Goal: Information Seeking & Learning: Learn about a topic

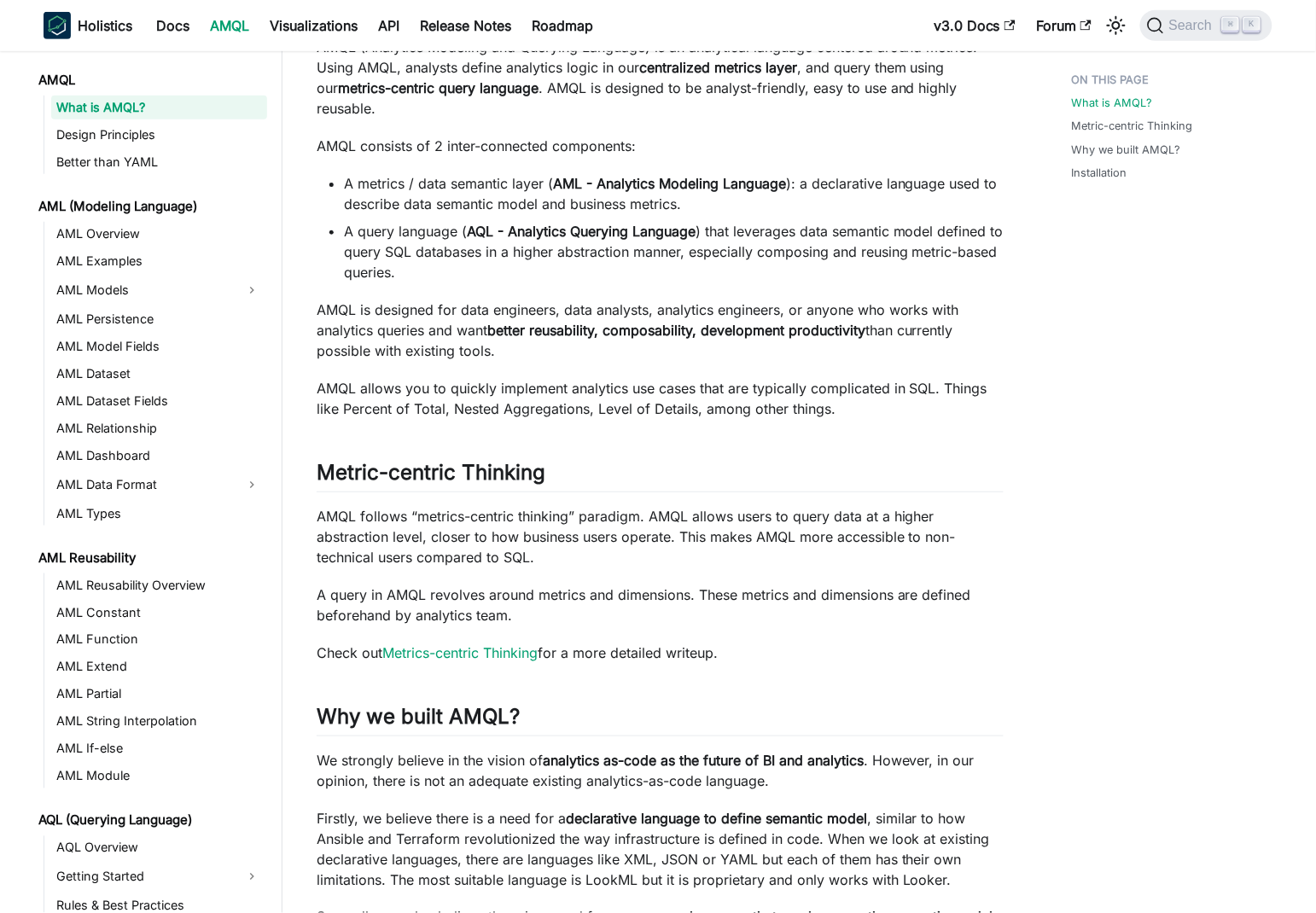
scroll to position [372, 0]
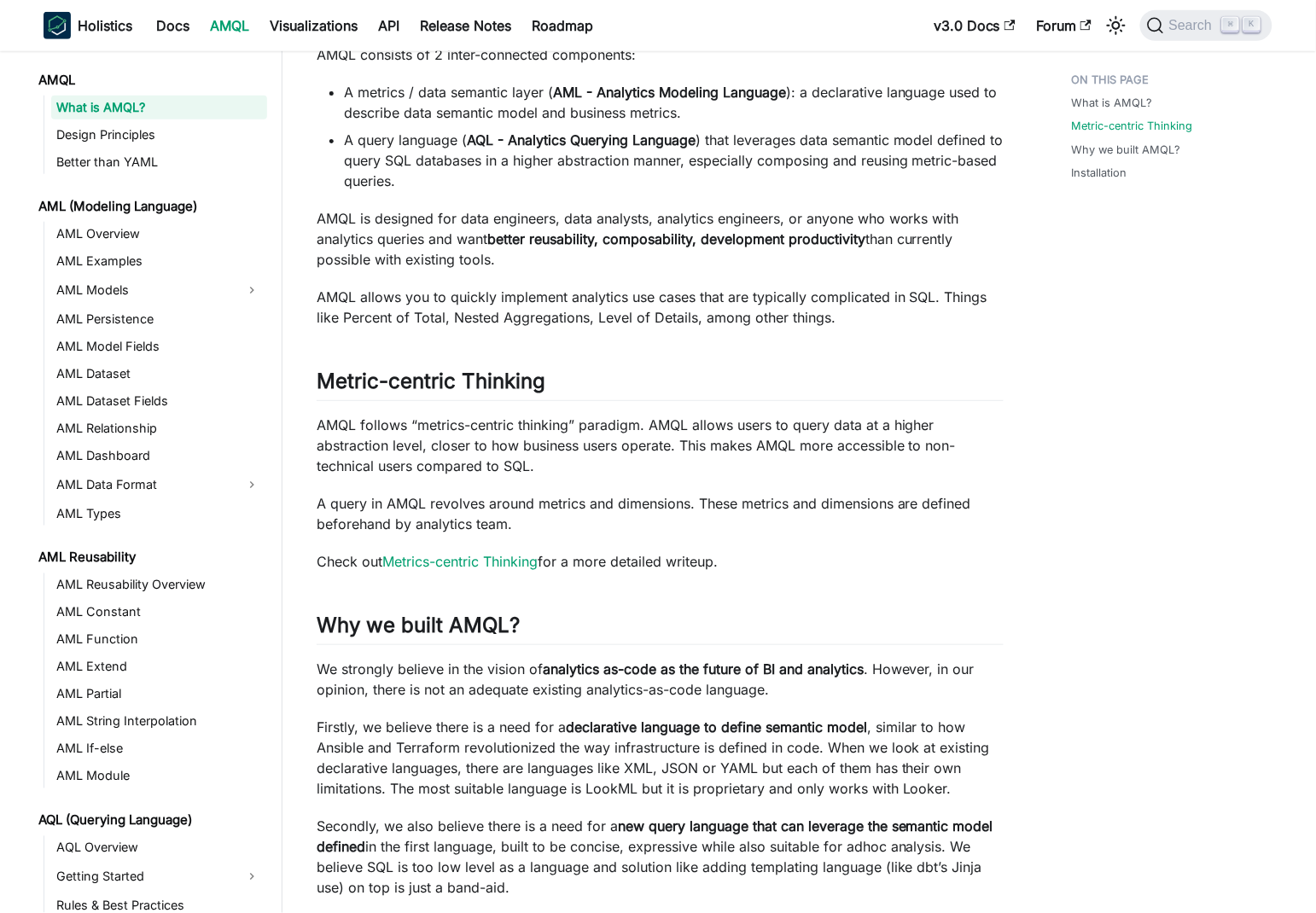
click at [335, 421] on p "AMQL follows “metrics-centric thinking” paradigm. AMQL allows users to query da…" at bounding box center [660, 445] width 687 height 62
drag, startPoint x: 335, startPoint y: 421, endPoint x: 909, endPoint y: 418, distance: 574.0
click at [909, 418] on p "AMQL follows “metrics-centric thinking” paradigm. AMQL allows users to query da…" at bounding box center [660, 445] width 687 height 62
click at [403, 426] on p "AMQL follows “metrics-centric thinking” paradigm. AMQL allows users to query da…" at bounding box center [660, 445] width 687 height 62
click at [320, 425] on p "AMQL follows “metrics-centric thinking” paradigm. AMQL allows users to query da…" at bounding box center [660, 445] width 687 height 62
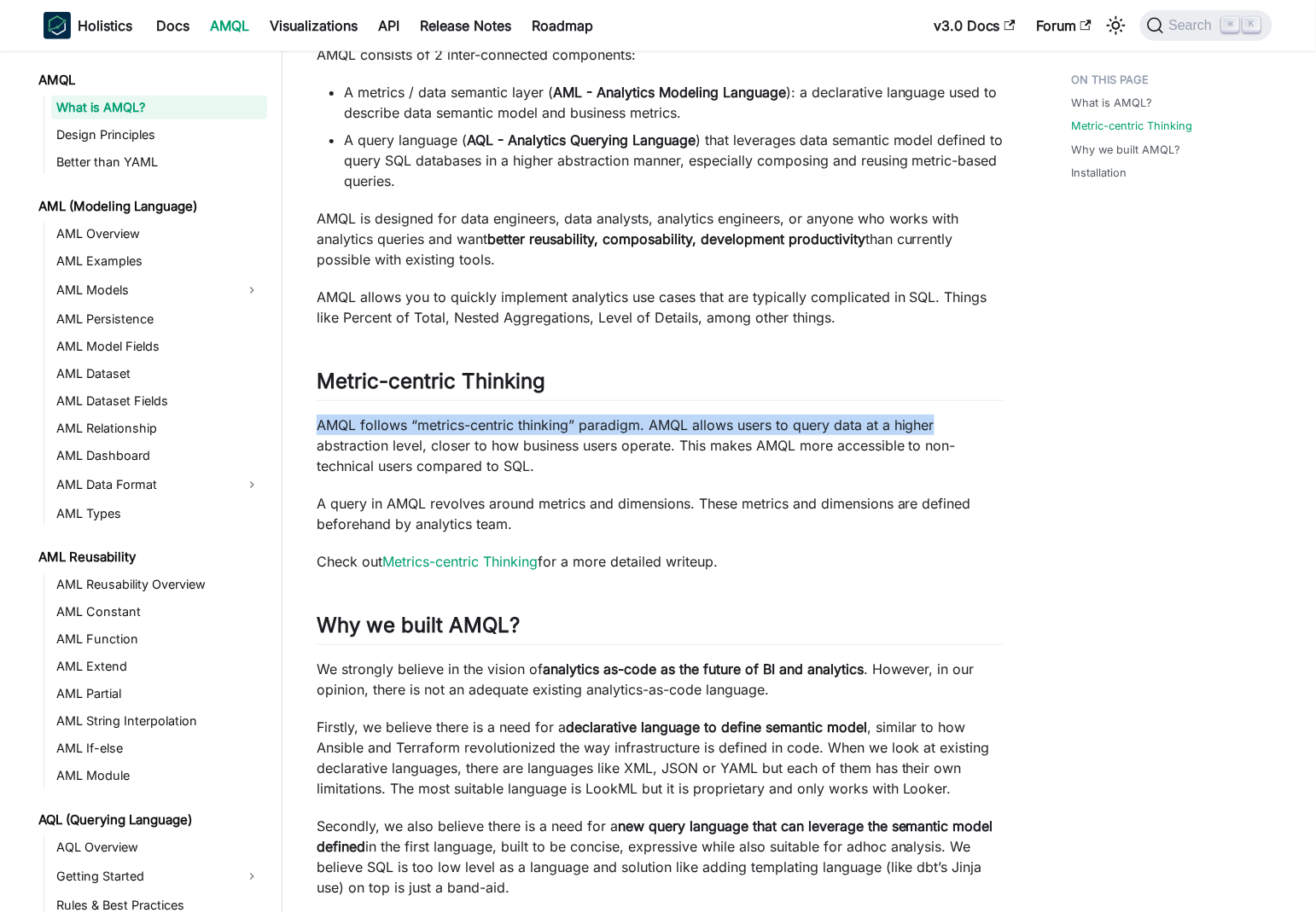
drag, startPoint x: 320, startPoint y: 424, endPoint x: 931, endPoint y: 426, distance: 611.0
click at [931, 426] on p "AMQL follows “metrics-centric thinking” paradigm. AMQL allows users to query da…" at bounding box center [660, 445] width 687 height 62
click at [716, 433] on p "AMQL follows “metrics-centric thinking” paradigm. AMQL allows users to query da…" at bounding box center [660, 445] width 687 height 62
click at [657, 421] on p "AMQL follows “metrics-centric thinking” paradigm. AMQL allows users to query da…" at bounding box center [660, 445] width 687 height 62
drag, startPoint x: 657, startPoint y: 421, endPoint x: 922, endPoint y: 426, distance: 265.0
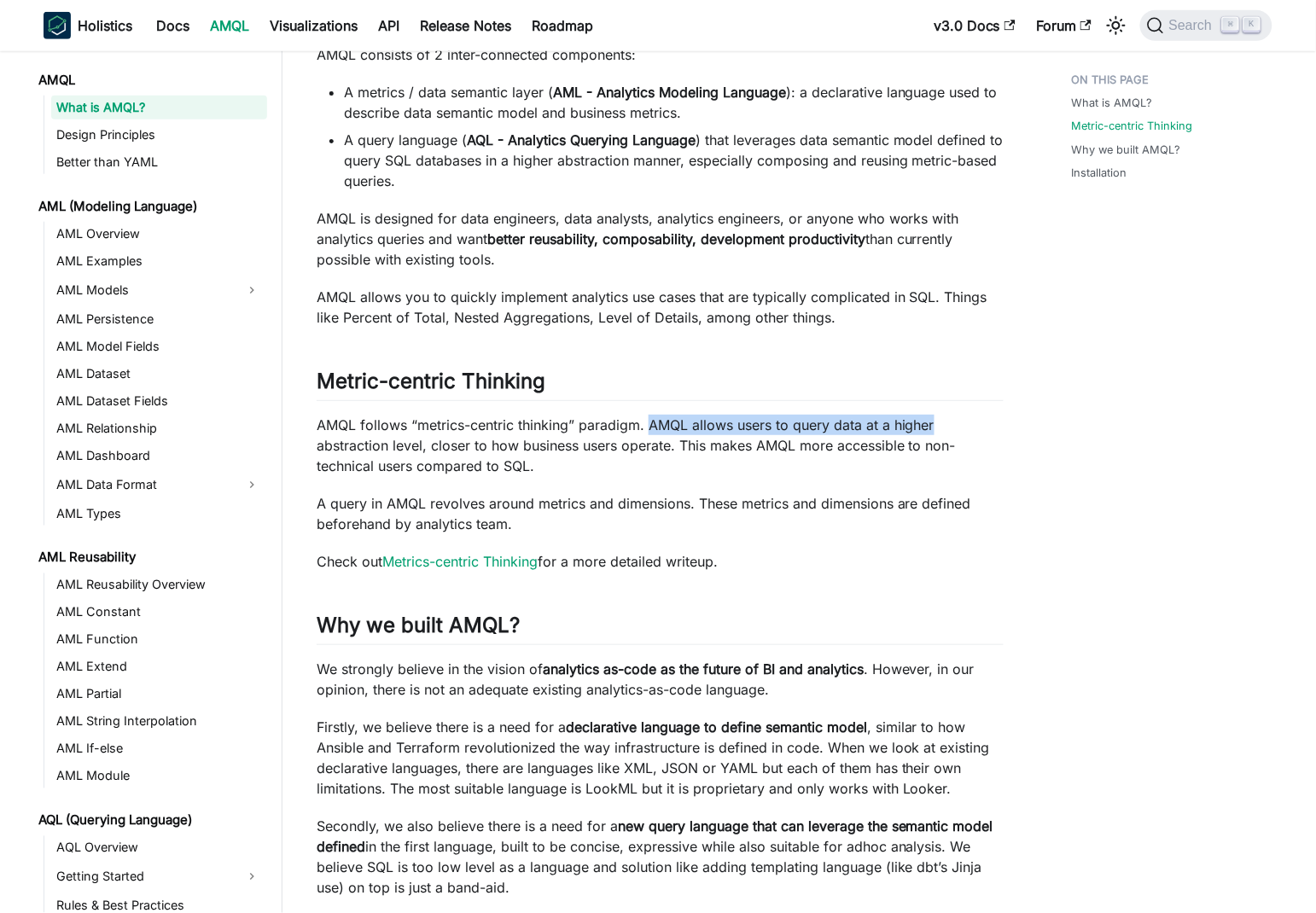
click at [922, 426] on p "AMQL follows “metrics-centric thinking” paradigm. AMQL allows users to query da…" at bounding box center [660, 445] width 687 height 62
click at [333, 447] on p "AMQL follows “metrics-centric thinking” paradigm. AMQL allows users to query da…" at bounding box center [660, 445] width 687 height 62
drag, startPoint x: 333, startPoint y: 447, endPoint x: 418, endPoint y: 447, distance: 85.0
click at [418, 447] on p "AMQL follows “metrics-centric thinking” paradigm. AMQL allows users to query da…" at bounding box center [660, 445] width 687 height 62
click at [444, 444] on p "AMQL follows “metrics-centric thinking” paradigm. AMQL allows users to query da…" at bounding box center [660, 445] width 687 height 62
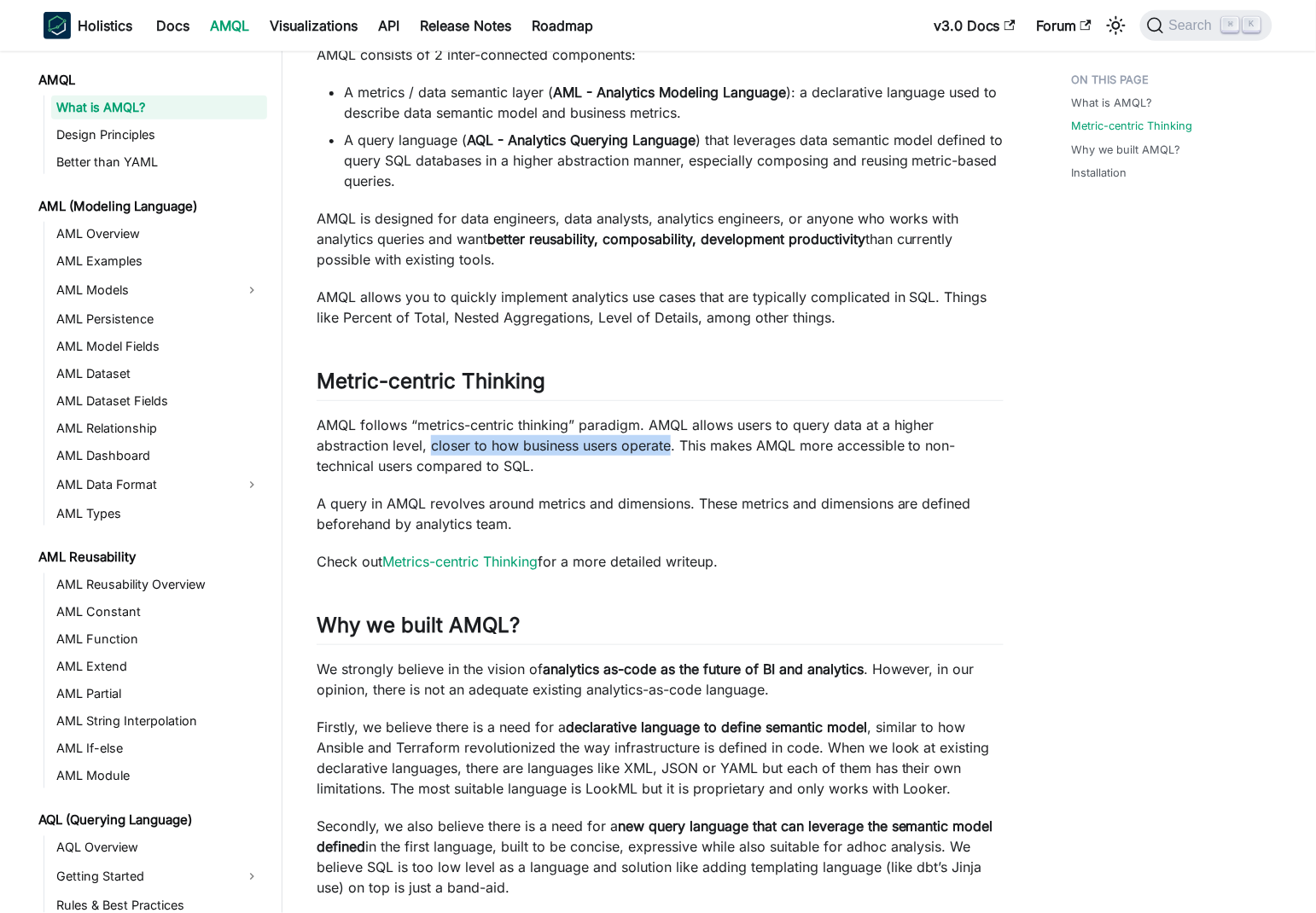
drag, startPoint x: 444, startPoint y: 444, endPoint x: 657, endPoint y: 444, distance: 213.0
click at [657, 444] on p "AMQL follows “metrics-centric thinking” paradigm. AMQL allows users to query da…" at bounding box center [660, 445] width 687 height 62
click at [754, 448] on p "AMQL follows “metrics-centric thinking” paradigm. AMQL allows users to query da…" at bounding box center [660, 445] width 687 height 62
click at [693, 440] on p "AMQL follows “metrics-centric thinking” paradigm. AMQL allows users to query da…" at bounding box center [660, 445] width 687 height 62
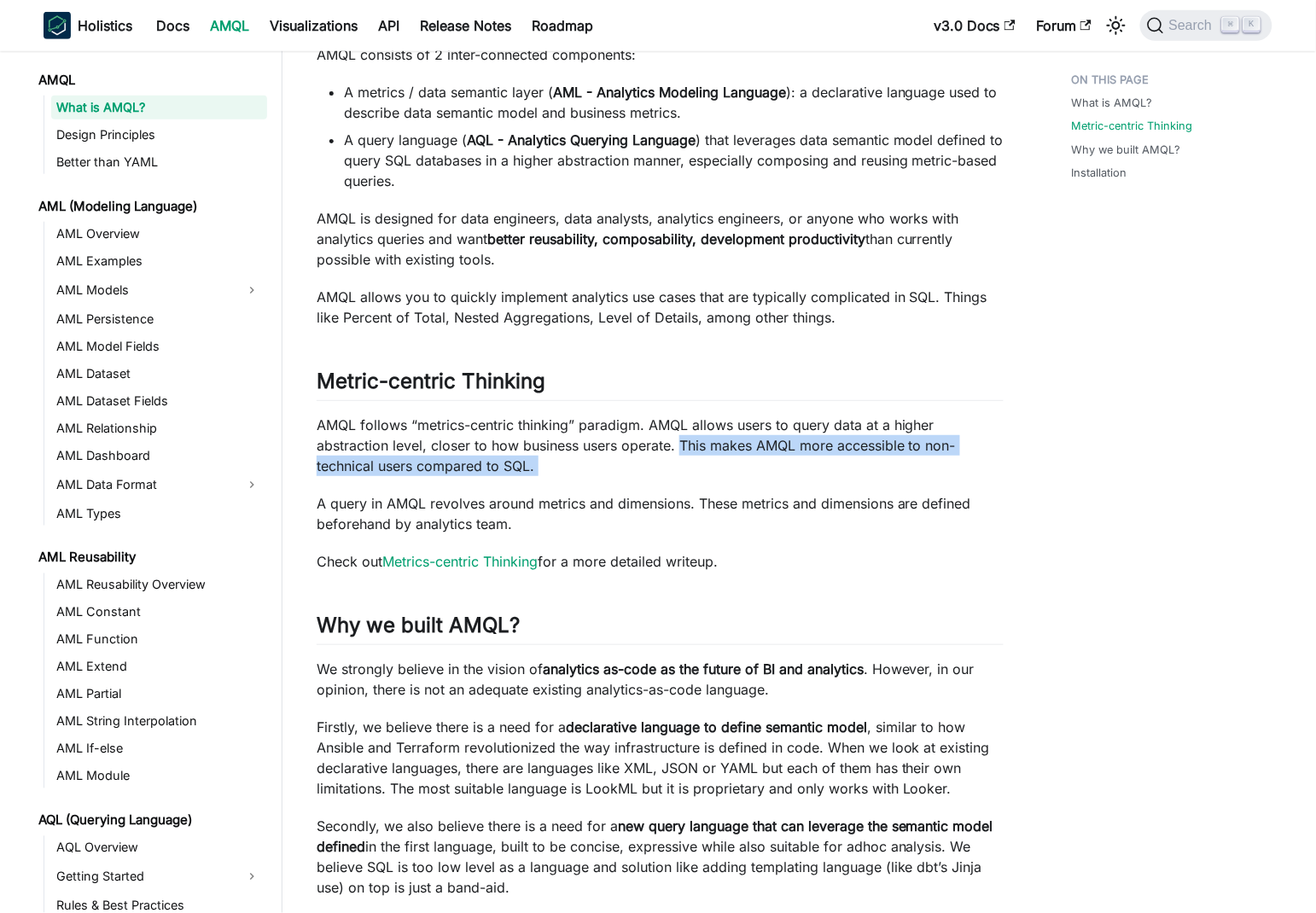
drag, startPoint x: 693, startPoint y: 440, endPoint x: 714, endPoint y: 469, distance: 35.8
click at [714, 469] on p "AMQL follows “metrics-centric thinking” paradigm. AMQL allows users to query da…" at bounding box center [660, 445] width 687 height 62
click at [878, 453] on p "AMQL follows “metrics-centric thinking” paradigm. AMQL allows users to query da…" at bounding box center [660, 445] width 687 height 62
click at [735, 443] on p "AMQL follows “metrics-centric thinking” paradigm. AMQL allows users to query da…" at bounding box center [660, 445] width 687 height 62
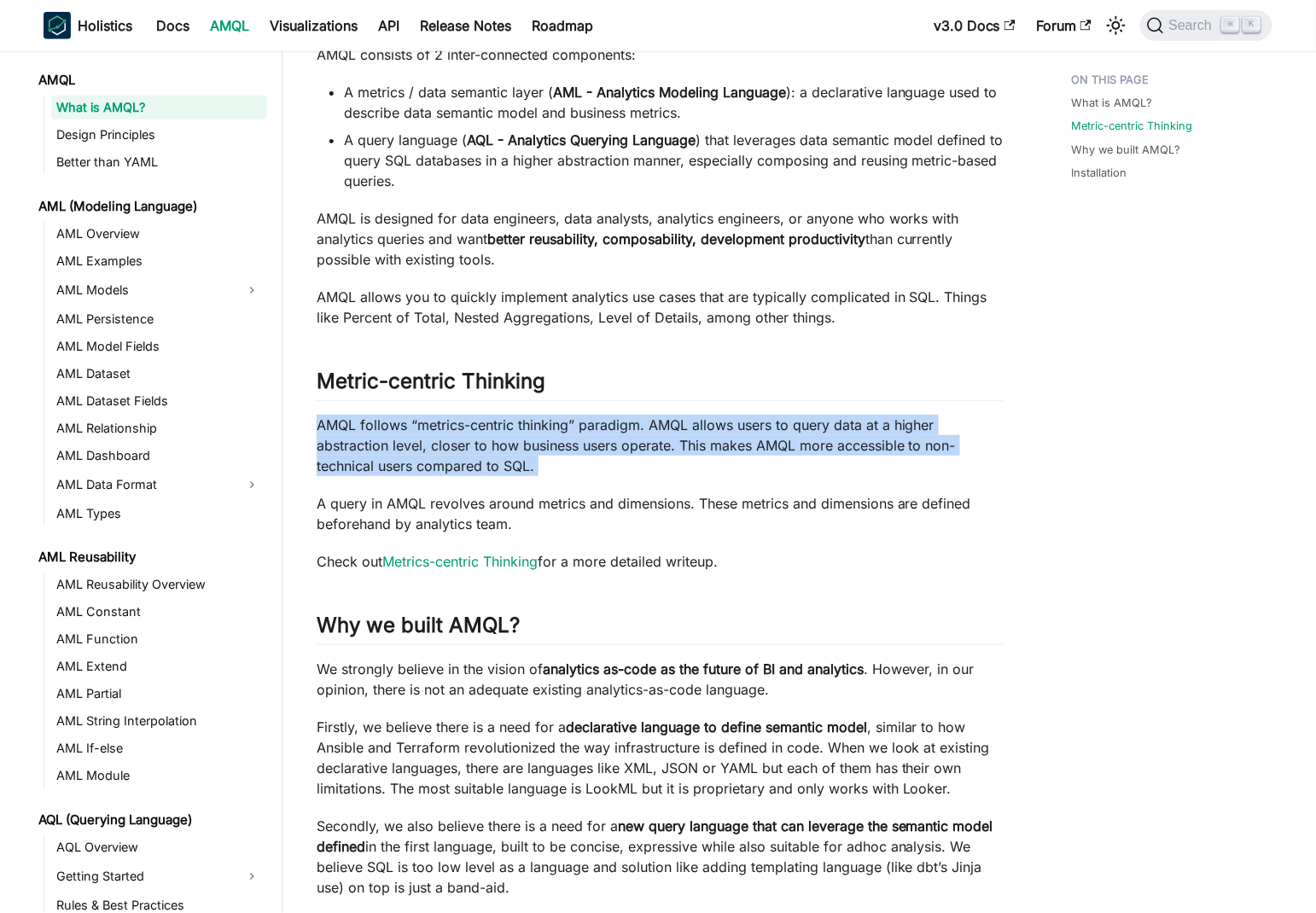
click at [735, 443] on p "AMQL follows “metrics-centric thinking” paradigm. AMQL allows users to query da…" at bounding box center [660, 445] width 687 height 62
click at [820, 440] on p "AMQL follows “metrics-centric thinking” paradigm. AMQL allows users to query da…" at bounding box center [660, 445] width 687 height 62
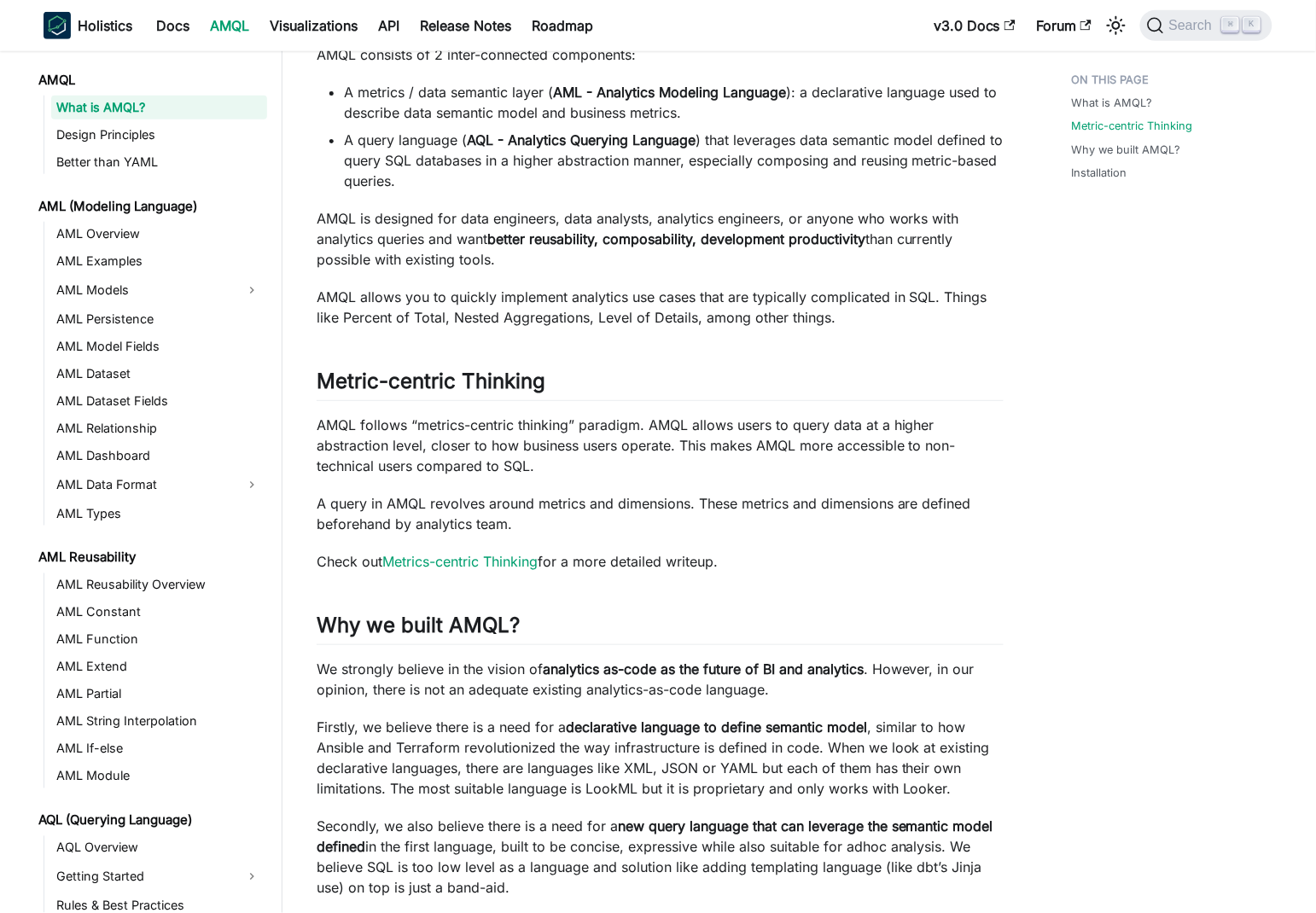
click at [323, 504] on p "A query in AMQL revolves around metrics and dimensions. These metrics and dimen…" at bounding box center [660, 514] width 687 height 41
drag, startPoint x: 323, startPoint y: 504, endPoint x: 922, endPoint y: 506, distance: 599.0
click at [922, 506] on p "A query in AMQL revolves around metrics and dimensions. These metrics and dimen…" at bounding box center [660, 514] width 687 height 41
click at [591, 493] on div "What is AMQL? info AMQL is the analytical language powering Holistics 4.0 What …" at bounding box center [660, 395] width 687 height 1334
click at [528, 511] on p "A query in AMQL revolves around metrics and dimensions. These metrics and dimen…" at bounding box center [660, 514] width 687 height 41
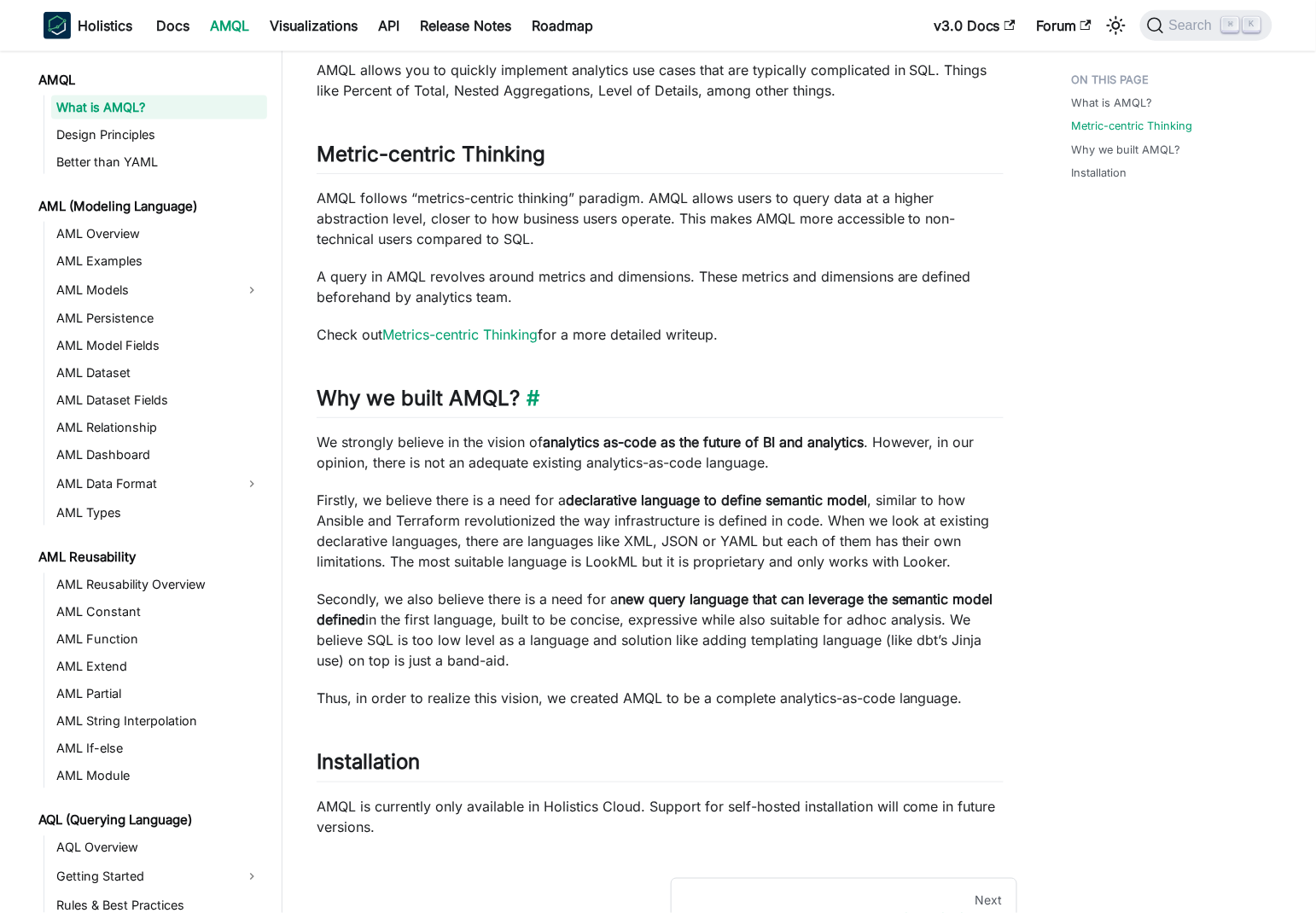
scroll to position [651, 0]
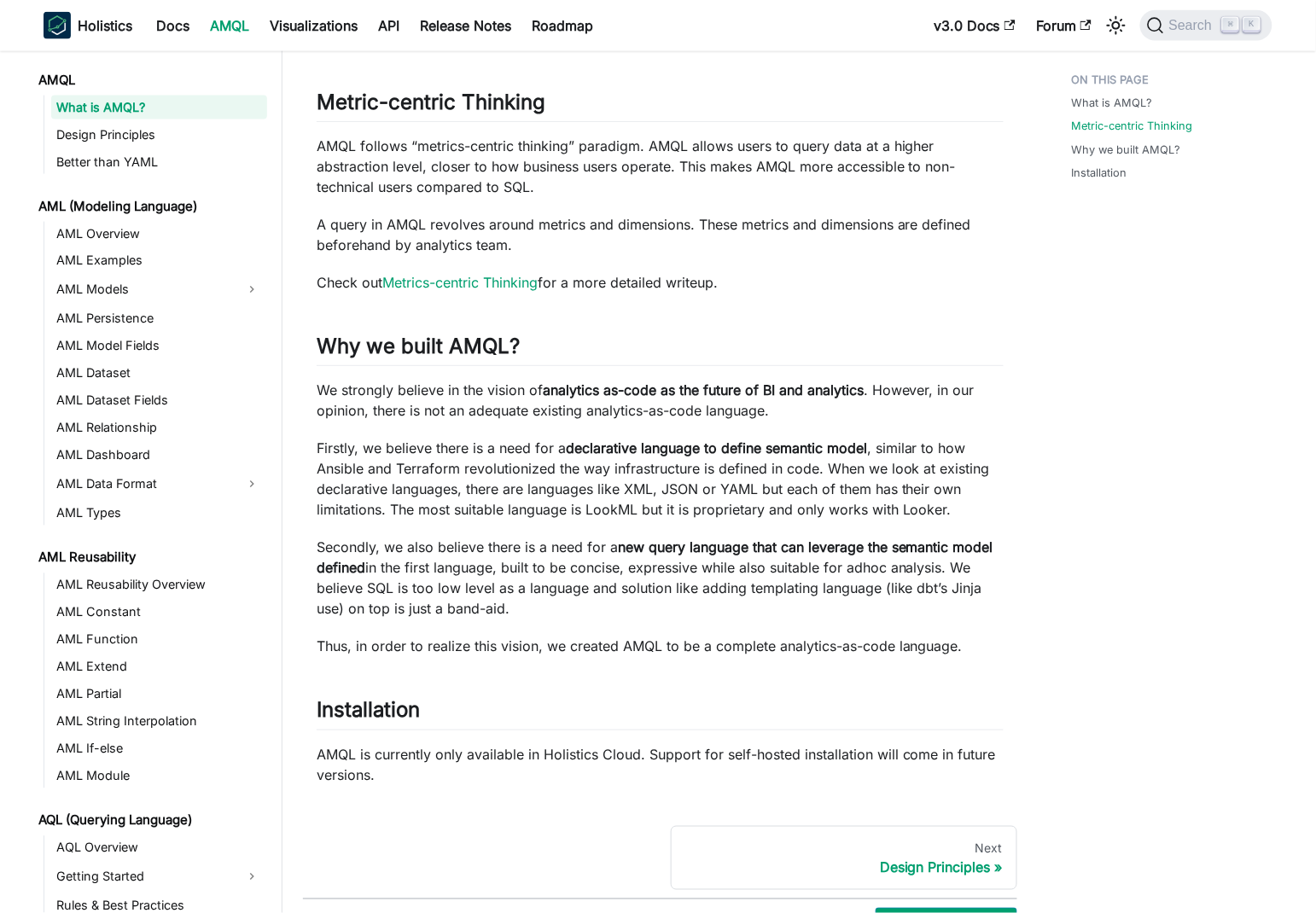
click at [1160, 505] on div "What is AMQL? Metric-centric Thinking Why we built AMQL? Installation" at bounding box center [1163, 175] width 252 height 1523
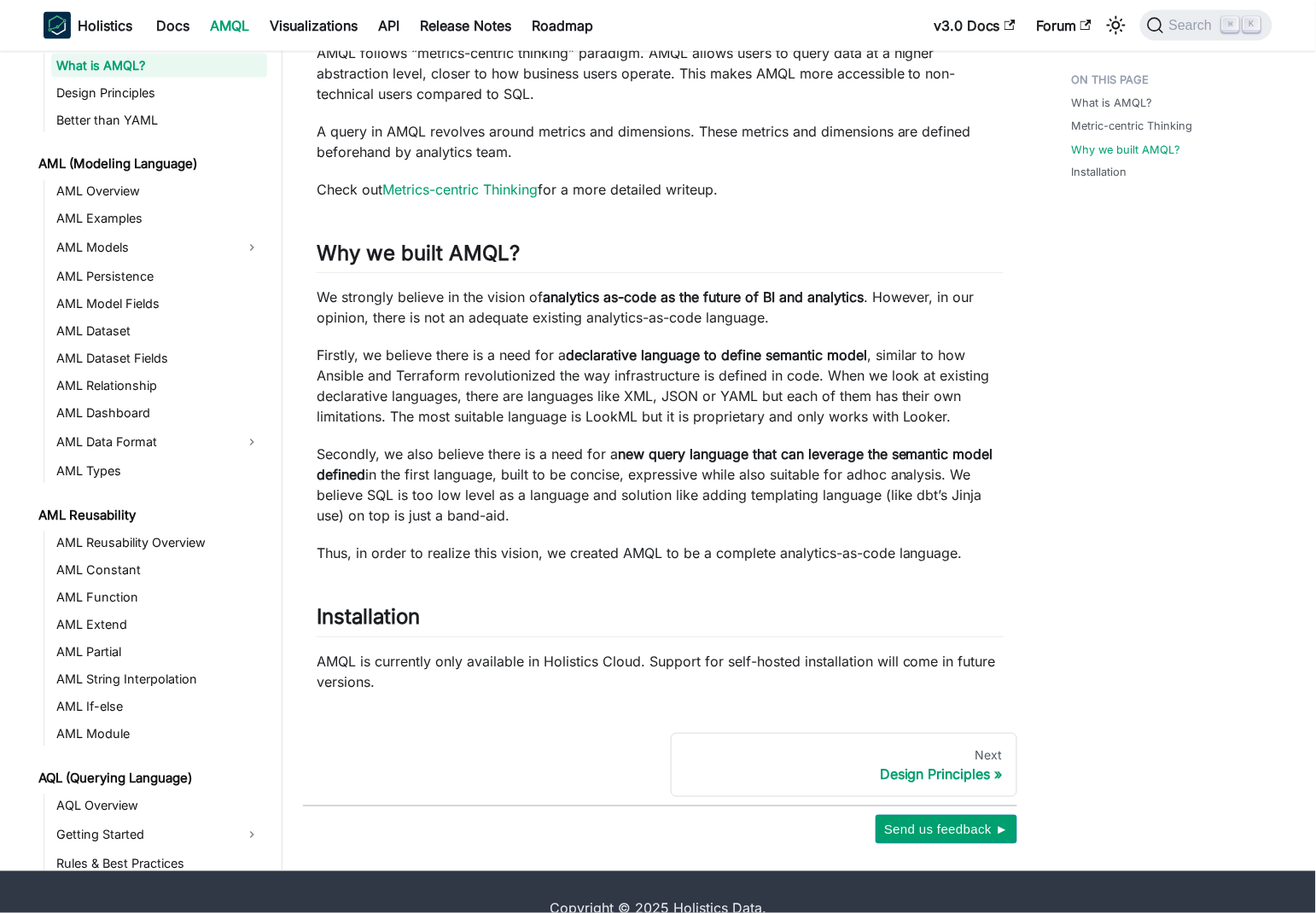
scroll to position [744, 0]
click at [1105, 476] on div "What is AMQL? Metric-centric Thinking Why we built AMQL? Installation" at bounding box center [1163, 82] width 252 height 1523
click at [819, 660] on p "AMQL is currently only available in Holistics Cloud. Support for self-hosted in…" at bounding box center [660, 672] width 687 height 41
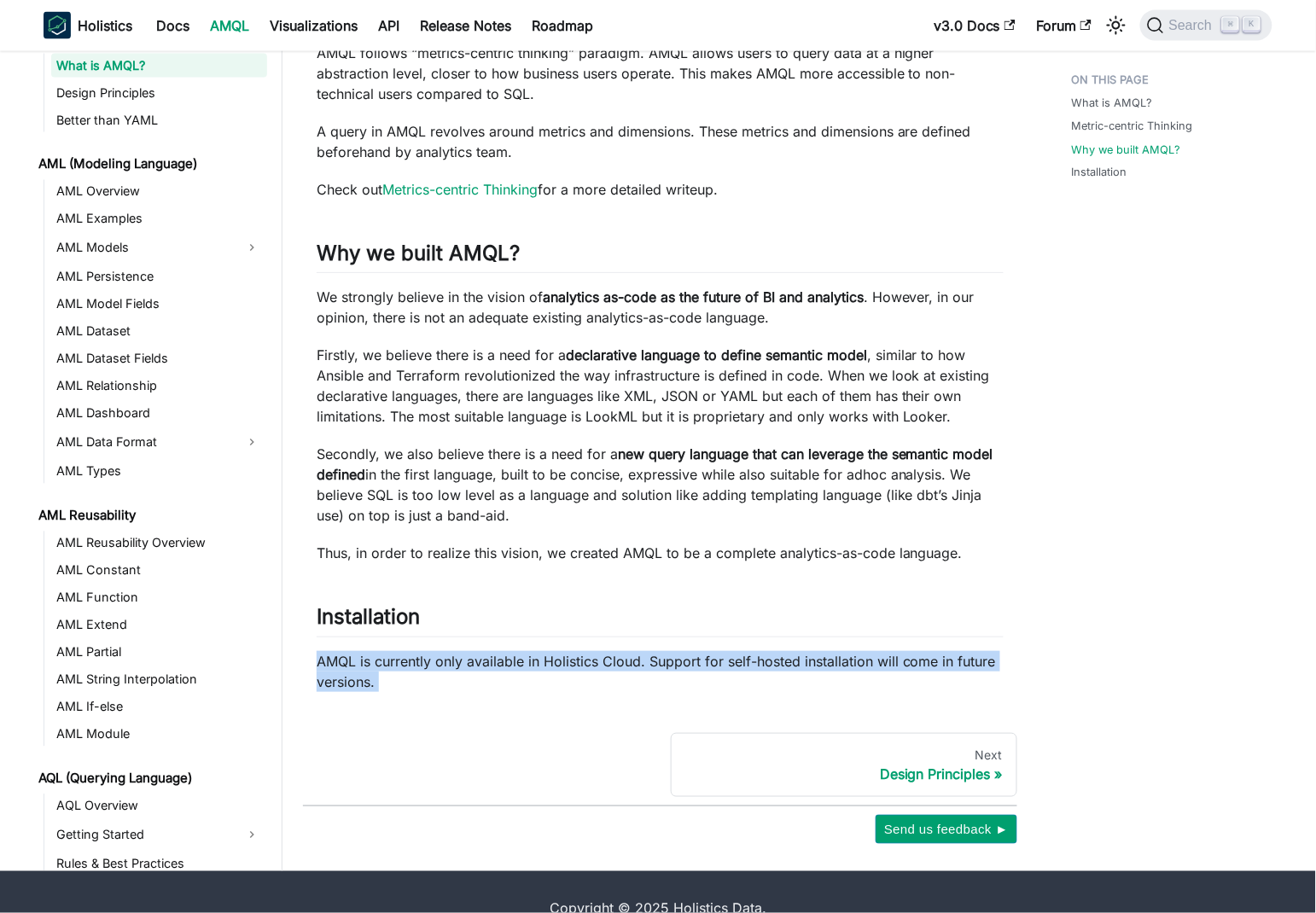
click at [819, 660] on p "AMQL is currently only available in Holistics Cloud. Support for self-hosted in…" at bounding box center [660, 672] width 687 height 41
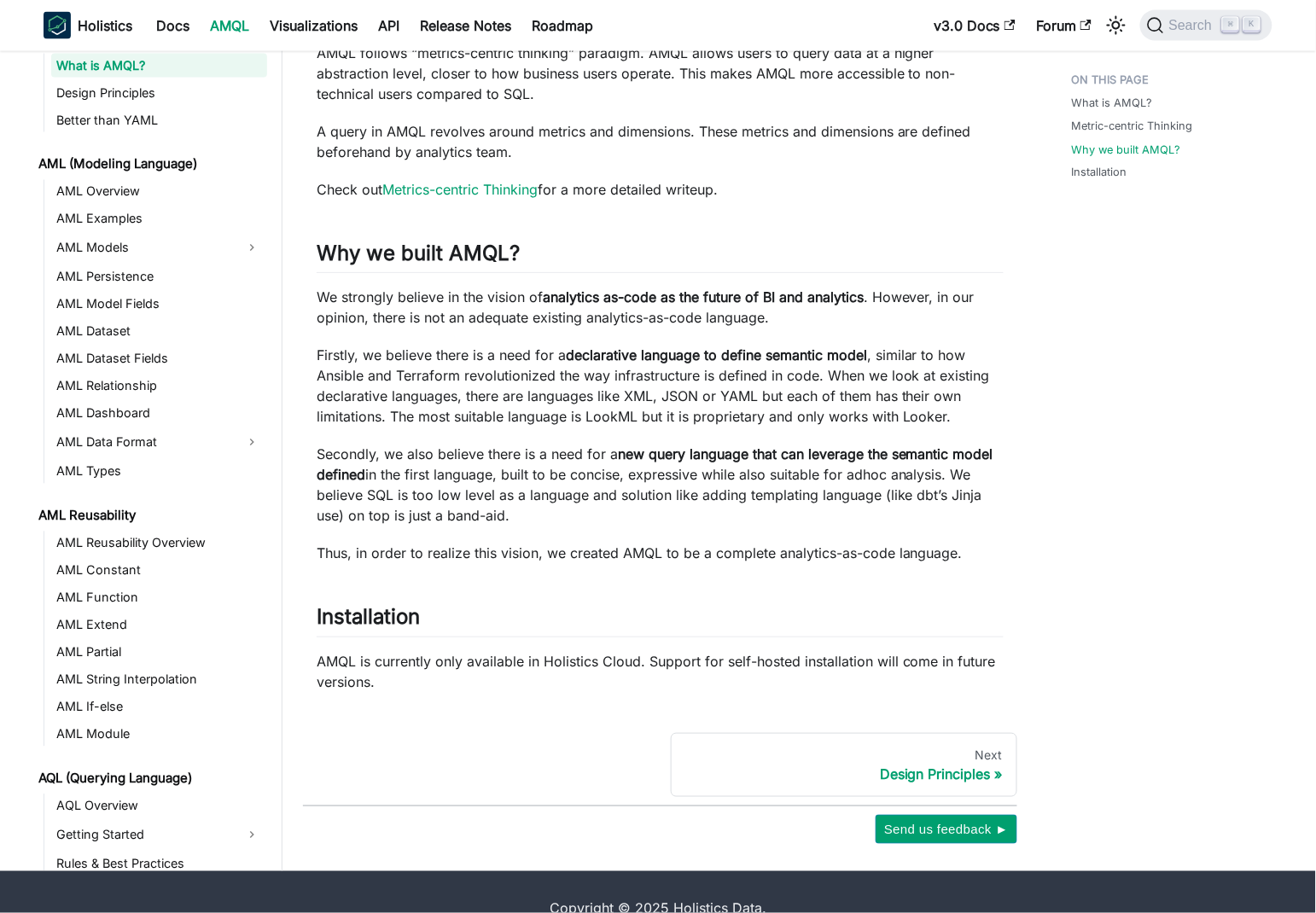
click at [618, 554] on p "Thus, in order to realize this vision, we created AMQL to be a complete analyti…" at bounding box center [660, 552] width 687 height 20
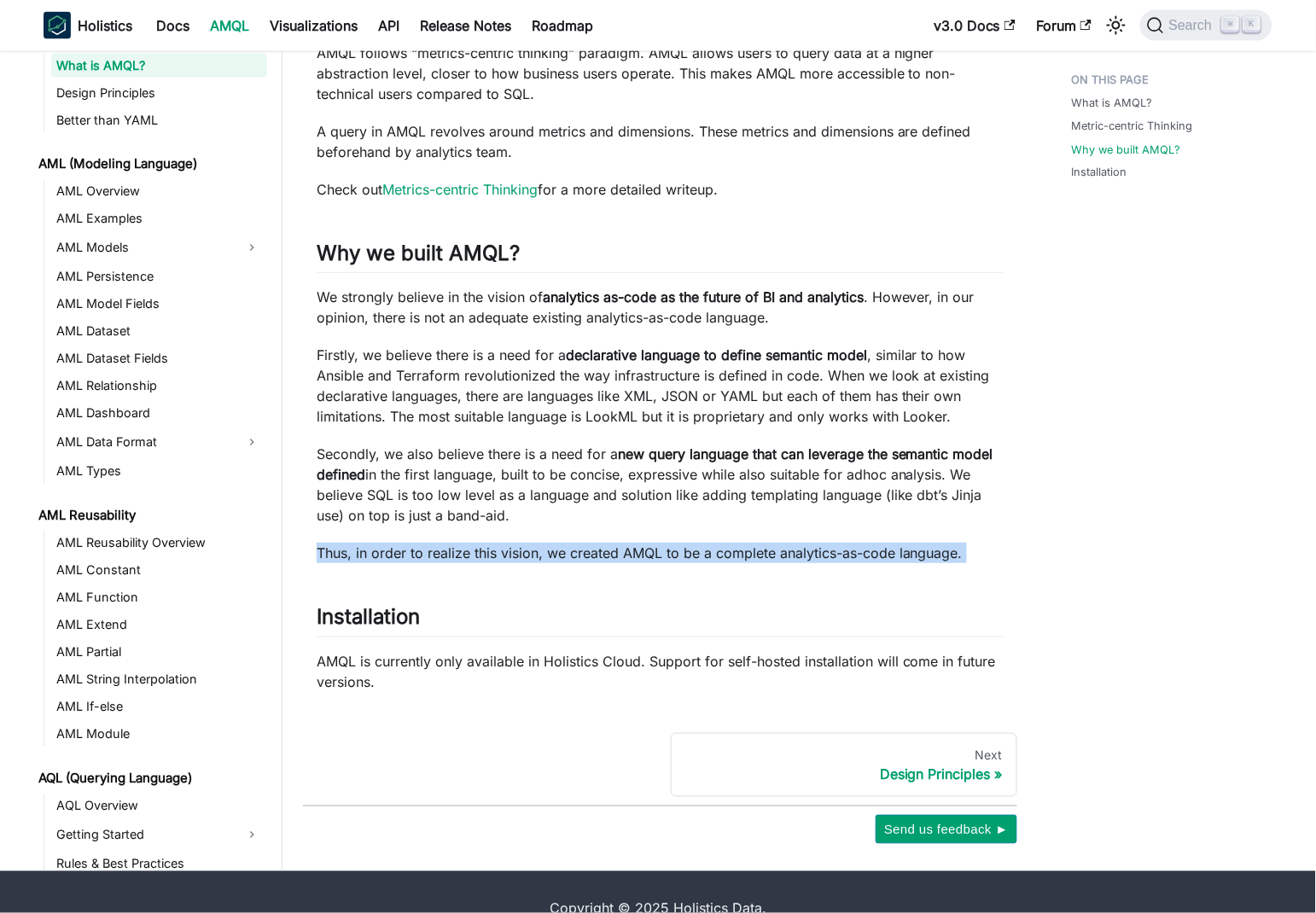
click at [618, 554] on p "Thus, in order to realize this vision, we created AMQL to be a complete analyti…" at bounding box center [660, 552] width 687 height 20
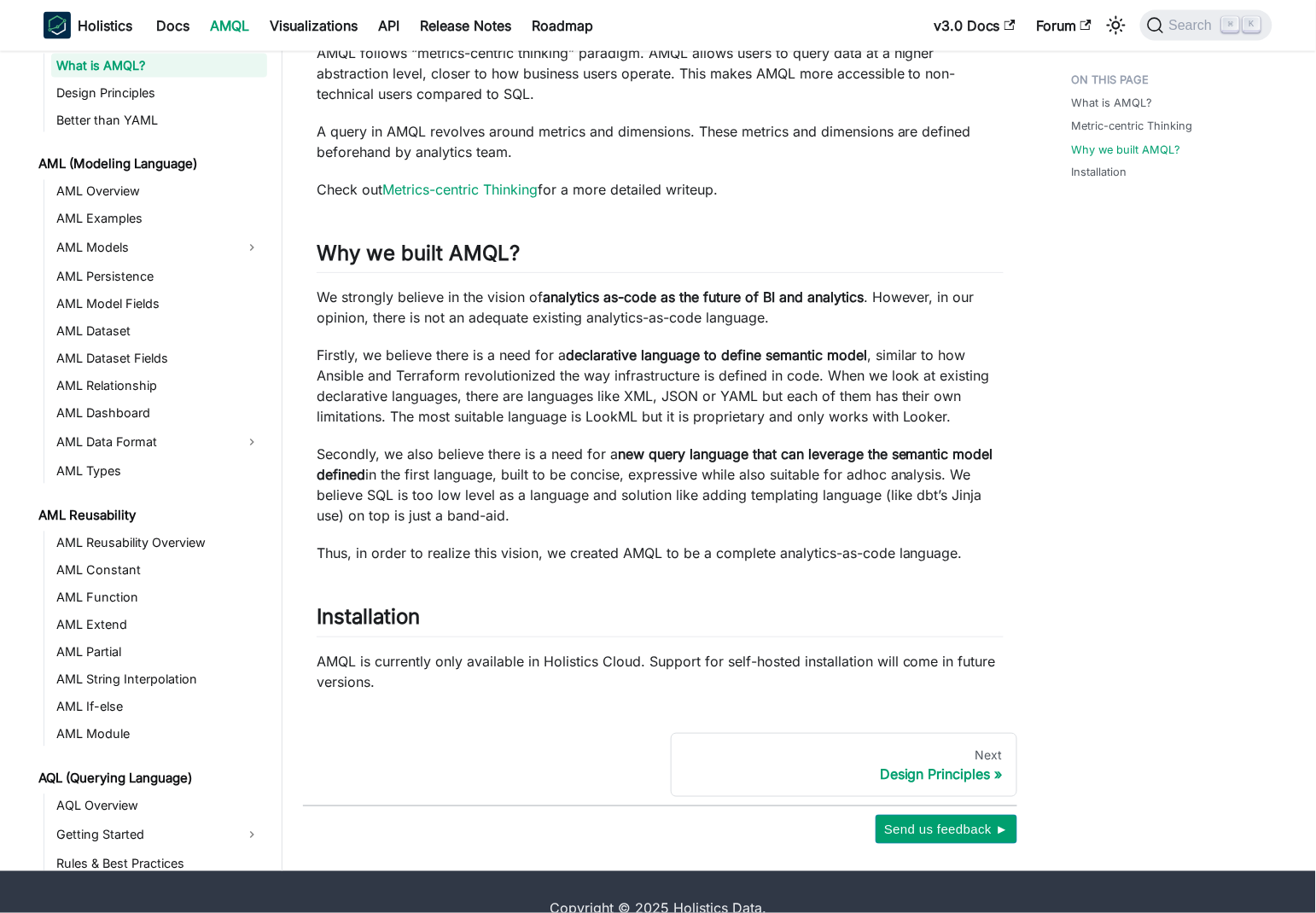
click at [1125, 489] on div "What is AMQL? Metric-centric Thinking Why we built AMQL? Installation" at bounding box center [1163, 82] width 252 height 1523
click at [624, 449] on strong "new query language that can leverage the semantic model defined" at bounding box center [654, 464] width 676 height 38
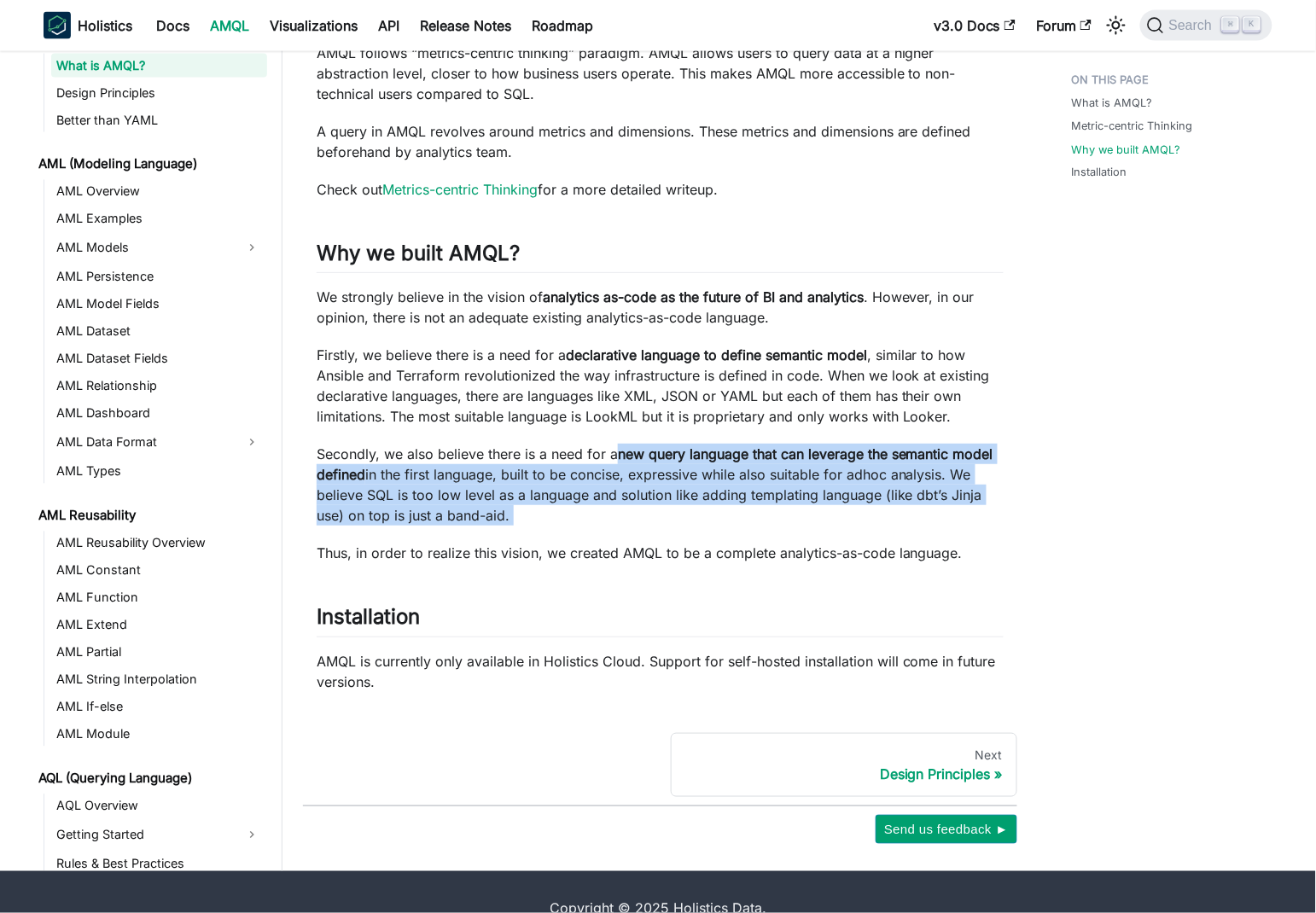
drag, startPoint x: 624, startPoint y: 449, endPoint x: 662, endPoint y: 510, distance: 71.9
click at [662, 510] on p "Secondly, we also believe there is a need for a new query language that can lev…" at bounding box center [660, 484] width 687 height 82
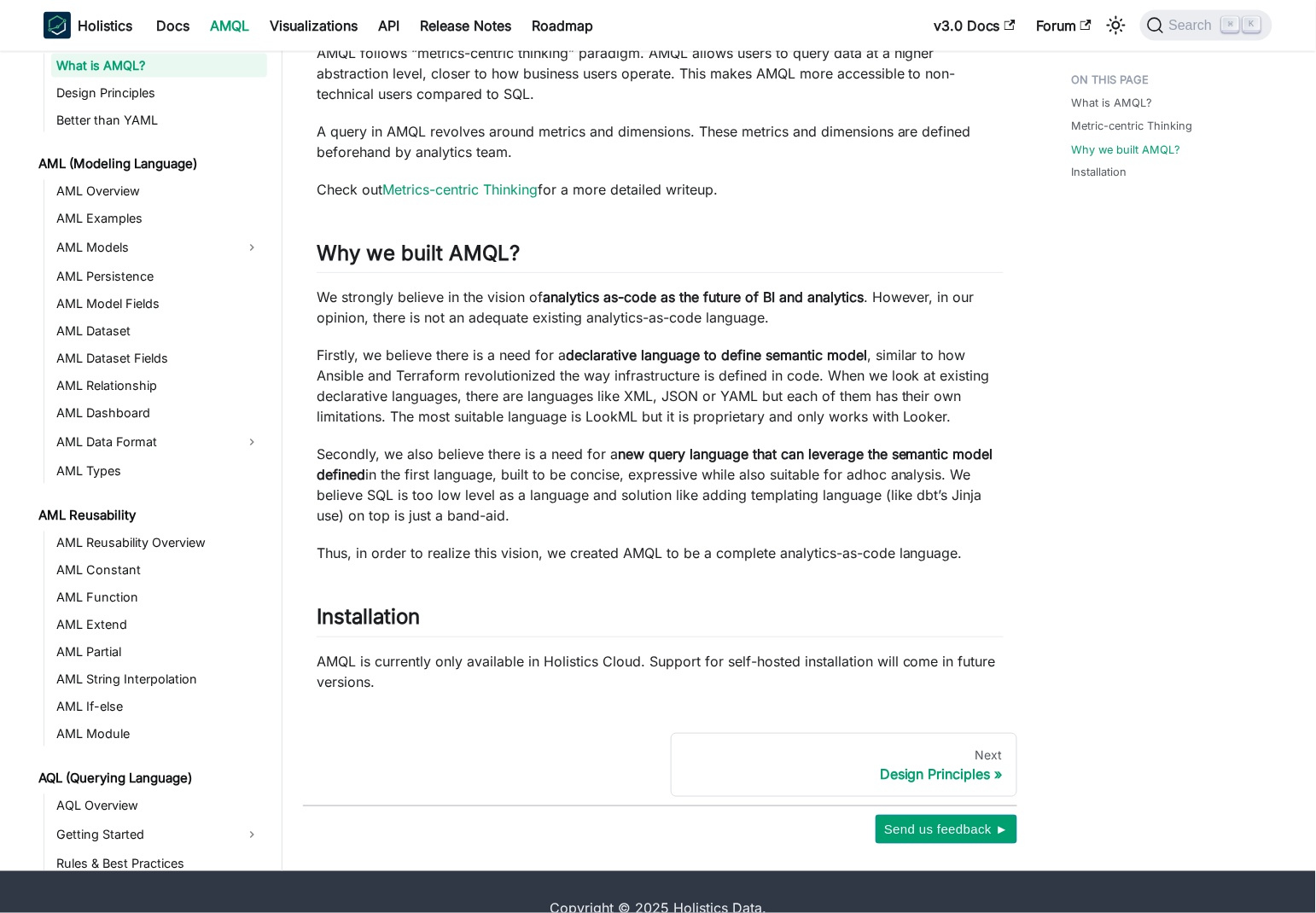
click at [1155, 465] on div "What is AMQL? Metric-centric Thinking Why we built AMQL? Installation" at bounding box center [1163, 82] width 252 height 1523
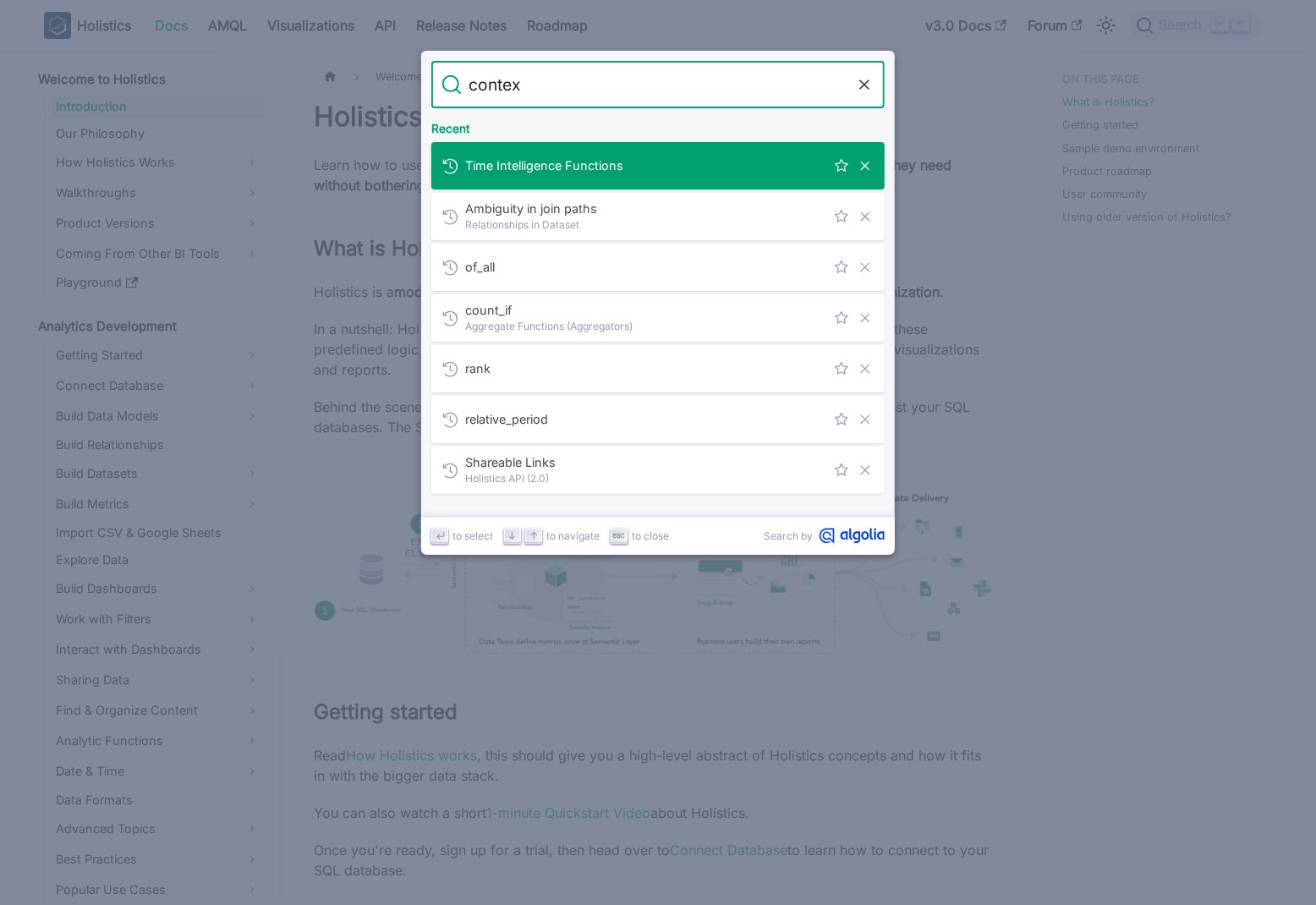
type input "context"
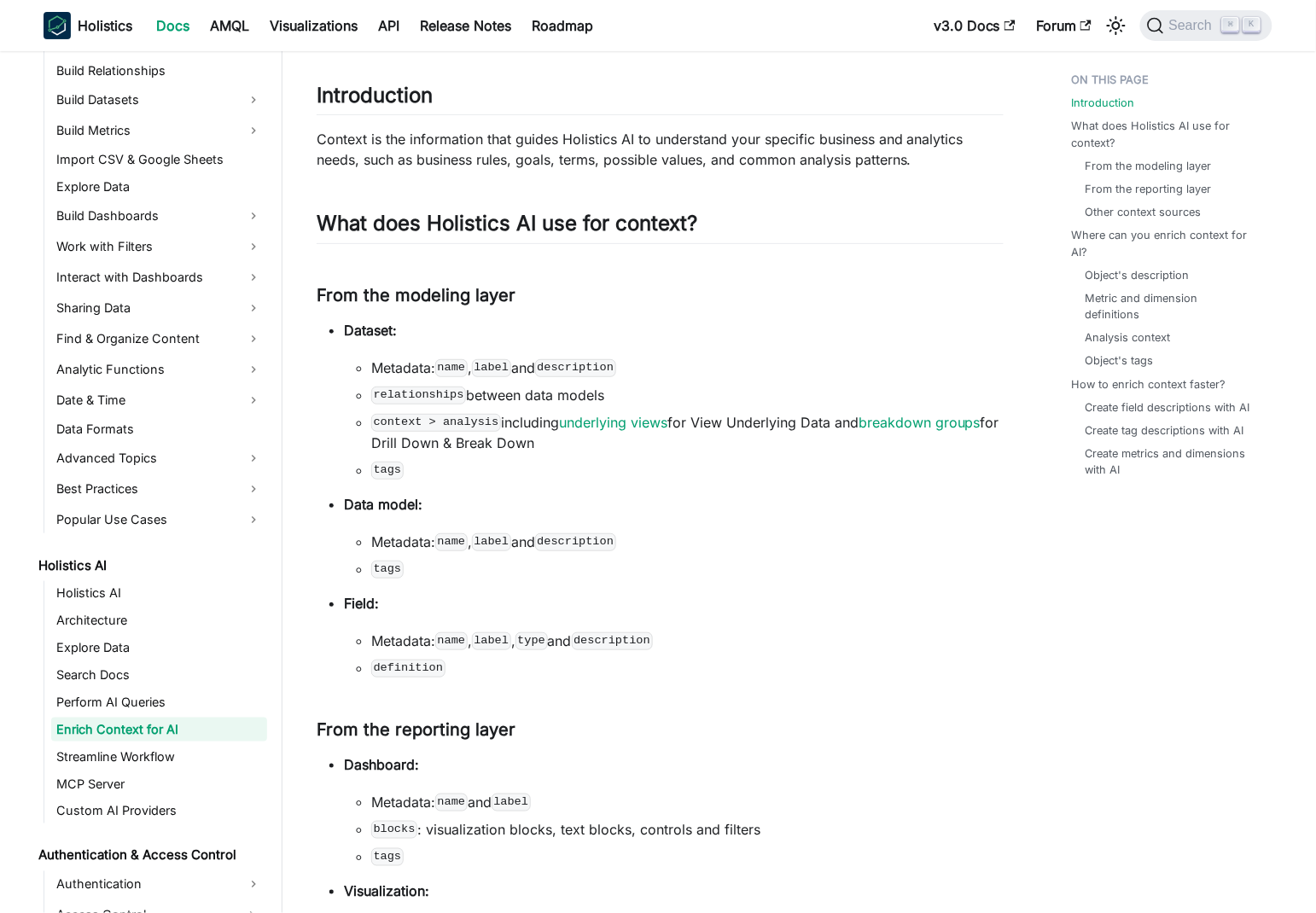
scroll to position [471, 0]
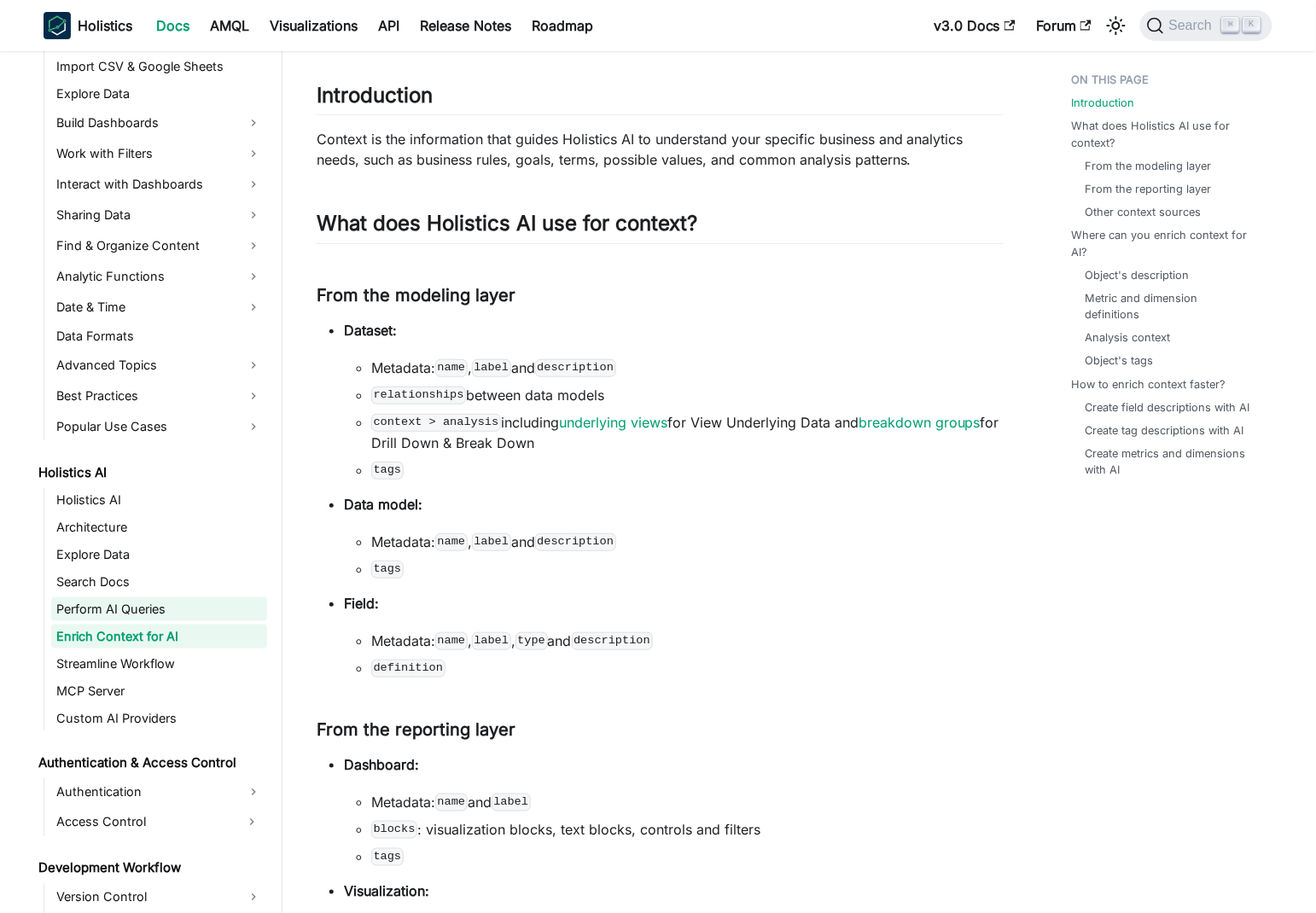
click at [191, 613] on link "Perform AI Queries" at bounding box center [159, 609] width 215 height 24
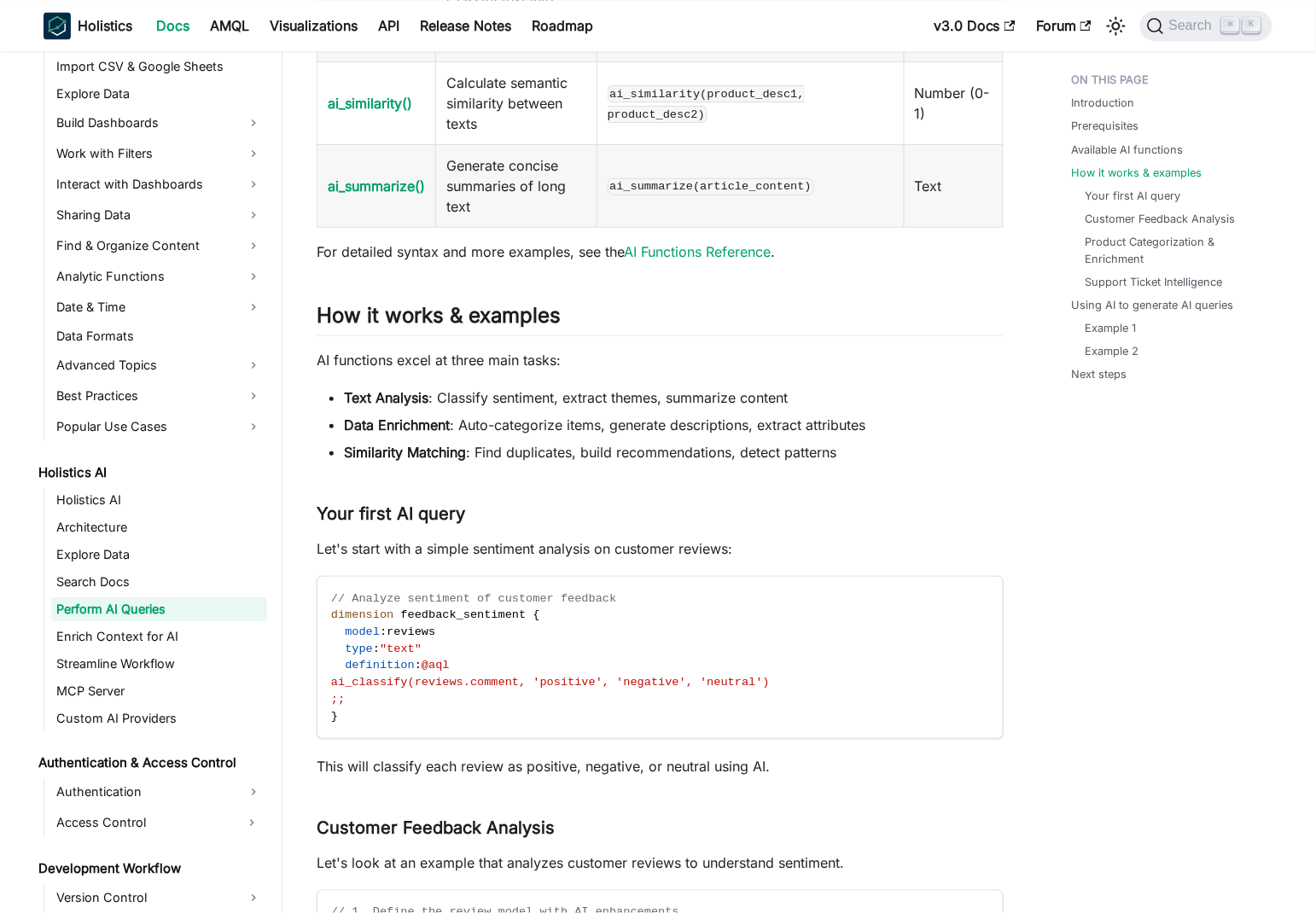
scroll to position [1015, 0]
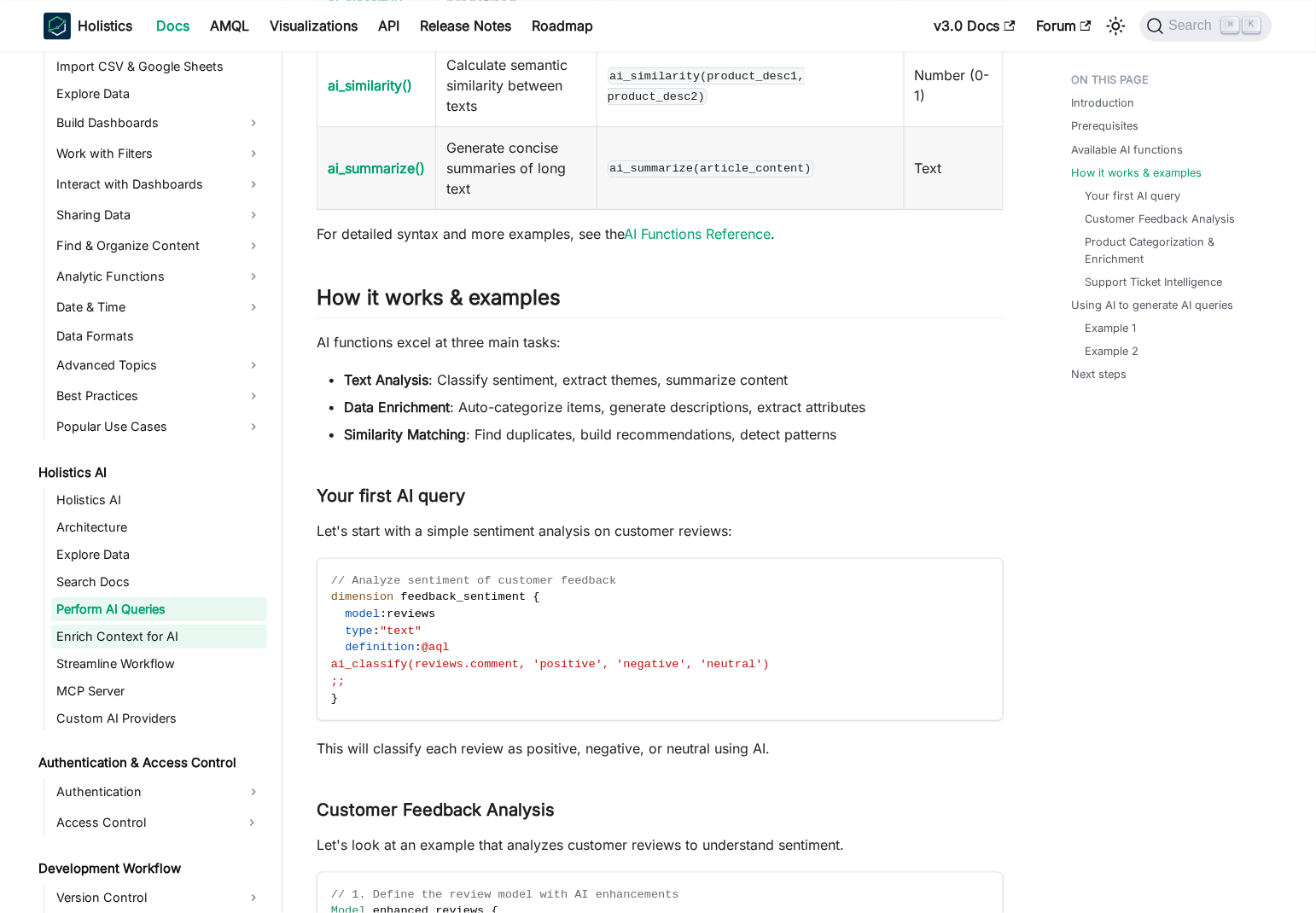
click at [177, 633] on link "Enrich Context for AI" at bounding box center [159, 636] width 215 height 24
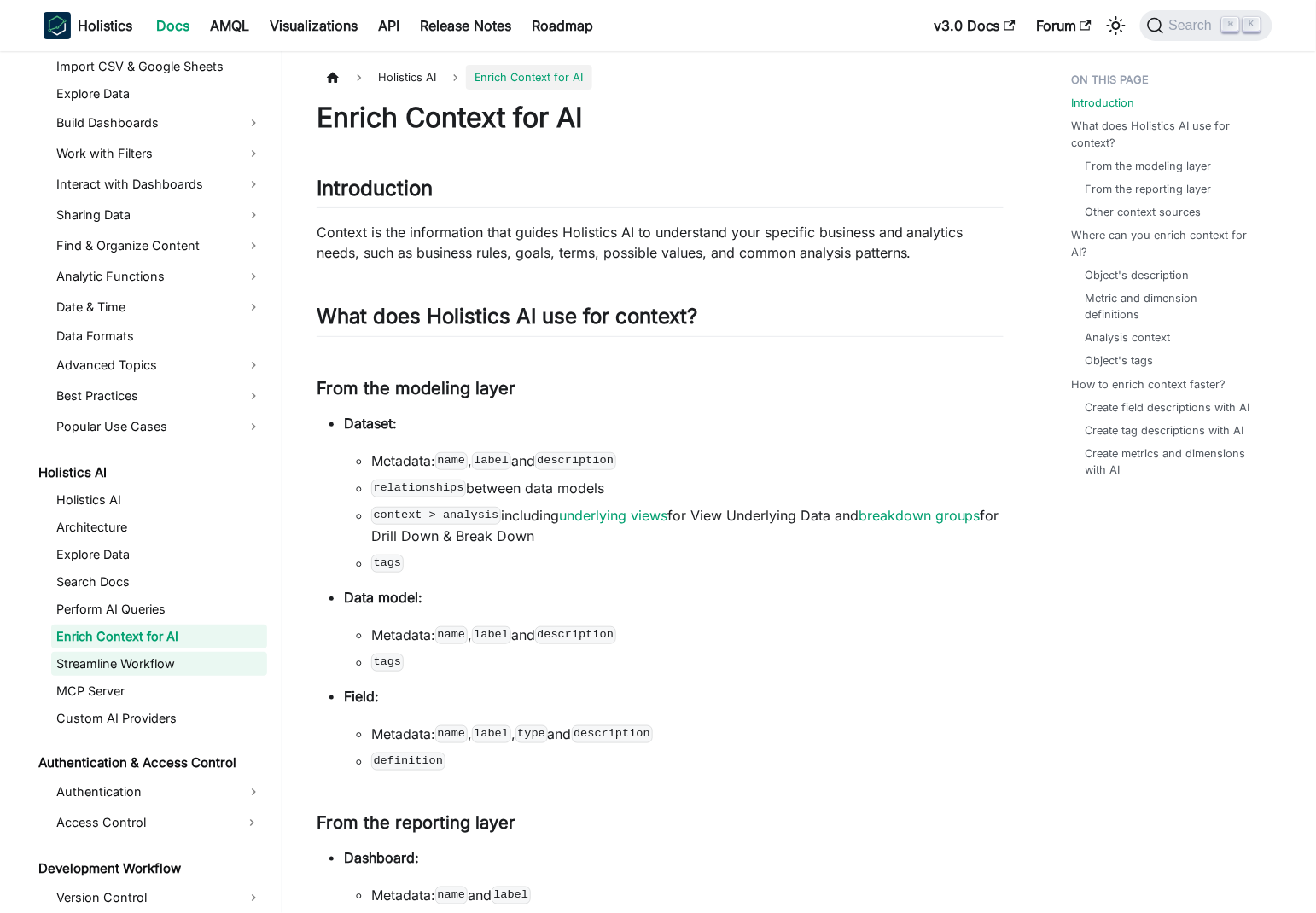
click at [196, 669] on link "Streamline Workflow" at bounding box center [159, 664] width 215 height 24
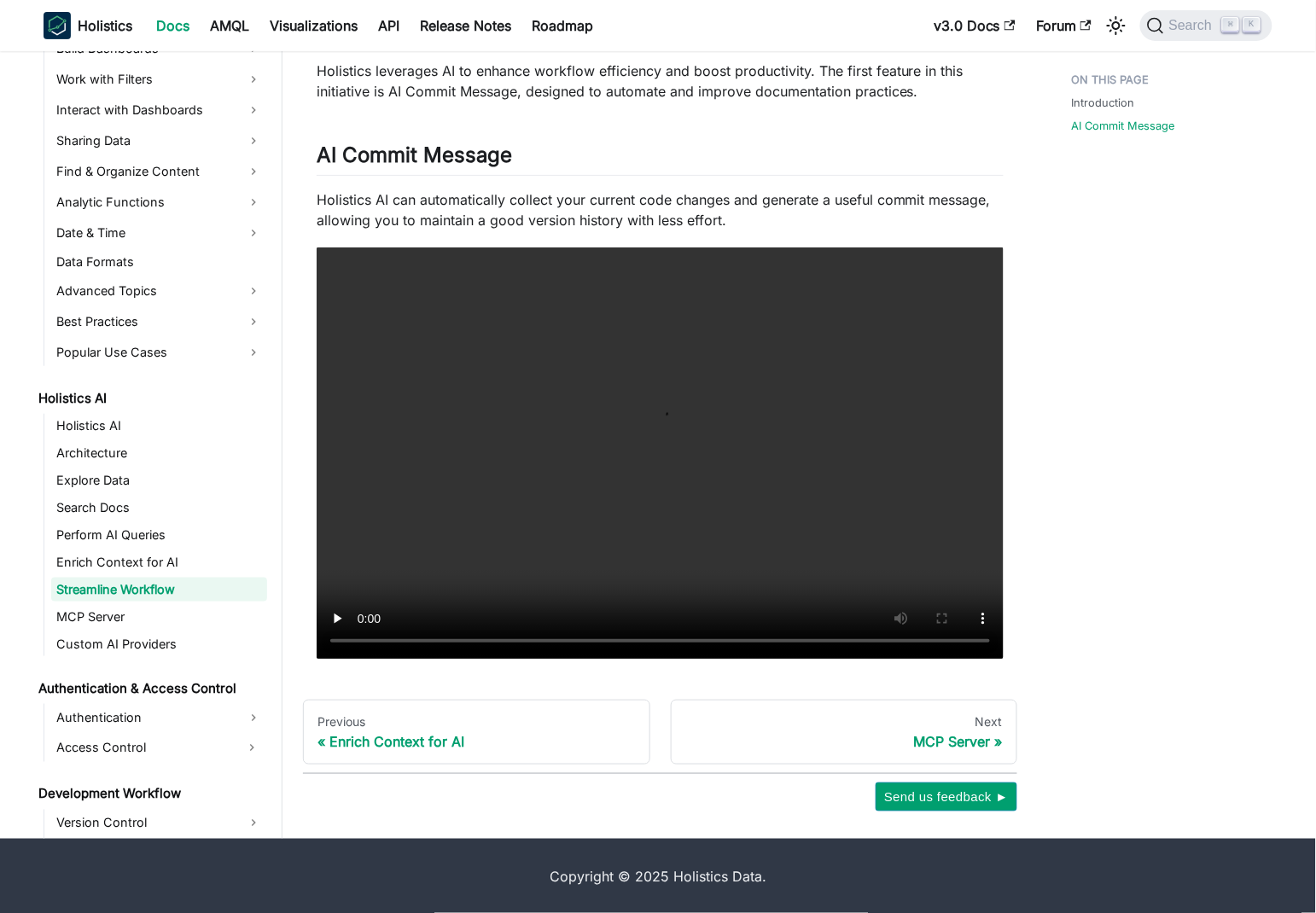
scroll to position [162, 0]
click at [471, 464] on video "Your browser does not support embedding video, but you can download it ." at bounding box center [660, 453] width 687 height 412
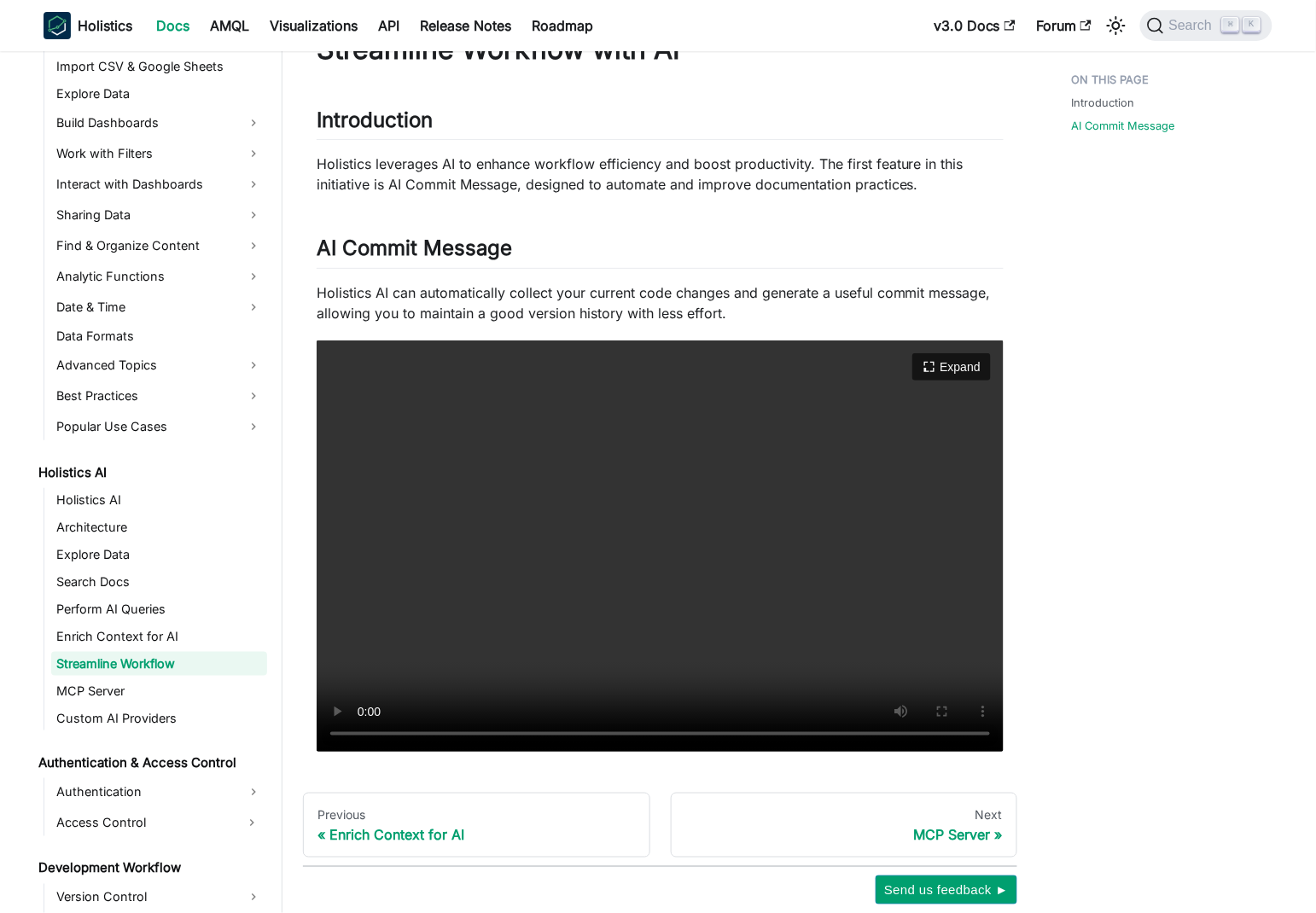
scroll to position [68, 0]
click at [555, 510] on video "Your browser does not support embedding video, but you can download it ." at bounding box center [660, 546] width 687 height 412
click at [473, 165] on p "Holistics leverages AI to enhance workflow efficiency and boost productivity. T…" at bounding box center [660, 174] width 687 height 41
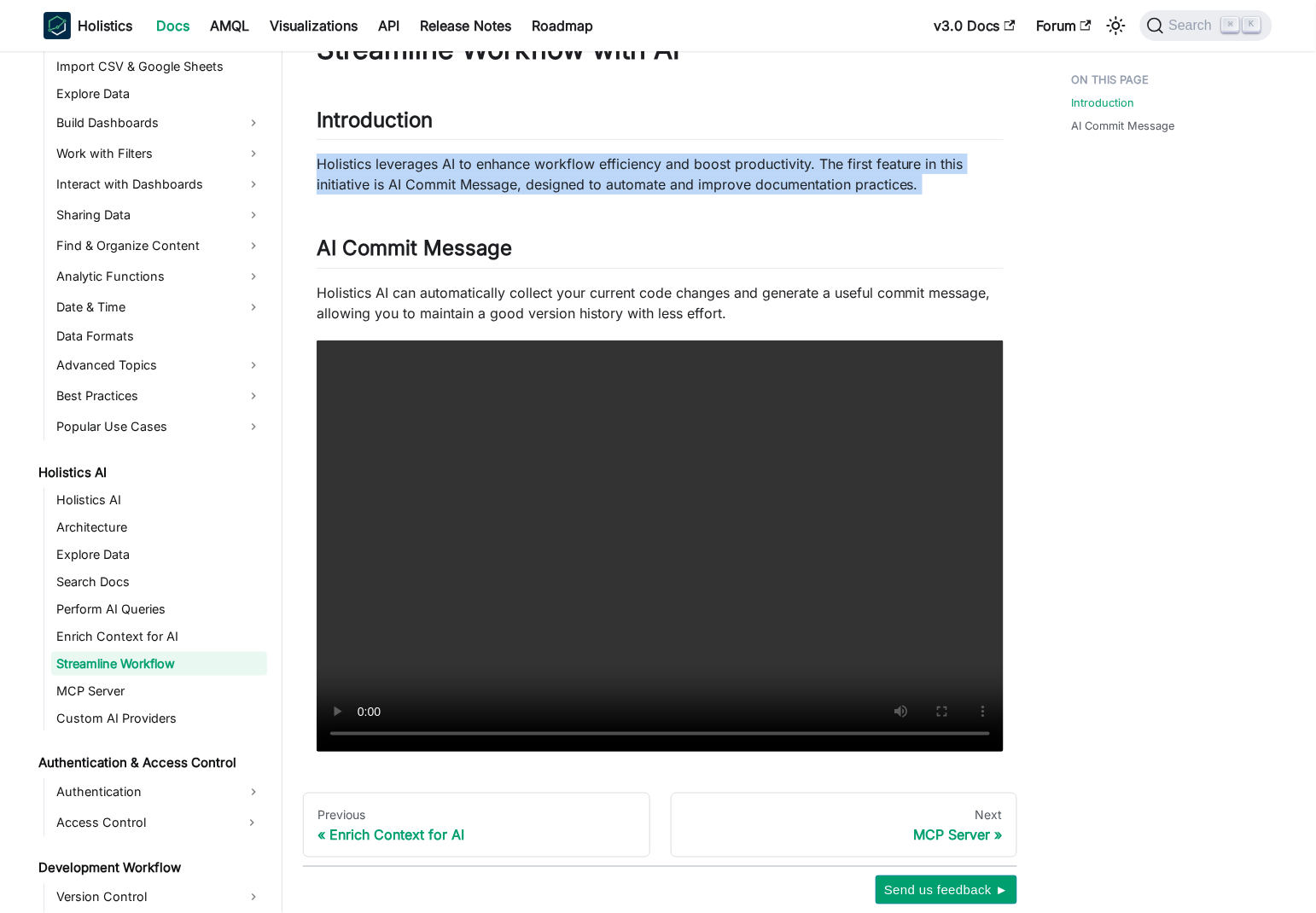
click at [473, 165] on p "Holistics leverages AI to enhance workflow efficiency and boost productivity. T…" at bounding box center [660, 174] width 687 height 41
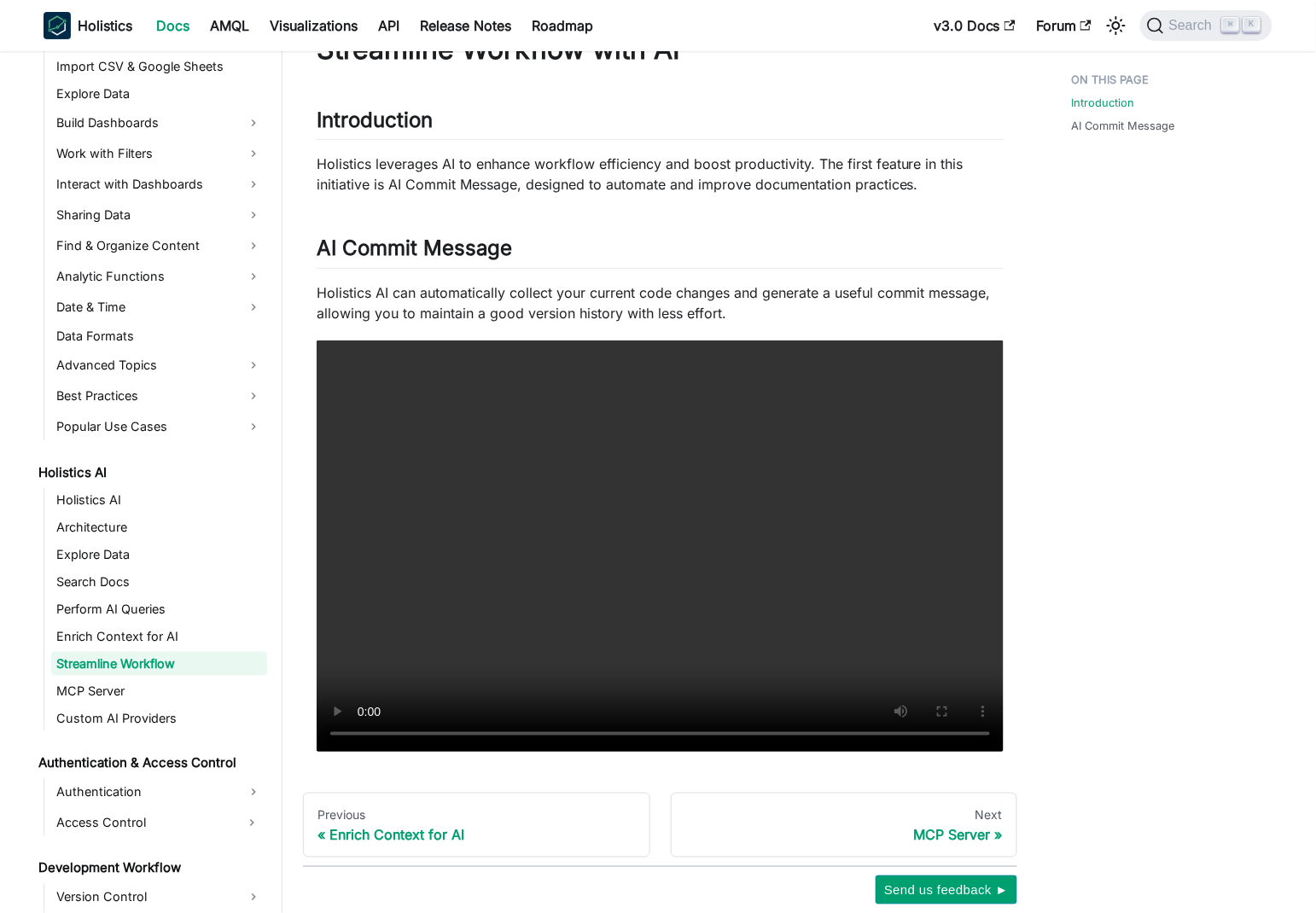
click at [626, 294] on p "Holistics AI can automatically collect your current code changes and generate a…" at bounding box center [660, 303] width 687 height 41
click at [622, 172] on p "Holistics leverages AI to enhance workflow efficiency and boost productivity. T…" at bounding box center [660, 174] width 687 height 41
click at [213, 626] on link "Enrich Context for AI" at bounding box center [159, 636] width 215 height 24
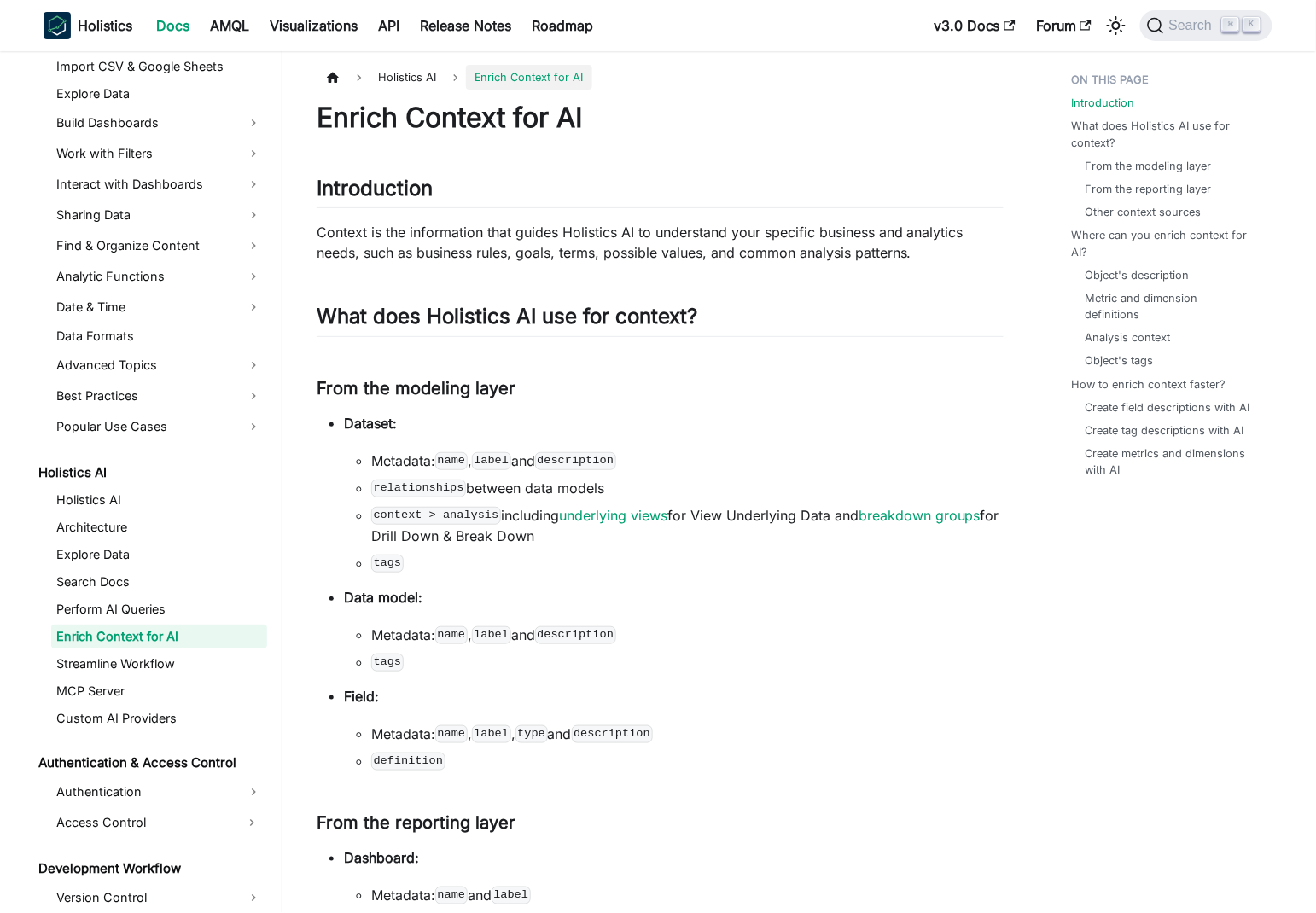
click at [330, 223] on p "Context is the information that guides Holistics AI to understand your specific…" at bounding box center [660, 242] width 687 height 41
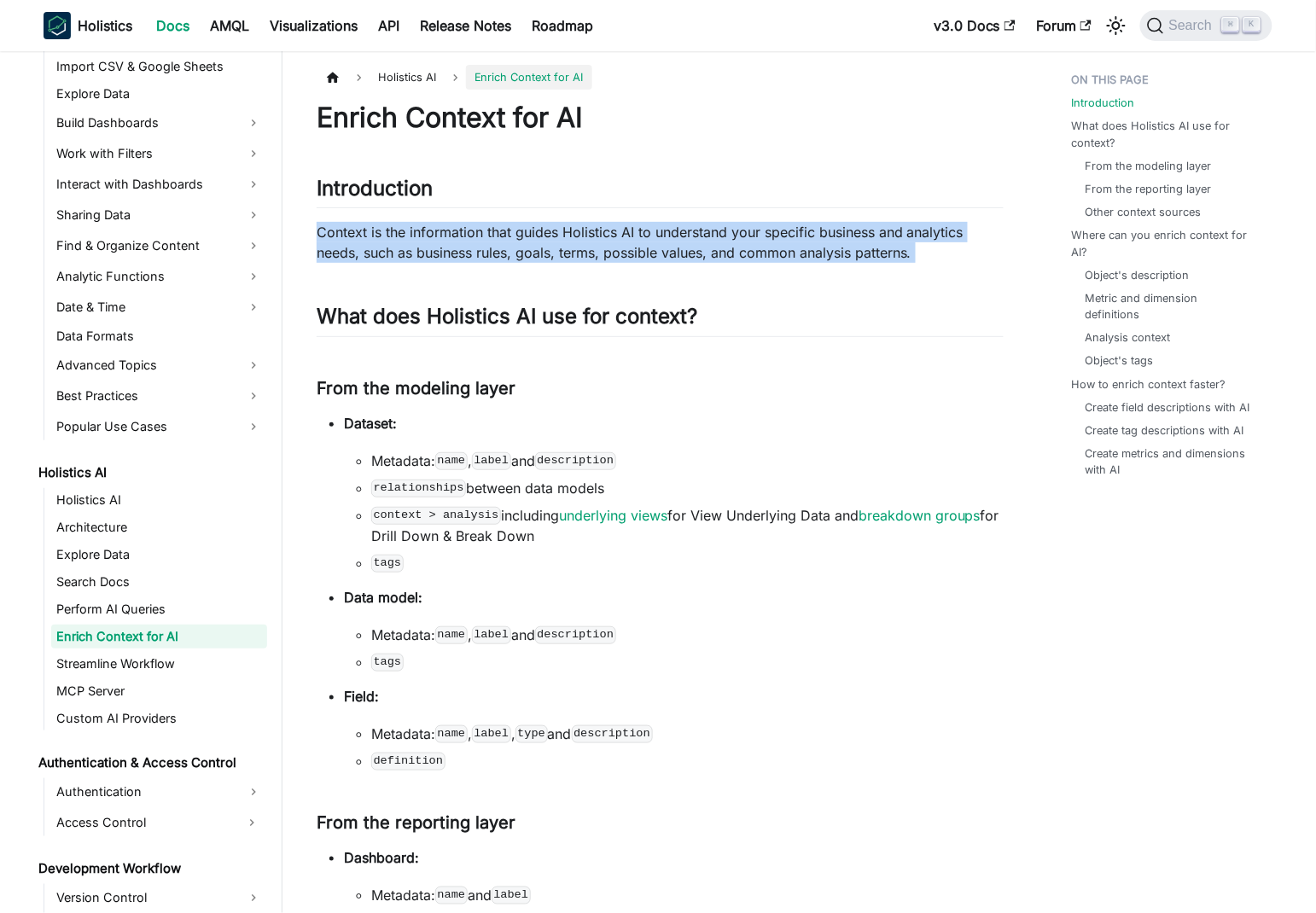
drag, startPoint x: 330, startPoint y: 223, endPoint x: 925, endPoint y: 249, distance: 595.6
click at [954, 250] on p "Context is the information that guides Holistics AI to understand your specific…" at bounding box center [660, 242] width 687 height 41
click at [399, 248] on p "Context is the information that guides Holistics AI to understand your specific…" at bounding box center [660, 242] width 687 height 41
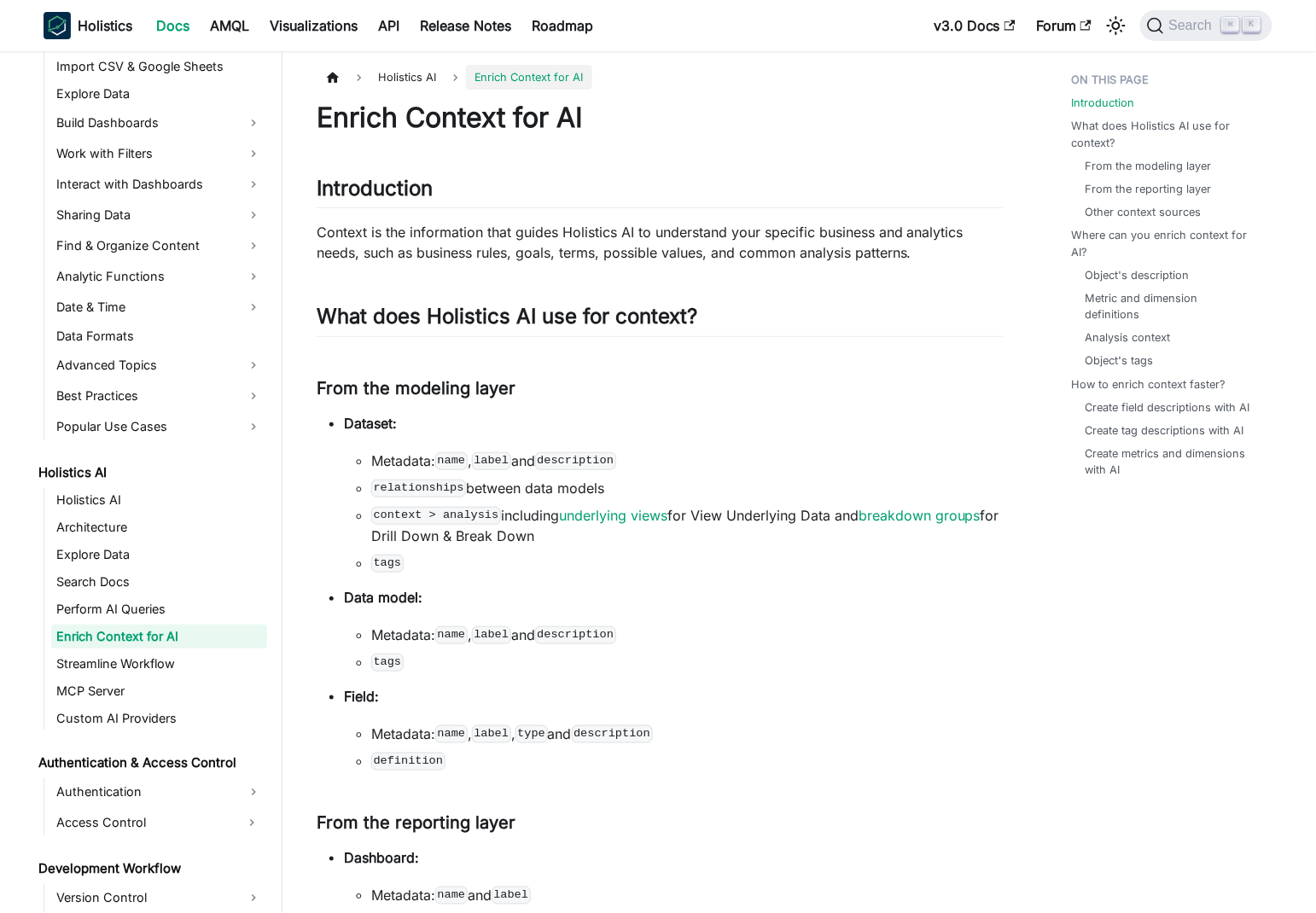
click at [320, 249] on p "Context is the information that guides Holistics AI to understand your specific…" at bounding box center [660, 242] width 687 height 41
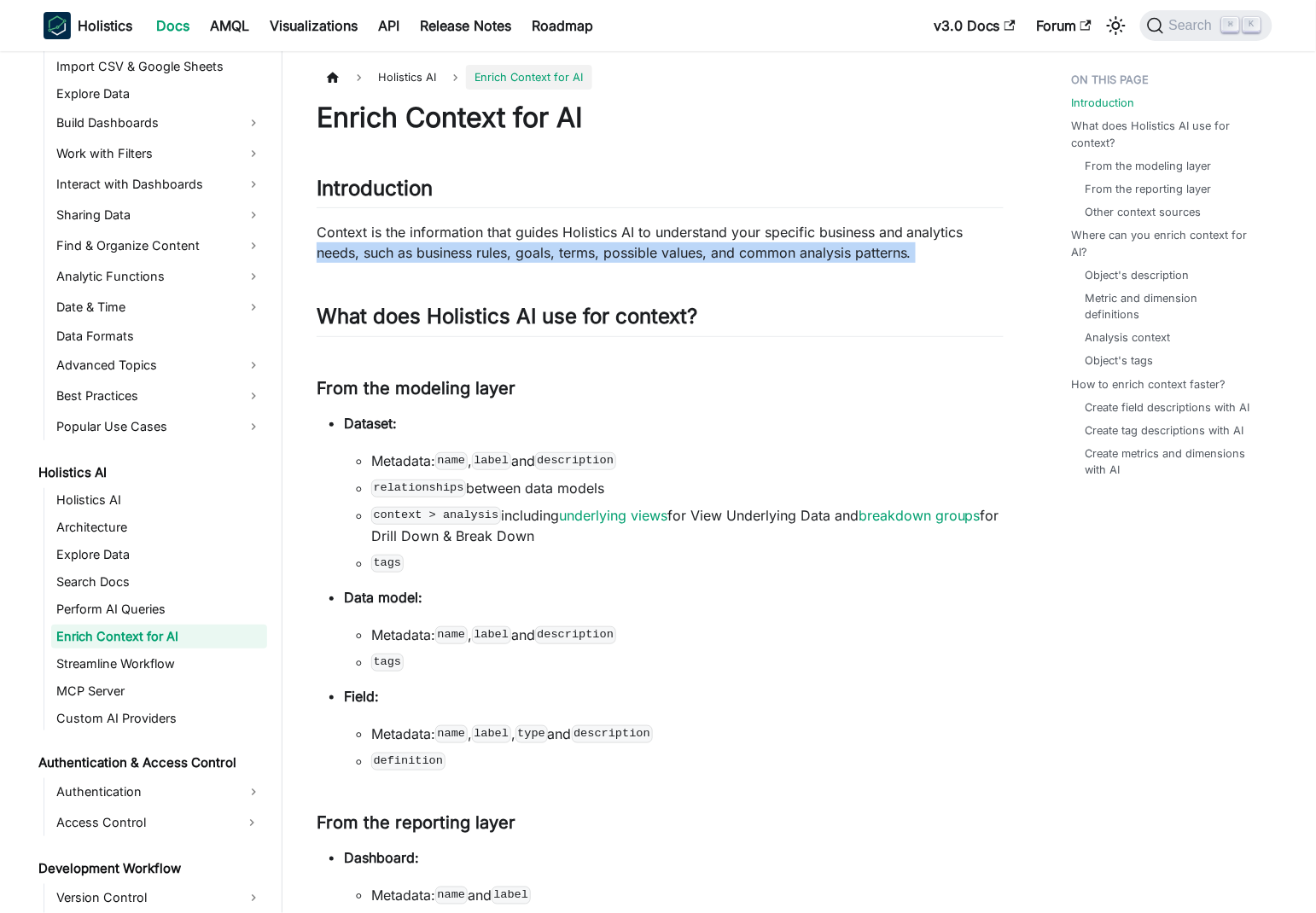
drag, startPoint x: 320, startPoint y: 249, endPoint x: 852, endPoint y: 253, distance: 532.0
click at [913, 260] on p "Context is the information that guides Holistics AI to understand your specific…" at bounding box center [660, 242] width 687 height 41
click at [843, 253] on p "Context is the information that guides Holistics AI to understand your specific…" at bounding box center [660, 242] width 687 height 41
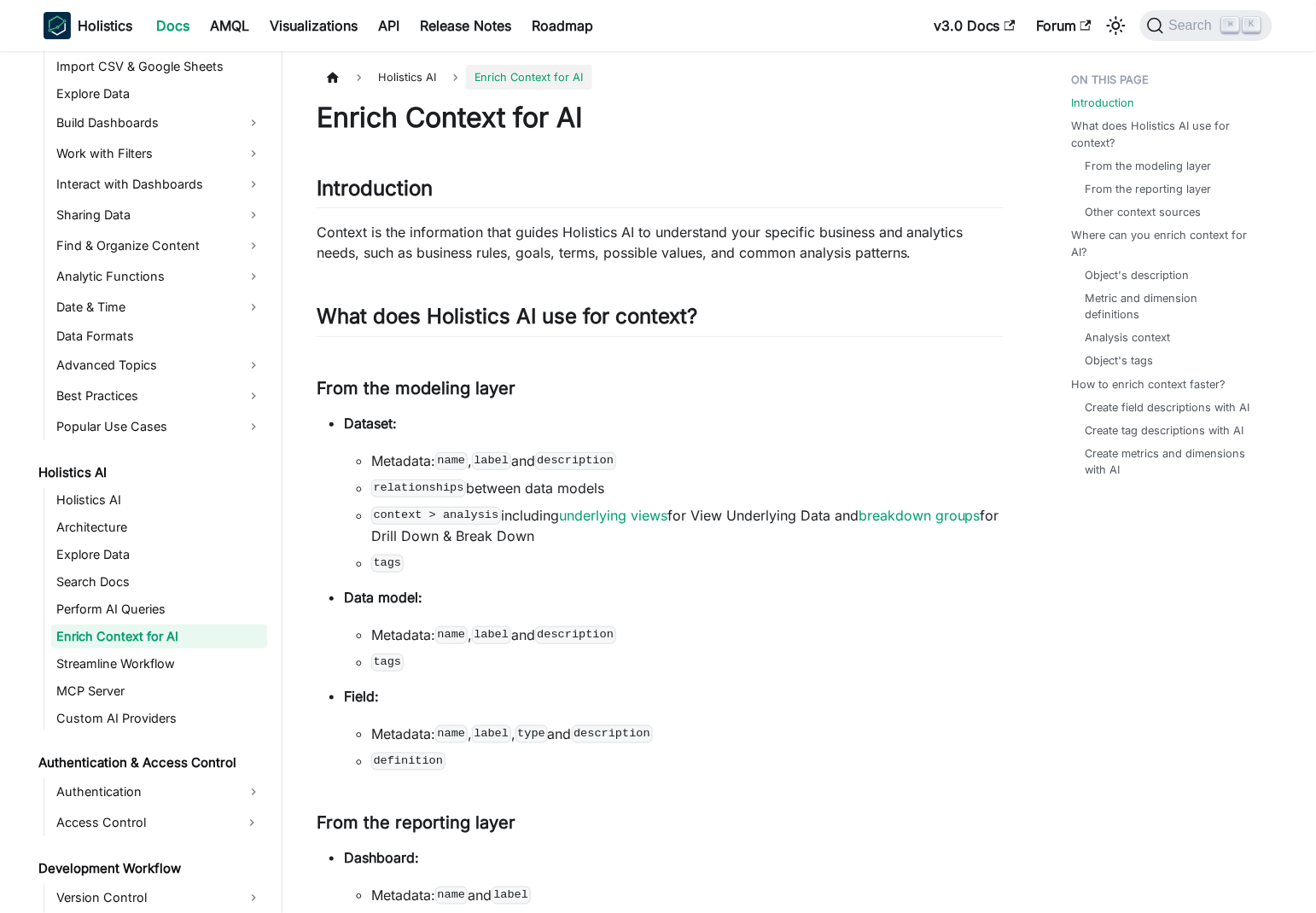
click at [876, 253] on p "Context is the information that guides Holistics AI to understand your specific…" at bounding box center [660, 242] width 687 height 41
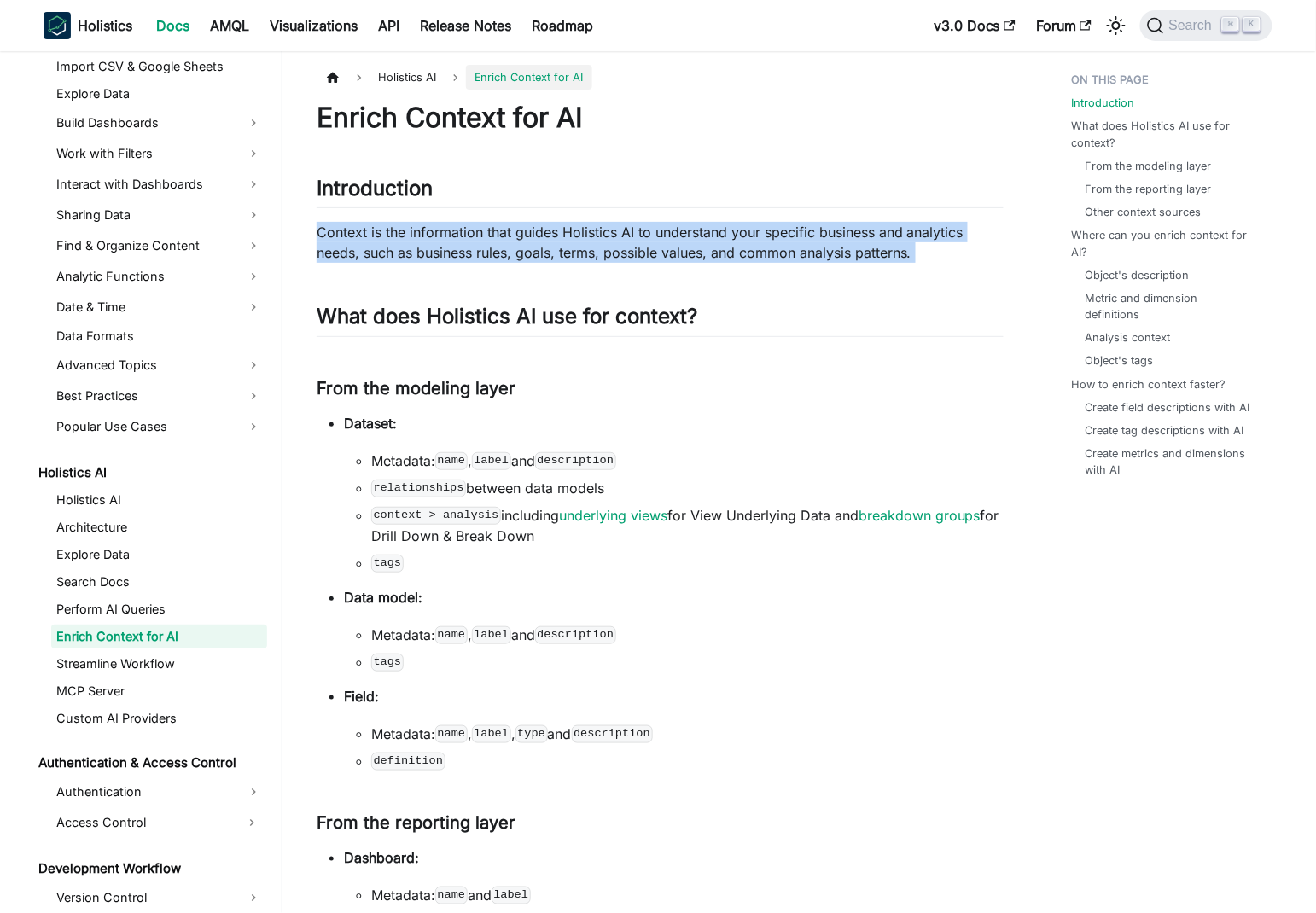
click at [876, 253] on p "Context is the information that guides Holistics AI to understand your specific…" at bounding box center [660, 242] width 687 height 41
click at [718, 257] on p "Context is the information that guides Holistics AI to understand your specific…" at bounding box center [660, 242] width 687 height 41
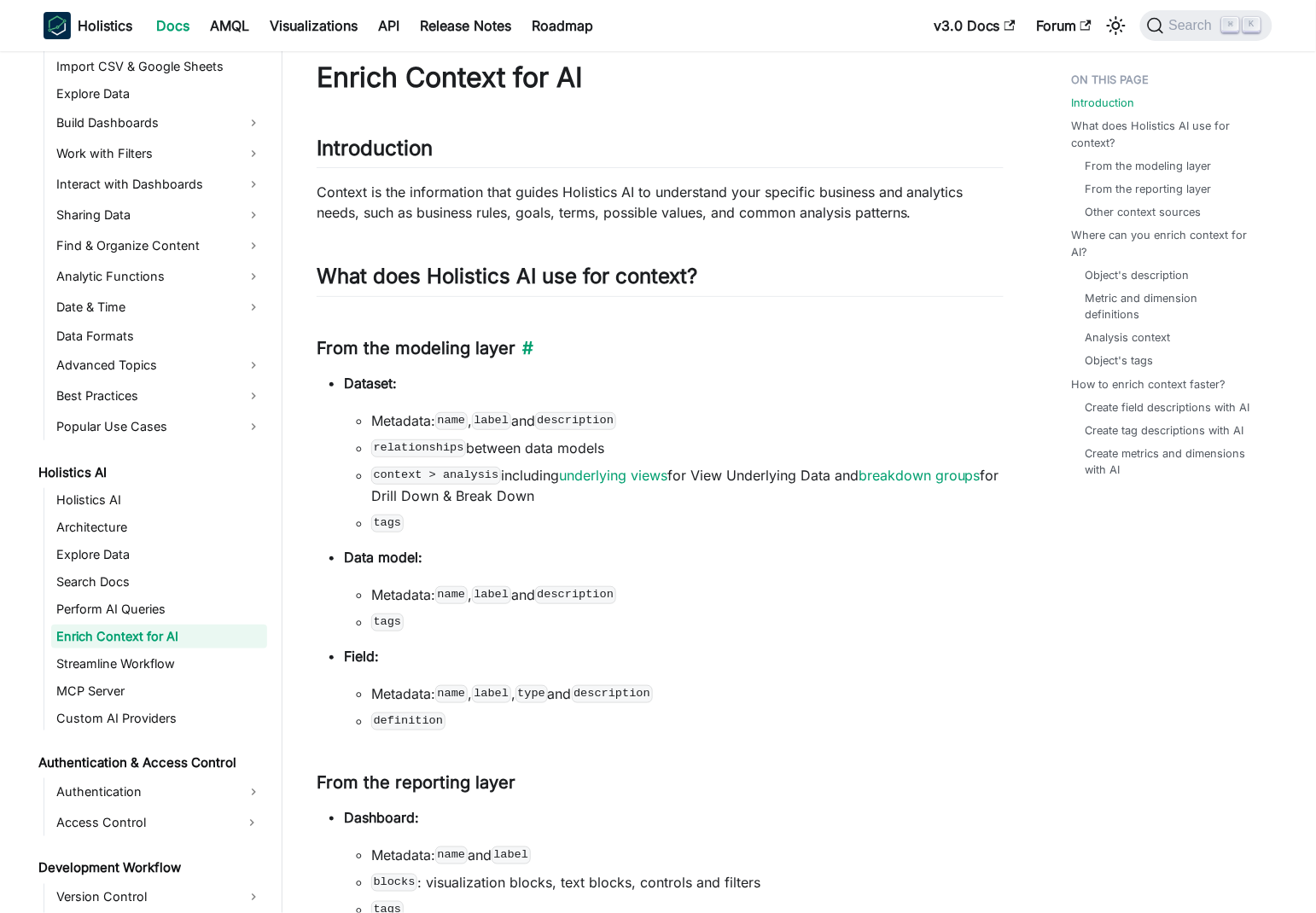
scroll to position [93, 0]
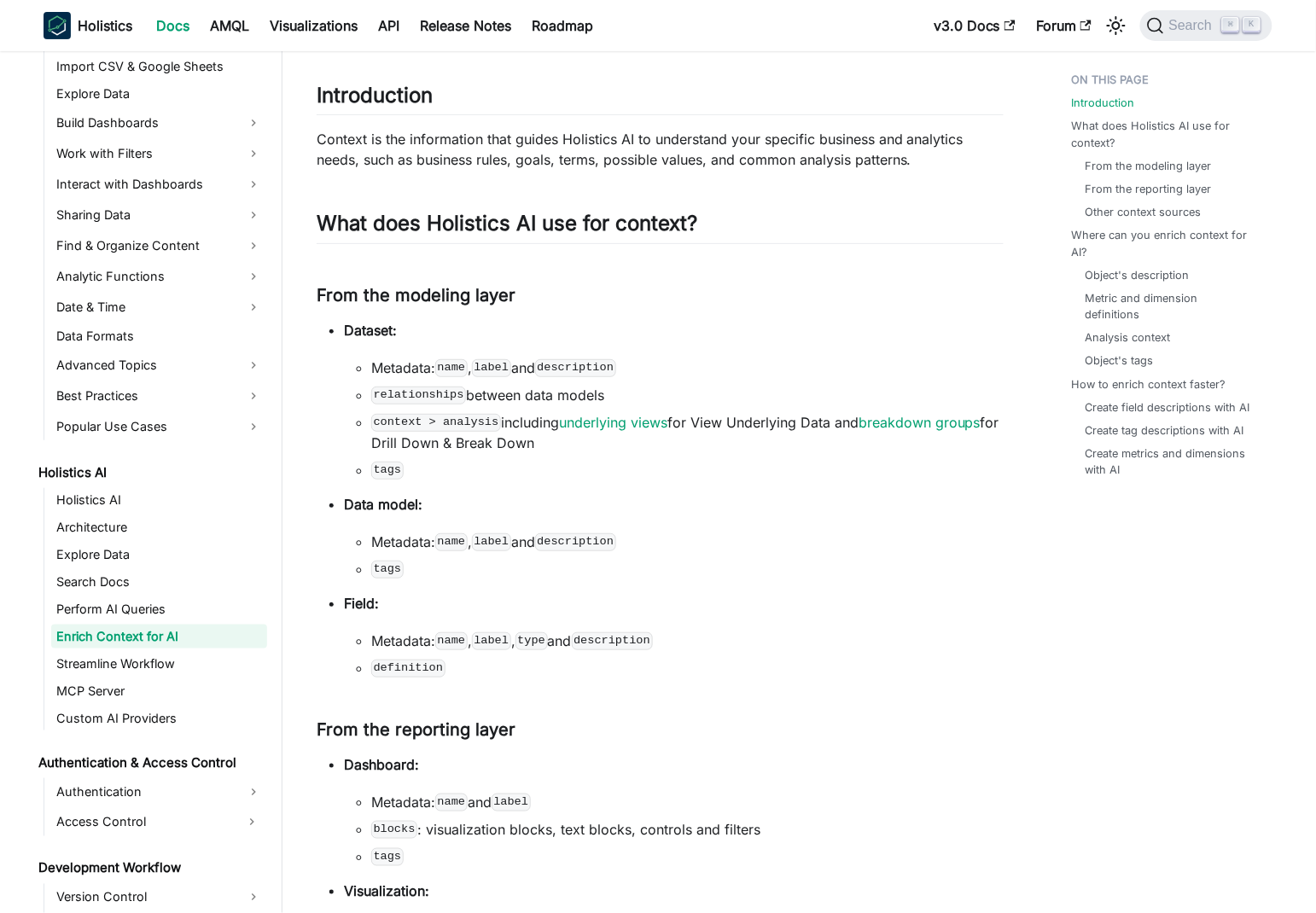
click at [406, 544] on li "Metadata: name , label and description" at bounding box center [687, 542] width 632 height 20
click at [465, 421] on code "context > analysis" at bounding box center [436, 422] width 130 height 17
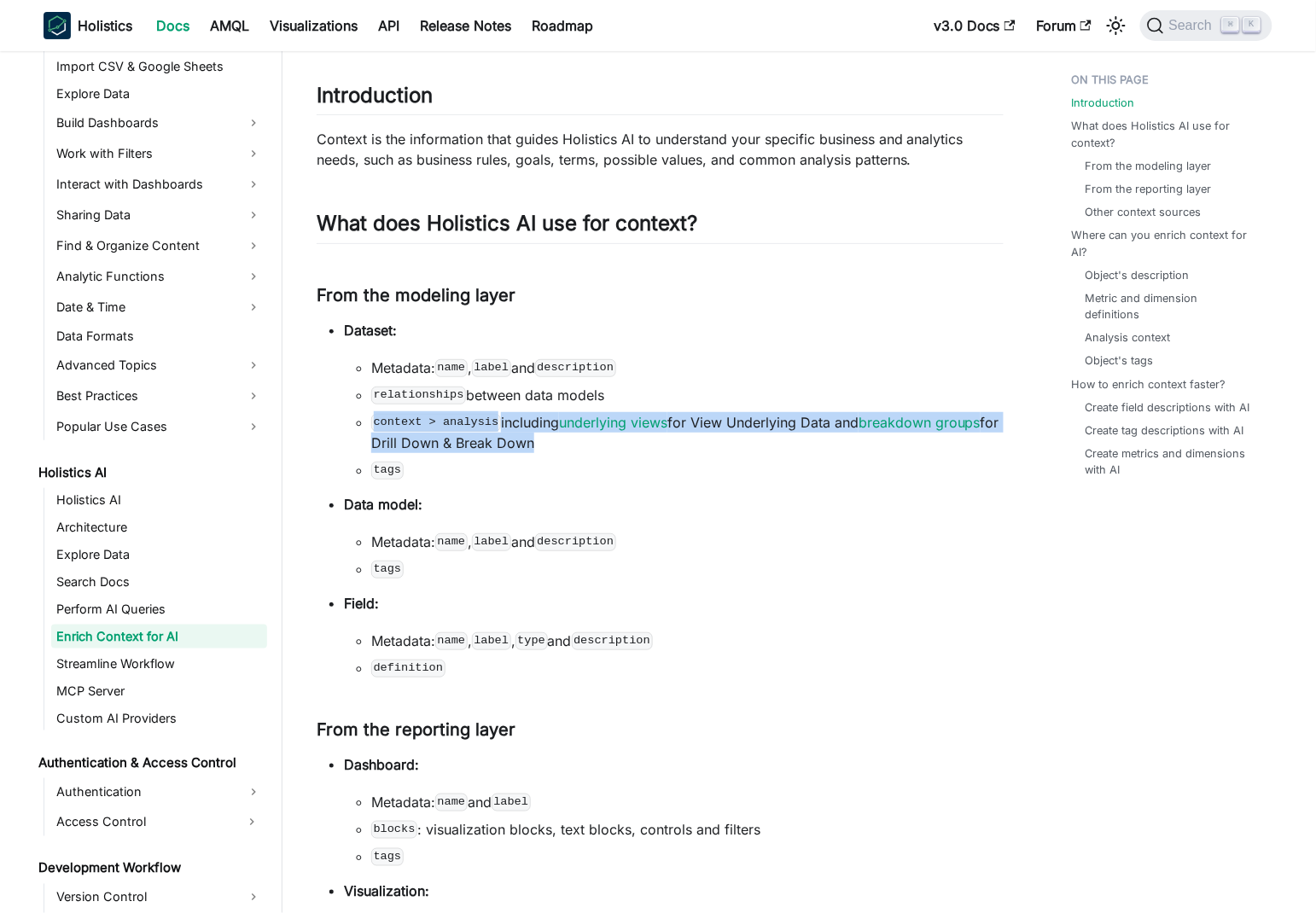
click at [465, 421] on code "context > analysis" at bounding box center [436, 422] width 130 height 17
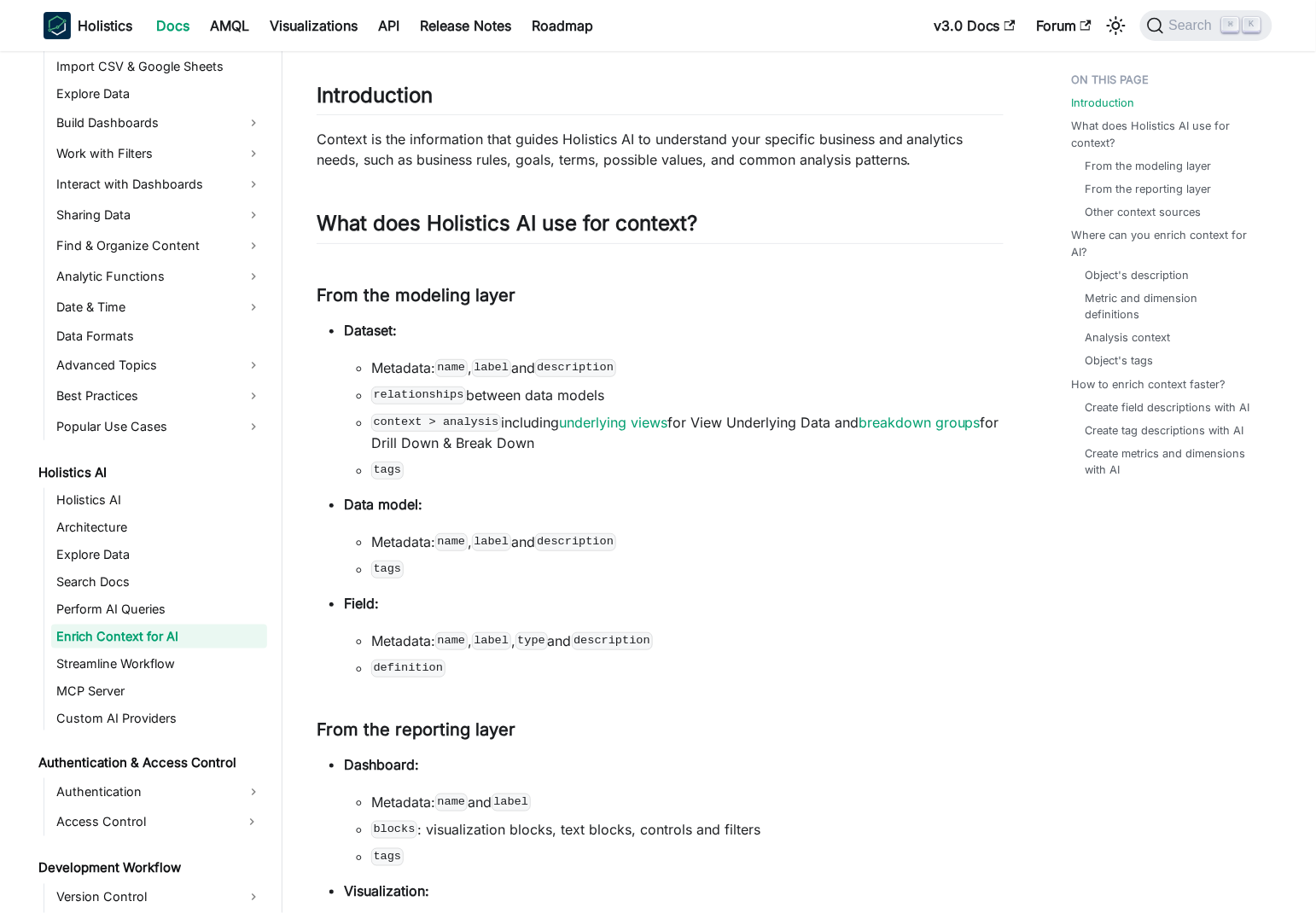
click at [437, 394] on code "relationships" at bounding box center [418, 395] width 94 height 17
click at [395, 366] on li "Metadata: name , label and description" at bounding box center [687, 368] width 632 height 20
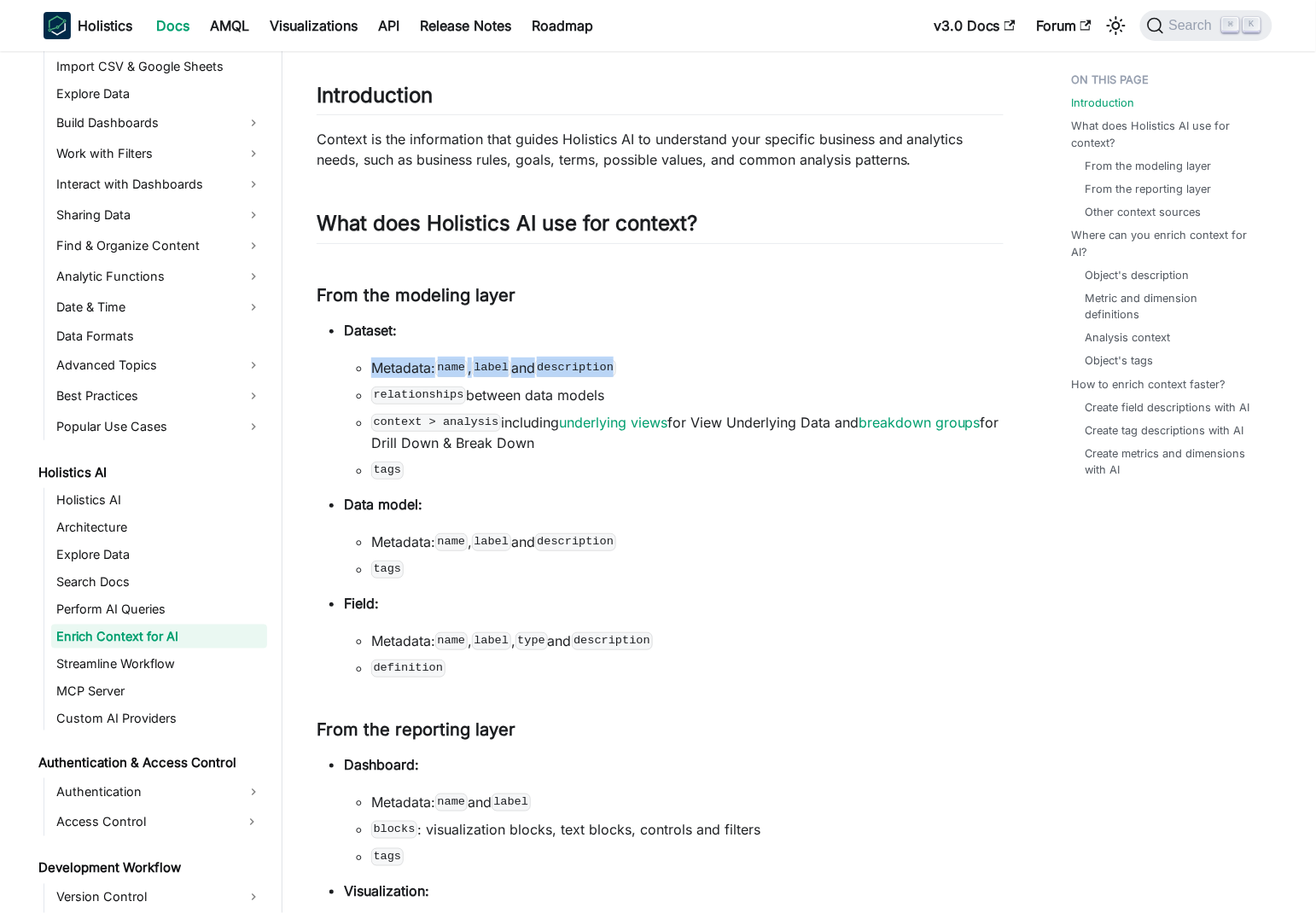
click at [395, 366] on li "Metadata: name , label and description" at bounding box center [687, 368] width 632 height 20
click at [434, 434] on li "context > analysis including underlying views for View Underlying Data and brea…" at bounding box center [687, 432] width 632 height 41
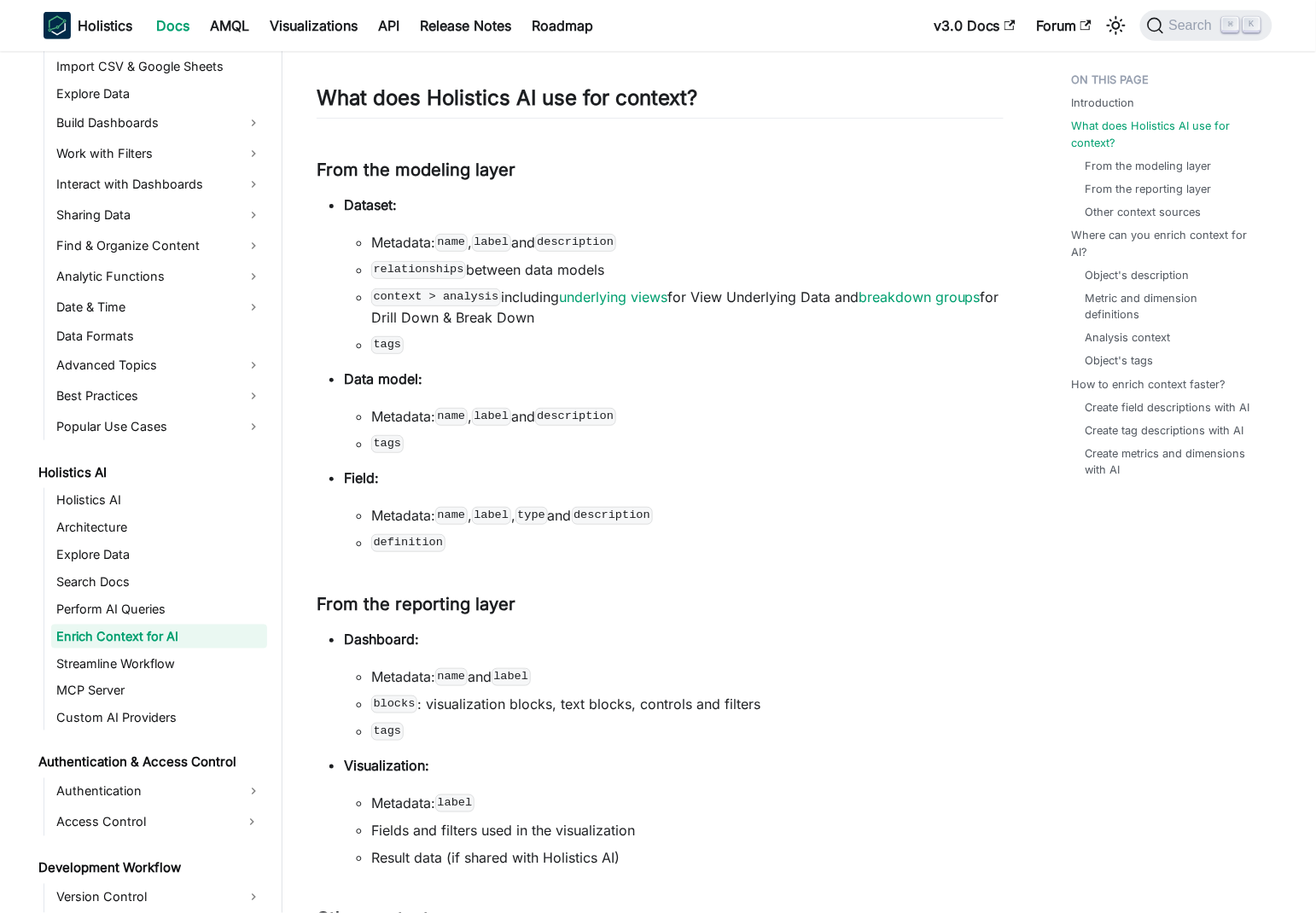
scroll to position [217, 0]
click at [412, 417] on li "Metadata: name , label and description" at bounding box center [687, 417] width 632 height 20
click at [397, 446] on code "tags" at bounding box center [388, 444] width 33 height 17
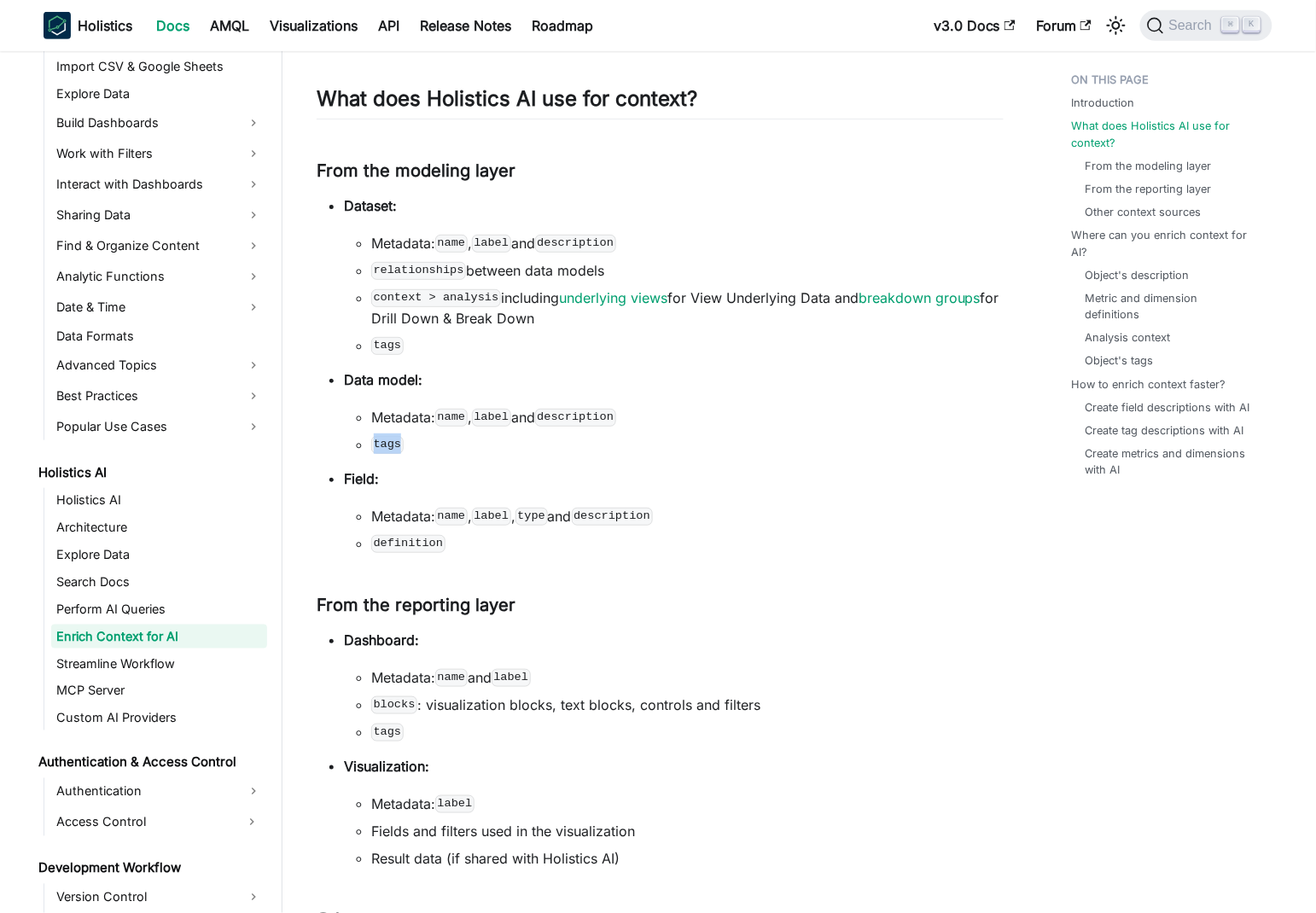
click at [397, 446] on code "tags" at bounding box center [388, 444] width 33 height 17
click at [772, 450] on li "tags" at bounding box center [687, 444] width 632 height 20
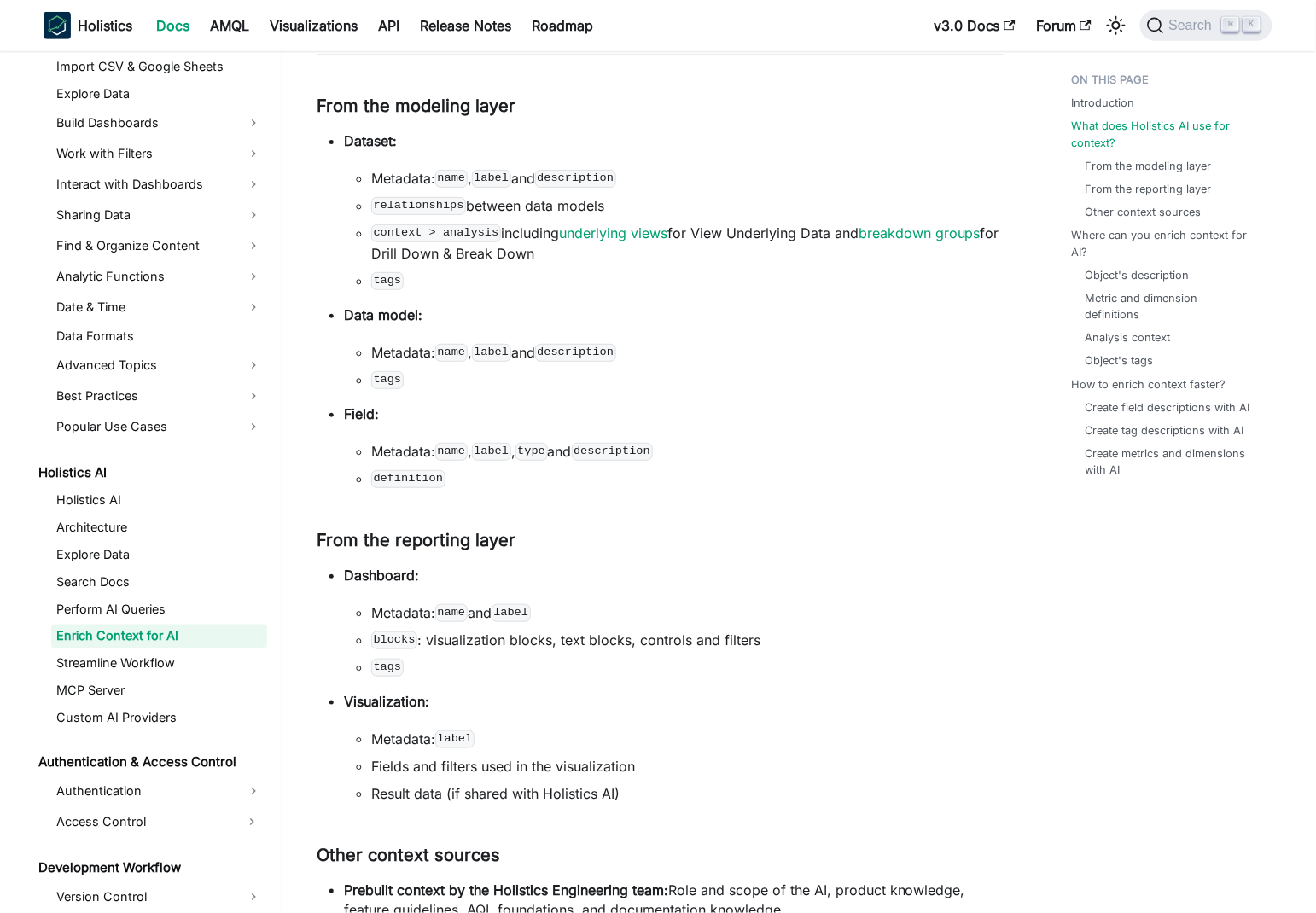
scroll to position [372, 0]
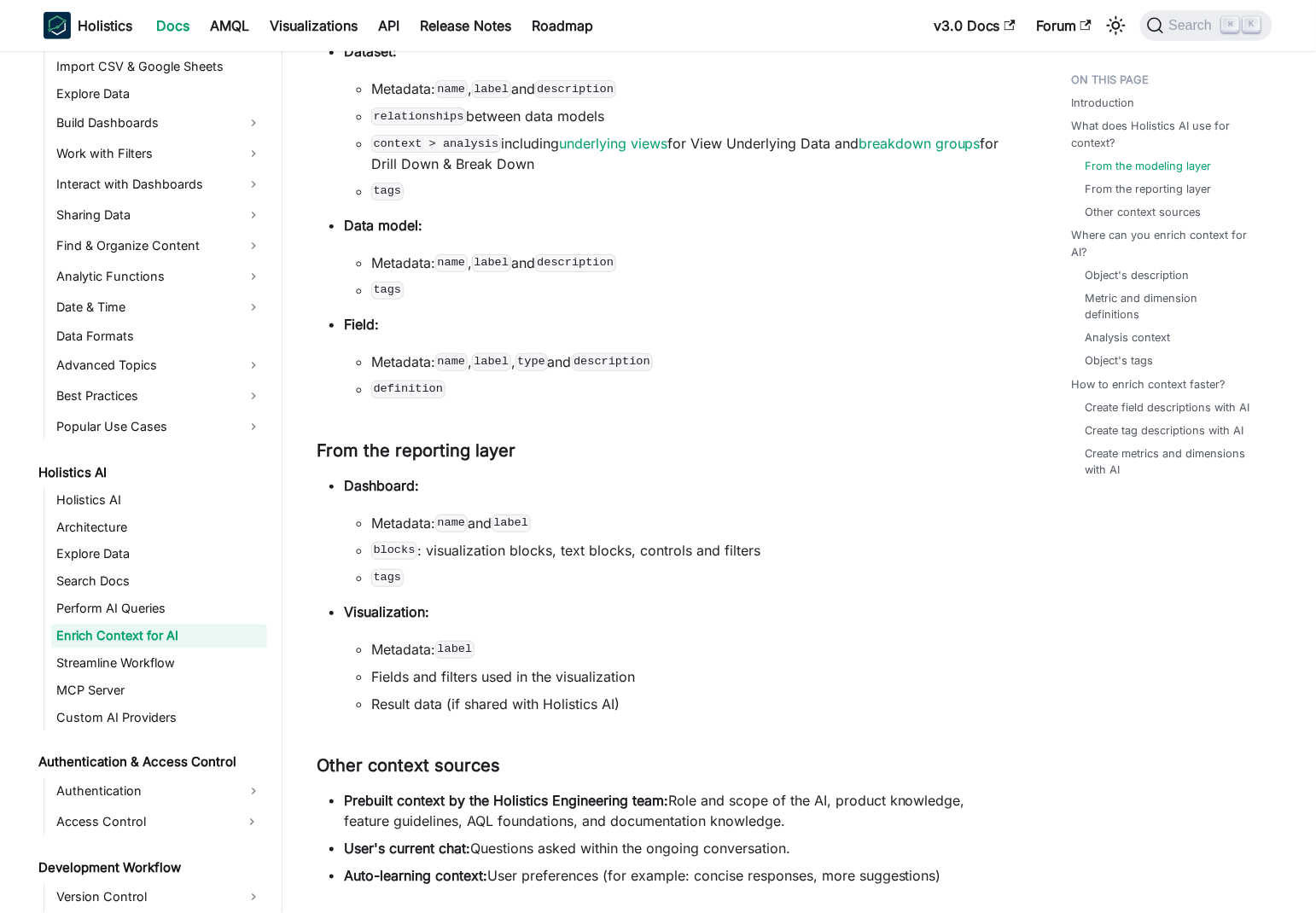
click at [445, 139] on code "context > analysis" at bounding box center [436, 143] width 130 height 17
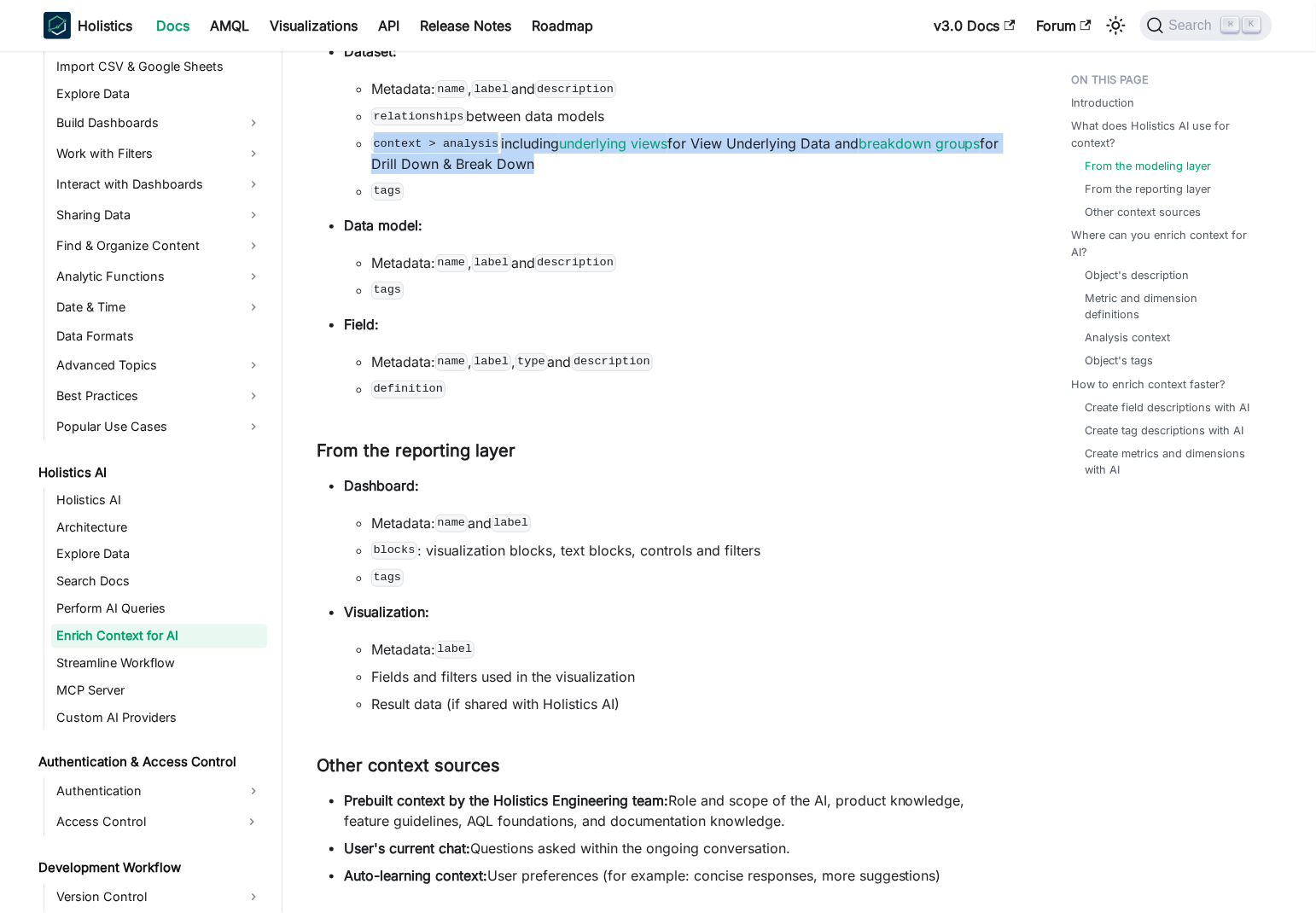
click at [445, 139] on code "context > analysis" at bounding box center [436, 143] width 130 height 17
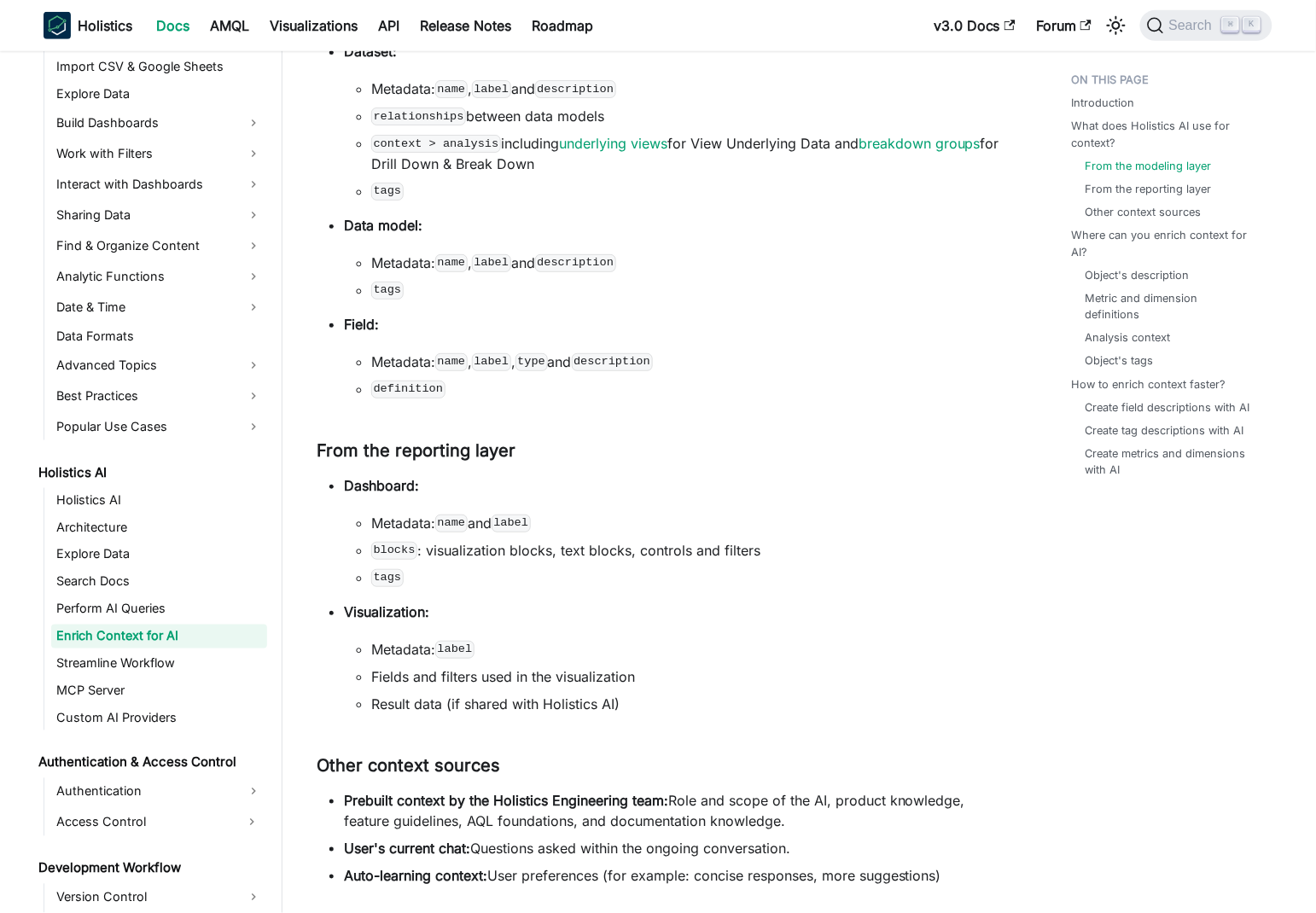
click at [389, 187] on code "tags" at bounding box center [388, 191] width 33 height 17
click at [411, 364] on li "Metadata: name , label , type and description" at bounding box center [687, 361] width 632 height 20
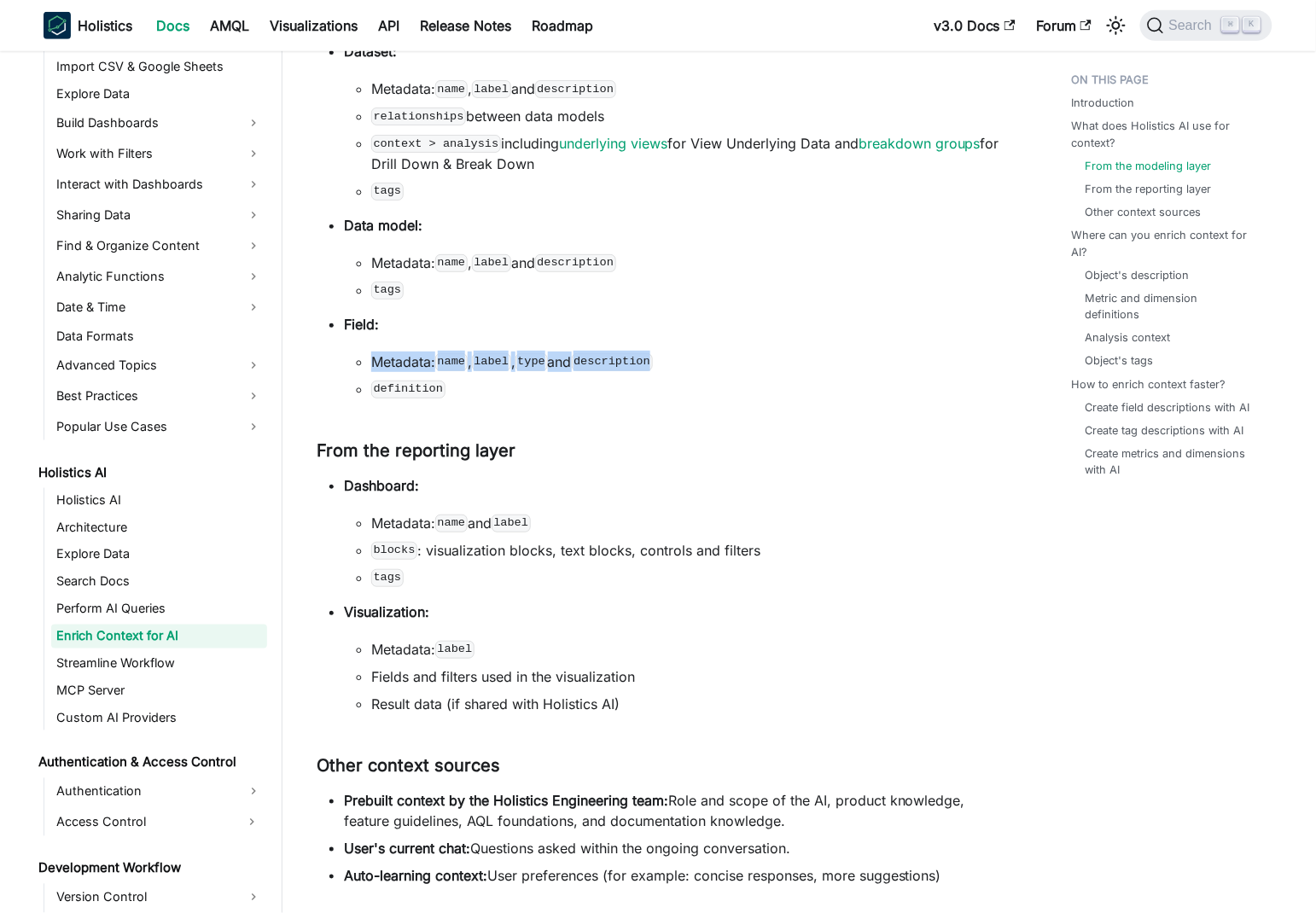
click at [411, 364] on li "Metadata: name , label , type and description" at bounding box center [687, 361] width 632 height 20
click at [479, 362] on li "Metadata: name , label , type and description" at bounding box center [687, 361] width 632 height 20
click at [451, 364] on code "name" at bounding box center [451, 362] width 33 height 17
click at [646, 365] on code "description" at bounding box center [612, 362] width 81 height 17
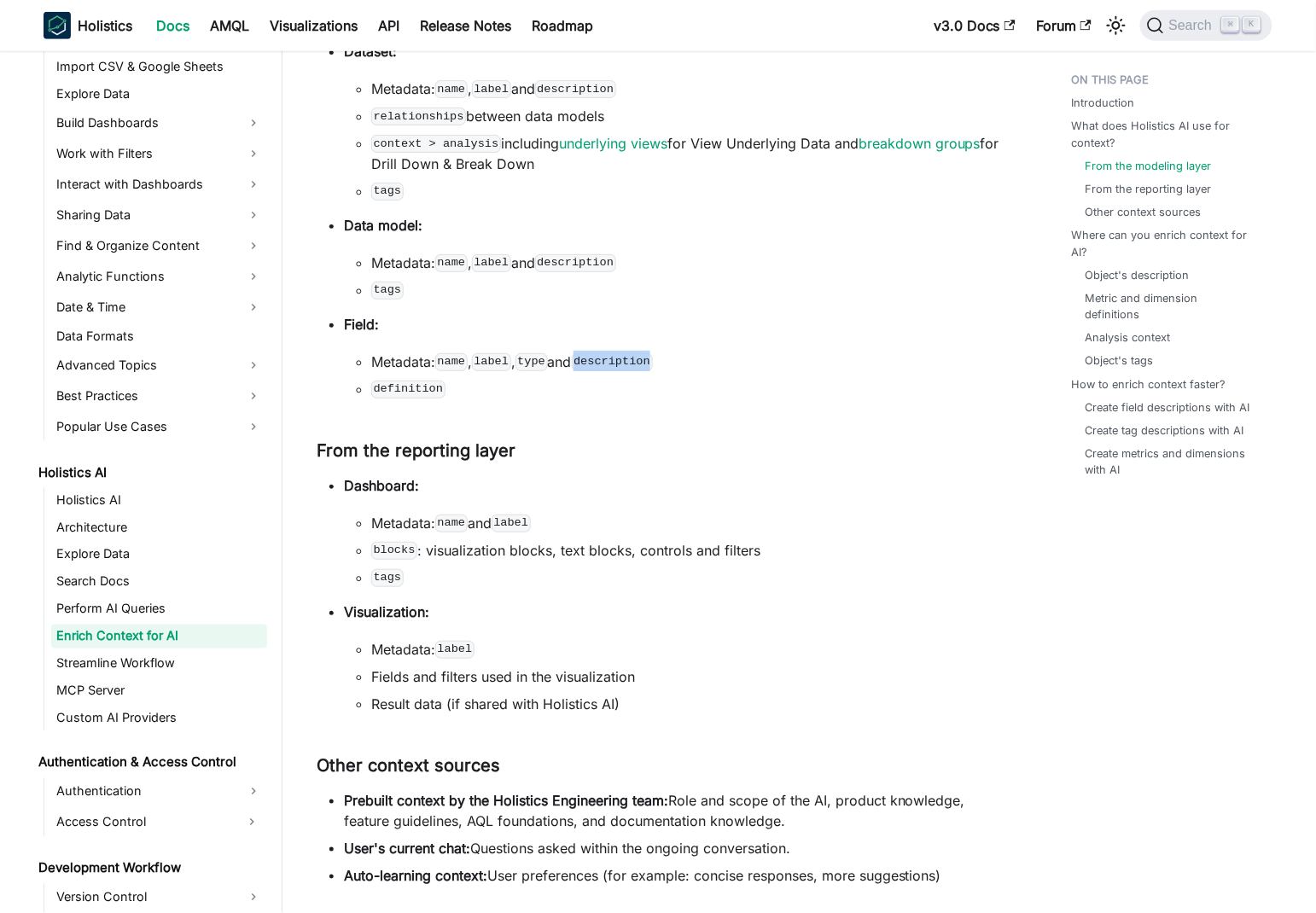
click at [646, 365] on code "description" at bounding box center [612, 362] width 81 height 17
click at [428, 381] on code "definition" at bounding box center [408, 390] width 74 height 17
click at [427, 381] on code "definition" at bounding box center [408, 390] width 74 height 17
click at [757, 353] on li "Metadata: name , label , type and description" at bounding box center [687, 361] width 632 height 20
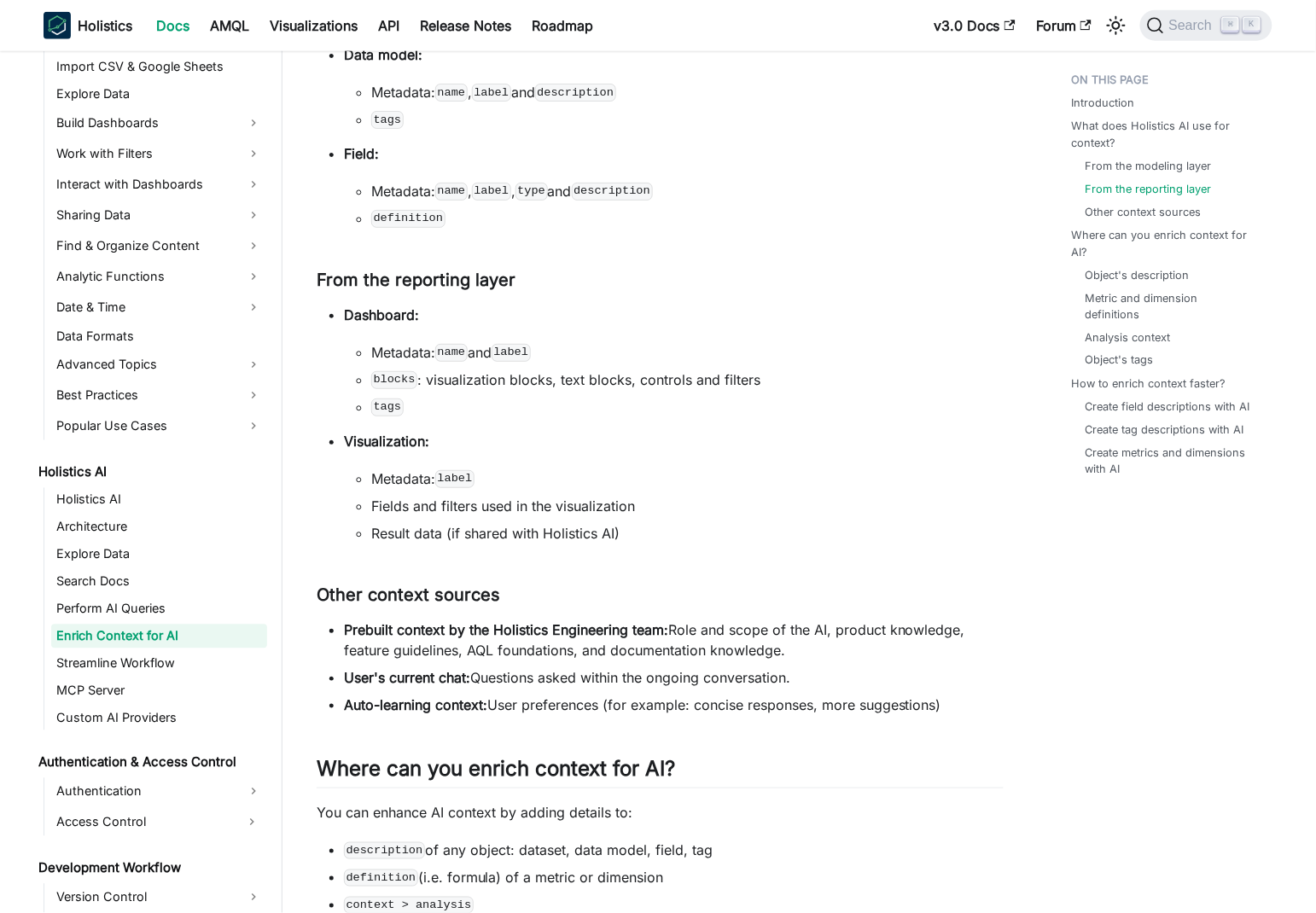
scroll to position [558, 0]
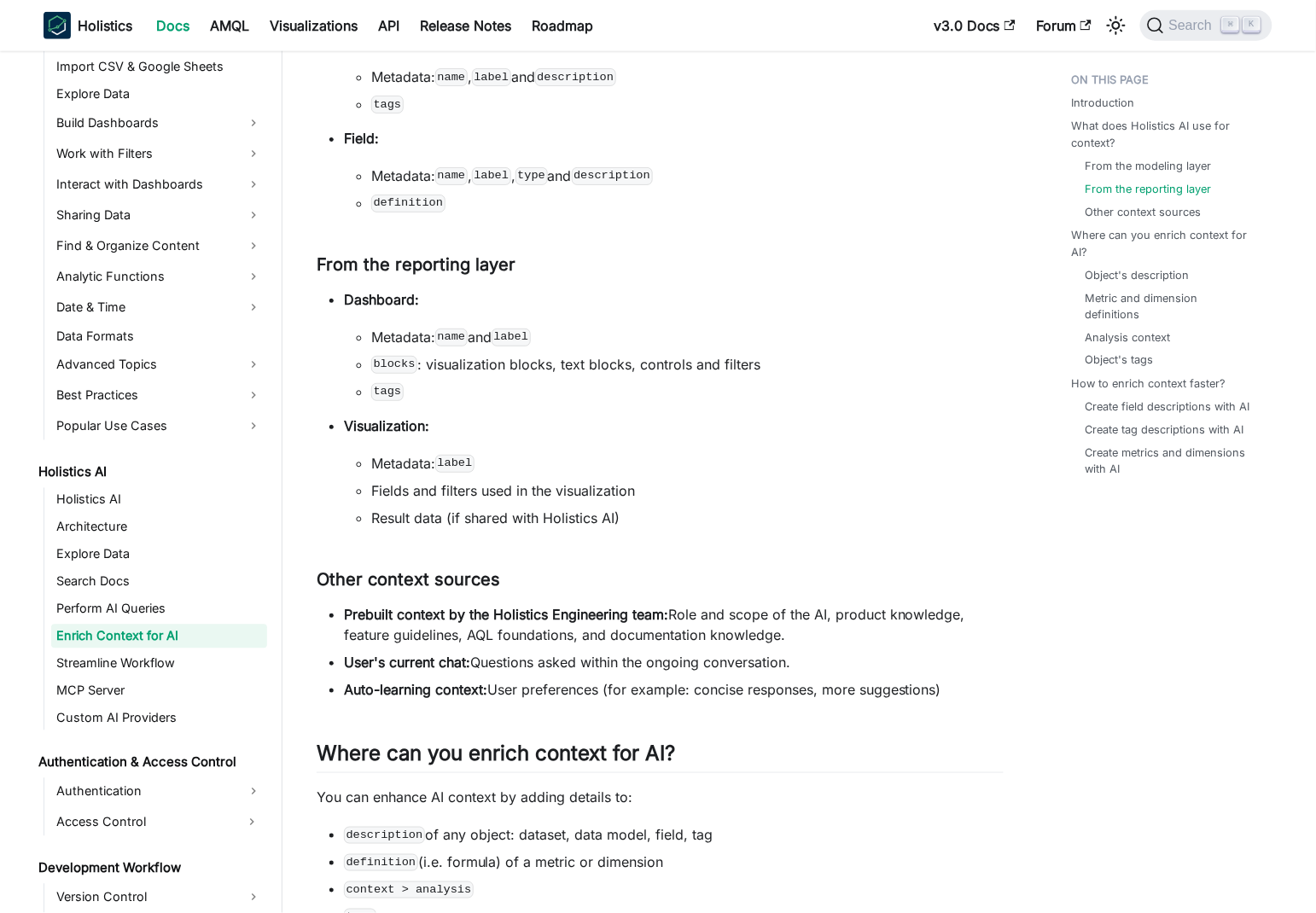
click at [387, 333] on li "Metadata: name and label" at bounding box center [687, 337] width 632 height 20
drag, startPoint x: 387, startPoint y: 333, endPoint x: 645, endPoint y: 340, distance: 258.1
click at [645, 340] on li "Metadata: name and label" at bounding box center [687, 337] width 632 height 20
click at [391, 363] on code "blocks" at bounding box center [394, 365] width 46 height 17
drag, startPoint x: 391, startPoint y: 363, endPoint x: 770, endPoint y: 370, distance: 379.1
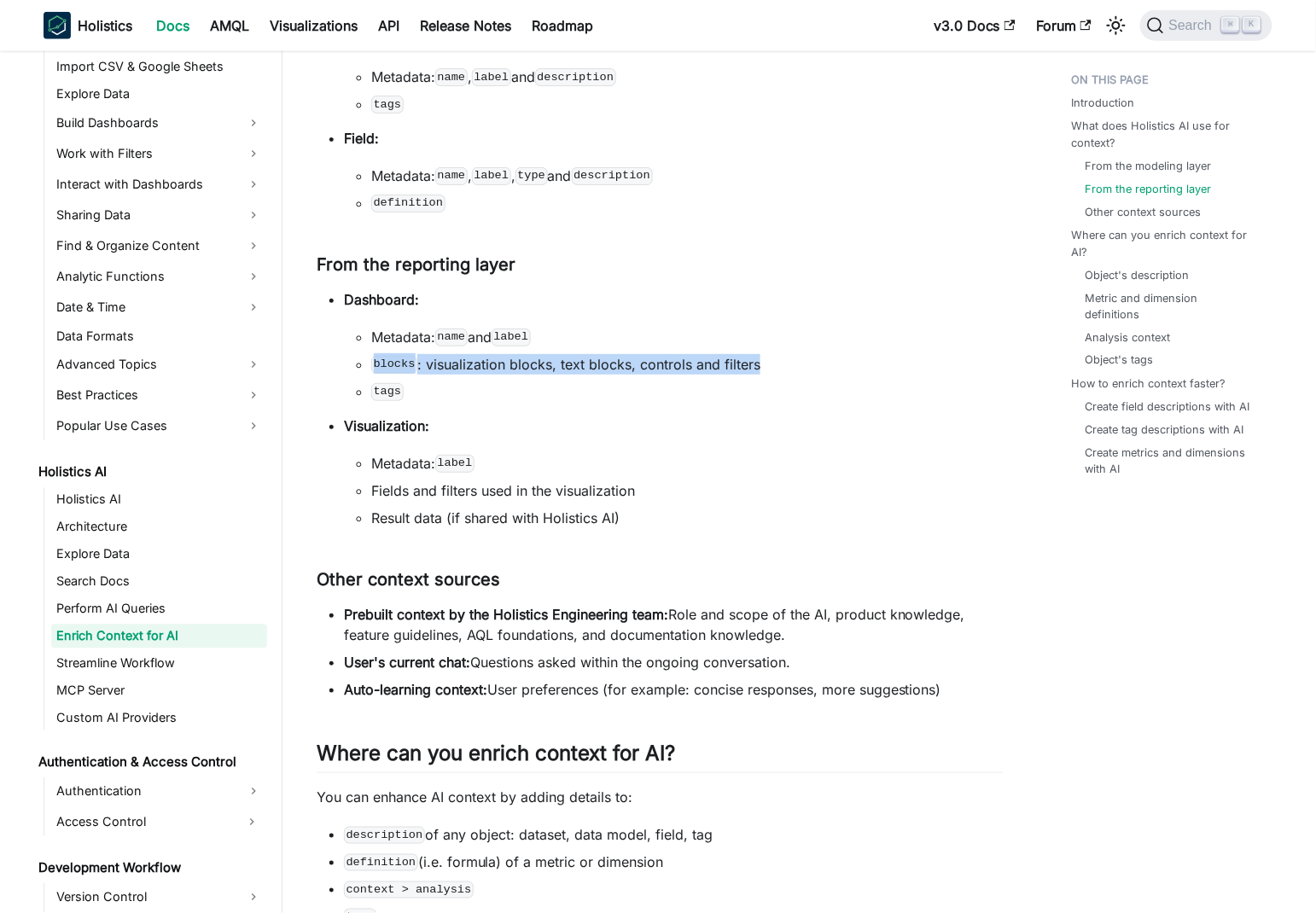
click at [774, 373] on ul "Metadata: name and label blocks : visualization blocks, text blocks, controls a…" at bounding box center [673, 365] width 660 height 75
click at [673, 309] on li "Dashboard: Metadata: name and label blocks : visualization blocks, text blocks,…" at bounding box center [673, 345] width 660 height 113
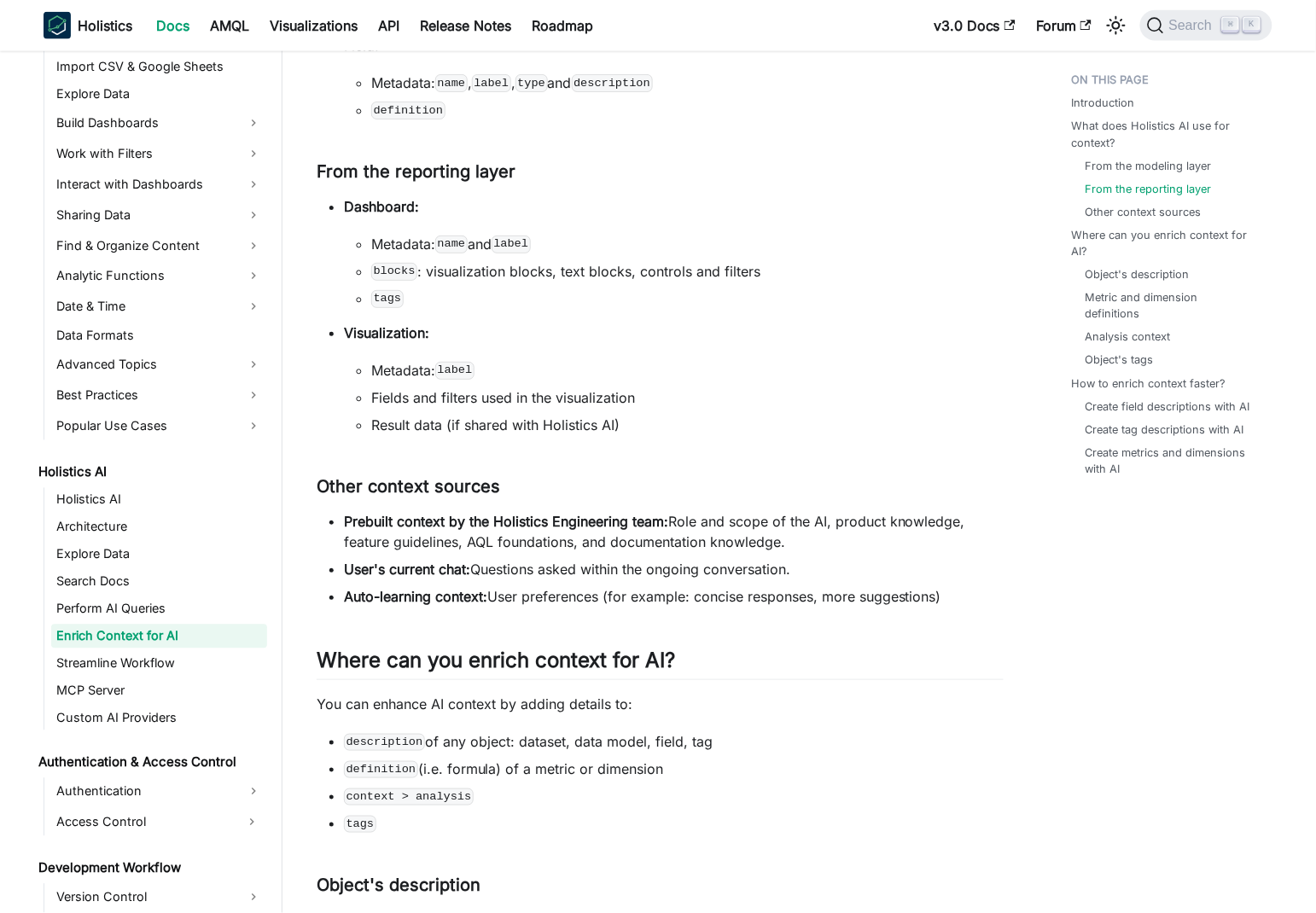
click at [702, 272] on li "blocks : visualization blocks, text blocks, controls and filters" at bounding box center [687, 270] width 632 height 20
click at [412, 242] on li "Metadata: name and label" at bounding box center [687, 243] width 632 height 20
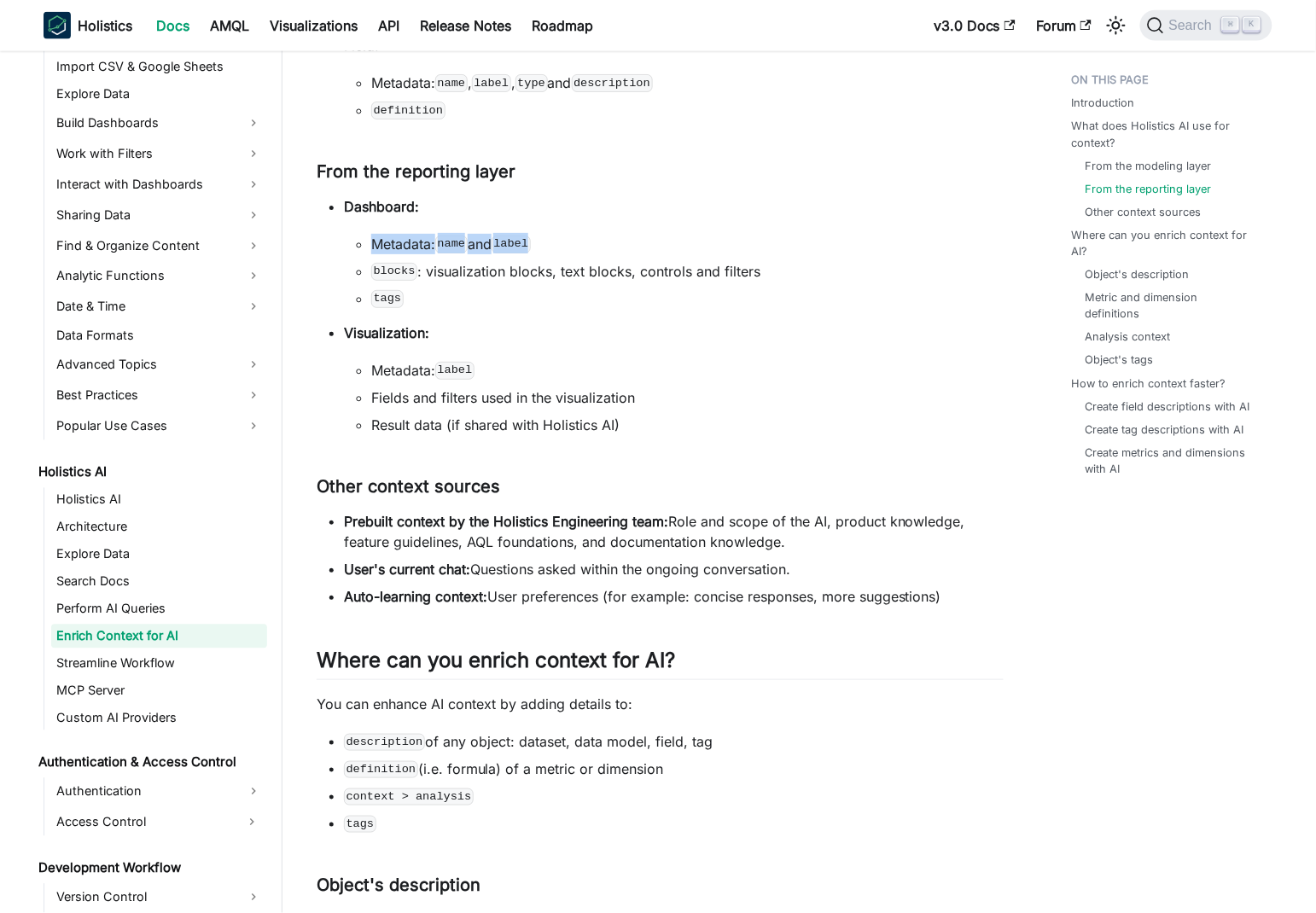
click at [412, 242] on li "Metadata: name and label" at bounding box center [687, 243] width 632 height 20
click at [650, 269] on li "blocks : visualization blocks, text blocks, controls and filters" at bounding box center [687, 270] width 632 height 20
click at [387, 301] on code "tags" at bounding box center [388, 299] width 33 height 17
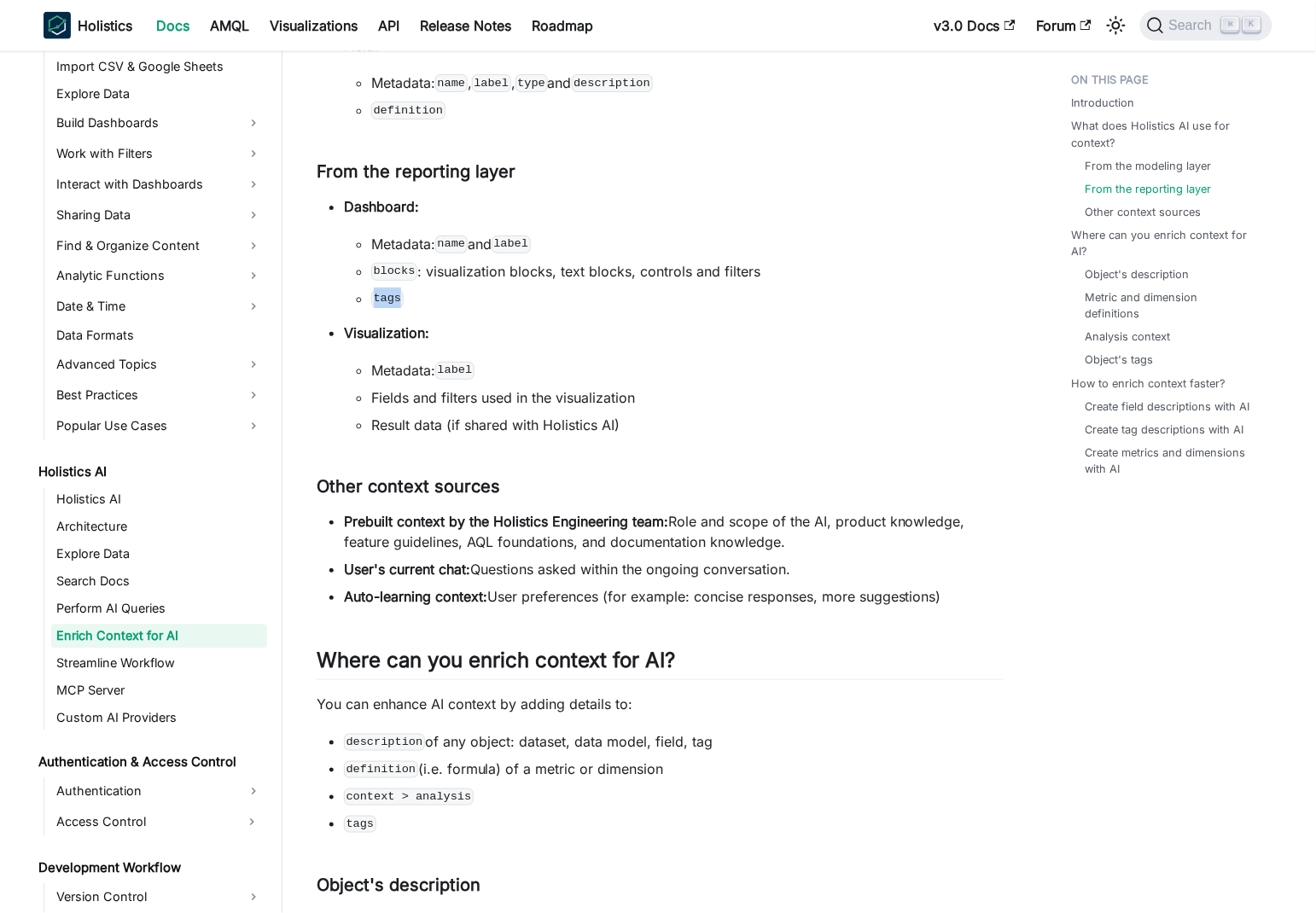
click at [387, 301] on code "tags" at bounding box center [388, 299] width 33 height 17
click at [717, 309] on ul "Dashboard: Metadata: name and label blocks : visualization blocks, text blocks,…" at bounding box center [660, 316] width 687 height 239
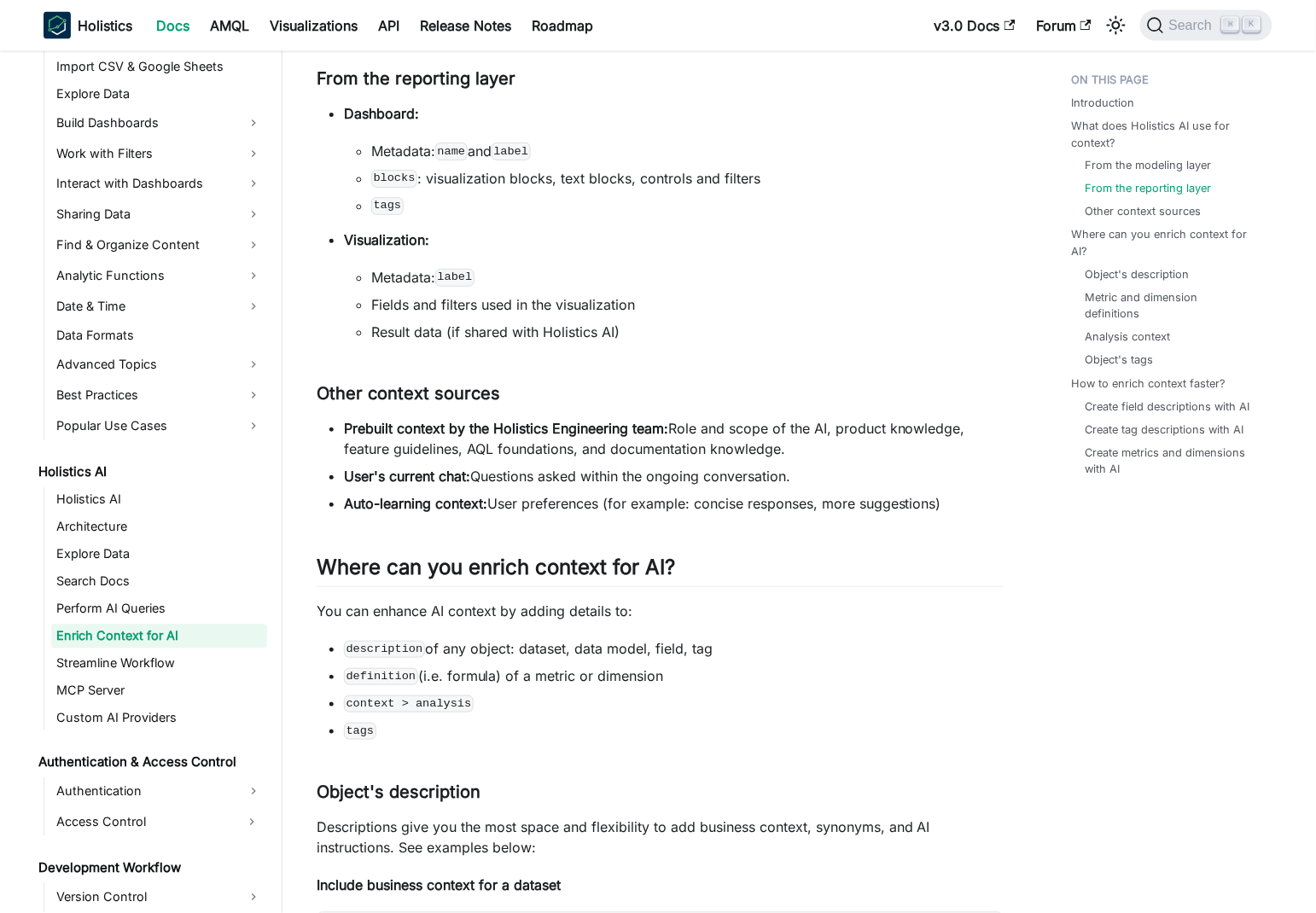
scroll to position [837, 0]
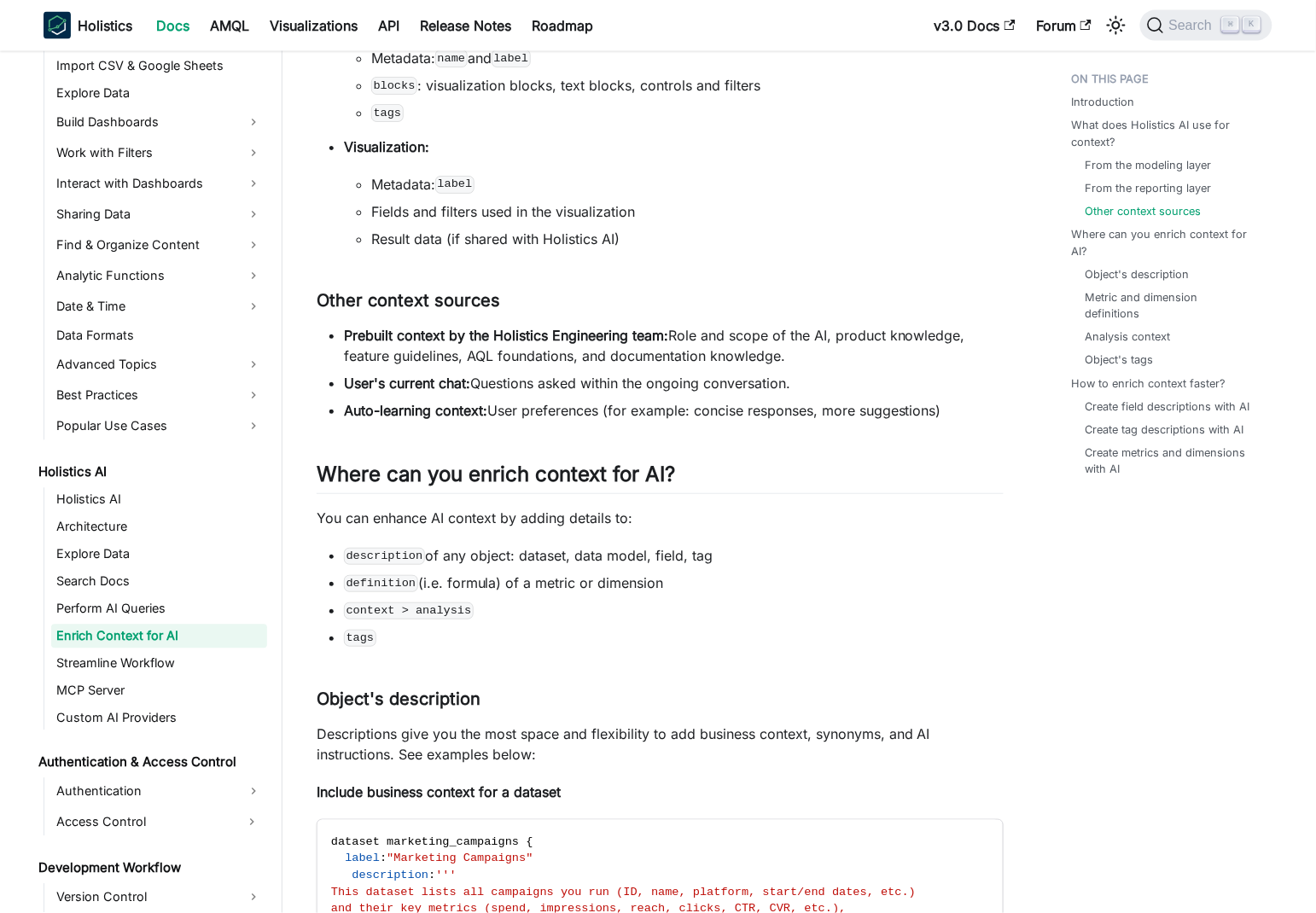
click at [366, 336] on strong "Prebuilt context by the Holistics Engineering team:" at bounding box center [505, 336] width 324 height 17
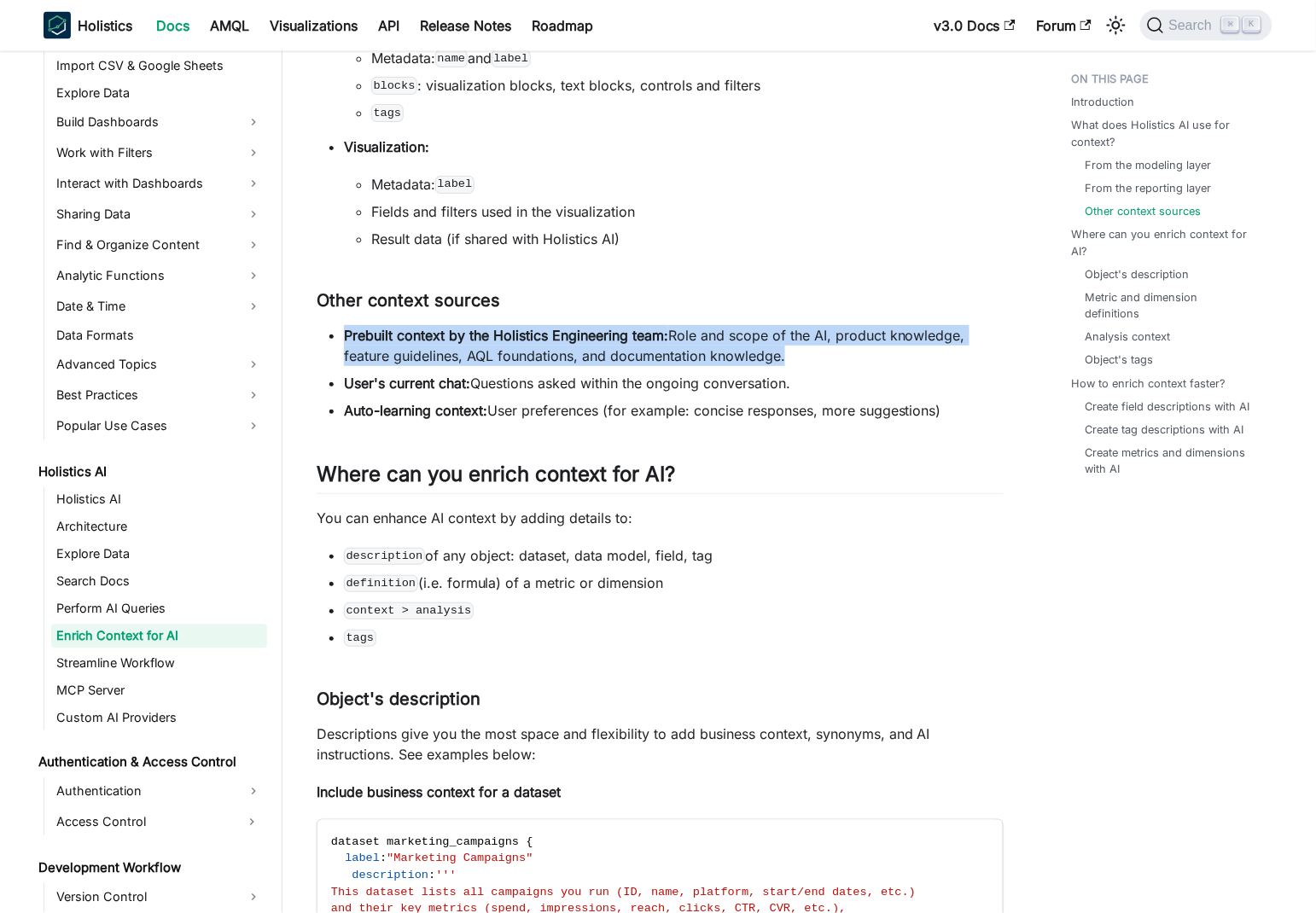
click at [366, 336] on strong "Prebuilt context by the Holistics Engineering team:" at bounding box center [505, 336] width 324 height 17
click at [690, 330] on li "Prebuilt context by the Holistics Engineering team: Role and scope of the AI, p…" at bounding box center [673, 345] width 660 height 41
drag, startPoint x: 690, startPoint y: 330, endPoint x: 786, endPoint y: 361, distance: 100.9
click at [786, 361] on li "Prebuilt context by the Holistics Engineering team: Role and scope of the AI, p…" at bounding box center [673, 345] width 660 height 41
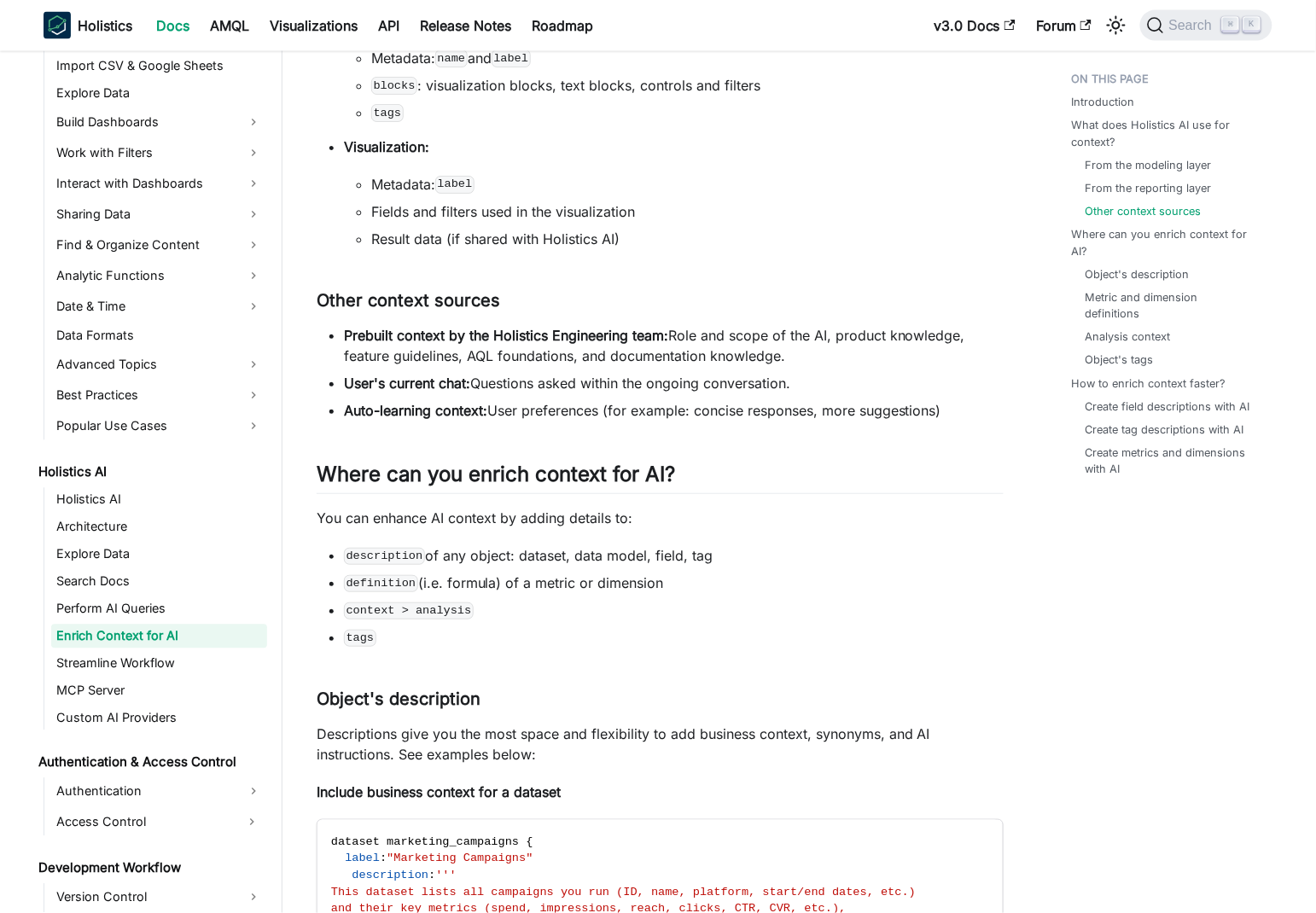
click at [512, 412] on li "Auto-learning context: User preferences (for example: concise responses, more s…" at bounding box center [673, 410] width 660 height 20
drag, startPoint x: 512, startPoint y: 412, endPoint x: 665, endPoint y: 394, distance: 154.1
click at [638, 393] on ul "Prebuilt context by the Holistics Engineering team: Role and scope of the AI, p…" at bounding box center [660, 372] width 687 height 95
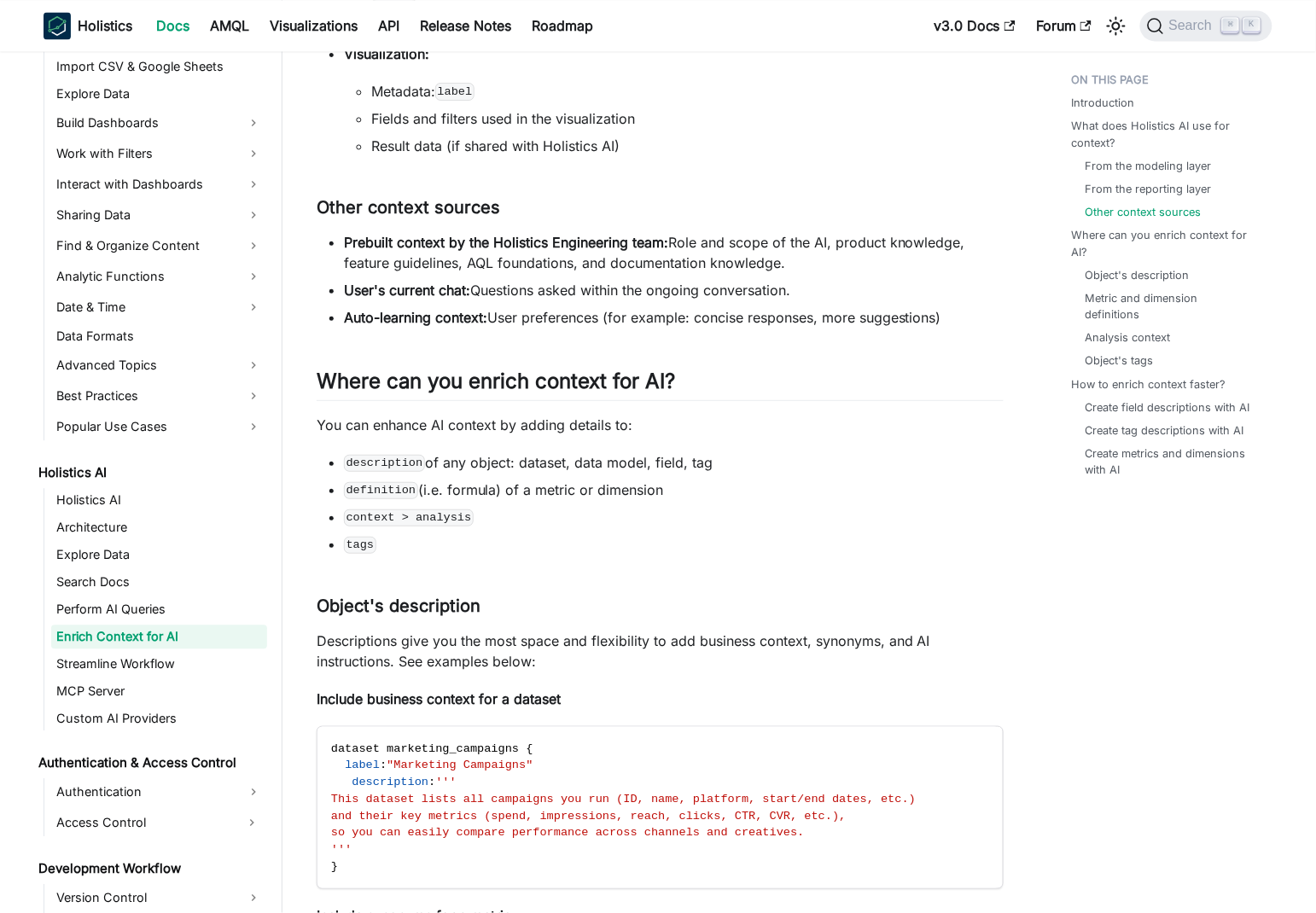
scroll to position [1024, 0]
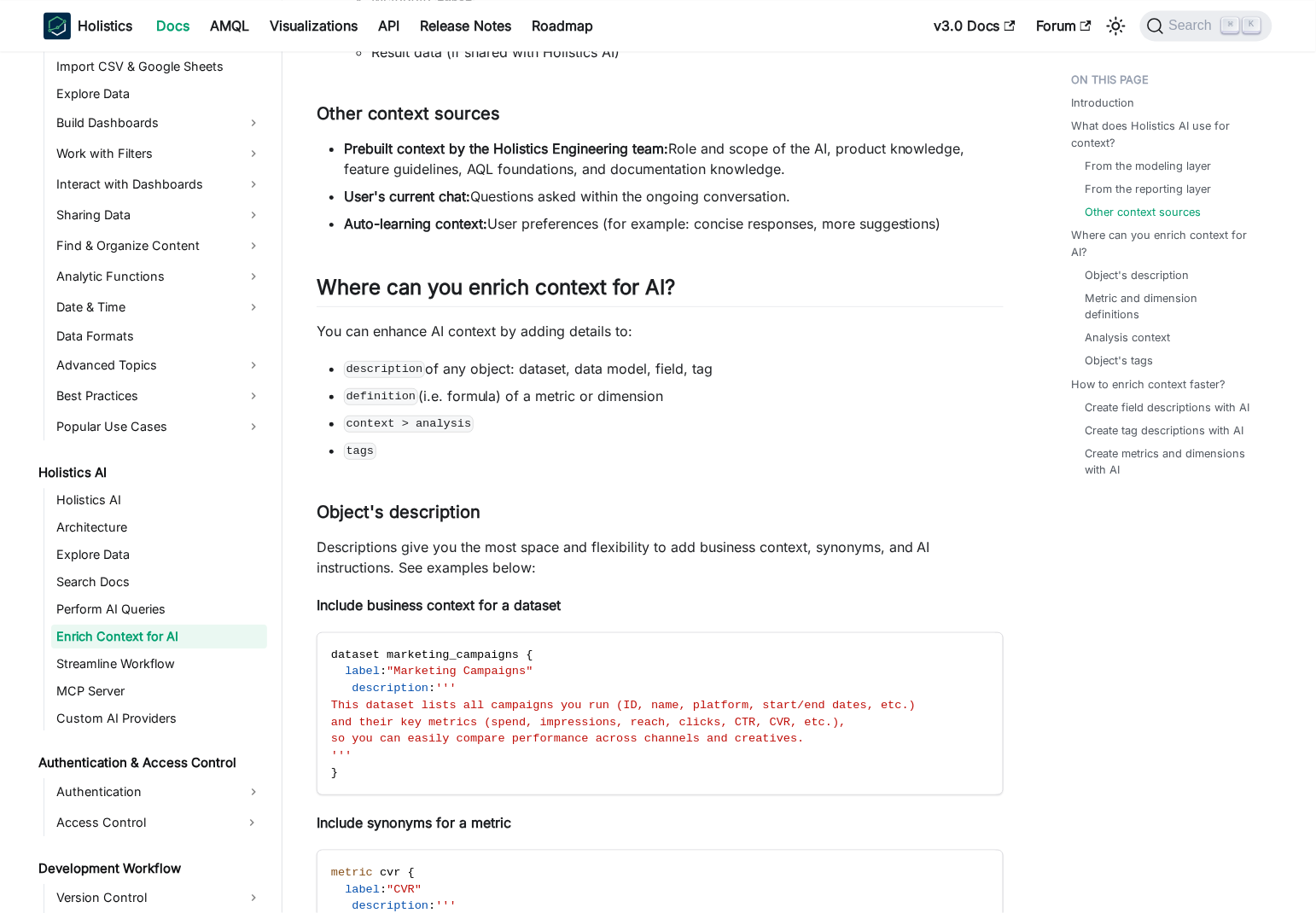
click at [513, 369] on li "description of any object: dataset, data model, field, tag" at bounding box center [673, 368] width 660 height 20
click at [615, 399] on li "definition (i.e. formula) of a metric or dimension" at bounding box center [673, 395] width 660 height 20
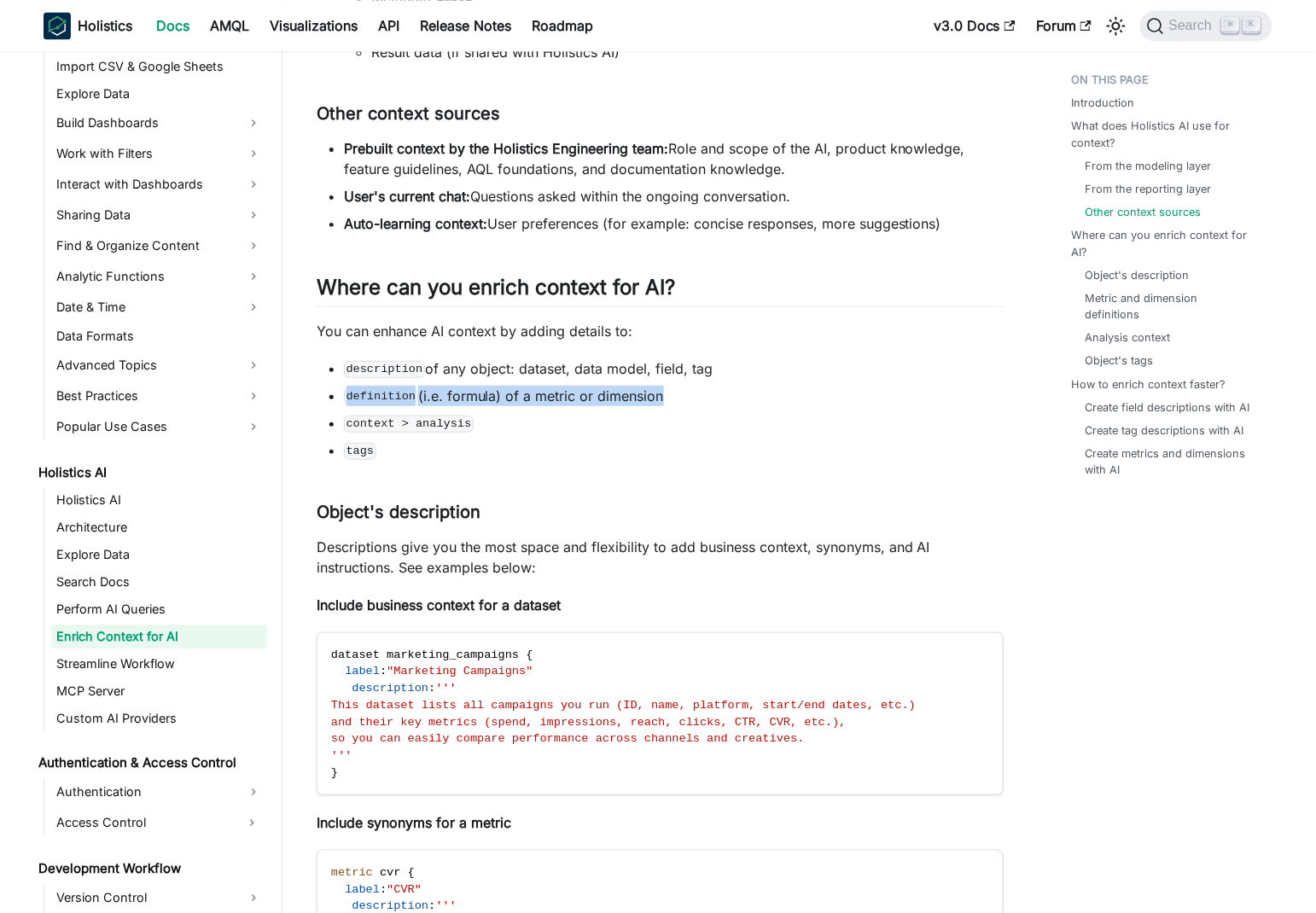
click at [615, 399] on li "definition (i.e. formula) of a metric or dimension" at bounding box center [673, 395] width 660 height 20
click at [780, 397] on li "definition (i.e. formula) of a metric or dimension" at bounding box center [673, 395] width 660 height 20
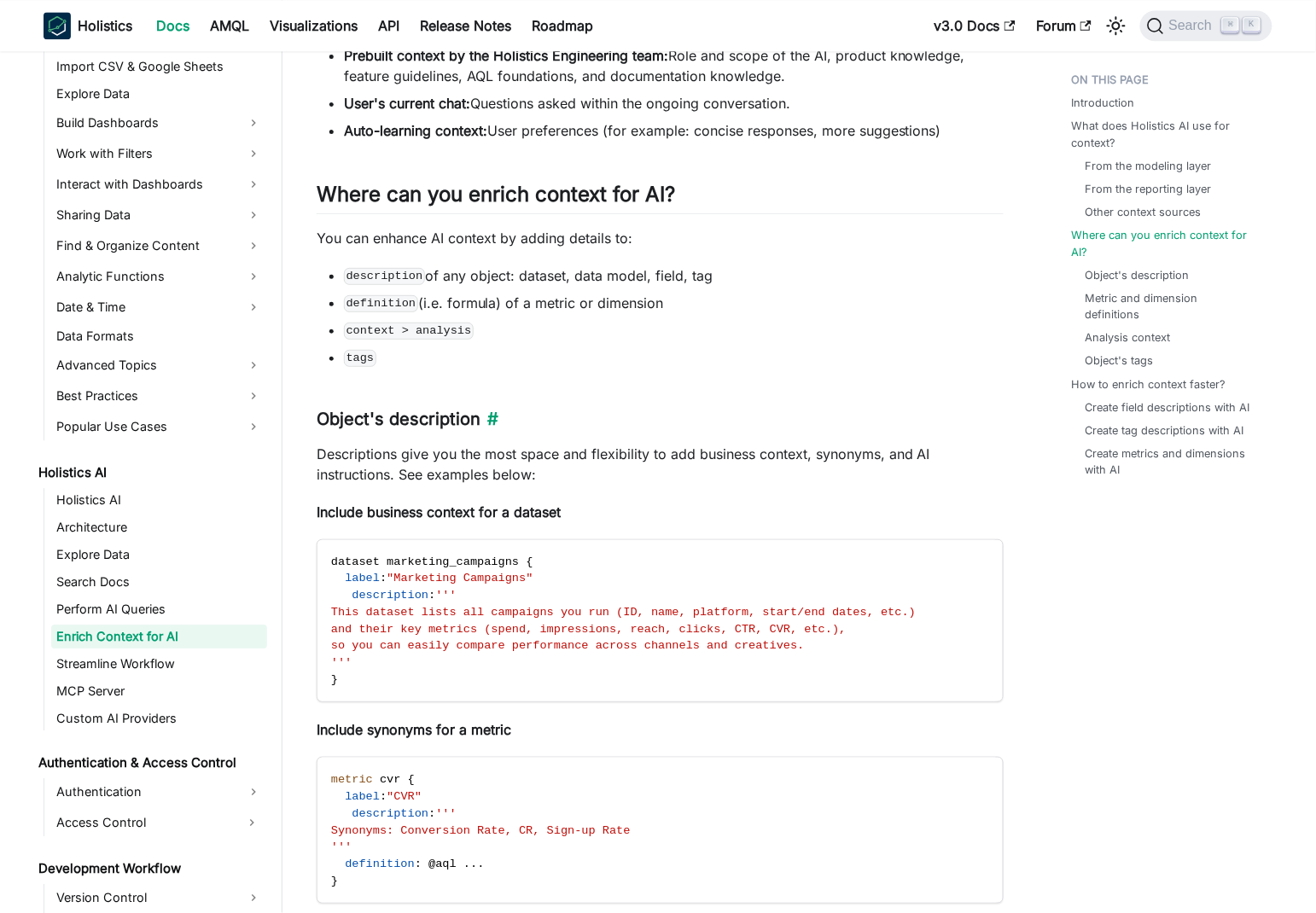
scroll to position [1210, 0]
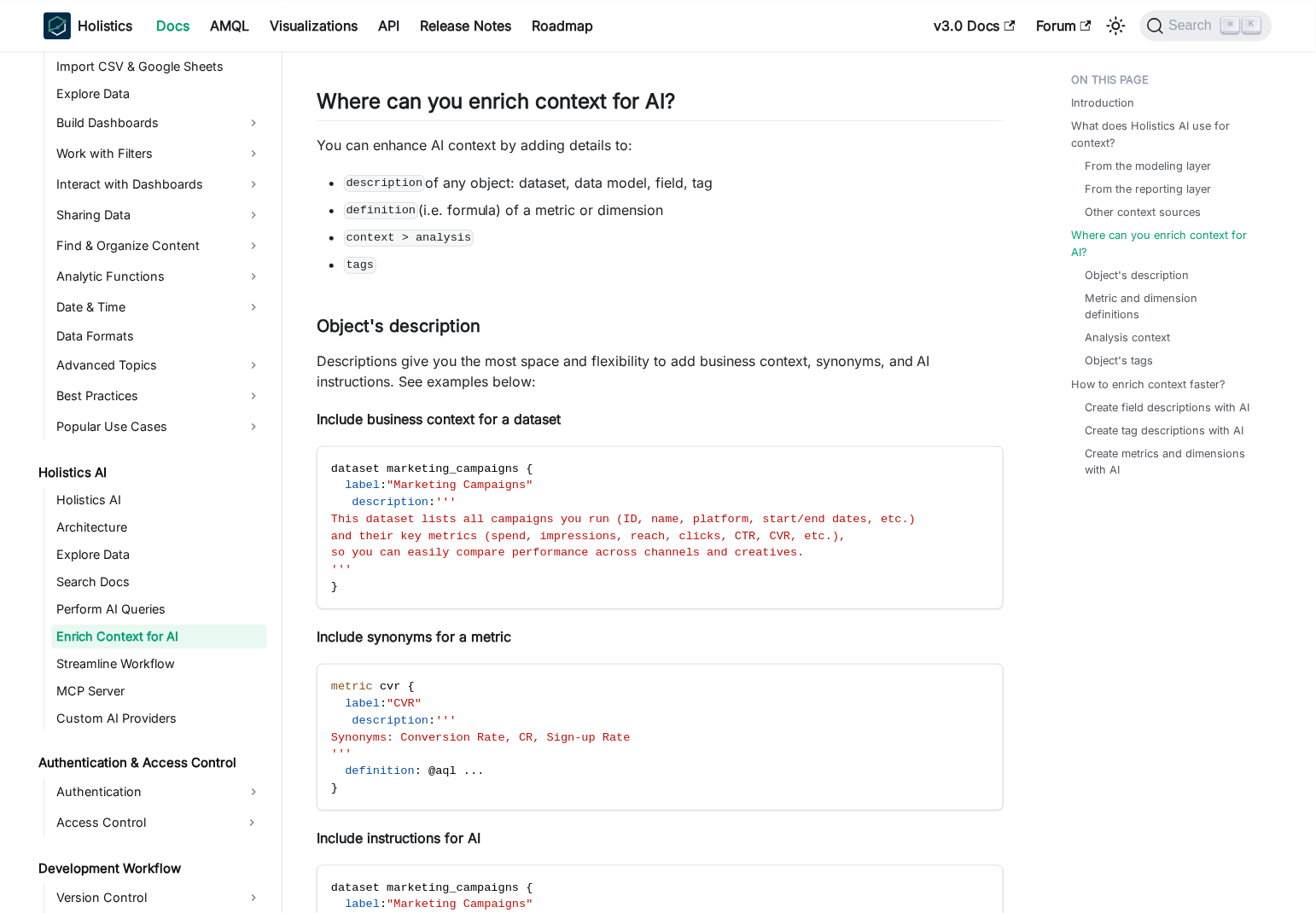
click at [450, 357] on p "Descriptions give you the most space and flexibility to add business context, s…" at bounding box center [660, 371] width 687 height 41
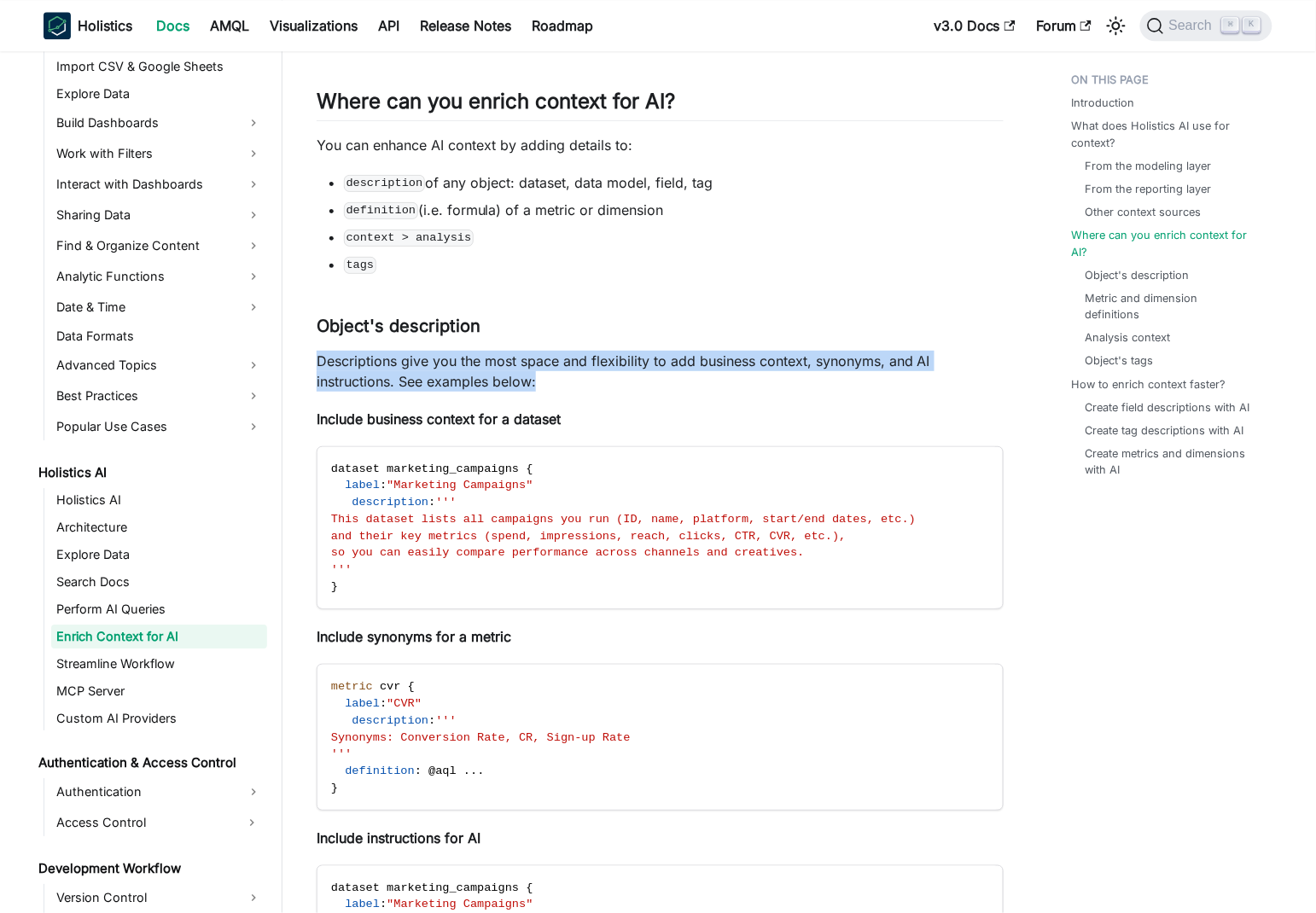
click at [450, 357] on p "Descriptions give you the most space and flexibility to add business context, s…" at bounding box center [660, 371] width 687 height 41
click at [385, 358] on p "Descriptions give you the most space and flexibility to add business context, s…" at bounding box center [660, 371] width 687 height 41
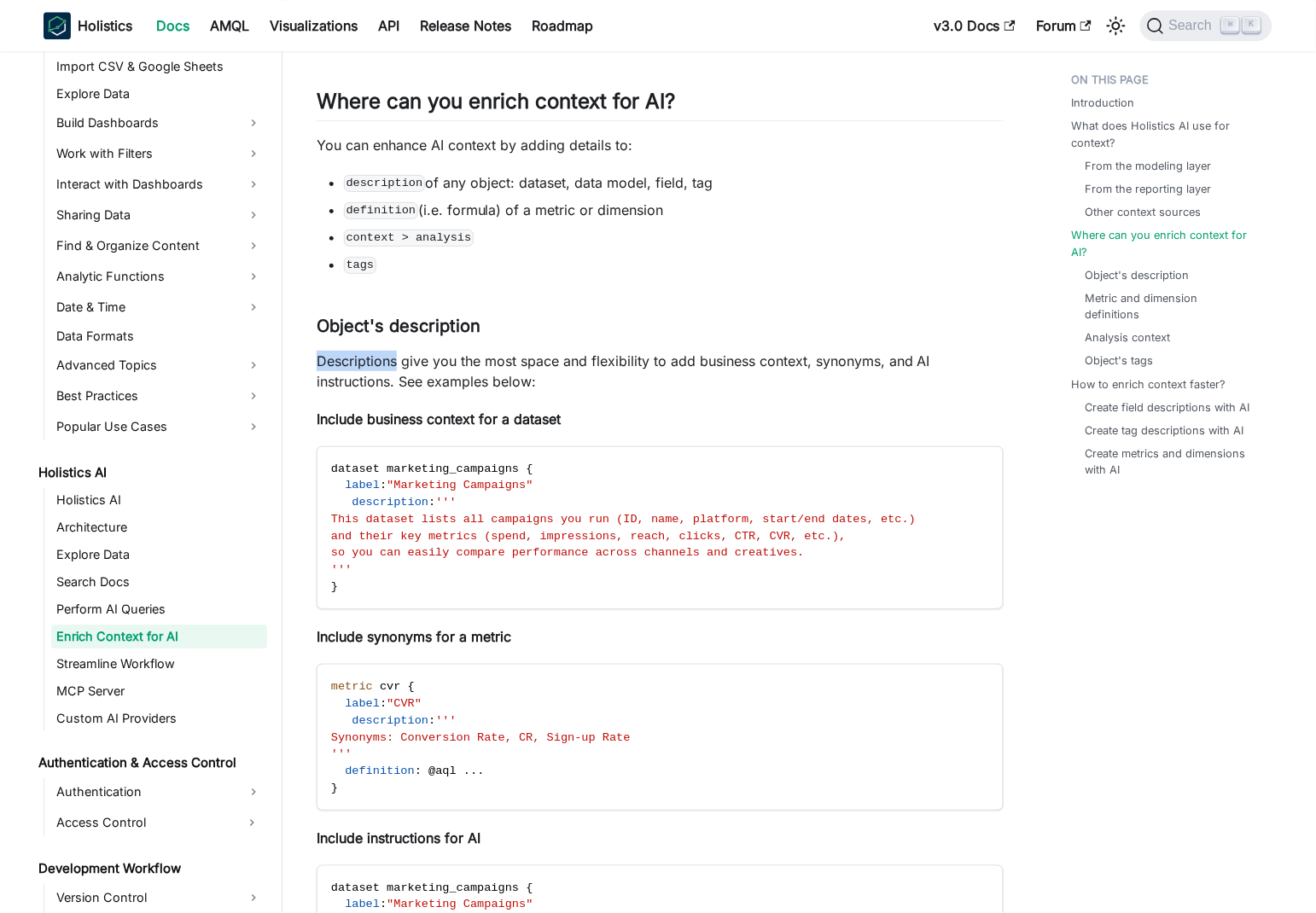
click at [385, 358] on p "Descriptions give you the most space and flexibility to add business context, s…" at bounding box center [660, 371] width 687 height 41
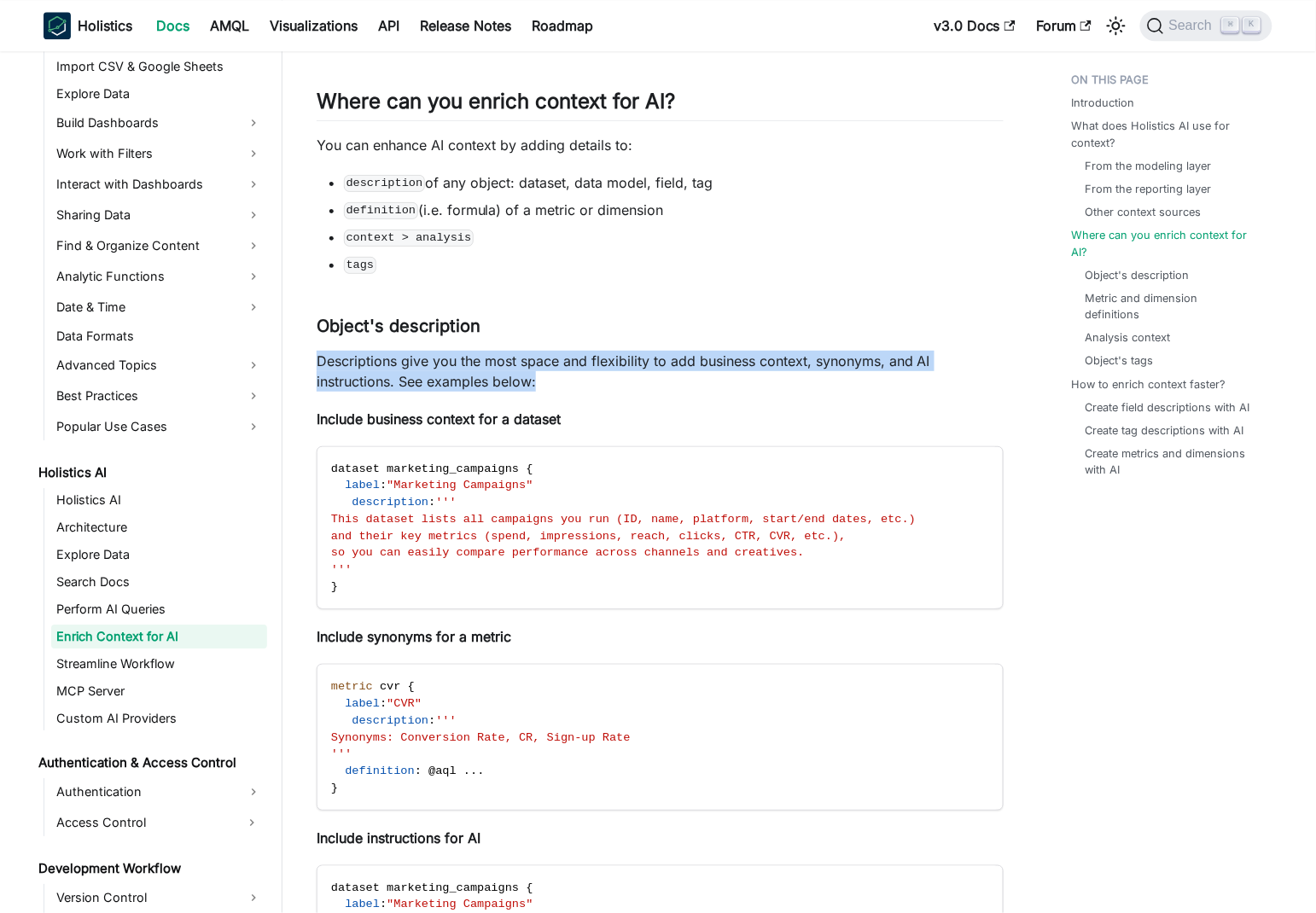
click at [385, 358] on p "Descriptions give you the most space and flexibility to add business context, s…" at bounding box center [660, 371] width 687 height 41
click at [824, 362] on p "Descriptions give you the most space and flexibility to add business context, s…" at bounding box center [660, 371] width 687 height 41
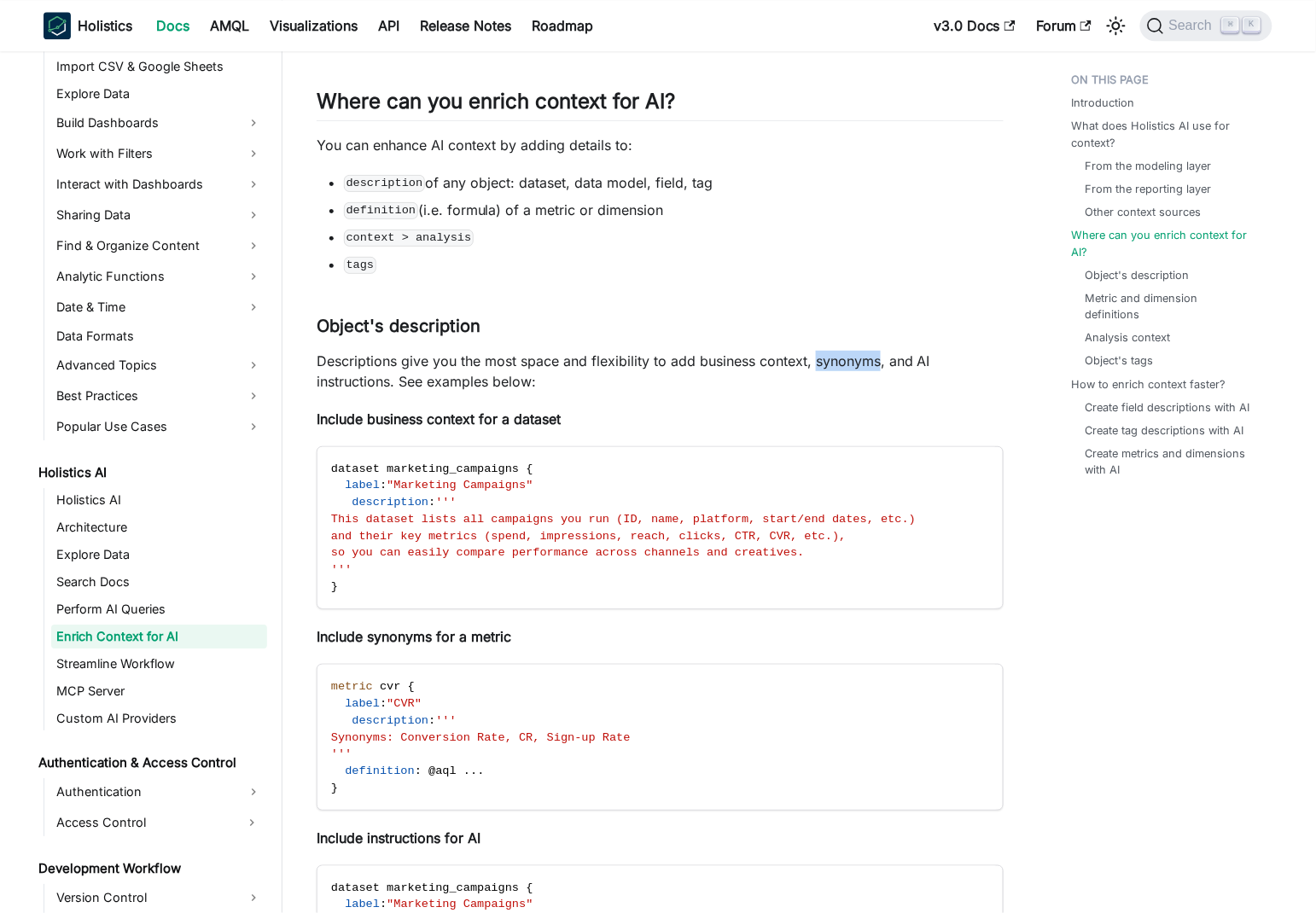
click at [824, 362] on p "Descriptions give you the most space and flexibility to add business context, s…" at bounding box center [660, 371] width 687 height 41
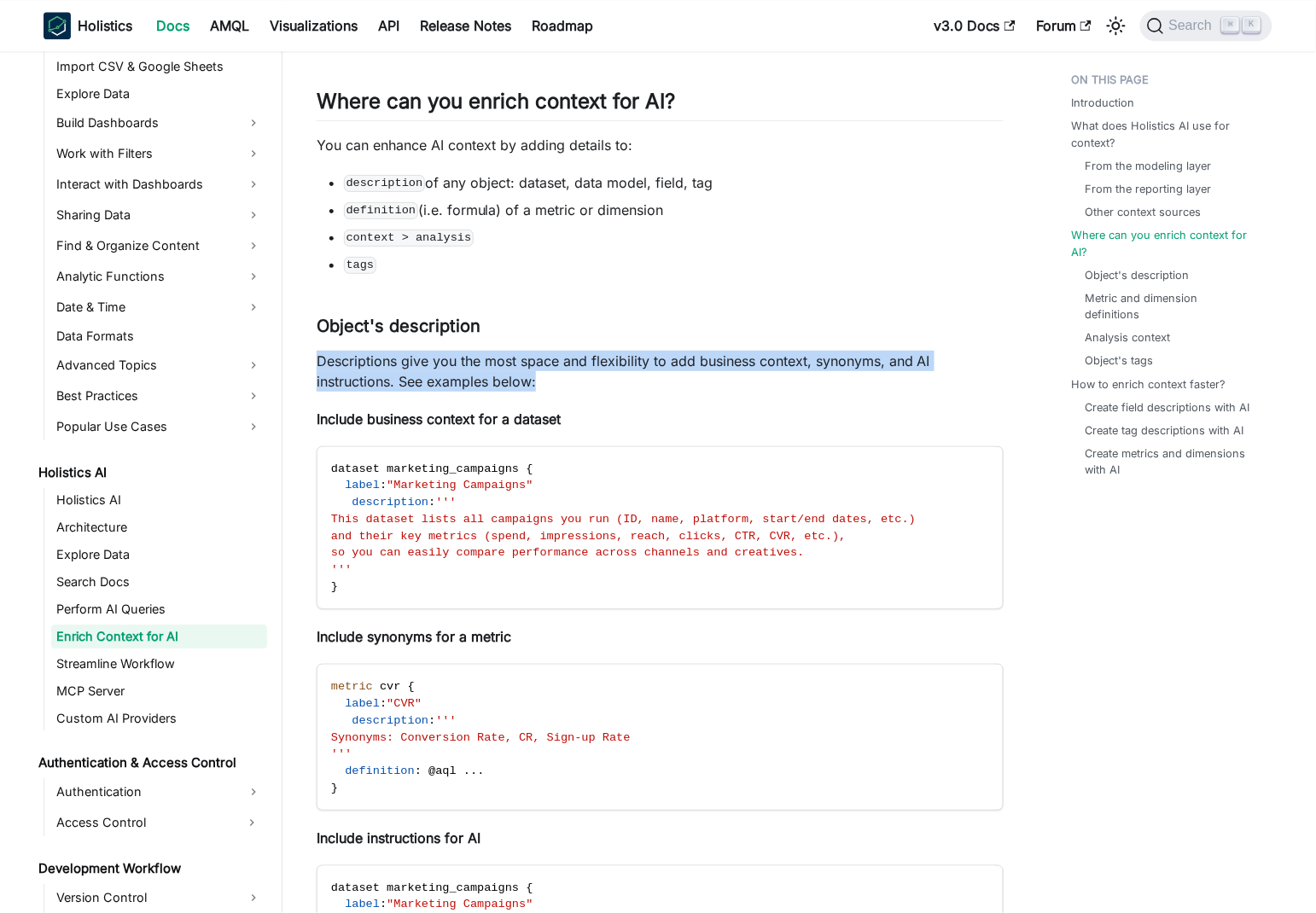
click at [824, 362] on p "Descriptions give you the most space and flexibility to add business context, s…" at bounding box center [660, 371] width 687 height 41
click at [617, 367] on p "Descriptions give you the most space and flexibility to add business context, s…" at bounding box center [660, 371] width 687 height 41
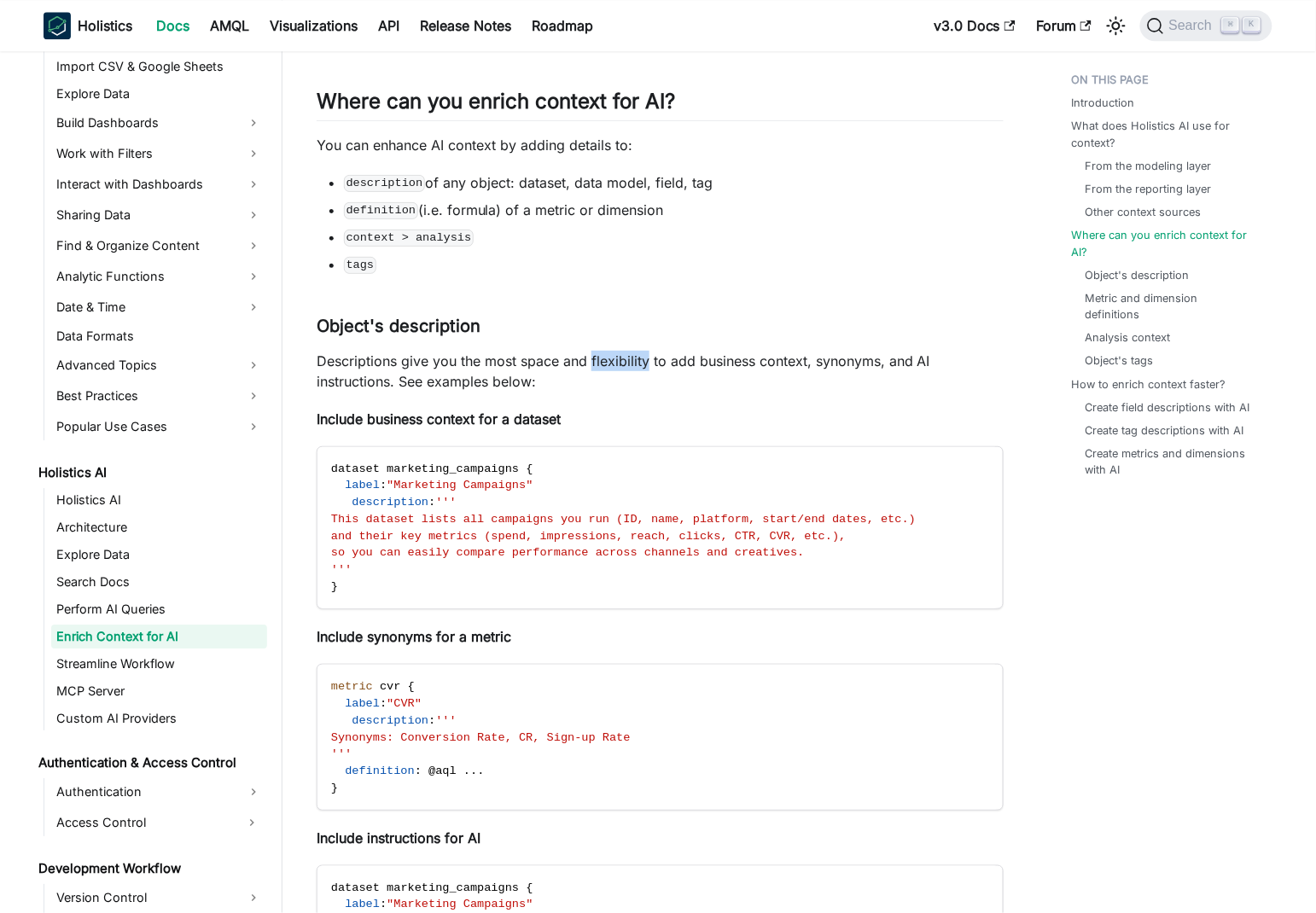
click at [617, 367] on p "Descriptions give you the most space and flexibility to add business context, s…" at bounding box center [660, 371] width 687 height 41
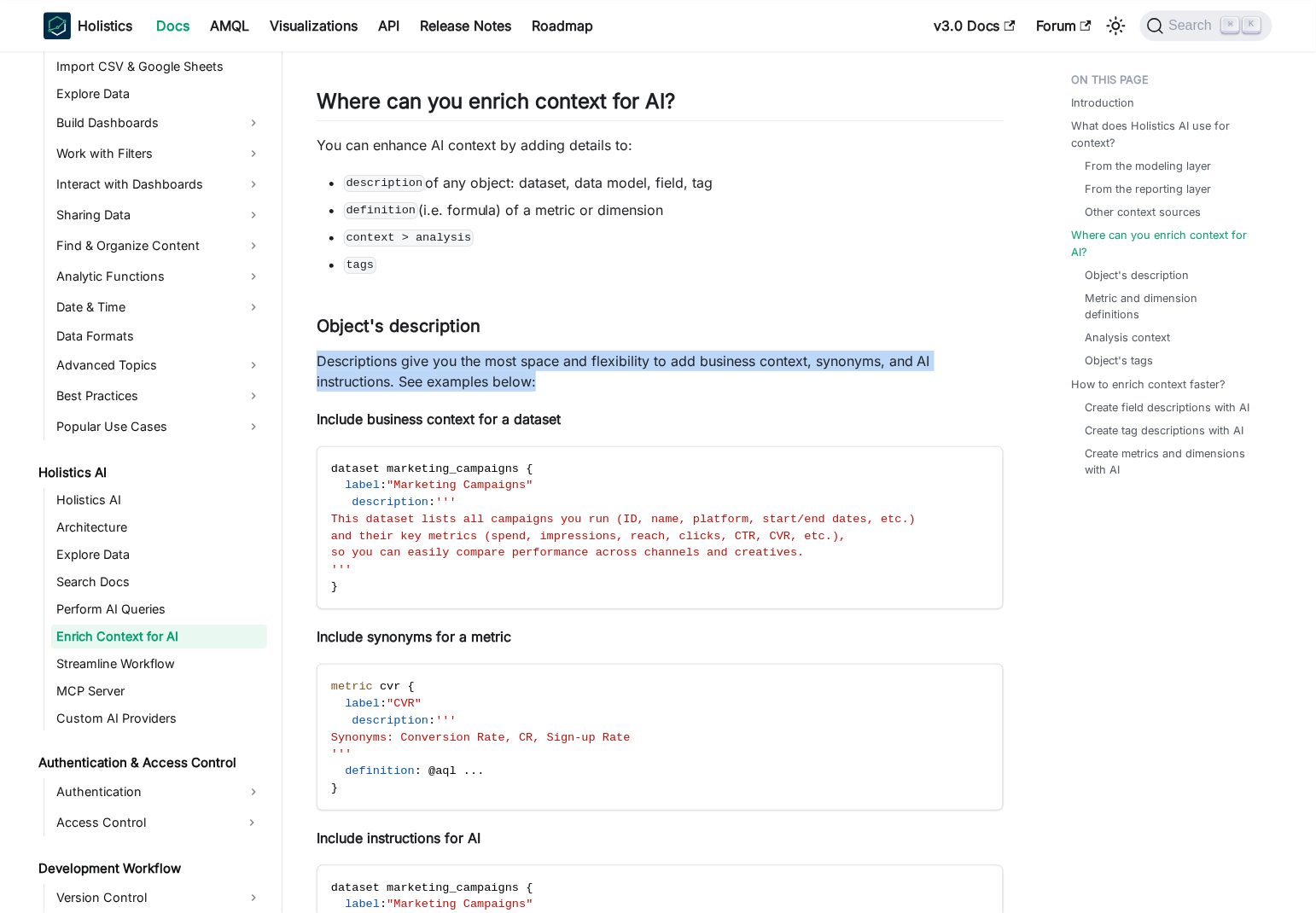
click at [617, 367] on p "Descriptions give you the most space and flexibility to add business context, s…" at bounding box center [660, 371] width 687 height 41
click at [696, 369] on p "Descriptions give you the most space and flexibility to add business context, s…" at bounding box center [660, 371] width 687 height 41
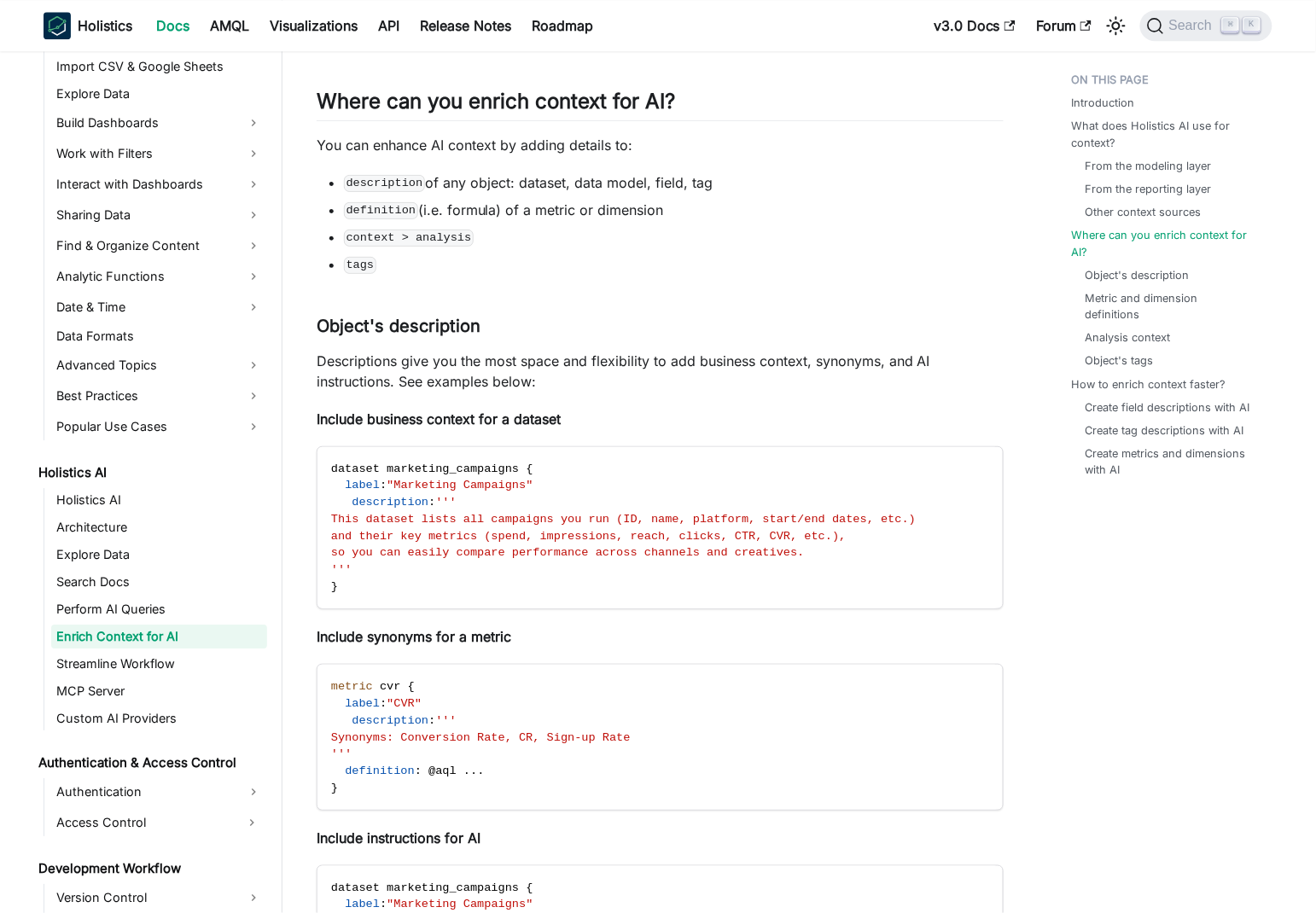
click at [750, 368] on p "Descriptions give you the most space and flexibility to add business context, s…" at bounding box center [660, 371] width 687 height 41
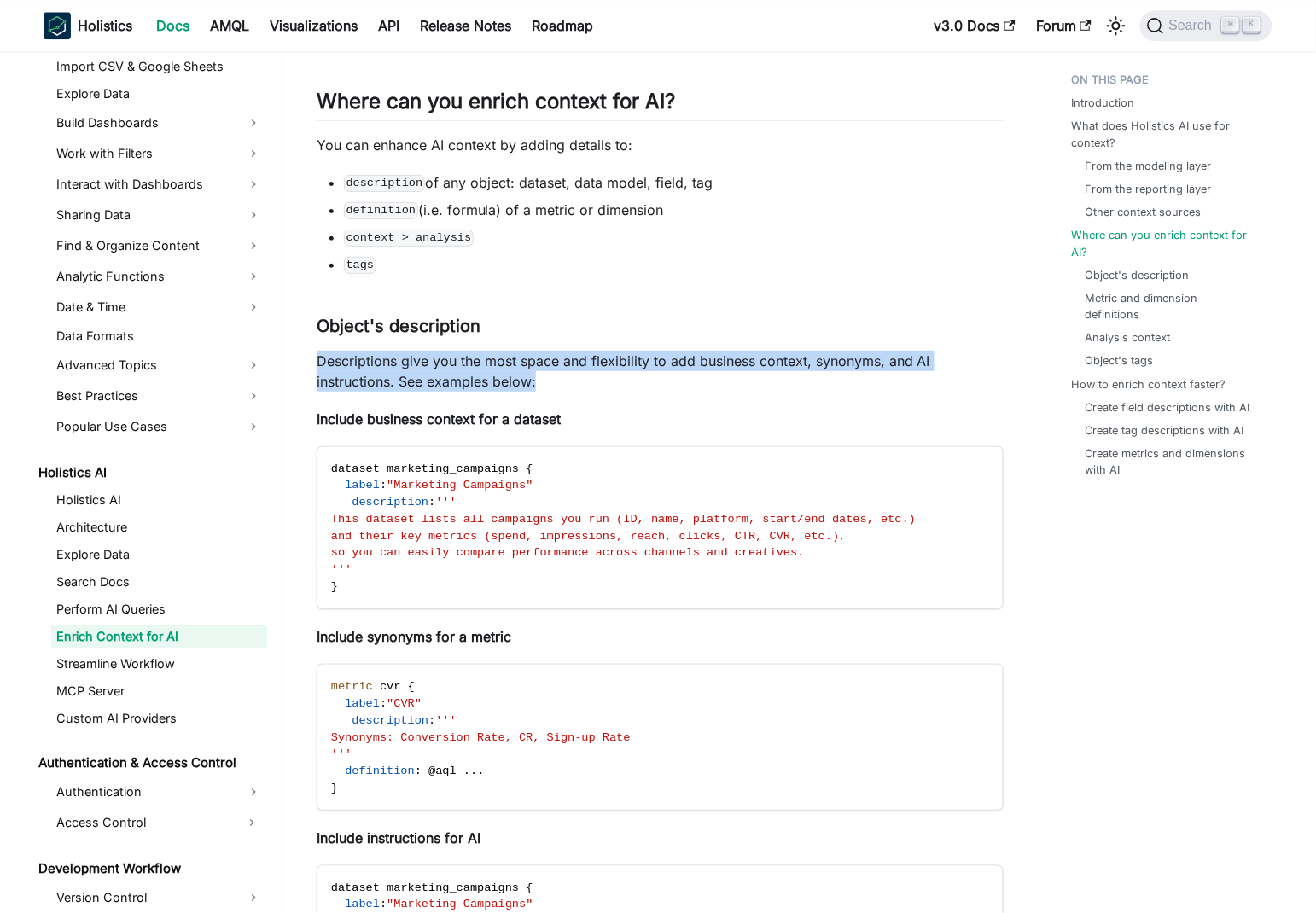
click at [750, 368] on p "Descriptions give you the most space and flexibility to add business context, s…" at bounding box center [660, 371] width 687 height 41
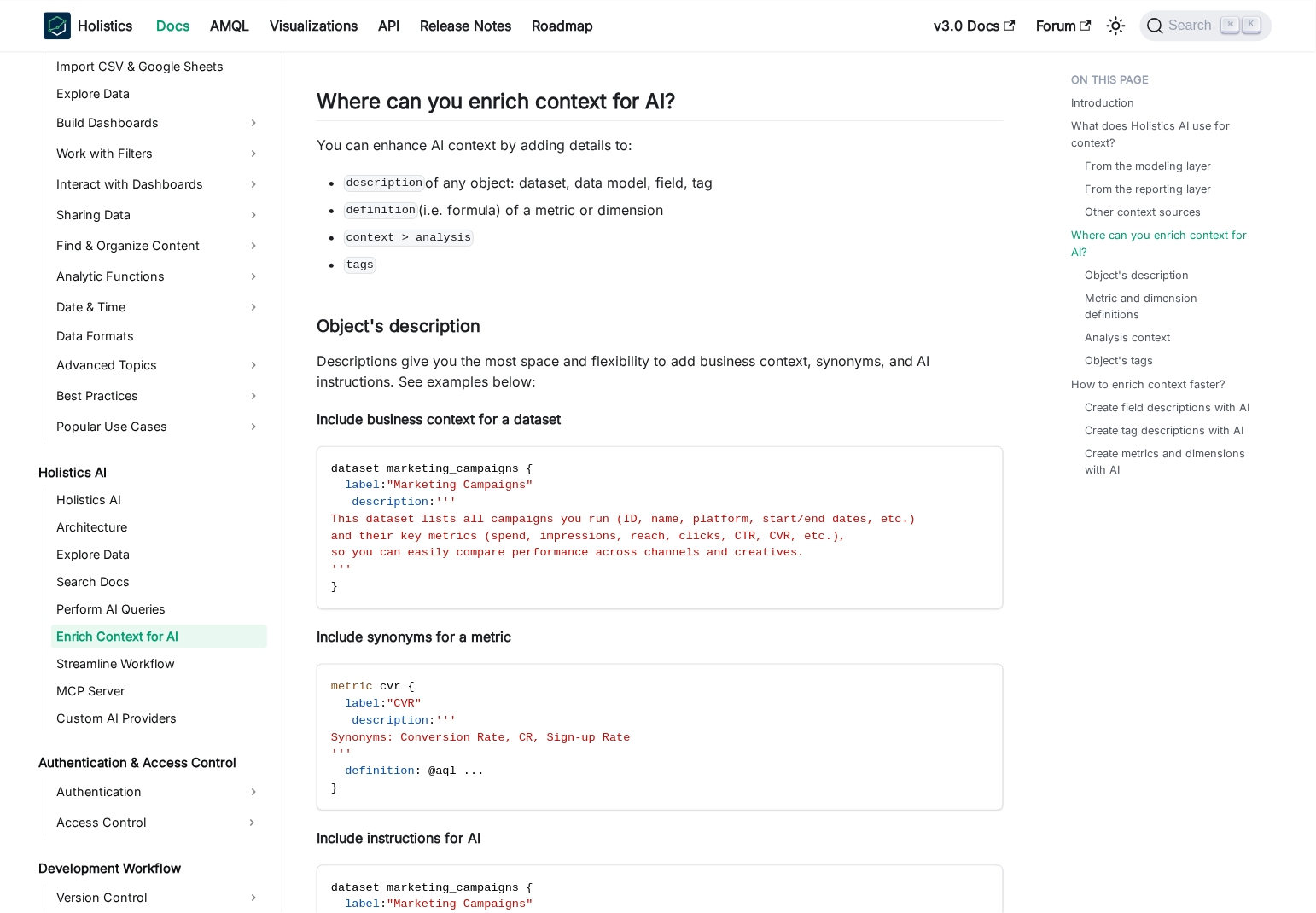
click at [516, 418] on strong "Include business context for a dataset" at bounding box center [439, 419] width 244 height 17
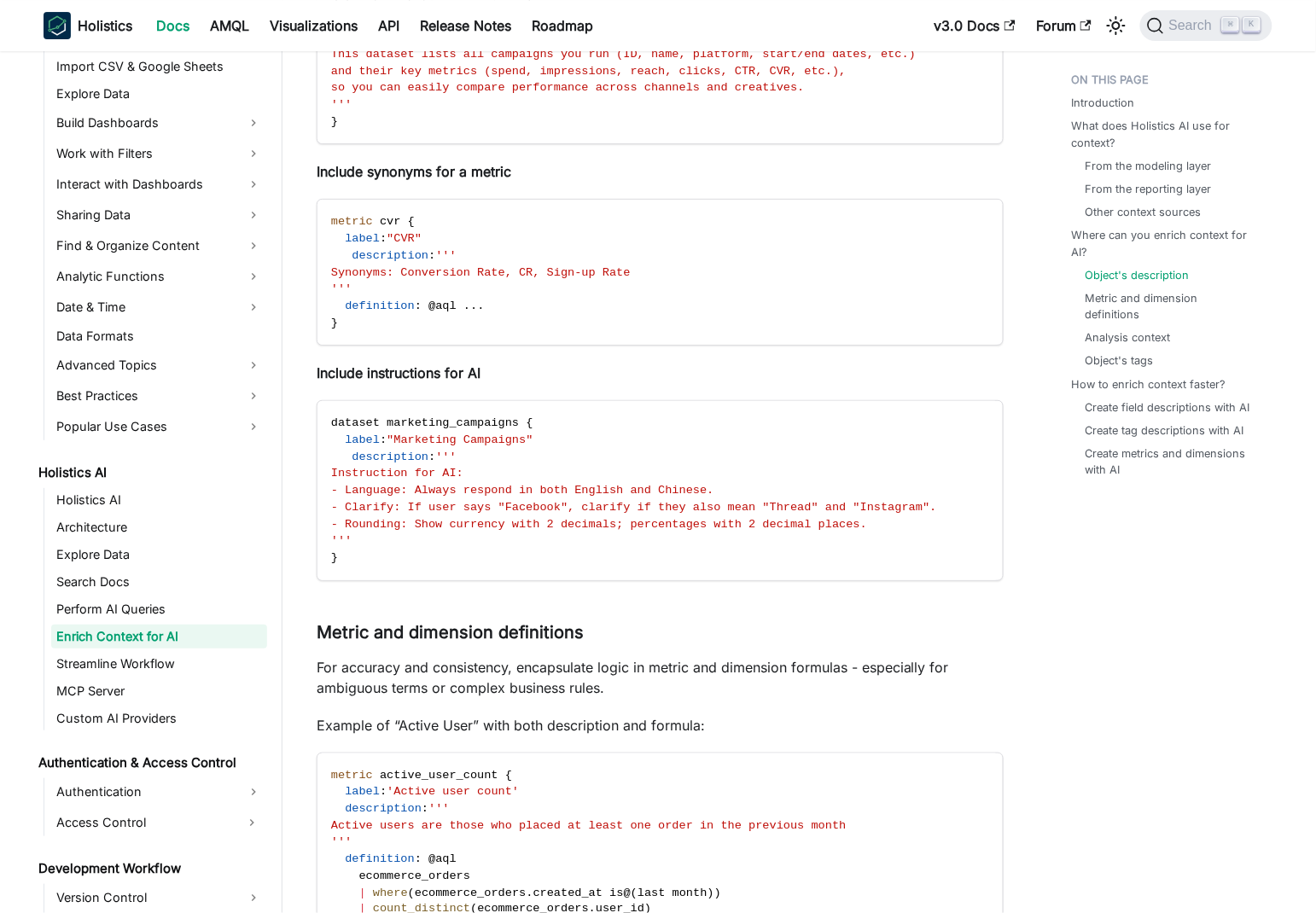
scroll to position [1768, 0]
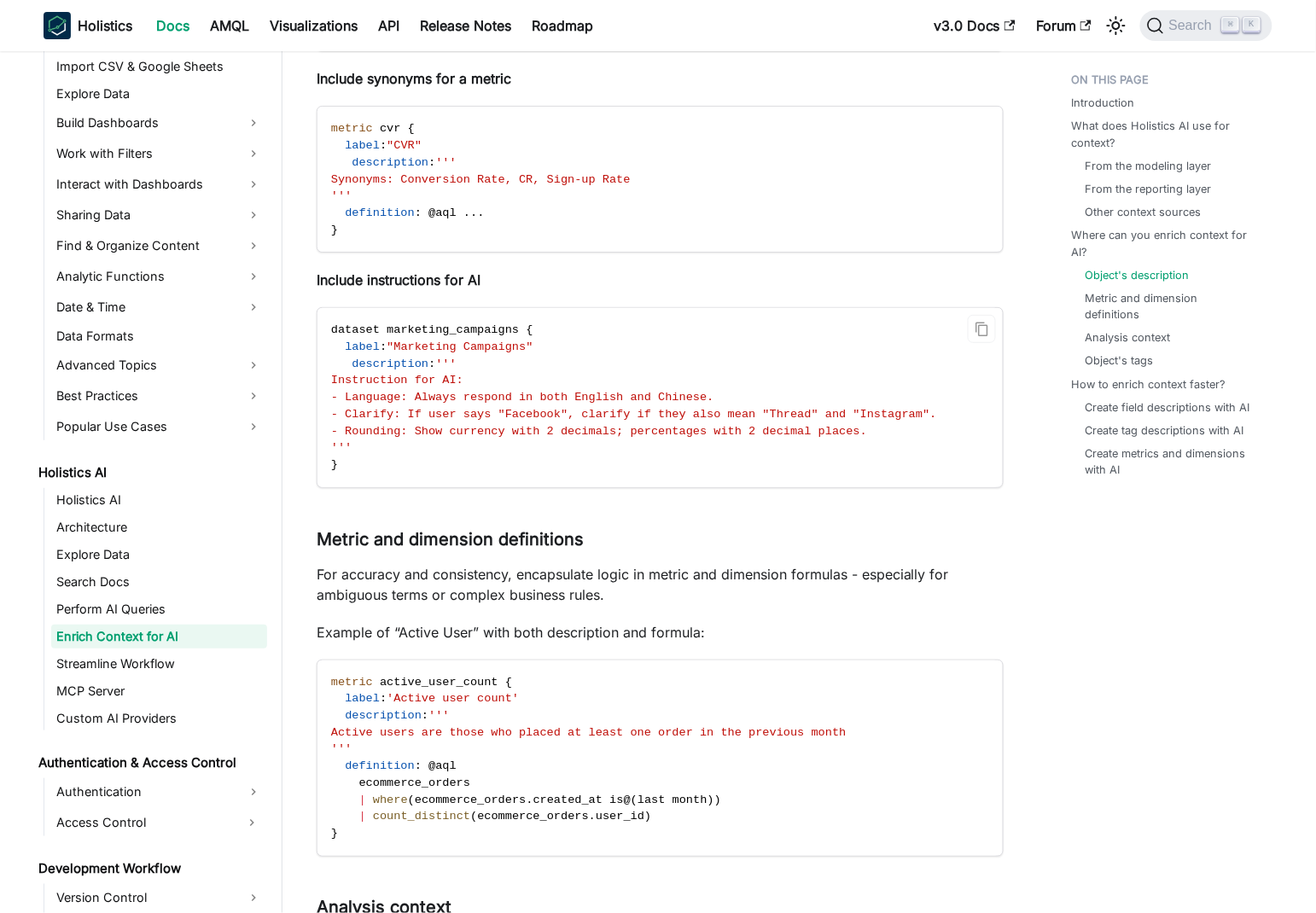
click at [532, 413] on span "- Clarify: If user says "Facebook", clarify if they also mean "Thread" and "Ins…" at bounding box center [634, 414] width 606 height 13
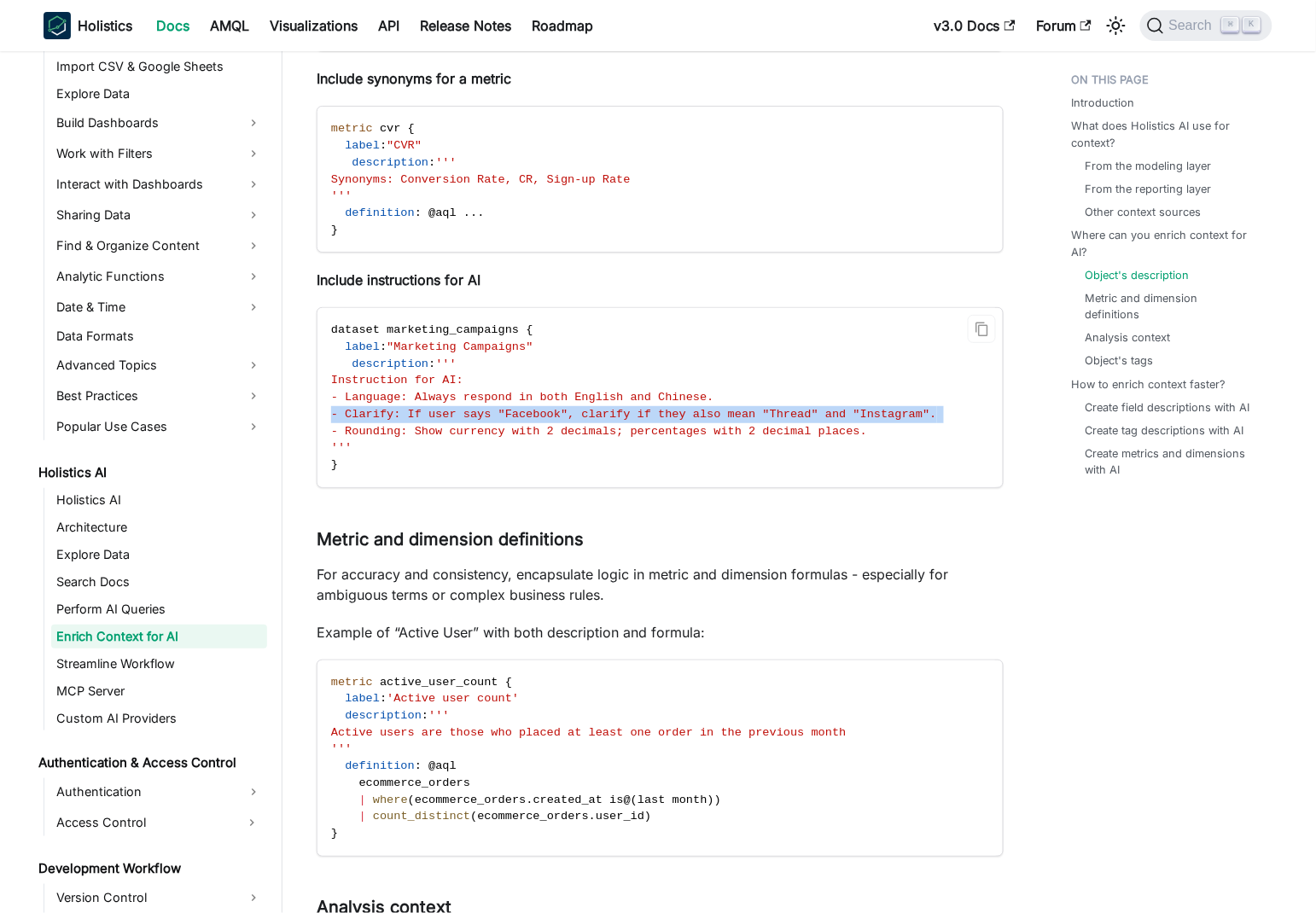
click at [532, 413] on span "- Clarify: If user says "Facebook", clarify if they also mean "Thread" and "Ins…" at bounding box center [634, 414] width 606 height 13
click at [565, 414] on span "- Clarify: If user says "Facebook", clarify if they also mean "Thread" and "Ins…" at bounding box center [634, 414] width 606 height 13
drag, startPoint x: 565, startPoint y: 414, endPoint x: 962, endPoint y: 417, distance: 397.0
click at [937, 418] on span "- Clarify: If user says "Facebook", clarify if they also mean "Thread" and "Ins…" at bounding box center [634, 414] width 606 height 13
click at [915, 418] on span "- Clarify: If user says "Facebook", clarify if they also mean "Thread" and "Ins…" at bounding box center [634, 414] width 606 height 13
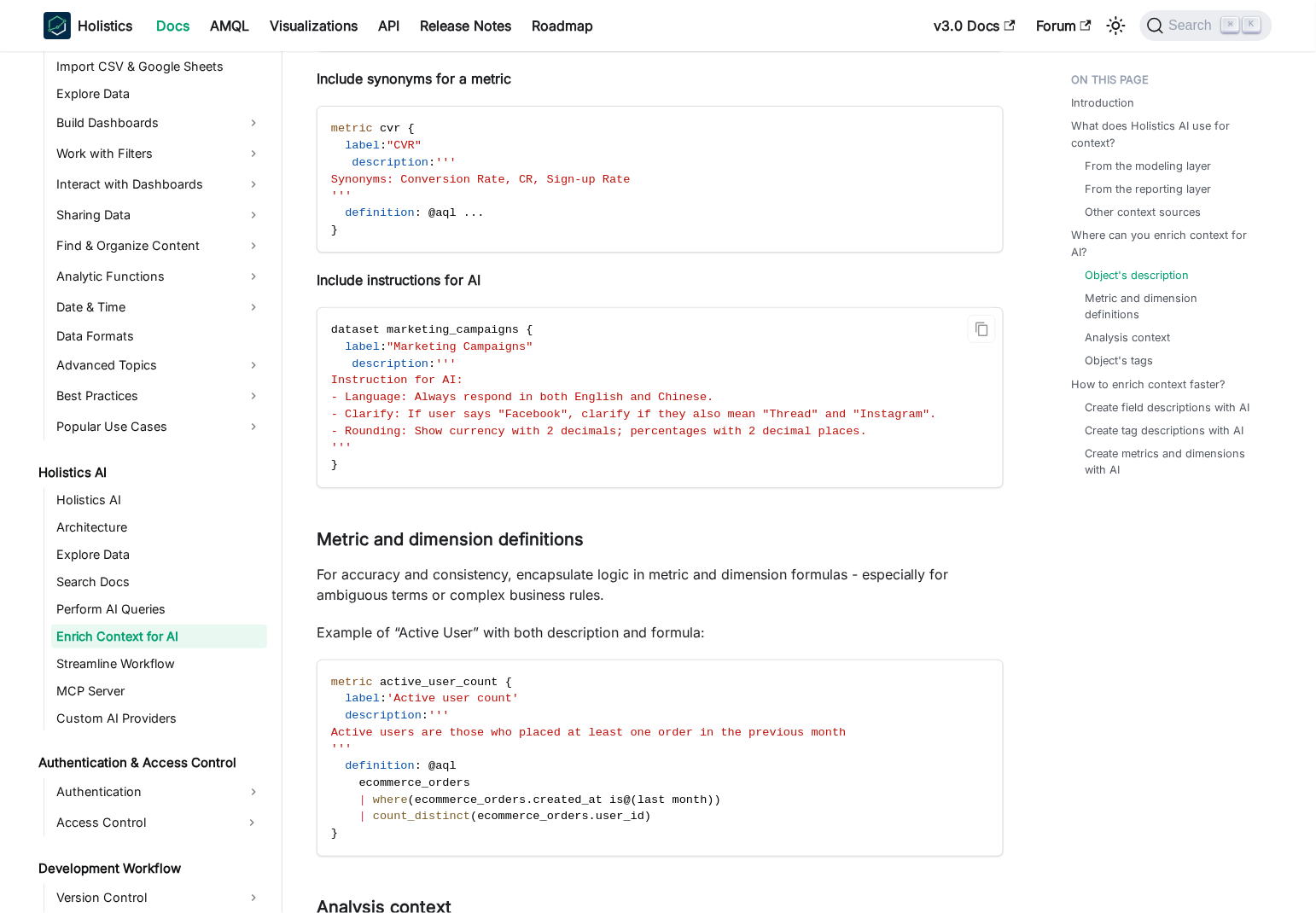
click at [937, 418] on span "- Clarify: If user says "Facebook", clarify if they also mean "Thread" and "Ins…" at bounding box center [634, 414] width 606 height 13
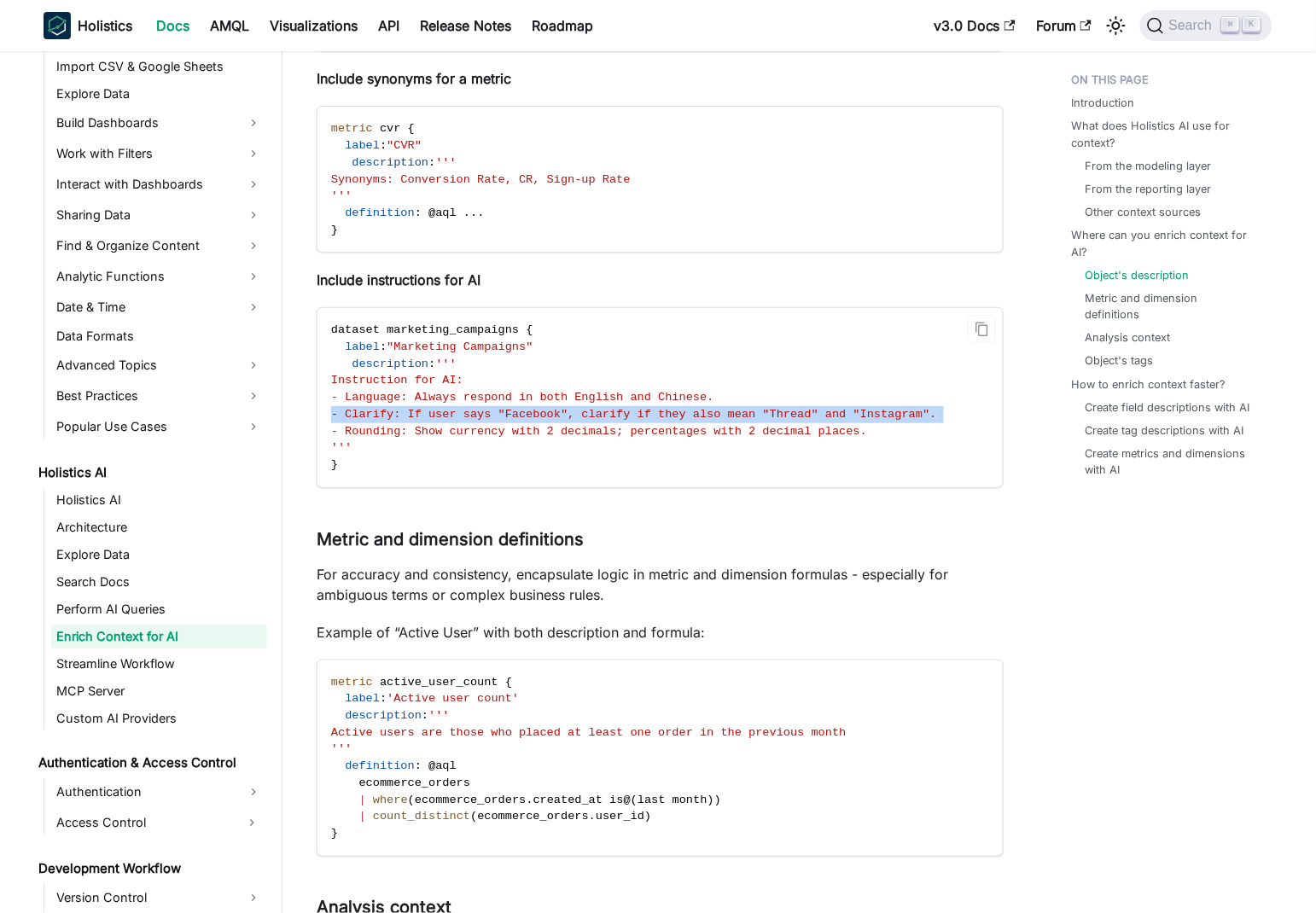
click at [937, 418] on span "- Clarify: If user says "Facebook", clarify if they also mean "Thread" and "Ins…" at bounding box center [634, 414] width 606 height 13
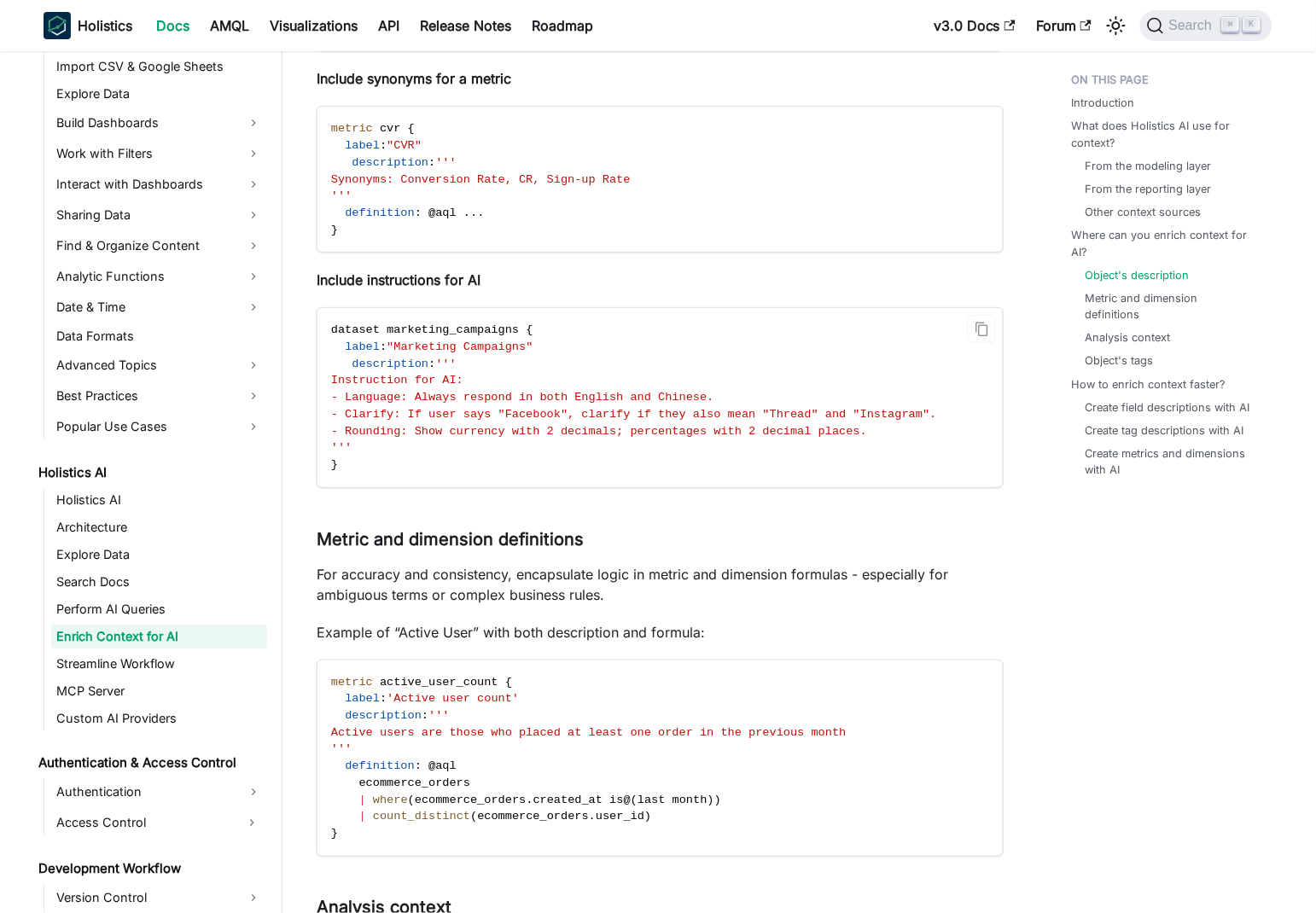
click at [502, 435] on span "- Rounding: Show currency with 2 decimals; percentages with 2 decimal places." at bounding box center [598, 431] width 536 height 13
click at [591, 382] on code "dataset marketing_campaigns { label : "Marketing Campaigns" description : ''' I…" at bounding box center [659, 396] width 683 height 178
click at [532, 432] on span "- Rounding: Show currency with 2 decimals; percentages with 2 decimal places." at bounding box center [598, 431] width 536 height 13
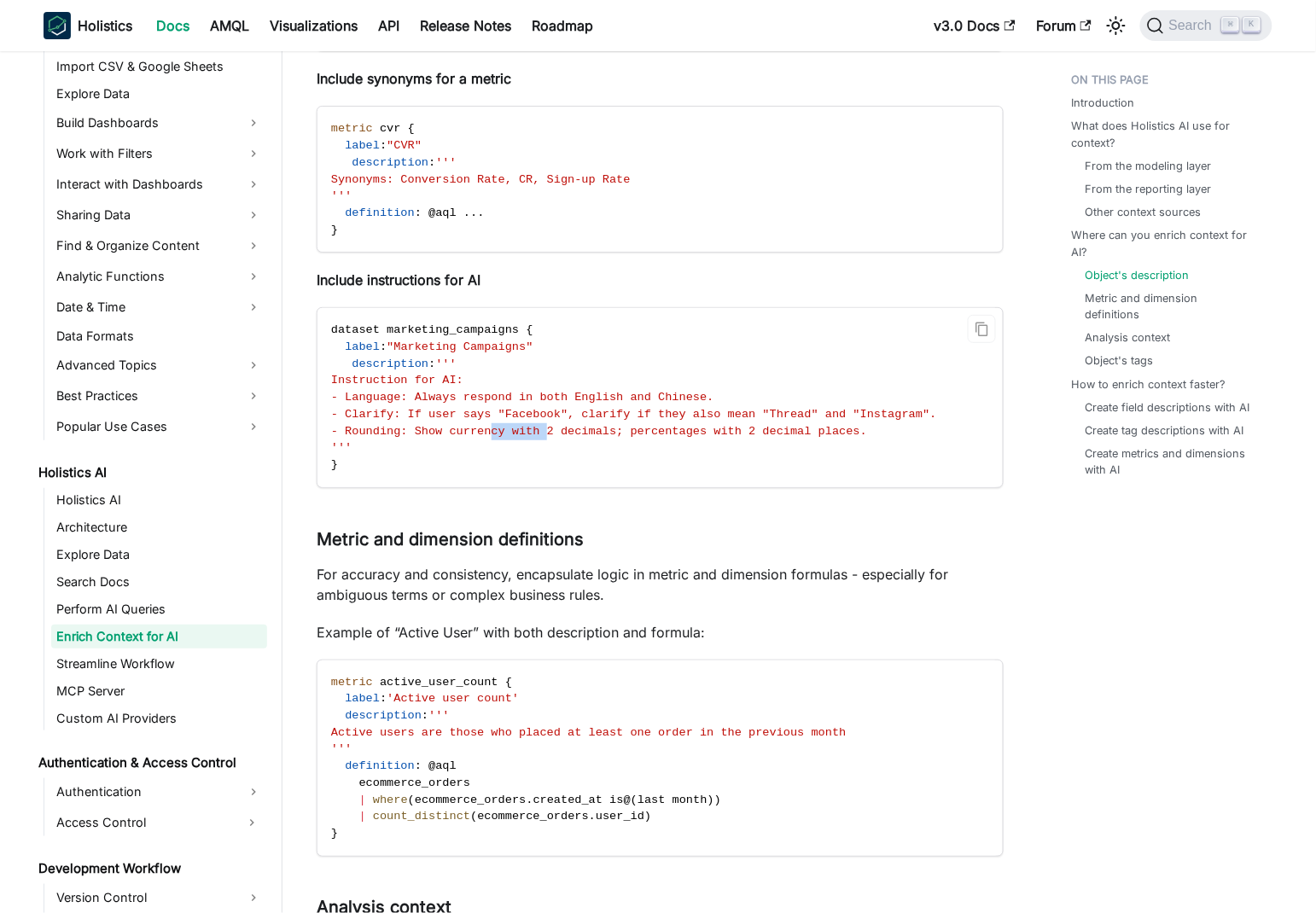
click at [532, 432] on span "- Rounding: Show currency with 2 decimals; percentages with 2 decimal places." at bounding box center [598, 431] width 536 height 13
drag, startPoint x: 532, startPoint y: 432, endPoint x: 578, endPoint y: 429, distance: 46.1
click at [532, 432] on span "- Rounding: Show currency with 2 decimals; percentages with 2 decimal places." at bounding box center [598, 431] width 536 height 13
drag, startPoint x: 602, startPoint y: 426, endPoint x: 496, endPoint y: 427, distance: 106.0
click at [601, 426] on span "- Rounding: Show currency with 2 decimals; percentages with 2 decimal places." at bounding box center [598, 431] width 536 height 13
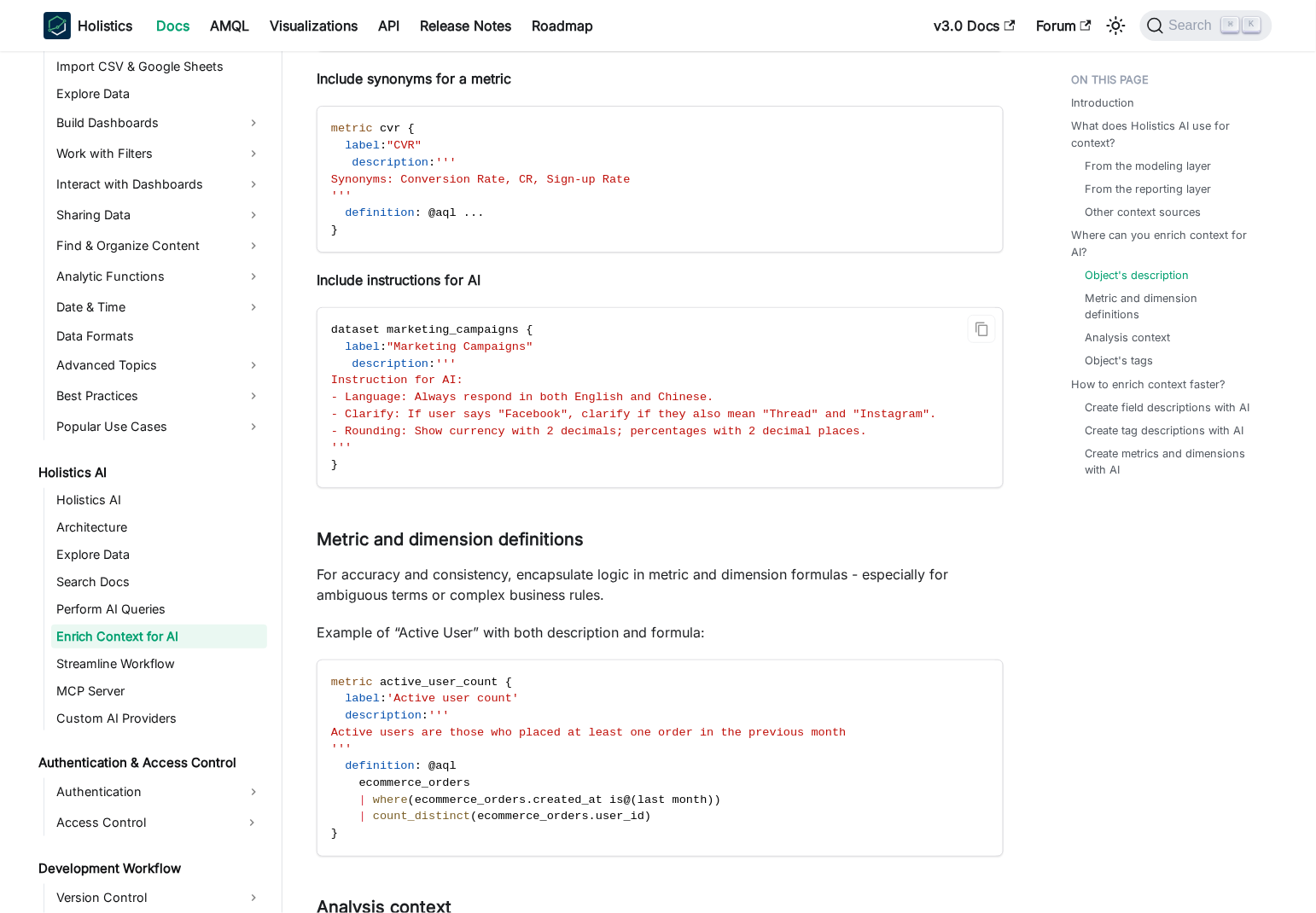
click at [459, 432] on span "- Rounding: Show currency with 2 decimals; percentages with 2 decimal places." at bounding box center [598, 431] width 536 height 13
drag, startPoint x: 459, startPoint y: 432, endPoint x: 896, endPoint y: 437, distance: 437.0
click at [899, 438] on code "dataset marketing_campaigns { label : "Marketing Campaigns" description : ''' I…" at bounding box center [659, 396] width 683 height 178
click at [820, 434] on span "- Rounding: Show currency with 2 decimals; percentages with 2 decimal places." at bounding box center [598, 431] width 536 height 13
click at [867, 433] on span "- Rounding: Show currency with 2 decimals; percentages with 2 decimal places." at bounding box center [598, 431] width 536 height 13
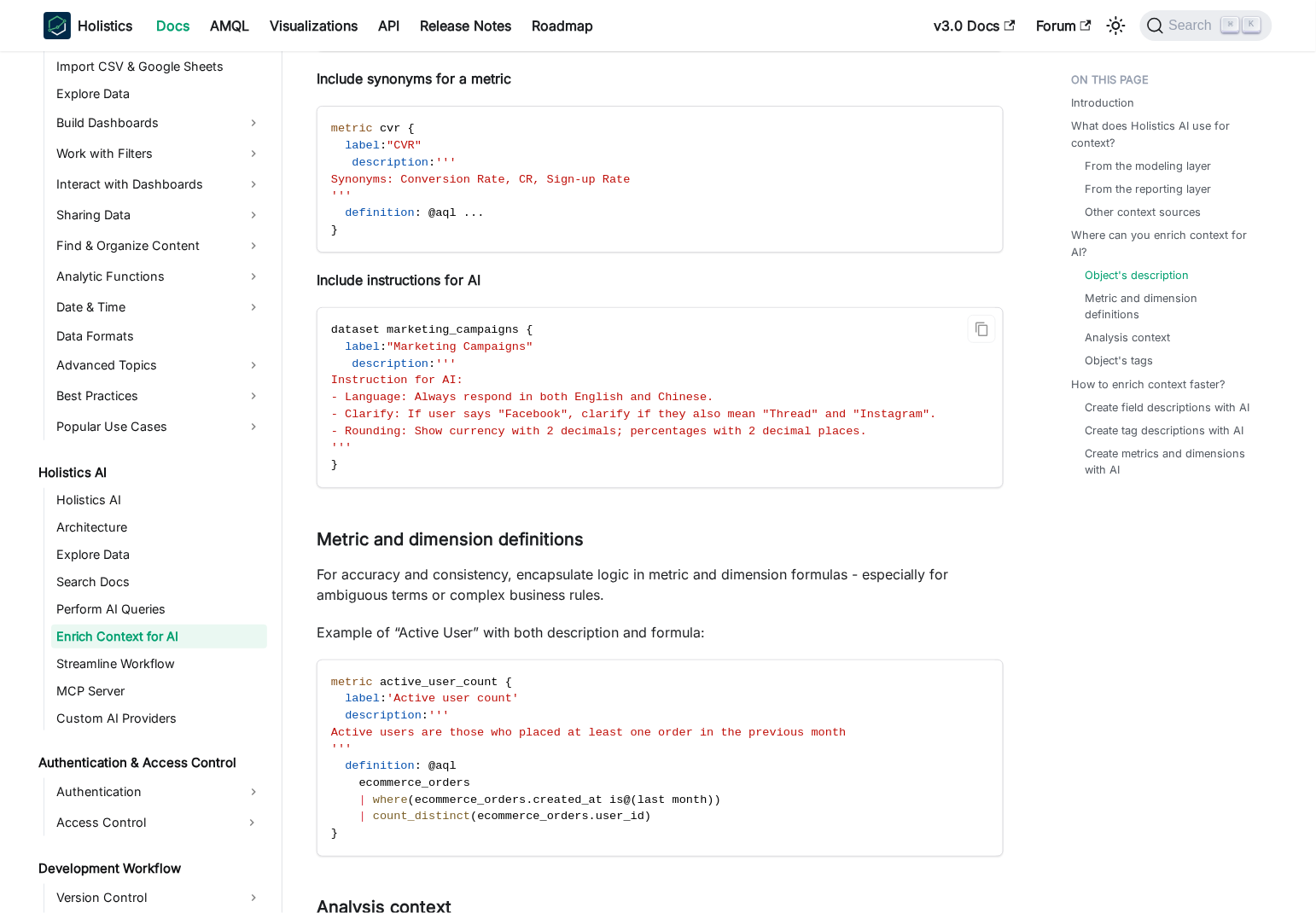
drag, startPoint x: 883, startPoint y: 433, endPoint x: 482, endPoint y: 426, distance: 401.1
click at [482, 426] on span "- Rounding: Show currency with 2 decimals; percentages with 2 decimal places." at bounding box center [598, 431] width 536 height 13
click at [618, 414] on span "- Clarify: If user says "Facebook", clarify if they also mean "Thread" and "Ins…" at bounding box center [634, 414] width 606 height 13
click at [482, 432] on span "- Rounding: Show currency with 2 decimals; percentages with 2 decimal places." at bounding box center [598, 431] width 536 height 13
drag, startPoint x: 482, startPoint y: 432, endPoint x: 898, endPoint y: 435, distance: 416.0
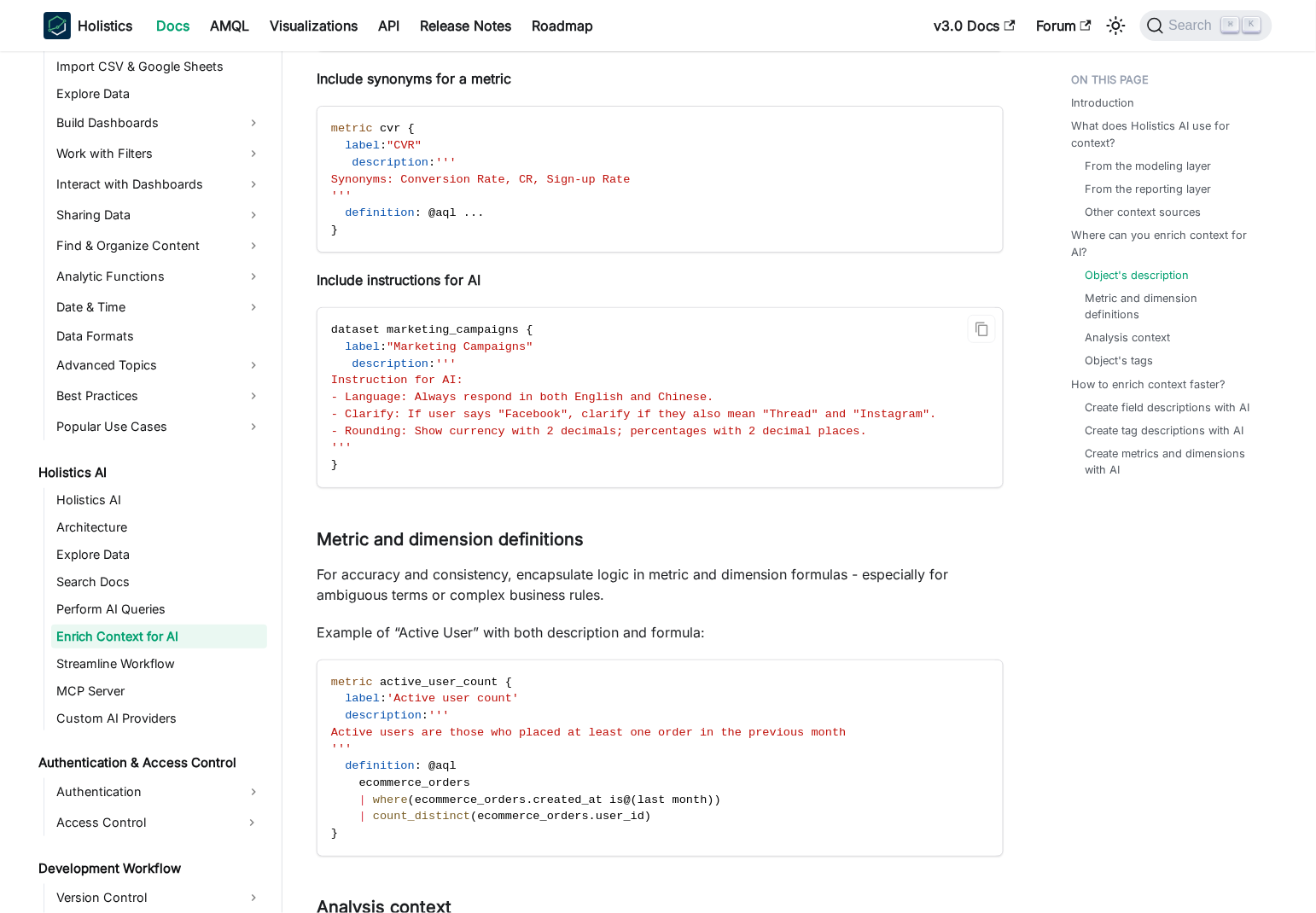
click at [867, 436] on span "- Rounding: Show currency with 2 decimals; percentages with 2 decimal places." at bounding box center [598, 431] width 536 height 13
click at [725, 434] on span "- Rounding: Show currency with 2 decimals; percentages with 2 decimal places." at bounding box center [598, 431] width 536 height 13
click at [867, 433] on span "- Rounding: Show currency with 2 decimals; percentages with 2 decimal places." at bounding box center [598, 431] width 536 height 13
drag, startPoint x: 897, startPoint y: 433, endPoint x: 401, endPoint y: 434, distance: 496.0
click at [401, 434] on span "- Rounding: Show currency with 2 decimals; percentages with 2 decimal places." at bounding box center [598, 431] width 536 height 13
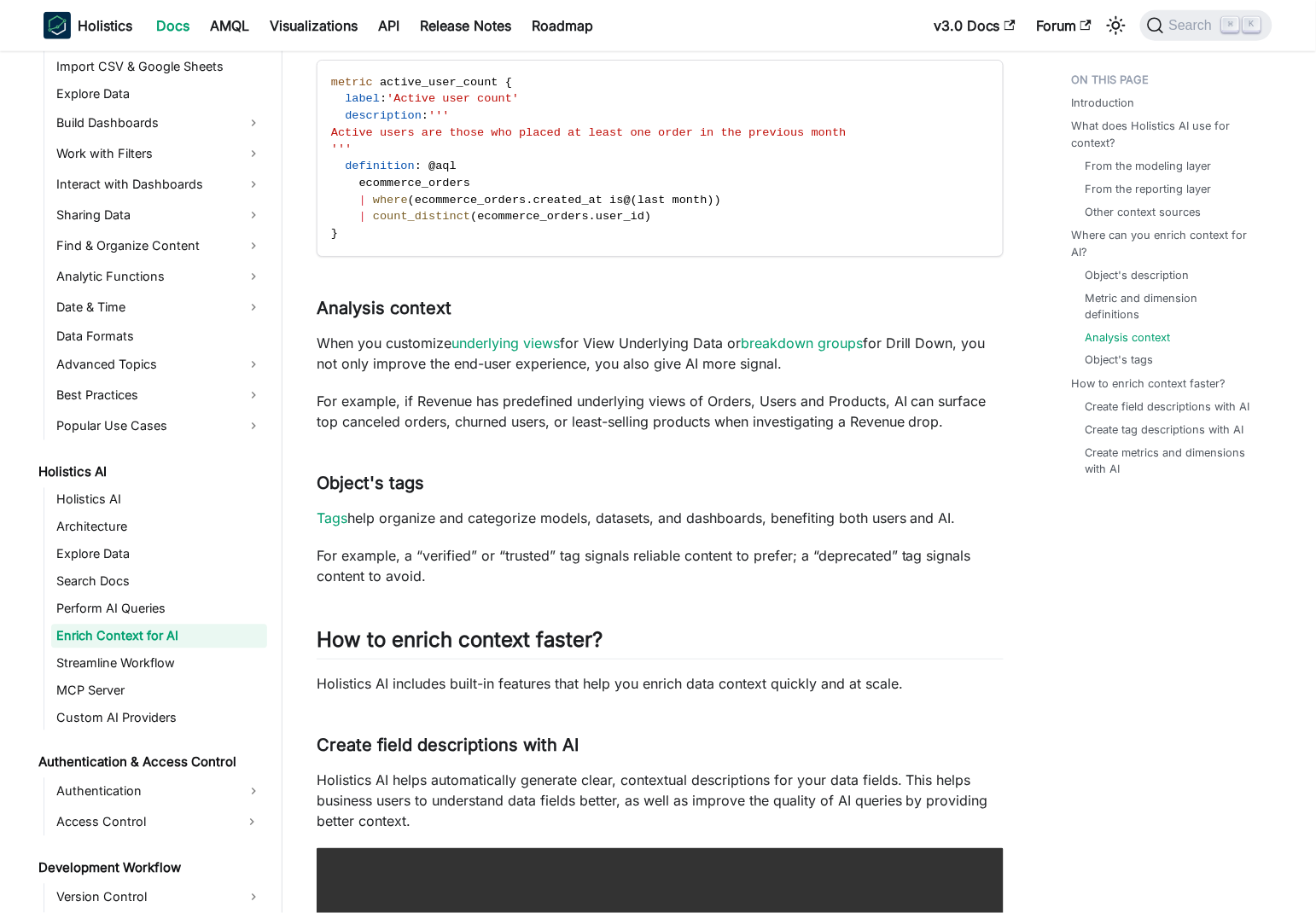
scroll to position [2420, 0]
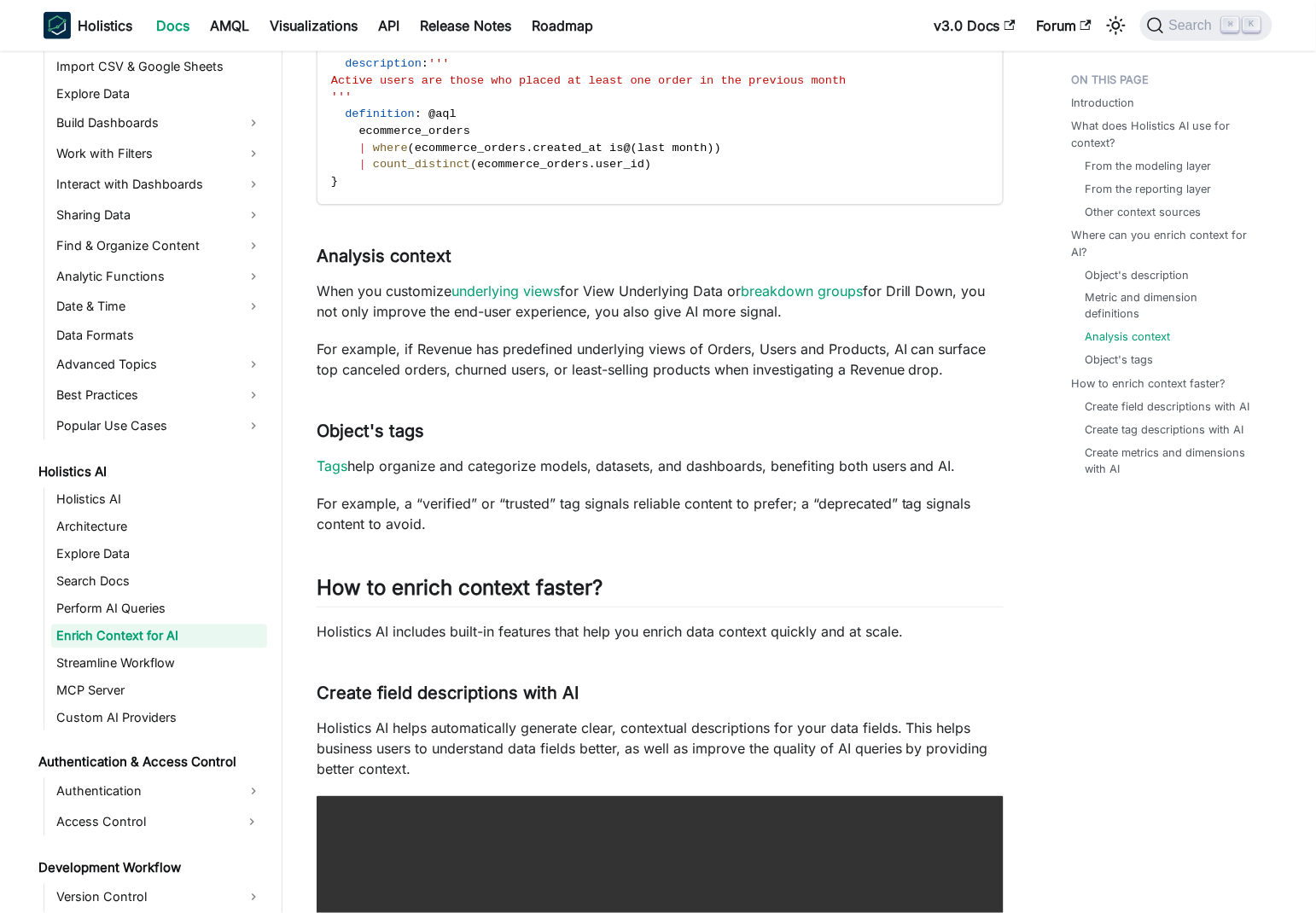
click at [462, 366] on p "For example, if Revenue has predefined underlying views of Orders, Users and Pr…" at bounding box center [660, 359] width 687 height 41
drag, startPoint x: 462, startPoint y: 366, endPoint x: 912, endPoint y: 372, distance: 450.0
click at [912, 372] on p "For example, if Revenue has predefined underlying views of Orders, Users and Pr…" at bounding box center [660, 359] width 687 height 41
click at [829, 367] on p "For example, if Revenue has predefined underlying views of Orders, Users and Pr…" at bounding box center [660, 359] width 687 height 41
click at [878, 368] on p "For example, if Revenue has predefined underlying views of Orders, Users and Pr…" at bounding box center [660, 359] width 687 height 41
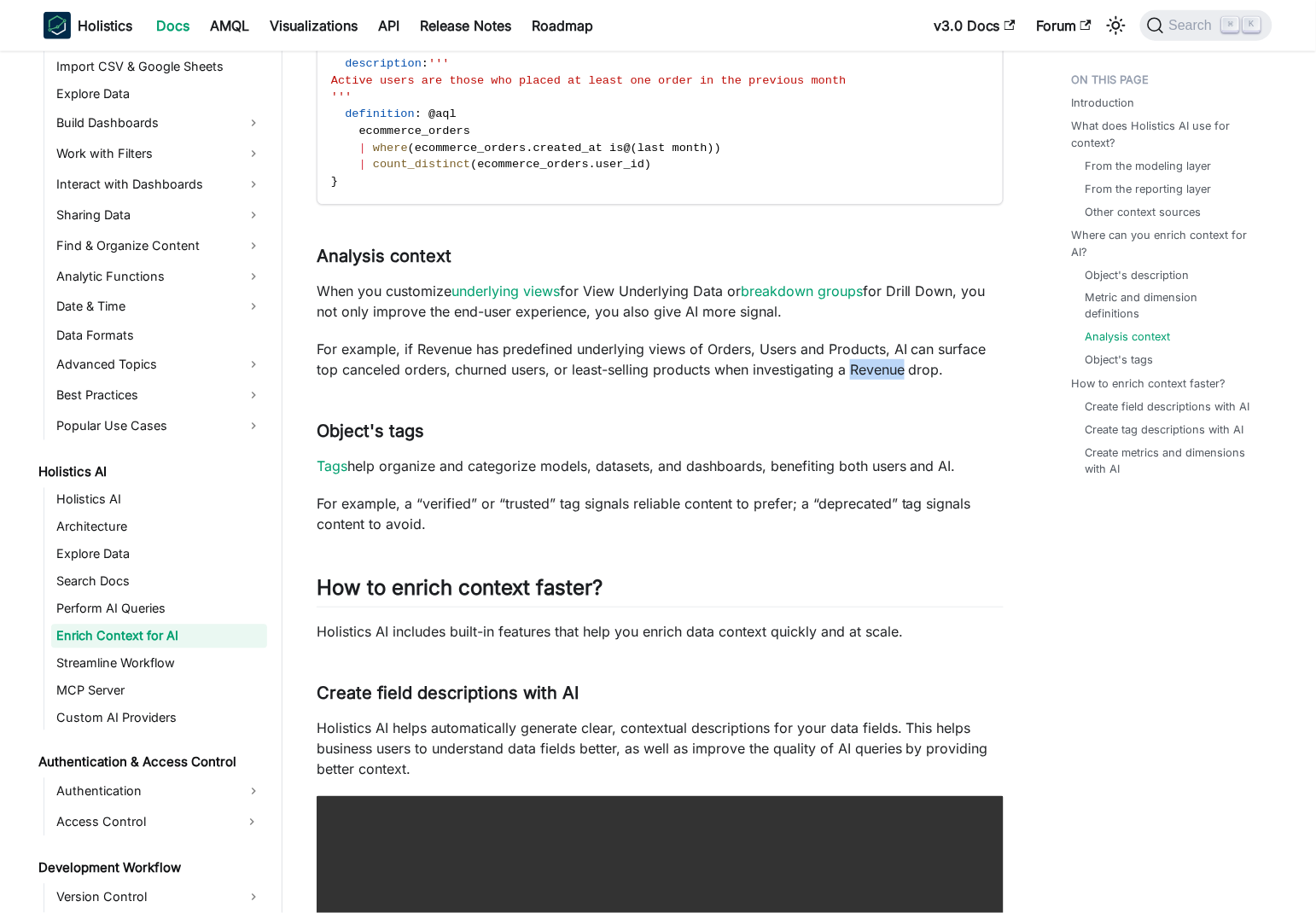
click at [878, 368] on p "For example, if Revenue has predefined underlying views of Orders, Users and Pr…" at bounding box center [660, 359] width 687 height 41
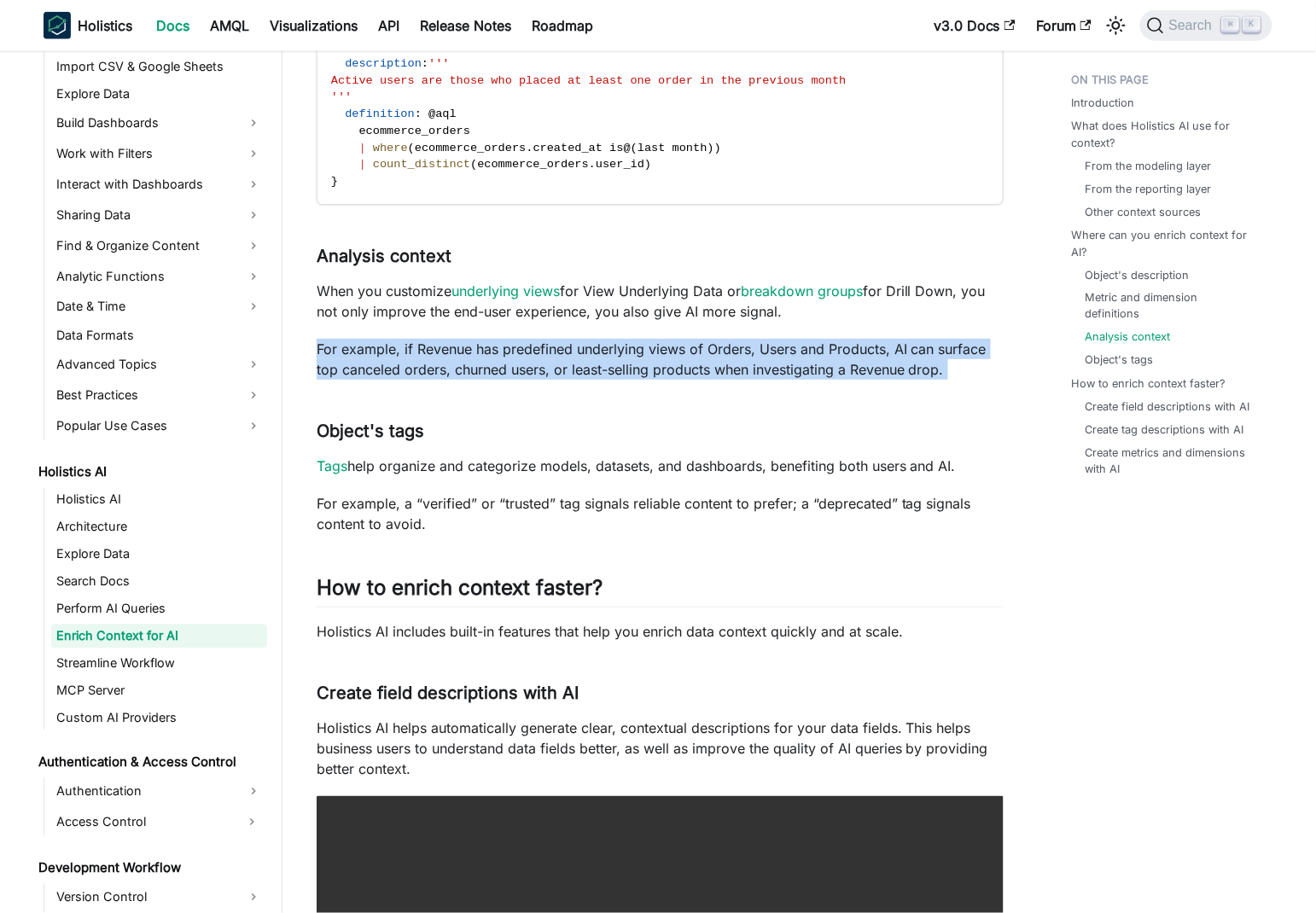
click at [878, 368] on p "For example, if Revenue has predefined underlying views of Orders, Users and Pr…" at bounding box center [660, 359] width 687 height 41
click at [748, 366] on p "For example, if Revenue has predefined underlying views of Orders, Users and Pr…" at bounding box center [660, 359] width 687 height 41
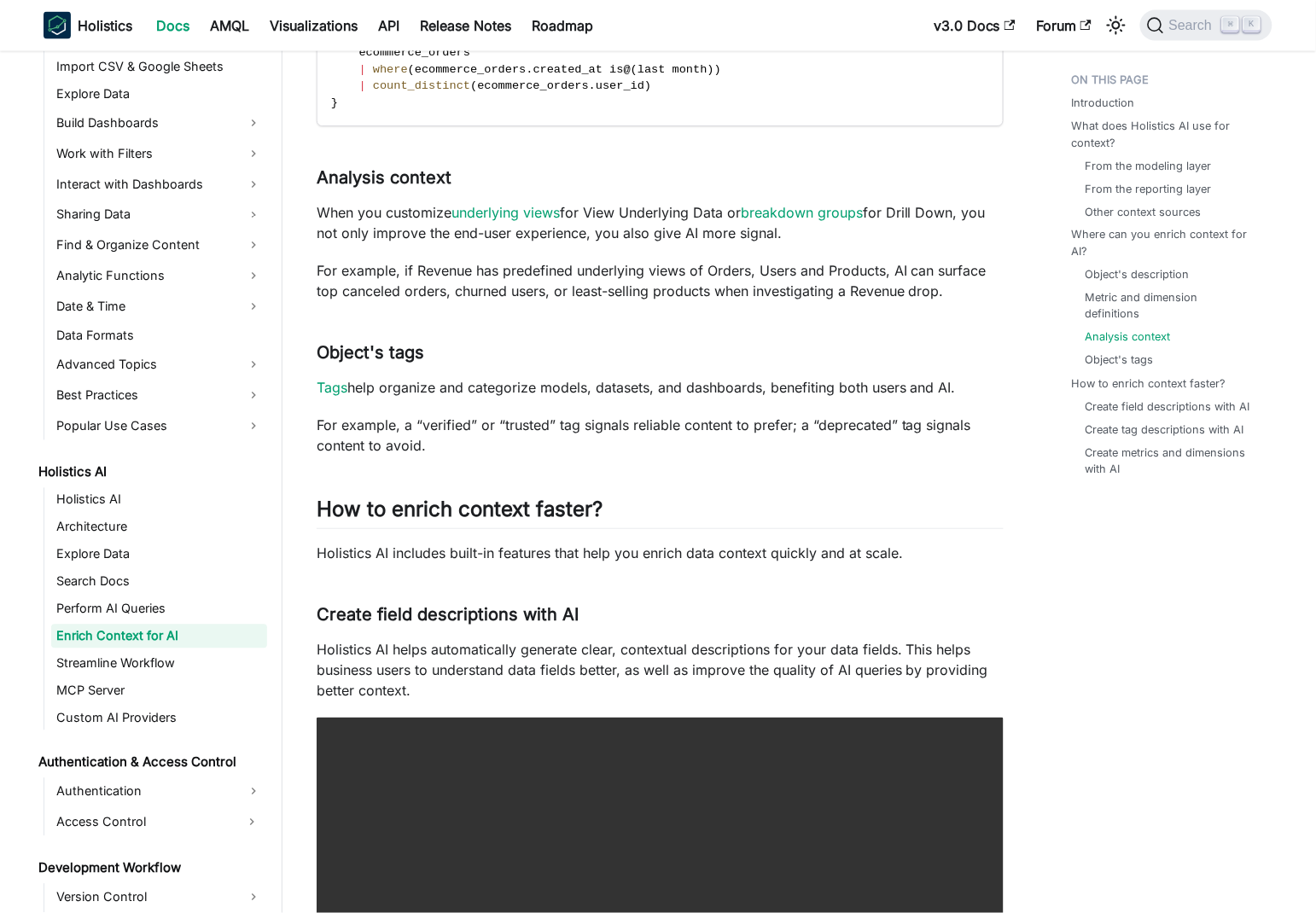
scroll to position [2559, 0]
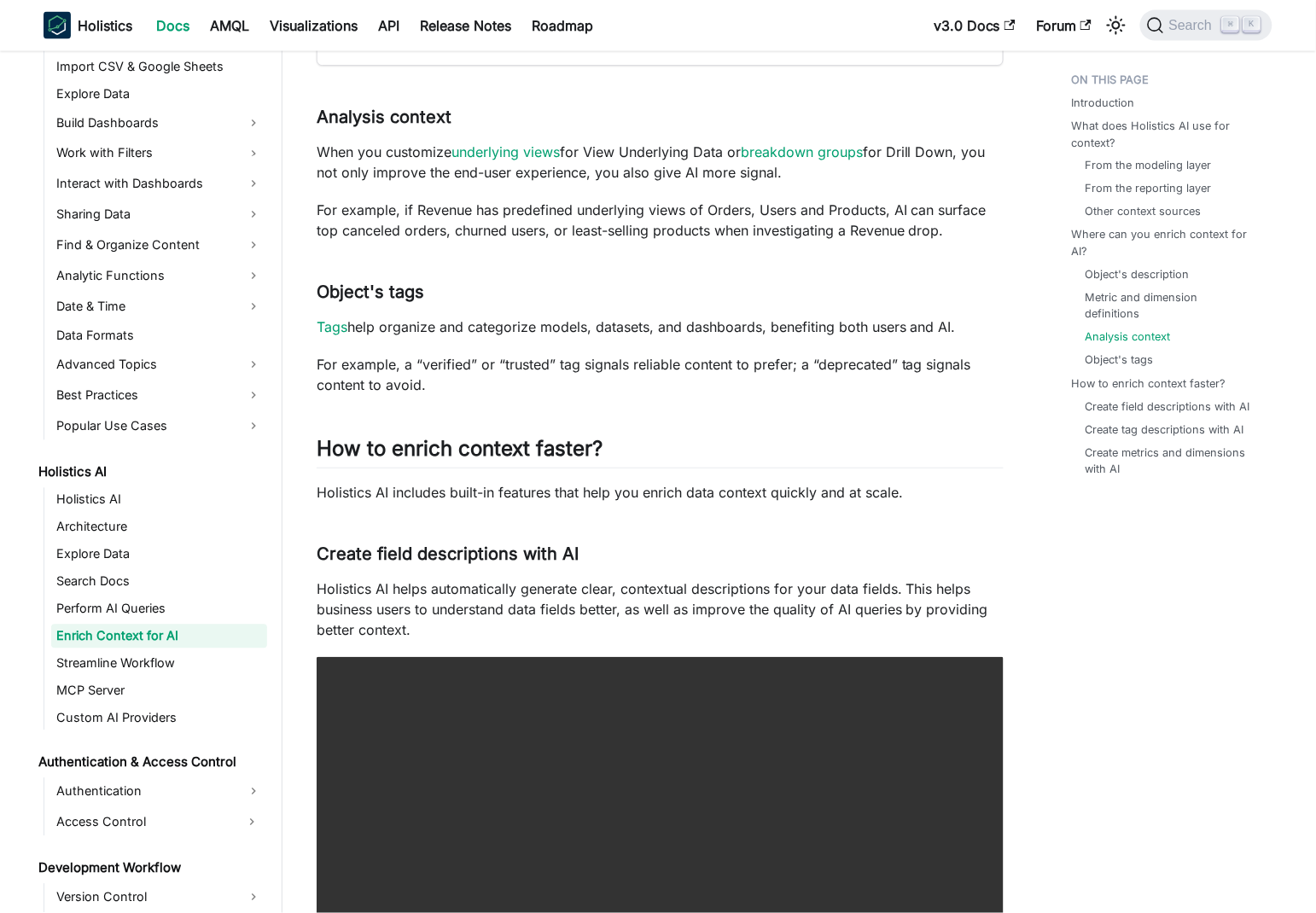
click at [659, 362] on p "For example, a “verified” or “trusted” tag signals reliable content to prefer; …" at bounding box center [660, 374] width 687 height 41
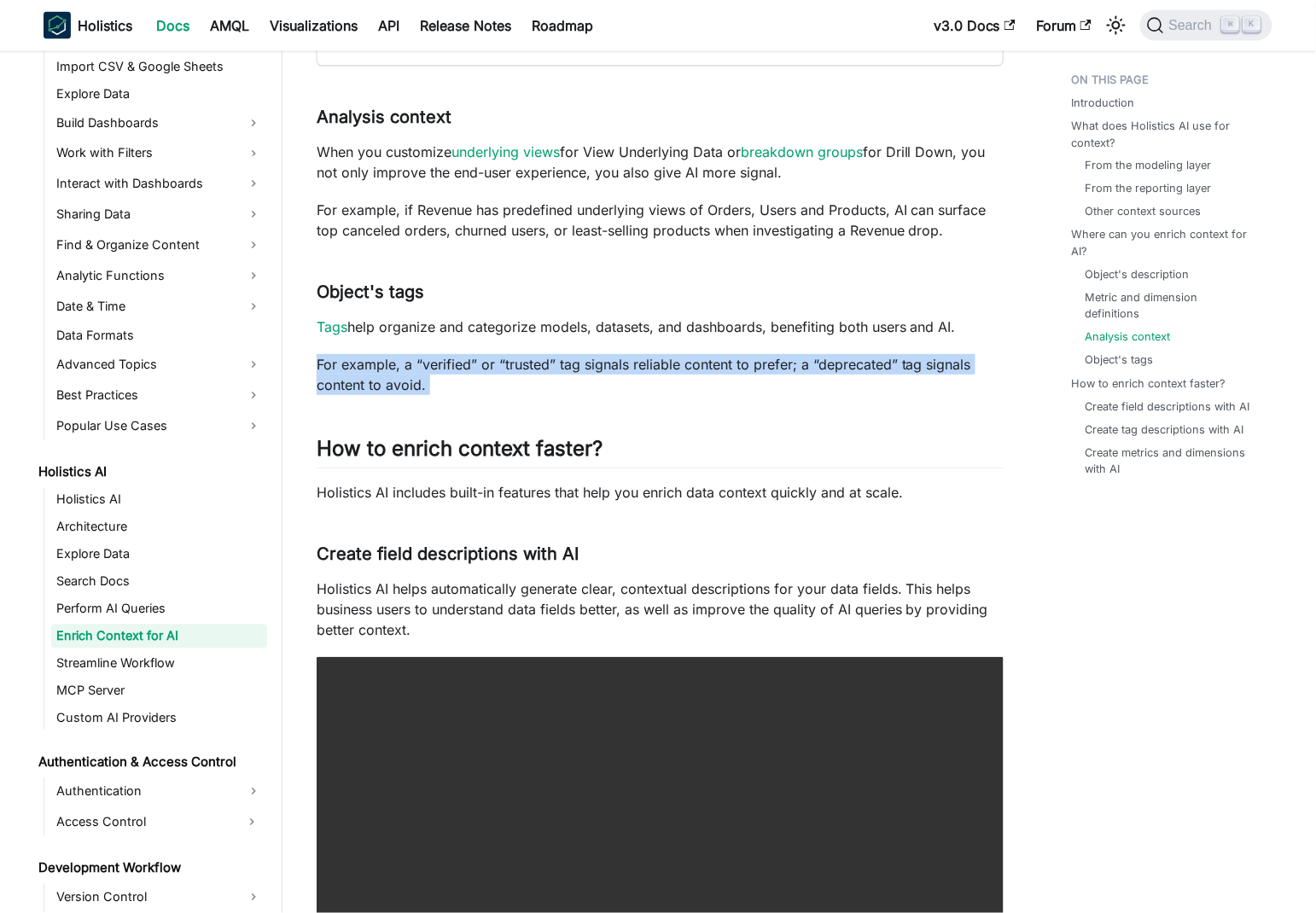
click at [659, 362] on p "For example, a “verified” or “trusted” tag signals reliable content to prefer; …" at bounding box center [660, 374] width 687 height 41
click at [712, 368] on p "For example, a “verified” or “trusted” tag signals reliable content to prefer; …" at bounding box center [660, 374] width 687 height 41
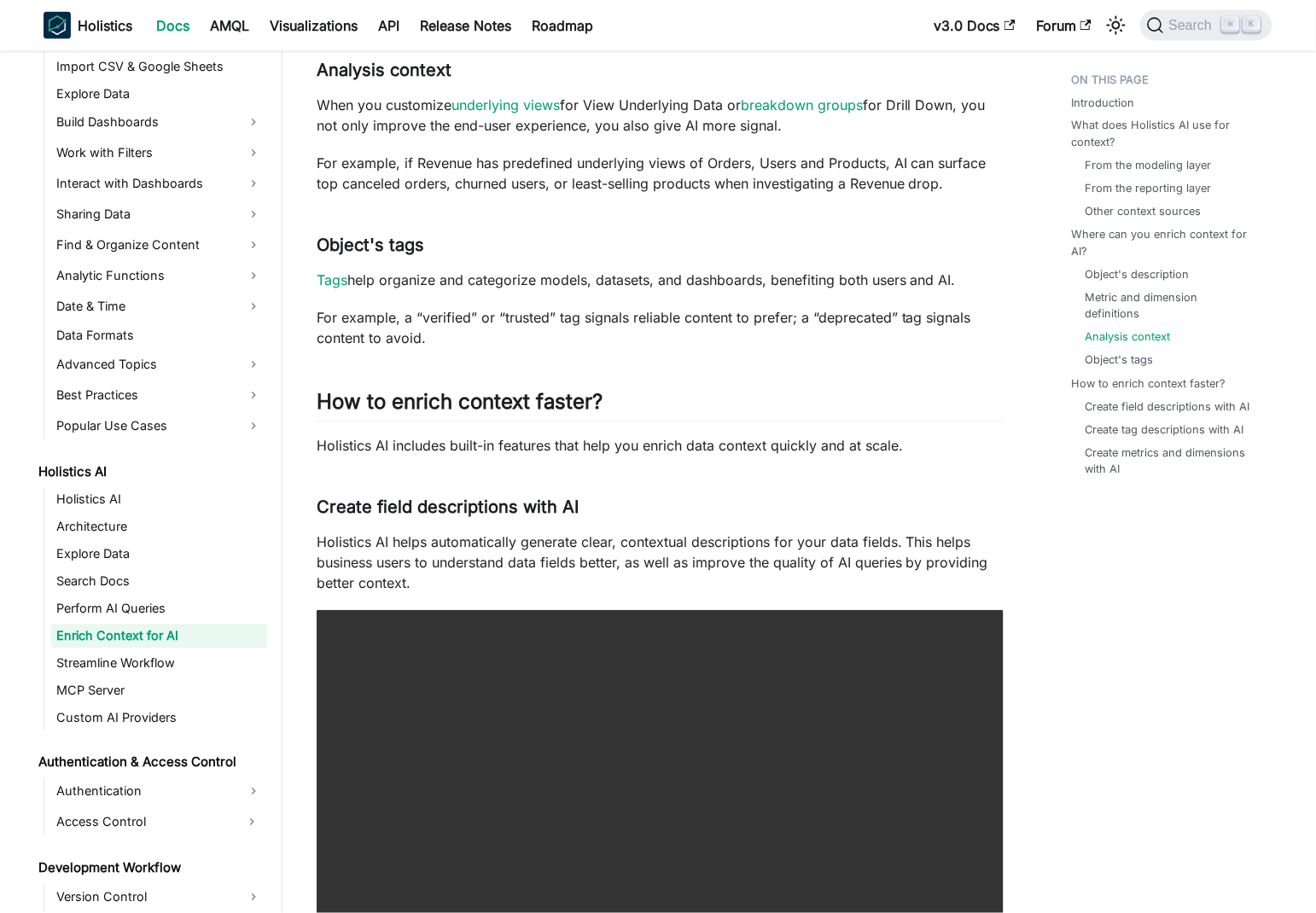
scroll to position [2651, 0]
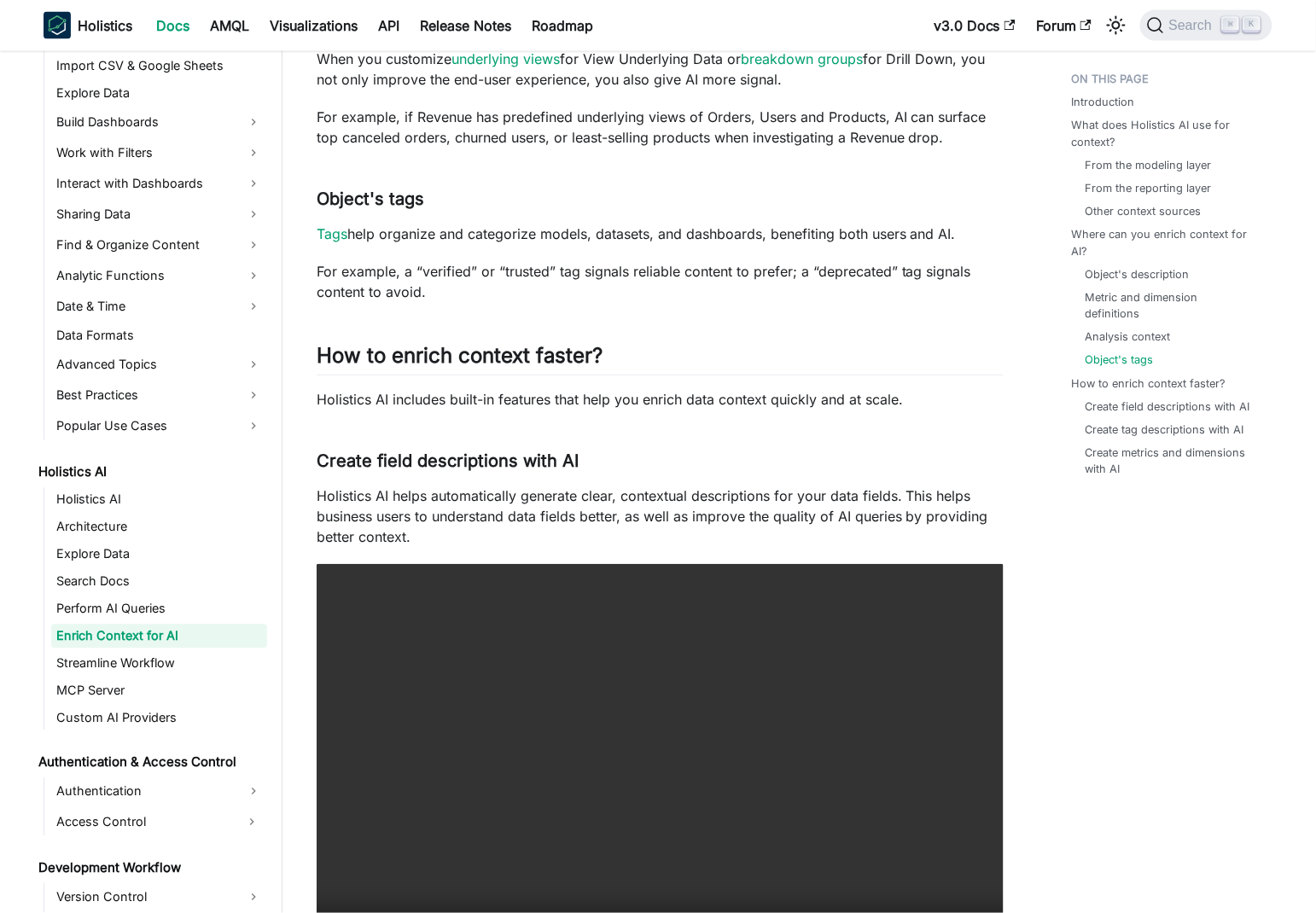
click at [353, 399] on p "Holistics AI includes built-in features that help you enrich data context quick…" at bounding box center [660, 398] width 687 height 20
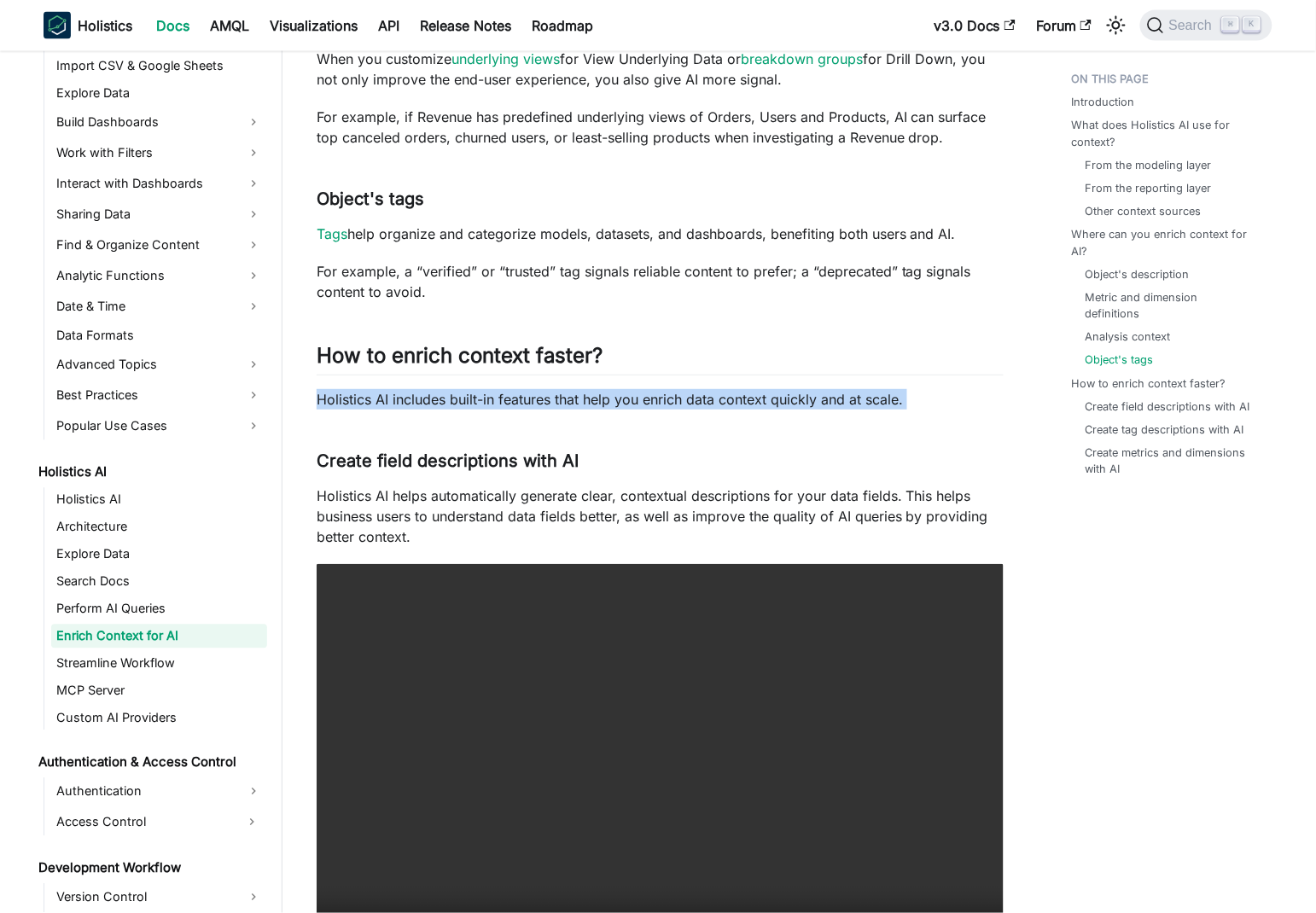
click at [353, 399] on p "Holistics AI includes built-in features that help you enrich data context quick…" at bounding box center [660, 398] width 687 height 20
click at [759, 406] on p "Holistics AI includes built-in features that help you enrich data context quick…" at bounding box center [660, 398] width 687 height 20
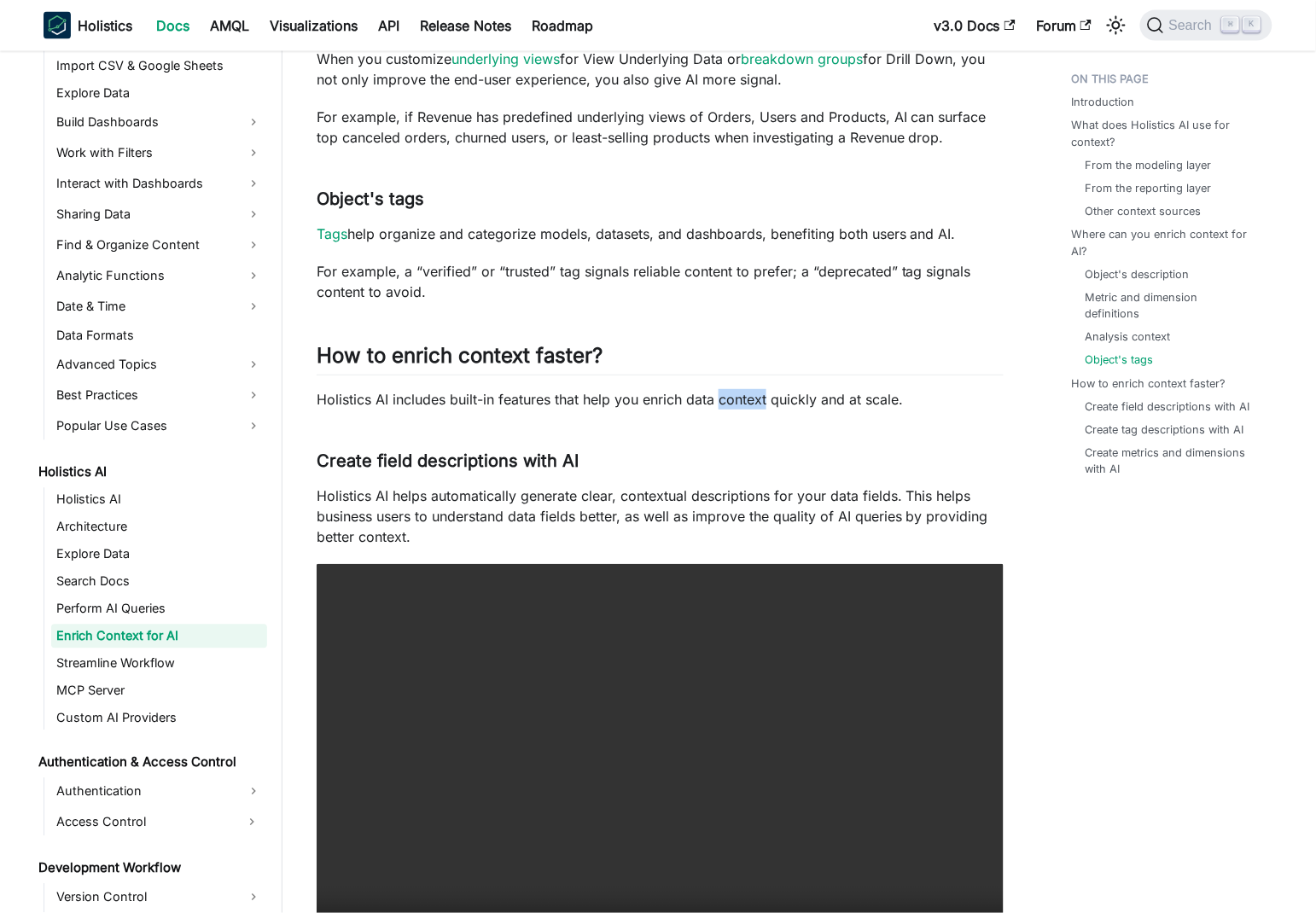
click at [759, 406] on p "Holistics AI includes built-in features that help you enrich data context quick…" at bounding box center [660, 398] width 687 height 20
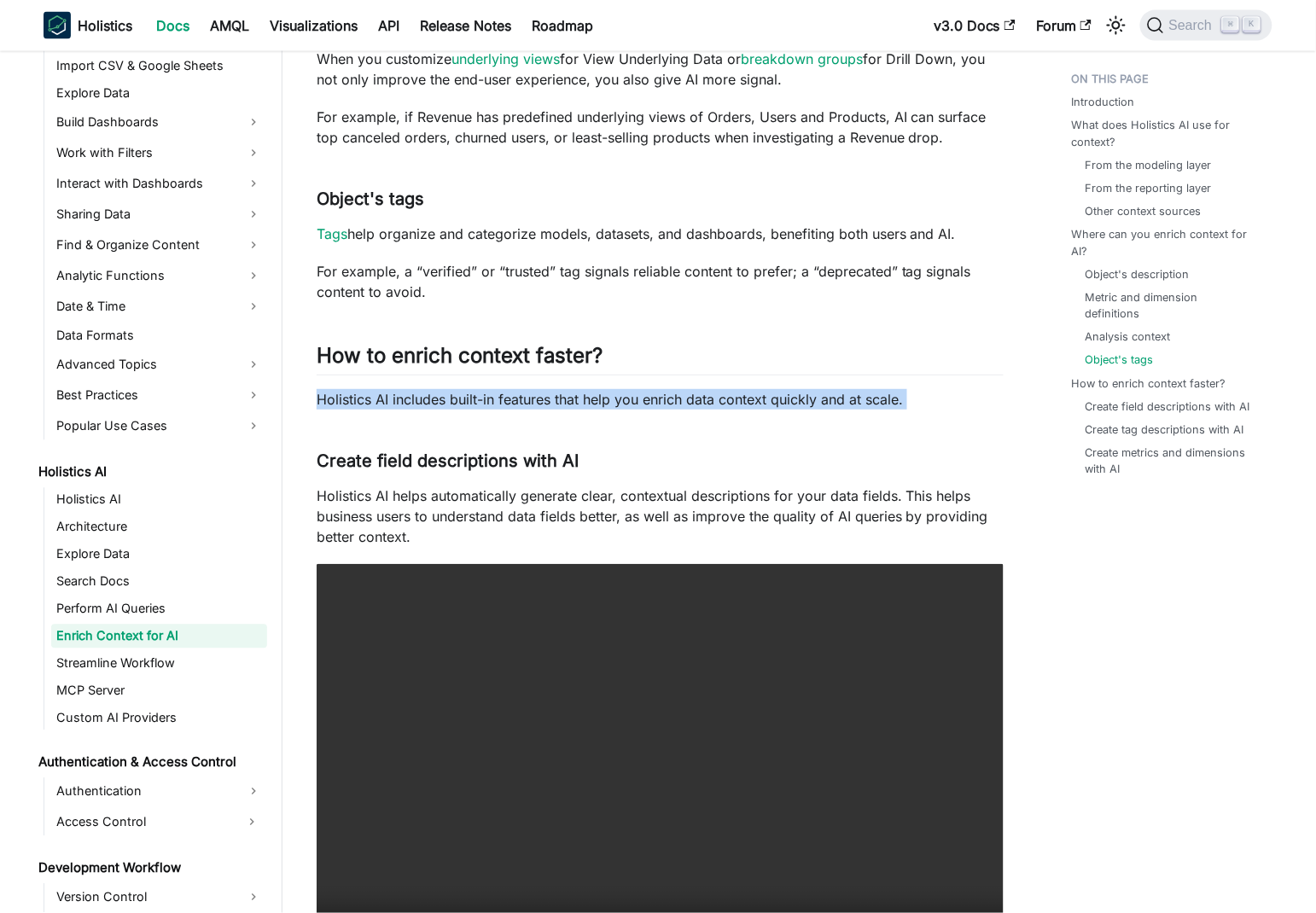
click at [759, 406] on p "Holistics AI includes built-in features that help you enrich data context quick…" at bounding box center [660, 398] width 687 height 20
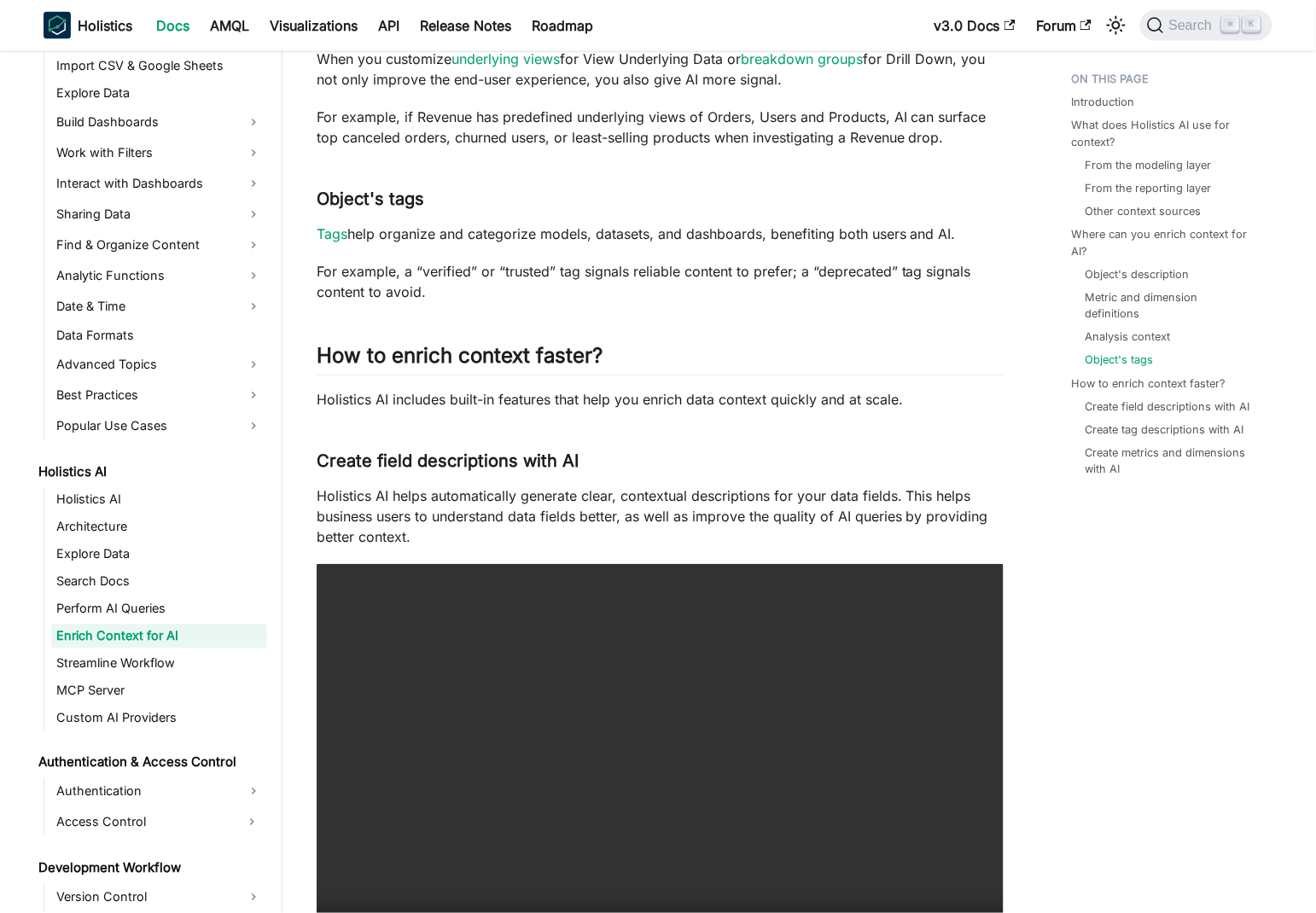
click at [947, 275] on p "For example, a “verified” or “trusted” tag signals reliable content to prefer; …" at bounding box center [660, 281] width 687 height 41
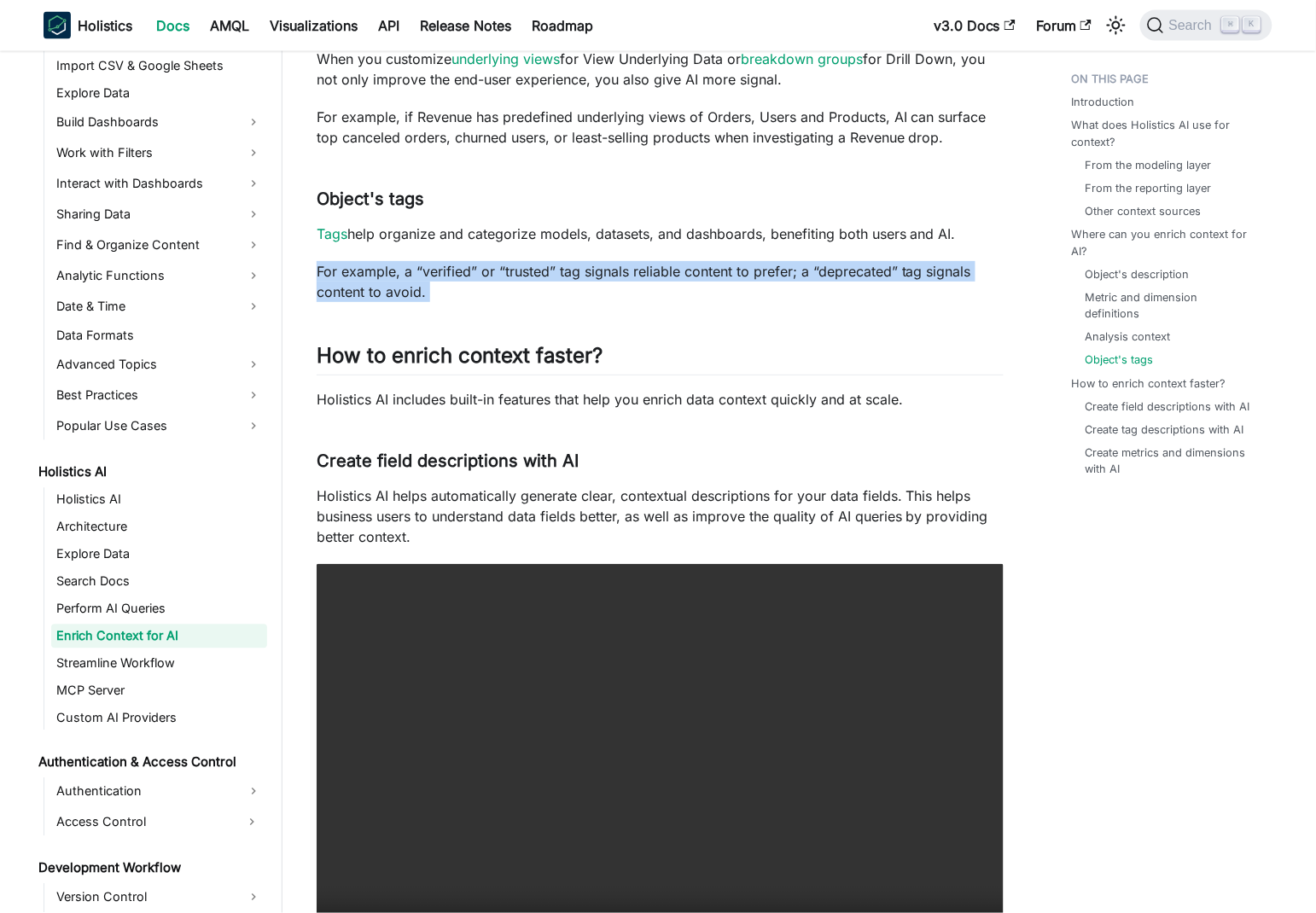
click at [947, 275] on p "For example, a “verified” or “trusted” tag signals reliable content to prefer; …" at bounding box center [660, 281] width 687 height 41
click at [525, 272] on p "For example, a “verified” or “trusted” tag signals reliable content to prefer; …" at bounding box center [660, 281] width 687 height 41
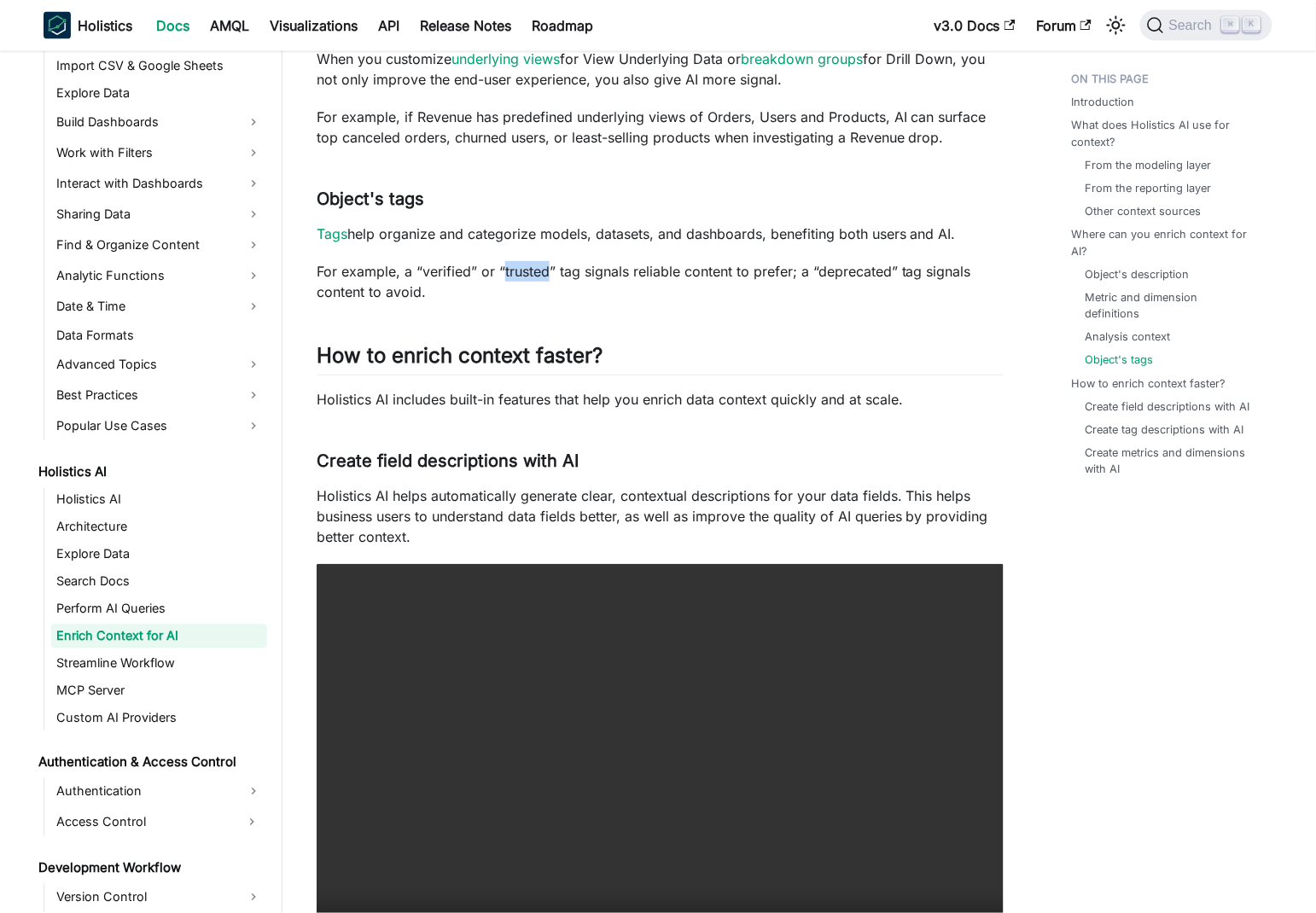
click at [525, 272] on p "For example, a “verified” or “trusted” tag signals reliable content to prefer; …" at bounding box center [660, 281] width 687 height 41
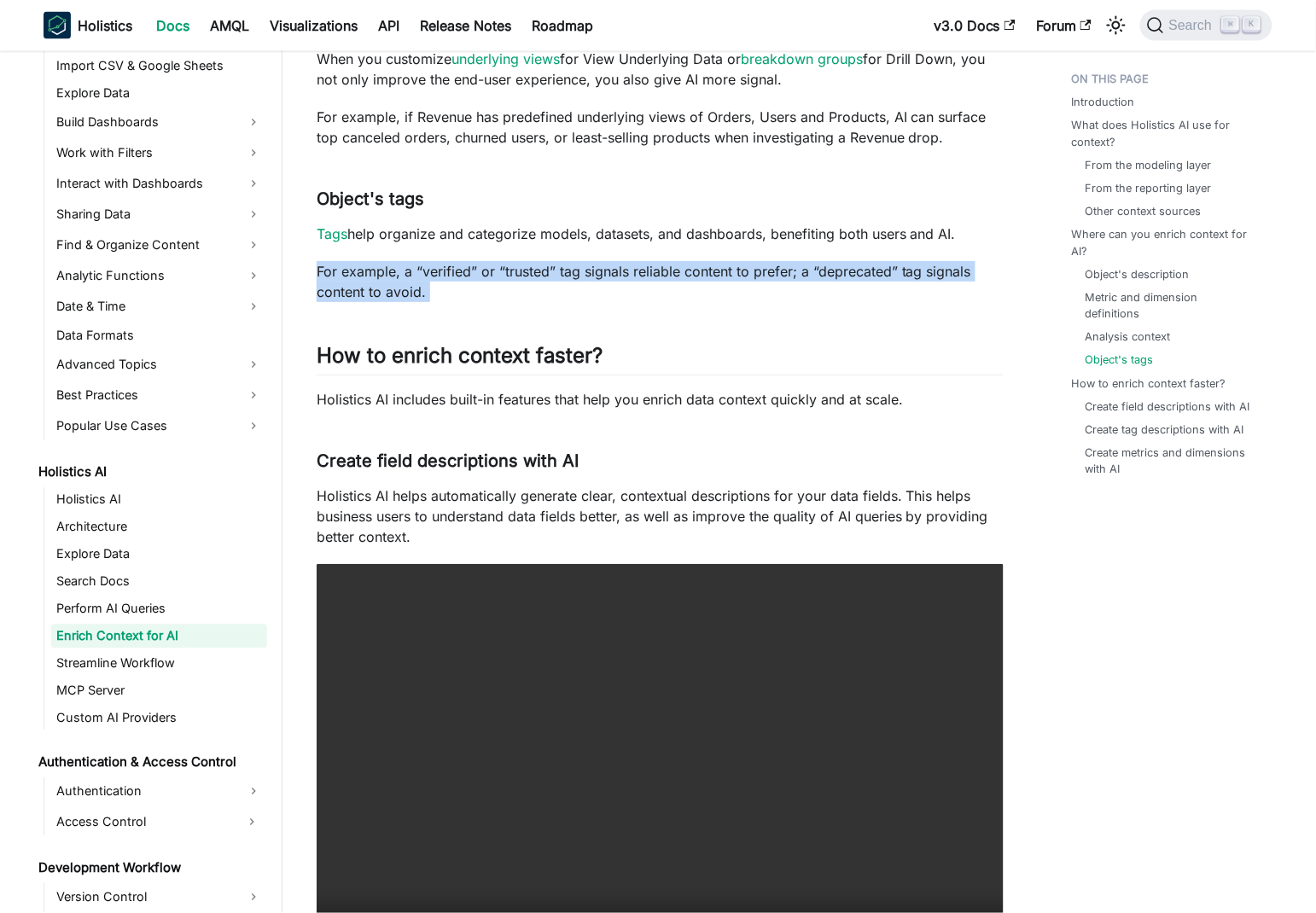
click at [525, 272] on p "For example, a “verified” or “trusted” tag signals reliable content to prefer; …" at bounding box center [660, 281] width 687 height 41
click at [628, 271] on p "For example, a “verified” or “trusted” tag signals reliable content to prefer; …" at bounding box center [660, 281] width 687 height 41
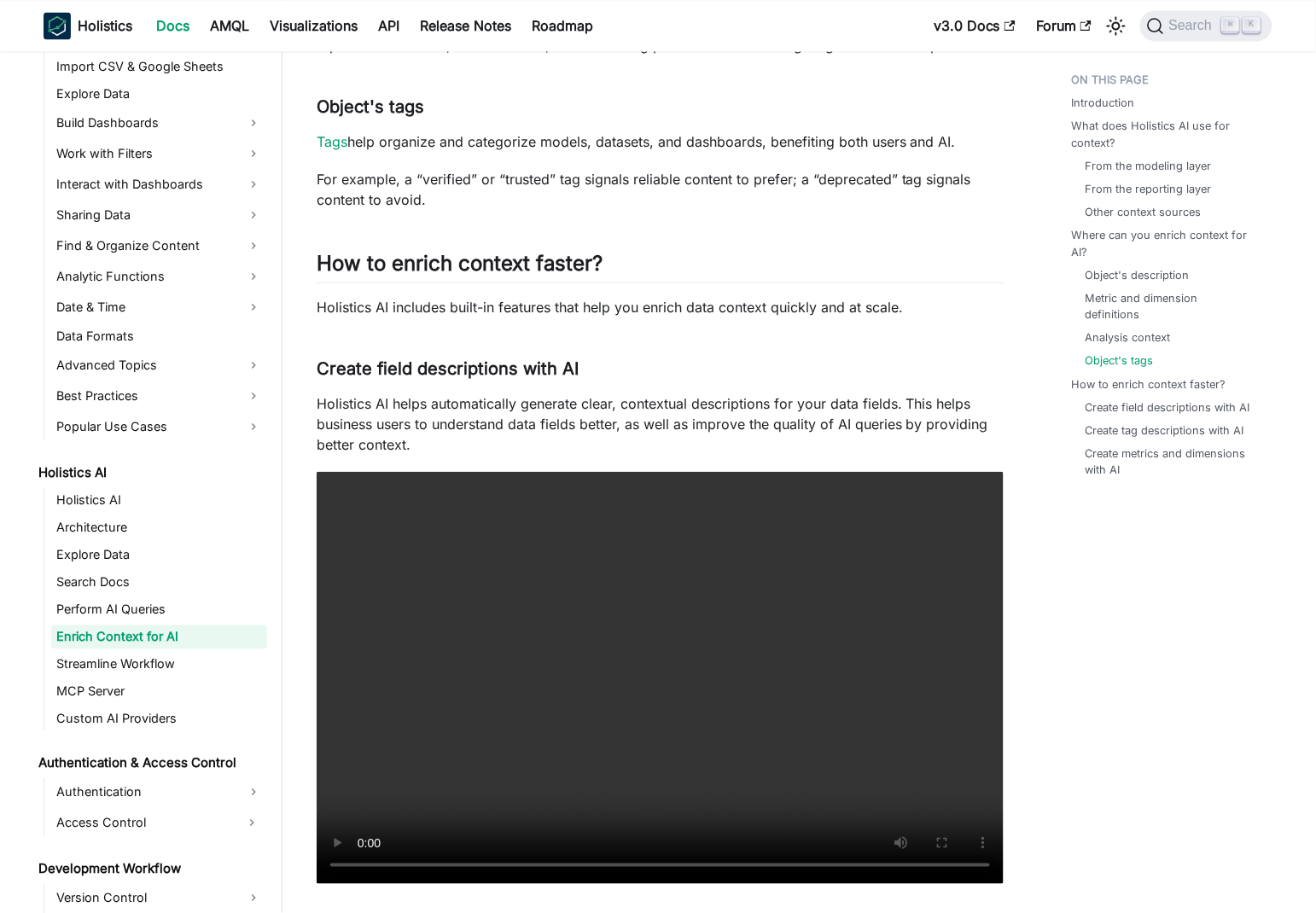
scroll to position [2745, 0]
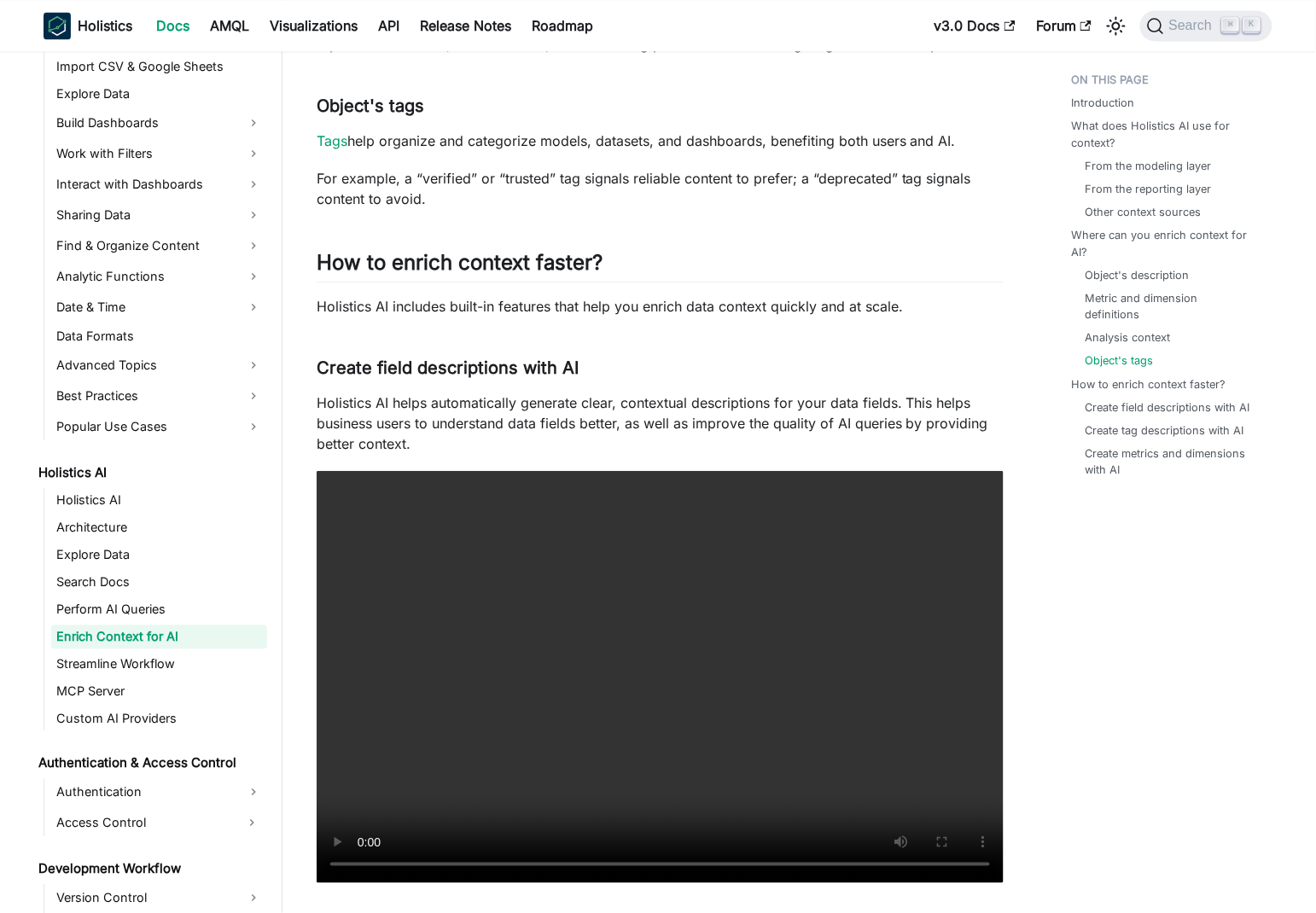
click at [597, 306] on p "Holistics AI includes built-in features that help you enrich data context quick…" at bounding box center [660, 306] width 687 height 20
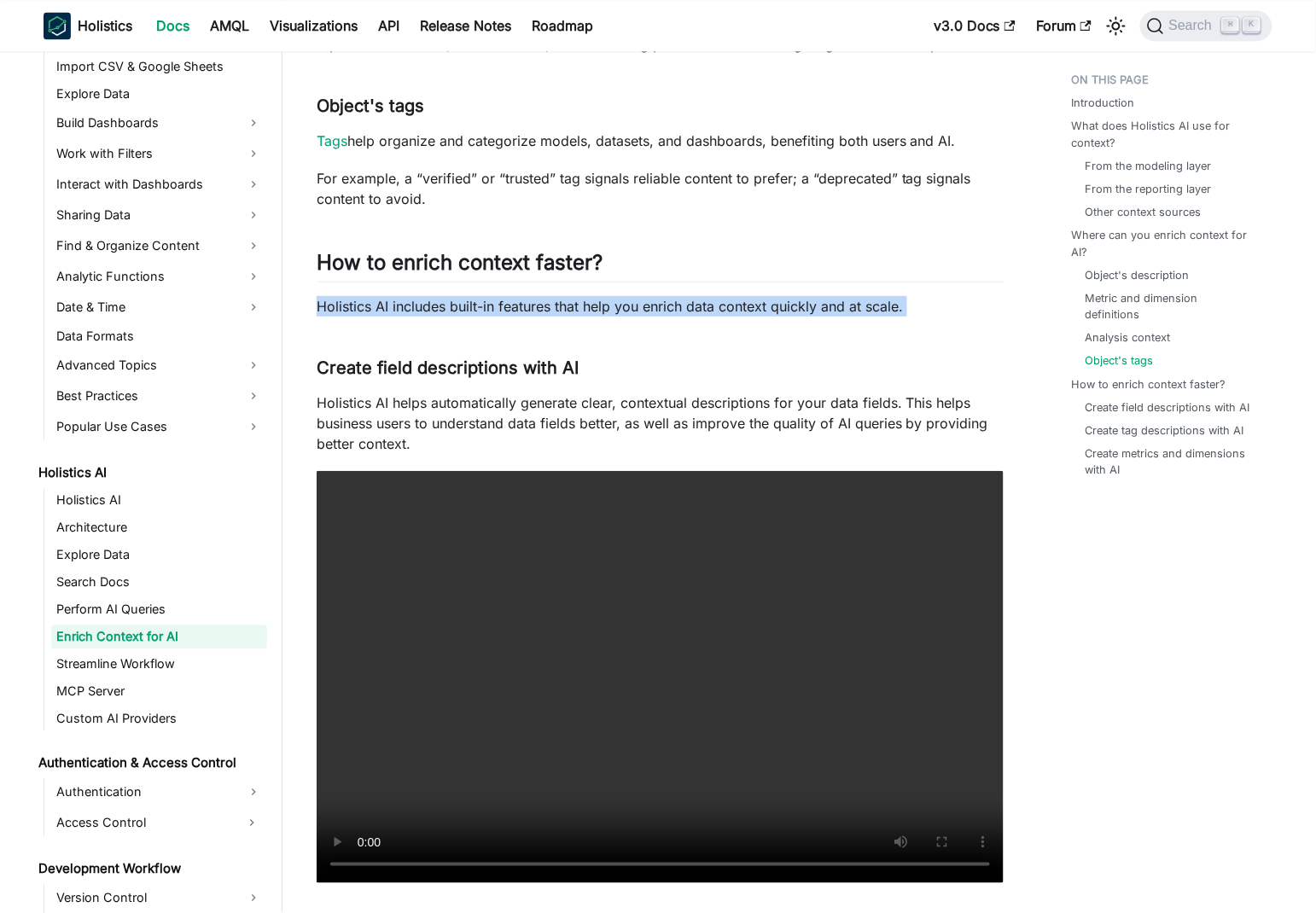
click at [597, 305] on p "Holistics AI includes built-in features that help you enrich data context quick…" at bounding box center [660, 306] width 687 height 20
click at [672, 308] on p "Holistics AI includes built-in features that help you enrich data context quick…" at bounding box center [660, 306] width 687 height 20
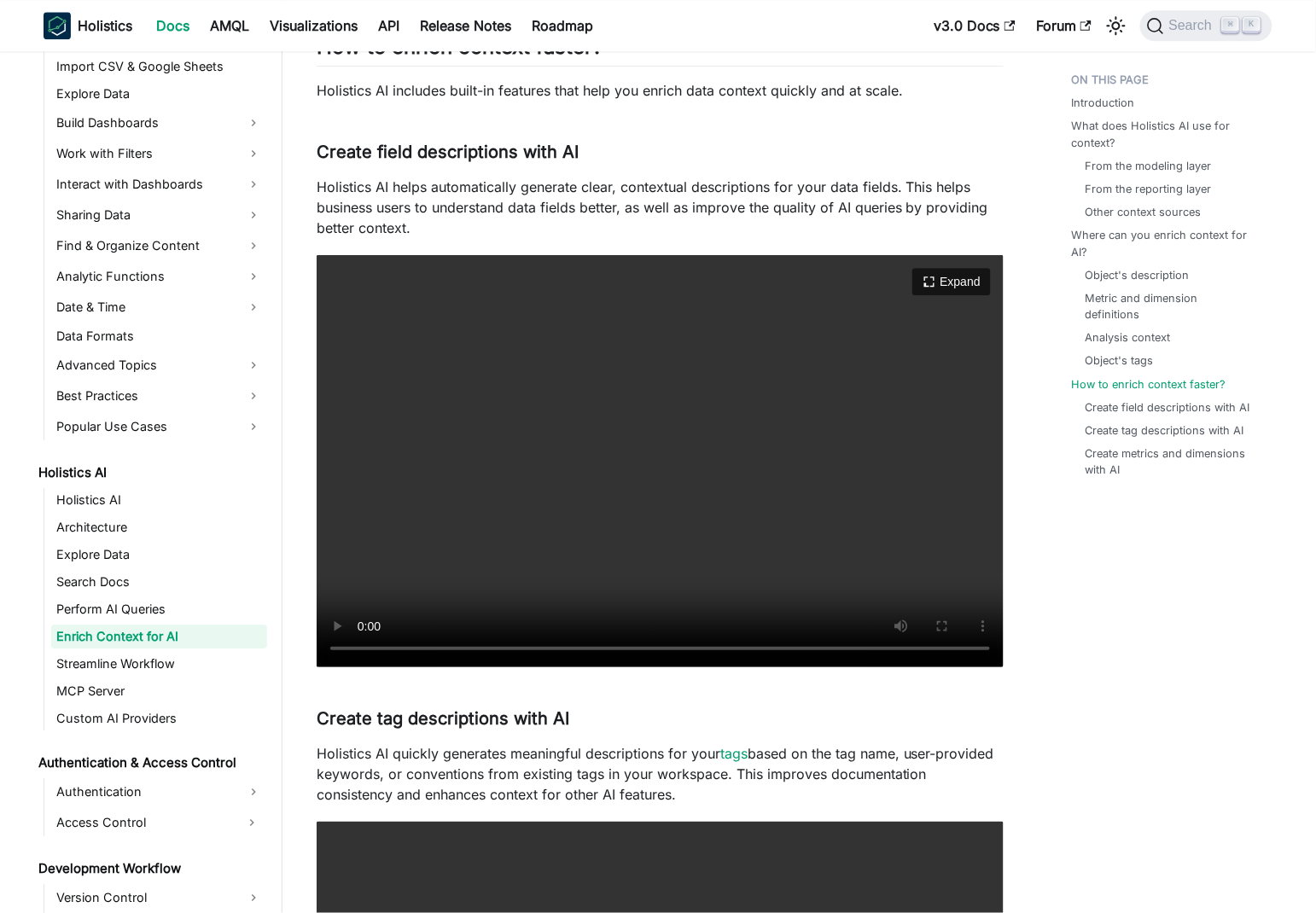
scroll to position [3172, 0]
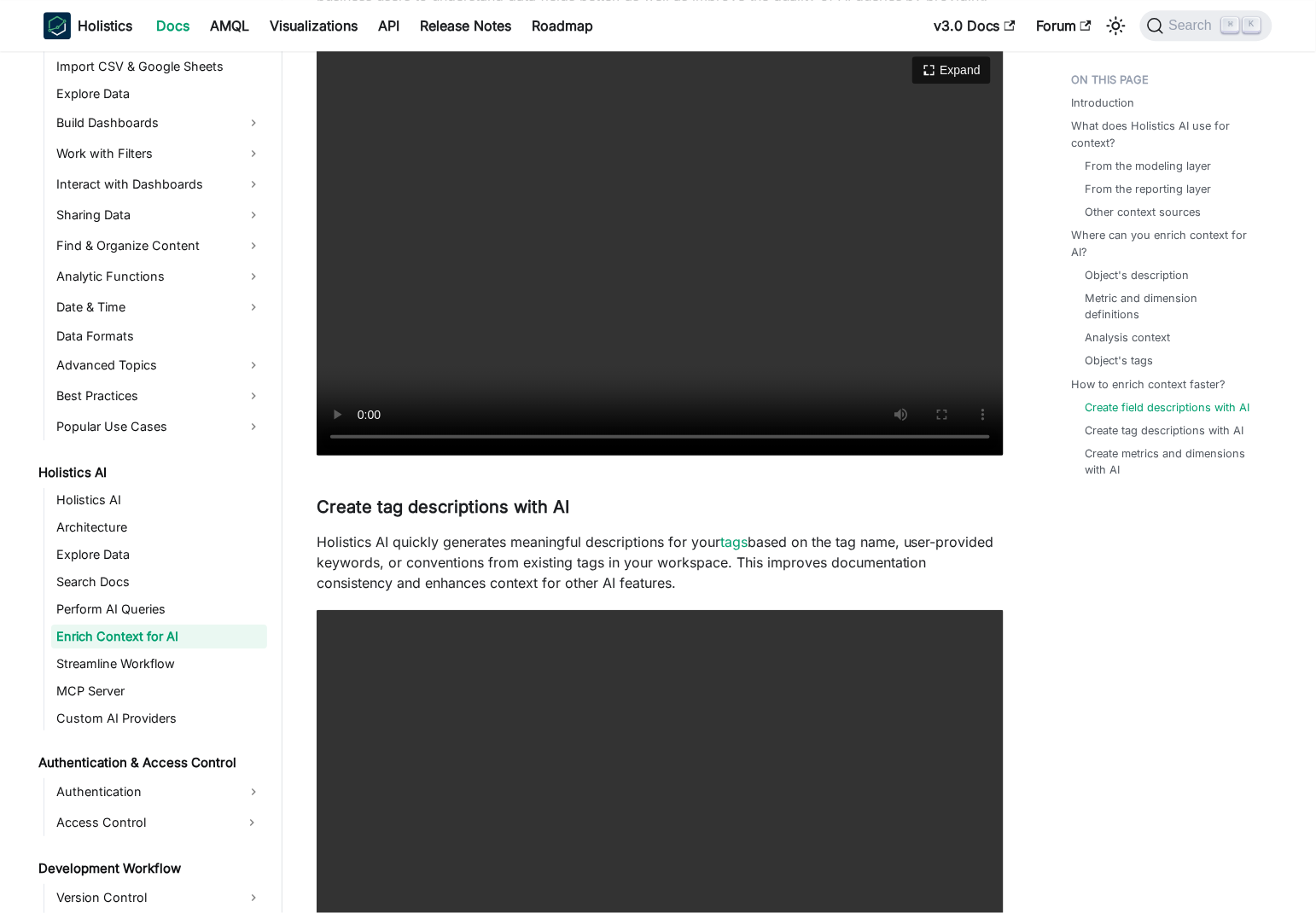
click at [523, 356] on video "Your browser does not support embedding video, but you can download it ." at bounding box center [660, 249] width 687 height 412
click at [500, 297] on video "Your browser does not support embedding video, but you can download it ." at bounding box center [660, 249] width 687 height 412
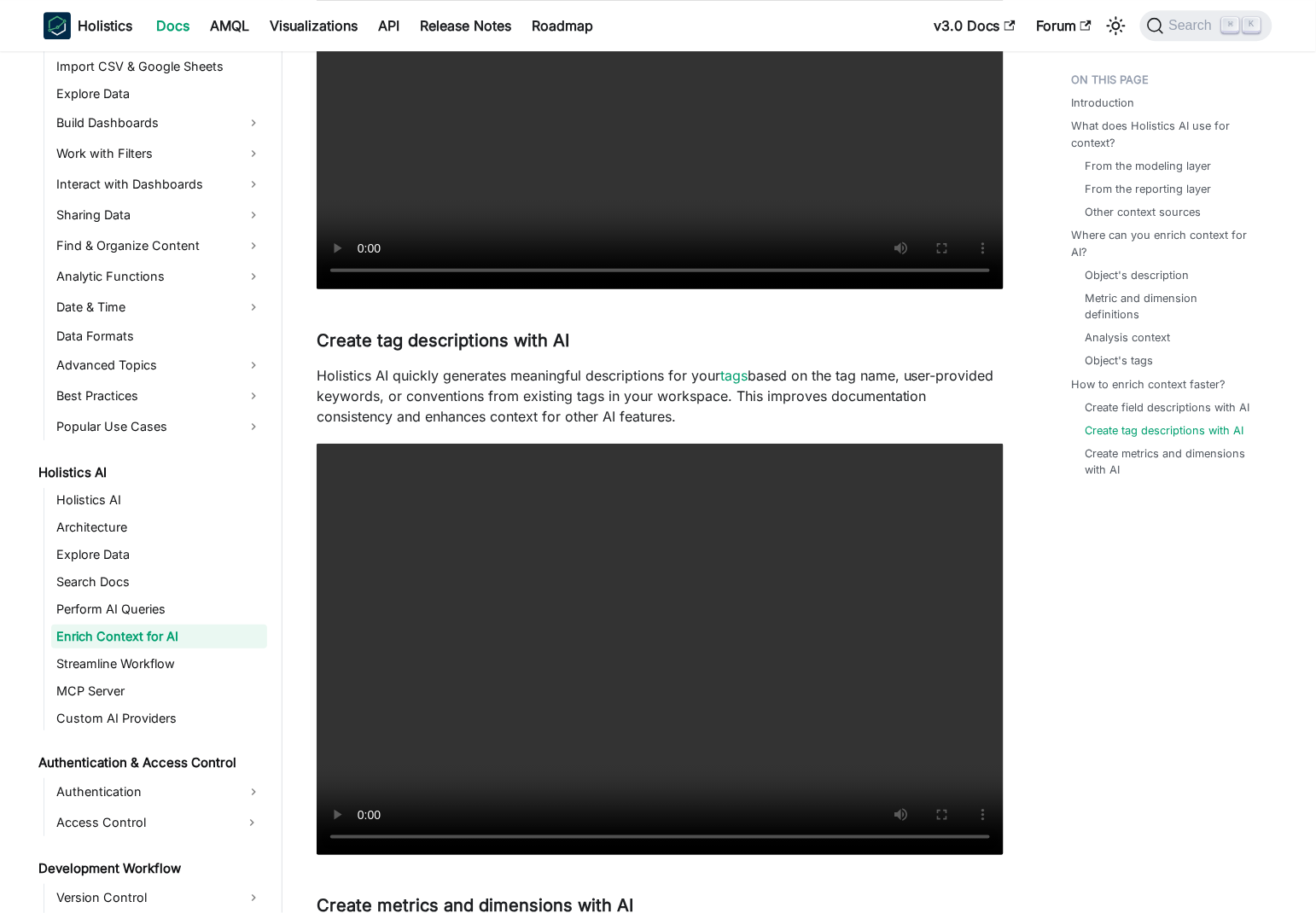
scroll to position [3359, 0]
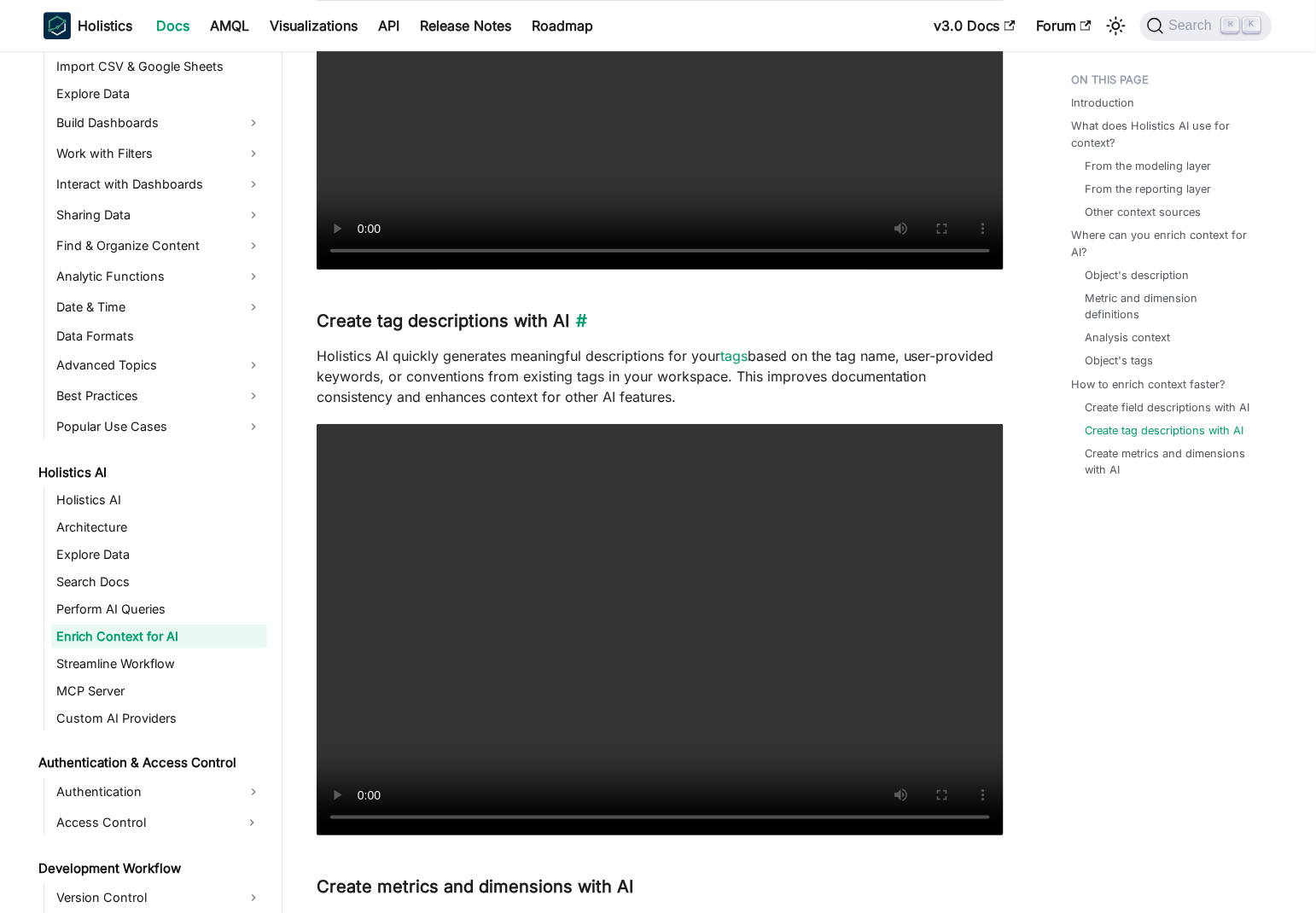
click at [337, 325] on h3 "Create tag descriptions with AI ​" at bounding box center [660, 321] width 687 height 21
click at [414, 318] on h3 "Create tag descriptions with AI ​" at bounding box center [660, 321] width 687 height 21
click at [540, 317] on h3 "Create tag descriptions with AI ​" at bounding box center [660, 321] width 687 height 21
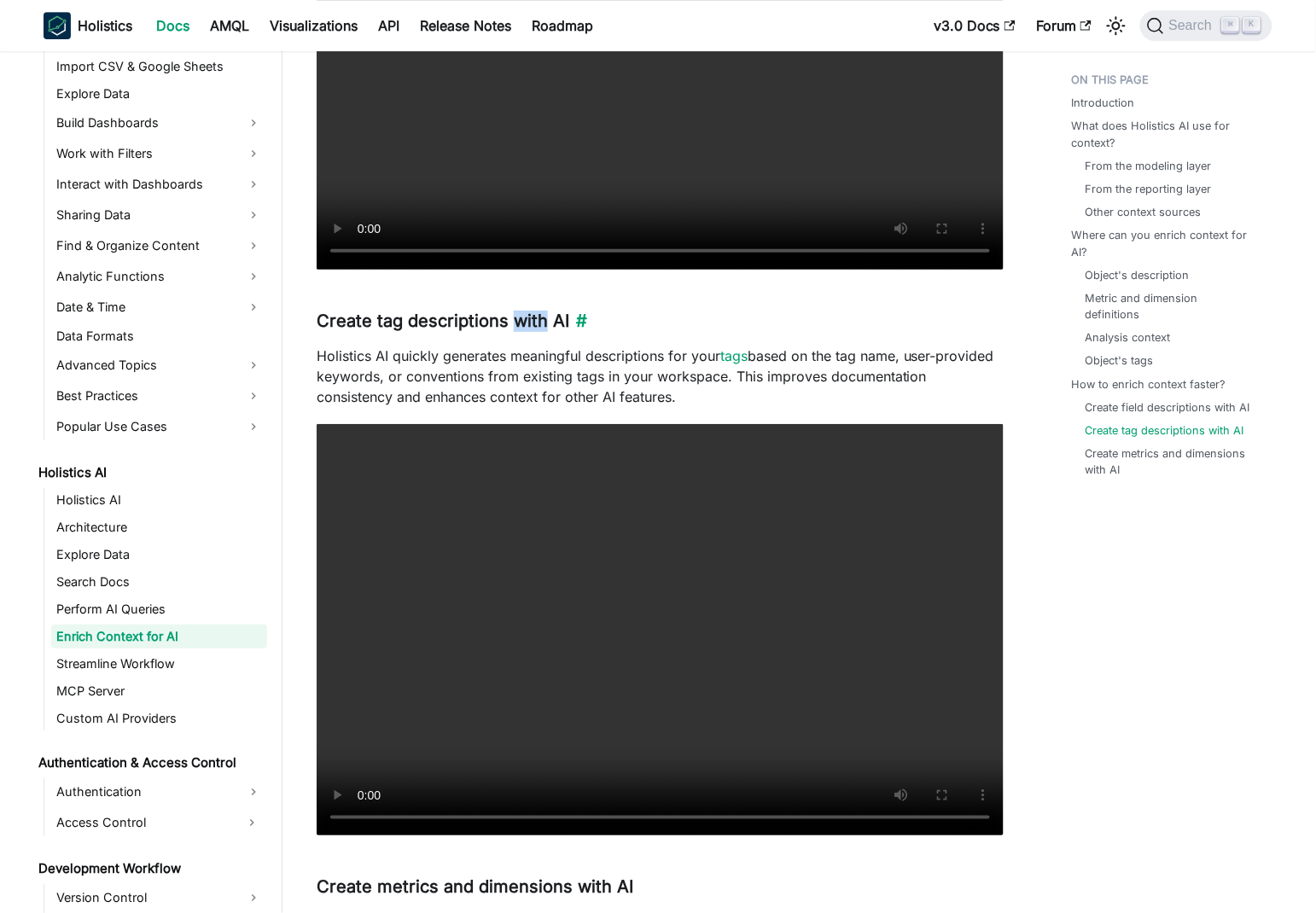
click at [540, 317] on h3 "Create tag descriptions with AI ​" at bounding box center [660, 321] width 687 height 21
click at [462, 318] on h3 "Create tag descriptions with AI ​" at bounding box center [660, 321] width 687 height 21
click at [384, 353] on p "Holistics AI quickly generates meaningful descriptions for your tags based on t…" at bounding box center [660, 376] width 687 height 62
click at [383, 353] on p "Holistics AI quickly generates meaningful descriptions for your tags based on t…" at bounding box center [660, 376] width 687 height 62
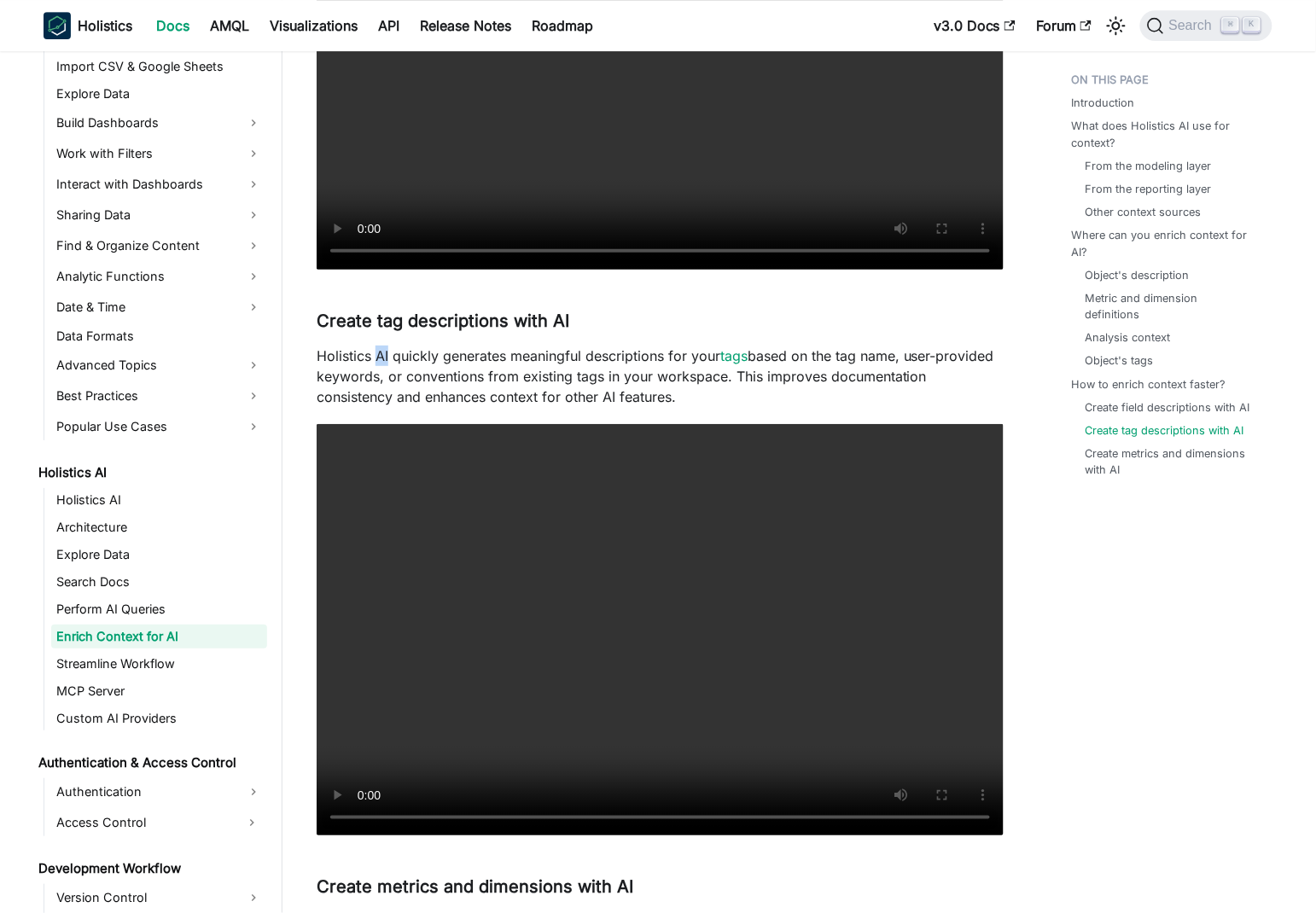
drag, startPoint x: 383, startPoint y: 353, endPoint x: 421, endPoint y: 354, distance: 38.0
click at [382, 353] on p "Holistics AI quickly generates meaningful descriptions for your tags based on t…" at bounding box center [660, 376] width 687 height 62
click at [523, 353] on p "Holistics AI quickly generates meaningful descriptions for your tags based on t…" at bounding box center [660, 376] width 687 height 62
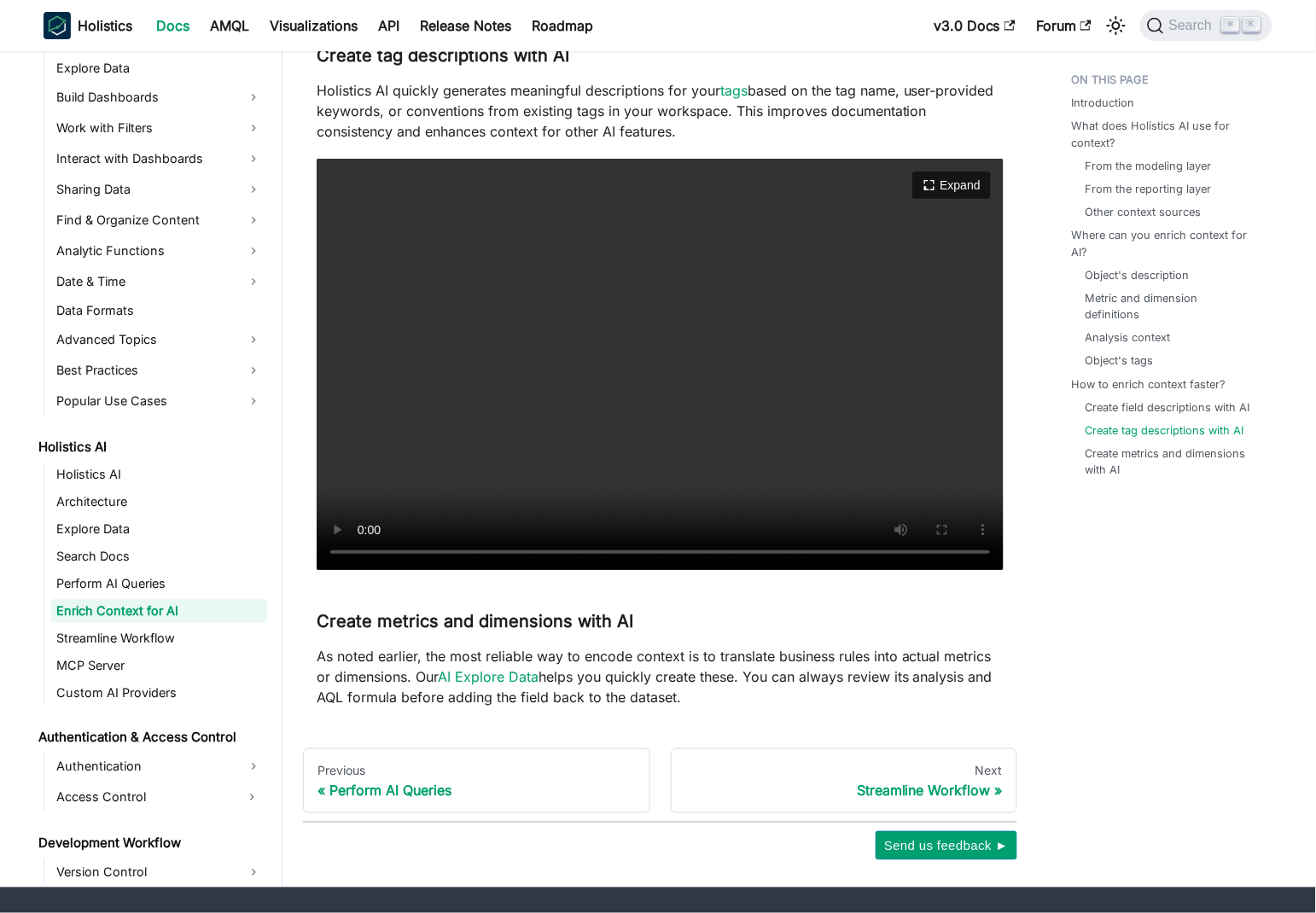
scroll to position [3624, 0]
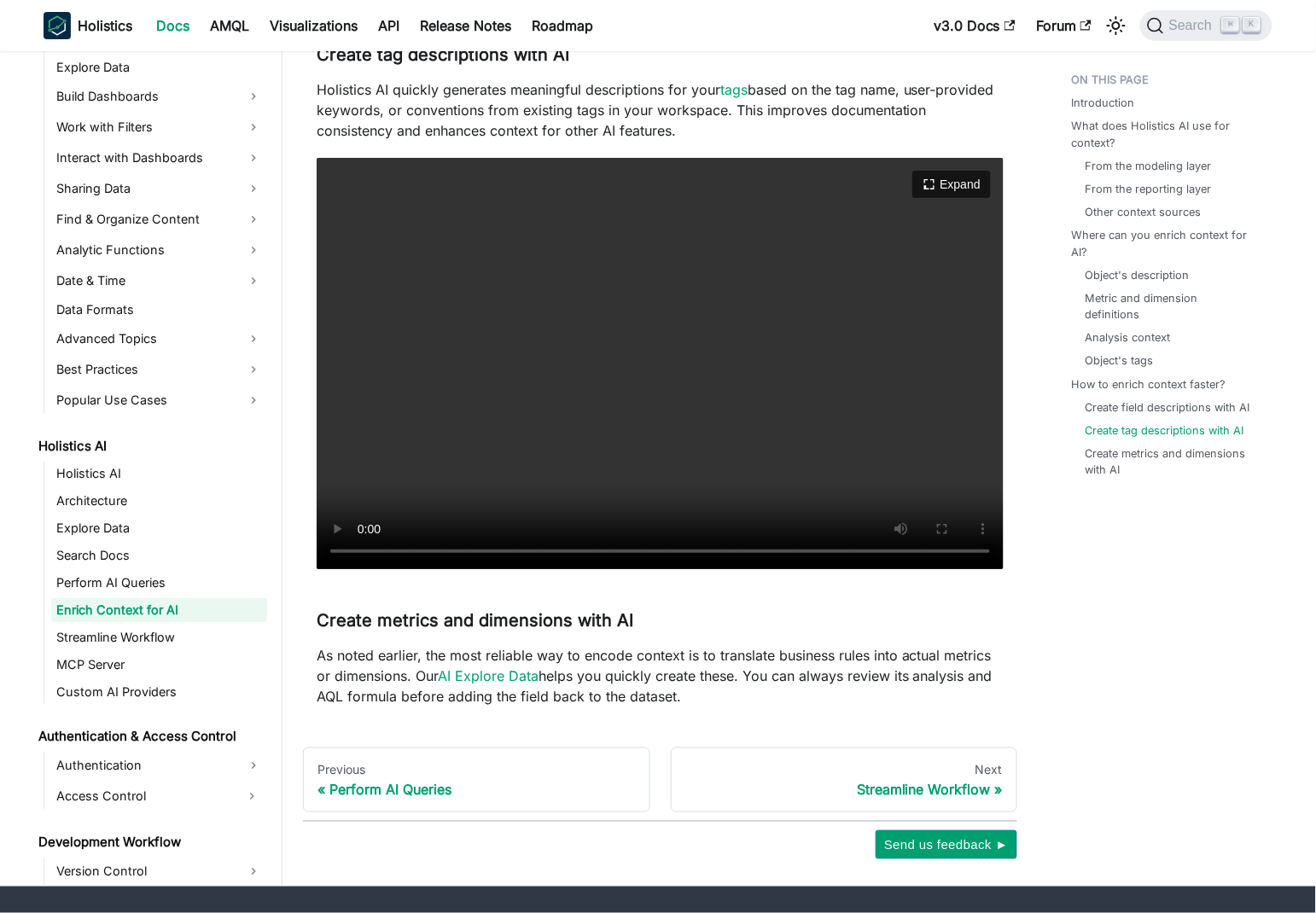
click at [544, 351] on video "Your browser does not support embedding video, but you can download it ." at bounding box center [660, 364] width 687 height 412
click at [332, 618] on h3 "Create metrics and dimensions with AI ​" at bounding box center [660, 621] width 687 height 21
drag, startPoint x: 334, startPoint y: 617, endPoint x: 470, endPoint y: 635, distance: 137.2
click at [554, 612] on h3 "Create metrics and dimensions with AI ​" at bounding box center [660, 621] width 687 height 21
click at [319, 653] on p "As noted earlier, the most reliable way to encode context is to translate busin…" at bounding box center [660, 675] width 687 height 62
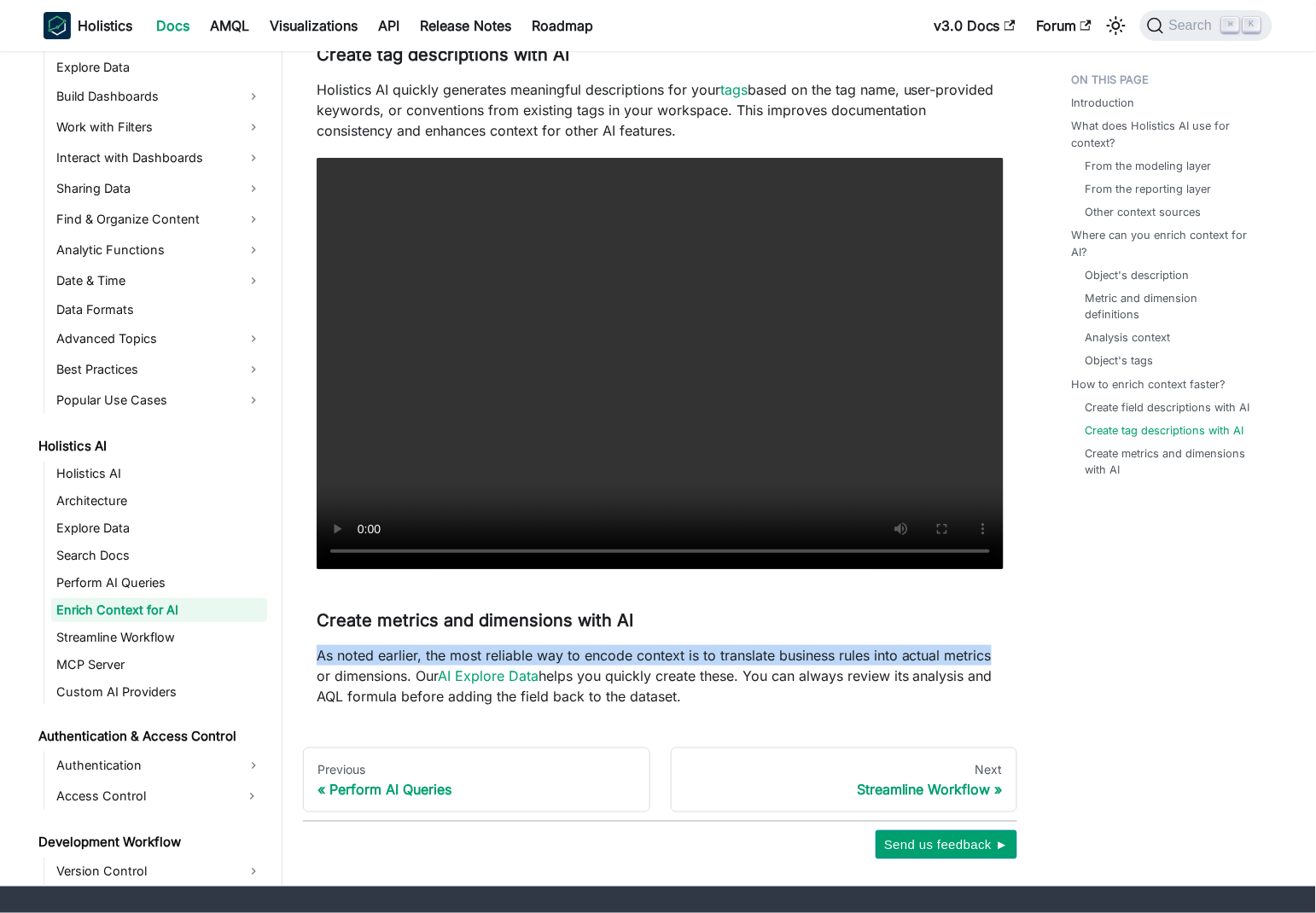
drag, startPoint x: 319, startPoint y: 653, endPoint x: 1010, endPoint y: 657, distance: 691.0
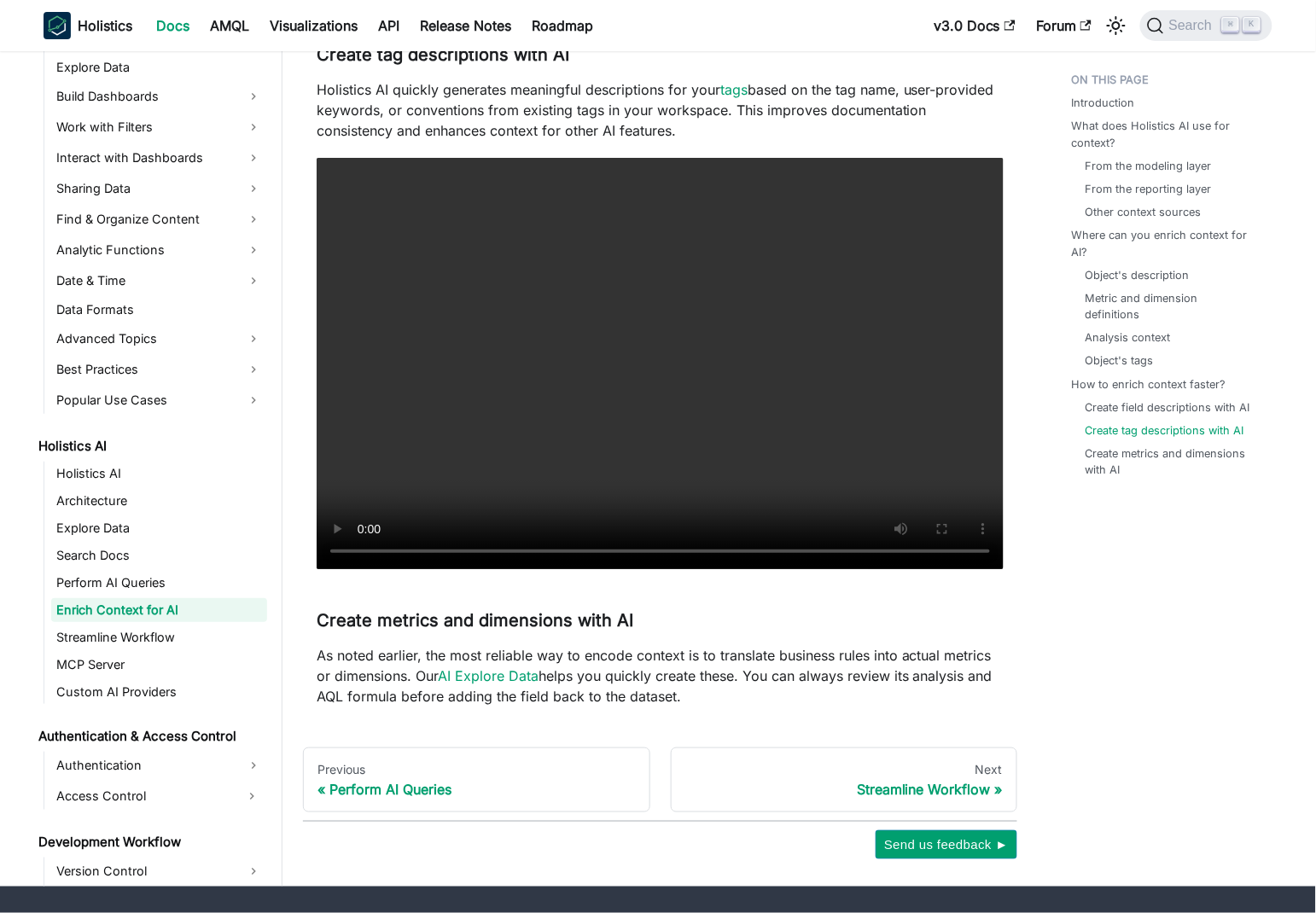
click at [345, 672] on p "As noted earlier, the most reliable way to encode context is to translate busin…" at bounding box center [660, 675] width 687 height 62
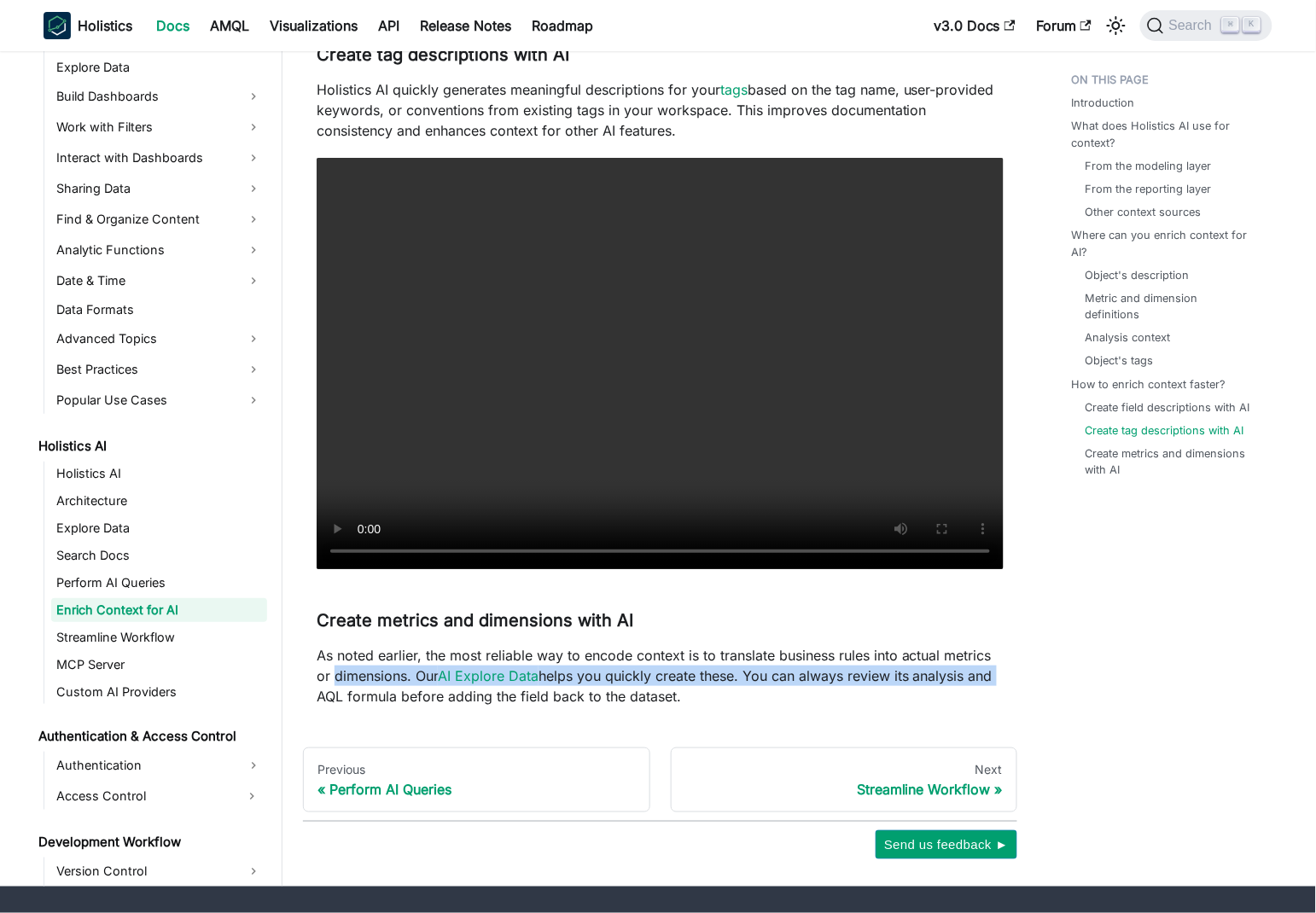
drag, startPoint x: 345, startPoint y: 672, endPoint x: 987, endPoint y: 684, distance: 642.1
click at [987, 684] on p "As noted earlier, the most reliable way to encode context is to translate busin…" at bounding box center [660, 675] width 687 height 62
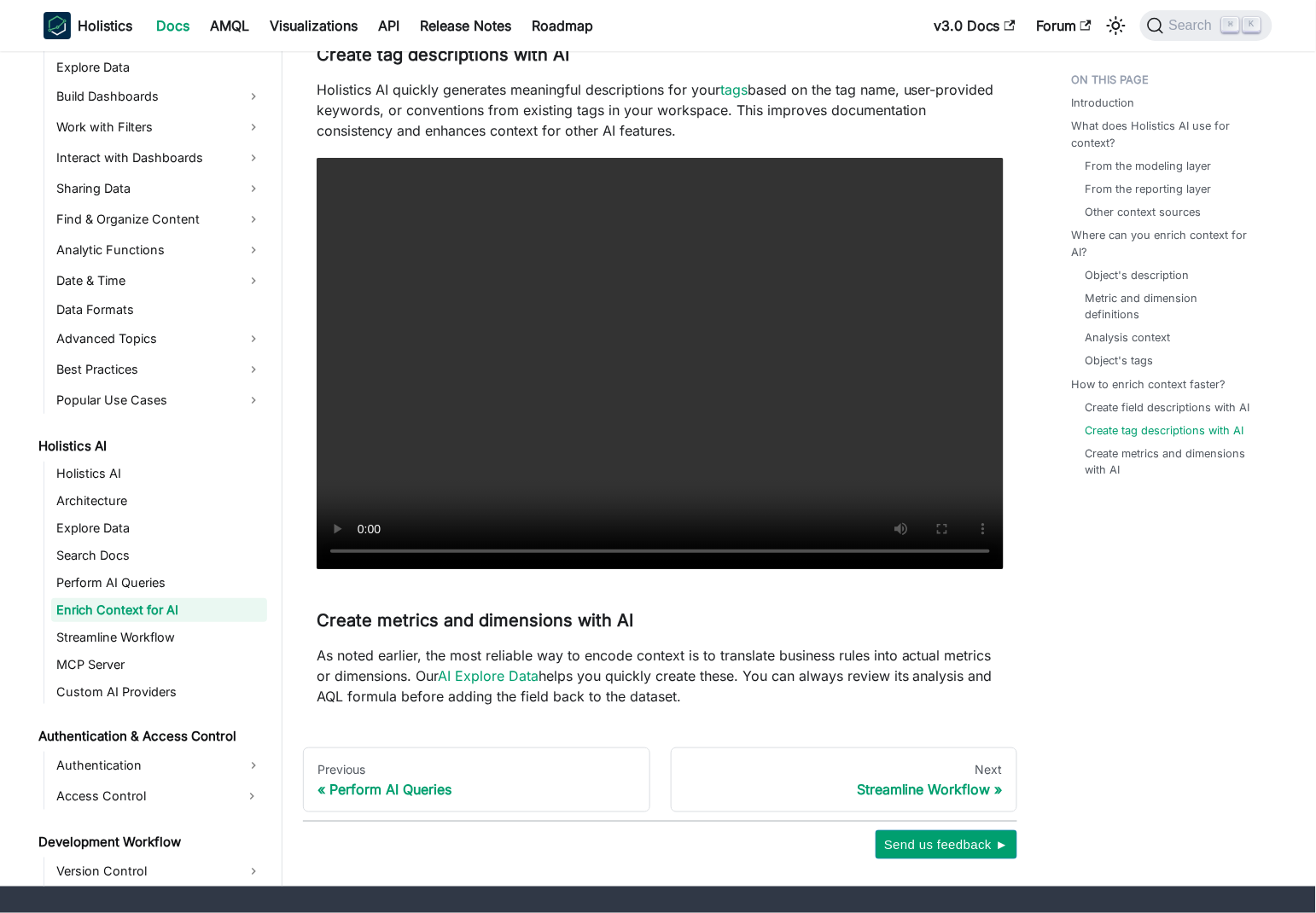
click at [323, 695] on p "As noted earlier, the most reliable way to encode context is to translate busin…" at bounding box center [660, 675] width 687 height 62
drag, startPoint x: 323, startPoint y: 695, endPoint x: 699, endPoint y: 700, distance: 376.0
click at [699, 700] on p "As noted earlier, the most reliable way to encode context is to translate busin…" at bounding box center [660, 675] width 687 height 62
click at [734, 666] on p "As noted earlier, the most reliable way to encode context is to translate busin…" at bounding box center [660, 675] width 687 height 62
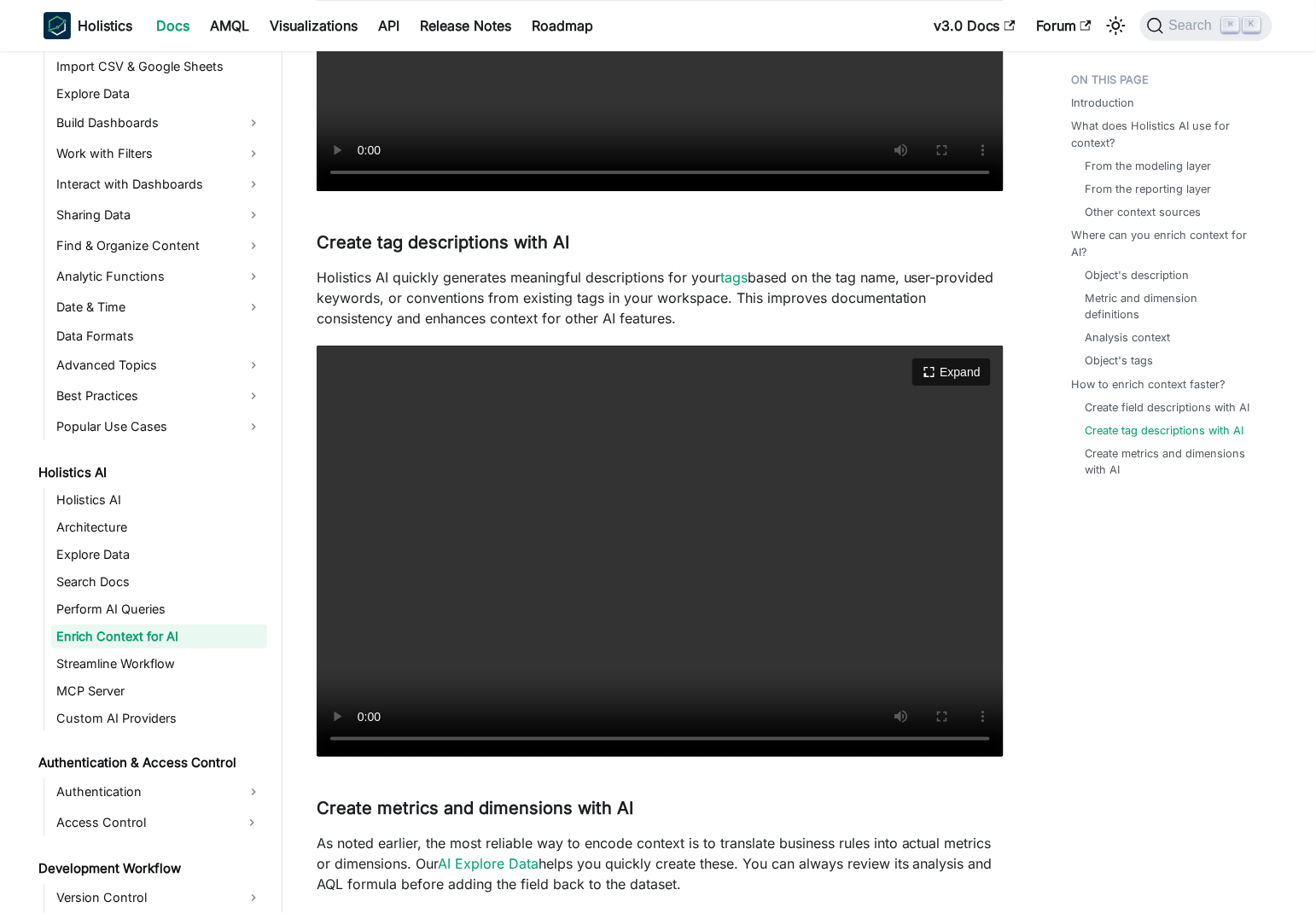
click at [612, 588] on video "Your browser does not support embedding video, but you can download it ." at bounding box center [660, 551] width 687 height 412
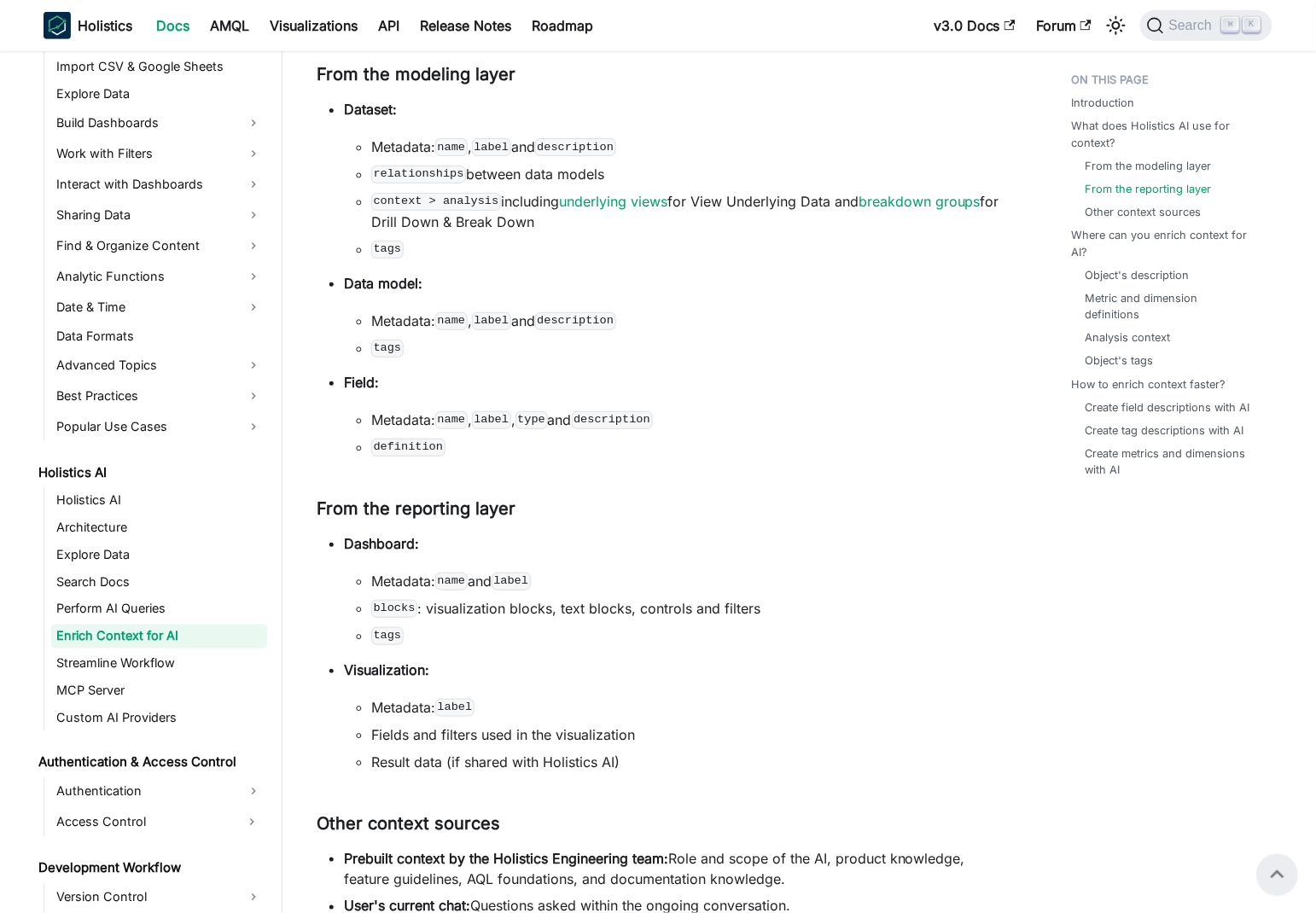
scroll to position [245, 0]
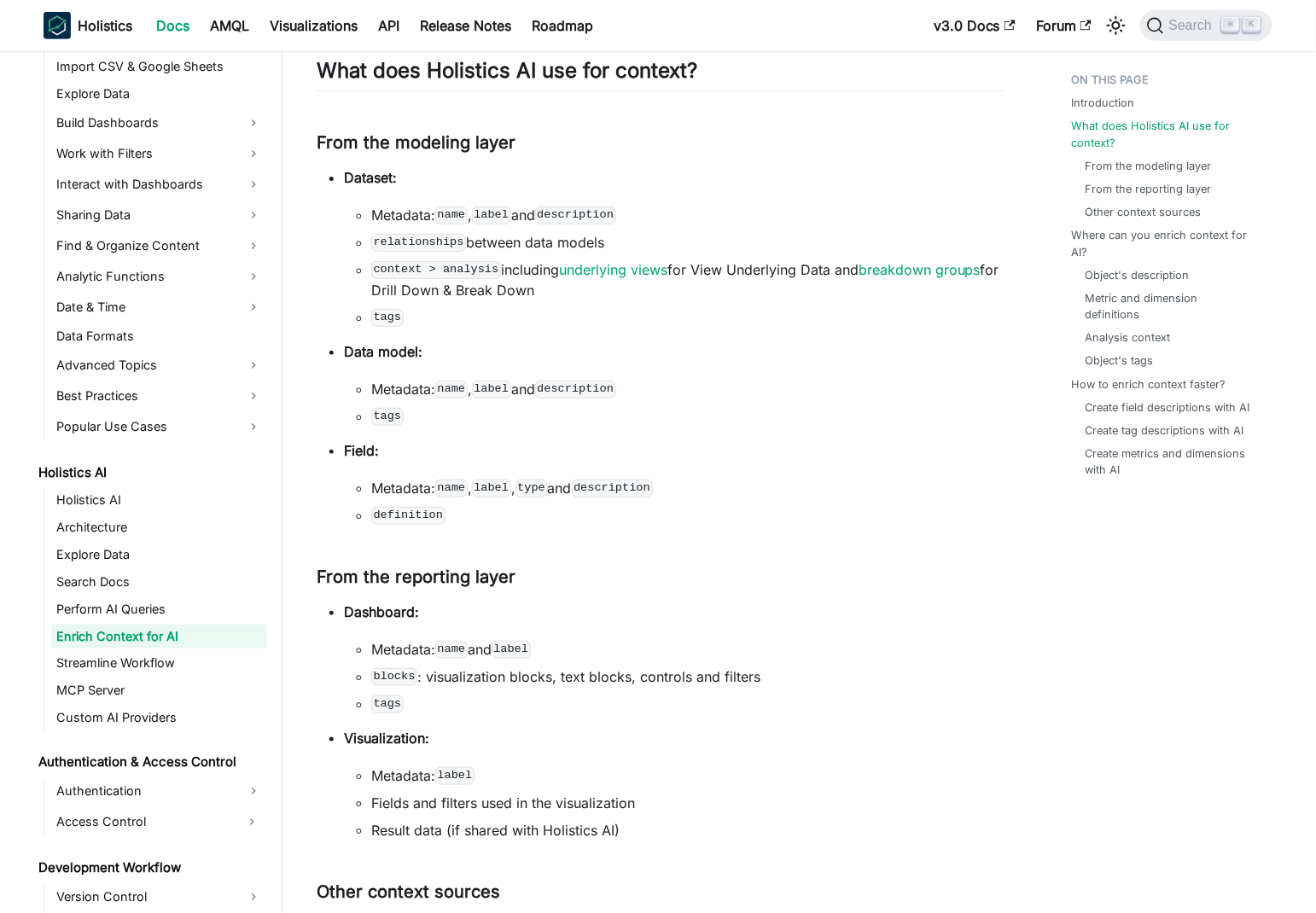
click at [645, 328] on ul "Dataset: Metadata: name , label and description relationships between data mode…" at bounding box center [660, 346] width 687 height 358
click at [240, 27] on link "AMQL" at bounding box center [230, 25] width 60 height 27
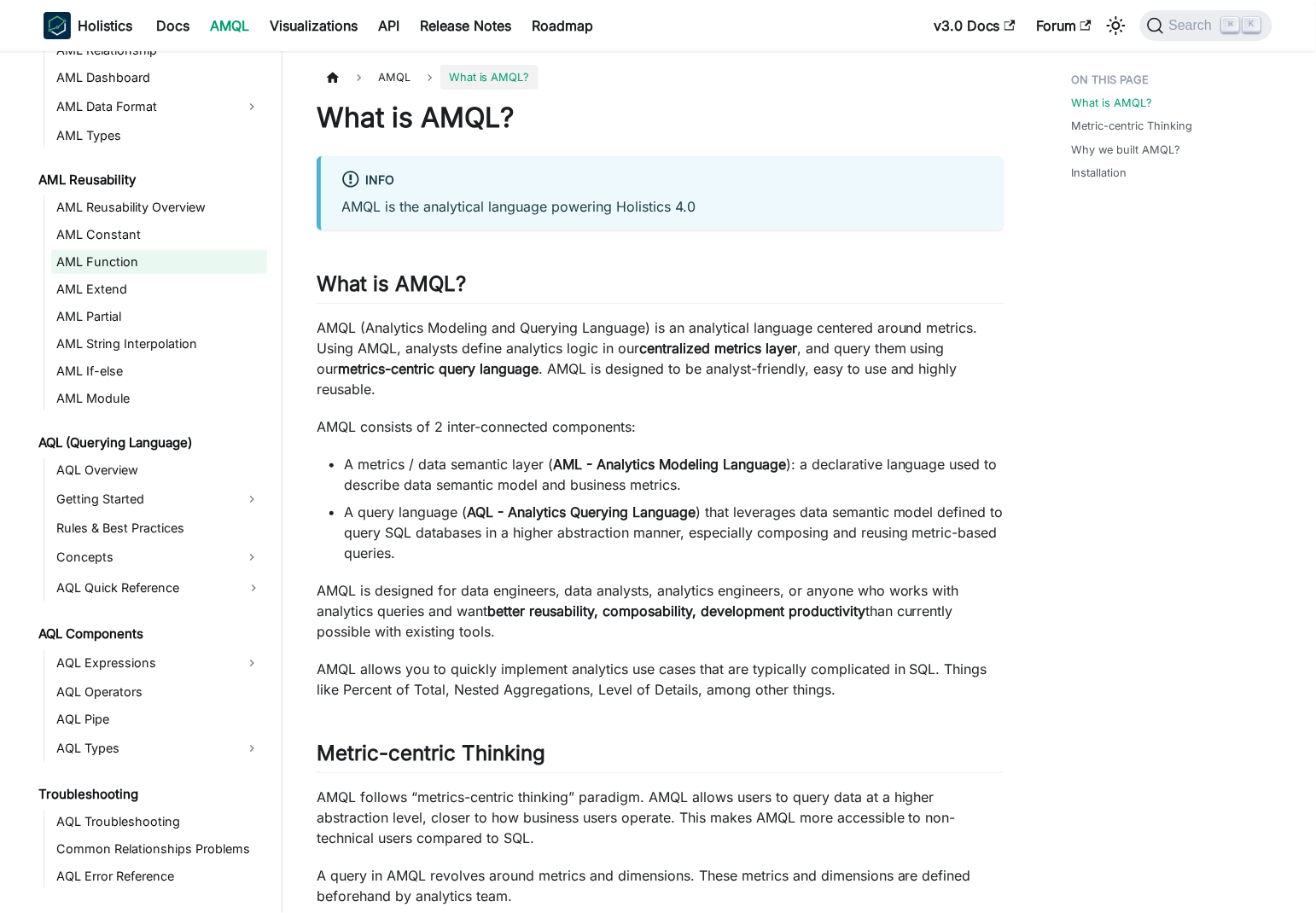
scroll to position [402, 0]
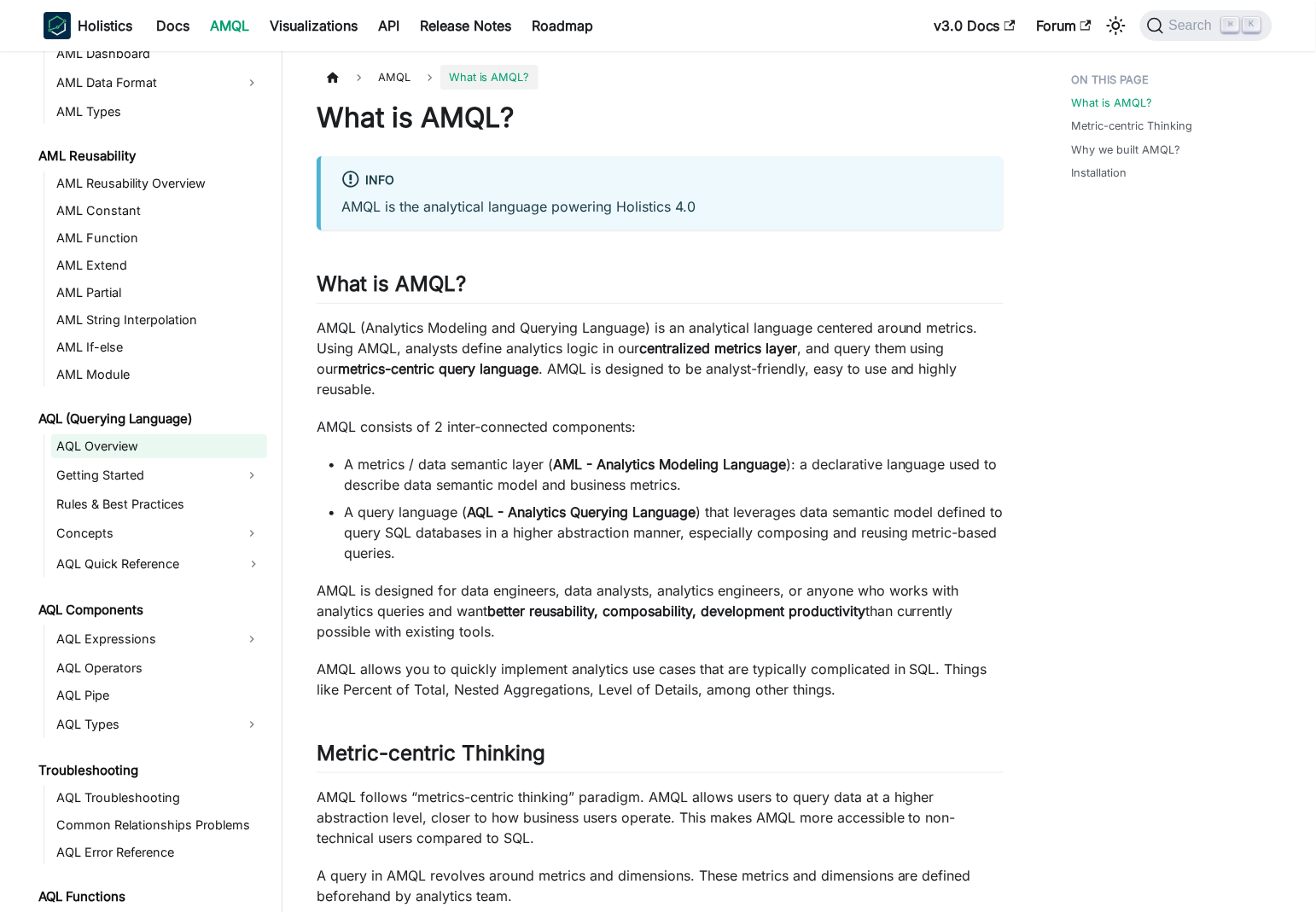
click at [118, 456] on link "AQL Overview" at bounding box center [159, 445] width 215 height 24
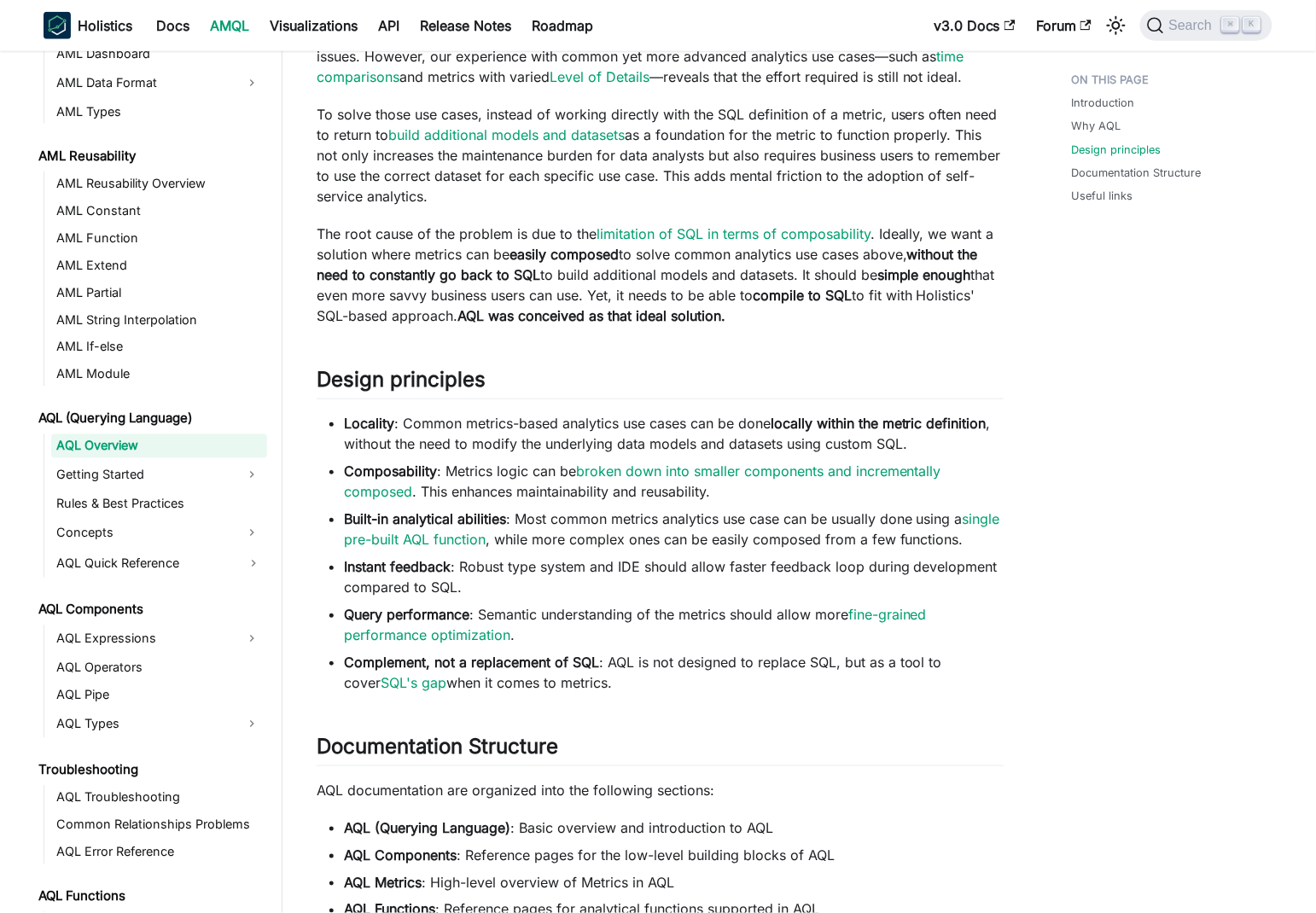
scroll to position [608, 0]
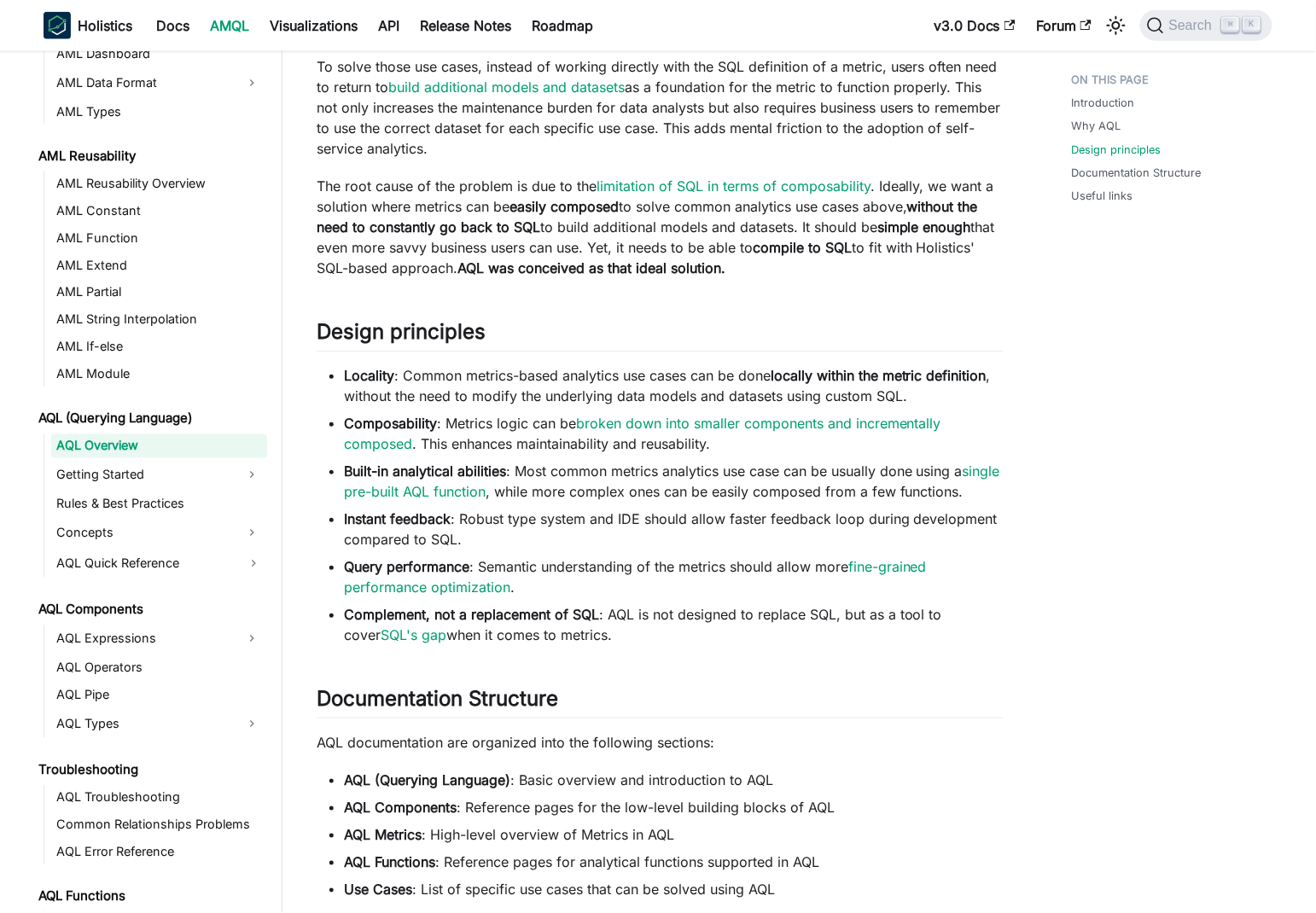
click at [535, 493] on li "Built-in analytical abilities : Most common metrics analytics use case can be u…" at bounding box center [673, 481] width 660 height 41
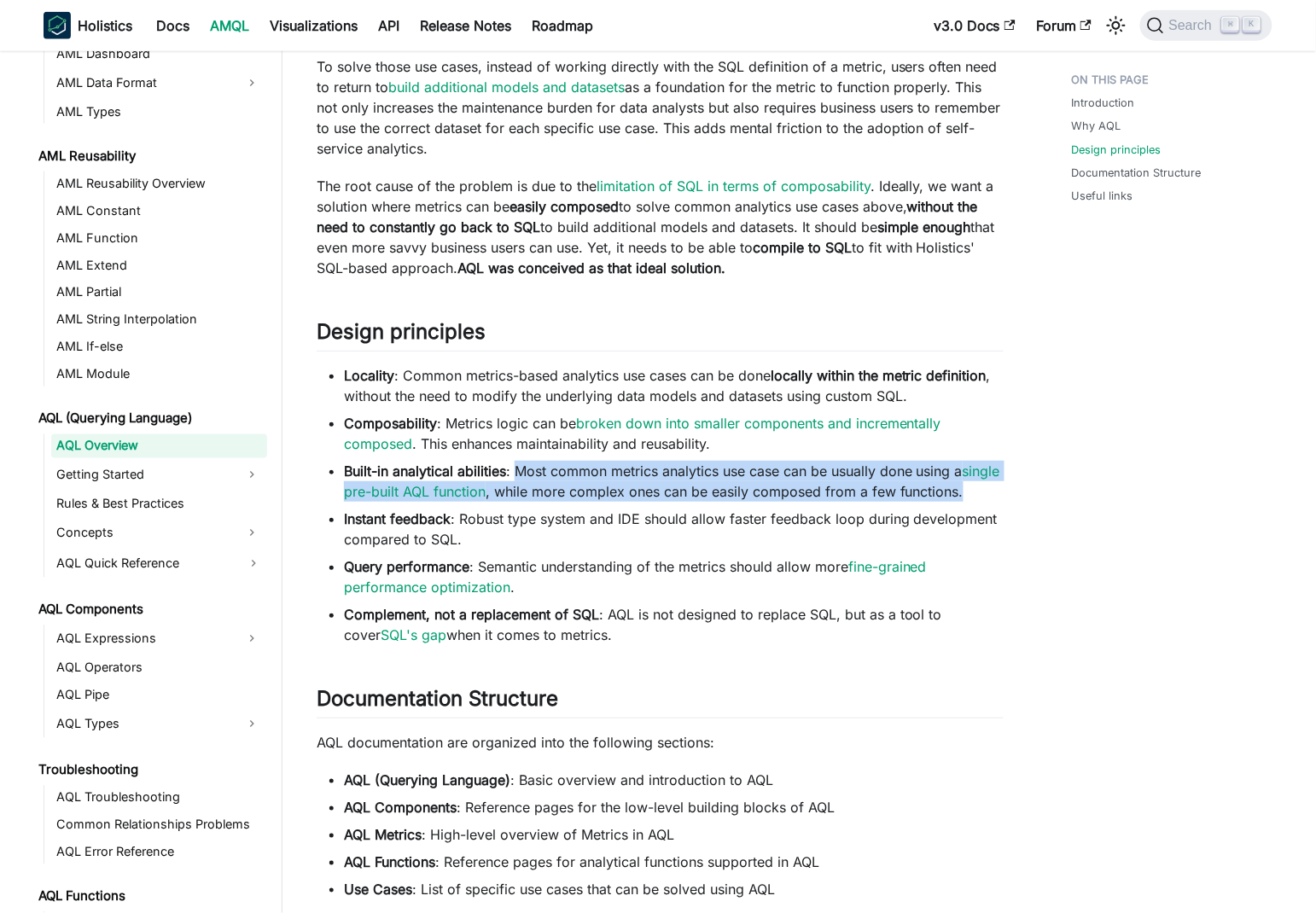
drag, startPoint x: 535, startPoint y: 493, endPoint x: 1006, endPoint y: 511, distance: 471.3
click at [1006, 511] on article "AQL (Querying Language) AQL Overview On this page AQL Overview Introduction ​ A…" at bounding box center [660, 358] width 714 height 1803
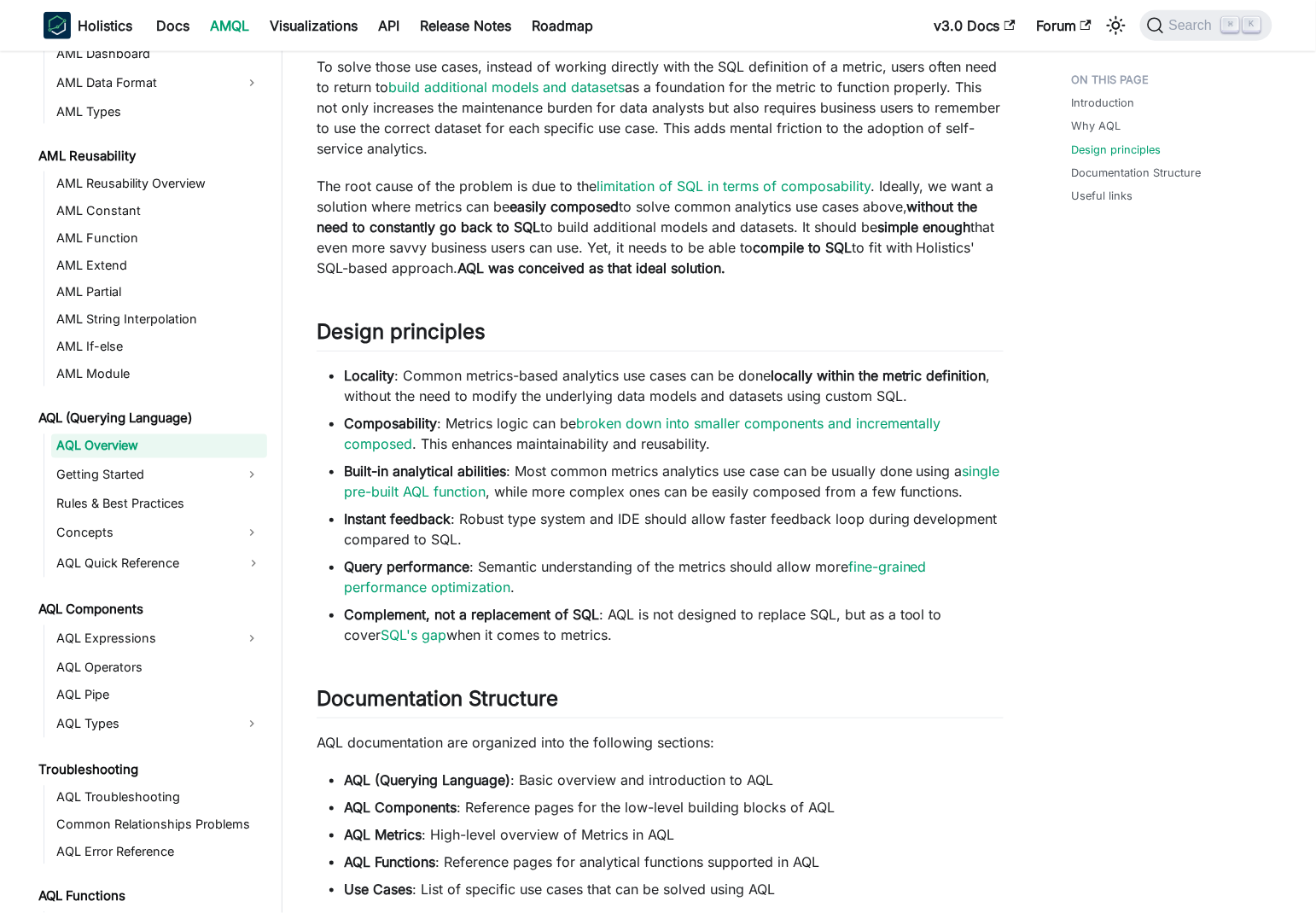
click at [1107, 489] on div "Introduction Why AQL Design principles Documentation Structure Useful links" at bounding box center [1163, 434] width 252 height 1956
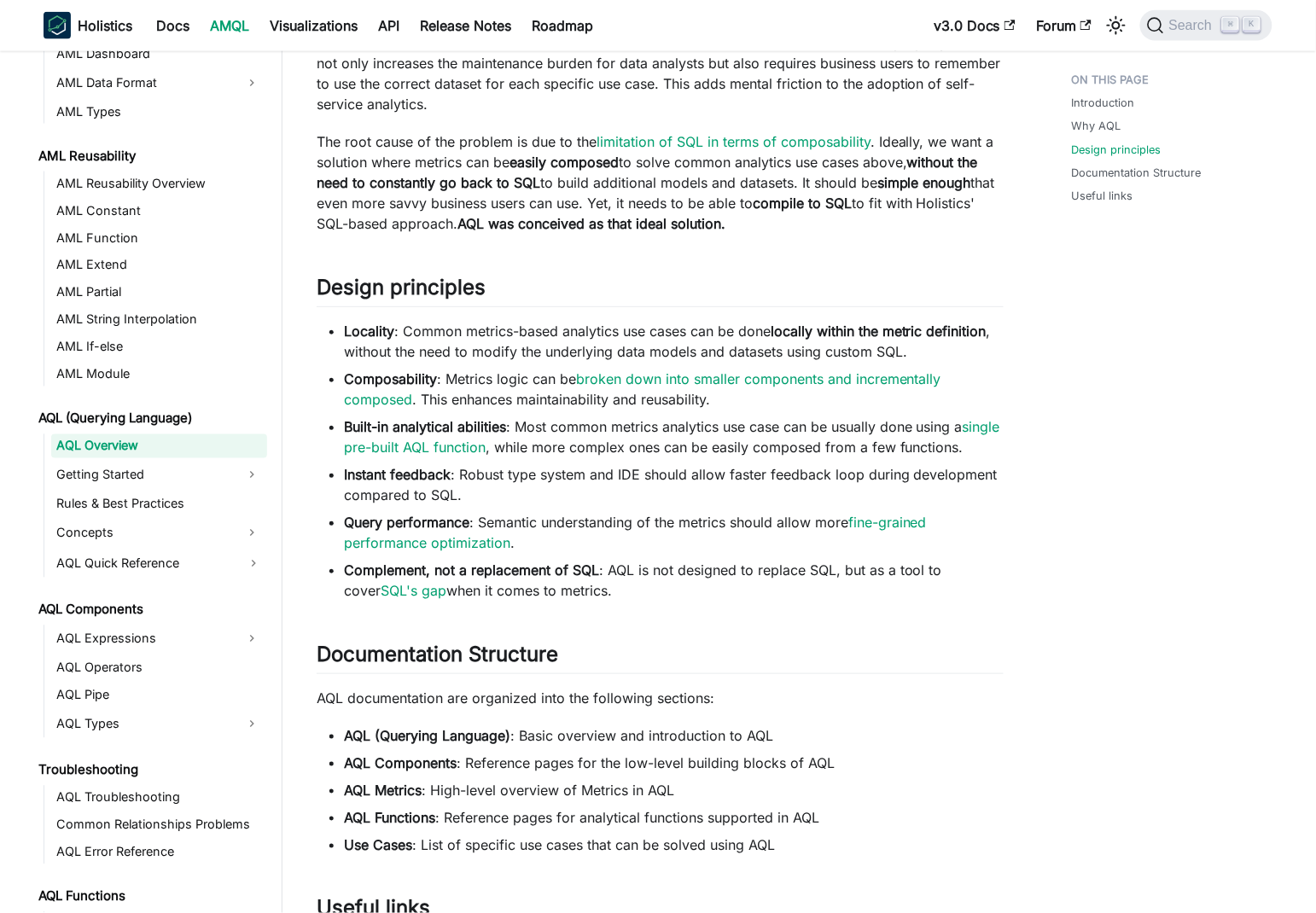
scroll to position [701, 0]
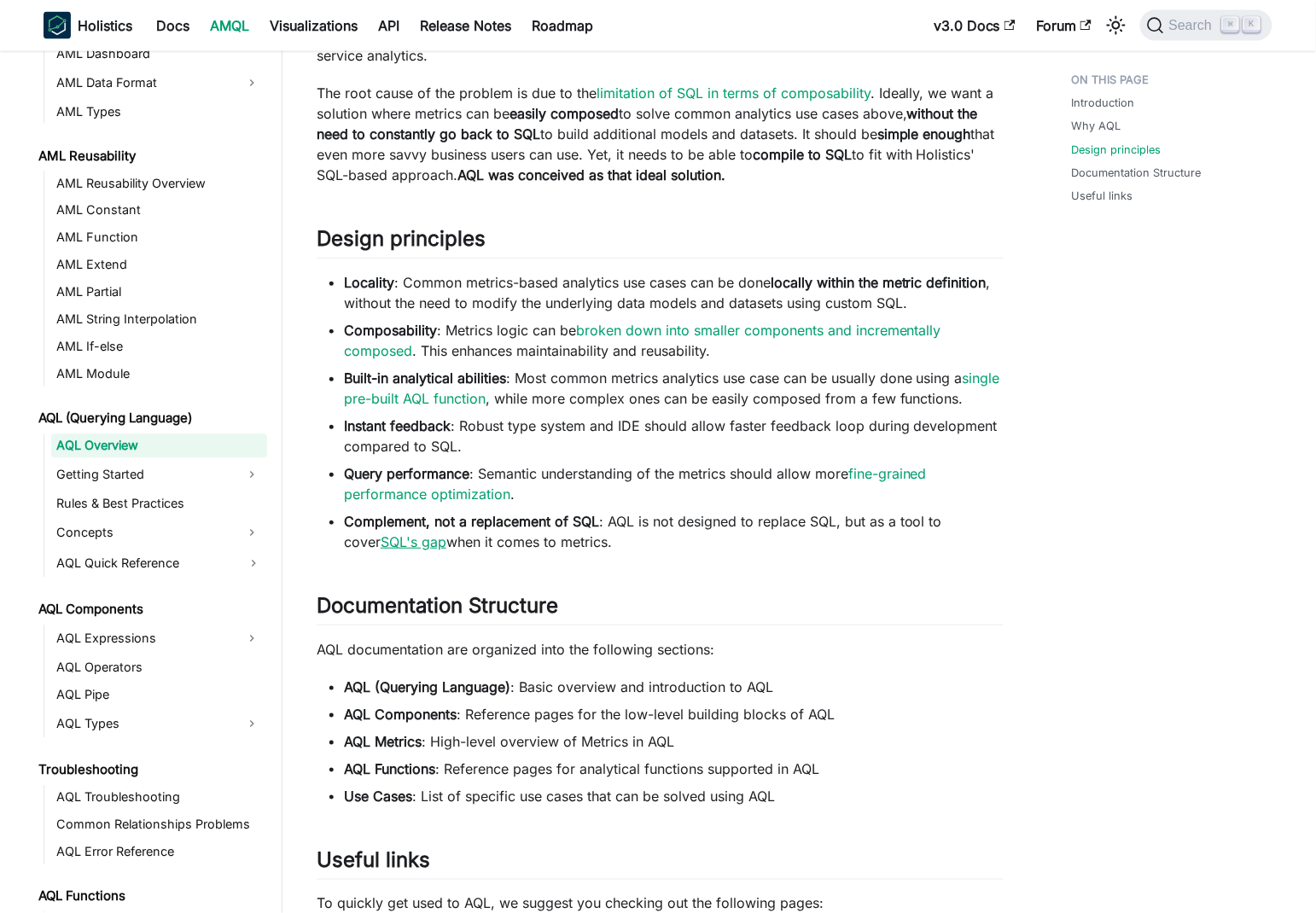
click at [381, 550] on link "SQL's gap" at bounding box center [414, 542] width 65 height 17
click at [509, 306] on li "Locality : Common metrics-based analytics use cases can be done locally within …" at bounding box center [673, 292] width 660 height 41
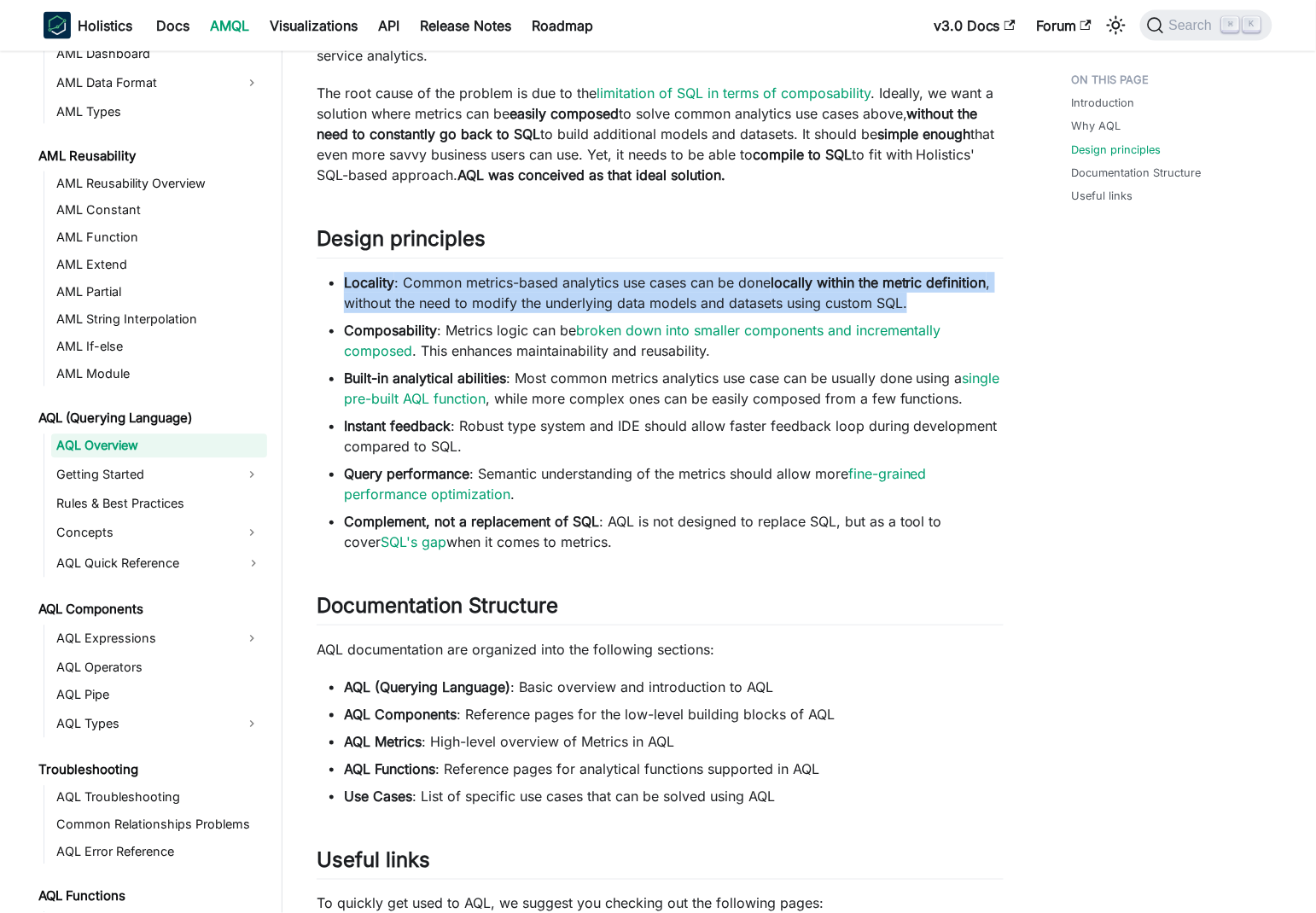
click at [509, 306] on li "Locality : Common metrics-based analytics use cases can be done locally within …" at bounding box center [673, 292] width 660 height 41
click at [448, 304] on li "Locality : Common metrics-based analytics use cases can be done locally within …" at bounding box center [673, 292] width 660 height 41
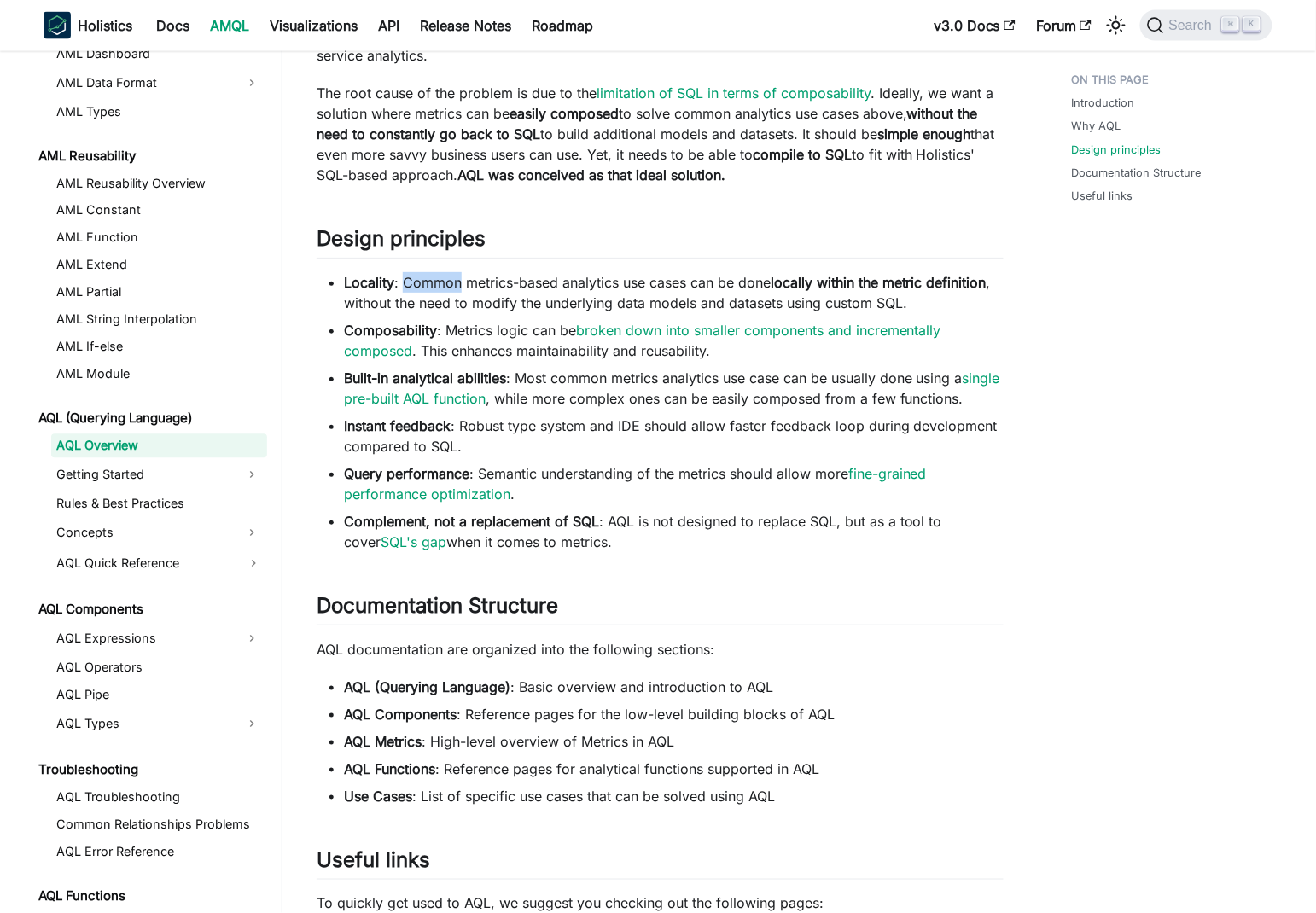
click at [448, 304] on li "Locality : Common metrics-based analytics use cases can be done locally within …" at bounding box center [673, 292] width 660 height 41
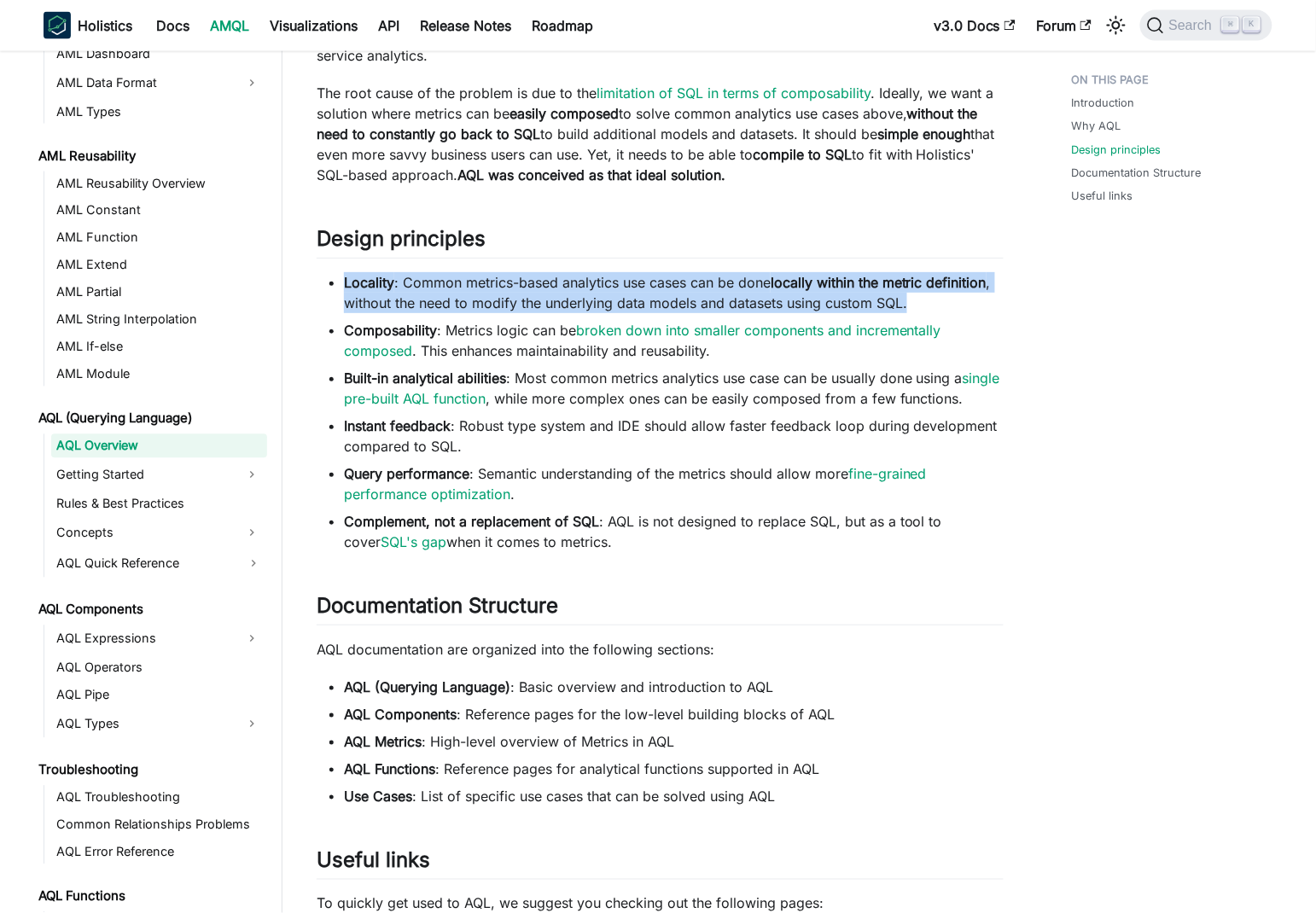
click at [447, 304] on li "Locality : Common metrics-based analytics use cases can be done locally within …" at bounding box center [673, 292] width 660 height 41
click at [803, 291] on strong "locally within the metric definition" at bounding box center [878, 283] width 215 height 17
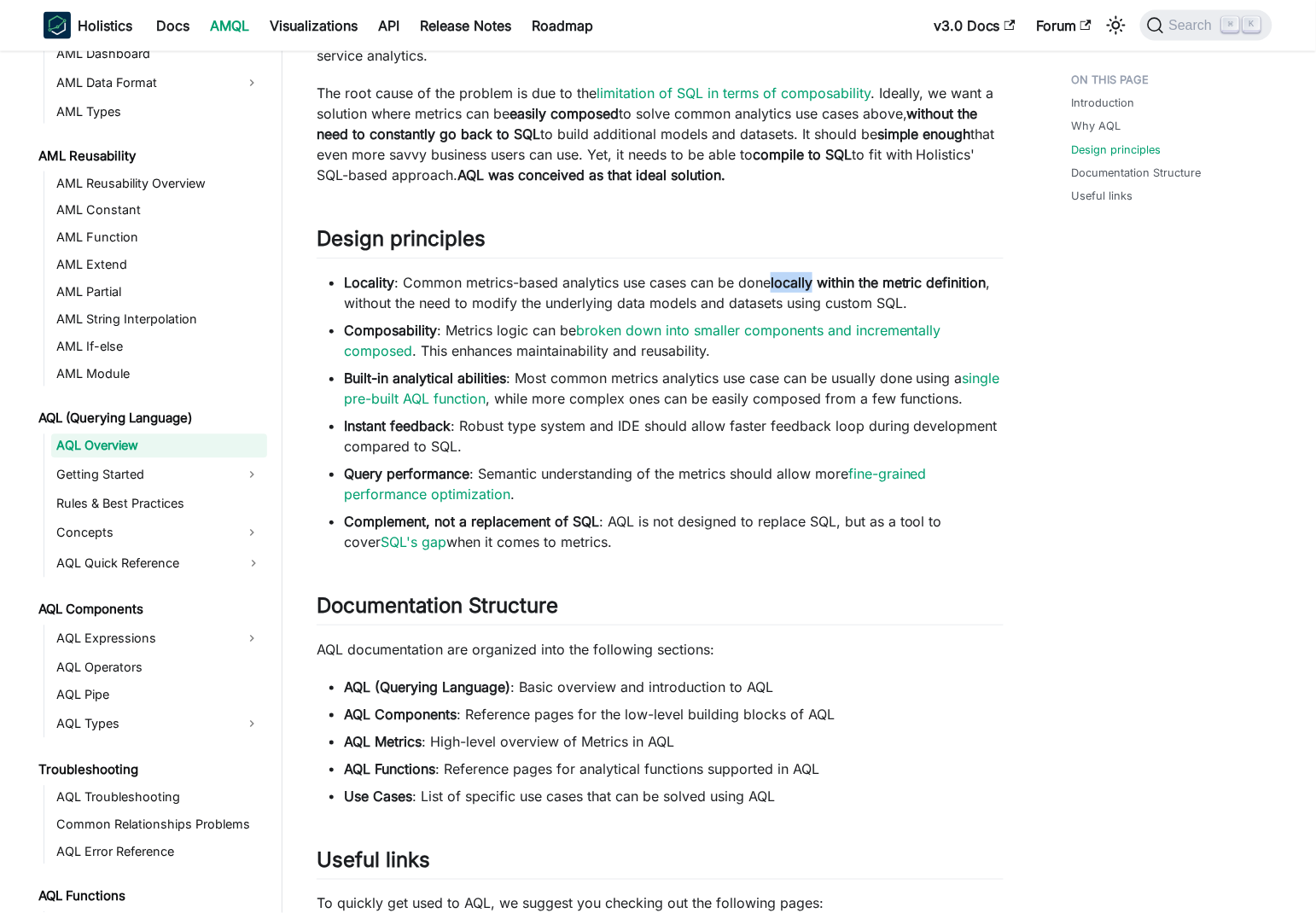
click at [803, 291] on strong "locally within the metric definition" at bounding box center [878, 283] width 215 height 17
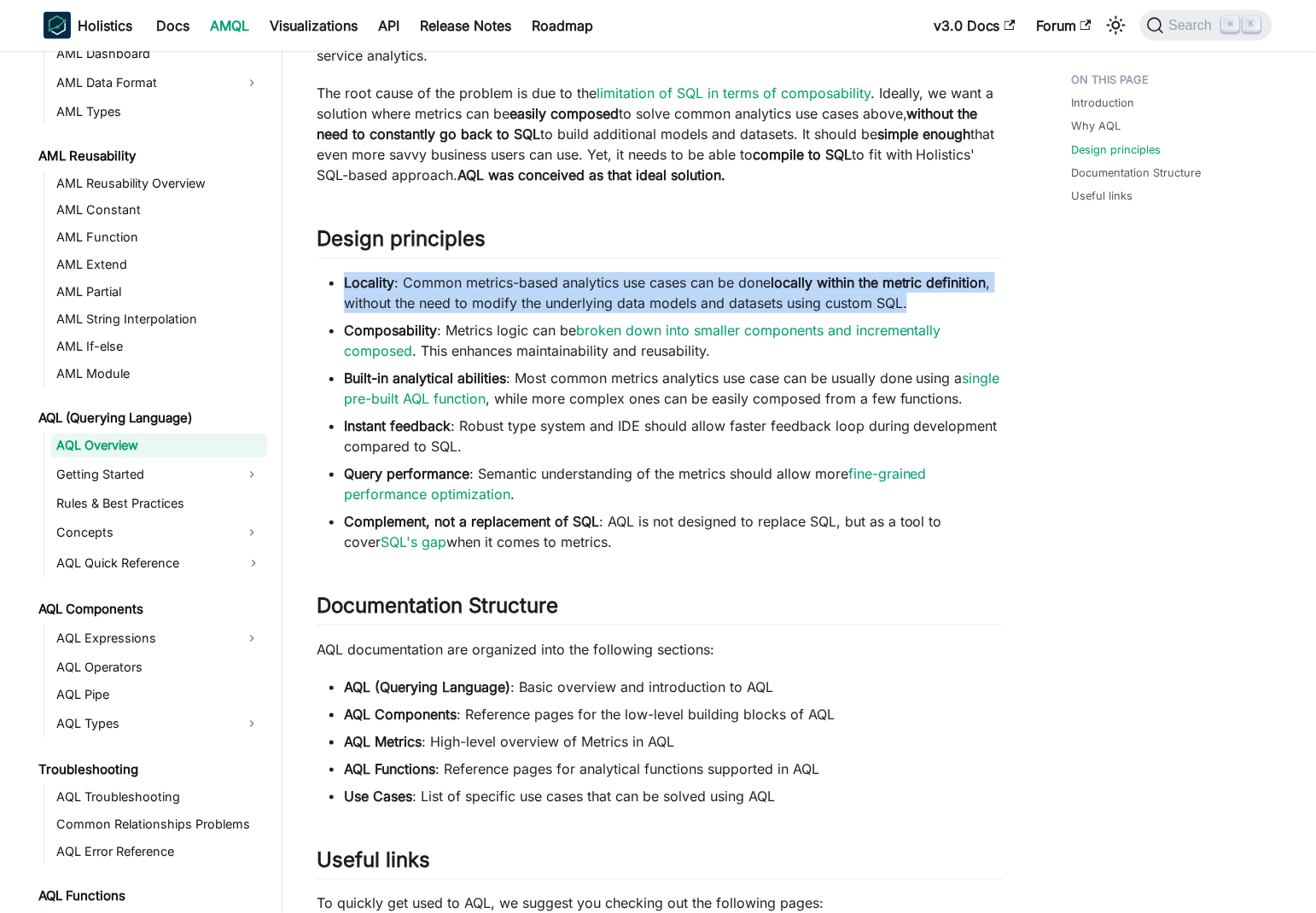
click at [803, 291] on strong "locally within the metric definition" at bounding box center [878, 283] width 215 height 17
click at [431, 313] on li "Locality : Common metrics-based analytics use cases can be done locally within …" at bounding box center [673, 292] width 660 height 41
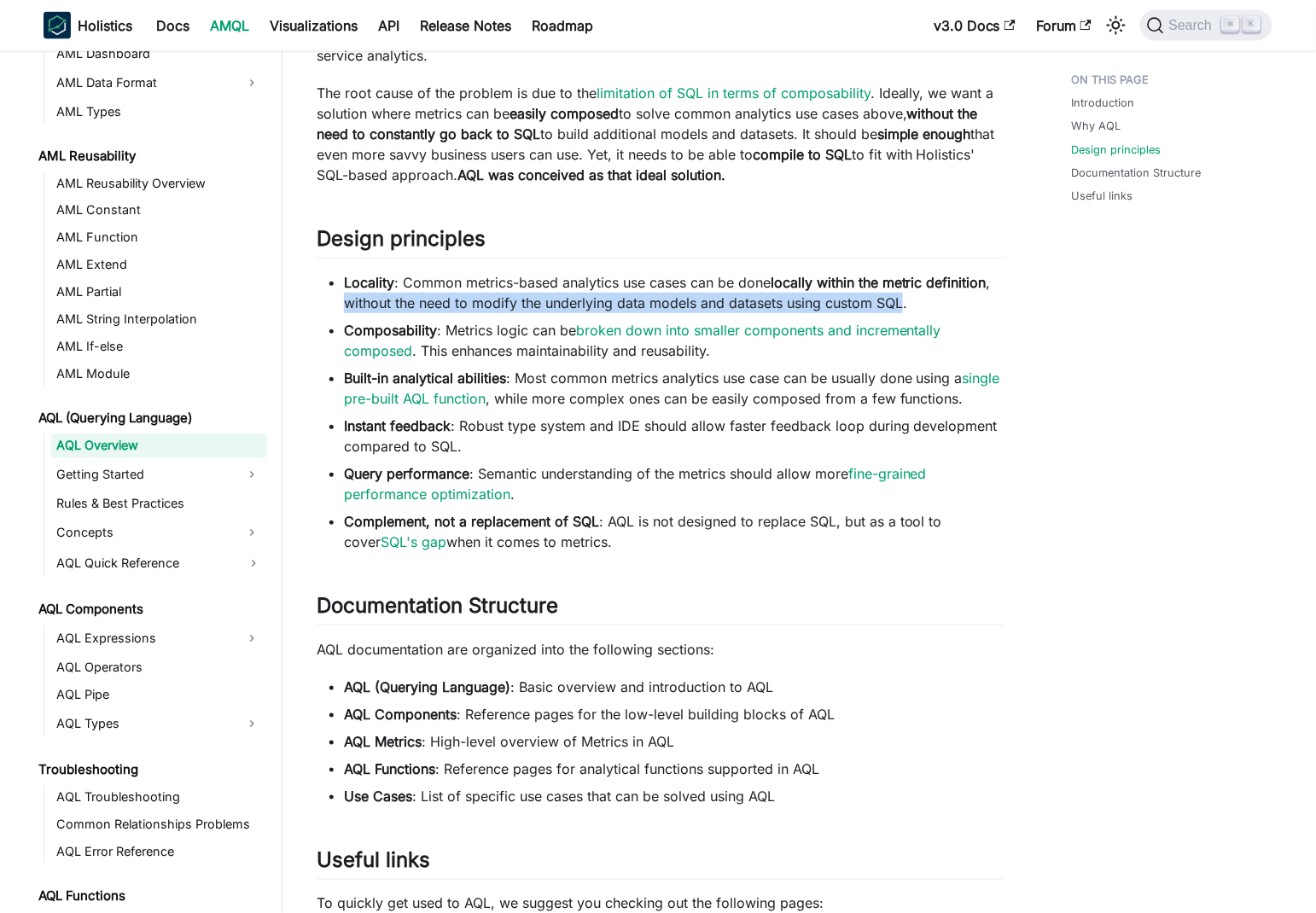
drag, startPoint x: 431, startPoint y: 320, endPoint x: 962, endPoint y: 326, distance: 531.0
click at [962, 313] on li "Locality : Common metrics-based analytics use cases can be done locally within …" at bounding box center [673, 292] width 660 height 41
click at [453, 313] on li "Locality : Common metrics-based analytics use cases can be done locally within …" at bounding box center [673, 292] width 660 height 41
drag, startPoint x: 453, startPoint y: 324, endPoint x: 976, endPoint y: 327, distance: 523.0
click at [976, 313] on li "Locality : Common metrics-based analytics use cases can be done locally within …" at bounding box center [673, 292] width 660 height 41
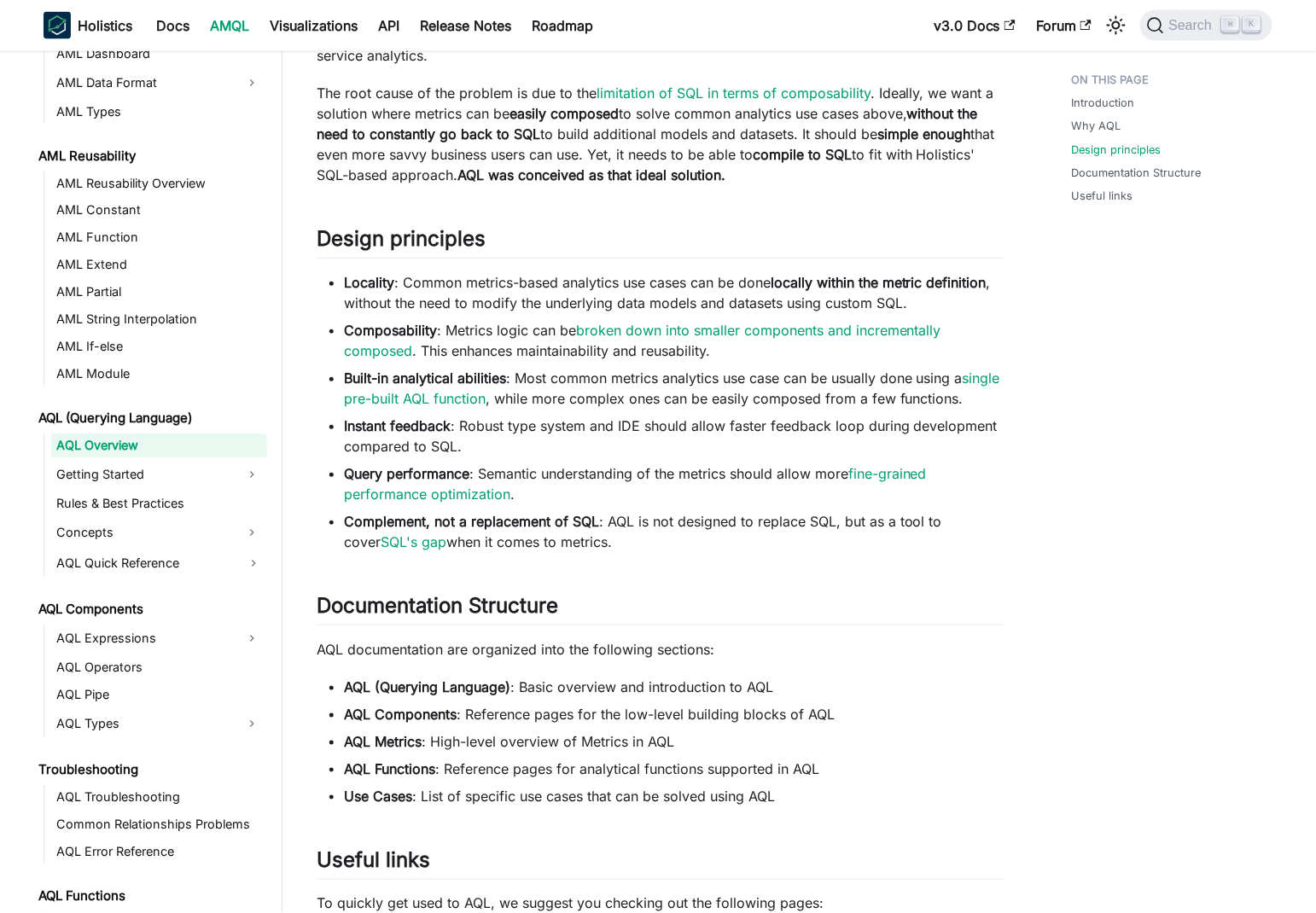
click at [550, 308] on li "Locality : Common metrics-based analytics use cases can be done locally within …" at bounding box center [673, 292] width 660 height 41
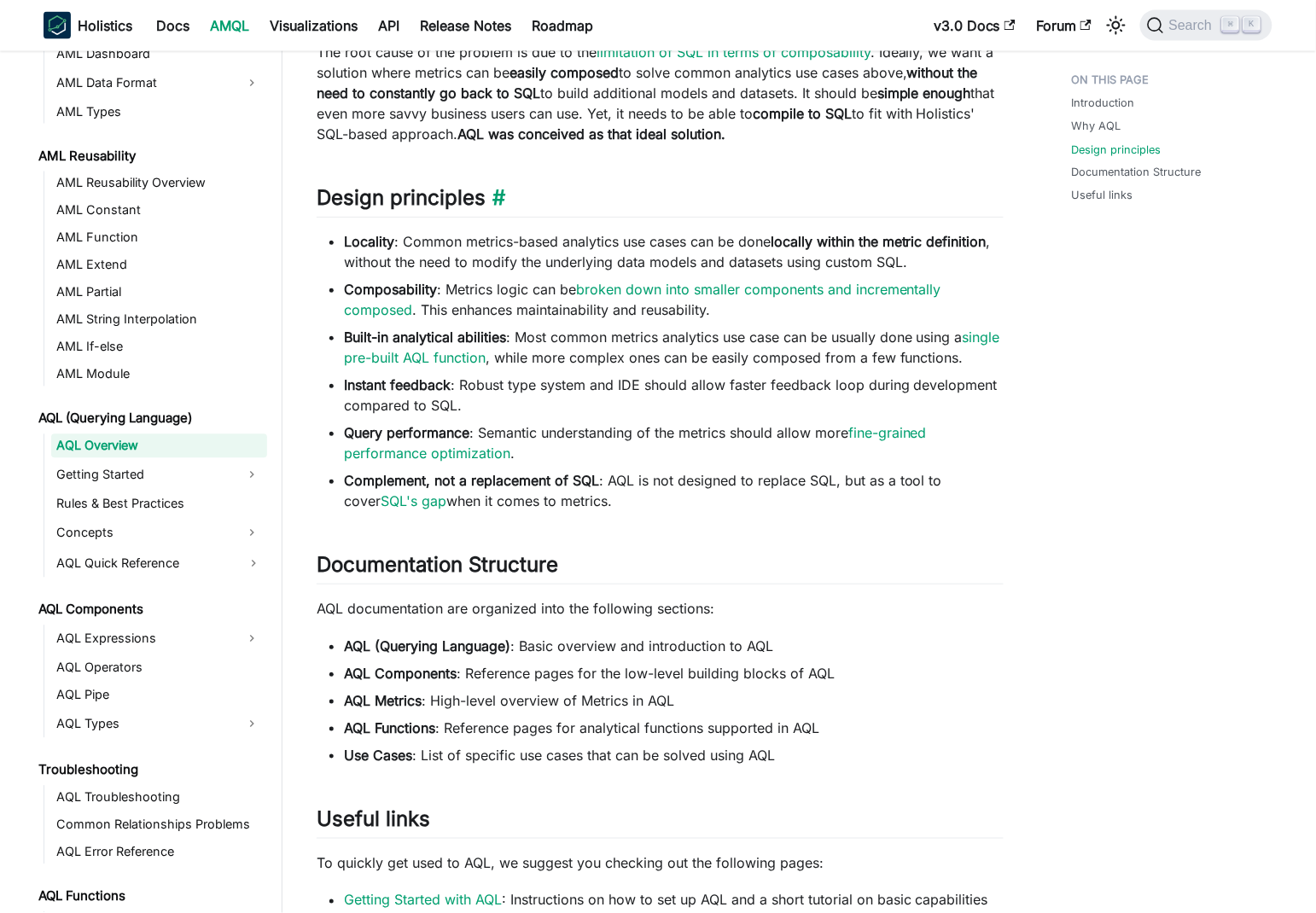
scroll to position [795, 0]
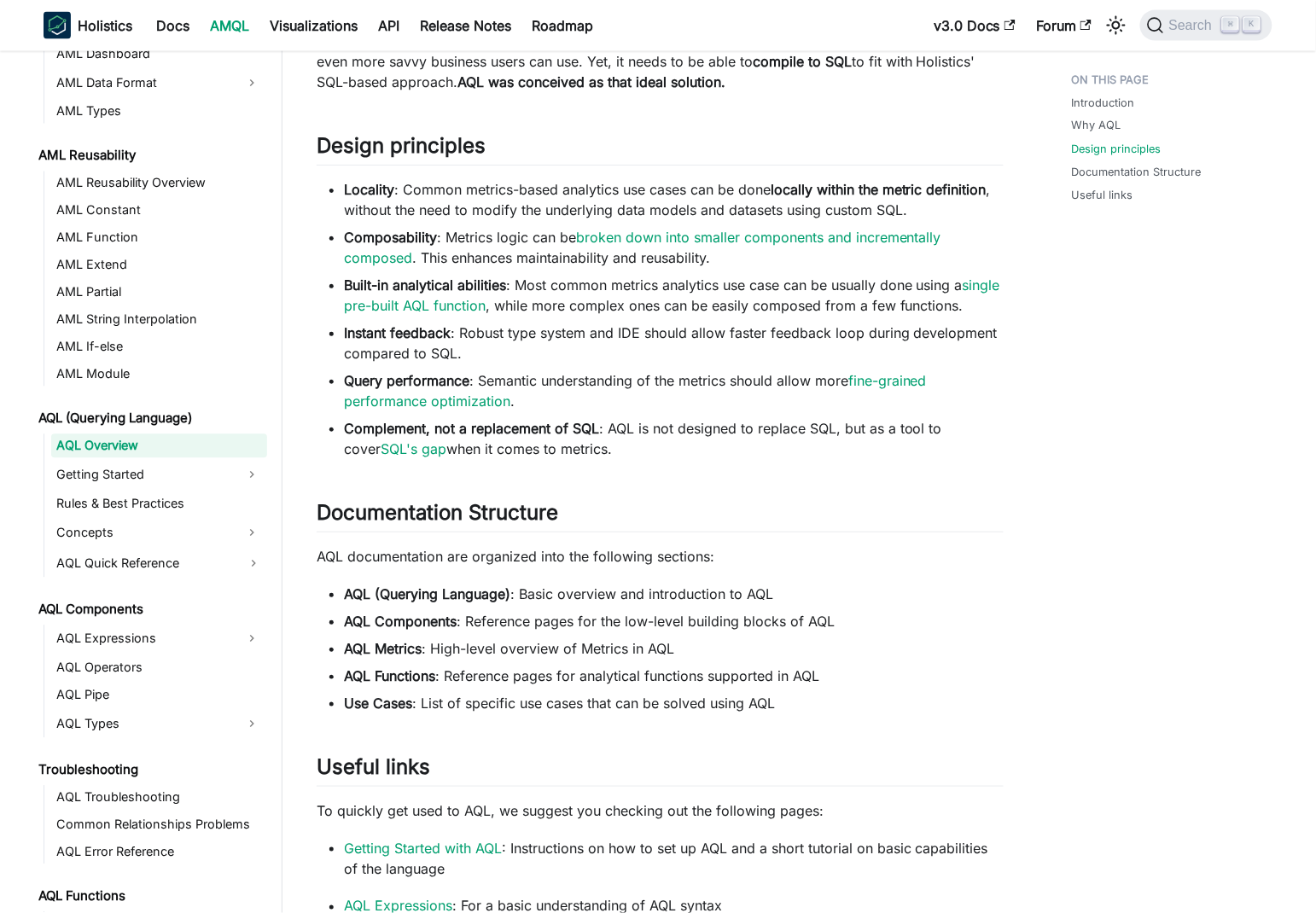
click at [559, 260] on li "Composability : Metrics logic can be broken down into smaller components and in…" at bounding box center [673, 247] width 660 height 41
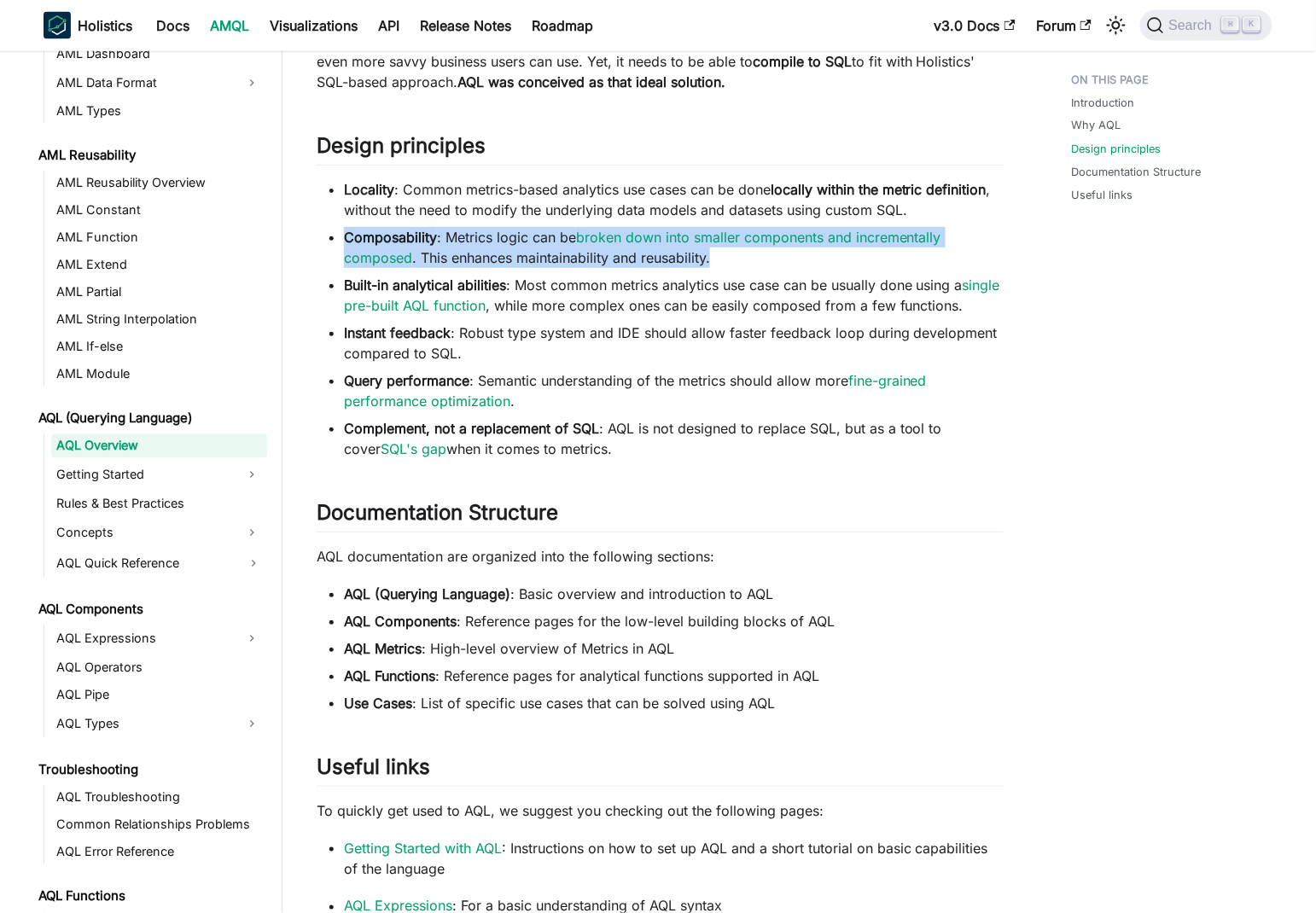
click at [559, 260] on li "Composability : Metrics logic can be broken down into smaller components and in…" at bounding box center [673, 247] width 660 height 41
click at [549, 256] on li "Composability : Metrics logic can be broken down into smaller components and in…" at bounding box center [673, 247] width 660 height 41
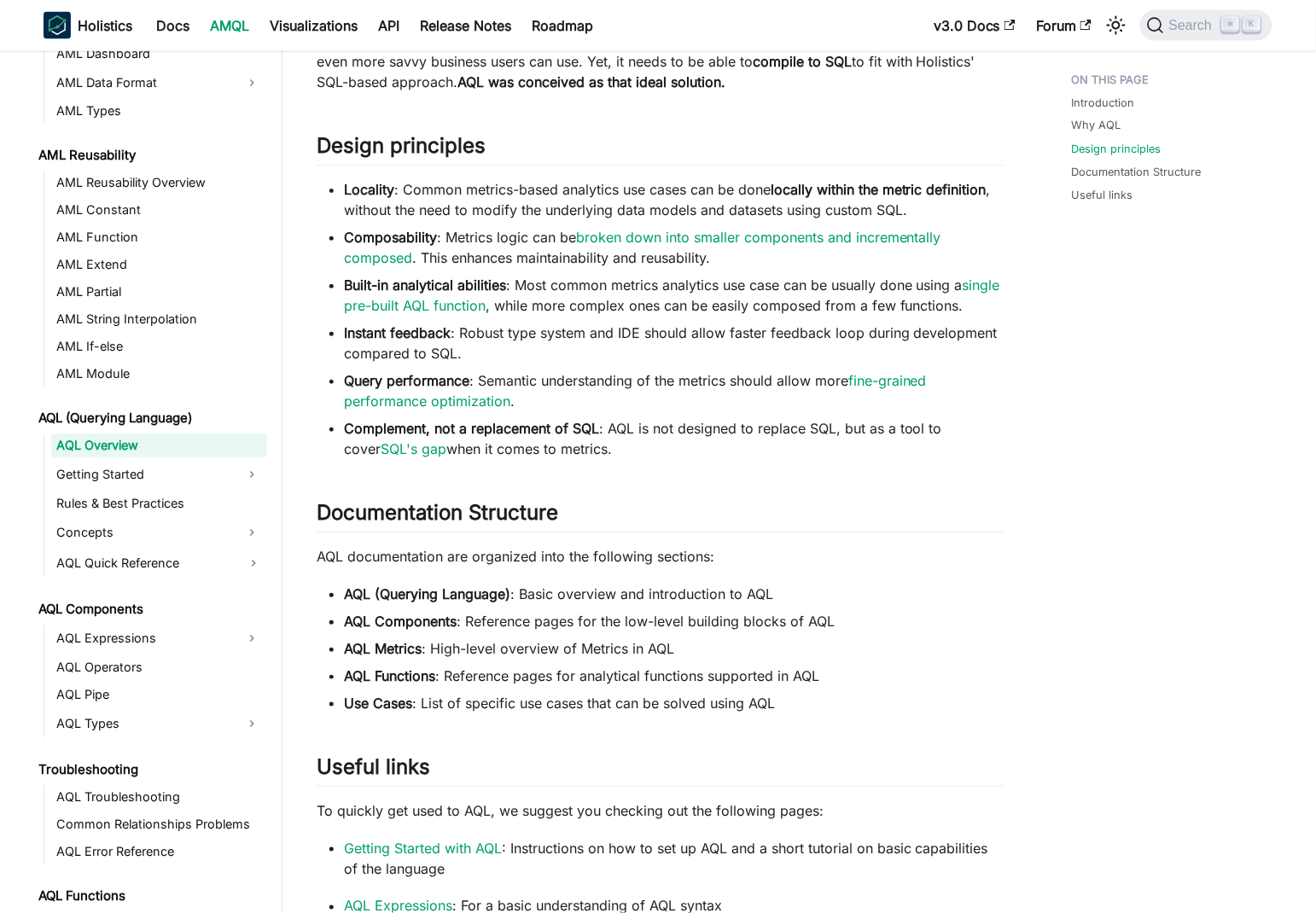
click at [1142, 351] on div "Introduction Why AQL Design principles Documentation Structure Useful links" at bounding box center [1163, 248] width 252 height 1956
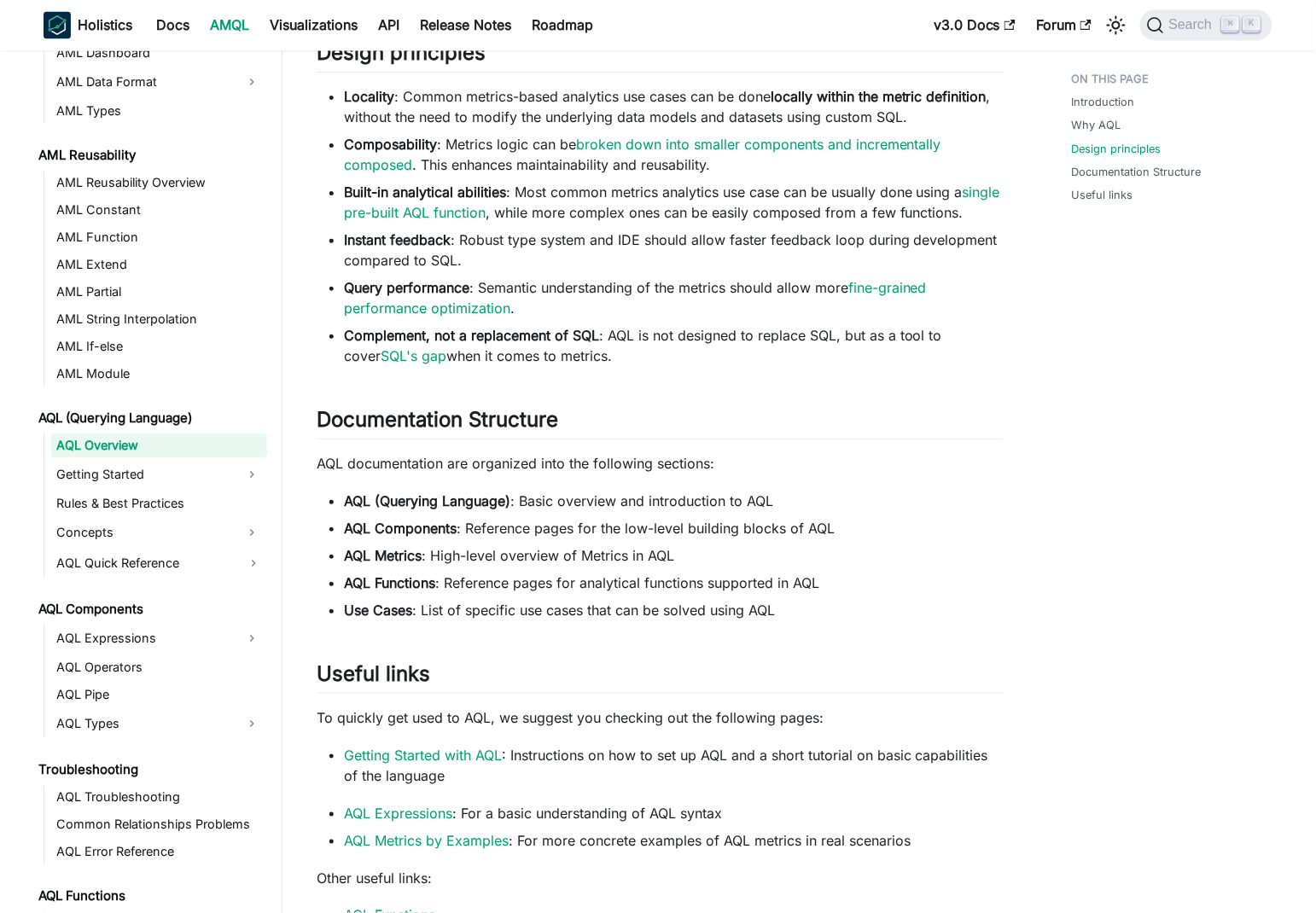
scroll to position [981, 0]
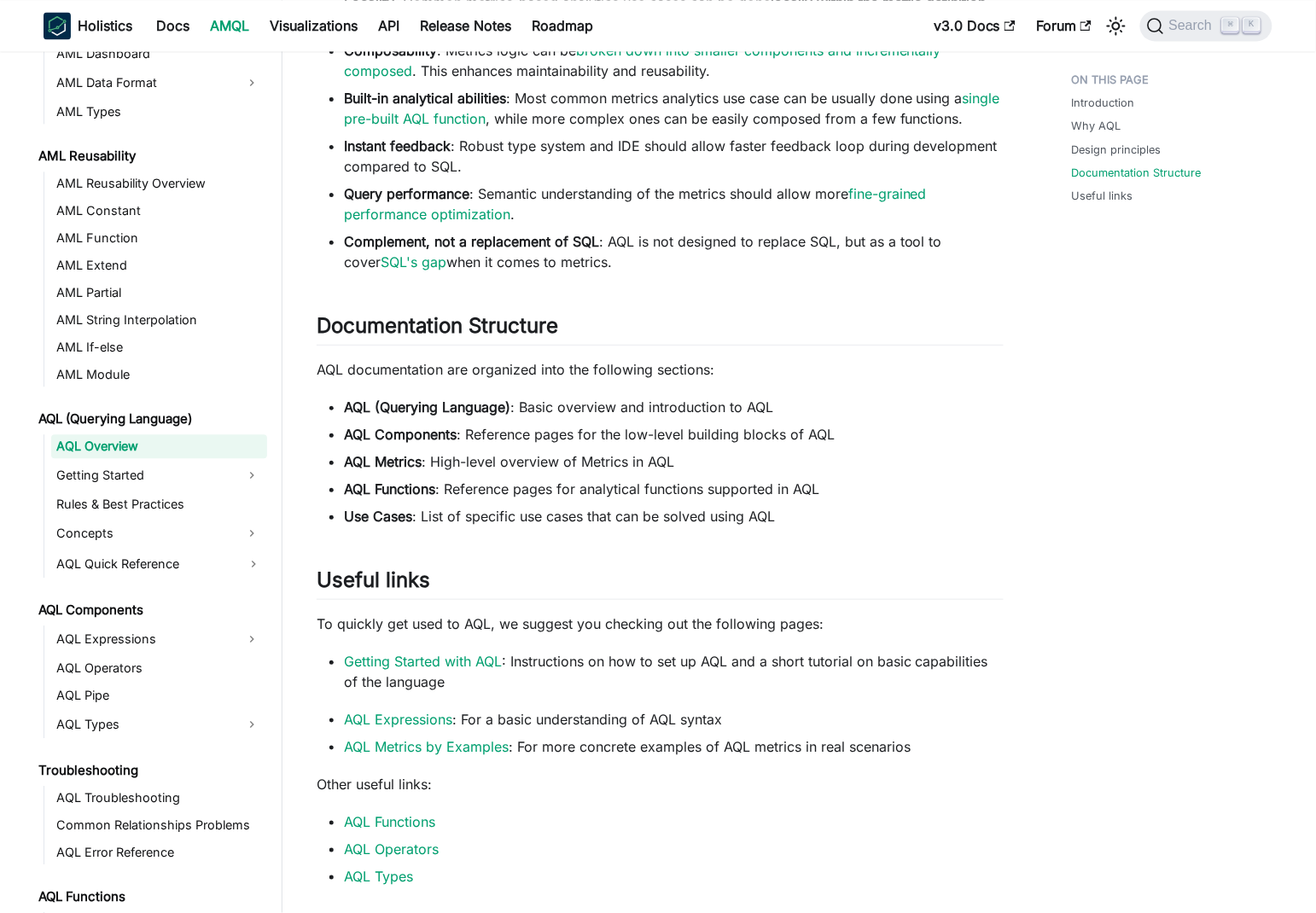
click at [1119, 444] on div "Introduction Why AQL Design principles Documentation Structure Useful links" at bounding box center [1163, 61] width 252 height 1956
click at [603, 380] on p "AQL documentation are organized into the following sections:" at bounding box center [660, 368] width 687 height 20
click at [639, 418] on li "AQL (Querying Language) : Basic overview and introduction to AQL" at bounding box center [673, 406] width 660 height 20
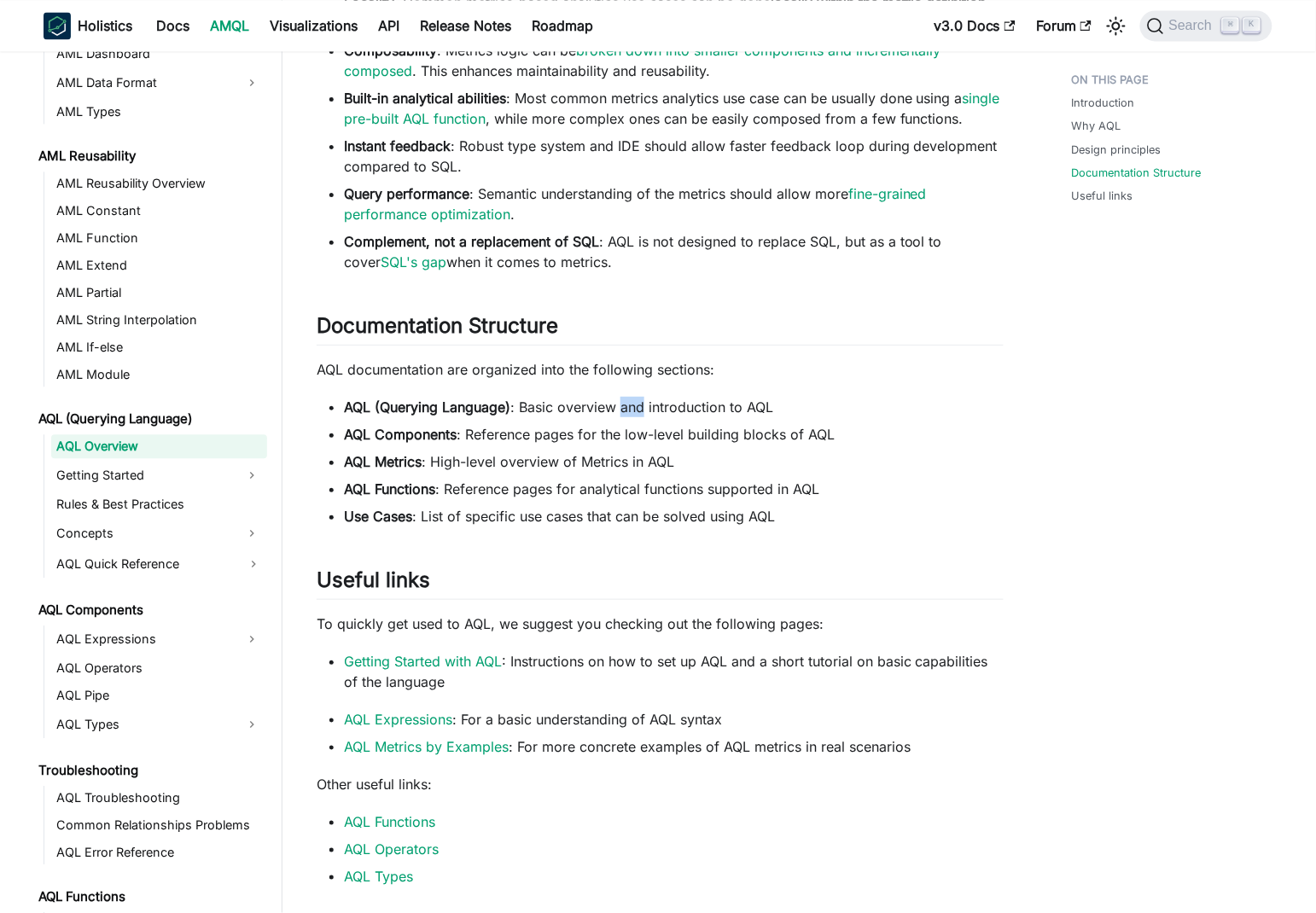
click at [639, 418] on li "AQL (Querying Language) : Basic overview and introduction to AQL" at bounding box center [673, 406] width 660 height 20
click at [628, 444] on li "AQL Components : Reference pages for the low-level building blocks of AQL" at bounding box center [673, 434] width 660 height 20
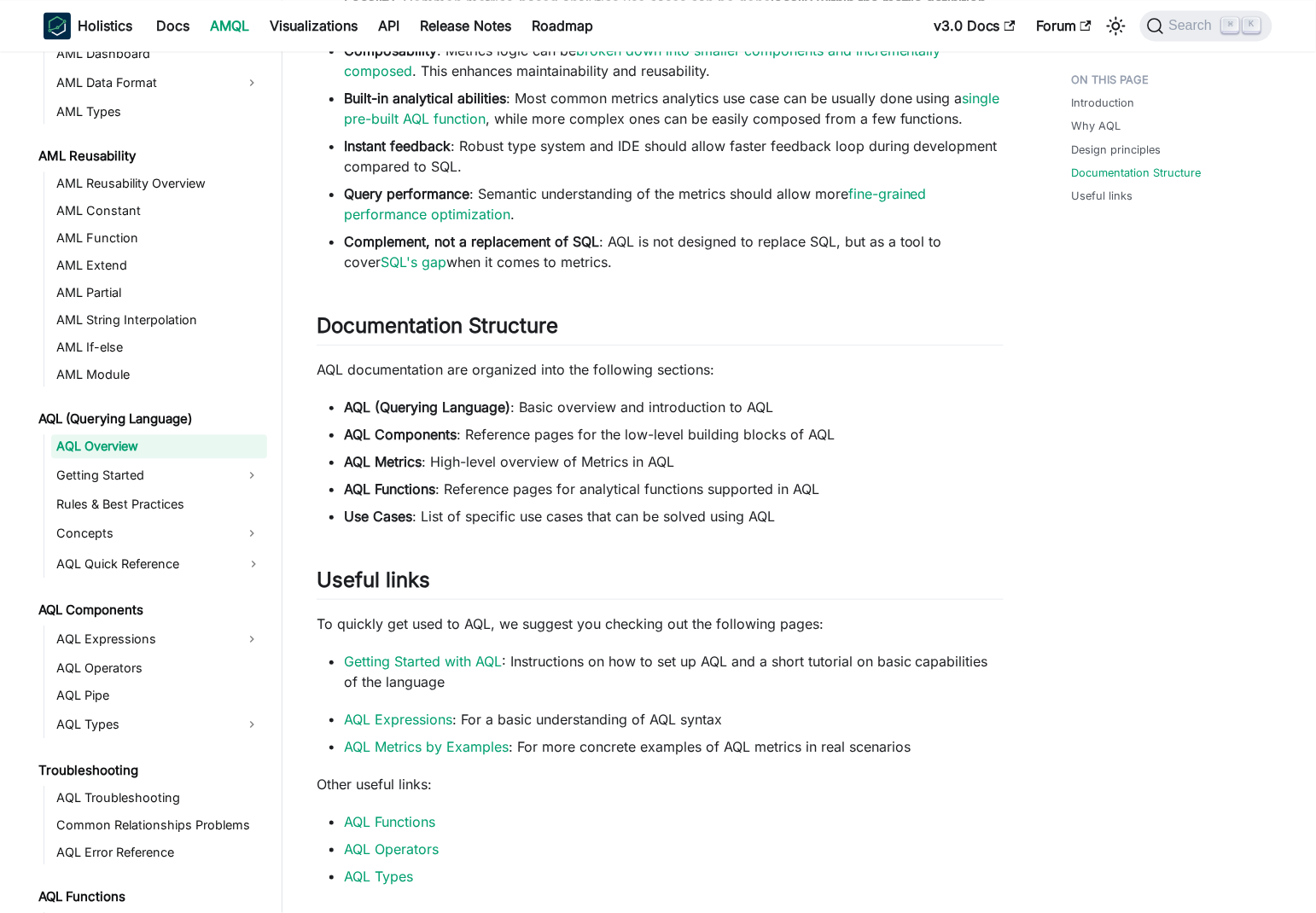
click at [585, 471] on li "AQL Metrics : High-level overview of Metrics in AQL" at bounding box center [673, 461] width 660 height 20
click at [614, 499] on li "AQL Functions : Reference pages for analytical functions supported in AQL" at bounding box center [673, 489] width 660 height 20
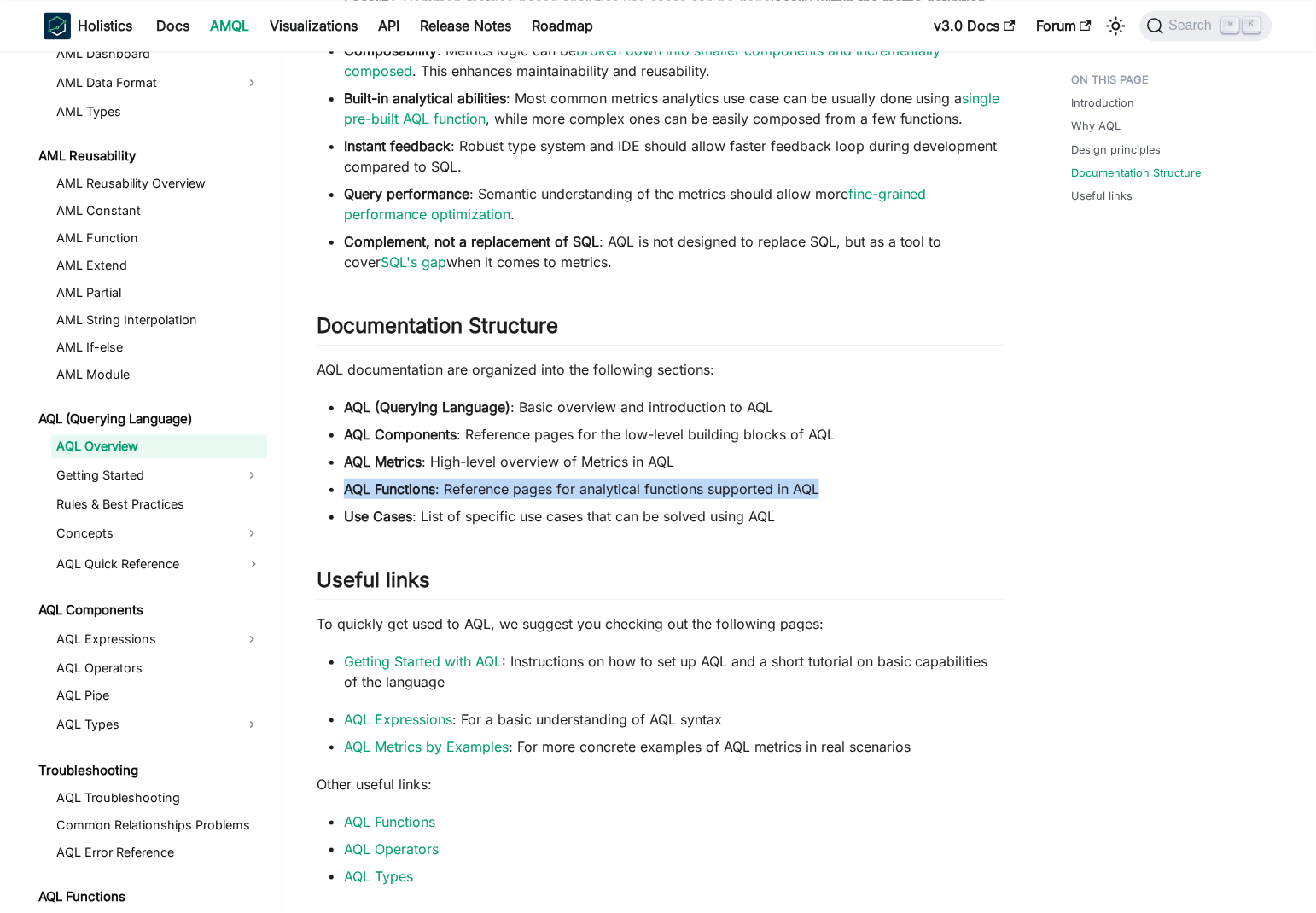
click at [614, 499] on li "AQL Functions : Reference pages for analytical functions supported in AQL" at bounding box center [673, 489] width 660 height 20
click at [585, 444] on li "AQL Components : Reference pages for the low-level building blocks of AQL" at bounding box center [673, 434] width 660 height 20
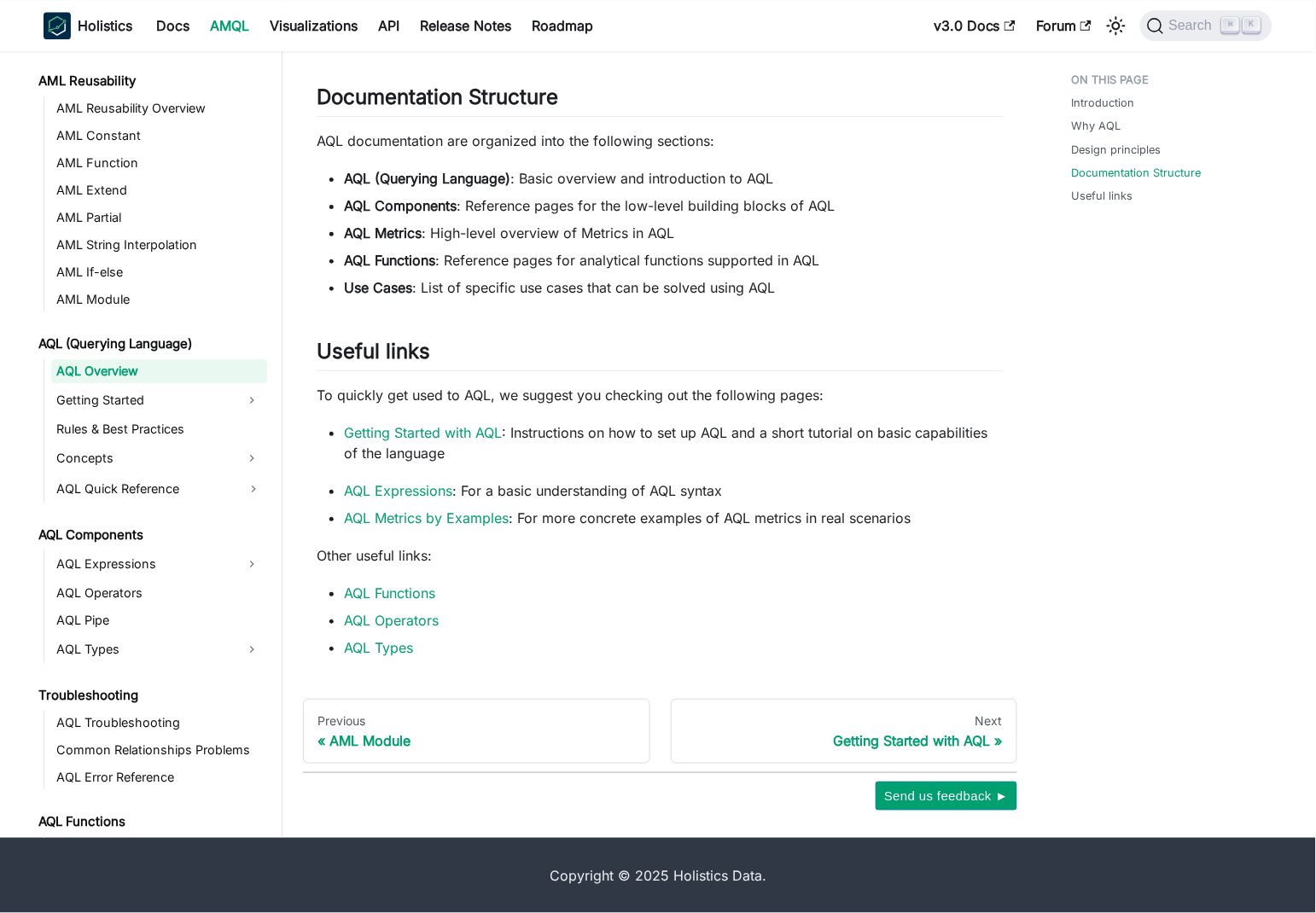
scroll to position [1229, 0]
click at [588, 399] on p "To quickly get used to AQL, we suggest you checking out the following pages:" at bounding box center [660, 394] width 687 height 20
click at [622, 444] on li "Getting Started with AQL : Instructions on how to set up AQL and a short tutori…" at bounding box center [673, 443] width 660 height 41
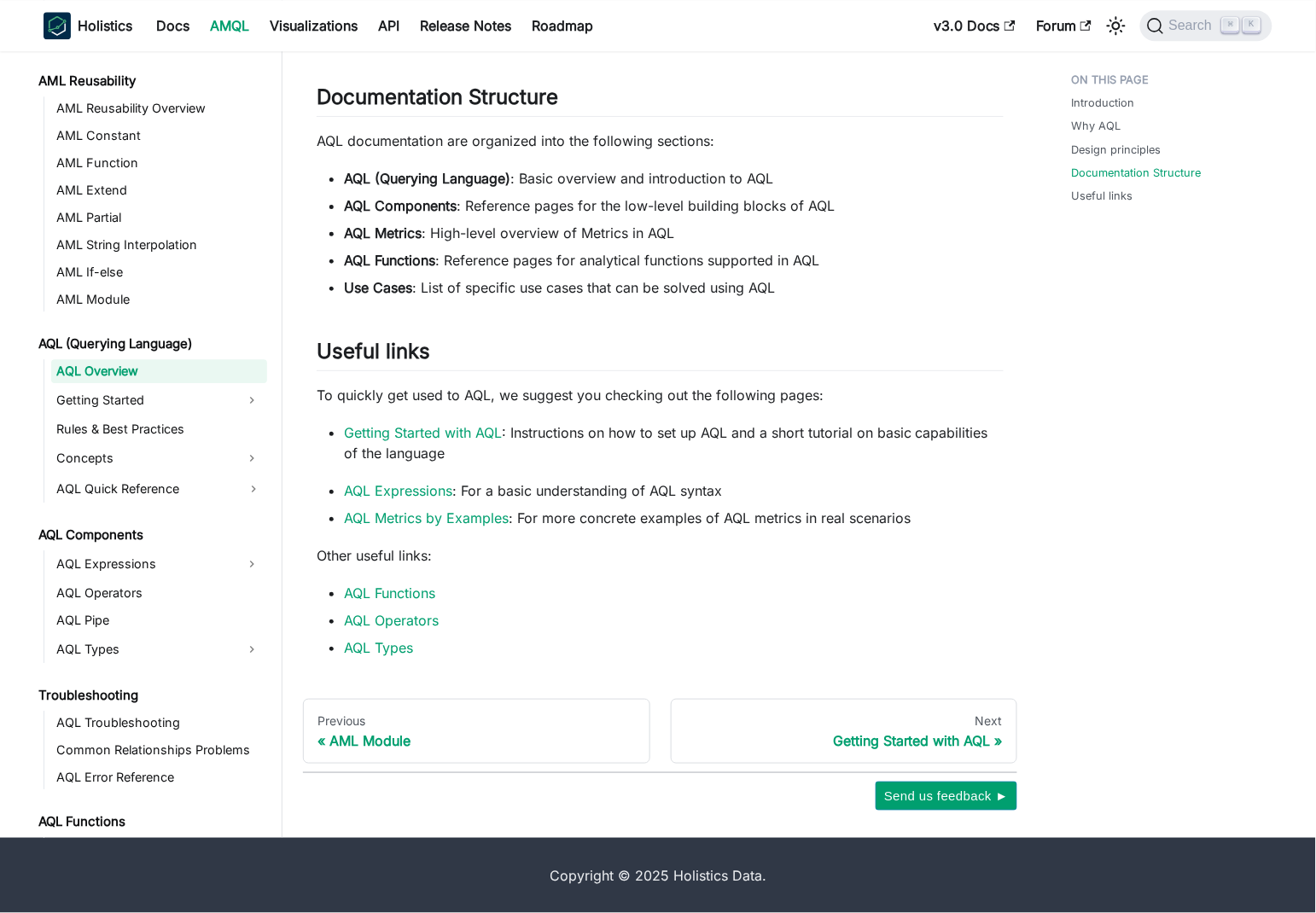
click at [557, 435] on li "Getting Started with AQL : Instructions on how to set up AQL and a short tutori…" at bounding box center [673, 443] width 660 height 41
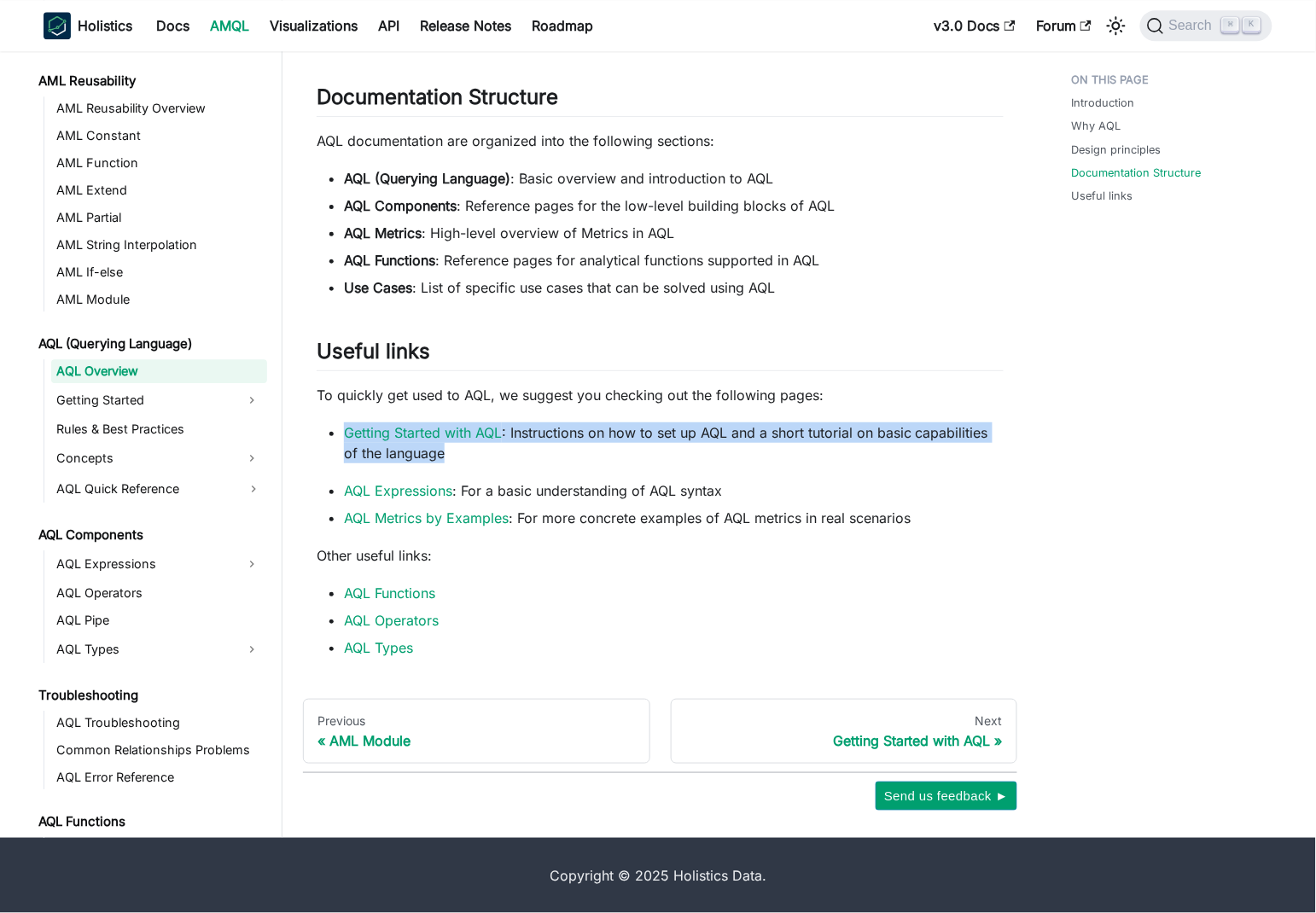
click at [557, 435] on li "Getting Started with AQL : Instructions on how to set up AQL and a short tutori…" at bounding box center [673, 443] width 660 height 41
click at [614, 436] on li "Getting Started with AQL : Instructions on how to set up AQL and a short tutori…" at bounding box center [673, 443] width 660 height 41
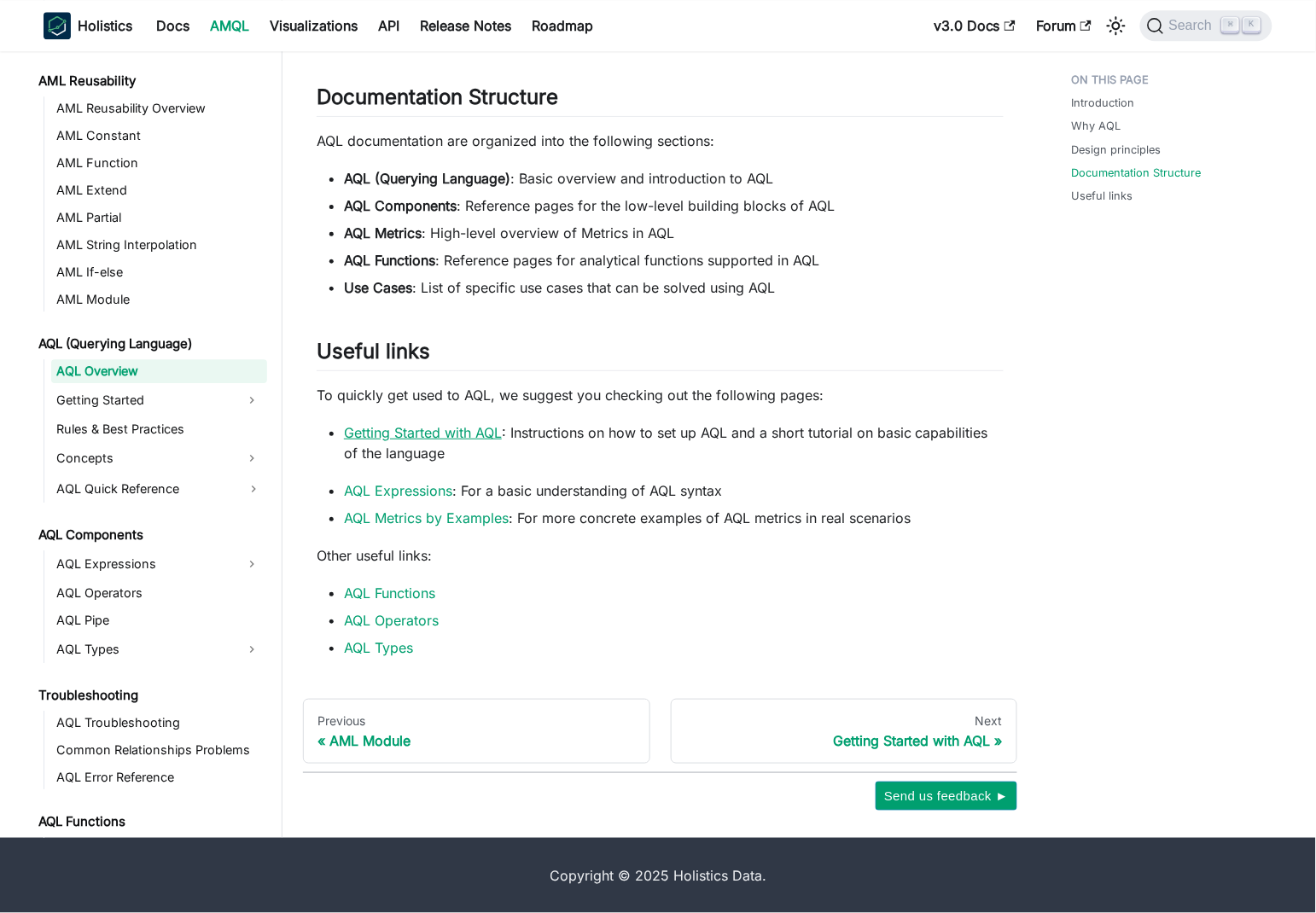
click at [372, 430] on link "Getting Started with AQL" at bounding box center [422, 433] width 158 height 17
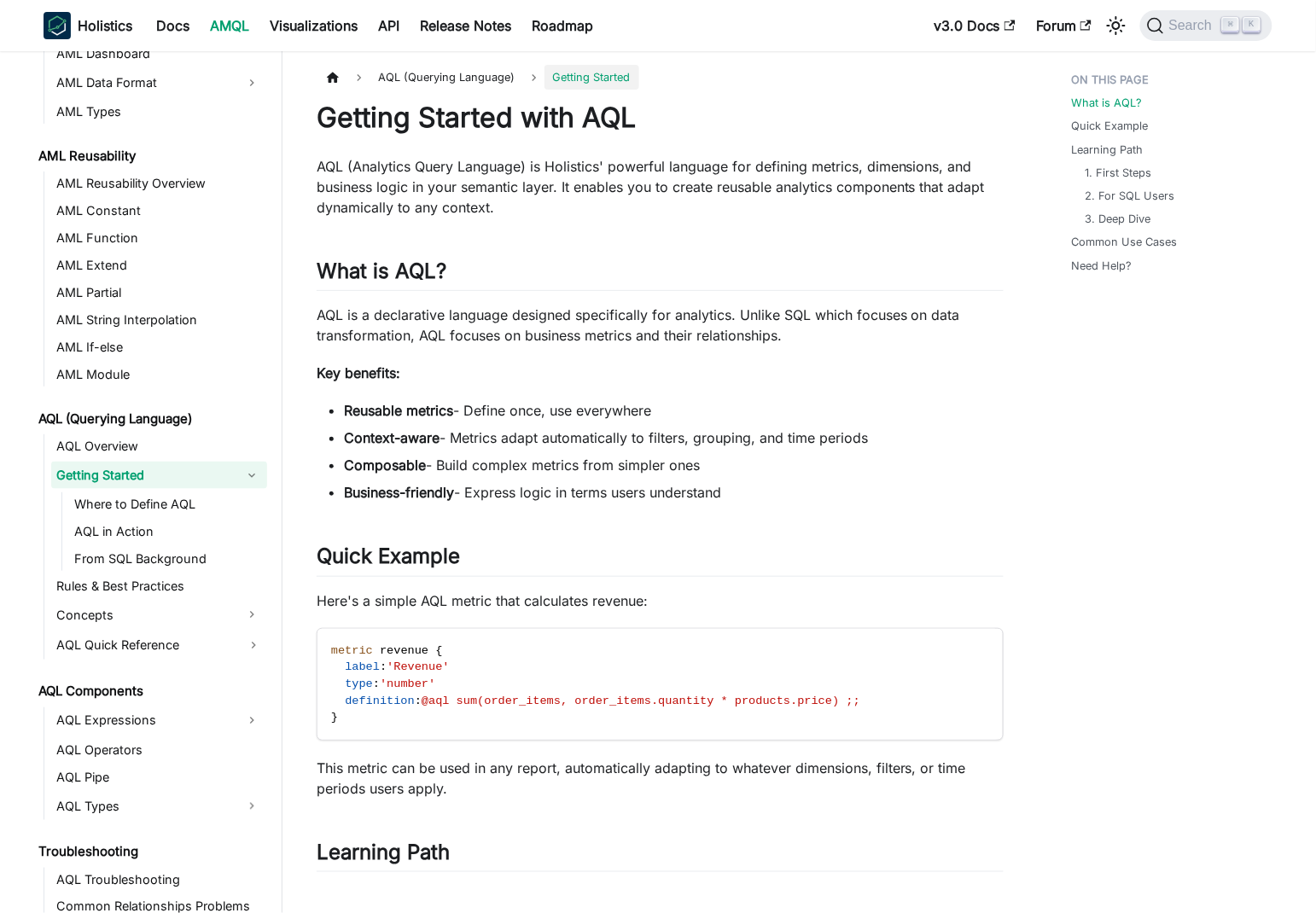
click at [405, 320] on p "AQL is a declarative language designed specifically for analytics. Unlike SQL w…" at bounding box center [660, 325] width 687 height 41
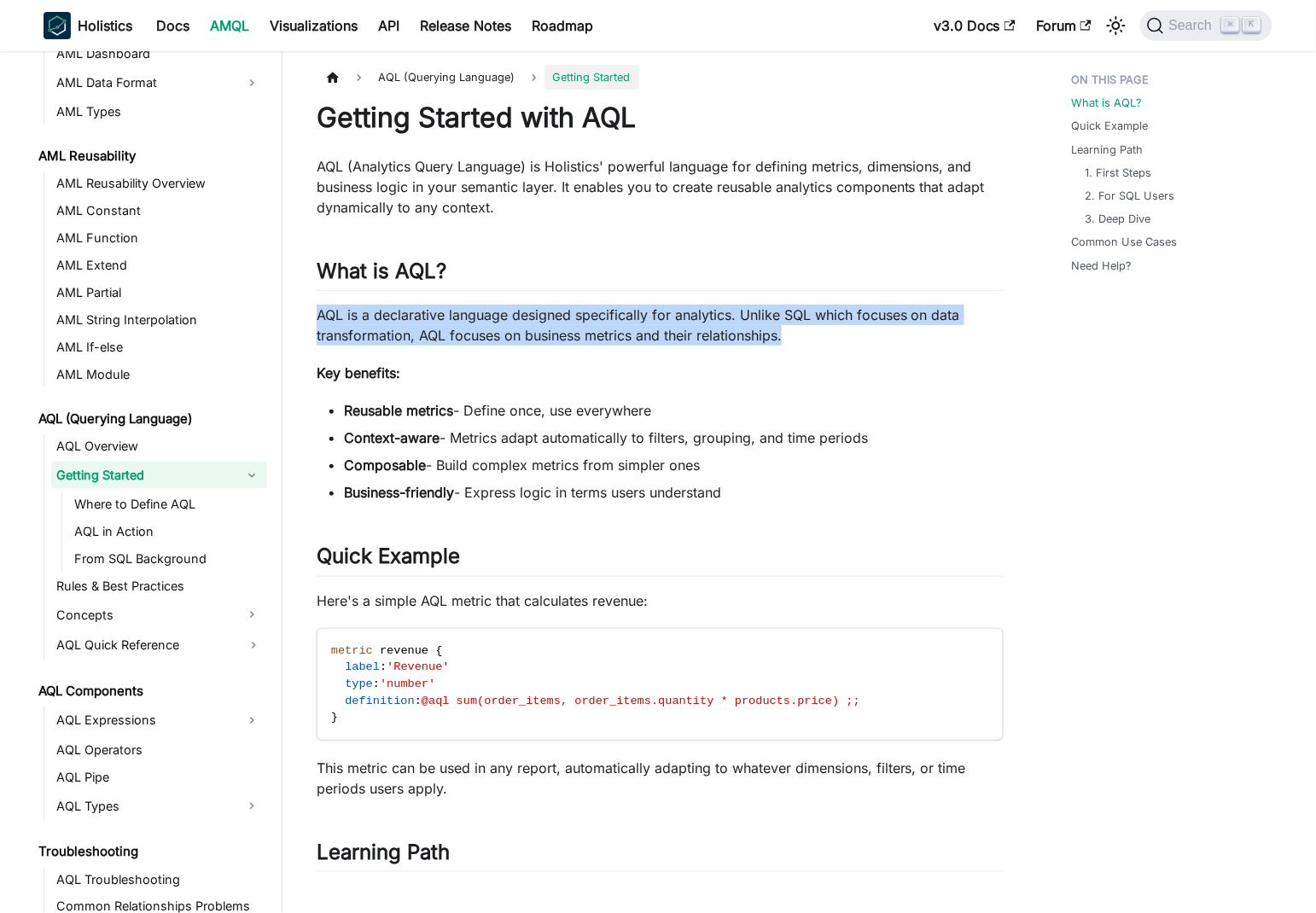
click at [405, 320] on p "AQL is a declarative language designed specifically for analytics. Unlike SQL w…" at bounding box center [660, 325] width 687 height 41
click at [709, 338] on p "AQL is a declarative language designed specifically for analytics. Unlike SQL w…" at bounding box center [660, 325] width 687 height 41
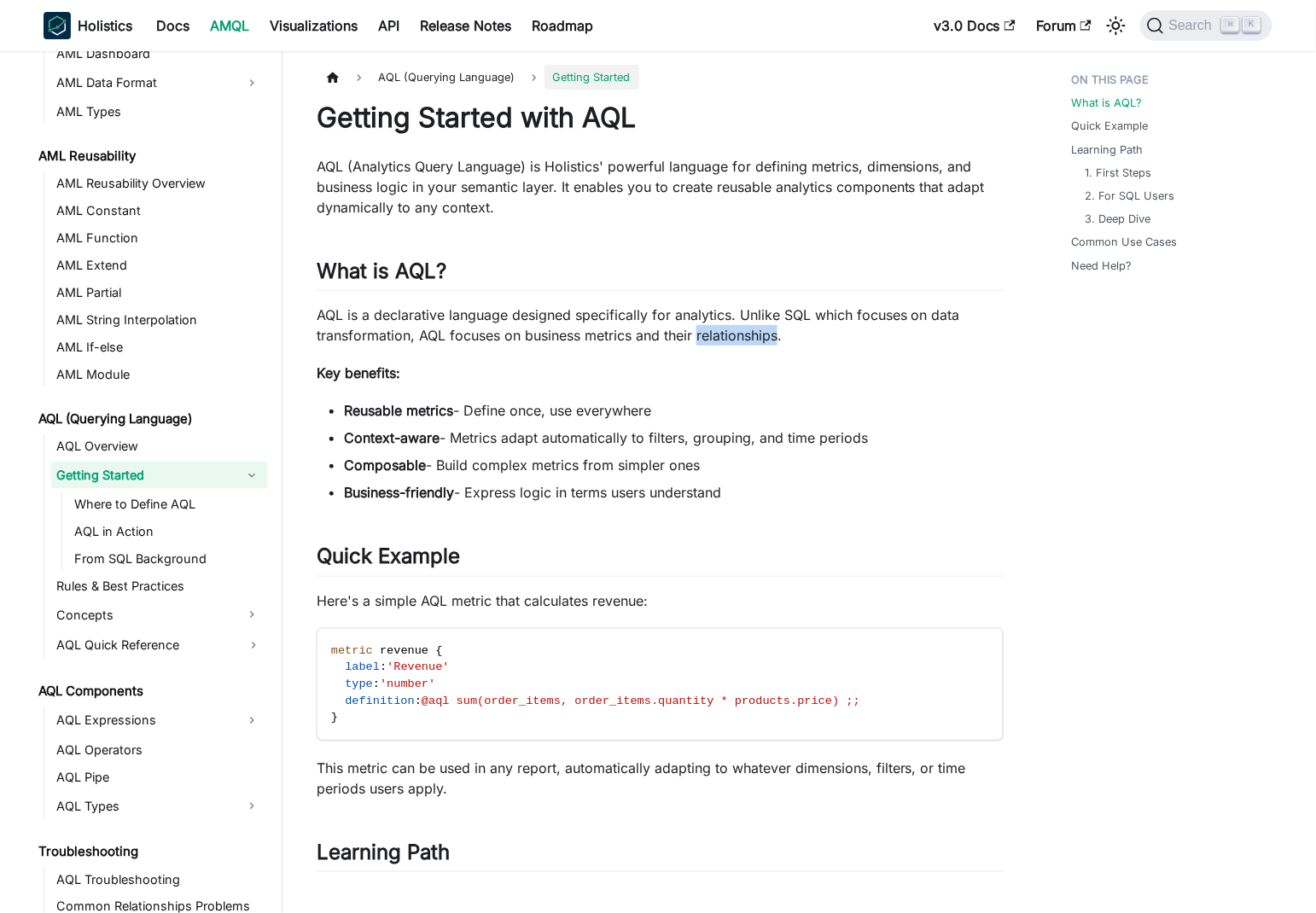
click at [709, 338] on p "AQL is a declarative language designed specifically for analytics. Unlike SQL w…" at bounding box center [660, 325] width 687 height 41
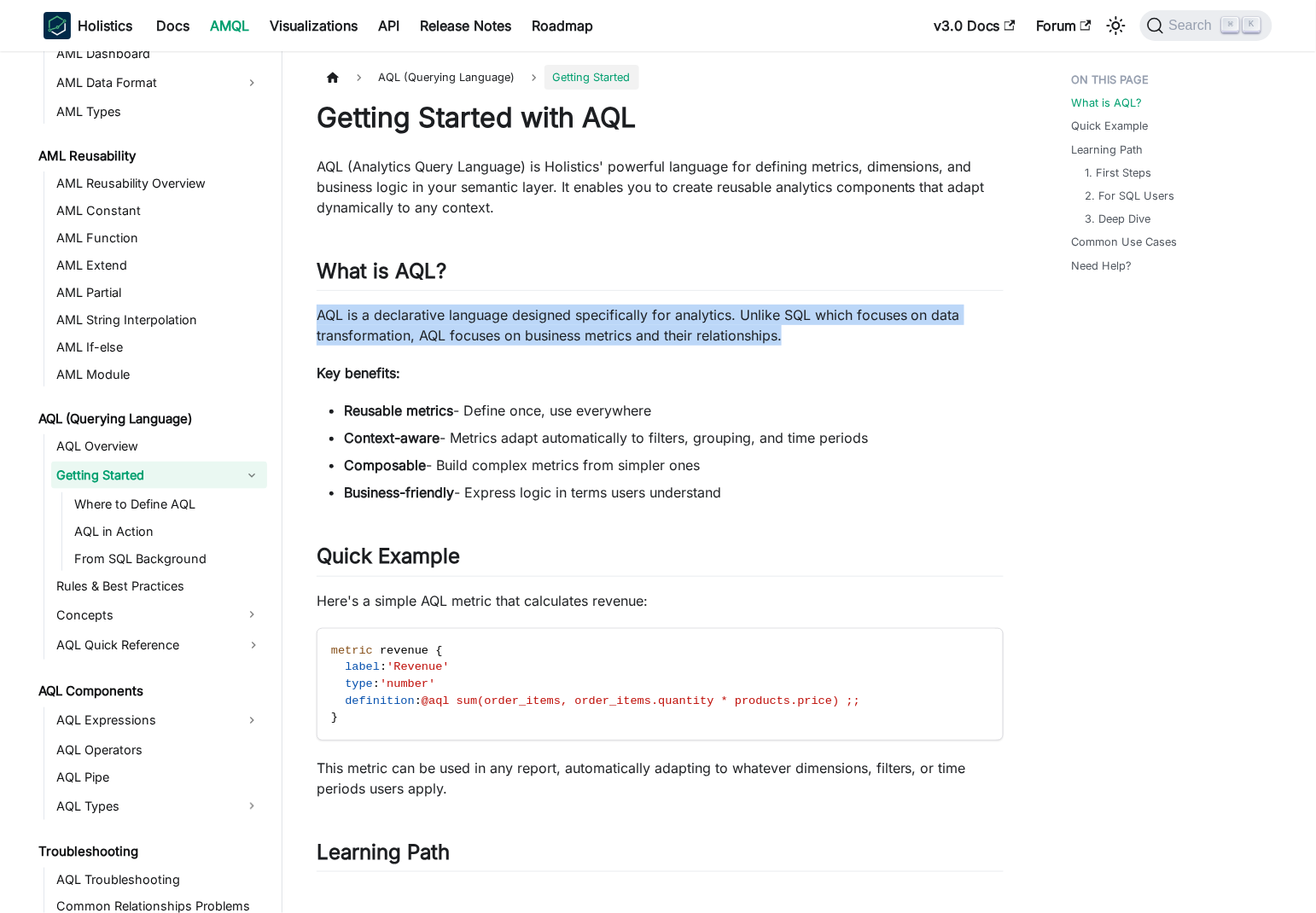
click at [709, 338] on p "AQL is a declarative language designed specifically for analytics. Unlike SQL w…" at bounding box center [660, 325] width 687 height 41
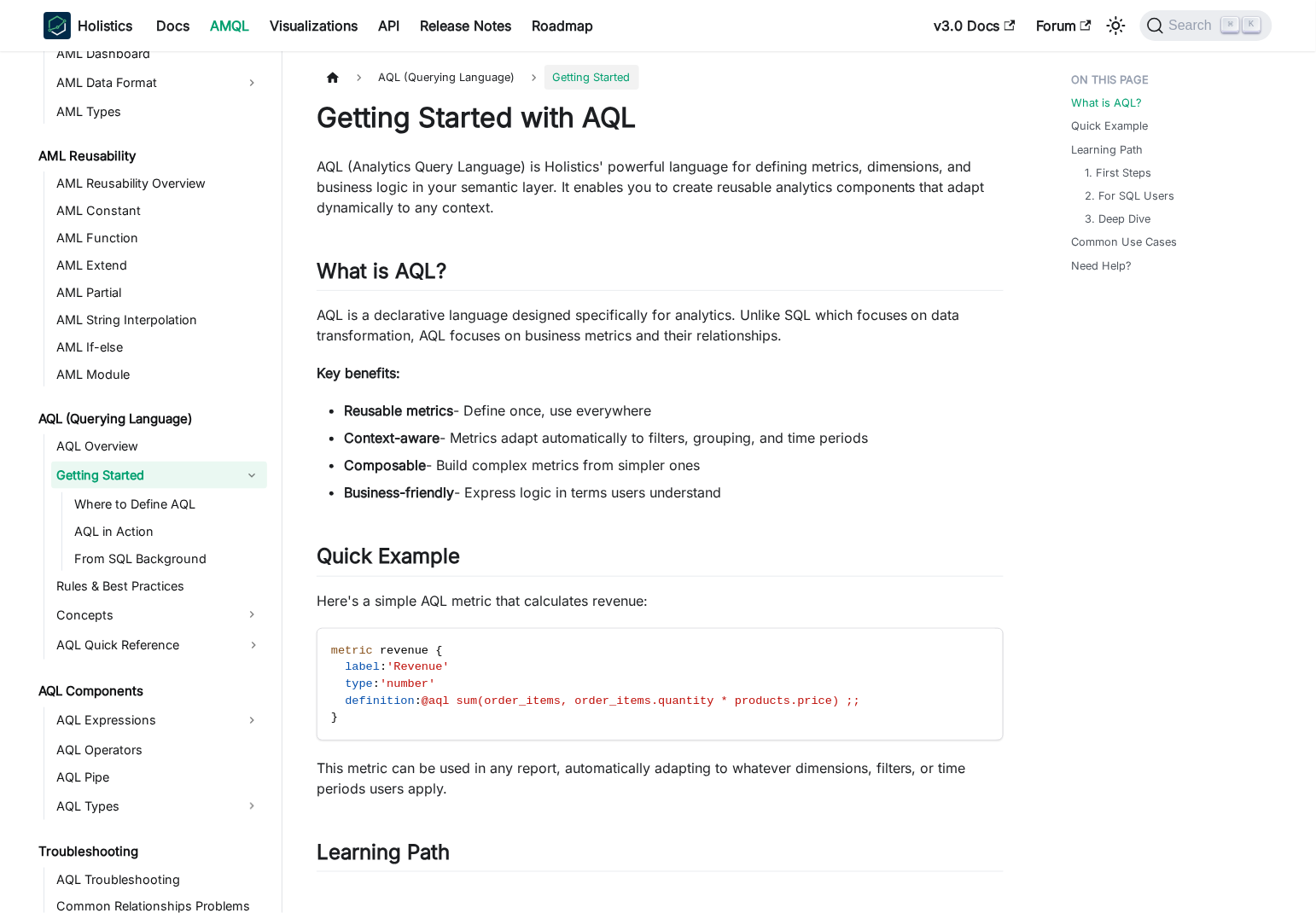
click at [558, 408] on li "Reusable metrics - Define once, use everywhere" at bounding box center [673, 410] width 660 height 20
click at [696, 435] on li "Context-aware - Metrics adapt automatically to filters, grouping, and time peri…" at bounding box center [673, 437] width 660 height 20
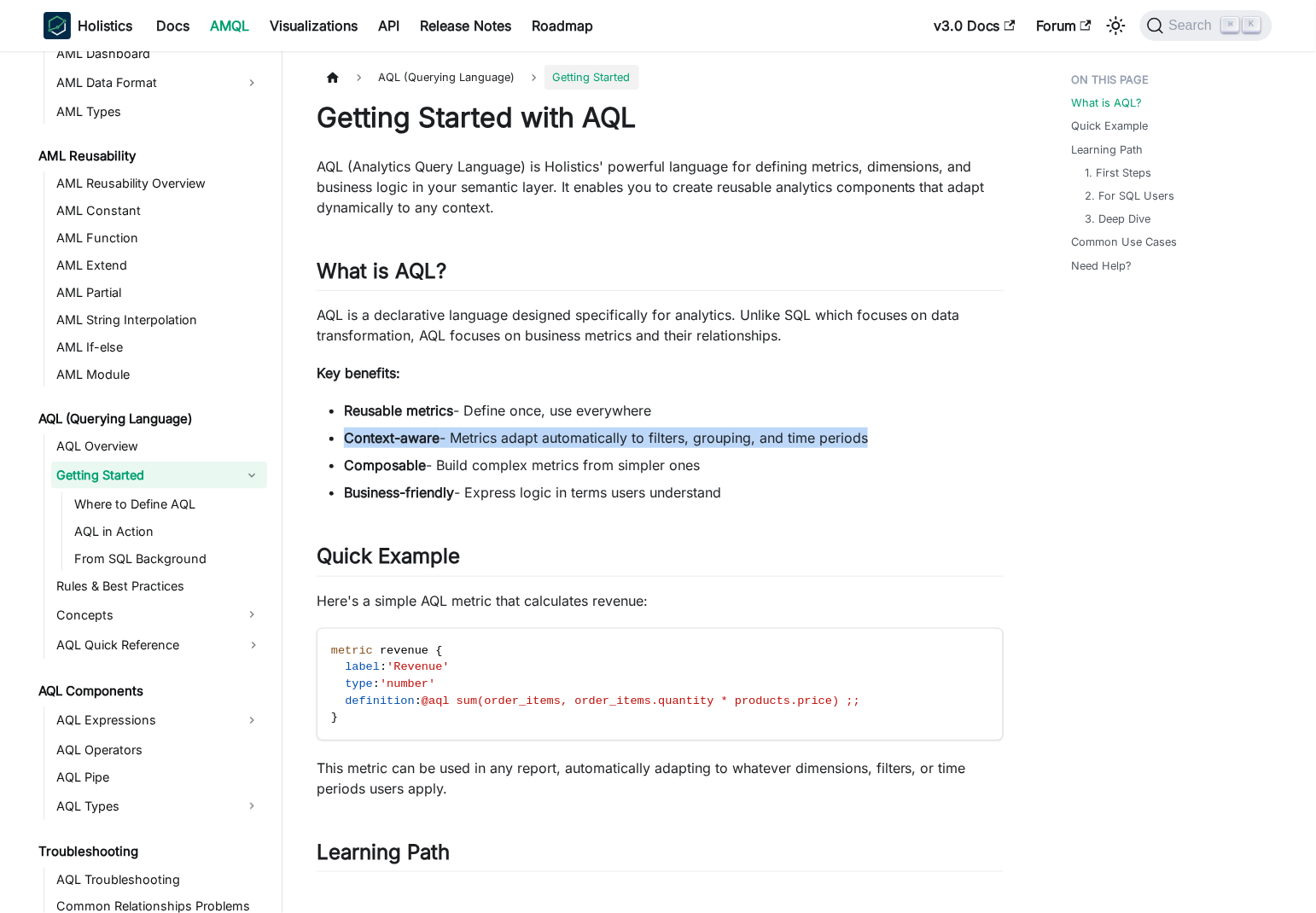
click at [696, 435] on li "Context-aware - Metrics adapt automatically to filters, grouping, and time peri…" at bounding box center [673, 437] width 660 height 20
click at [641, 464] on li "Composable - Build complex metrics from simpler ones" at bounding box center [673, 465] width 660 height 20
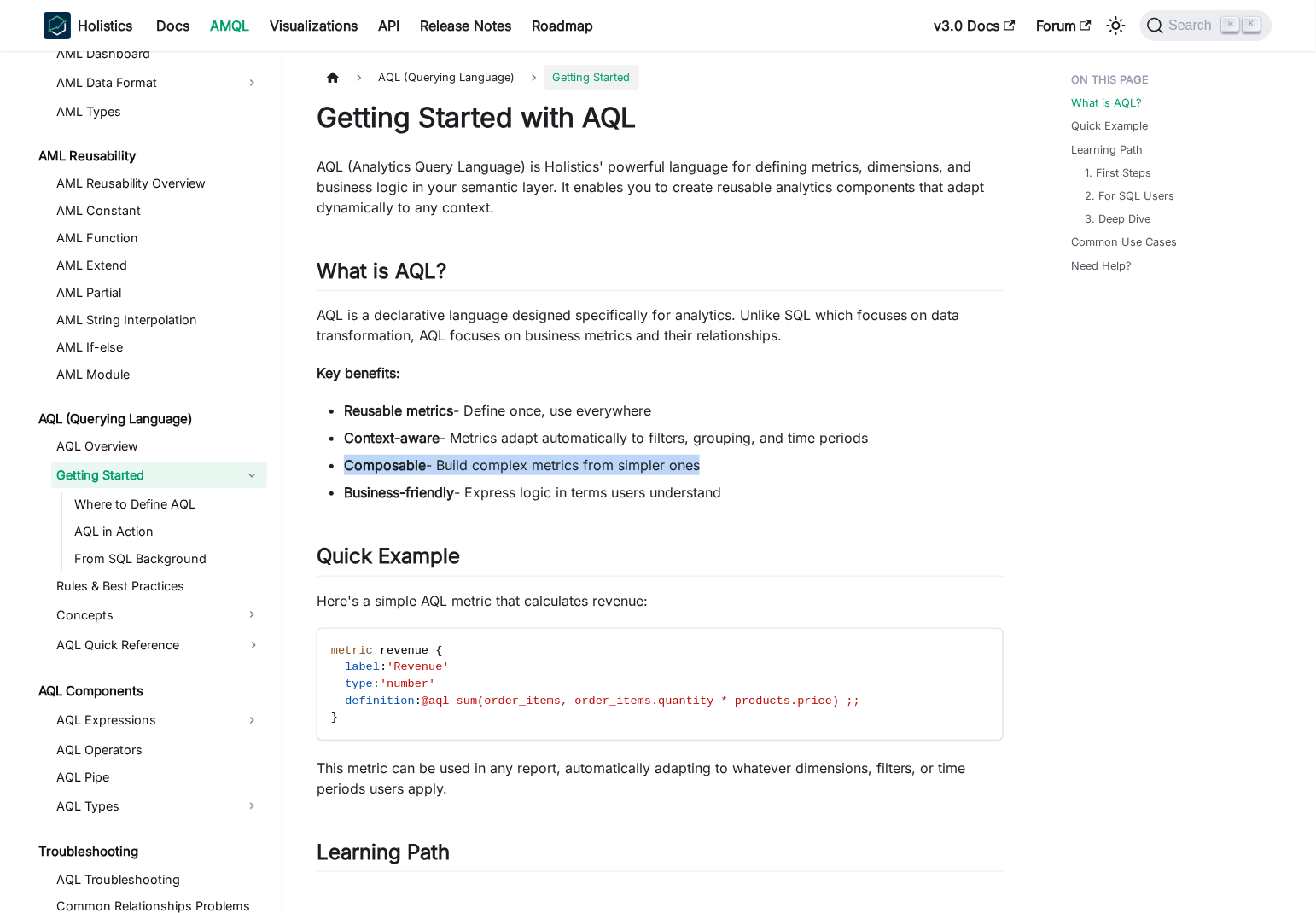
click at [641, 464] on li "Composable - Build complex metrics from simpler ones" at bounding box center [673, 465] width 660 height 20
click at [615, 391] on div "Getting Started with AQL AQL (Analytics Query Language) is Holistics' powerful …" at bounding box center [660, 924] width 687 height 1646
click at [638, 367] on p "Key benefits:" at bounding box center [660, 372] width 687 height 20
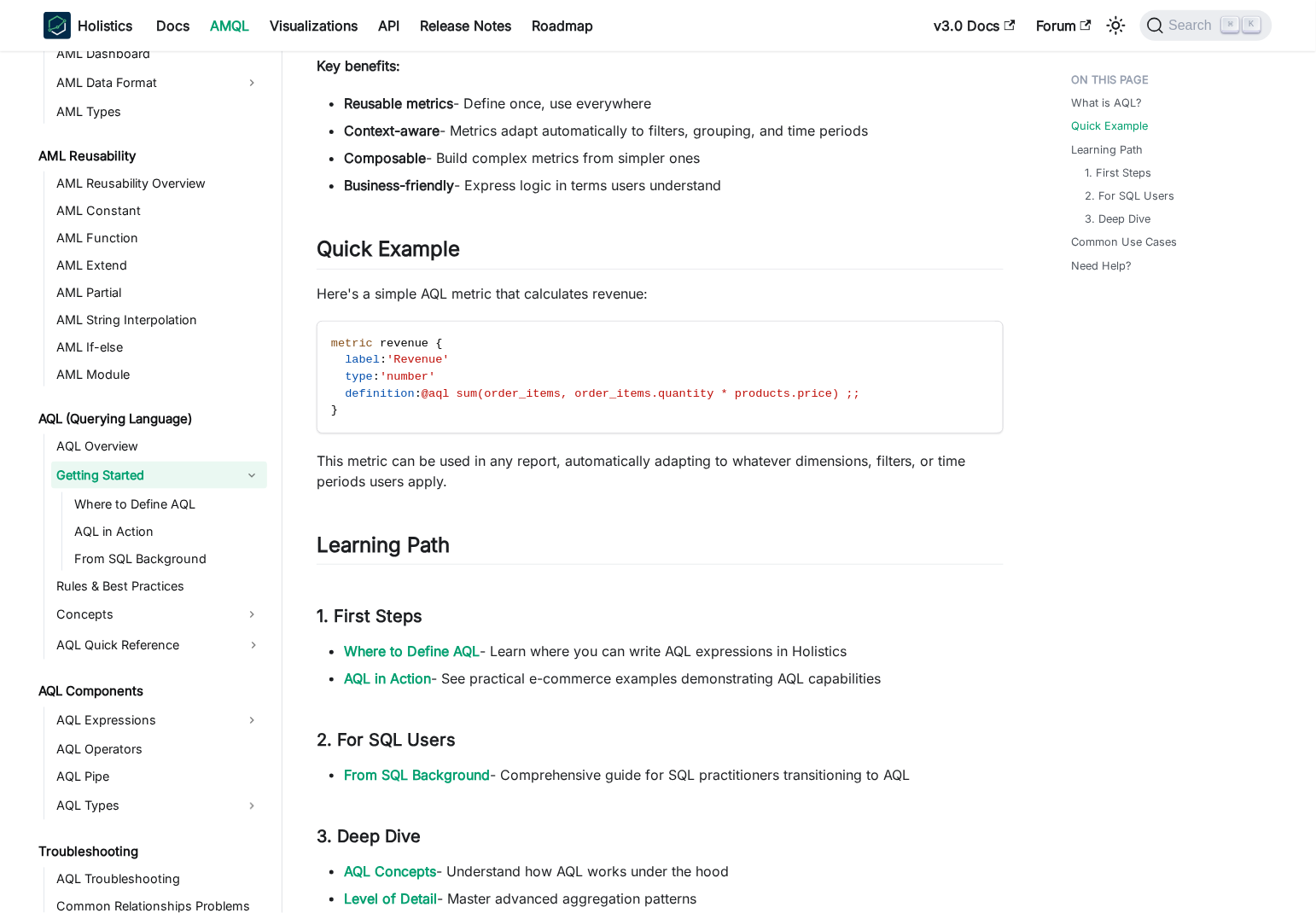
scroll to position [656, 0]
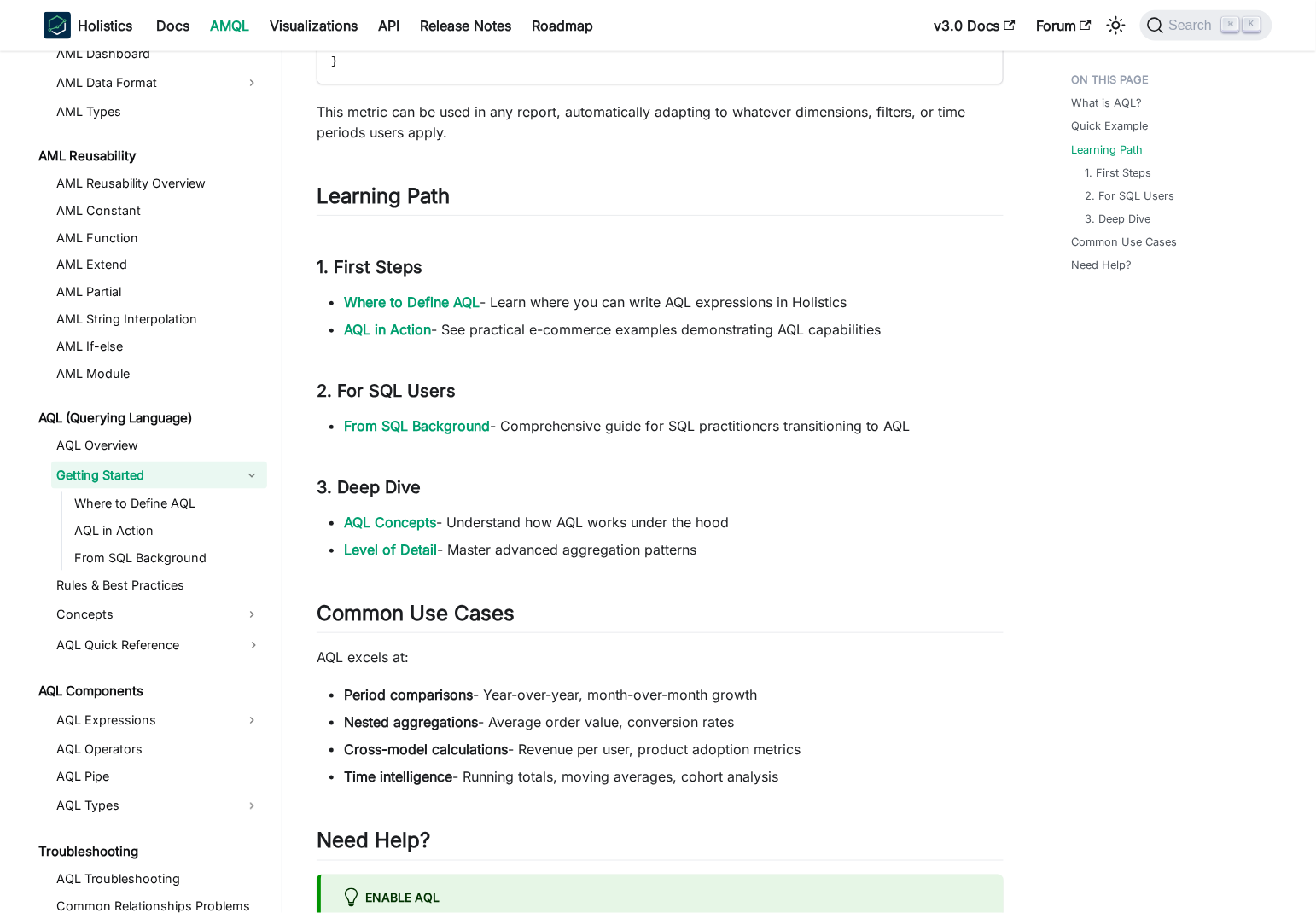
click at [1053, 456] on div "What is AQL? Quick Example Learning Path 1. First Steps 2. For SQL Users 3. Dee…" at bounding box center [1163, 325] width 252 height 1835
click at [766, 305] on li "Where to Define AQL - Learn where you can write AQL expressions in Holistics" at bounding box center [673, 301] width 660 height 20
click at [846, 336] on li "AQL in Action - See practical e-commerce examples demonstrating AQL capabilities" at bounding box center [673, 329] width 660 height 20
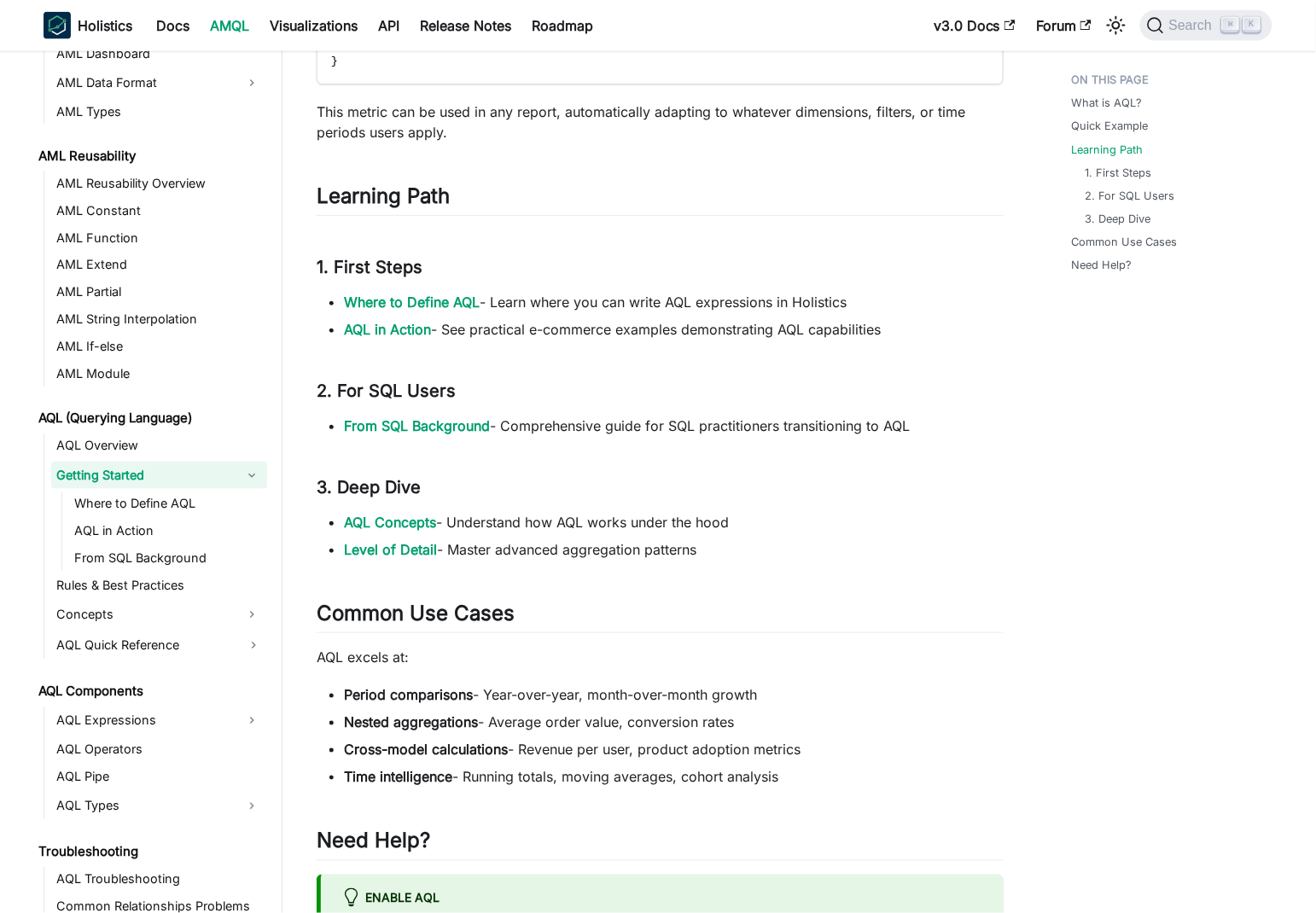
click at [846, 336] on li "AQL in Action - See practical e-commerce examples demonstrating AQL capabilities" at bounding box center [673, 329] width 660 height 20
click at [1042, 350] on div "What is AQL? Quick Example Learning Path 1. First Steps 2. For SQL Users 3. Dee…" at bounding box center [1163, 325] width 252 height 1835
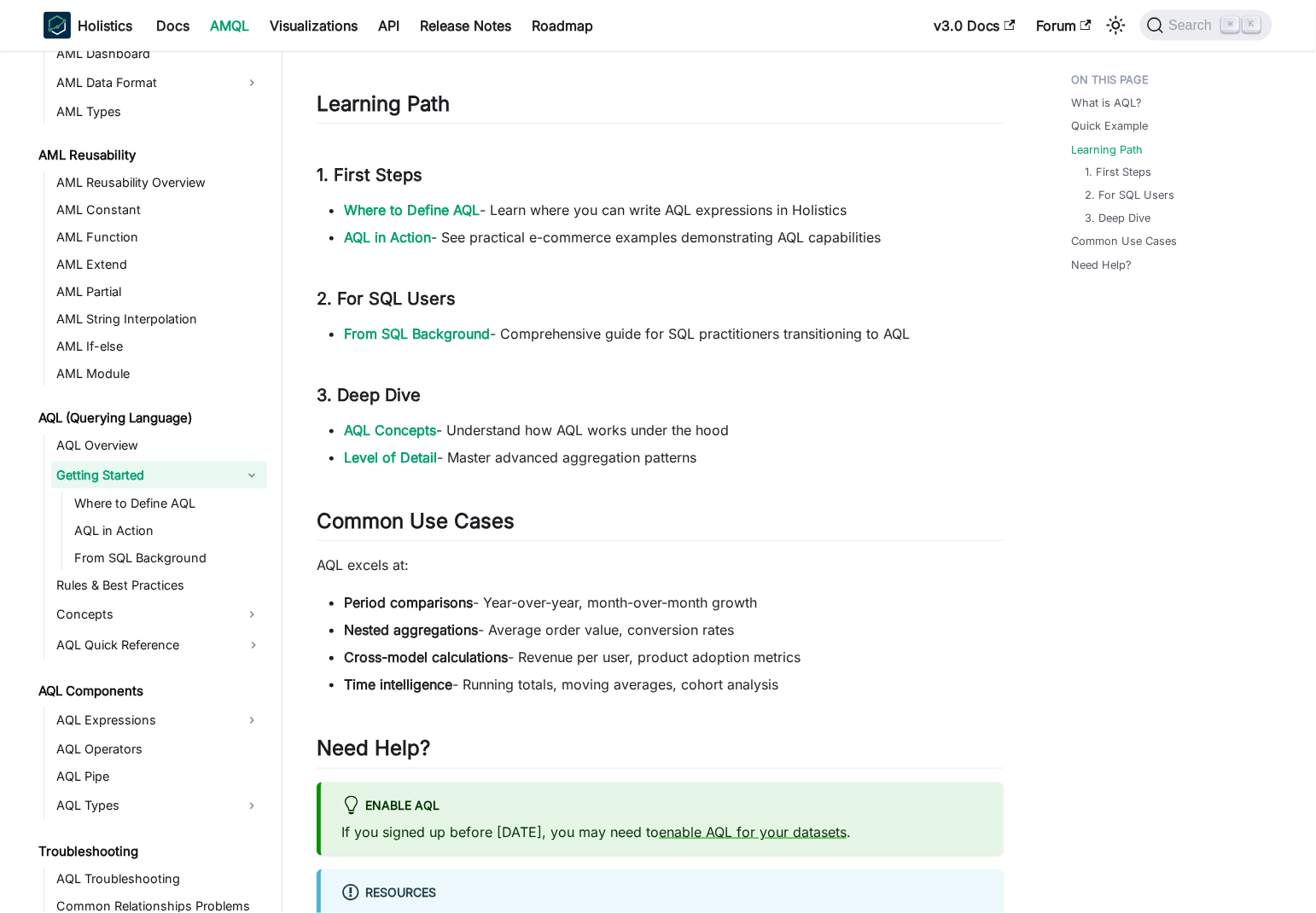
scroll to position [749, 0]
click at [714, 328] on li "From SQL Background - Comprehensive guide for SQL practitioners transitioning t…" at bounding box center [673, 332] width 660 height 20
click at [461, 332] on link "From SQL Background" at bounding box center [417, 333] width 146 height 17
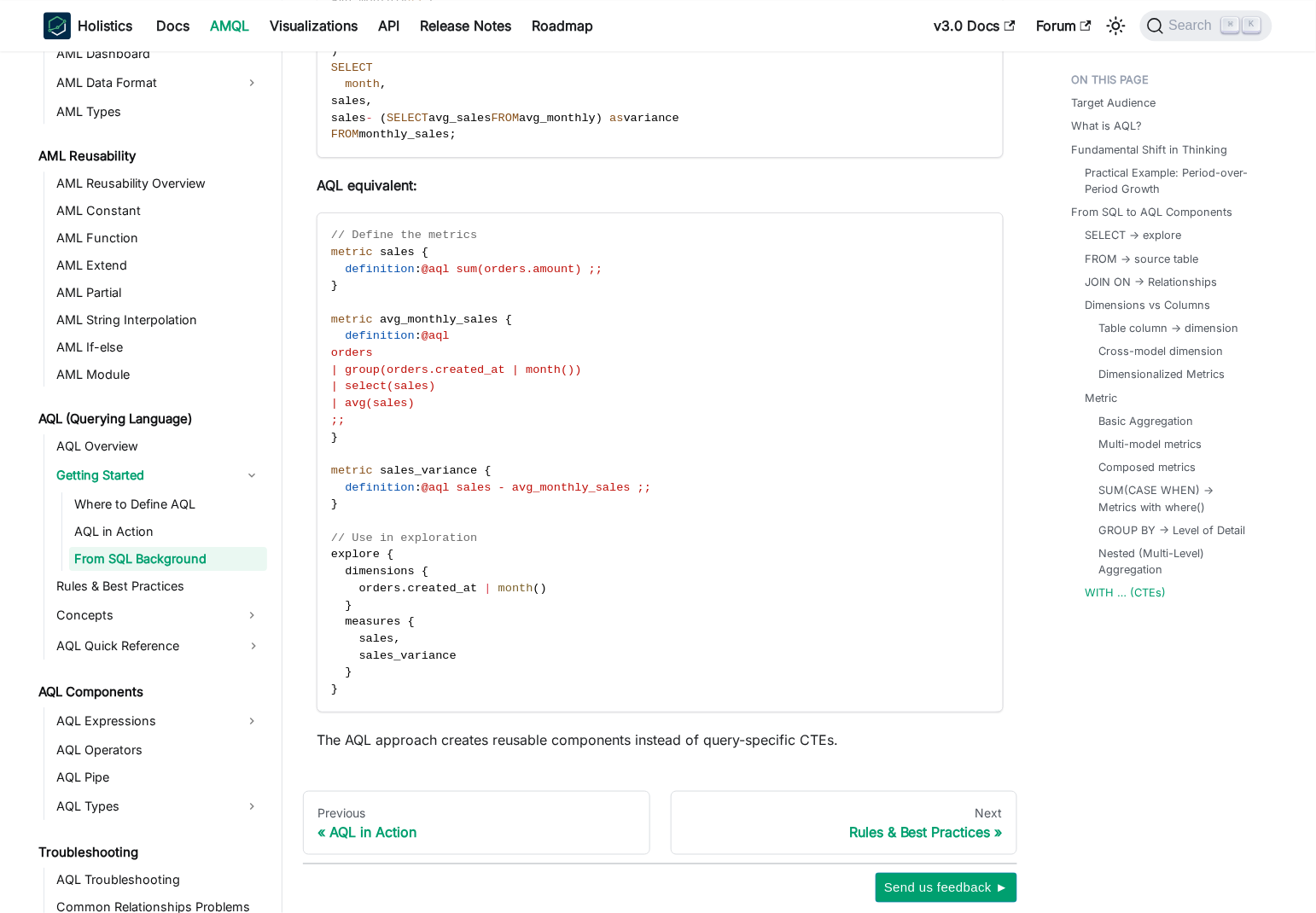
scroll to position [12118, 0]
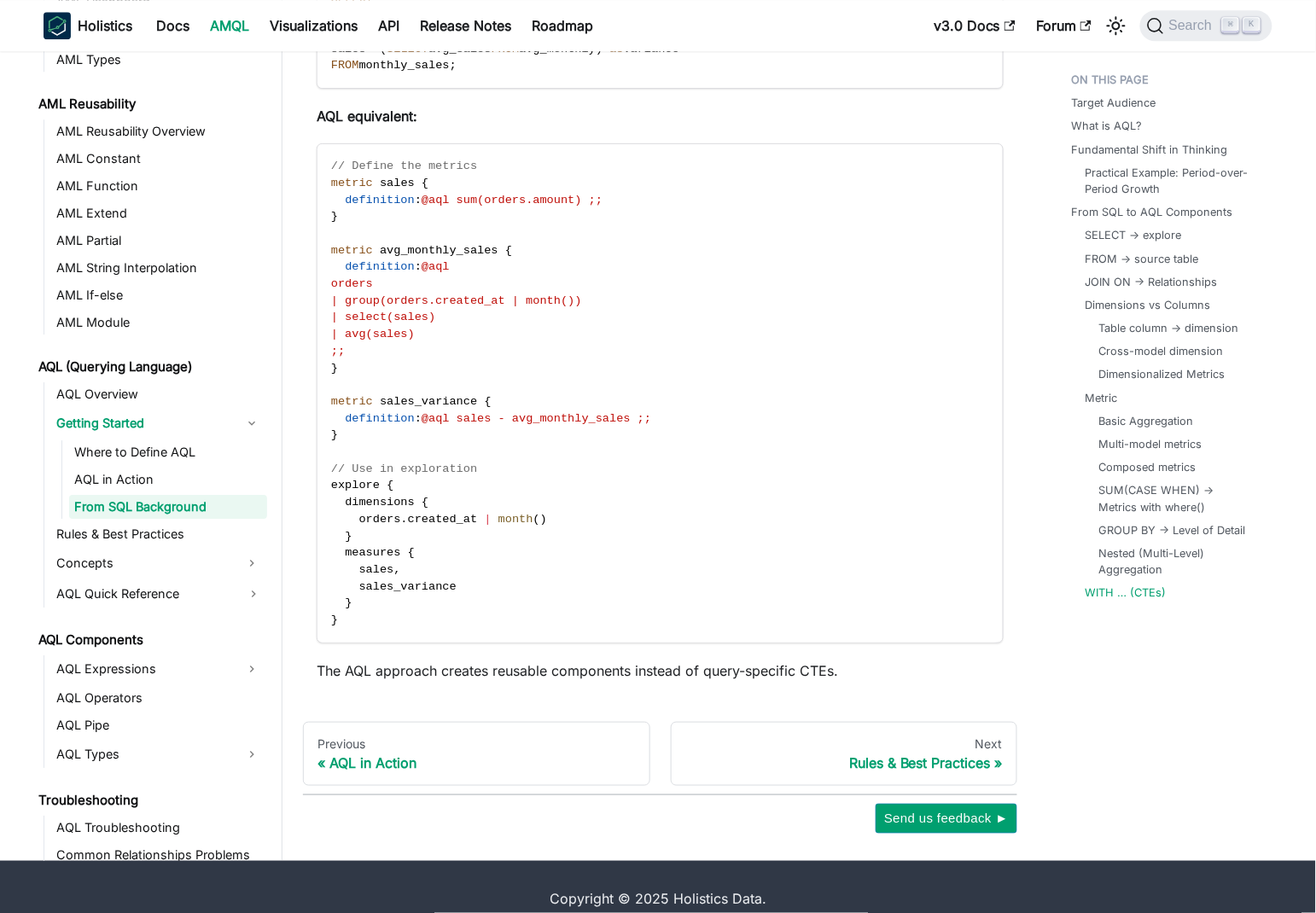
click at [461, 332] on code "// Define the metrics metric sales { definition : @aql sum(orders.amount) ;; } …" at bounding box center [659, 393] width 683 height 498
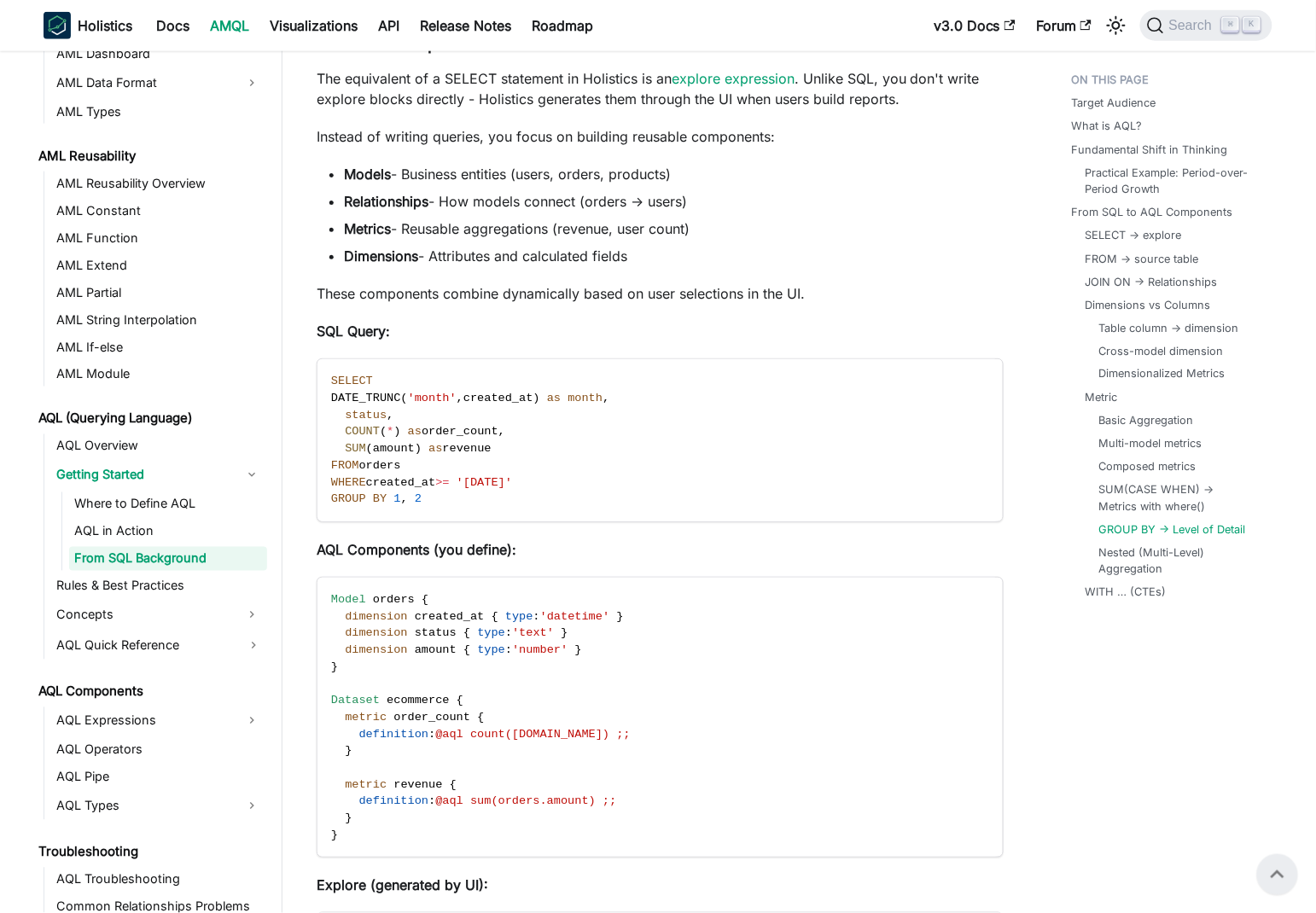
scroll to position [0, 0]
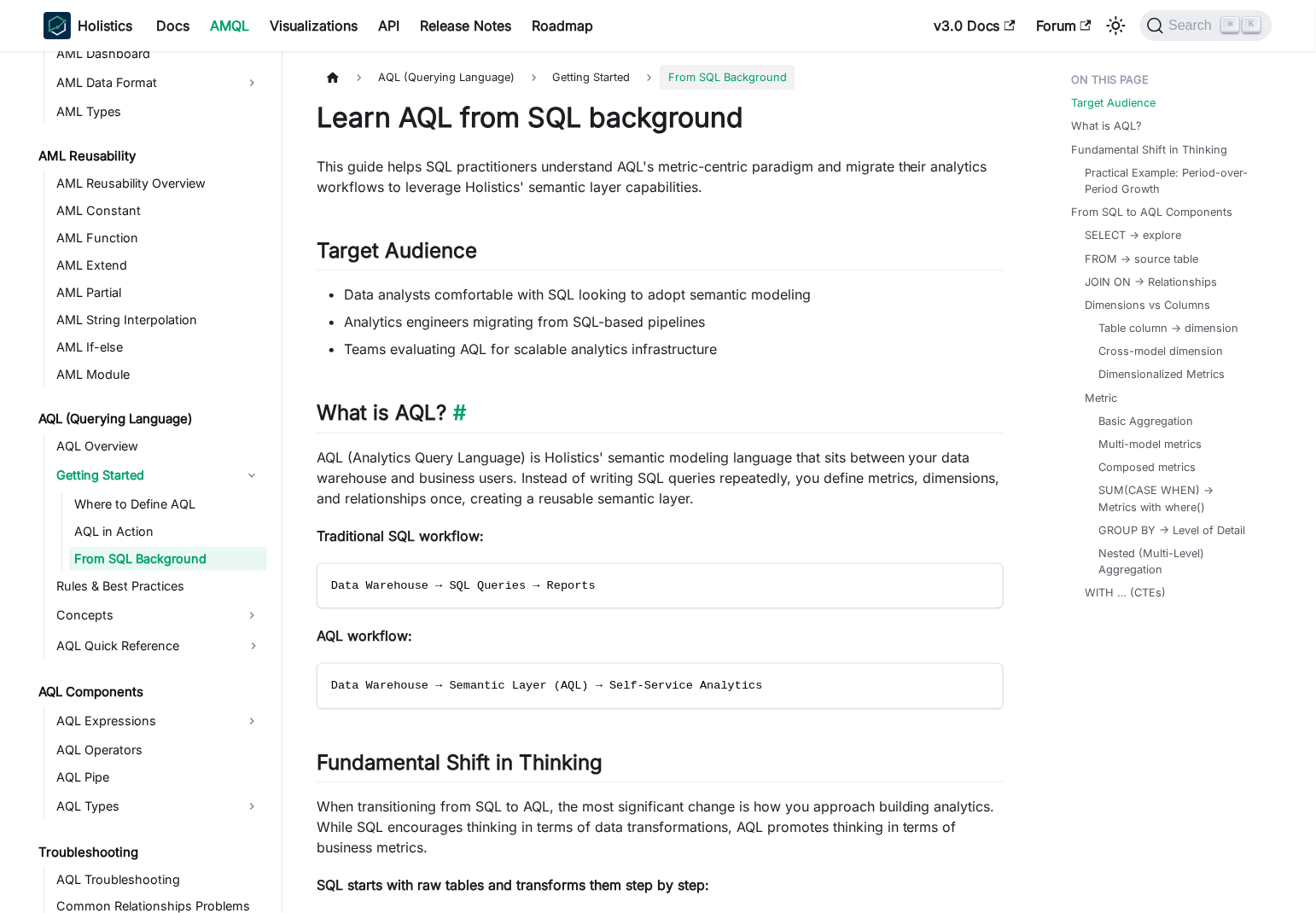
click at [705, 414] on h2 "What is AQL? ​" at bounding box center [660, 417] width 687 height 33
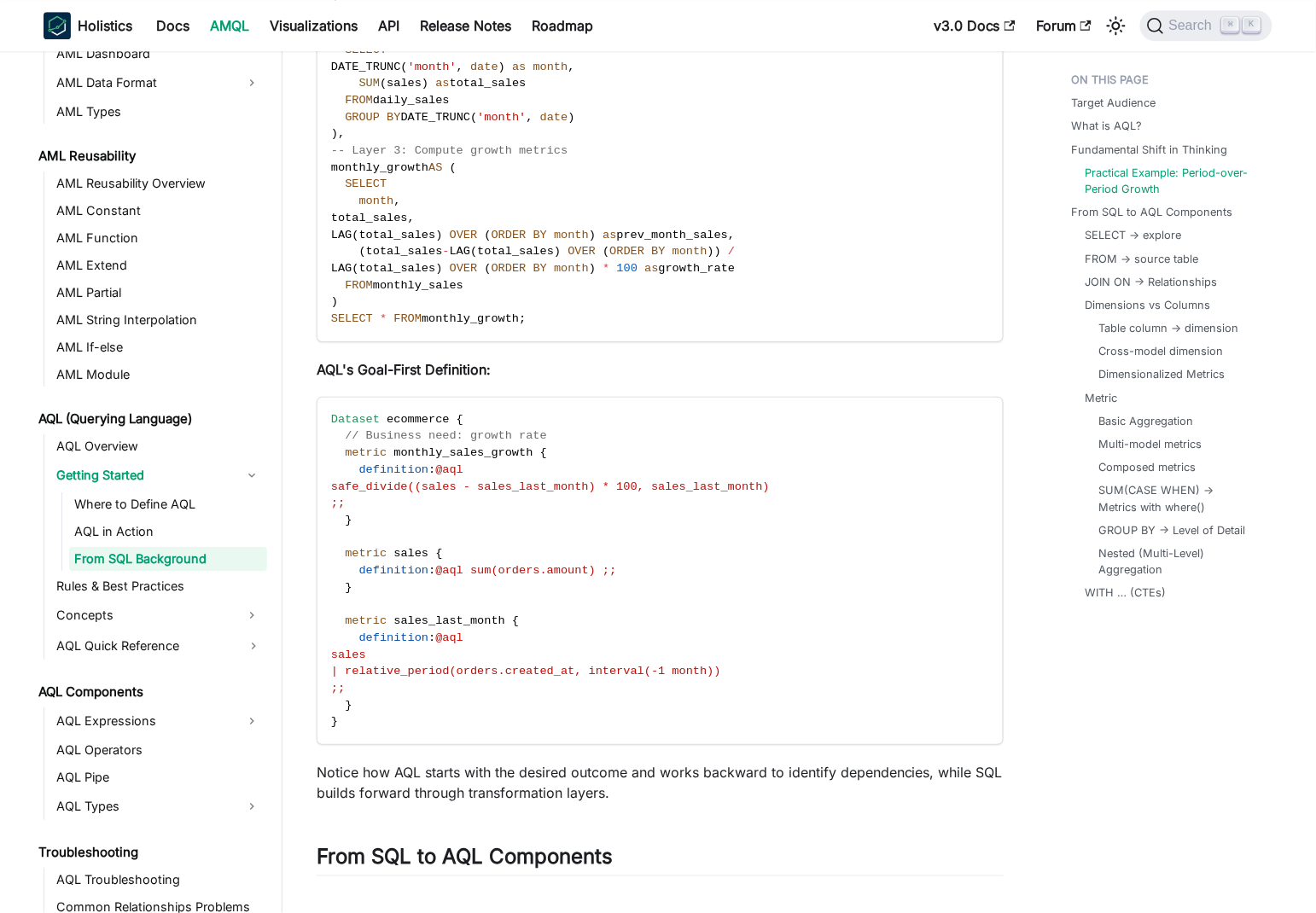
scroll to position [1489, 0]
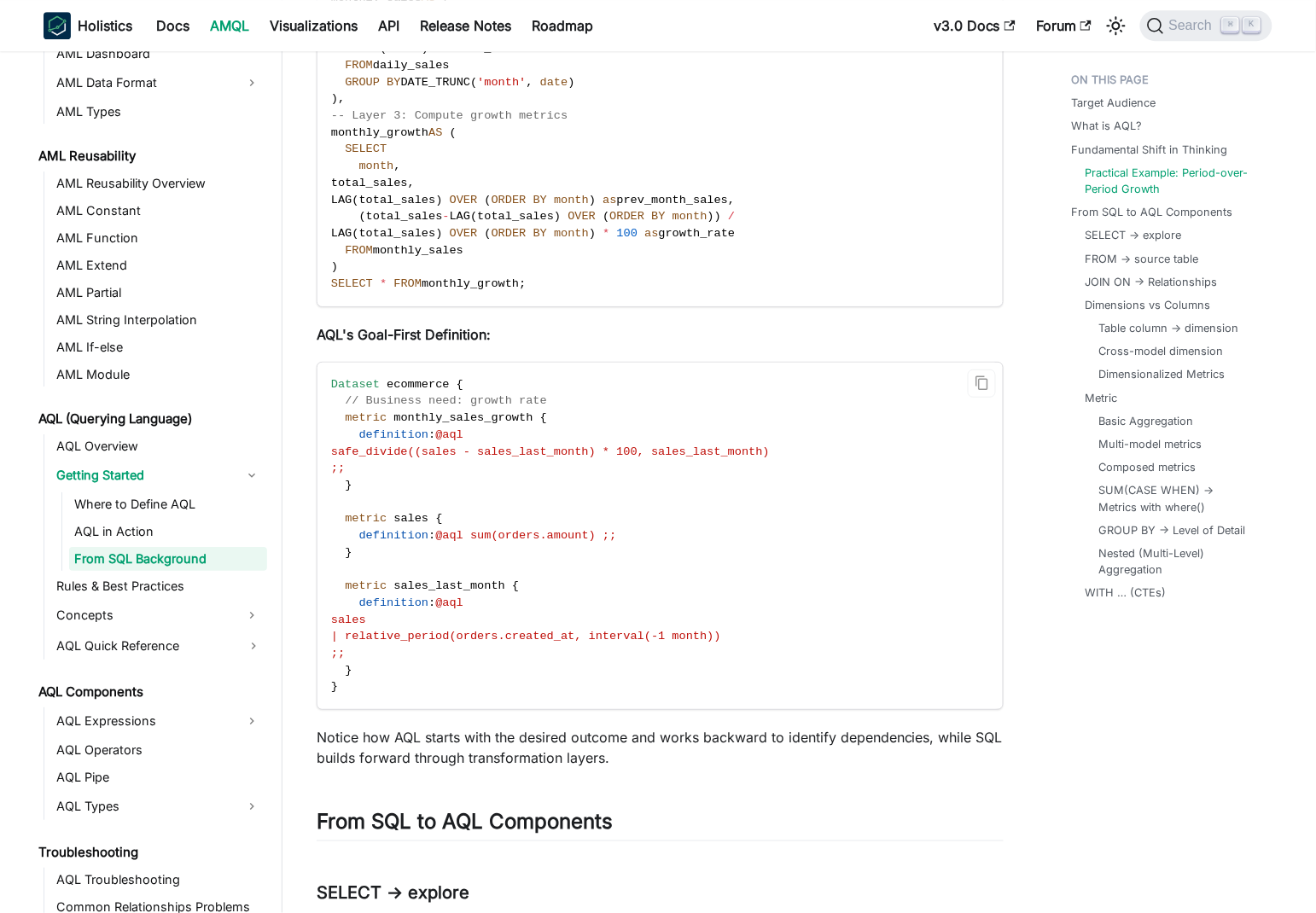
click at [537, 400] on span "// Business need: growth rate" at bounding box center [445, 400] width 202 height 13
drag, startPoint x: 537, startPoint y: 400, endPoint x: 468, endPoint y: 400, distance: 69.0
click at [468, 400] on span "// Business need: growth rate" at bounding box center [445, 400] width 202 height 13
click at [389, 458] on code "Dataset ecommerce { // Business need: growth rate metric monthly_sales_growth {…" at bounding box center [659, 536] width 683 height 346
drag, startPoint x: 389, startPoint y: 458, endPoint x: 865, endPoint y: 453, distance: 476.0
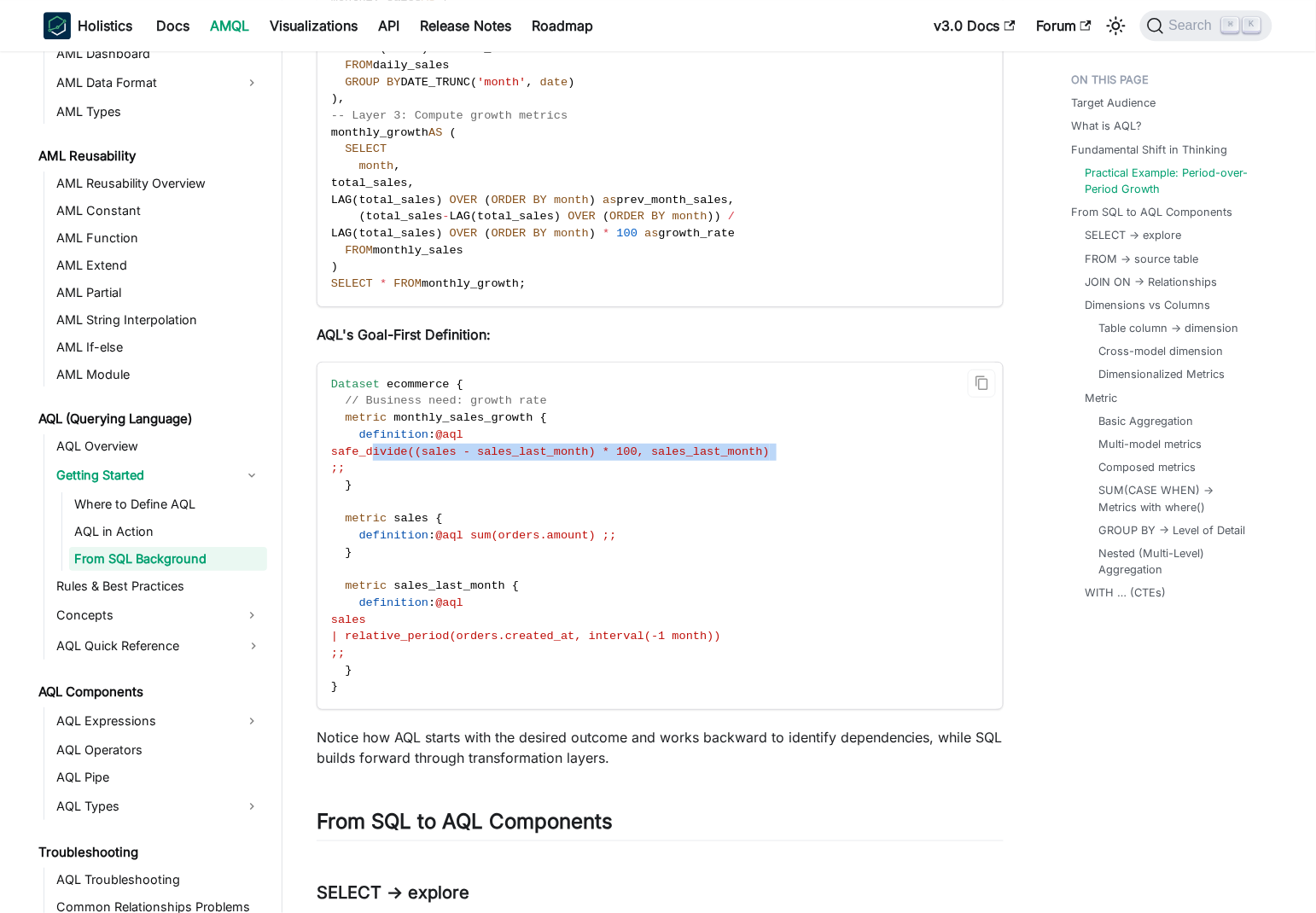
click at [865, 453] on code "Dataset ecommerce { // Business need: growth rate metric monthly_sales_growth {…" at bounding box center [659, 536] width 683 height 346
click at [467, 455] on span "safe_divide((sales - sales_last_month) * 100, sales_last_month)" at bounding box center [550, 451] width 439 height 13
click at [588, 452] on span "safe_divide((sales - sales_last_month) * 100, sales_last_month)" at bounding box center [550, 451] width 439 height 13
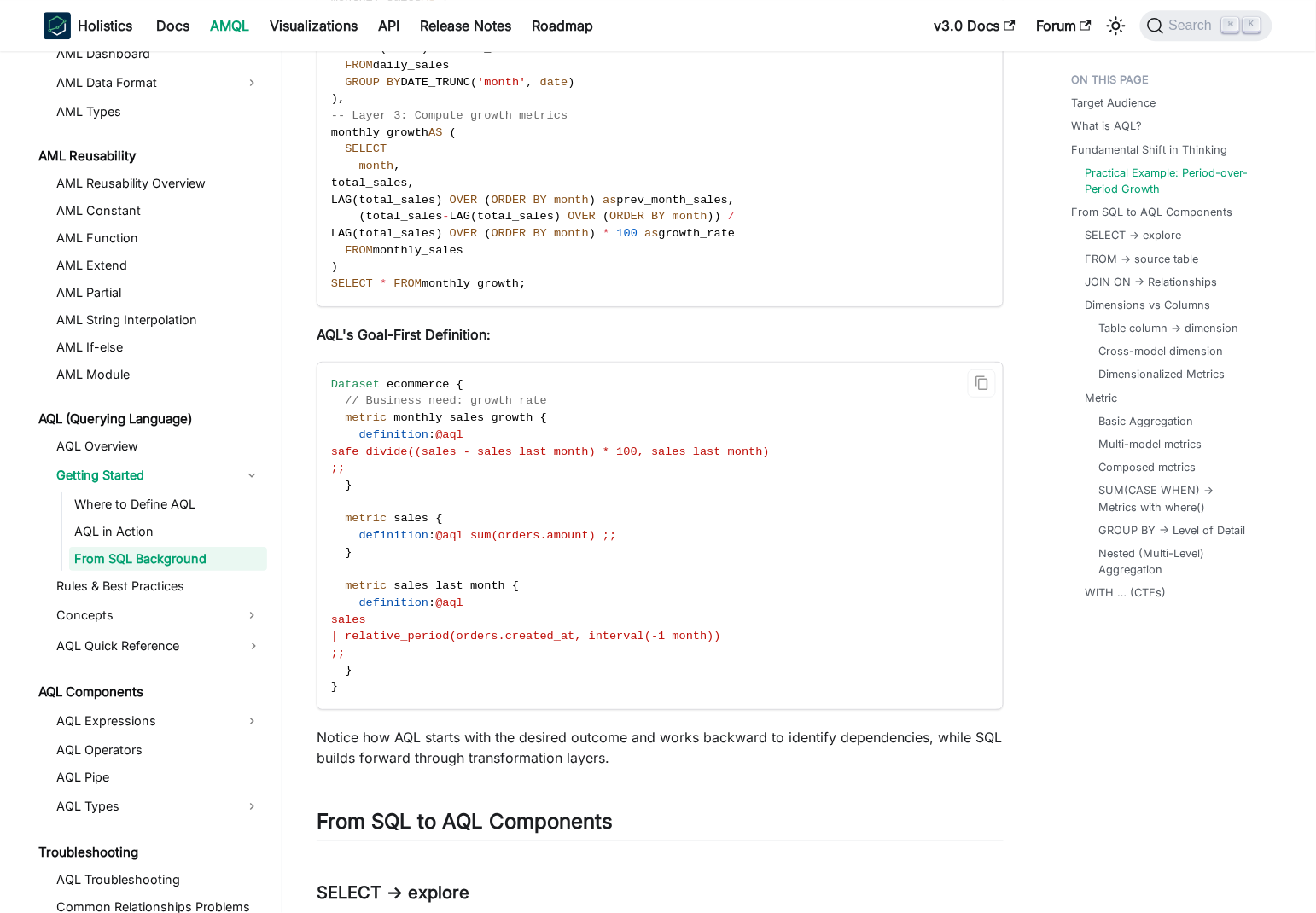
click at [403, 533] on span "definition" at bounding box center [393, 535] width 70 height 13
click at [405, 517] on span "sales" at bounding box center [411, 518] width 35 height 13
drag, startPoint x: 535, startPoint y: 487, endPoint x: 555, endPoint y: 482, distance: 20.6
click at [537, 487] on code "Dataset ecommerce { // Business need: growth rate metric monthly_sales_growth {…" at bounding box center [659, 536] width 683 height 346
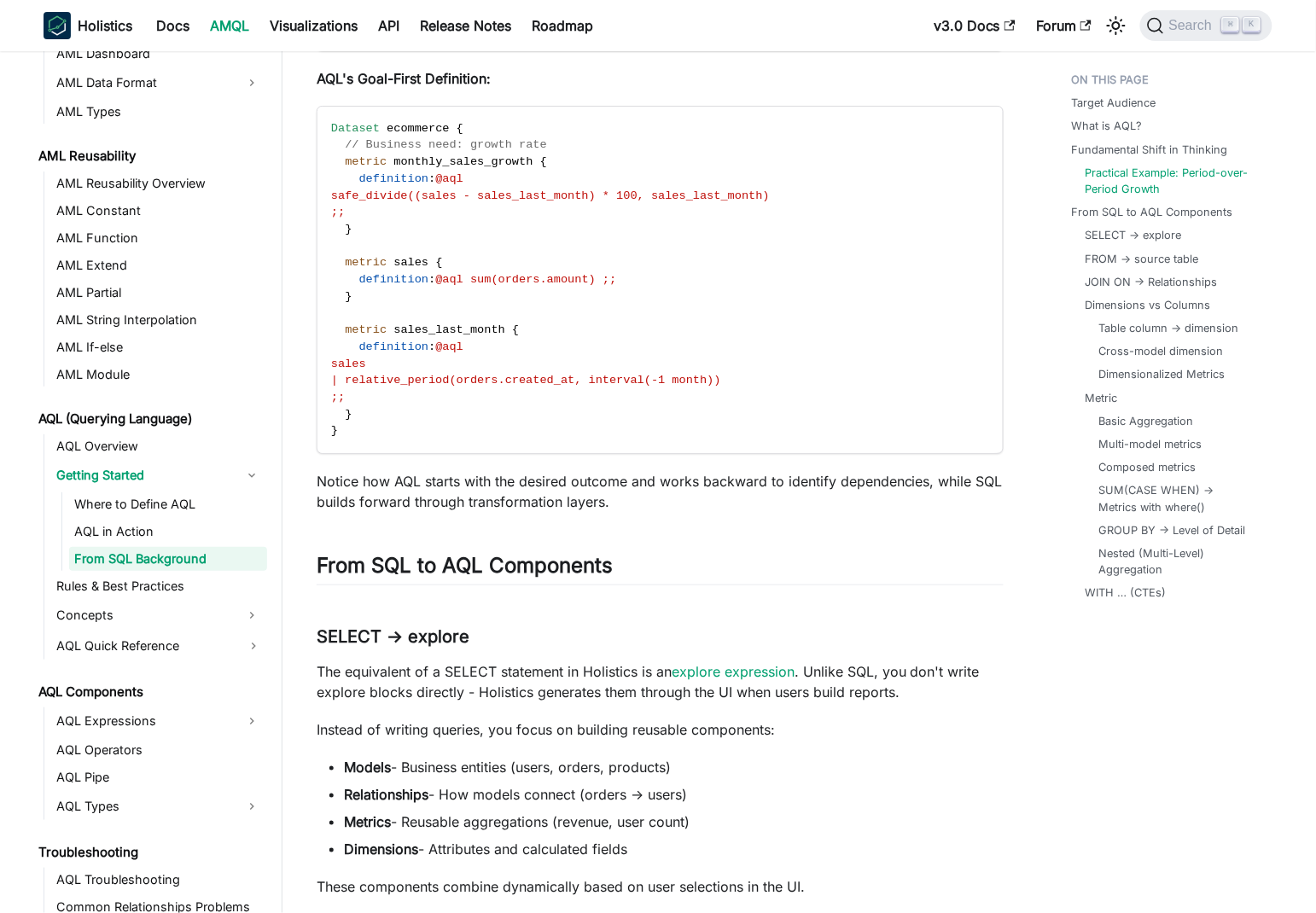
scroll to position [1769, 0]
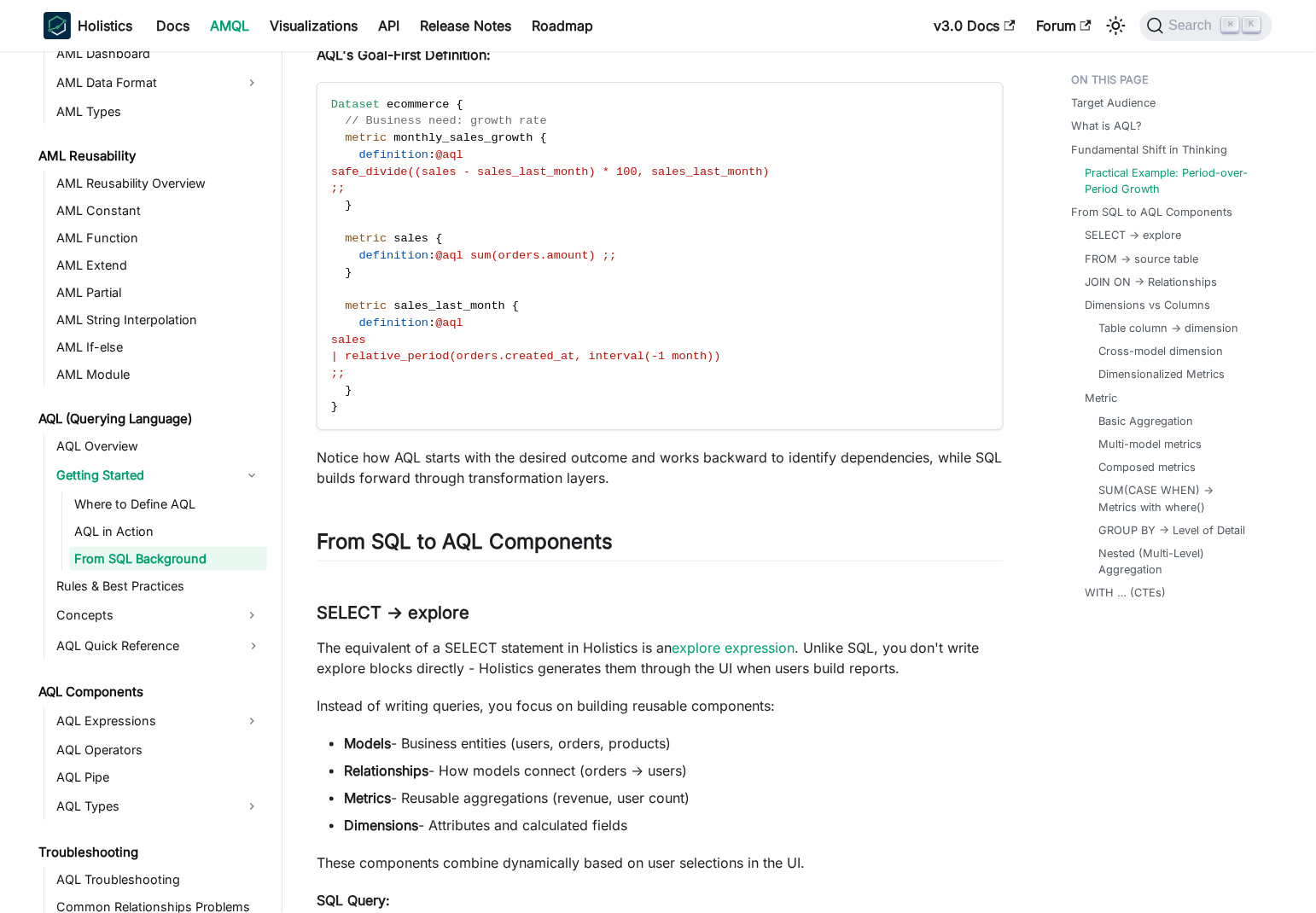
click at [348, 461] on p "Notice how AQL starts with the desired outcome and works backward to identify d…" at bounding box center [660, 468] width 687 height 41
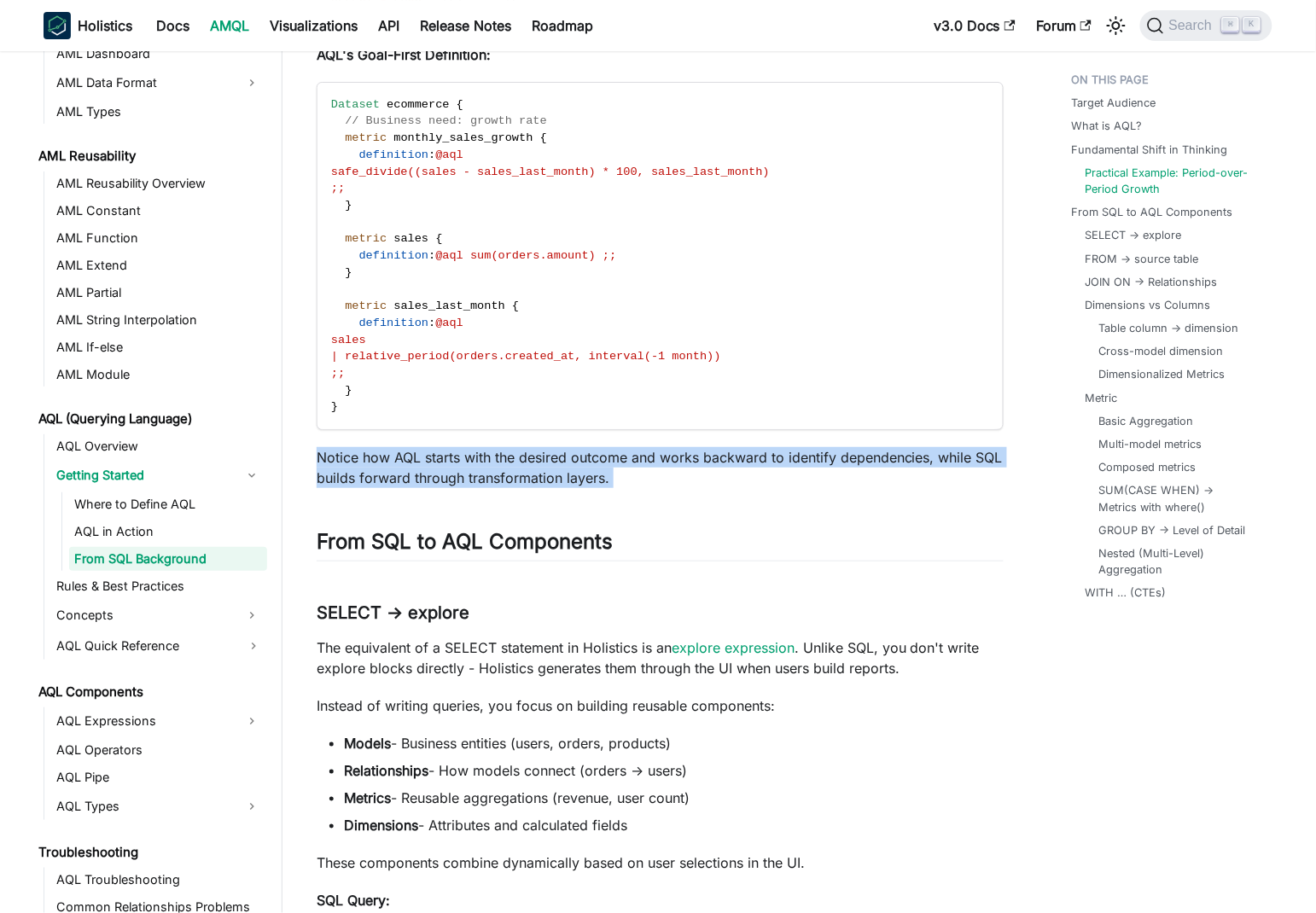
click at [348, 461] on p "Notice how AQL starts with the desired outcome and works backward to identify d…" at bounding box center [660, 468] width 687 height 41
click at [451, 457] on p "Notice how AQL starts with the desired outcome and works backward to identify d…" at bounding box center [660, 468] width 687 height 41
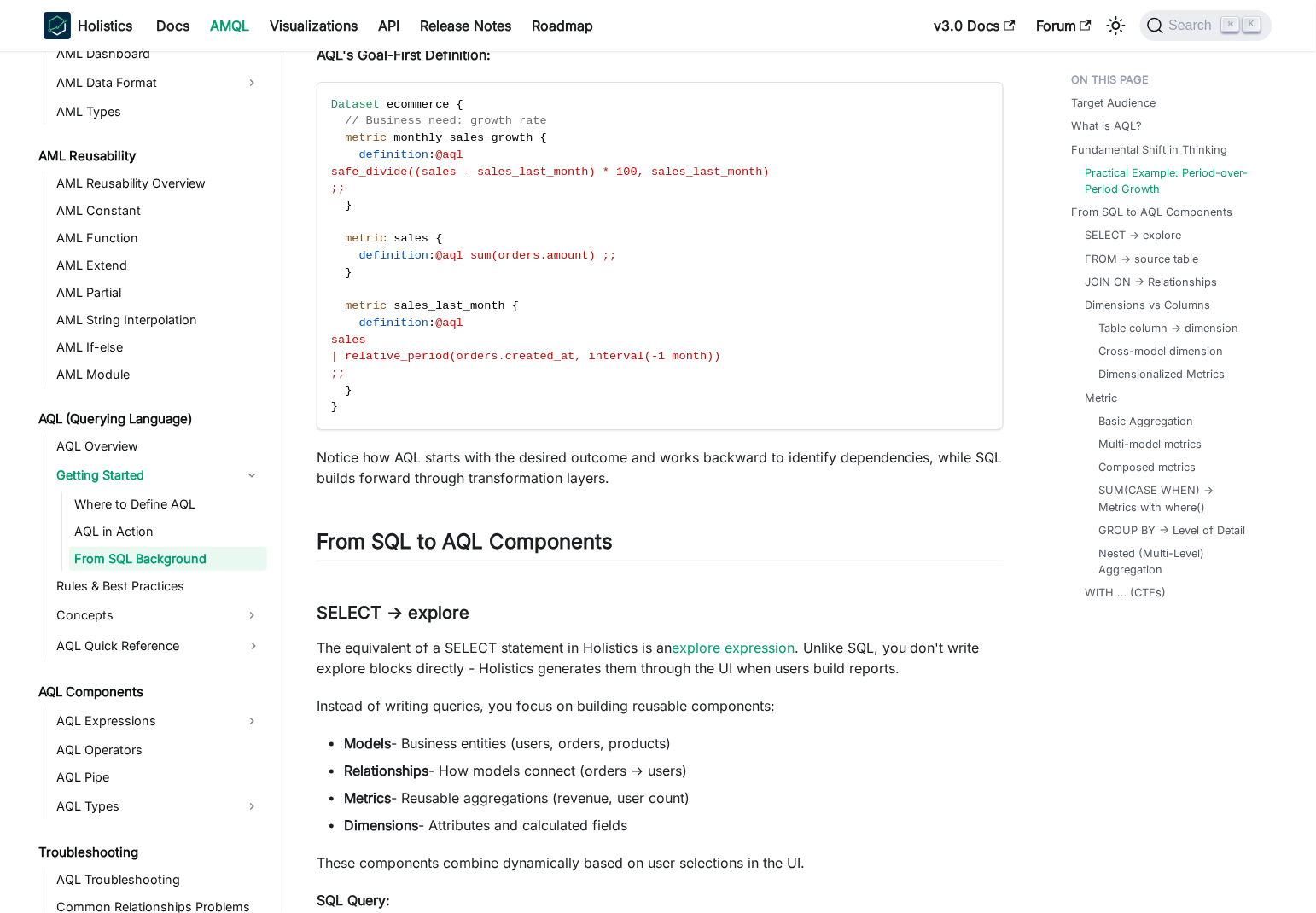
click at [396, 456] on p "Notice how AQL starts with the desired outcome and works backward to identify d…" at bounding box center [660, 468] width 687 height 41
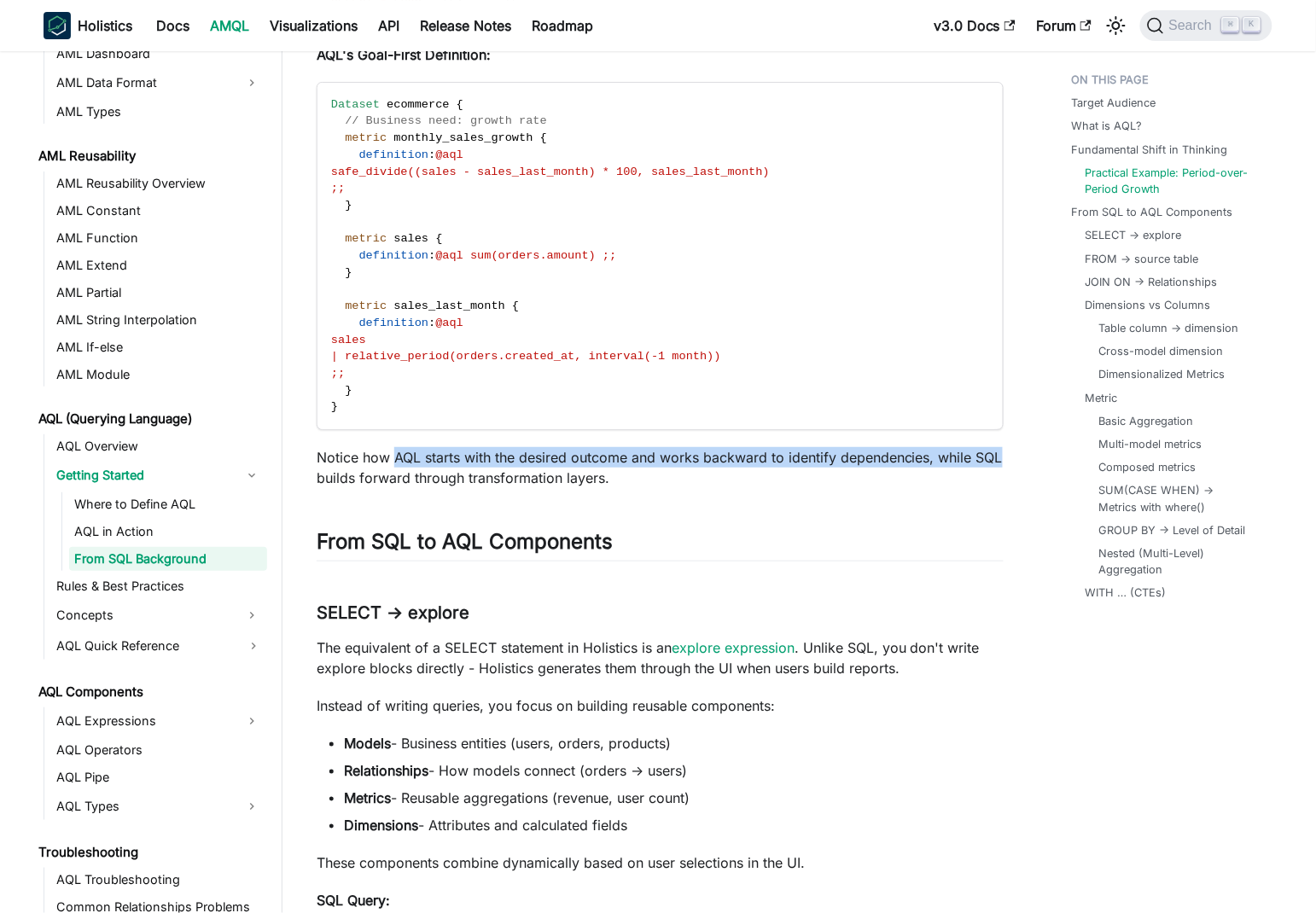
drag, startPoint x: 396, startPoint y: 456, endPoint x: 689, endPoint y: 471, distance: 293.4
click at [1002, 454] on p "Notice how AQL starts with the desired outcome and works backward to identify d…" at bounding box center [660, 468] width 687 height 41
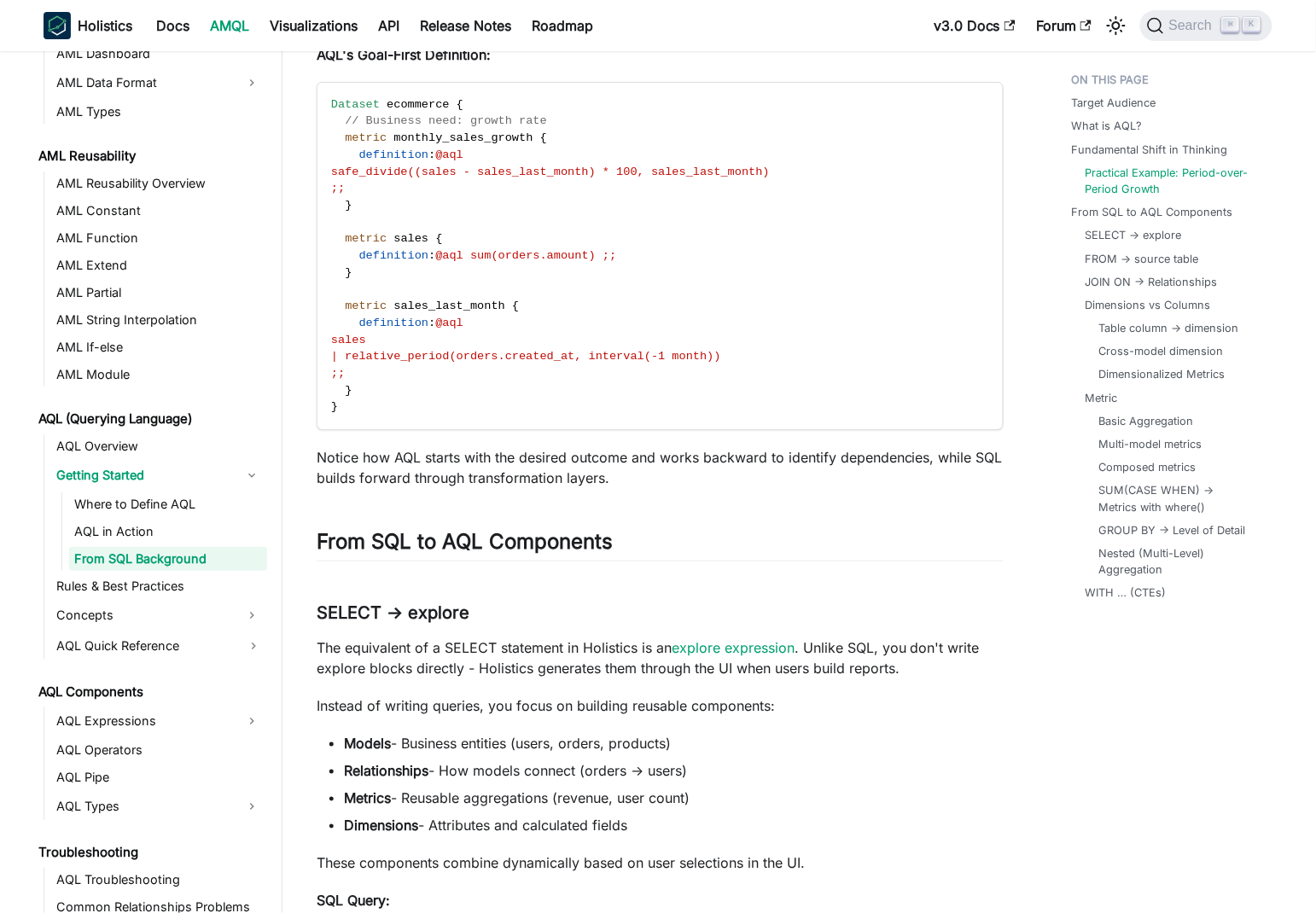
click at [329, 479] on p "Notice how AQL starts with the desired outcome and works backward to identify d…" at bounding box center [660, 468] width 687 height 41
drag, startPoint x: 329, startPoint y: 479, endPoint x: 625, endPoint y: 474, distance: 296.0
click at [625, 474] on p "Notice how AQL starts with the desired outcome and works backward to identify d…" at bounding box center [660, 468] width 687 height 41
click at [721, 468] on p "Notice how AQL starts with the desired outcome and works backward to identify d…" at bounding box center [660, 468] width 687 height 41
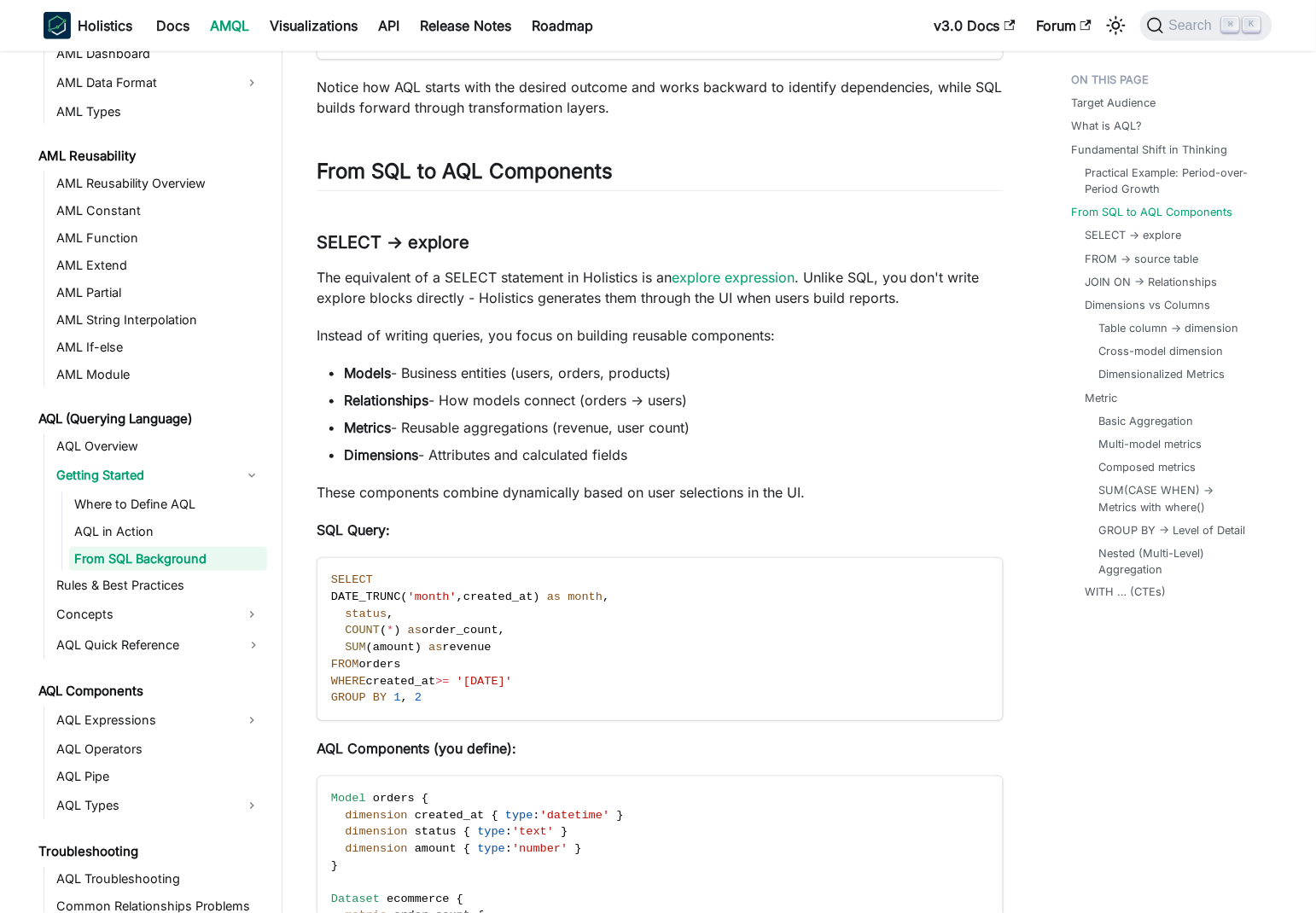
scroll to position [2141, 0]
click at [594, 331] on p "Instead of writing queries, you focus on building reusable components:" at bounding box center [660, 333] width 687 height 20
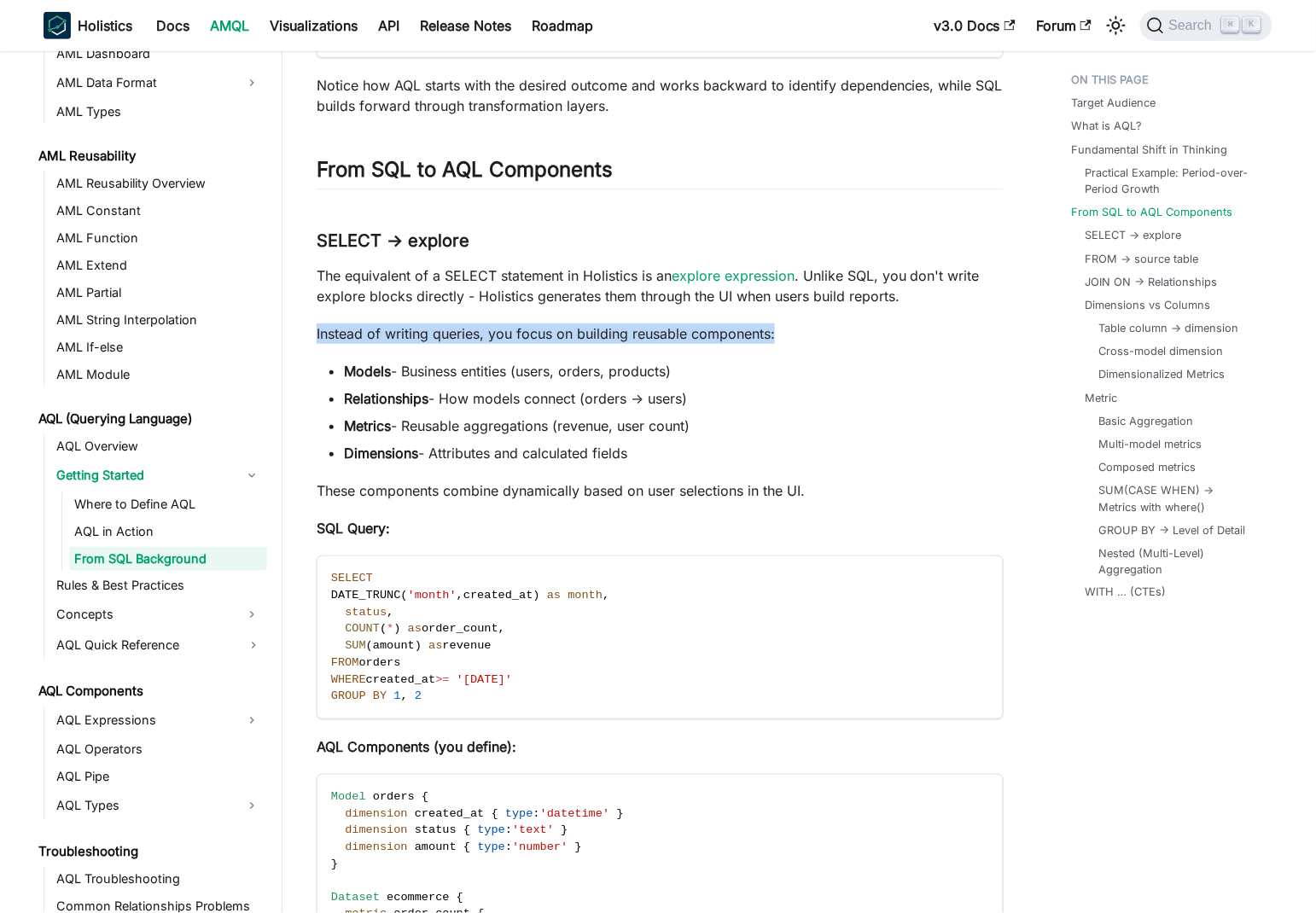
click at [594, 331] on p "Instead of writing queries, you focus on building reusable components:" at bounding box center [660, 333] width 687 height 20
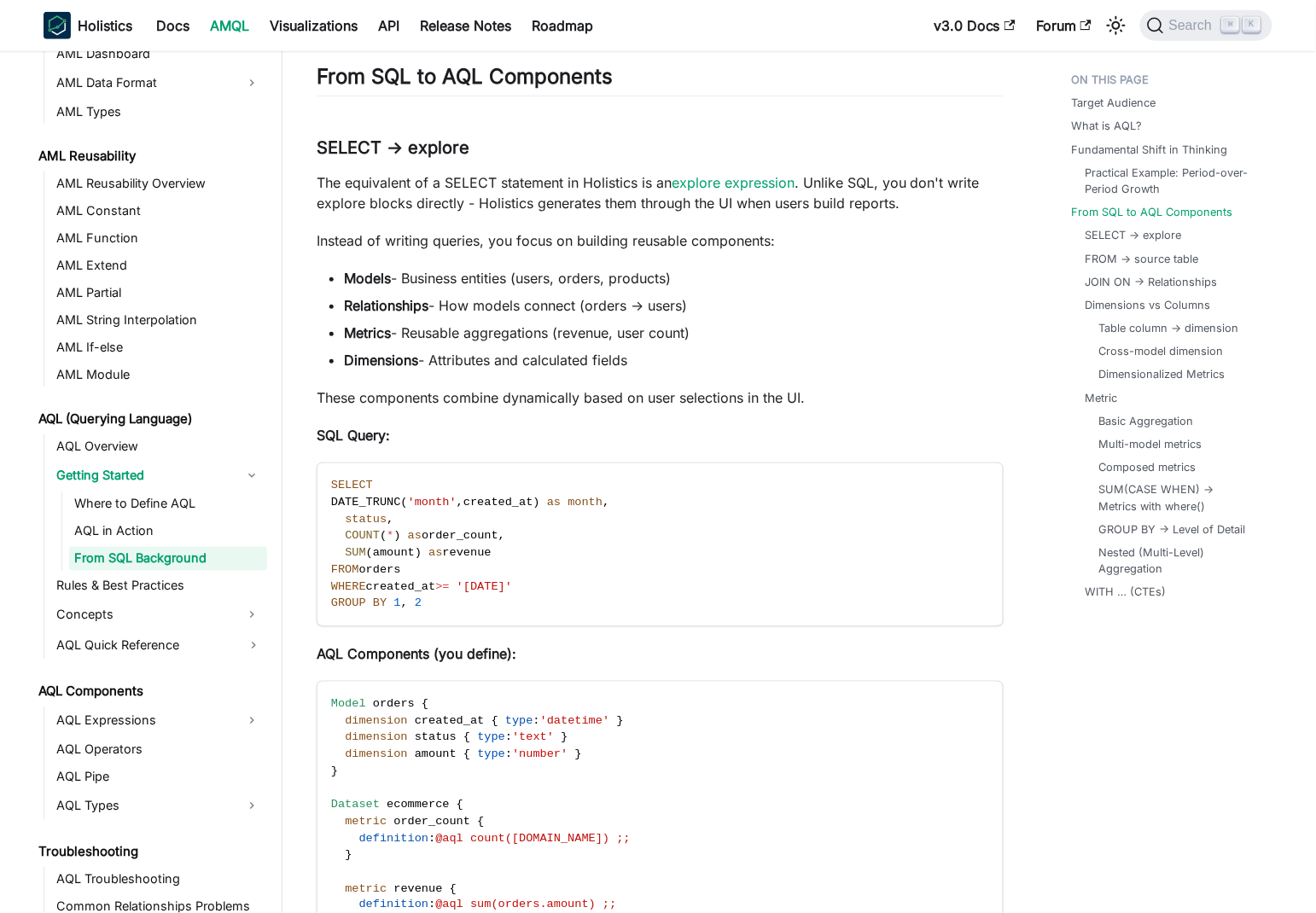
click at [668, 396] on p "These components combine dynamically based on user selections in the UI." at bounding box center [660, 397] width 687 height 20
click at [721, 364] on li "Dimensions - Attributes and calculated fields" at bounding box center [673, 360] width 660 height 20
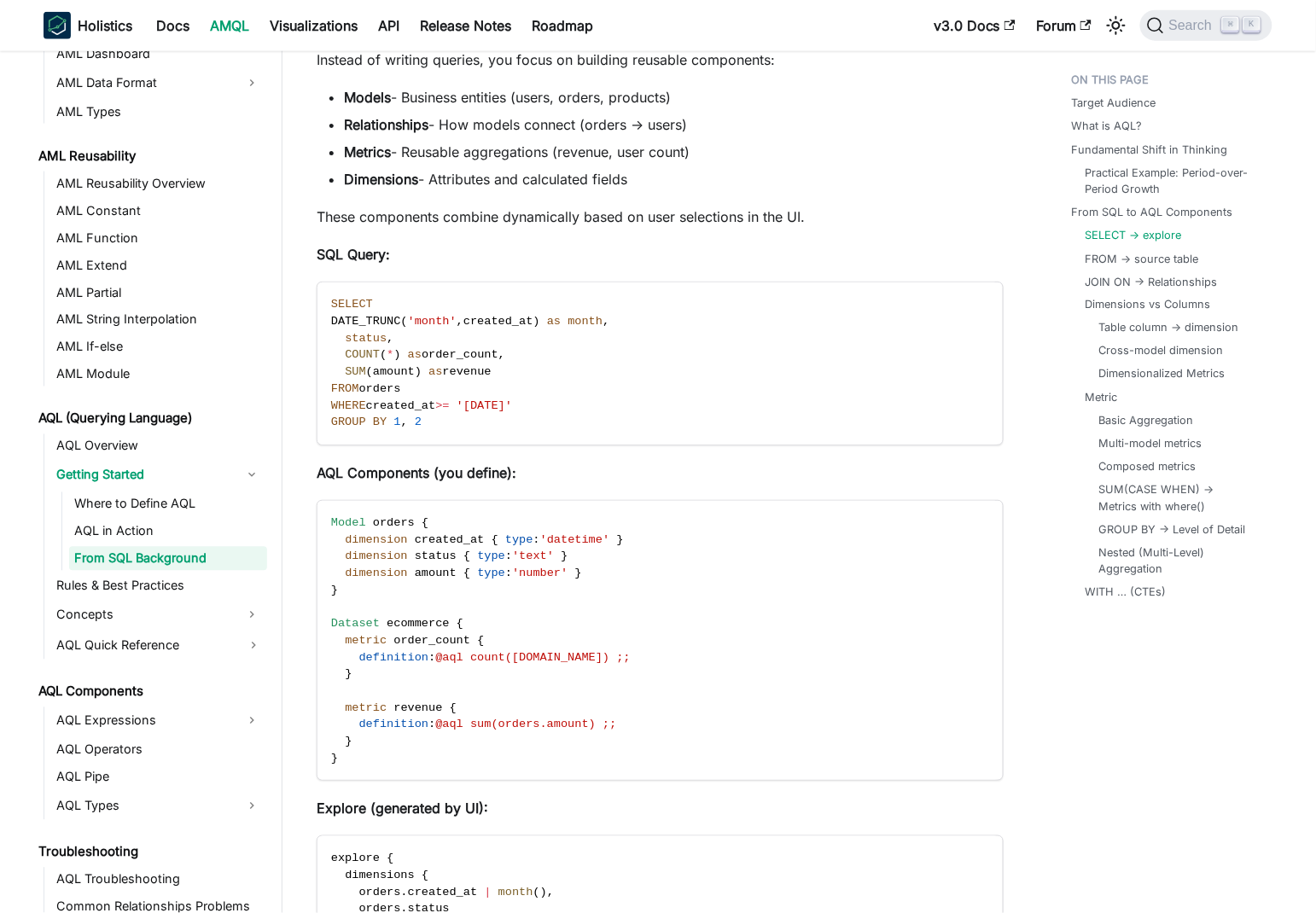
scroll to position [2420, 0]
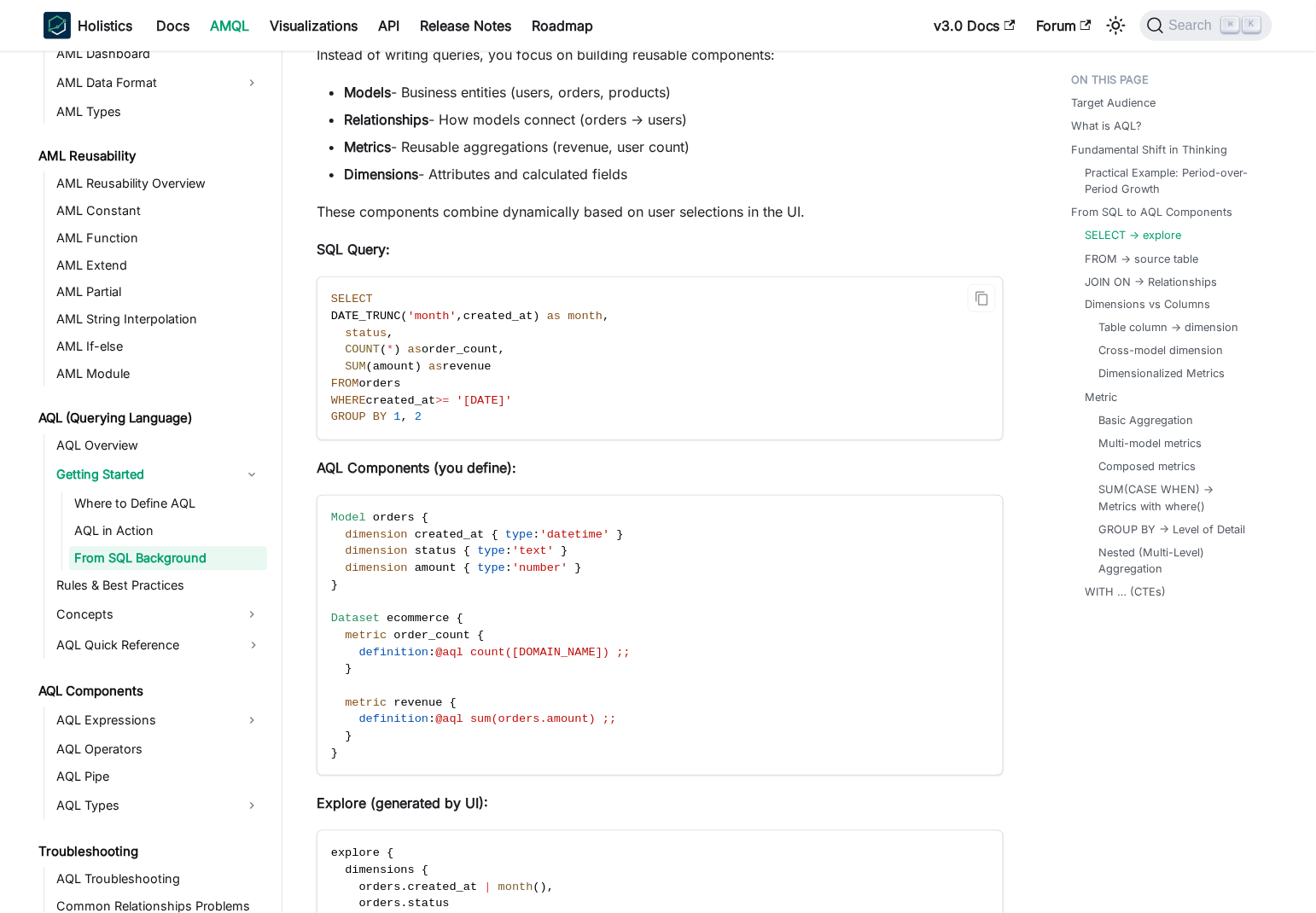
click at [811, 320] on code "SELECT DATE_TRUNC ( 'month' , created_at ) as month , status , COUNT ( * ) as o…" at bounding box center [659, 358] width 683 height 163
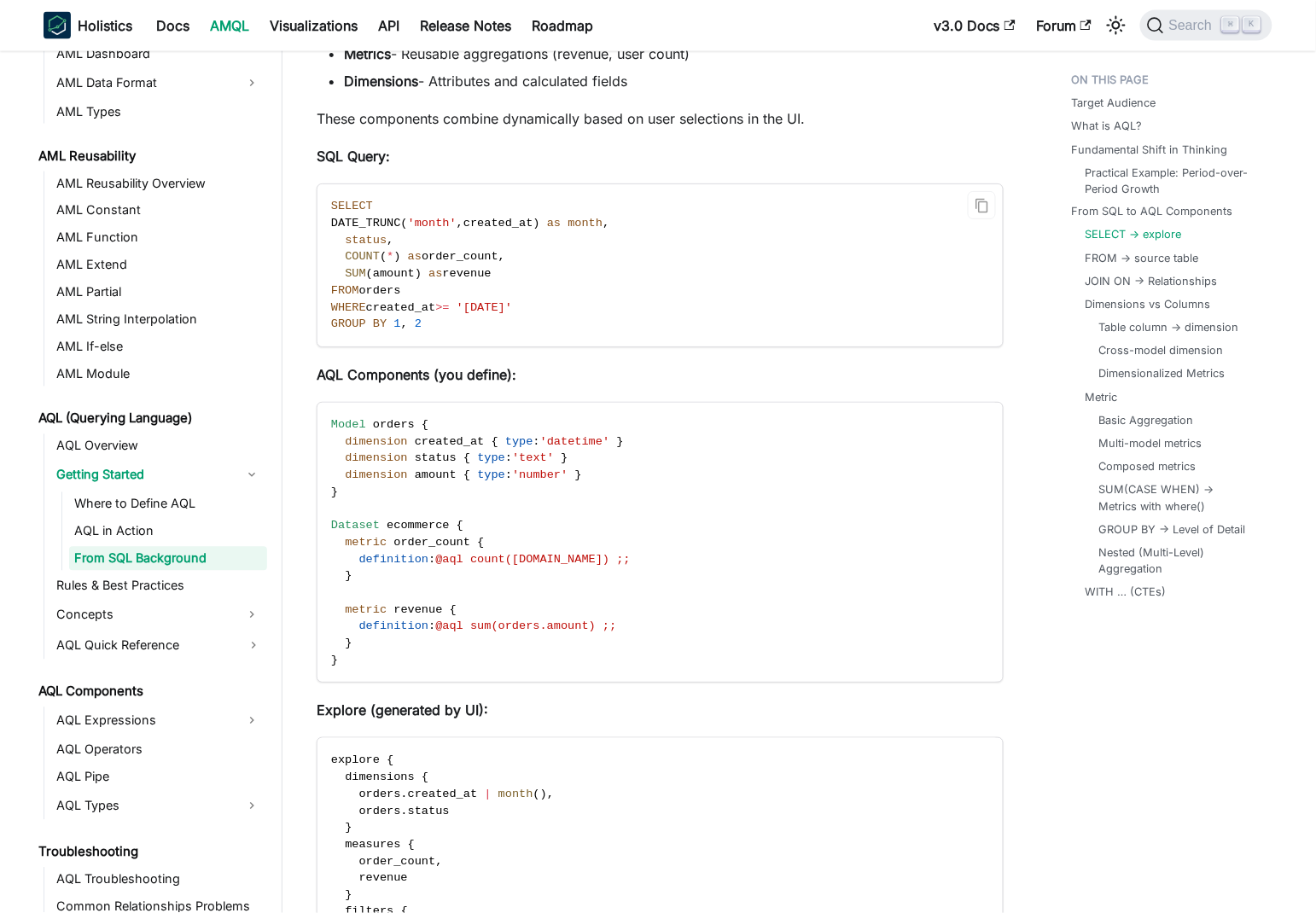
click at [809, 320] on code "SELECT DATE_TRUNC ( 'month' , created_at ) as month , status , COUNT ( * ) as o…" at bounding box center [659, 266] width 683 height 163
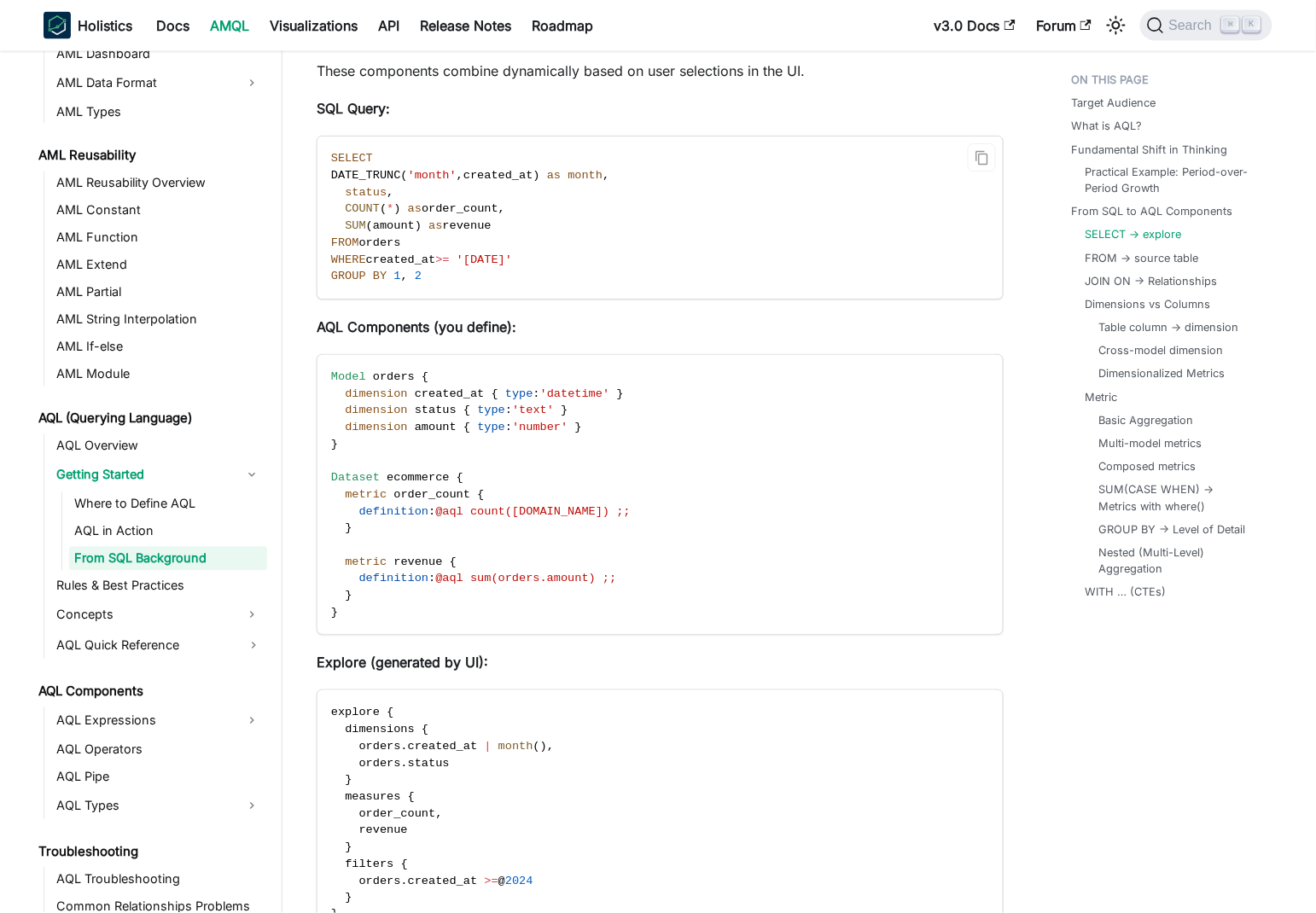
scroll to position [2606, 0]
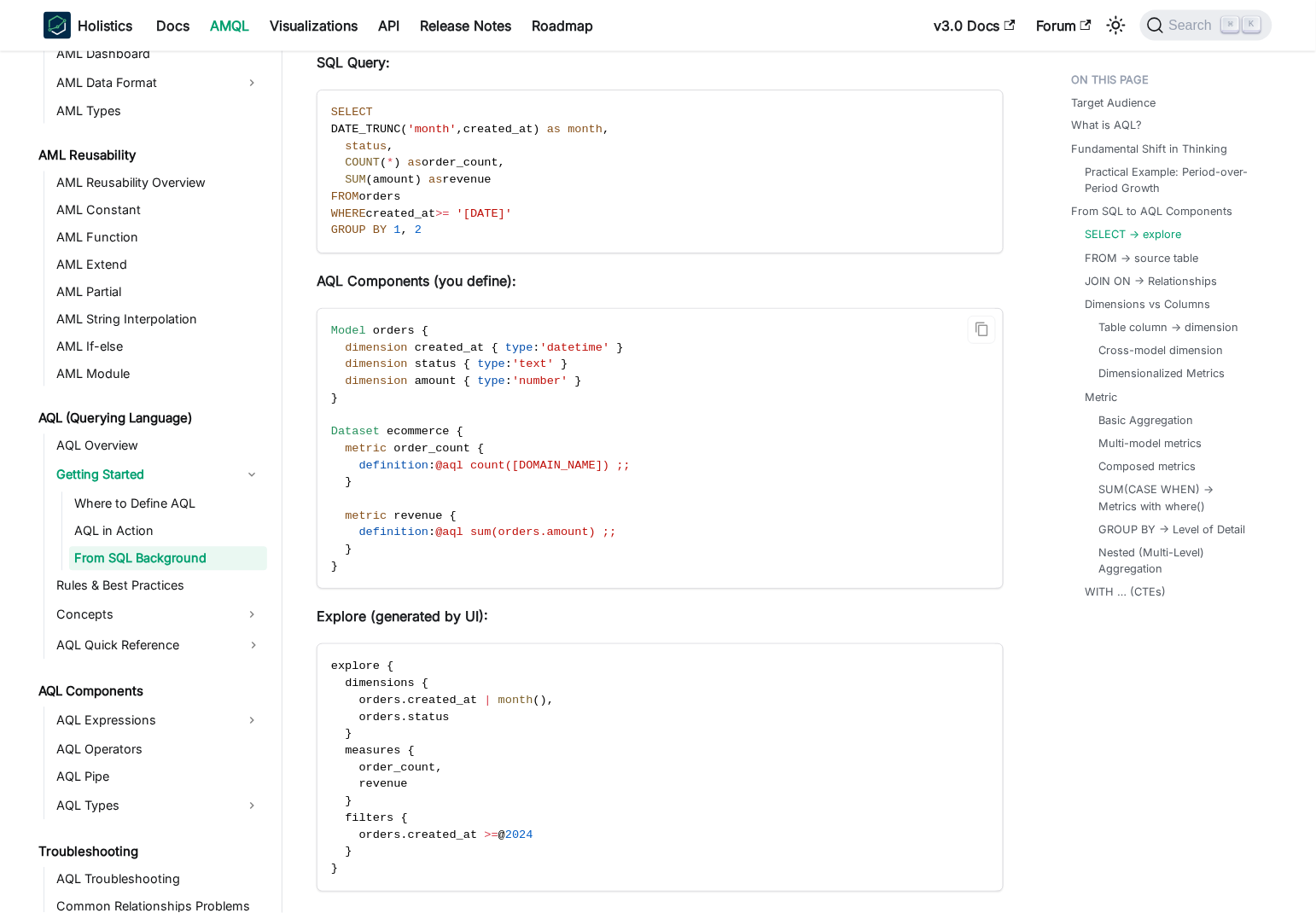
click at [532, 525] on span "@aql sum(orders.amount) ;;" at bounding box center [525, 531] width 181 height 13
click at [853, 461] on code "Model orders { dimension created_at { type : 'datetime' } dimension status { ty…" at bounding box center [659, 448] width 683 height 280
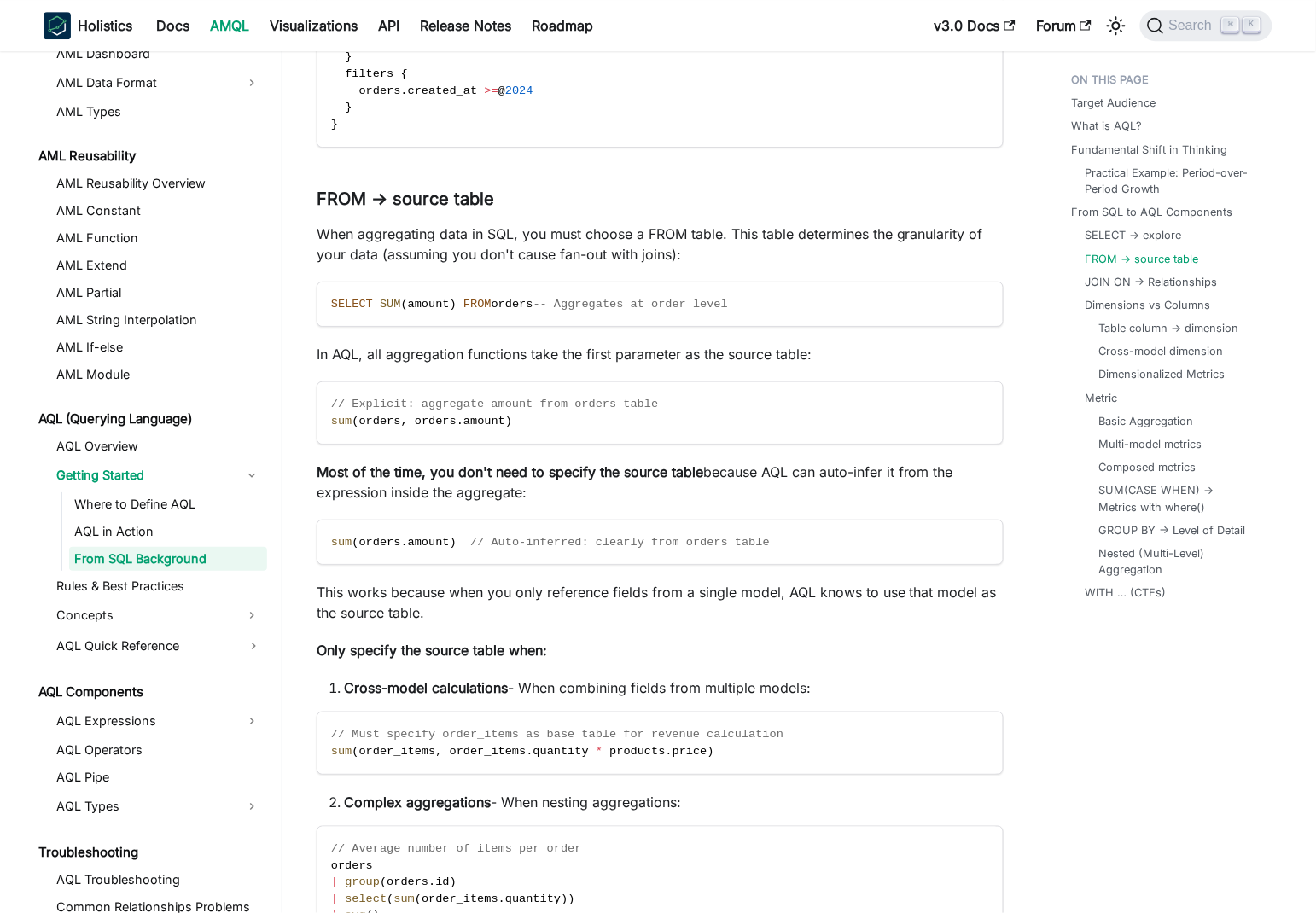
scroll to position [3351, 0]
click at [554, 232] on p "When aggregating data in SQL, you must choose a FROM table. This table determin…" at bounding box center [660, 243] width 687 height 41
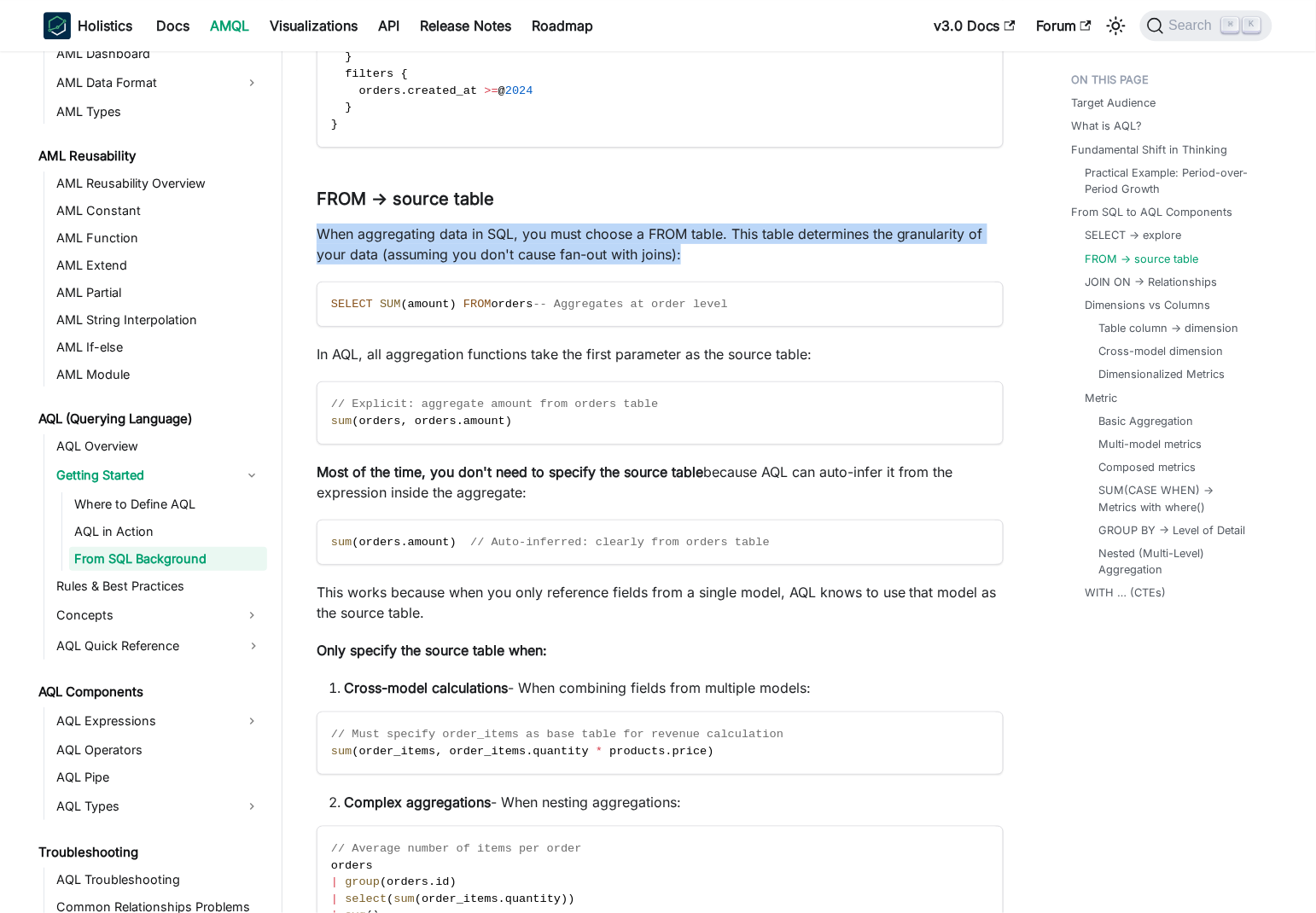
click at [554, 232] on p "When aggregating data in SQL, you must choose a FROM table. This table determin…" at bounding box center [660, 243] width 687 height 41
click at [694, 250] on p "When aggregating data in SQL, you must choose a FROM table. This table determin…" at bounding box center [660, 243] width 687 height 41
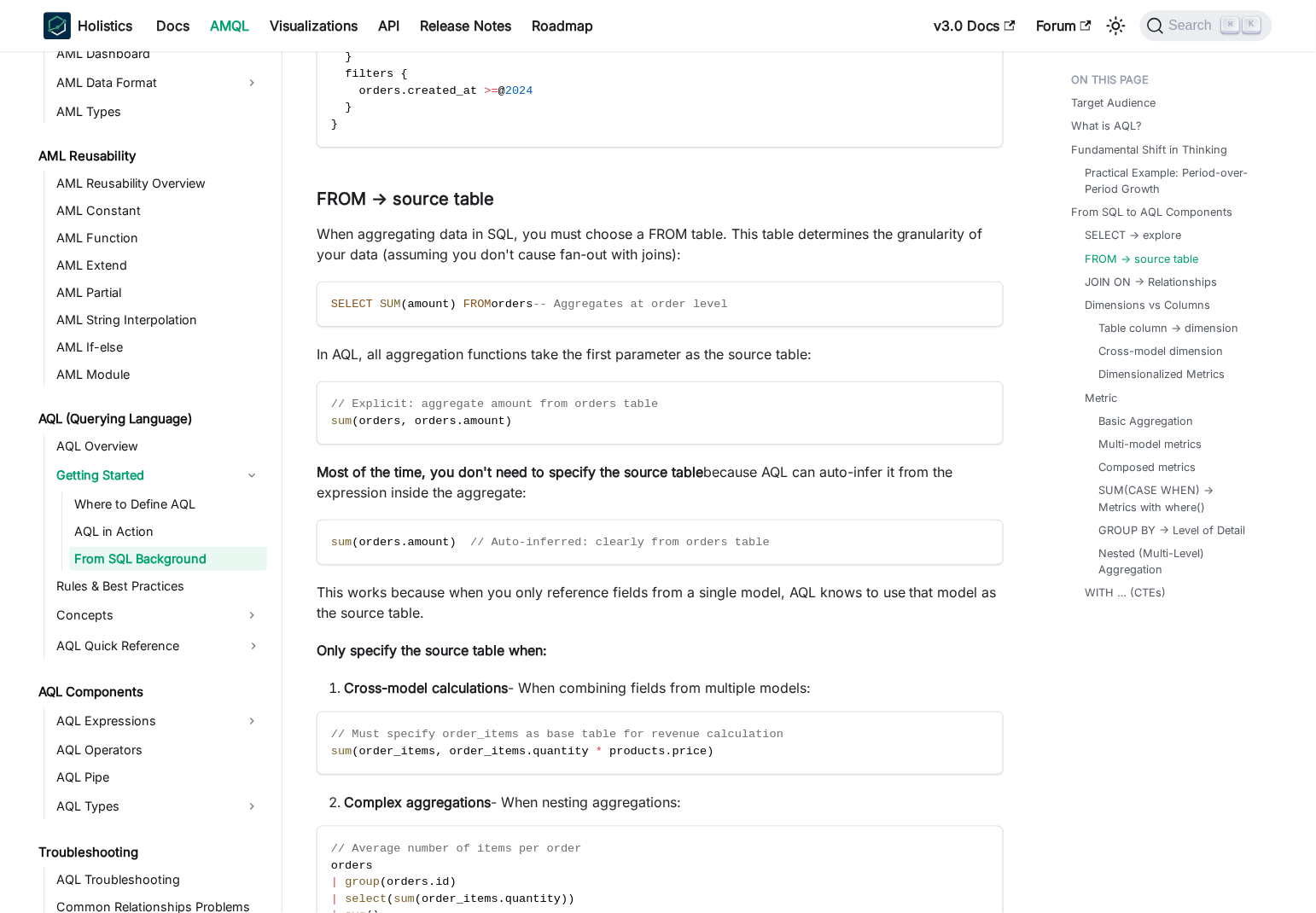
click at [625, 262] on p "When aggregating data in SQL, you must choose a FROM table. This table determin…" at bounding box center [660, 243] width 687 height 41
click at [625, 247] on p "When aggregating data in SQL, you must choose a FROM table. This table determin…" at bounding box center [660, 243] width 687 height 41
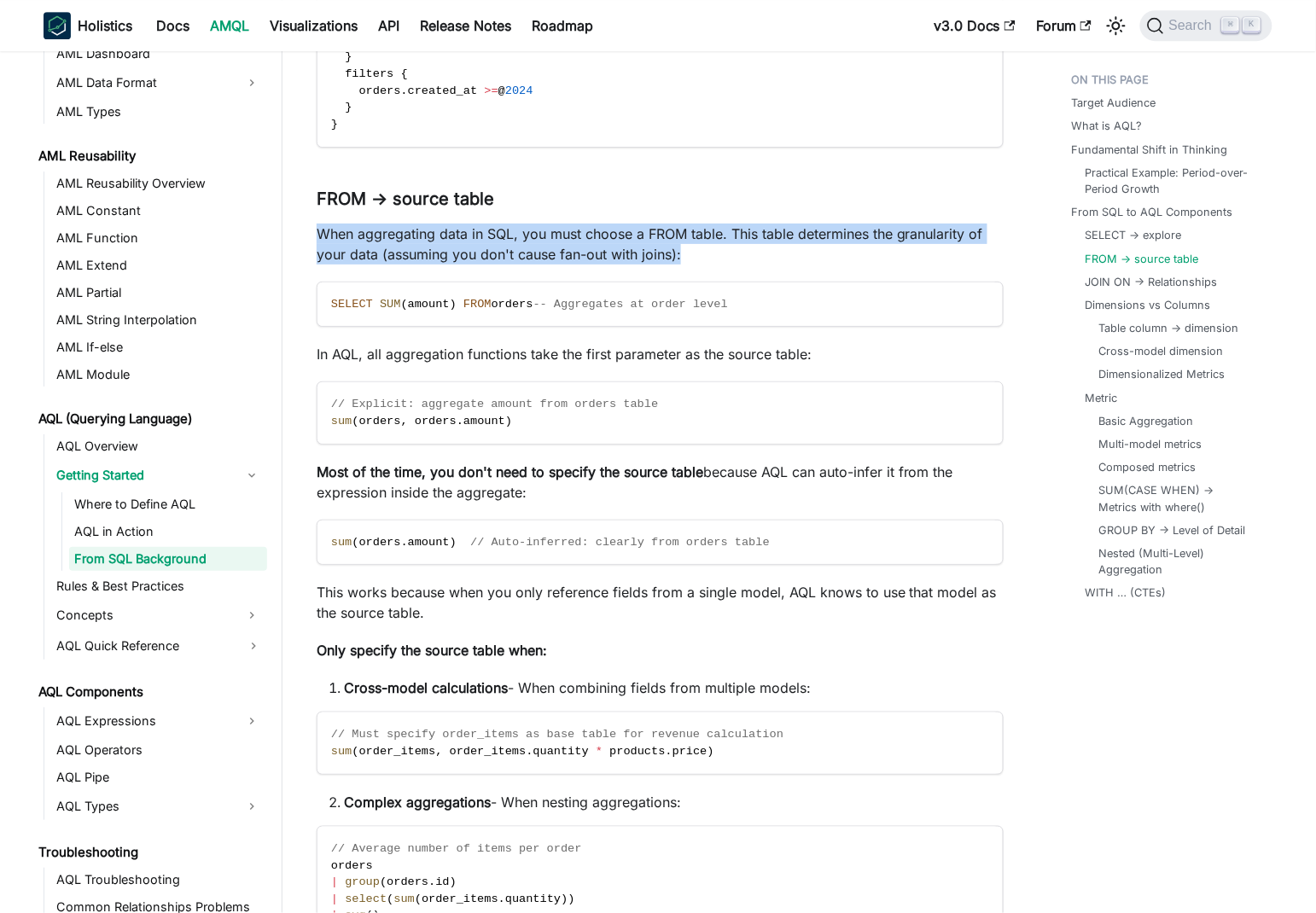
click at [625, 247] on p "When aggregating data in SQL, you must choose a FROM table. This table determin…" at bounding box center [660, 243] width 687 height 41
click at [686, 236] on p "When aggregating data in SQL, you must choose a FROM table. This table determin…" at bounding box center [660, 243] width 687 height 41
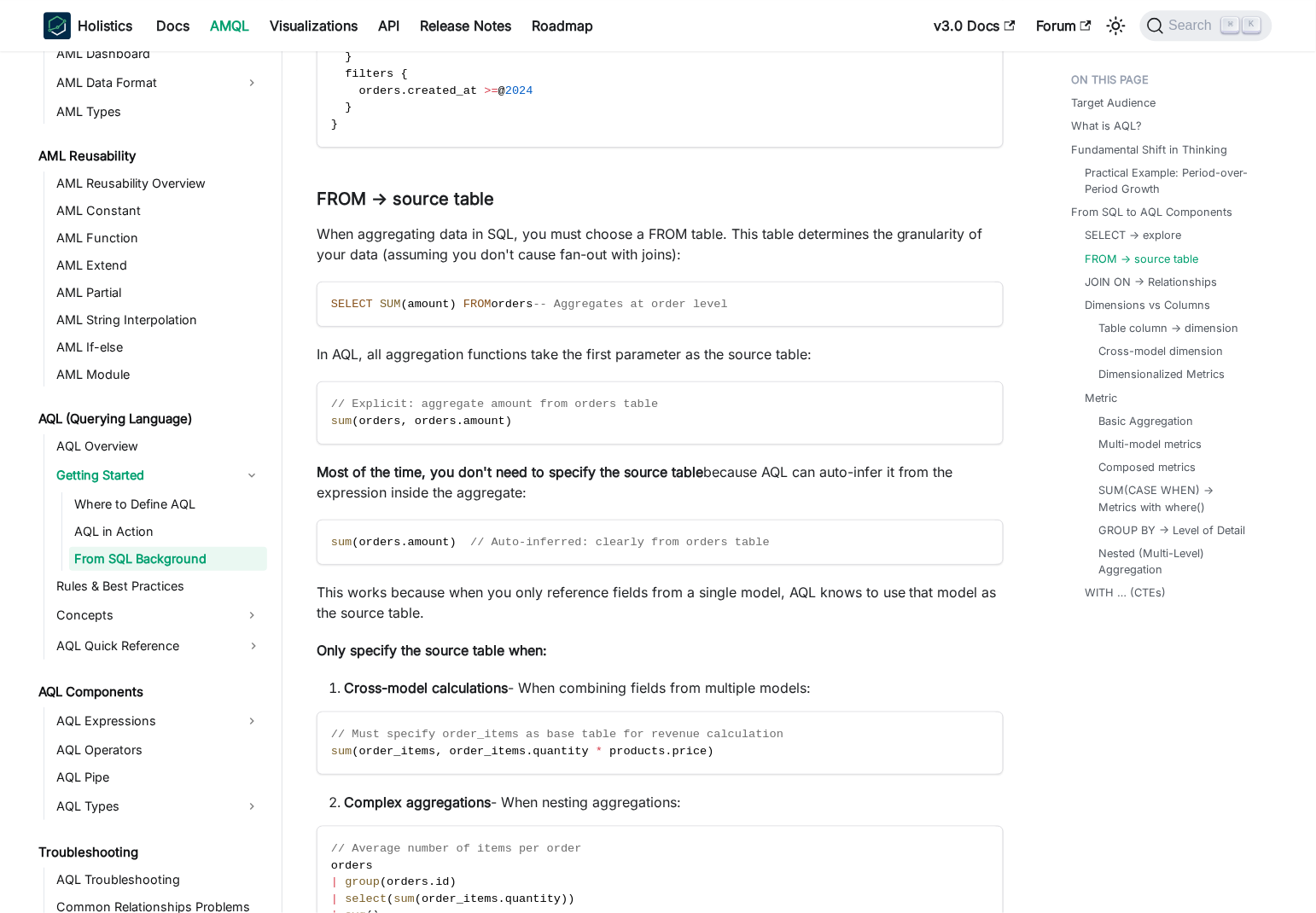
click at [617, 230] on p "When aggregating data in SQL, you must choose a FROM table. This table determin…" at bounding box center [660, 243] width 687 height 41
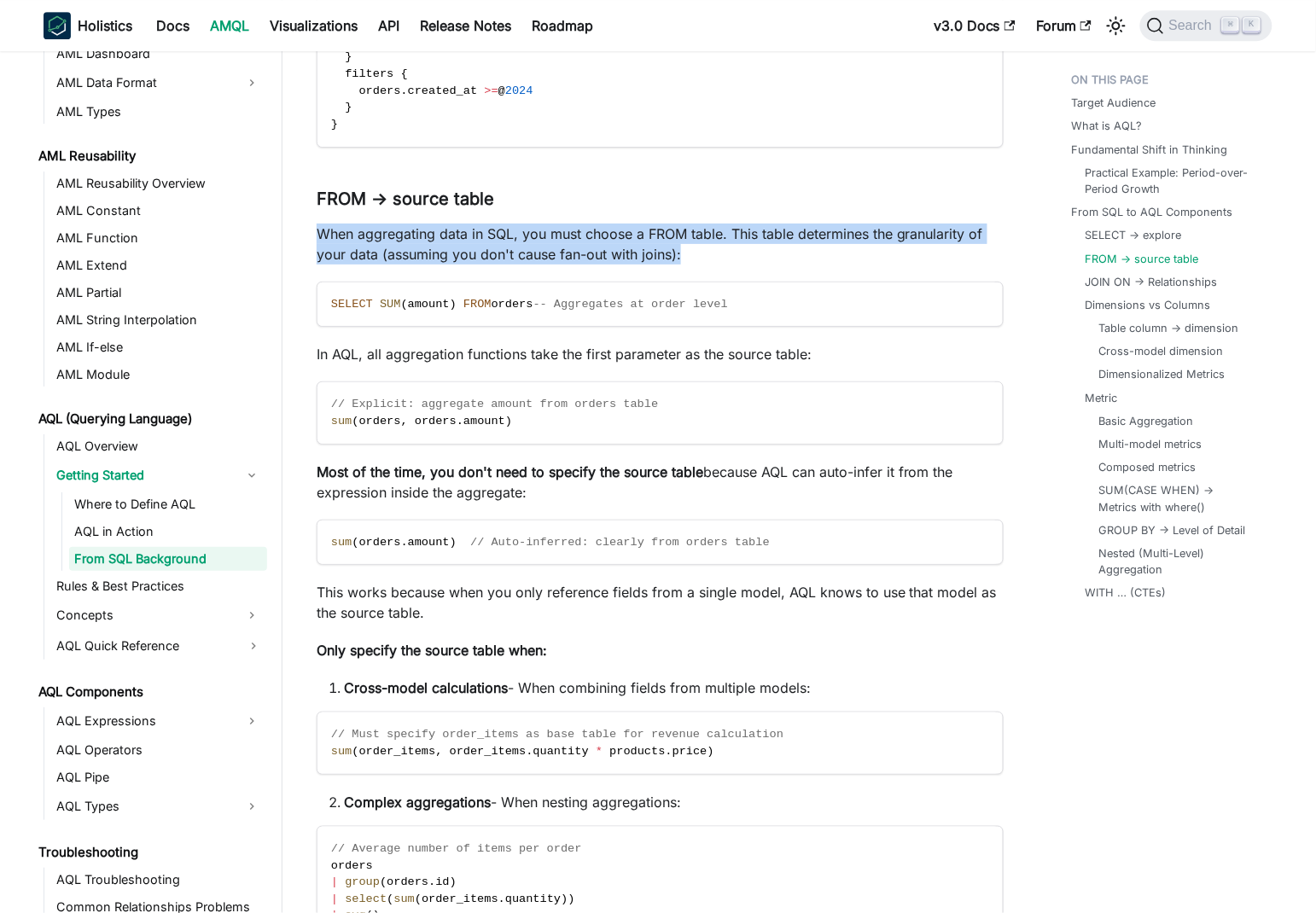
click at [617, 230] on p "When aggregating data in SQL, you must choose a FROM table. This table determin…" at bounding box center [660, 243] width 687 height 41
click at [677, 223] on p "When aggregating data in SQL, you must choose a FROM table. This table determin…" at bounding box center [660, 243] width 687 height 41
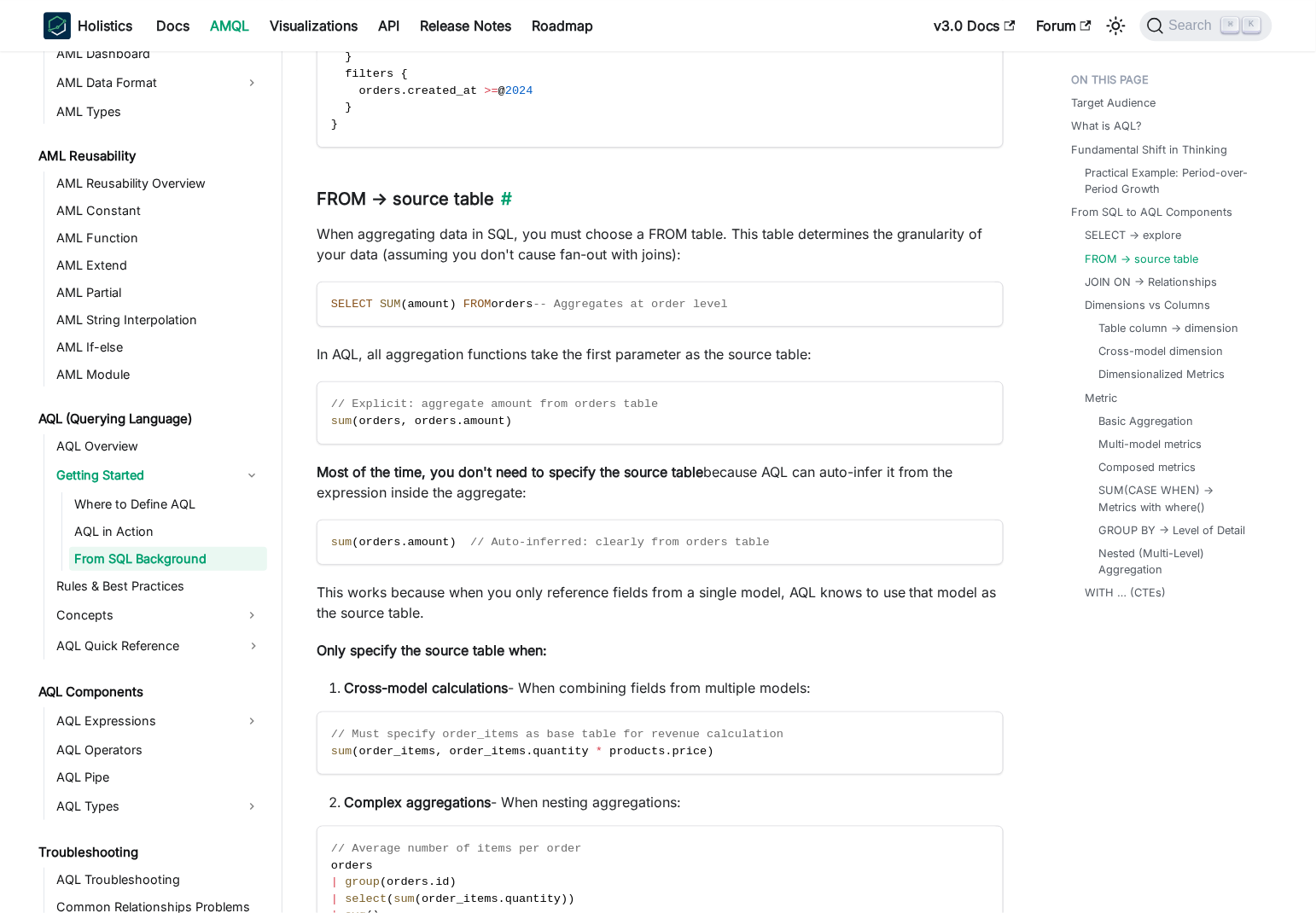
click at [413, 196] on h3 "FROM -> source table ​" at bounding box center [660, 199] width 687 height 21
drag, startPoint x: 413, startPoint y: 196, endPoint x: 465, endPoint y: 200, distance: 52.2
click at [465, 200] on h3 "FROM -> source table ​" at bounding box center [660, 199] width 687 height 21
click at [562, 224] on p "When aggregating data in SQL, you must choose a FROM table. This table determin…" at bounding box center [660, 243] width 687 height 41
click at [342, 230] on p "When aggregating data in SQL, you must choose a FROM table. This table determin…" at bounding box center [660, 243] width 687 height 41
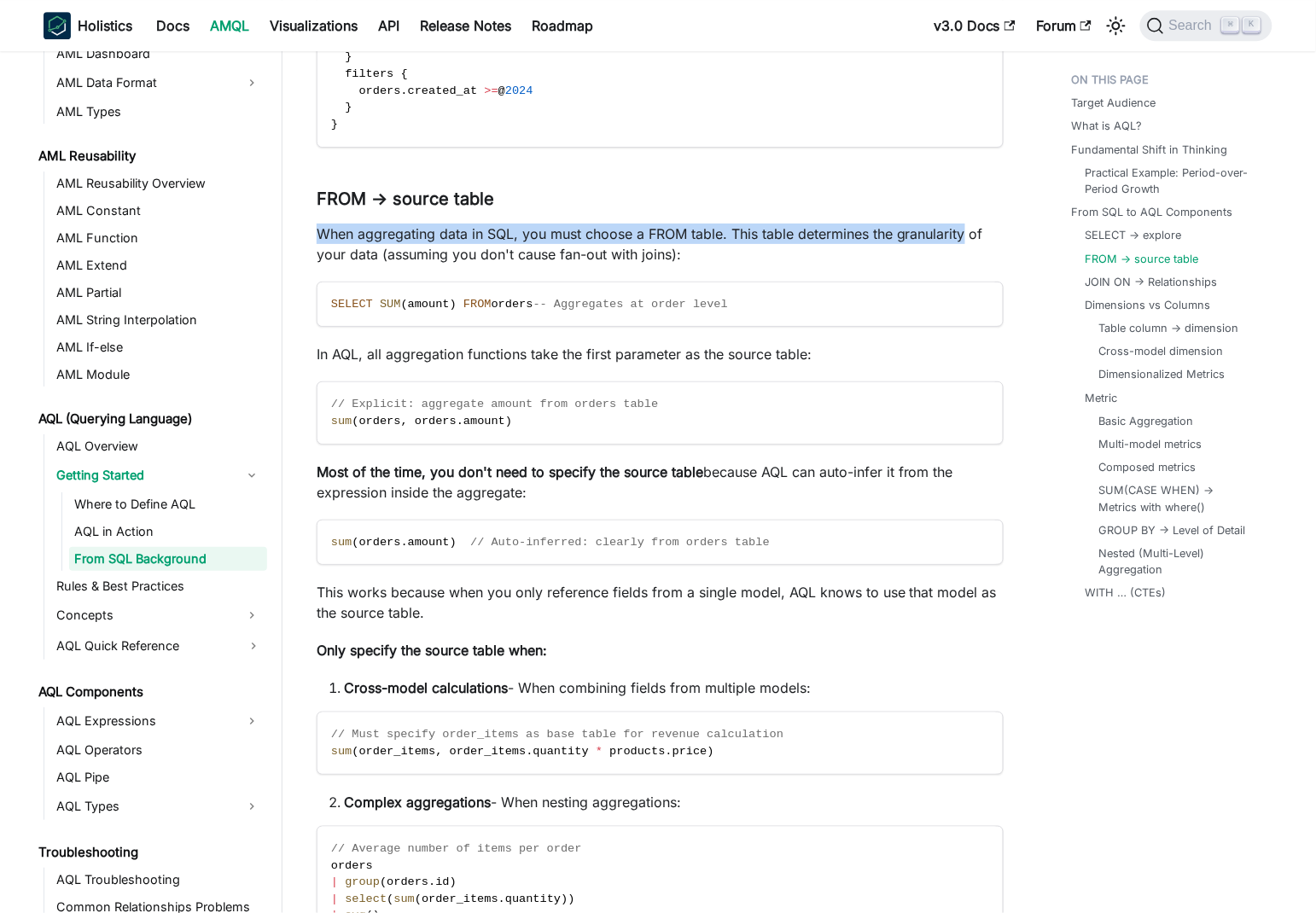
drag, startPoint x: 342, startPoint y: 230, endPoint x: 937, endPoint y: 223, distance: 595.0
click at [937, 223] on p "When aggregating data in SQL, you must choose a FROM table. This table determin…" at bounding box center [660, 243] width 687 height 41
click at [809, 241] on p "When aggregating data in SQL, you must choose a FROM table. This table determin…" at bounding box center [660, 243] width 687 height 41
click at [533, 234] on p "When aggregating data in SQL, you must choose a FROM table. This table determin…" at bounding box center [660, 243] width 687 height 41
drag, startPoint x: 533, startPoint y: 234, endPoint x: 992, endPoint y: 231, distance: 459.0
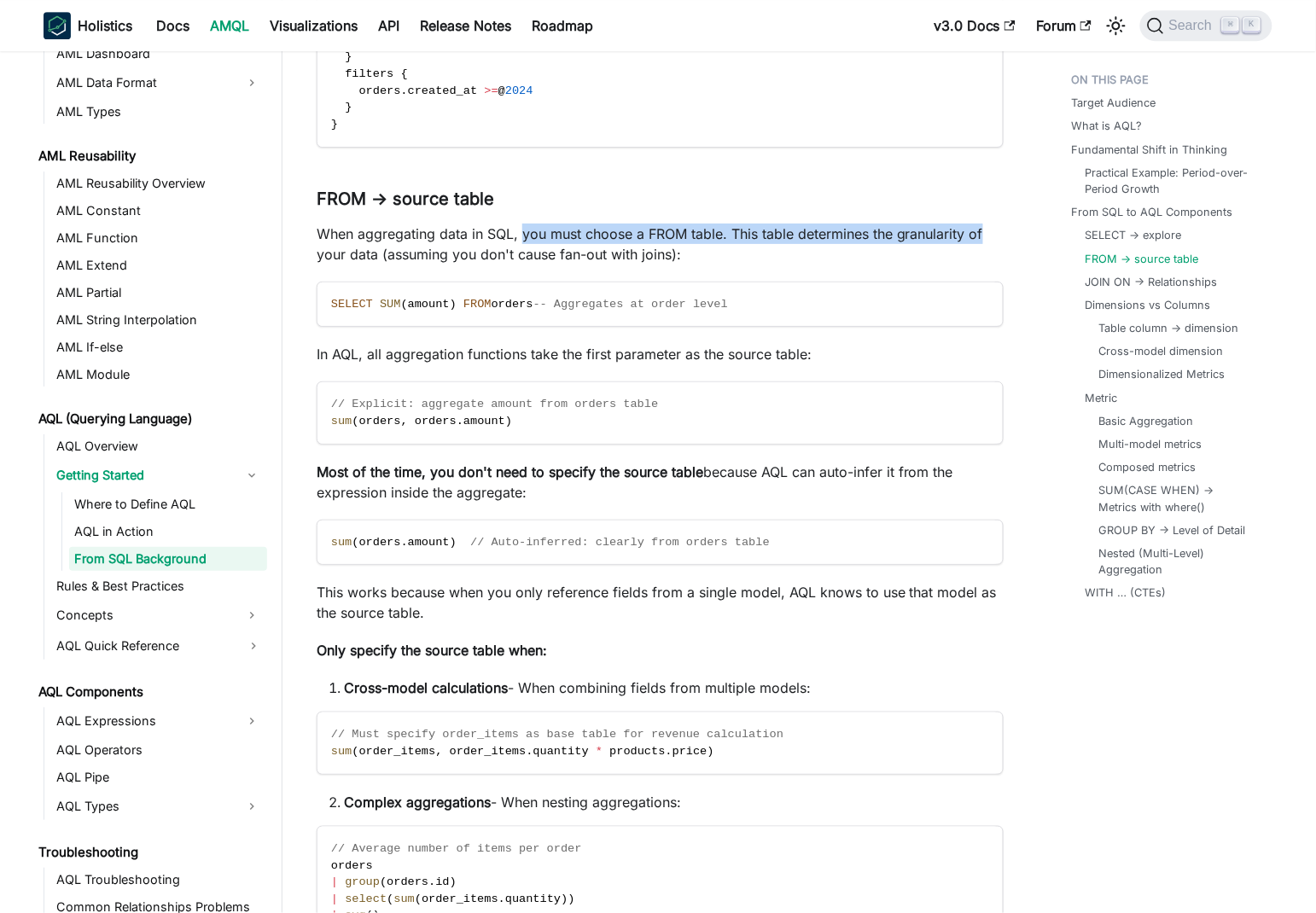
click at [992, 231] on p "When aggregating data in SQL, you must choose a FROM table. This table determin…" at bounding box center [660, 243] width 687 height 41
click at [322, 248] on p "When aggregating data in SQL, you must choose a FROM table. This table determin…" at bounding box center [660, 243] width 687 height 41
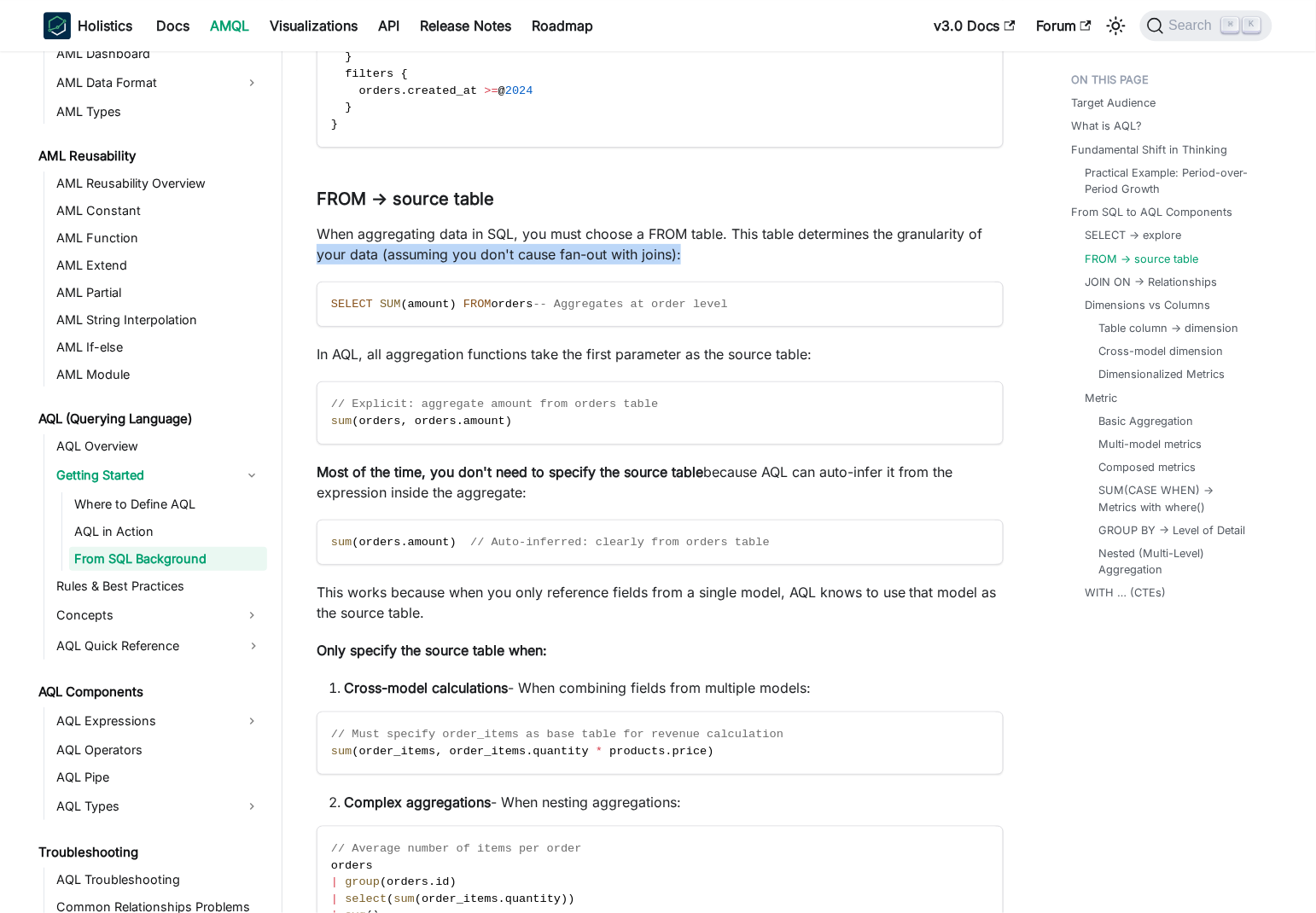
drag, startPoint x: 322, startPoint y: 248, endPoint x: 585, endPoint y: 248, distance: 263.0
click at [695, 246] on p "When aggregating data in SQL, you must choose a FROM table. This table determin…" at bounding box center [660, 243] width 687 height 41
click at [581, 248] on p "When aggregating data in SQL, you must choose a FROM table. This table determin…" at bounding box center [660, 243] width 687 height 41
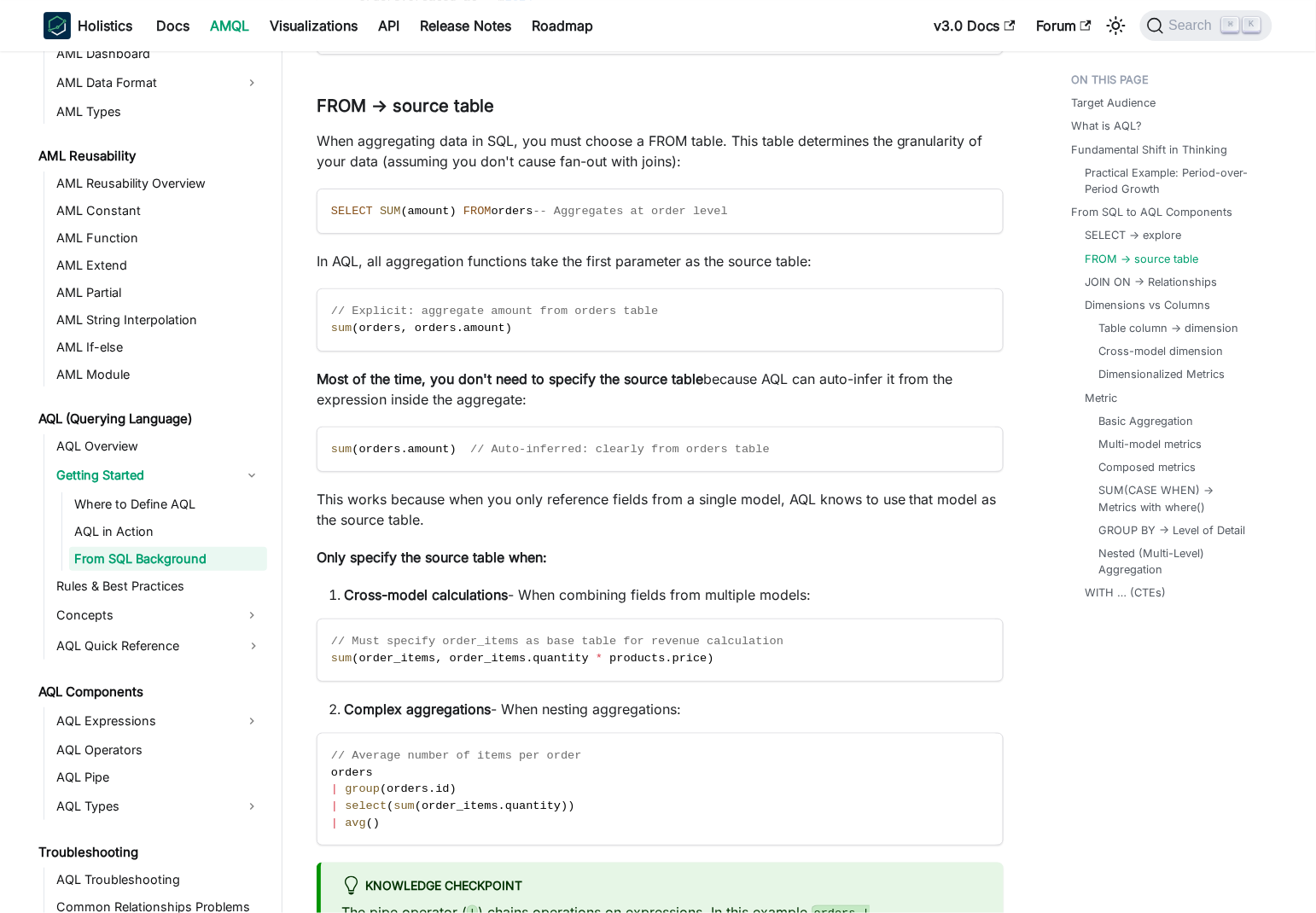
scroll to position [3537, 0]
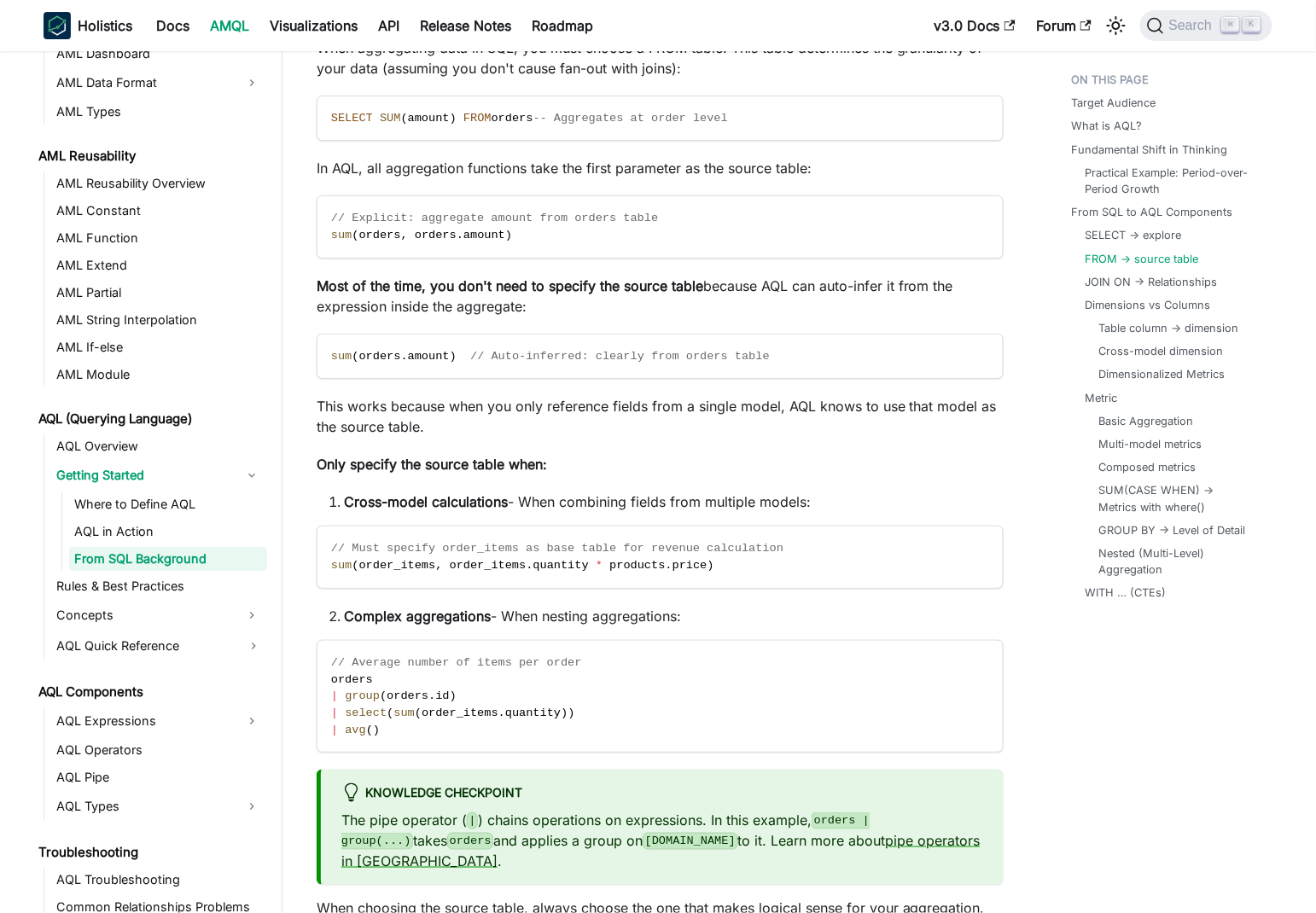
click at [467, 291] on strong "Most of the time, you don't need to specify the source table" at bounding box center [510, 286] width 387 height 17
drag, startPoint x: 467, startPoint y: 291, endPoint x: 938, endPoint y: 285, distance: 471.0
click at [938, 285] on p "Most of the time, you don't need to specify the source table because AQL can au…" at bounding box center [660, 295] width 687 height 41
click at [329, 301] on p "Most of the time, you don't need to specify the source table because AQL can au…" at bounding box center [660, 295] width 687 height 41
drag, startPoint x: 329, startPoint y: 301, endPoint x: 526, endPoint y: 303, distance: 197.0
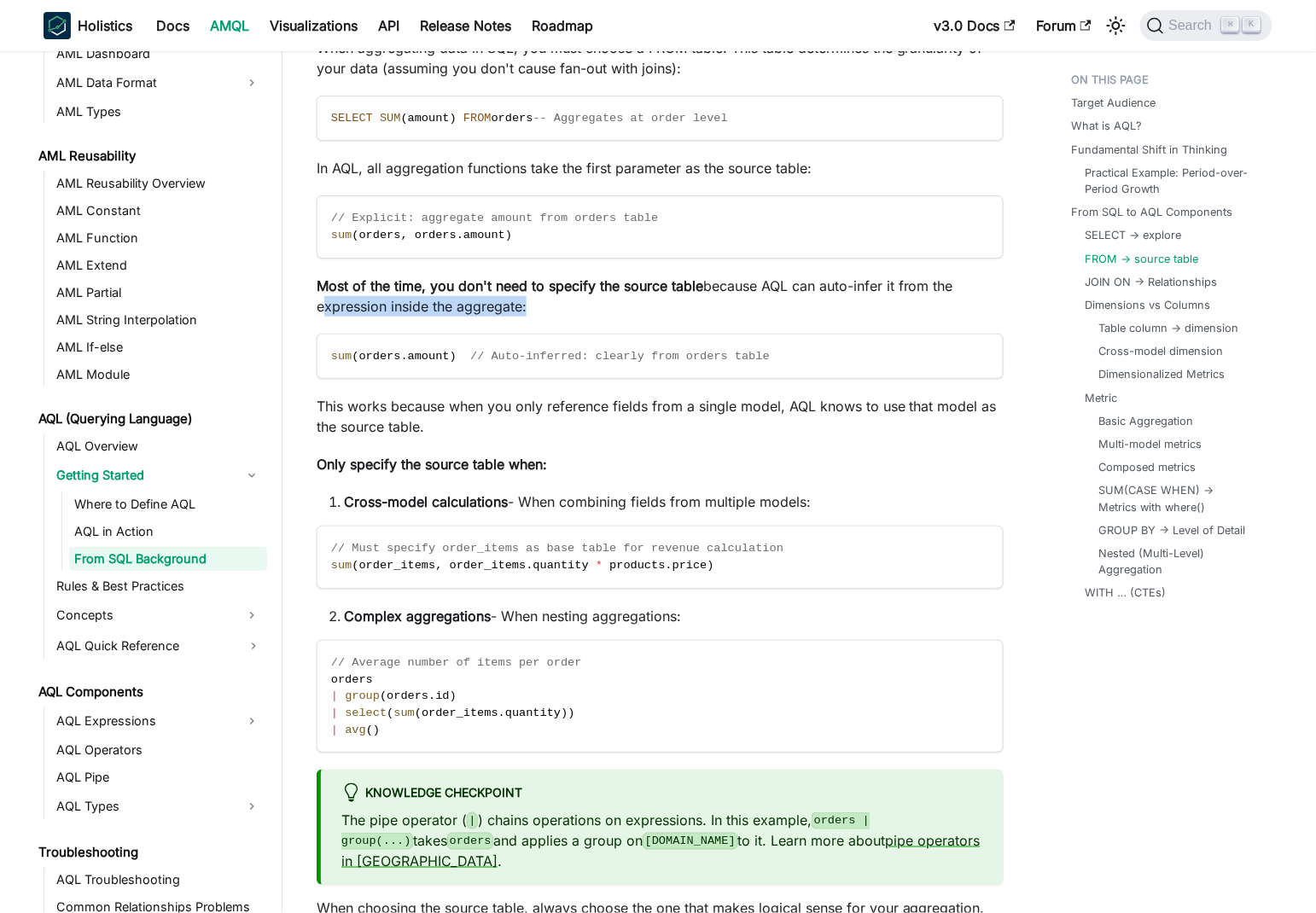
click at [526, 303] on p "Most of the time, you don't need to specify the source table because AQL can au…" at bounding box center [660, 295] width 687 height 41
click at [652, 275] on p "Most of the time, you don't need to specify the source table because AQL can au…" at bounding box center [660, 295] width 687 height 41
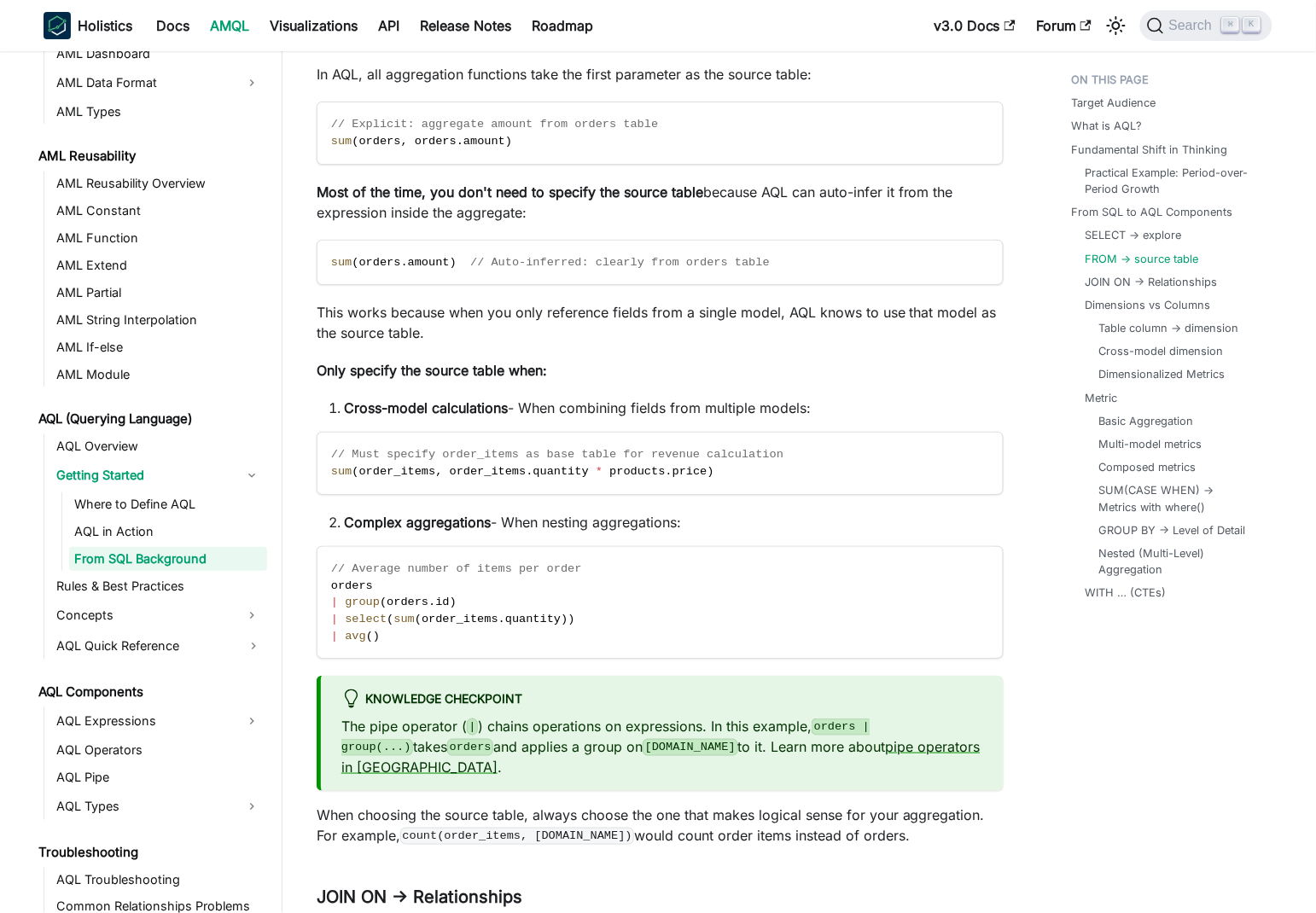
scroll to position [3723, 0]
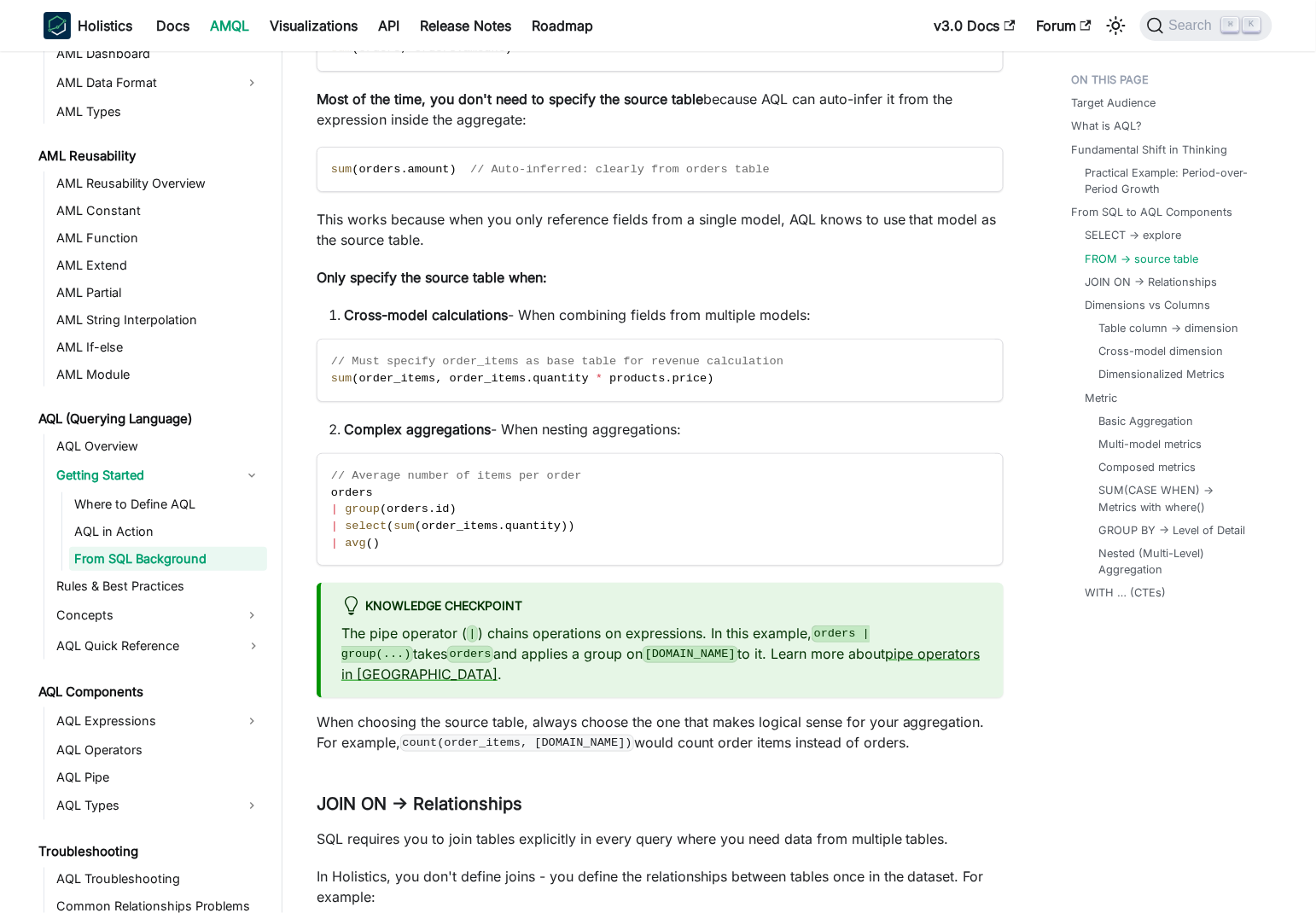
click at [325, 275] on strong "Only specify the source table when:" at bounding box center [431, 277] width 230 height 17
drag, startPoint x: 325, startPoint y: 275, endPoint x: 504, endPoint y: 273, distance: 179.0
click at [504, 273] on strong "Only specify the source table when:" at bounding box center [431, 277] width 230 height 17
click at [364, 316] on strong "Cross-model calculations" at bounding box center [425, 315] width 164 height 17
drag, startPoint x: 364, startPoint y: 316, endPoint x: 490, endPoint y: 312, distance: 126.1
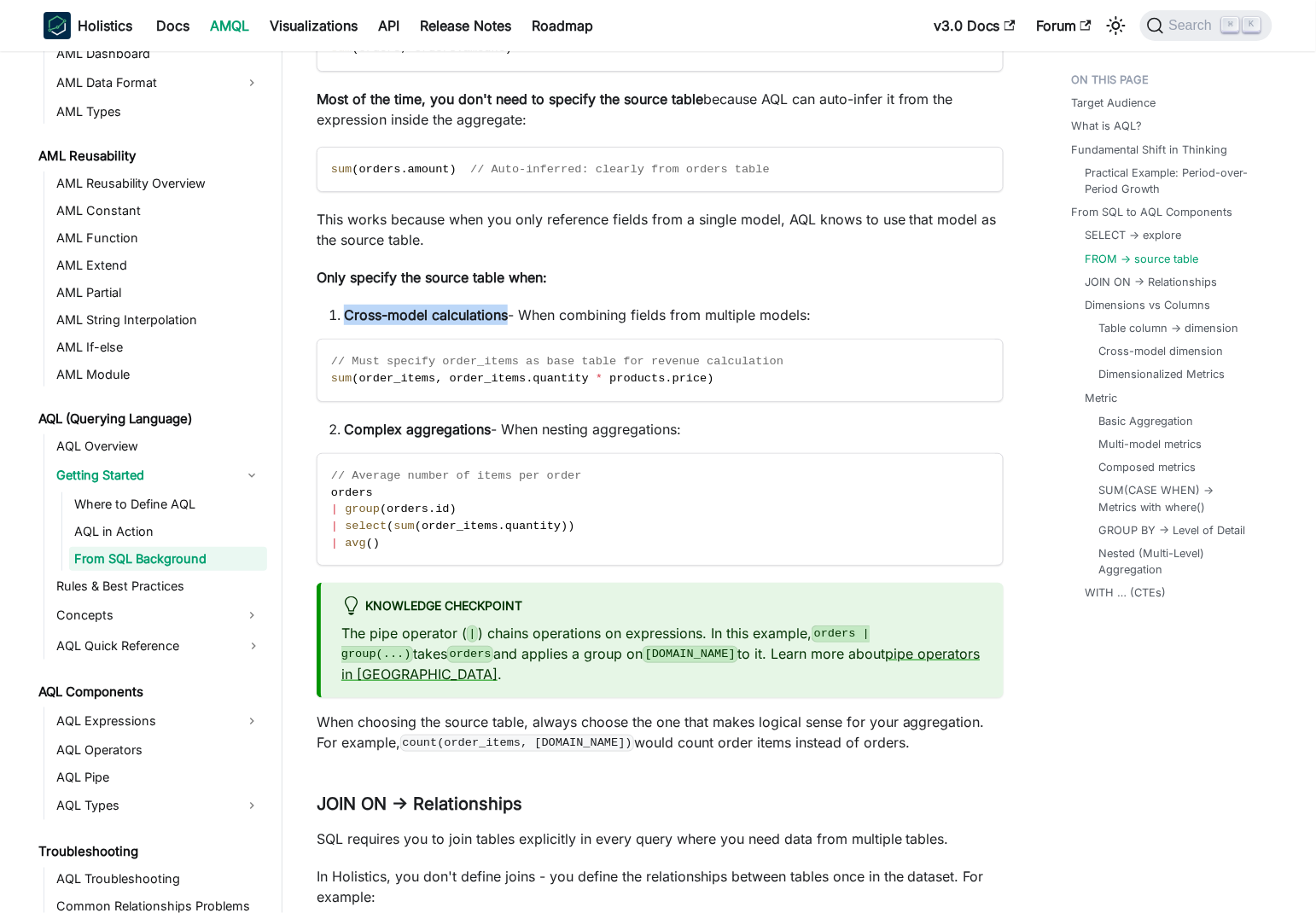
click at [490, 312] on strong "Cross-model calculations" at bounding box center [425, 315] width 164 height 17
click at [546, 314] on li "Cross-model calculations - When combining fields from multiple models:" at bounding box center [673, 315] width 660 height 20
drag, startPoint x: 546, startPoint y: 314, endPoint x: 683, endPoint y: 311, distance: 137.0
click at [807, 318] on li "Cross-model calculations - When combining fields from multiple models:" at bounding box center [673, 315] width 660 height 20
click at [544, 311] on li "Cross-model calculations - When combining fields from multiple models:" at bounding box center [673, 315] width 660 height 20
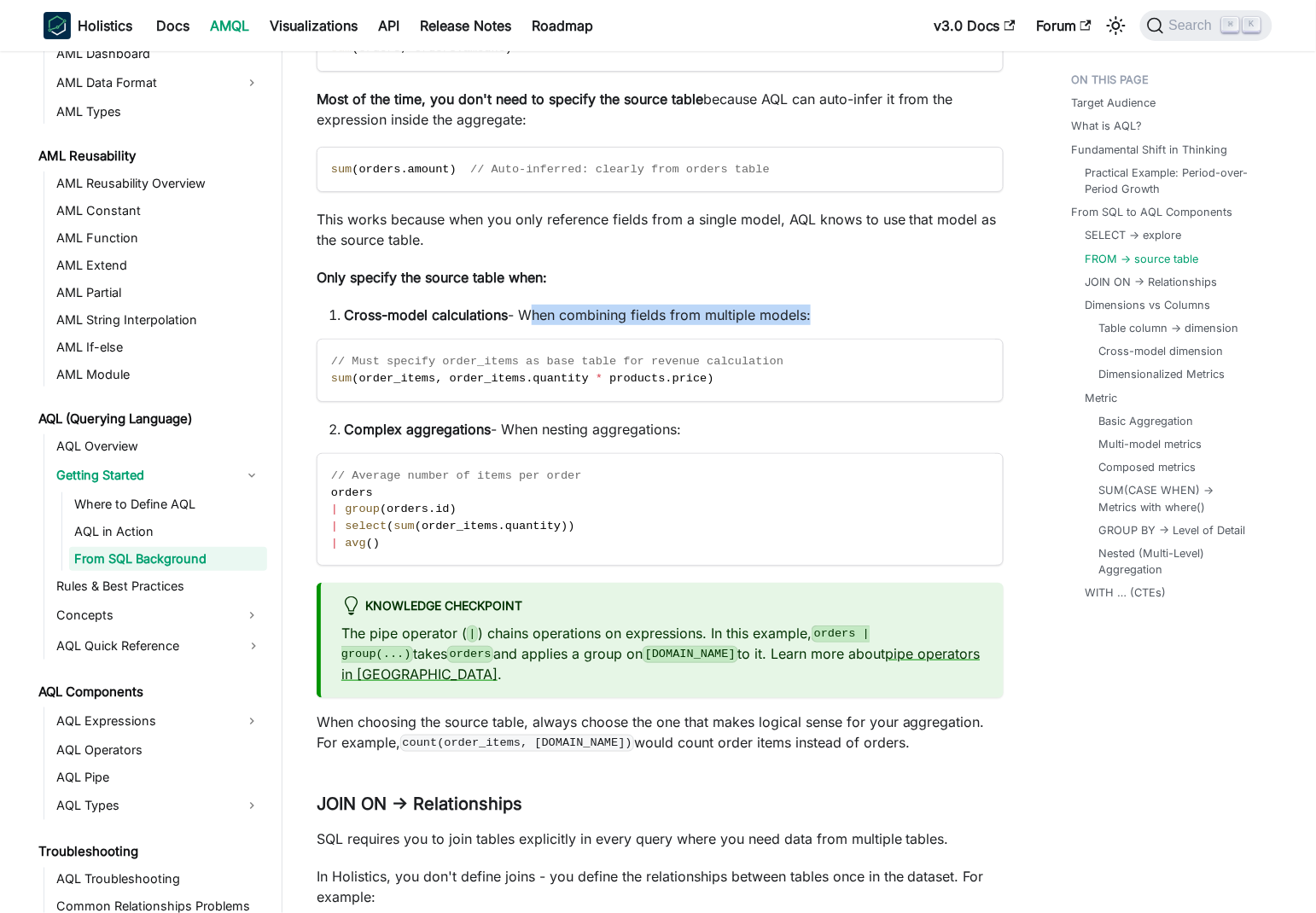
drag, startPoint x: 544, startPoint y: 311, endPoint x: 788, endPoint y: 316, distance: 244.1
click at [788, 316] on li "Cross-model calculations - When combining fields from multiple models:" at bounding box center [673, 315] width 660 height 20
click at [703, 307] on li "Cross-model calculations - When combining fields from multiple models:" at bounding box center [673, 315] width 660 height 20
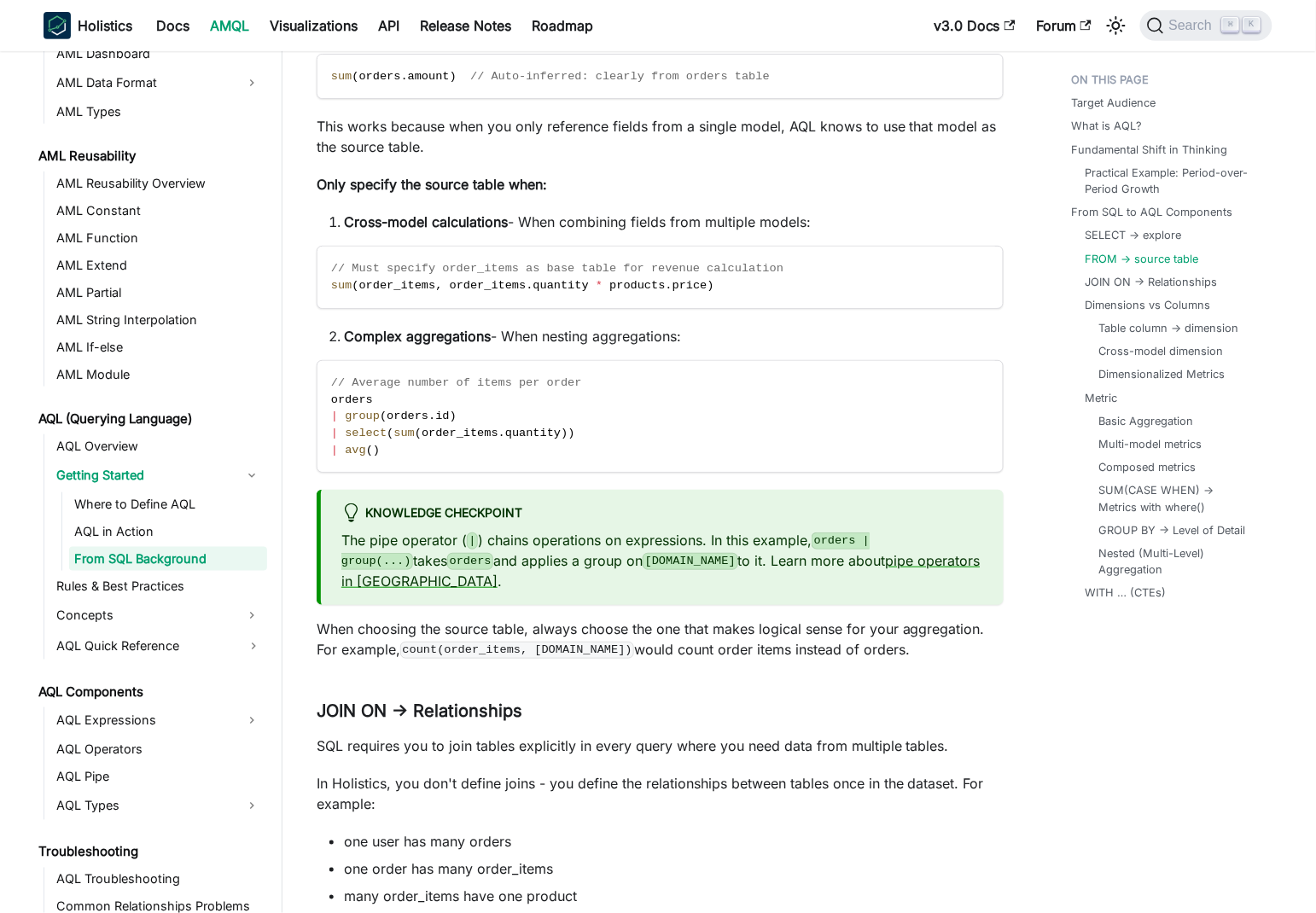
scroll to position [3910, 0]
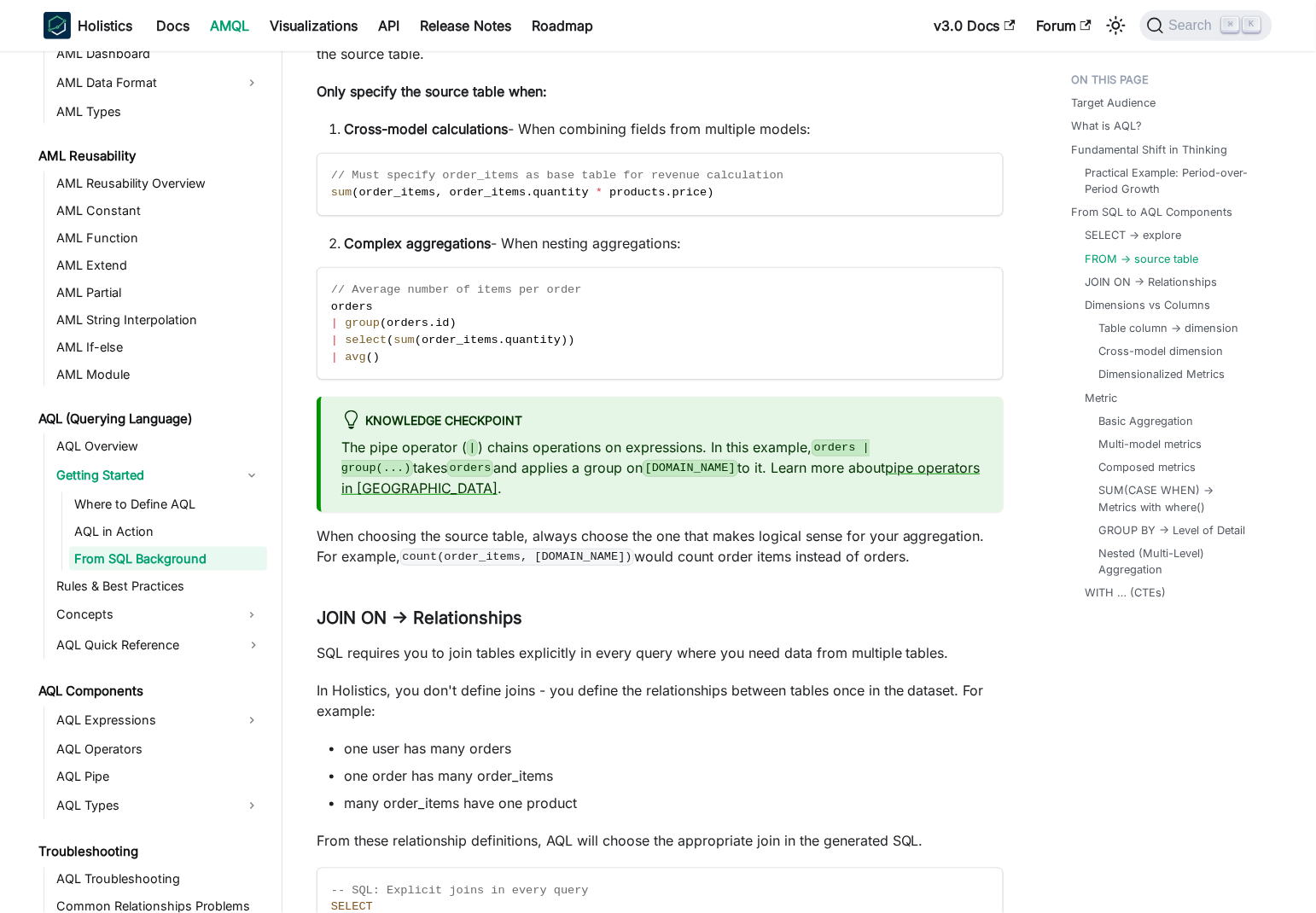
click at [528, 238] on li "Complex aggregations - When nesting aggregations:" at bounding box center [673, 242] width 660 height 20
drag, startPoint x: 528, startPoint y: 238, endPoint x: 627, endPoint y: 249, distance: 99.6
click at [666, 233] on li "Complex aggregations - When nesting aggregations:" at bounding box center [673, 242] width 660 height 20
drag, startPoint x: 627, startPoint y: 249, endPoint x: 569, endPoint y: 244, distance: 58.2
click at [626, 249] on li "Complex aggregations - When nesting aggregations:" at bounding box center [673, 242] width 660 height 20
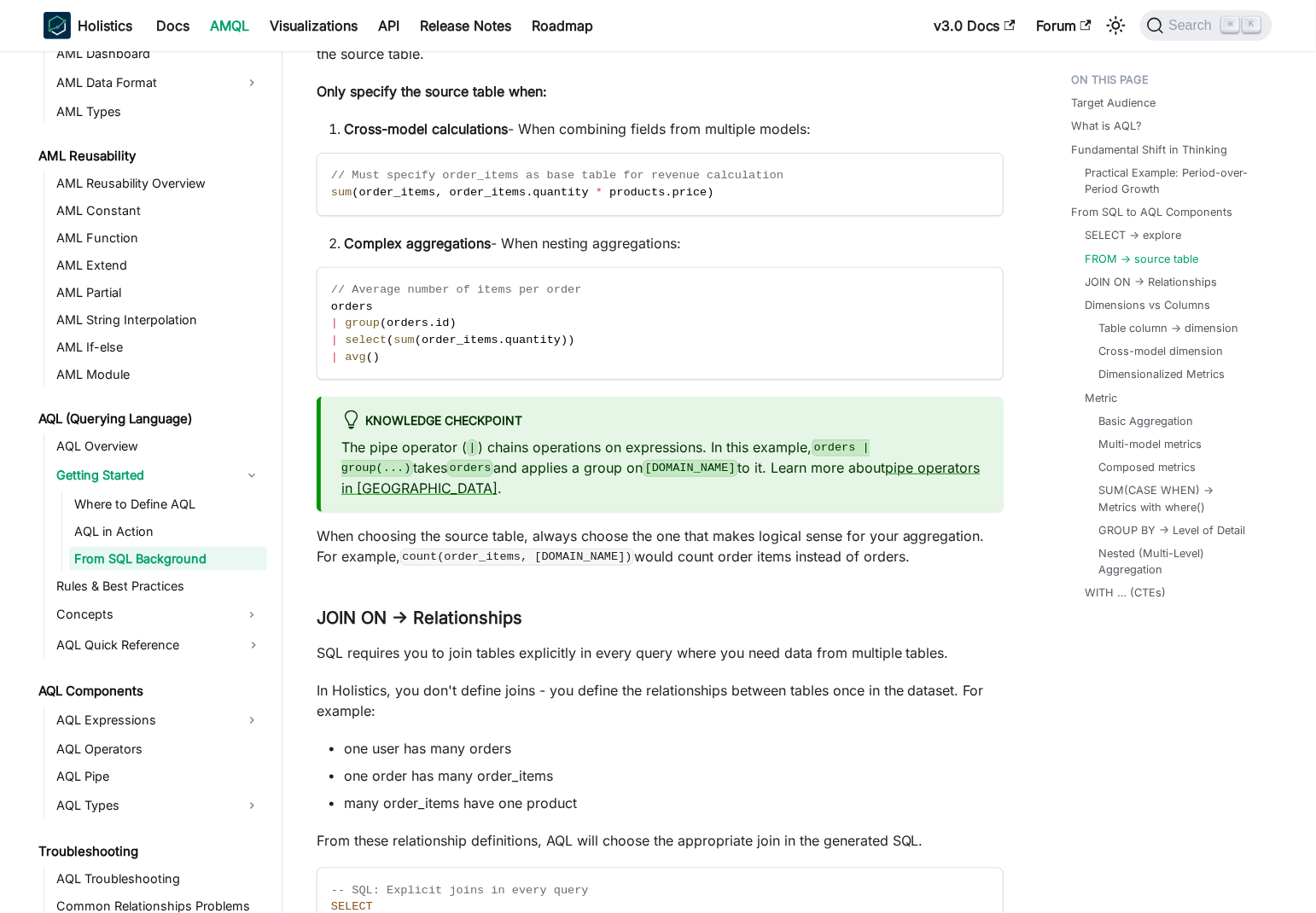
click at [569, 244] on li "Complex aggregations - When nesting aggregations:" at bounding box center [673, 242] width 660 height 20
click at [622, 241] on li "Complex aggregations - When nesting aggregations:" at bounding box center [673, 242] width 660 height 20
click at [541, 241] on li "Complex aggregations - When nesting aggregations:" at bounding box center [673, 242] width 660 height 20
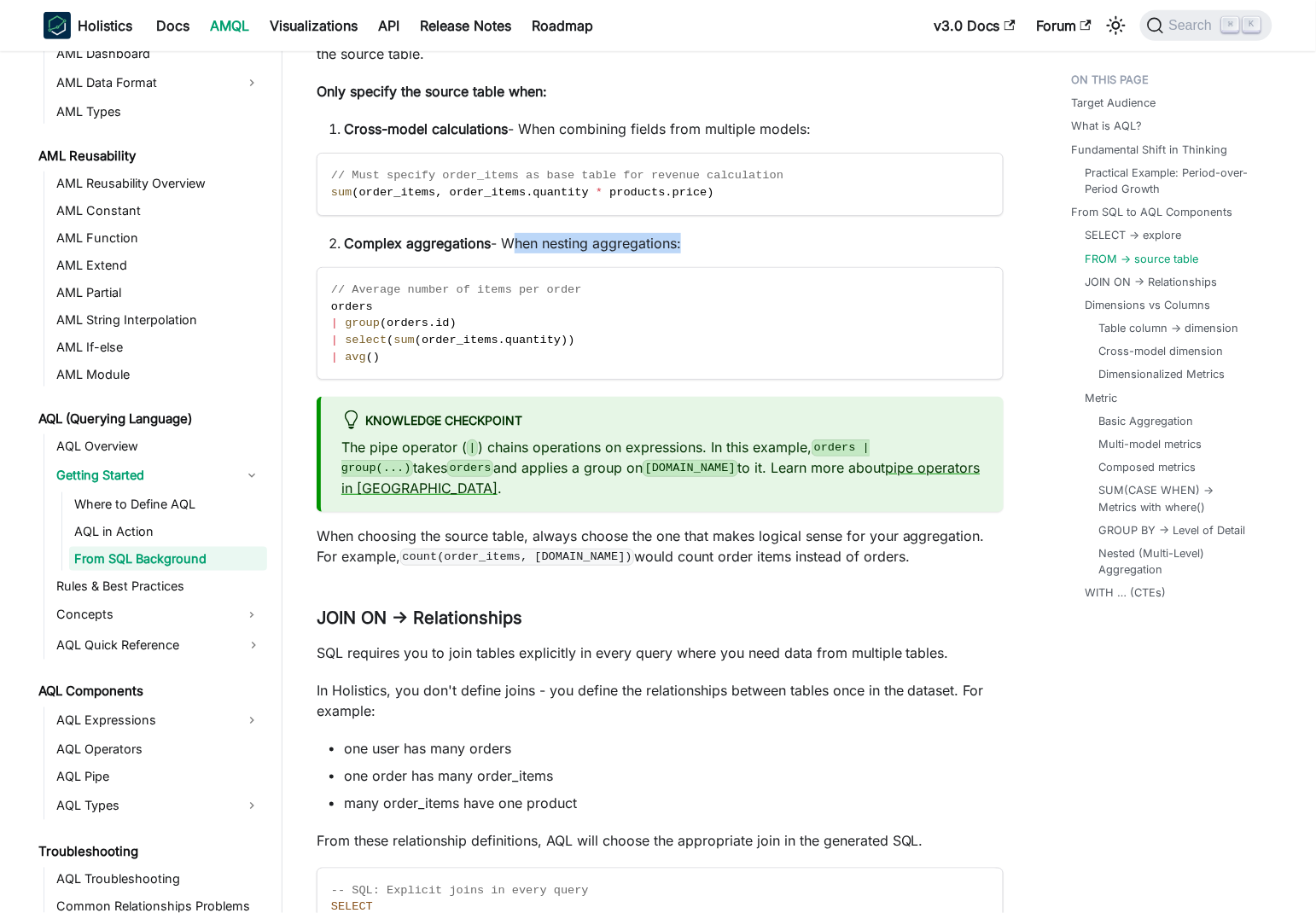
drag, startPoint x: 541, startPoint y: 241, endPoint x: 639, endPoint y: 240, distance: 98.0
click at [655, 241] on li "Complex aggregations - When nesting aggregations:" at bounding box center [673, 242] width 660 height 20
click at [583, 243] on li "Complex aggregations - When nesting aggregations:" at bounding box center [673, 242] width 660 height 20
click at [632, 249] on li "Complex aggregations - When nesting aggregations:" at bounding box center [673, 242] width 660 height 20
drag, startPoint x: 632, startPoint y: 249, endPoint x: 521, endPoint y: 246, distance: 111.0
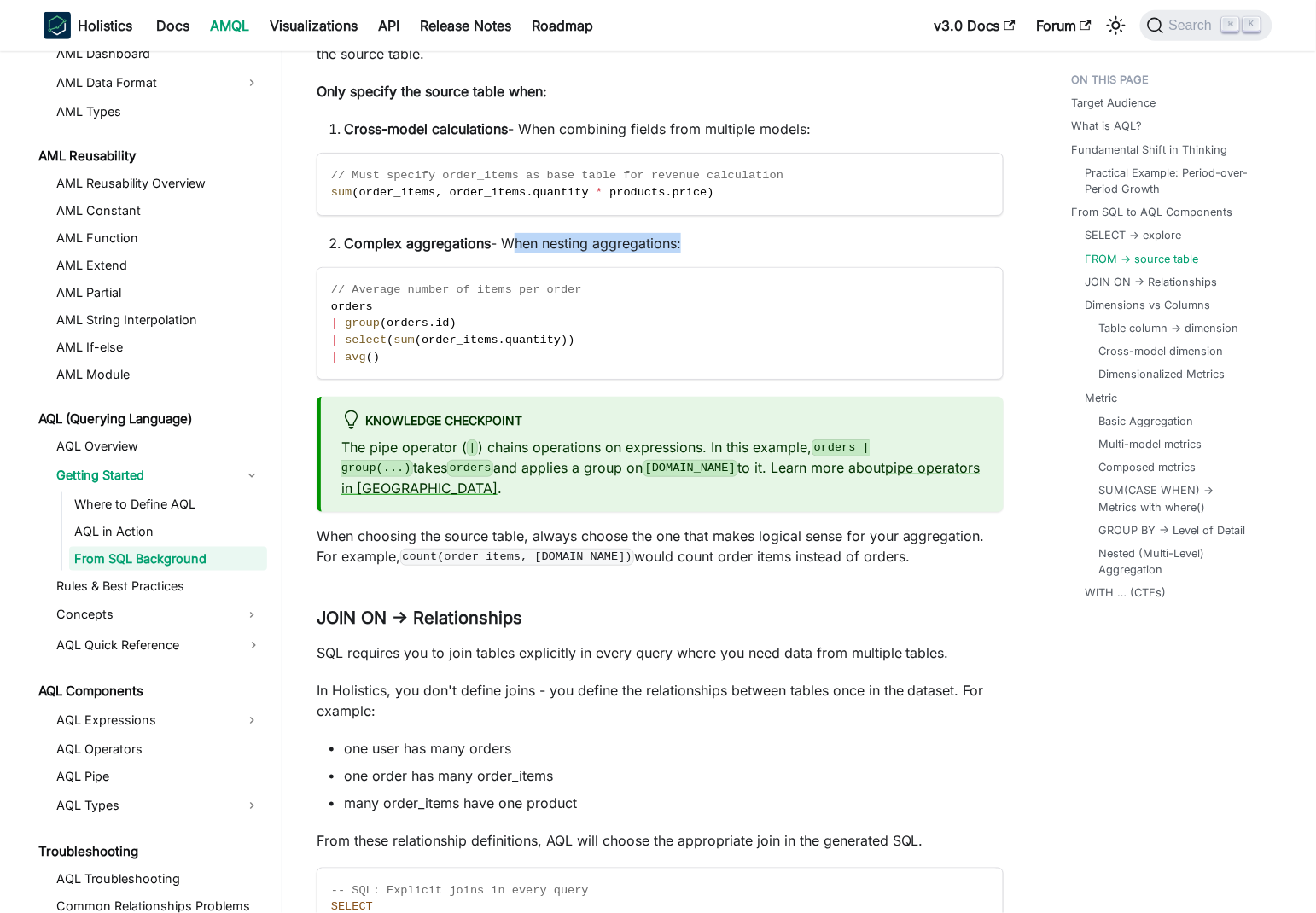
click at [521, 246] on li "Complex aggregations - When nesting aggregations:" at bounding box center [673, 242] width 660 height 20
click at [608, 239] on li "Complex aggregations - When nesting aggregations:" at bounding box center [673, 242] width 660 height 20
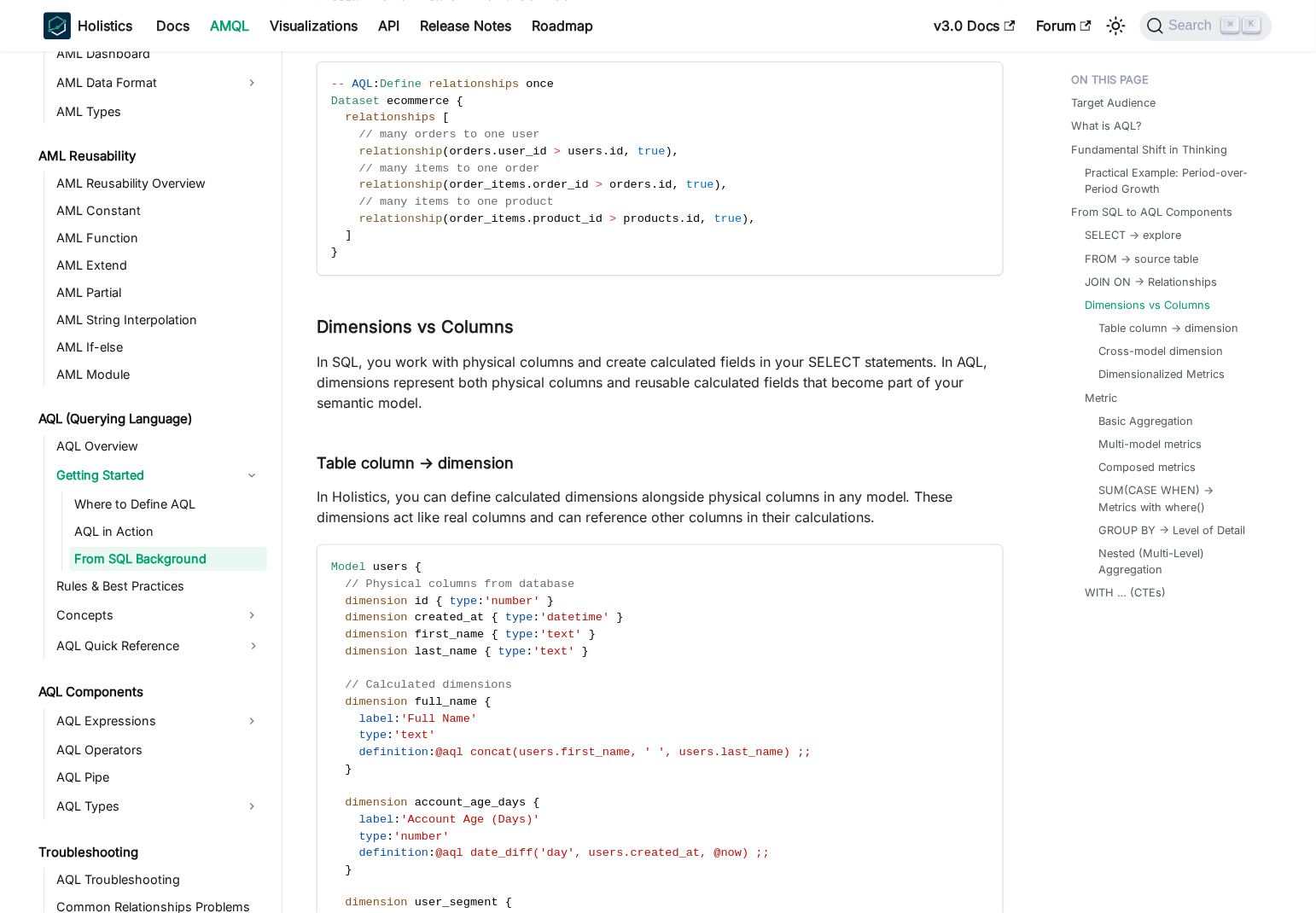
scroll to position [4933, 0]
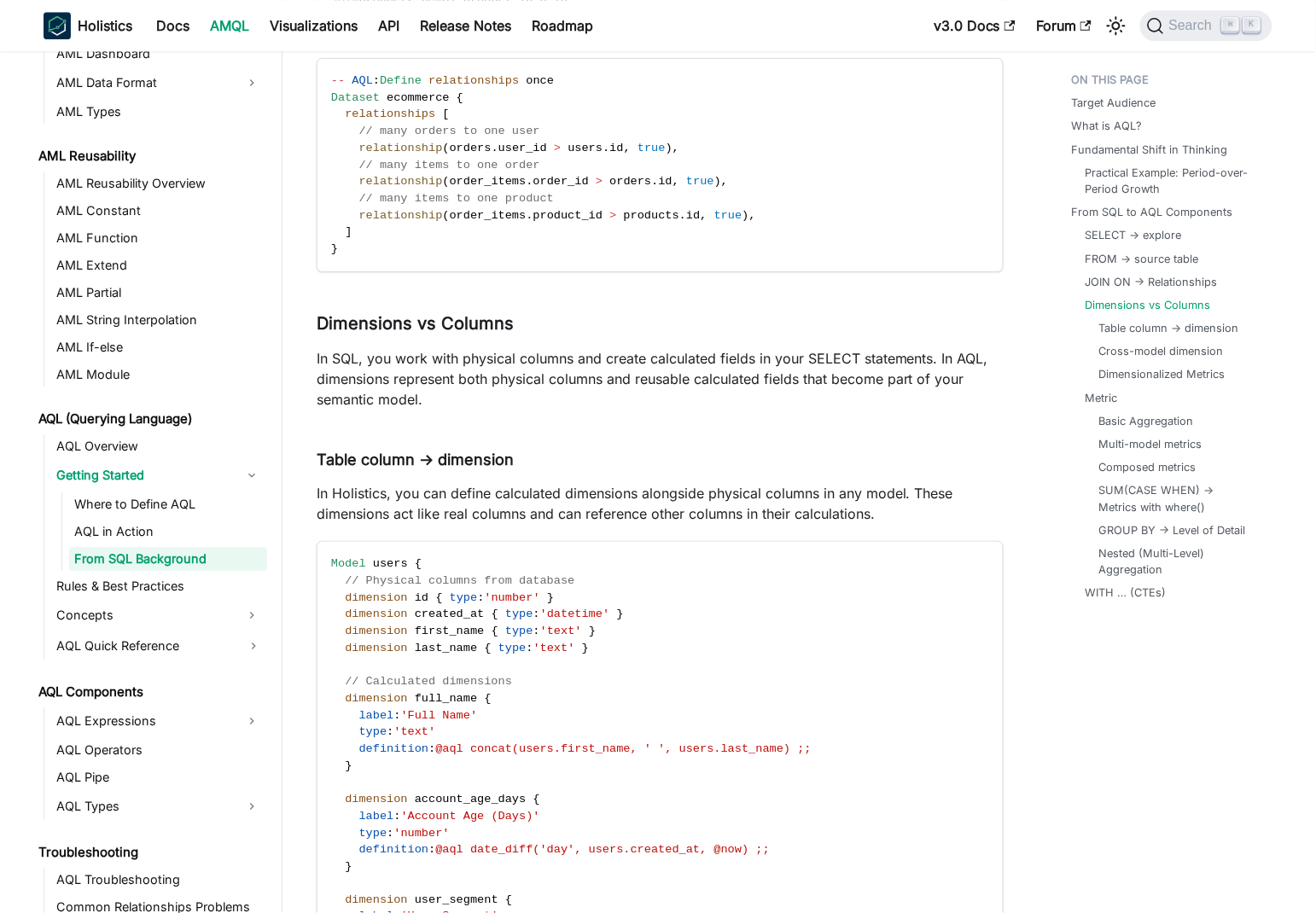
click at [464, 364] on p "In SQL, you work with physical columns and create calculated fields in your SEL…" at bounding box center [660, 379] width 687 height 62
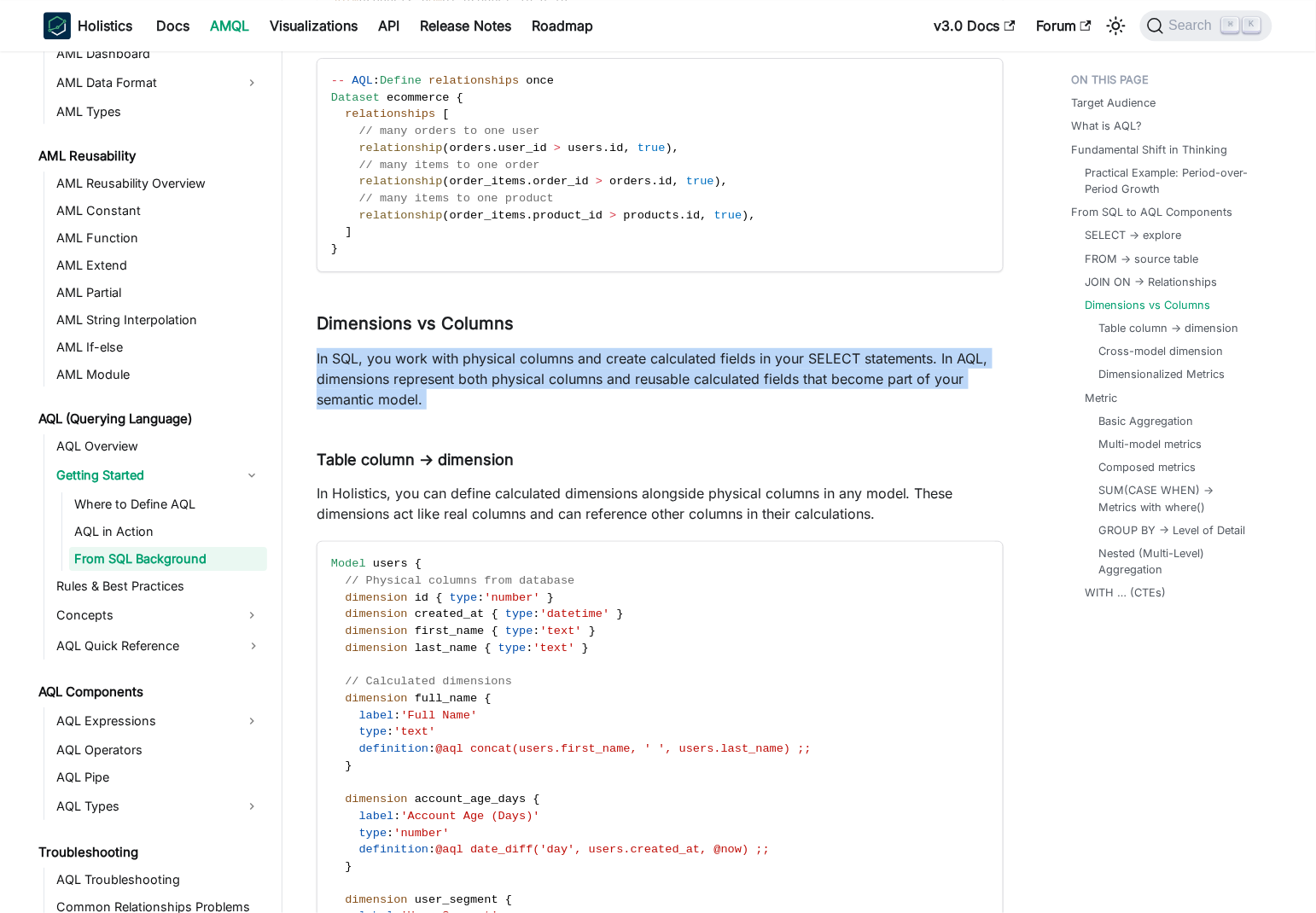
click at [464, 364] on p "In SQL, you work with physical columns and create calculated fields in your SEL…" at bounding box center [660, 379] width 687 height 62
click at [560, 362] on p "In SQL, you work with physical columns and create calculated fields in your SEL…" at bounding box center [660, 379] width 687 height 62
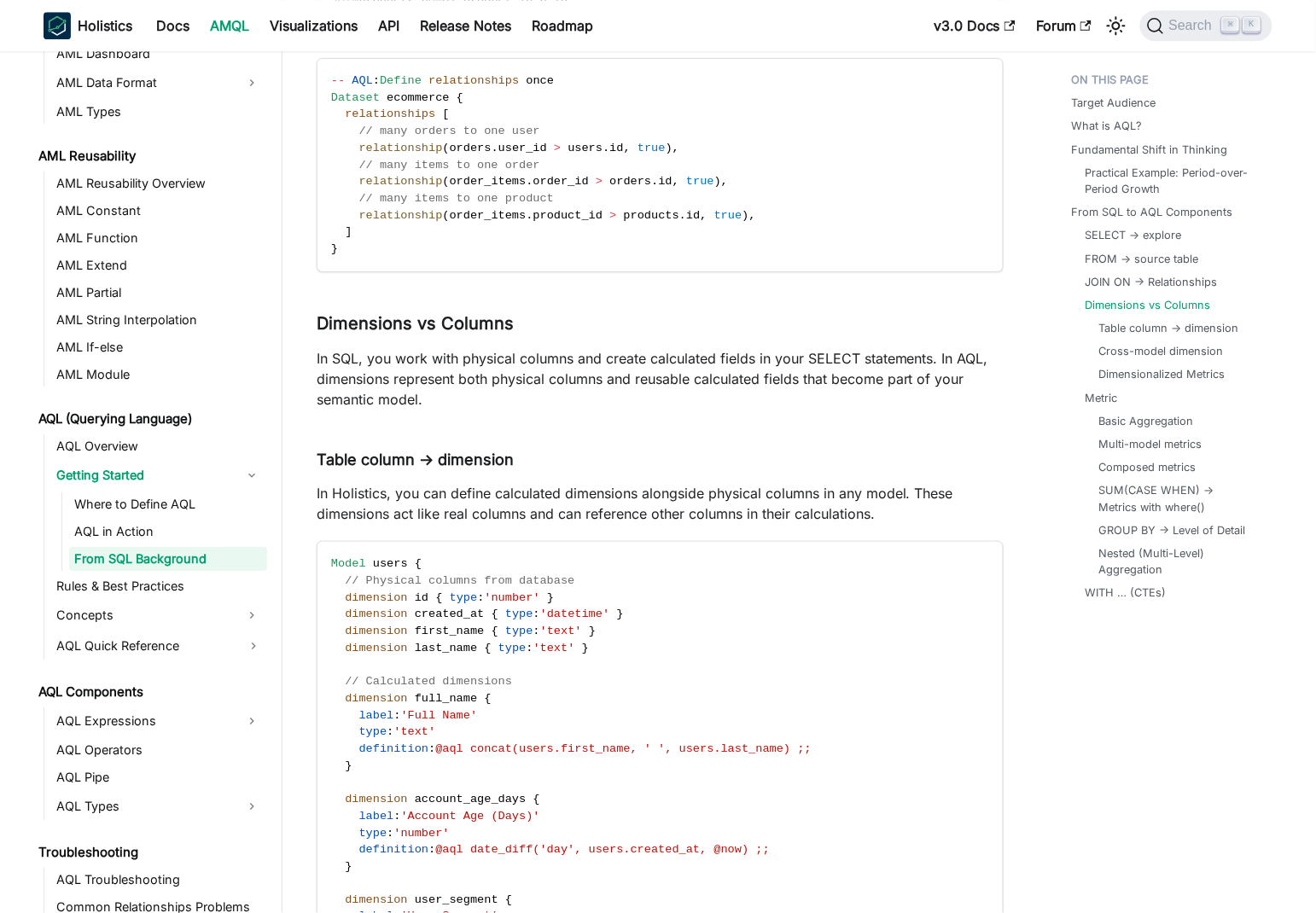
click at [658, 376] on p "In SQL, you work with physical columns and create calculated fields in your SEL…" at bounding box center [660, 379] width 687 height 62
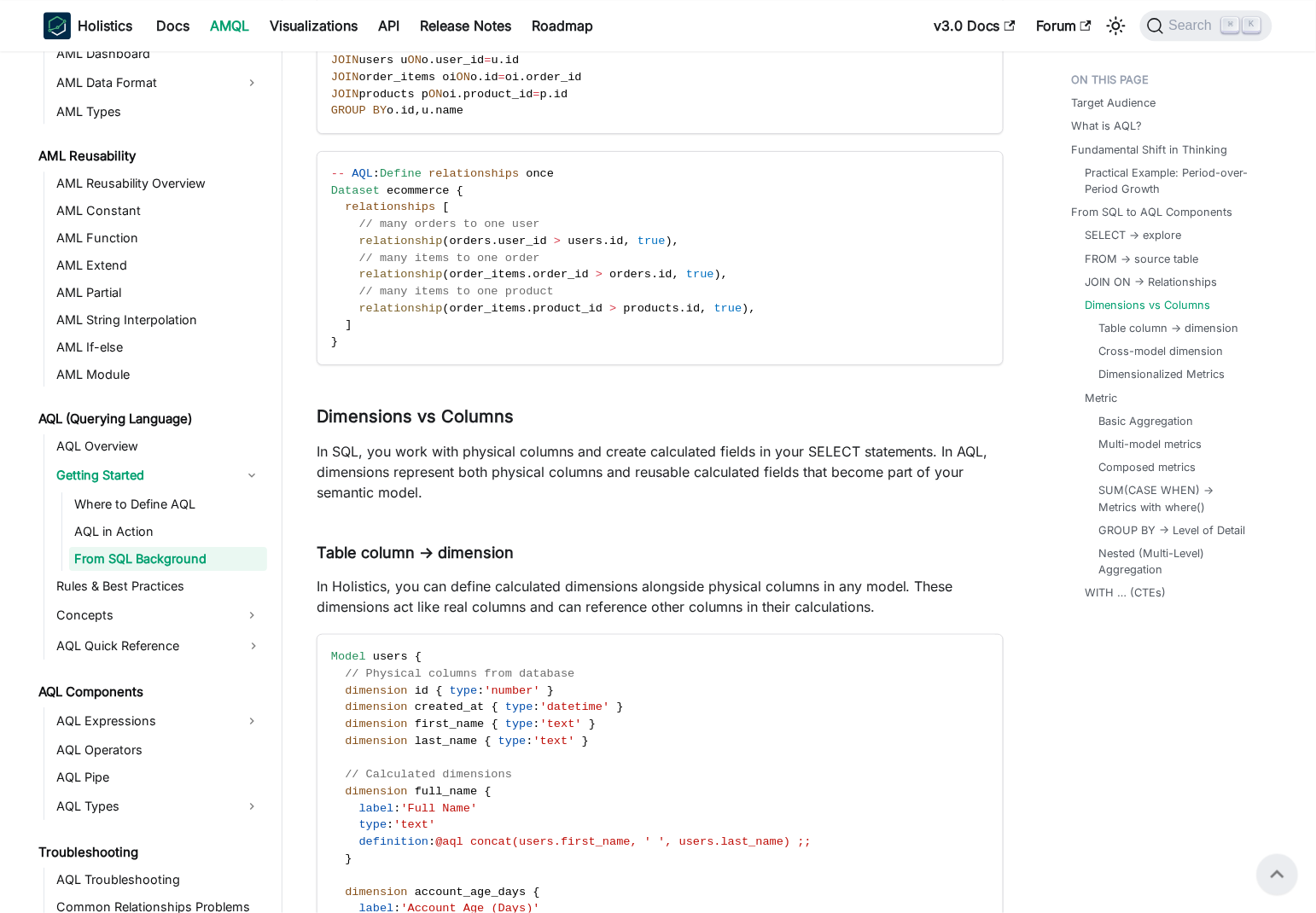
scroll to position [4748, 0]
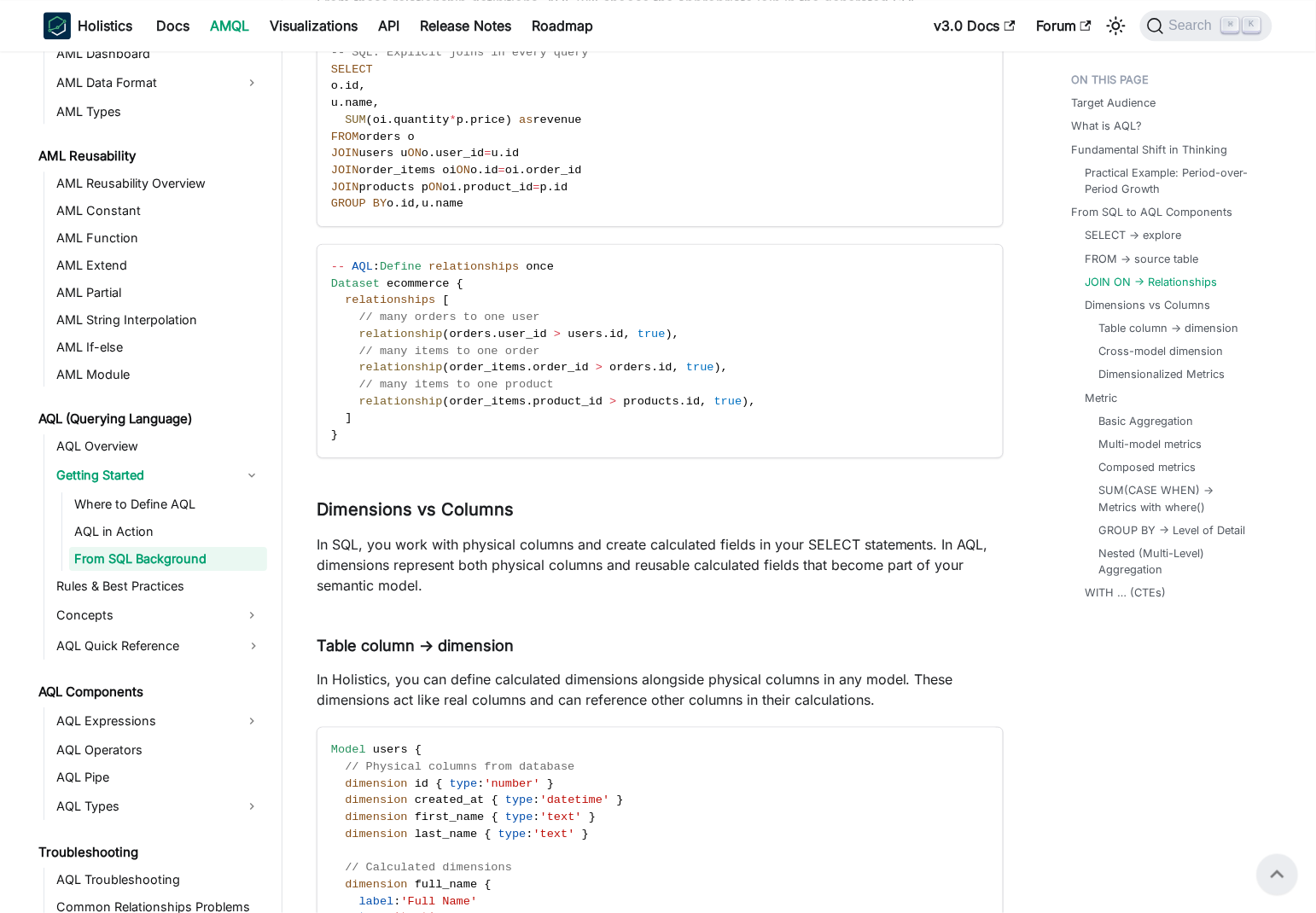
click at [657, 534] on p "In SQL, you work with physical columns and create calculated fields in your SEL…" at bounding box center [660, 565] width 687 height 62
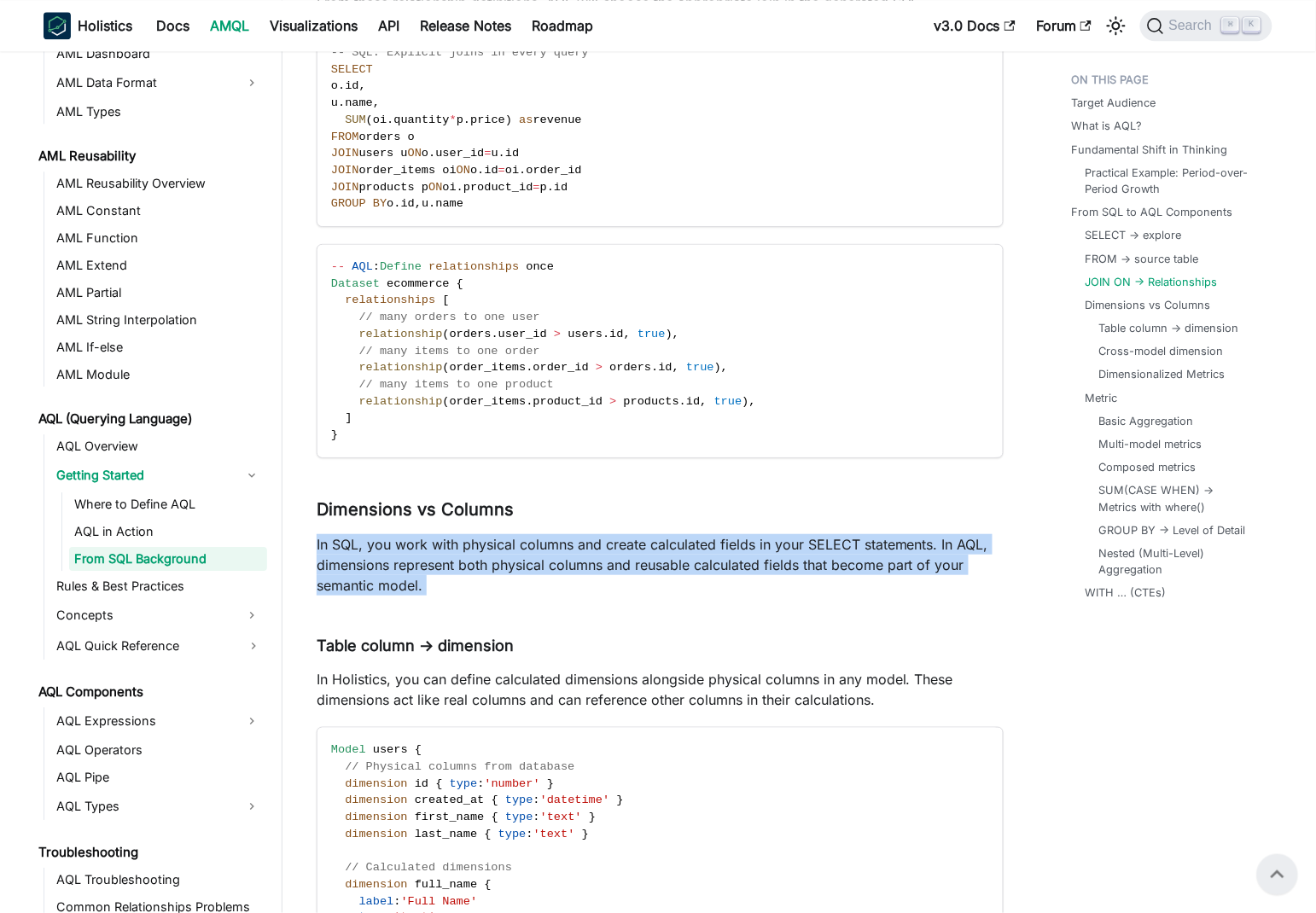
click at [657, 534] on p "In SQL, you work with physical columns and create calculated fields in your SEL…" at bounding box center [660, 565] width 687 height 62
click at [710, 534] on p "In SQL, you work with physical columns and create calculated fields in your SEL…" at bounding box center [660, 565] width 687 height 62
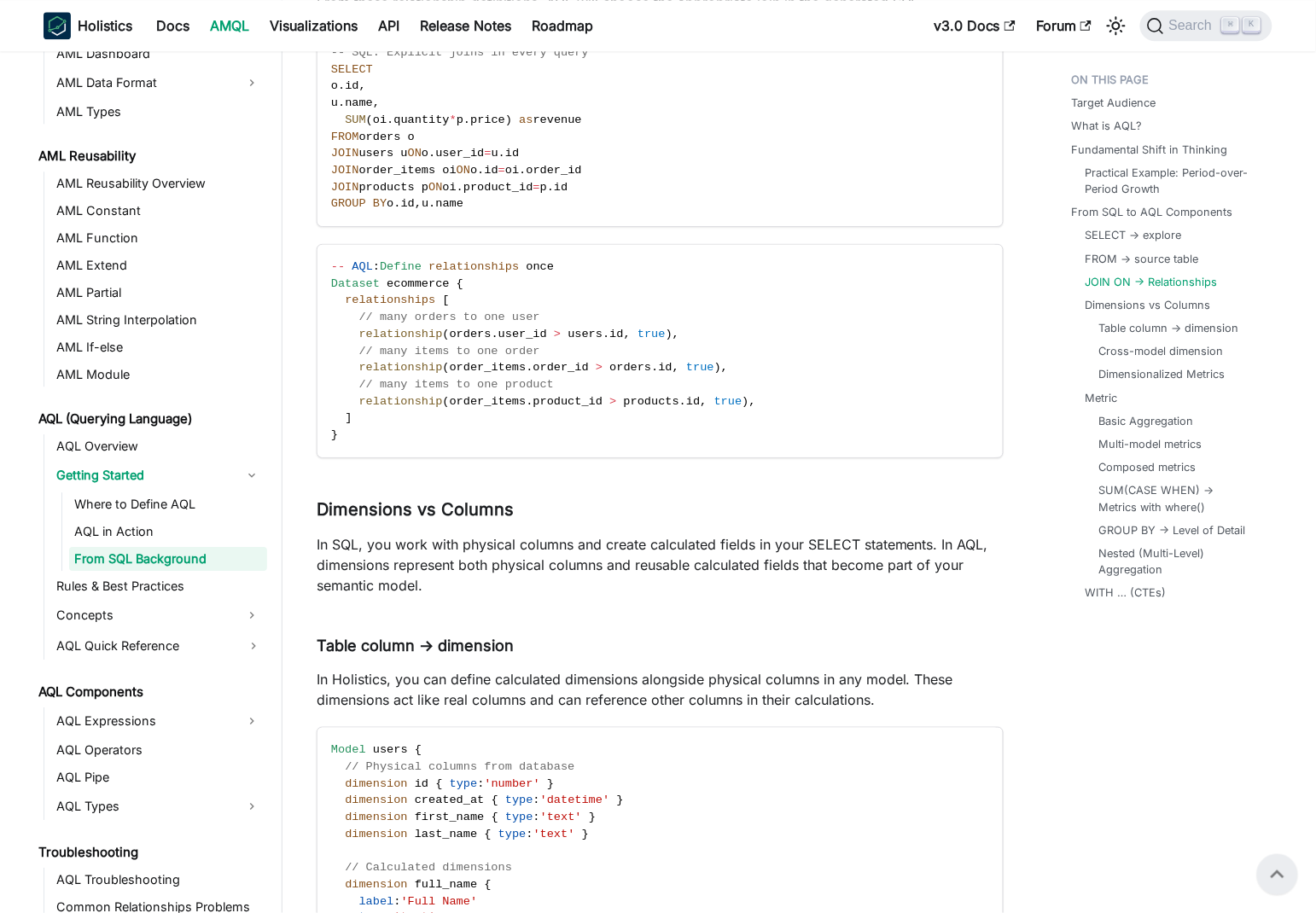
click at [418, 534] on p "In SQL, you work with physical columns and create calculated fields in your SEL…" at bounding box center [660, 565] width 687 height 62
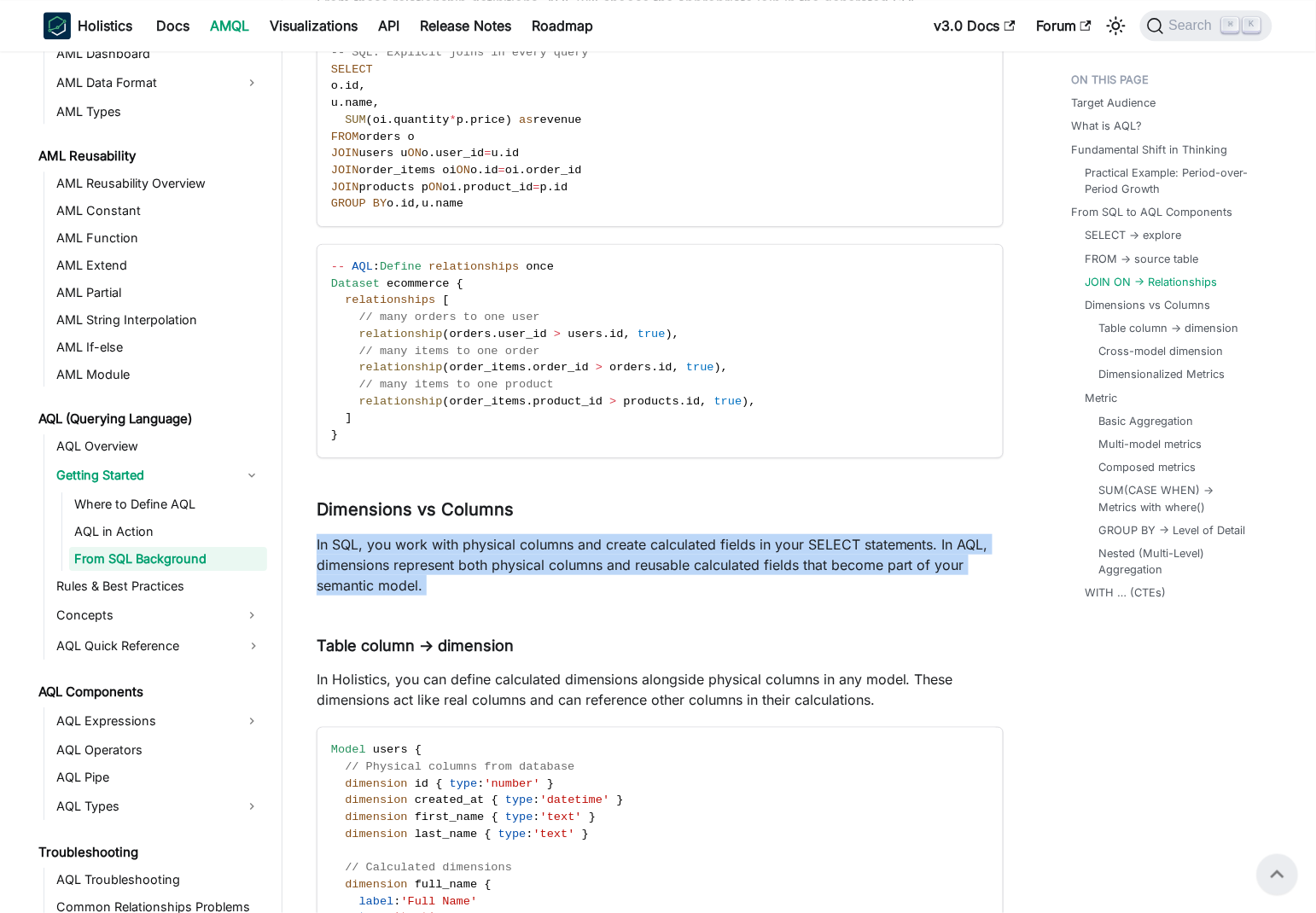
click at [418, 534] on p "In SQL, you work with physical columns and create calculated fields in your SEL…" at bounding box center [660, 565] width 687 height 62
click at [471, 534] on p "In SQL, you work with physical columns and create calculated fields in your SEL…" at bounding box center [660, 565] width 687 height 62
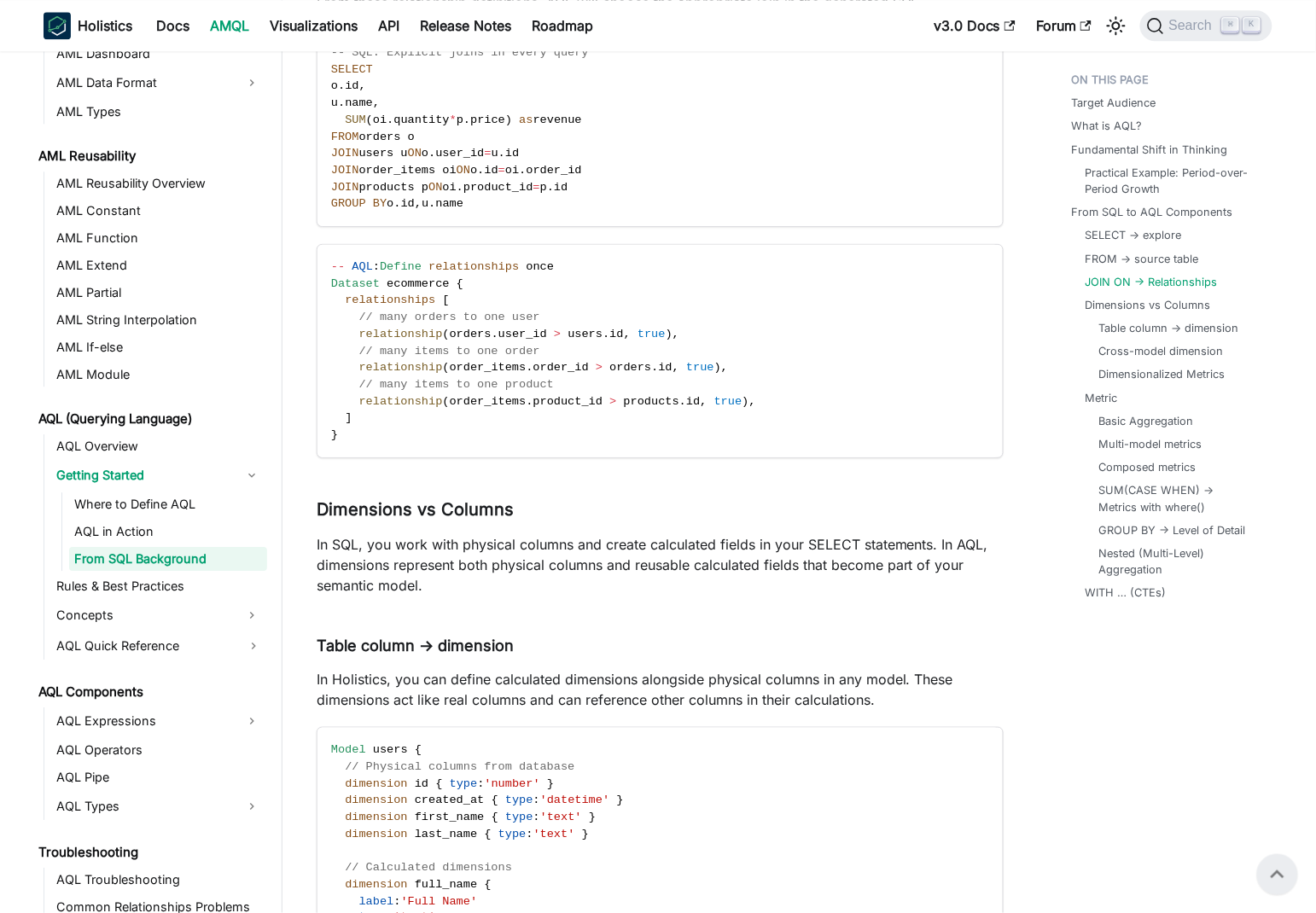
click at [470, 534] on p "In SQL, you work with physical columns and create calculated fields in your SEL…" at bounding box center [660, 565] width 687 height 62
click at [651, 534] on p "In SQL, you work with physical columns and create calculated fields in your SEL…" at bounding box center [660, 565] width 687 height 62
click at [635, 534] on p "In SQL, you work with physical columns and create calculated fields in your SEL…" at bounding box center [660, 565] width 687 height 62
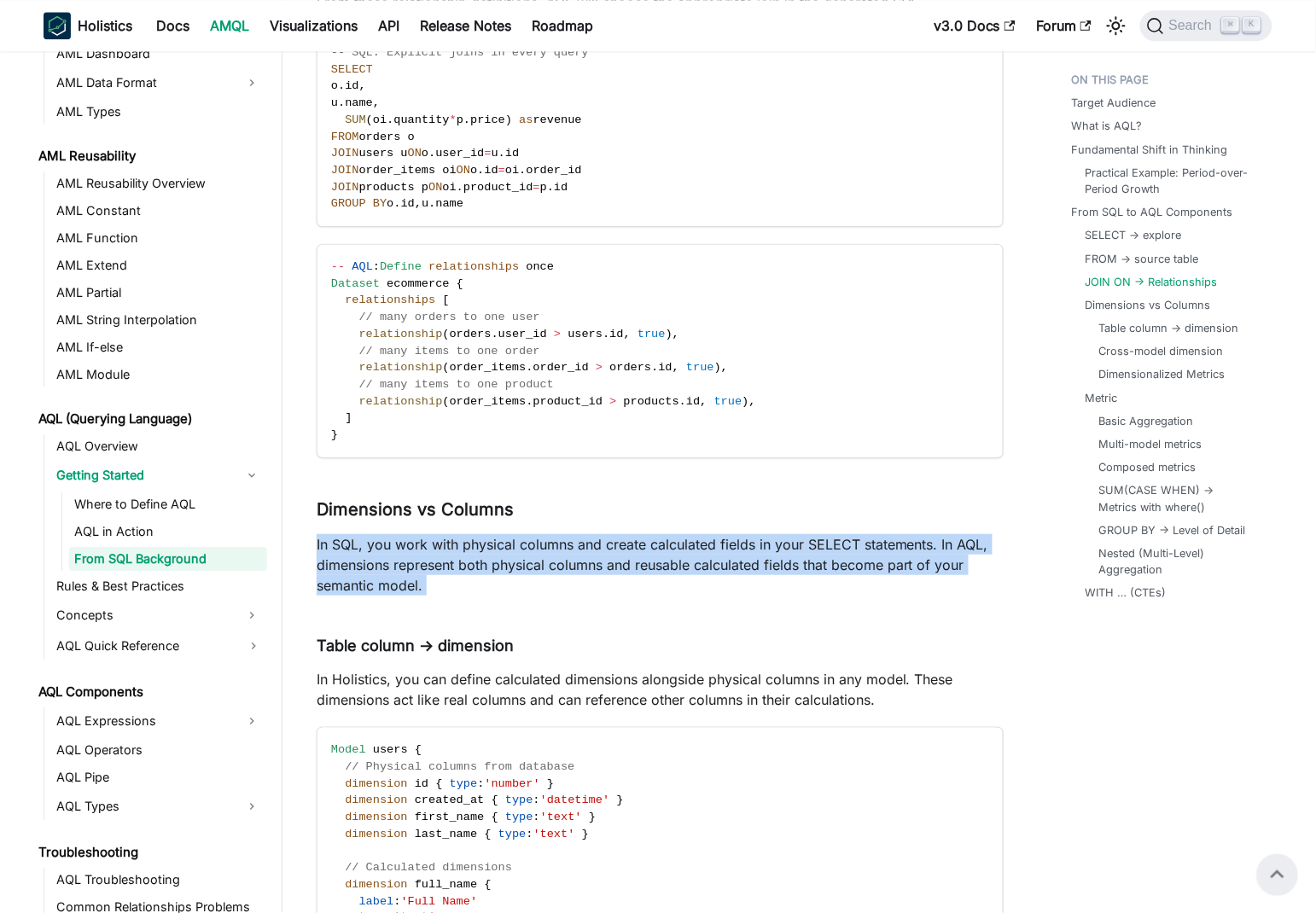
click at [635, 534] on p "In SQL, you work with physical columns and create calculated fields in your SEL…" at bounding box center [660, 565] width 687 height 62
click at [678, 548] on p "In SQL, you work with physical columns and create calculated fields in your SEL…" at bounding box center [660, 565] width 687 height 62
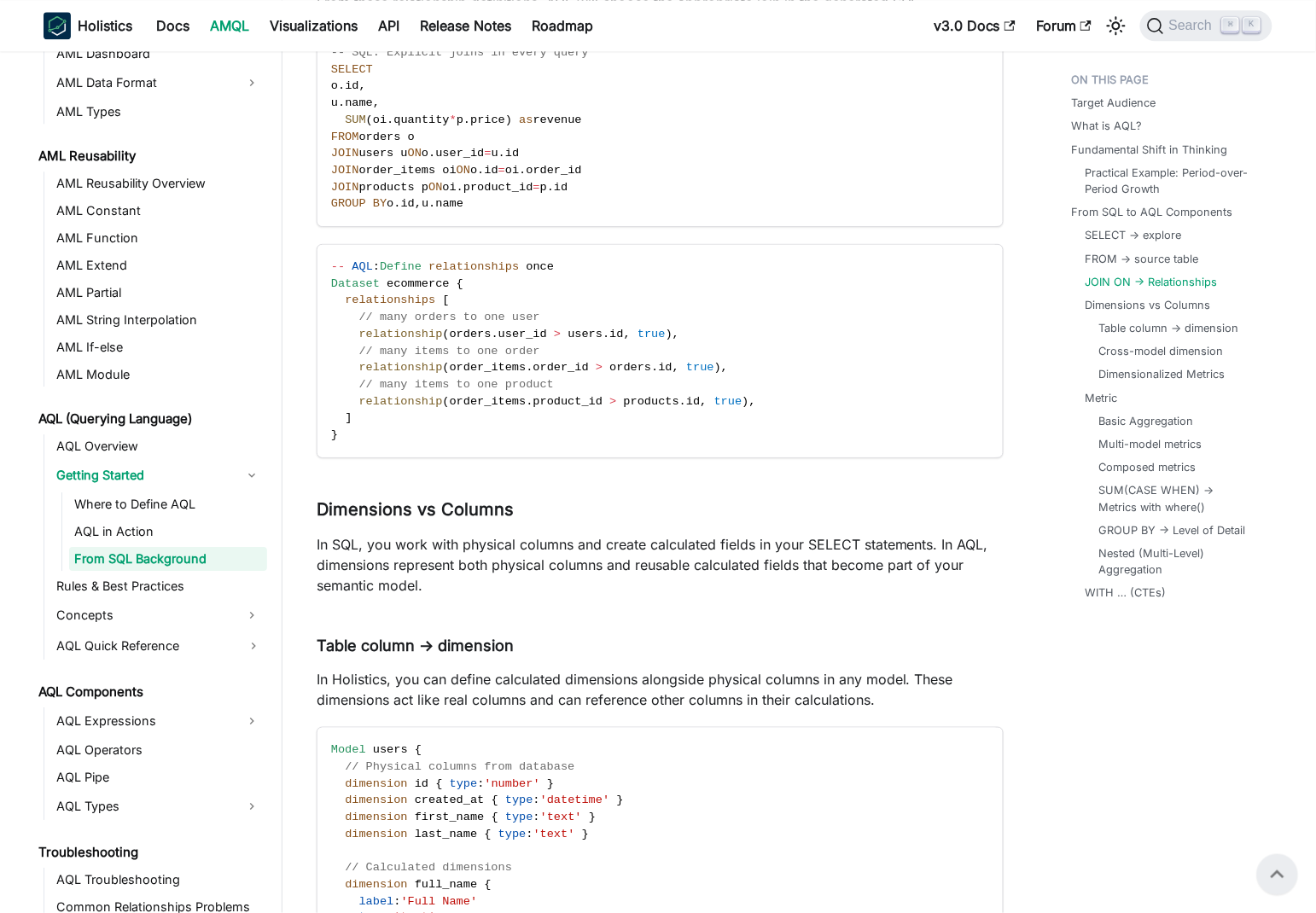
click at [390, 534] on p "In SQL, you work with physical columns and create calculated fields in your SEL…" at bounding box center [660, 565] width 687 height 62
drag, startPoint x: 390, startPoint y: 525, endPoint x: 958, endPoint y: 515, distance: 568.1
click at [966, 534] on p "In SQL, you work with physical columns and create calculated fields in your SEL…" at bounding box center [660, 565] width 687 height 62
click at [332, 541] on p "In SQL, you work with physical columns and create calculated fields in your SEL…" at bounding box center [660, 565] width 687 height 62
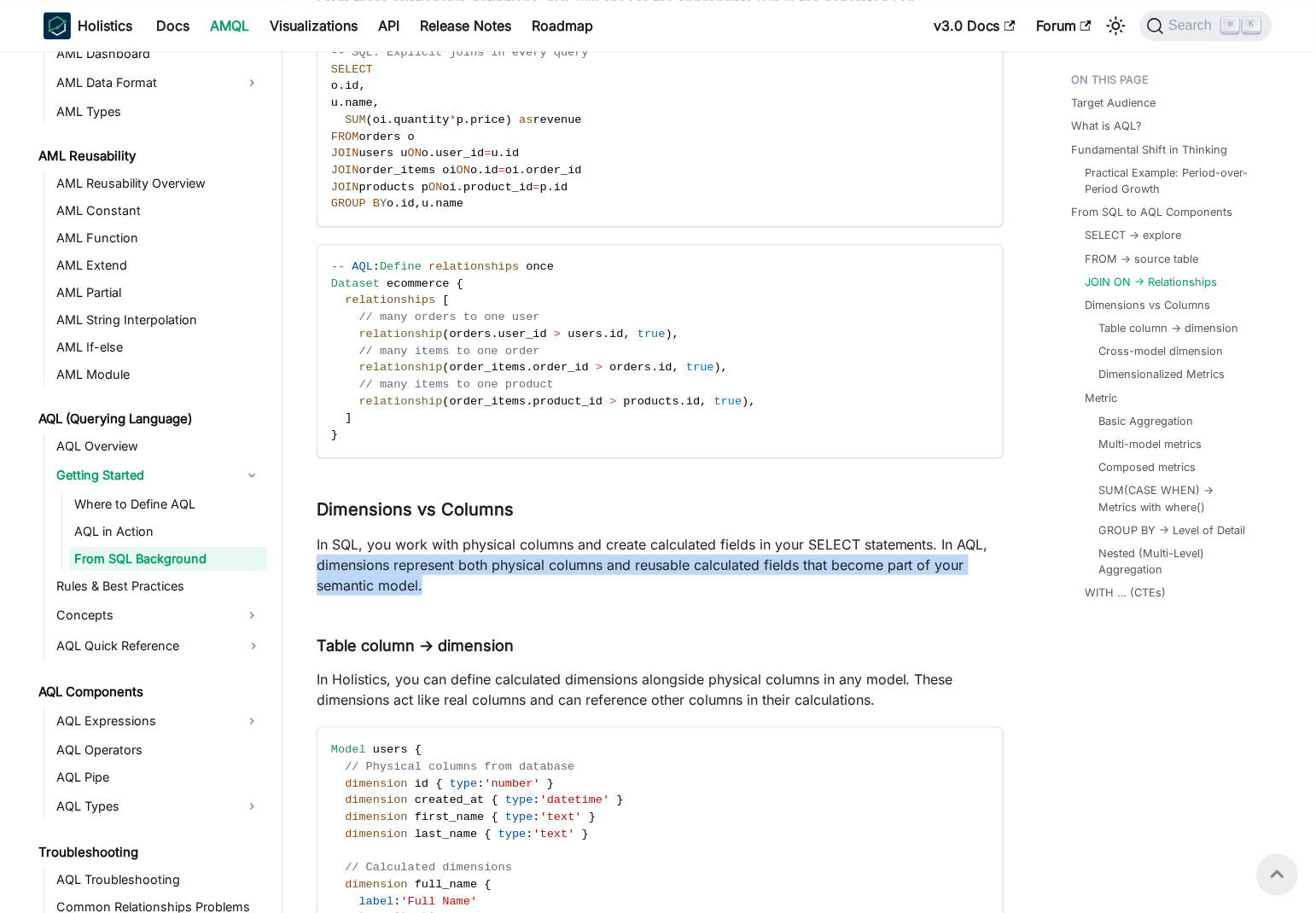
drag, startPoint x: 332, startPoint y: 541, endPoint x: 420, endPoint y: 563, distance: 90.7
click at [420, 563] on p "In SQL, you work with physical columns and create calculated fields in your SEL…" at bounding box center [660, 565] width 687 height 62
click at [554, 550] on p "In SQL, you work with physical columns and create calculated fields in your SEL…" at bounding box center [660, 565] width 687 height 62
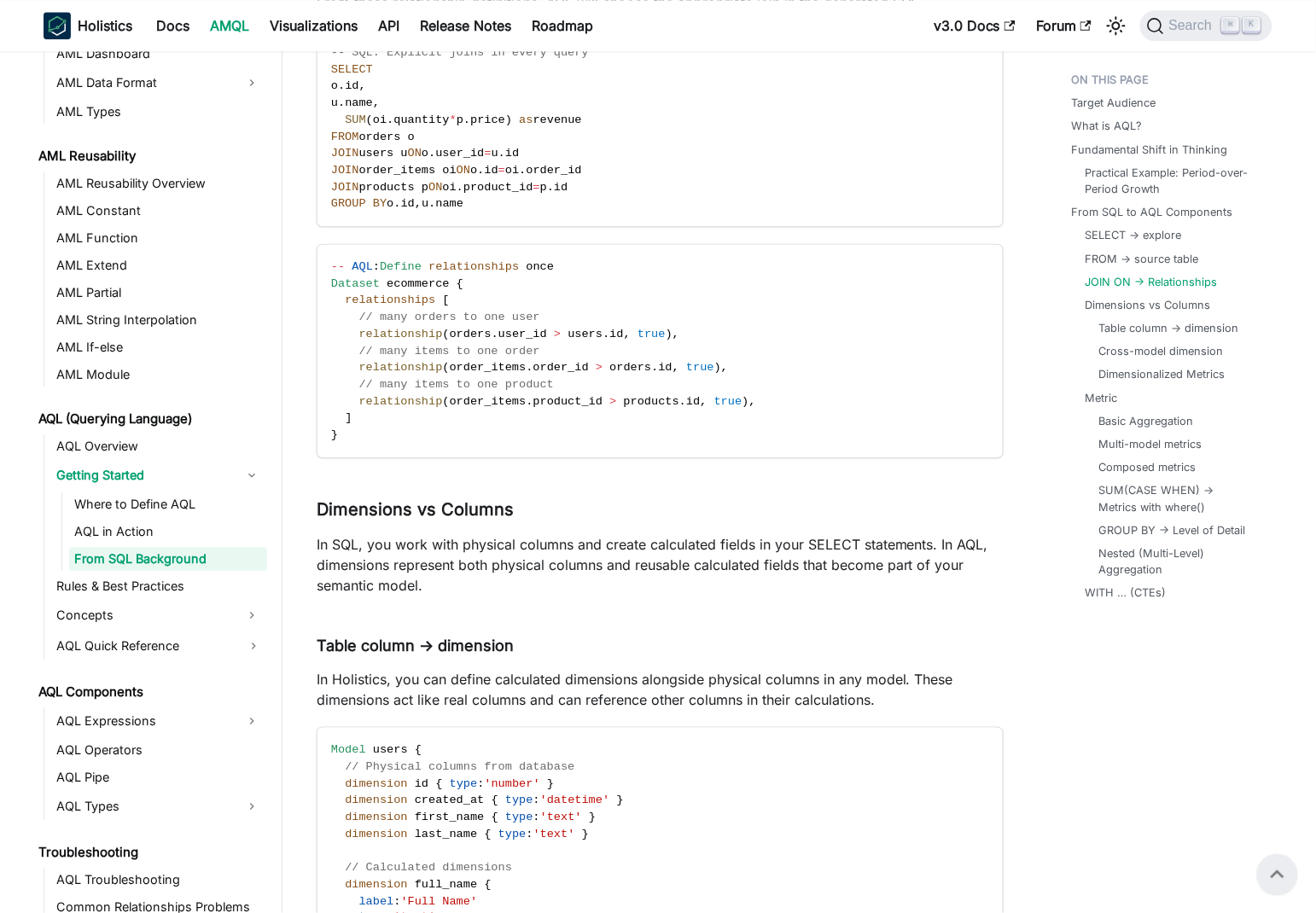
click at [467, 544] on p "In SQL, you work with physical columns and create calculated fields in your SEL…" at bounding box center [660, 565] width 687 height 62
drag, startPoint x: 467, startPoint y: 544, endPoint x: 882, endPoint y: 533, distance: 415.1
click at [882, 534] on p "In SQL, you work with physical columns and create calculated fields in your SEL…" at bounding box center [660, 565] width 687 height 62
click at [605, 538] on p "In SQL, you work with physical columns and create calculated fields in your SEL…" at bounding box center [660, 565] width 687 height 62
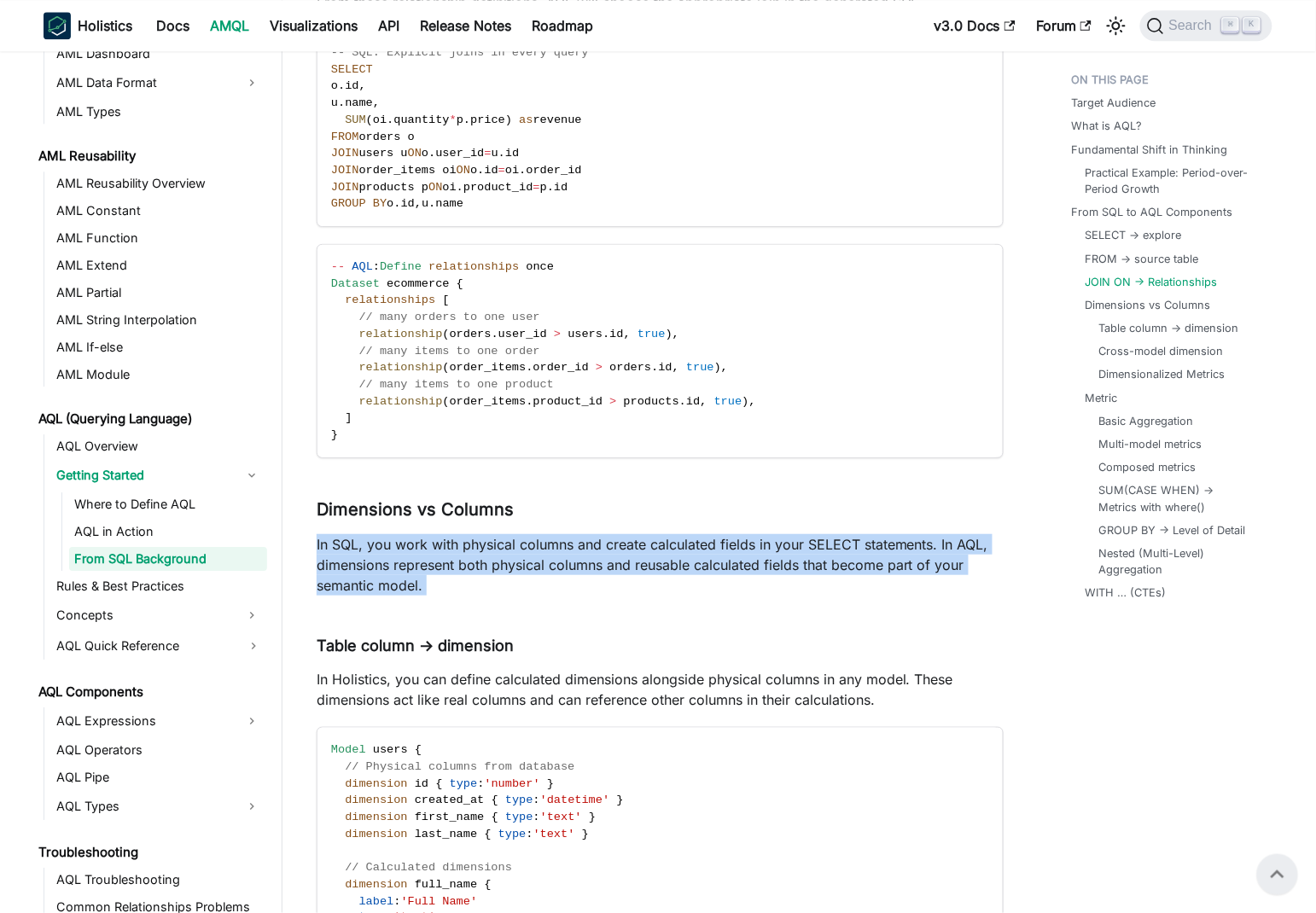
click at [605, 538] on p "In SQL, you work with physical columns and create calculated fields in your SEL…" at bounding box center [660, 565] width 687 height 62
click at [637, 540] on p "In SQL, you work with physical columns and create calculated fields in your SEL…" at bounding box center [660, 565] width 687 height 62
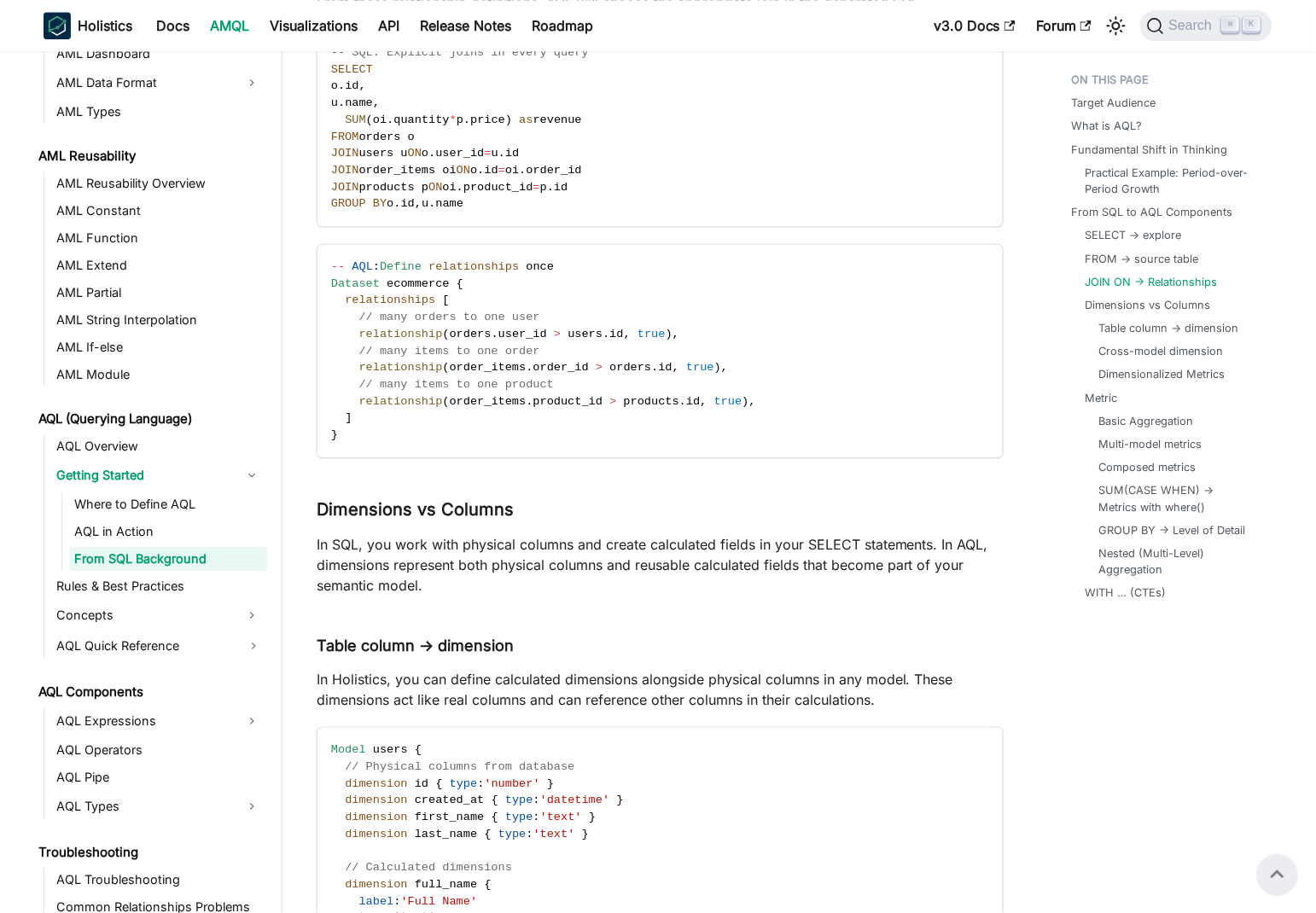
click at [651, 541] on p "In SQL, you work with physical columns and create calculated fields in your SEL…" at bounding box center [660, 565] width 687 height 62
drag, startPoint x: 651, startPoint y: 541, endPoint x: 787, endPoint y: 542, distance: 136.0
click at [787, 542] on p "In SQL, you work with physical columns and create calculated fields in your SEL…" at bounding box center [660, 565] width 687 height 62
click at [622, 540] on p "In SQL, you work with physical columns and create calculated fields in your SEL…" at bounding box center [660, 565] width 687 height 62
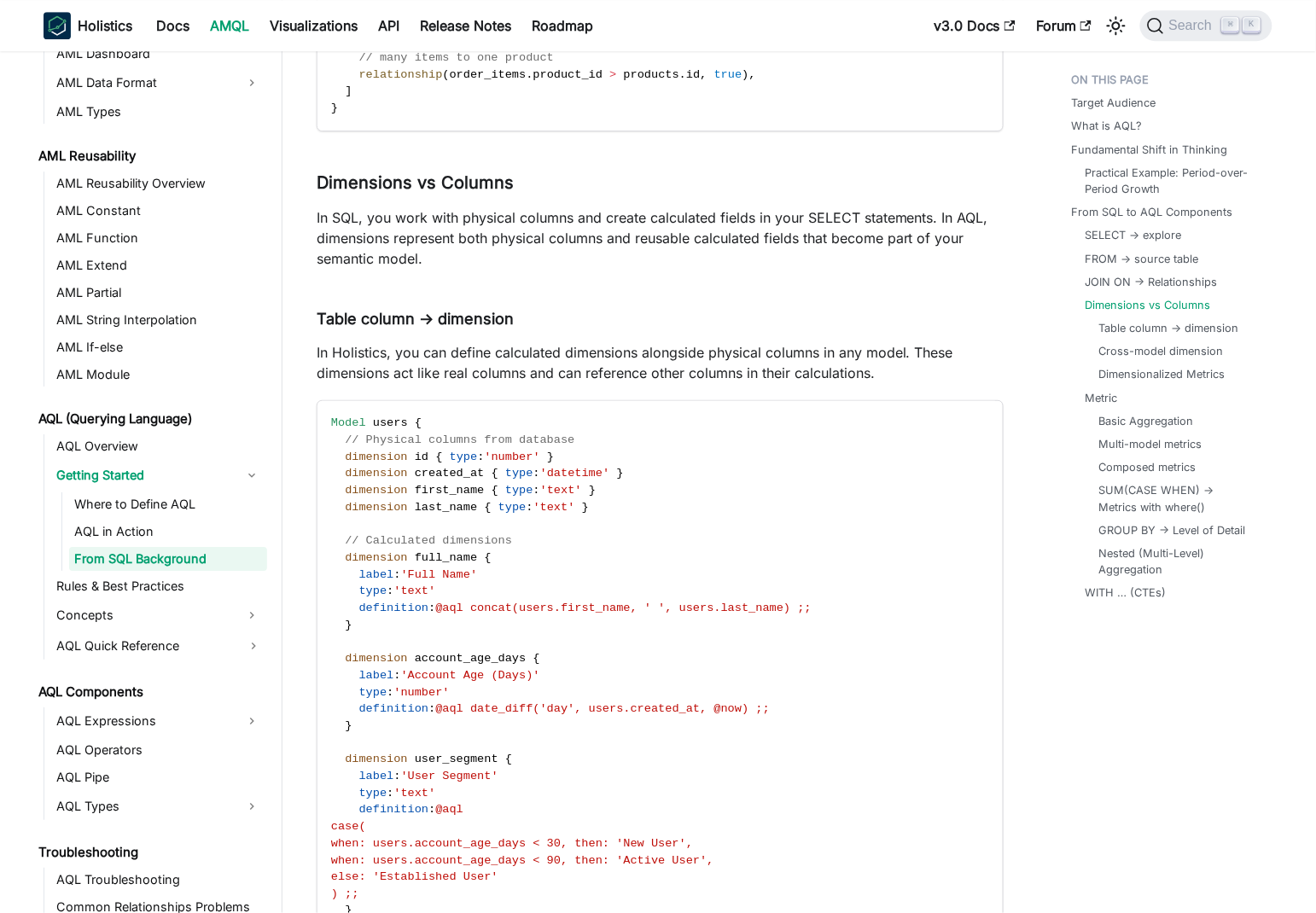
scroll to position [5119, 0]
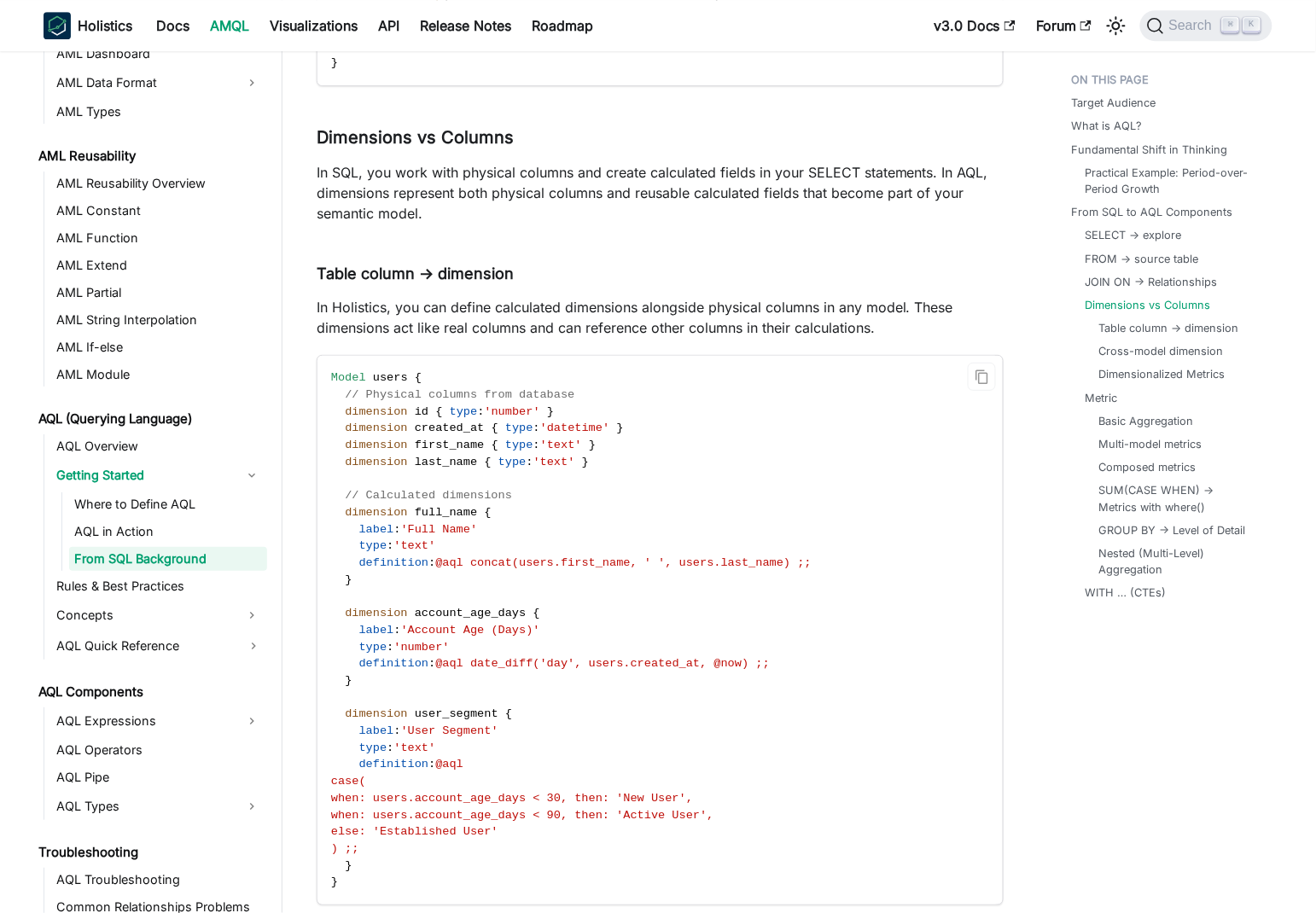
click at [407, 405] on span "dimension" at bounding box center [375, 411] width 63 height 13
click at [443, 421] on span "created_at" at bounding box center [449, 427] width 70 height 13
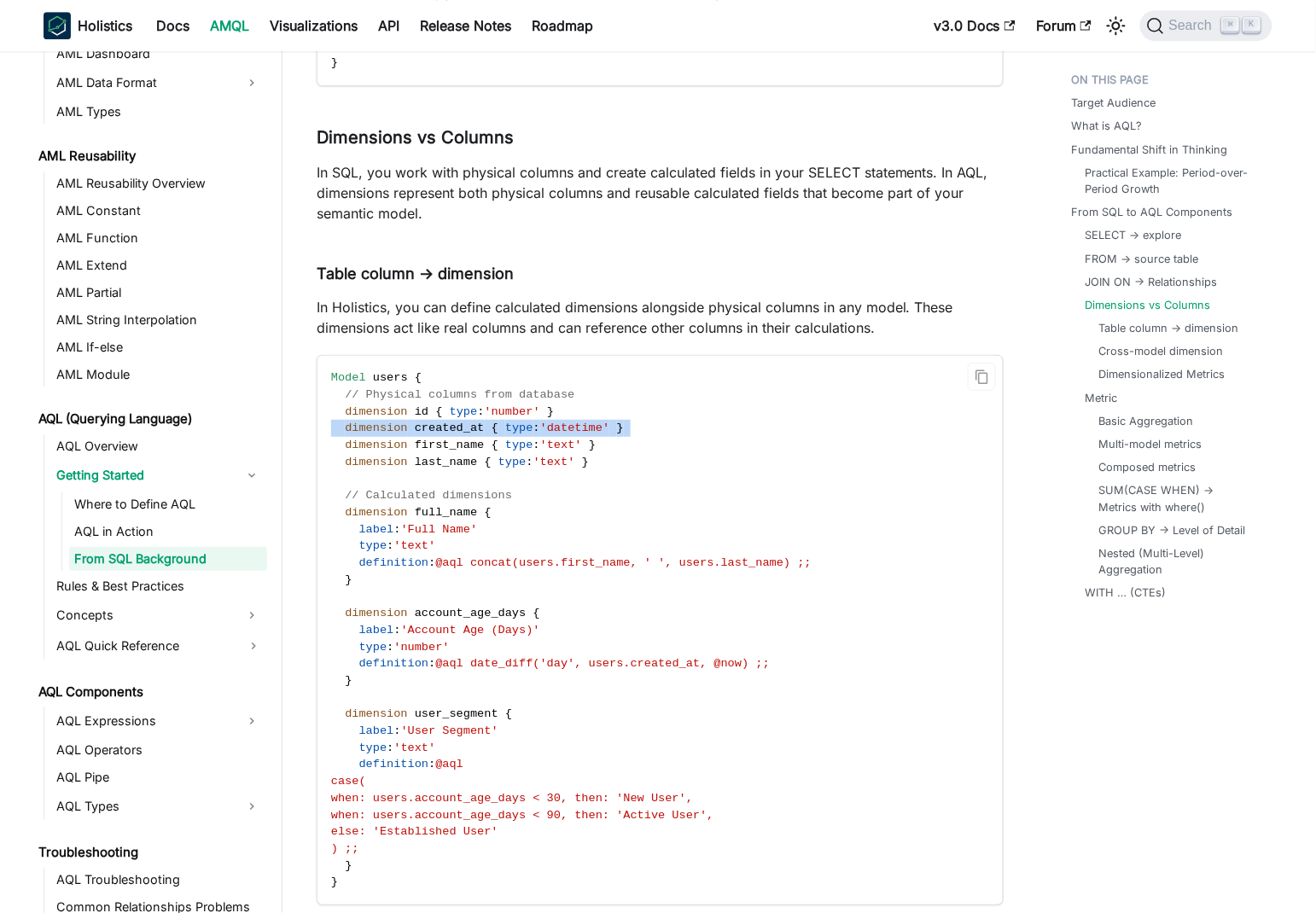
click at [443, 421] on span "created_at" at bounding box center [449, 427] width 70 height 13
click at [463, 439] on span "first_name" at bounding box center [449, 444] width 70 height 13
click at [444, 456] on span "last_name" at bounding box center [445, 462] width 63 height 13
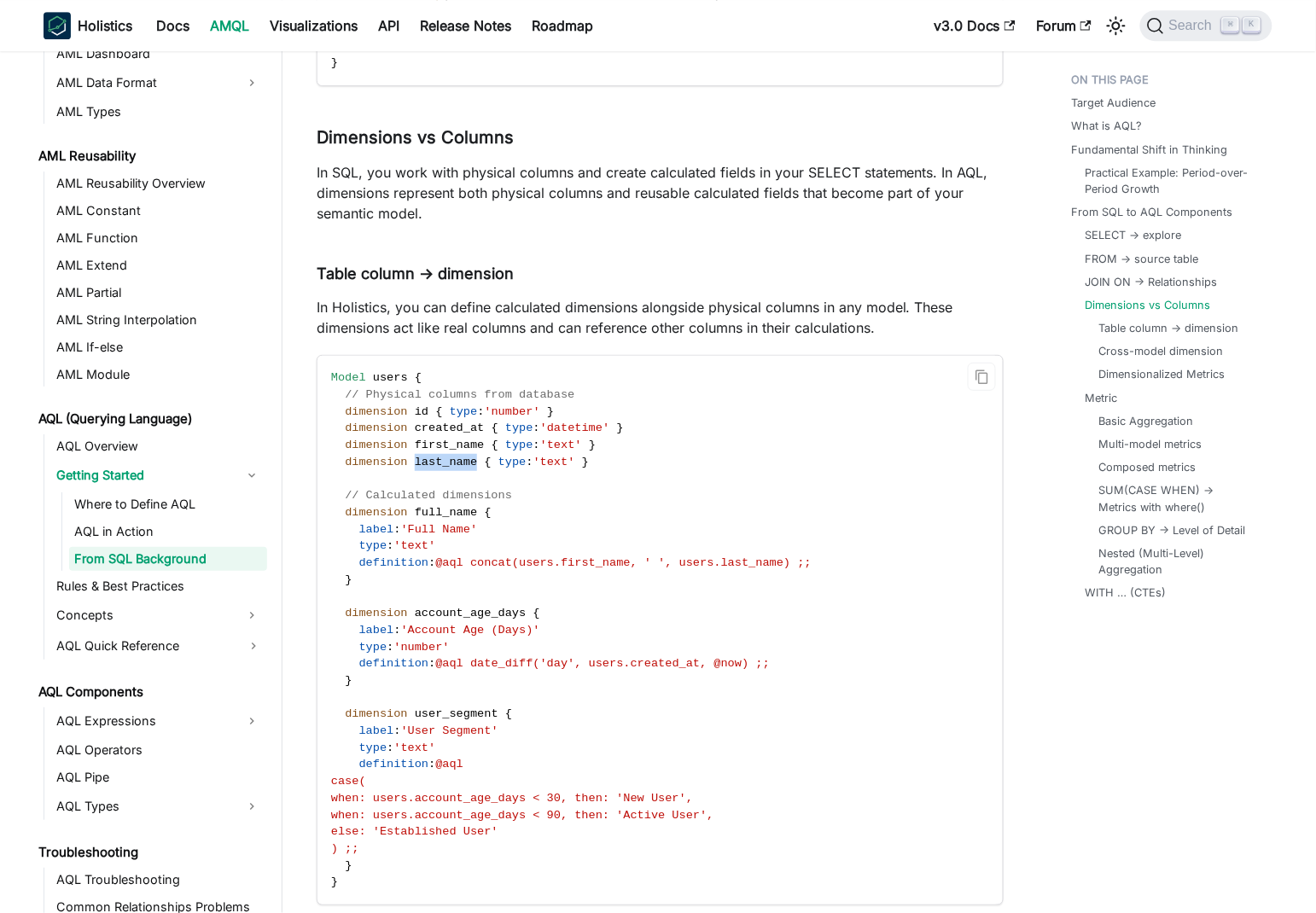
click at [444, 456] on span "last_name" at bounding box center [445, 462] width 63 height 13
click at [392, 432] on code "Model users { // Physical columns from database dimension id { type : 'number' …" at bounding box center [659, 630] width 683 height 548
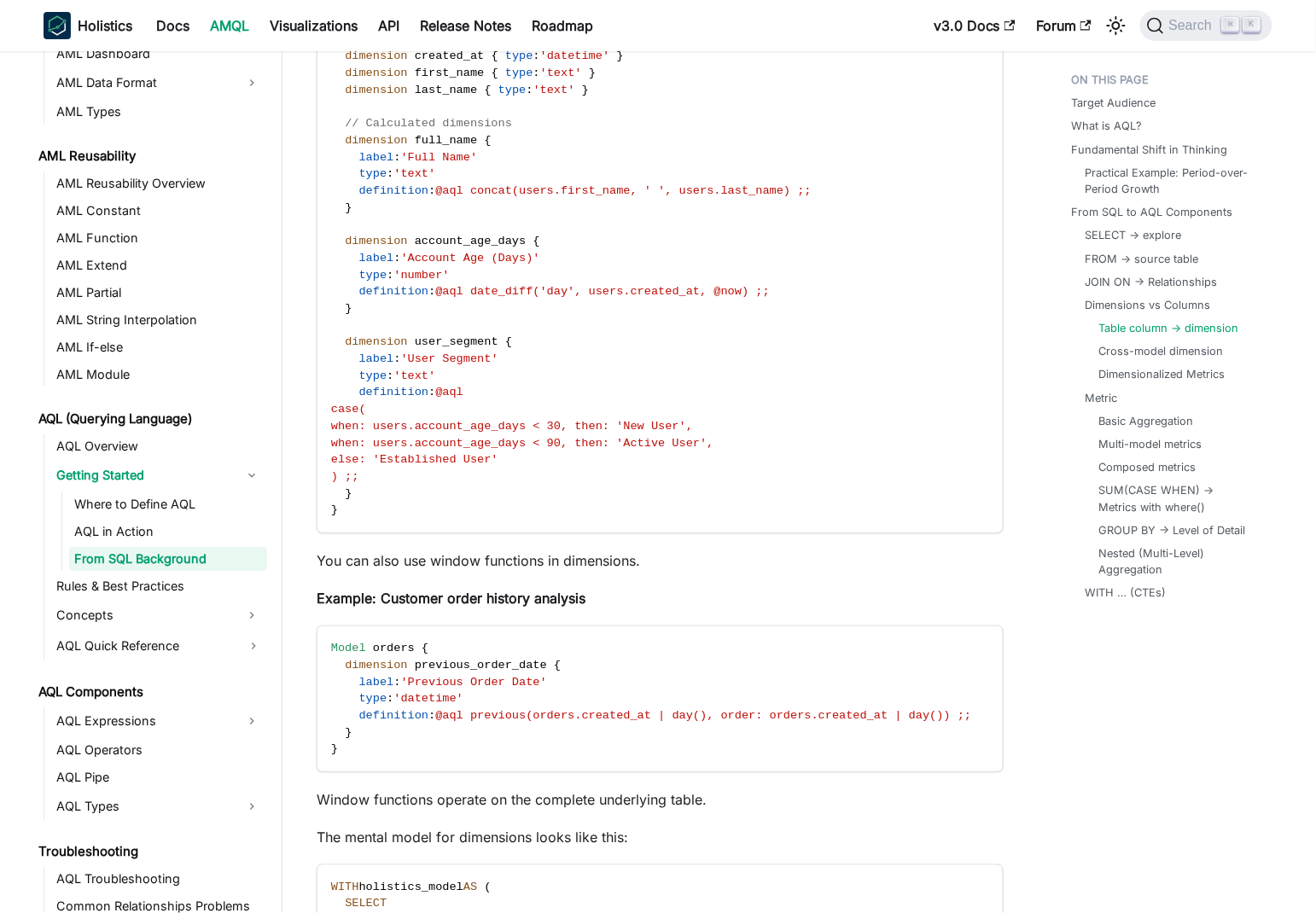
scroll to position [5491, 0]
click at [586, 550] on p "You can also use window functions in dimensions." at bounding box center [660, 560] width 687 height 20
click at [683, 550] on p "You can also use window functions in dimensions." at bounding box center [660, 560] width 687 height 20
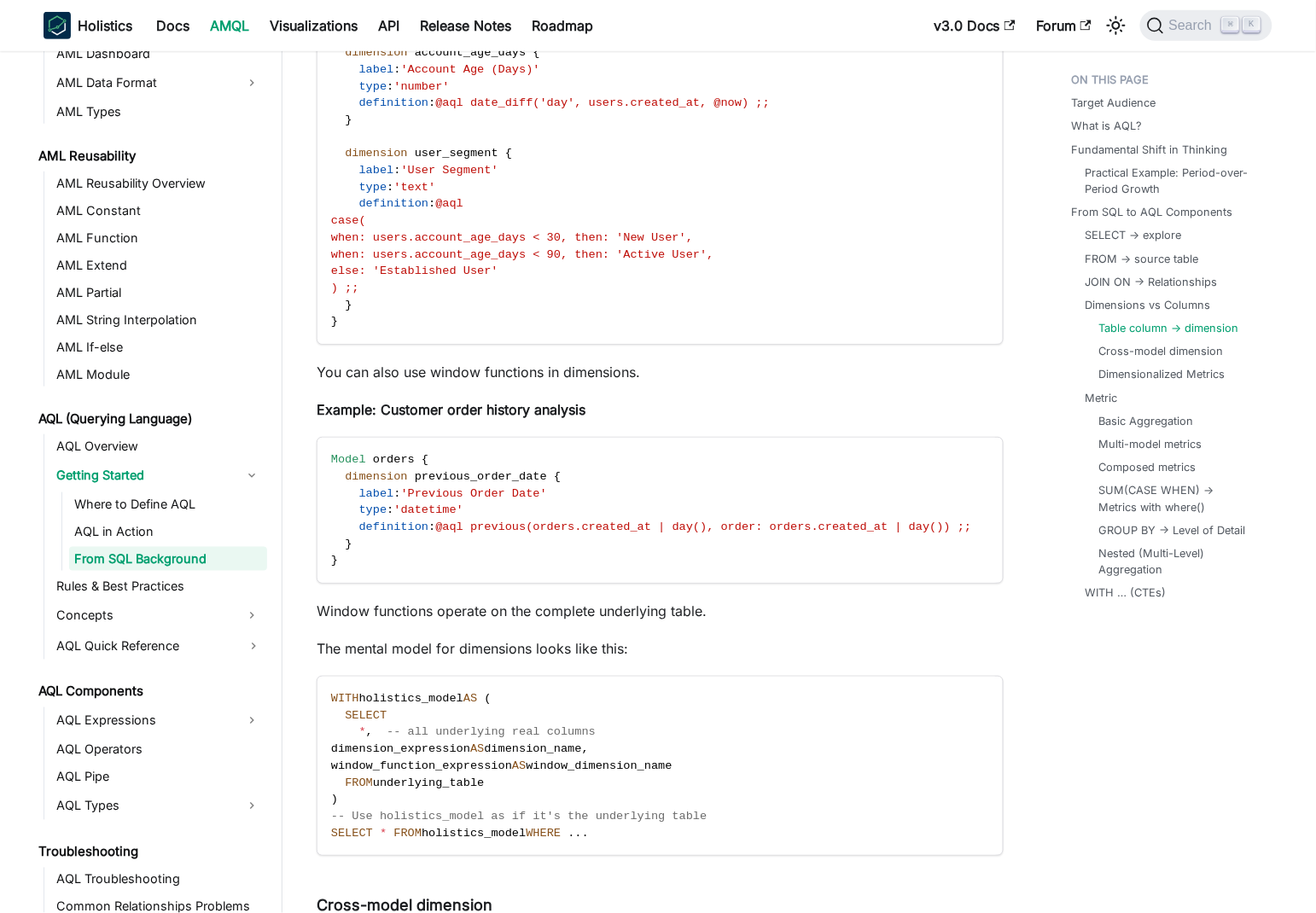
scroll to position [5771, 0]
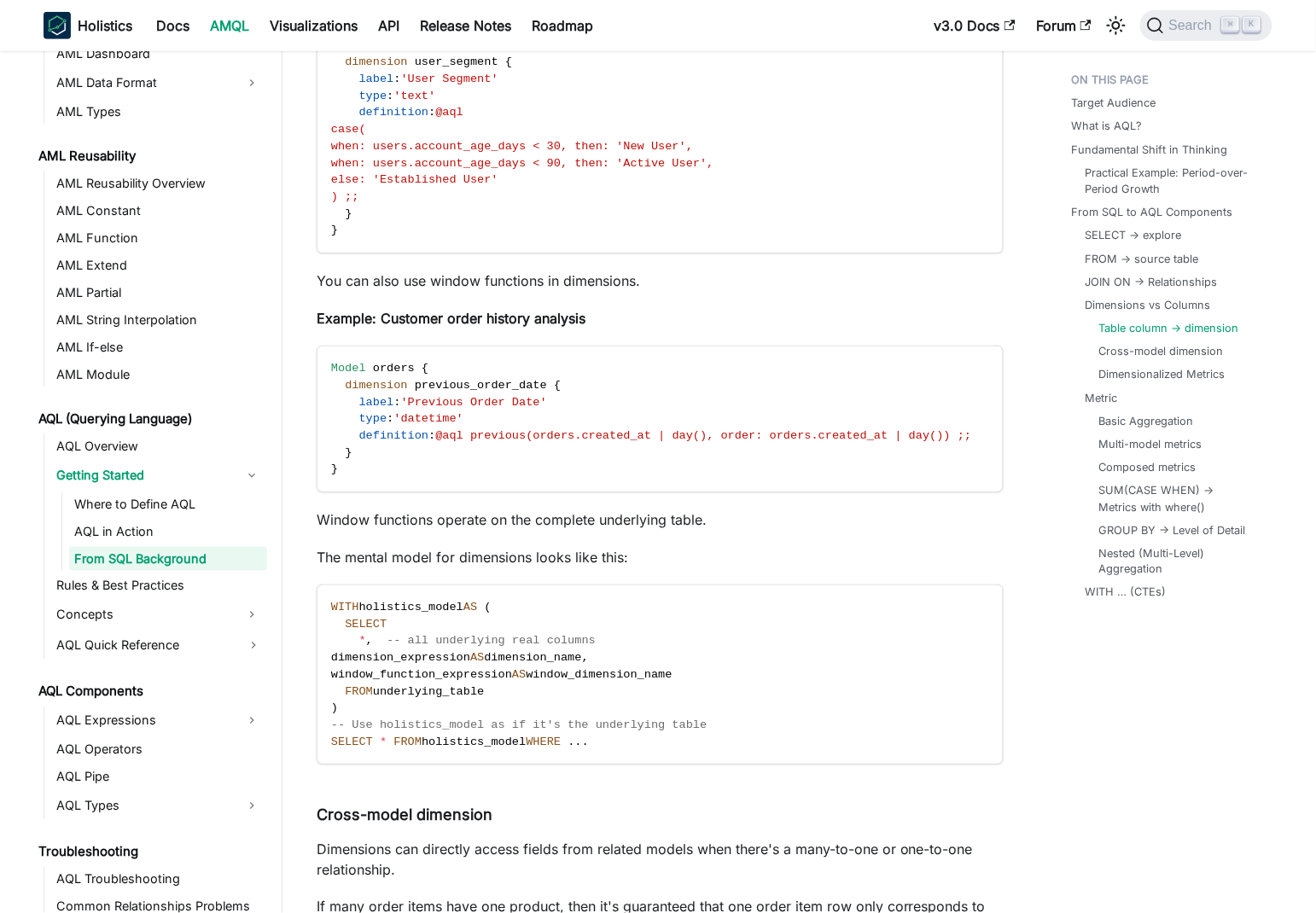
click at [318, 509] on p "Window functions operate on the complete underlying table." at bounding box center [660, 519] width 687 height 20
drag, startPoint x: 318, startPoint y: 496, endPoint x: 766, endPoint y: 492, distance: 448.0
click at [766, 509] on p "Window functions operate on the complete underlying table." at bounding box center [660, 519] width 687 height 20
click at [409, 509] on p "Window functions operate on the complete underlying table." at bounding box center [660, 519] width 687 height 20
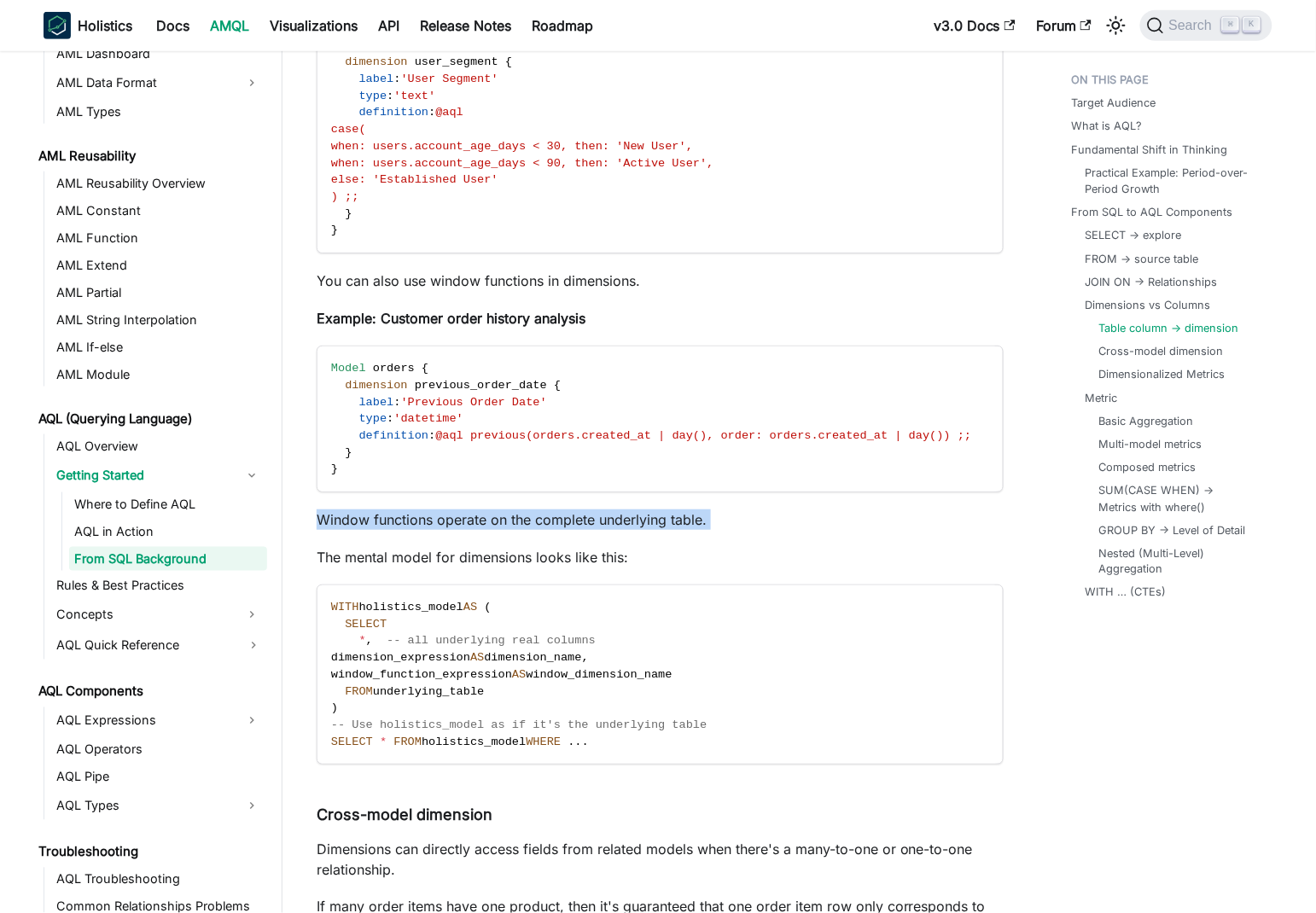
click at [409, 509] on p "Window functions operate on the complete underlying table." at bounding box center [660, 519] width 687 height 20
click at [518, 509] on p "Window functions operate on the complete underlying table." at bounding box center [660, 519] width 687 height 20
click at [528, 546] on p "The mental model for dimensions looks like this:" at bounding box center [660, 556] width 687 height 20
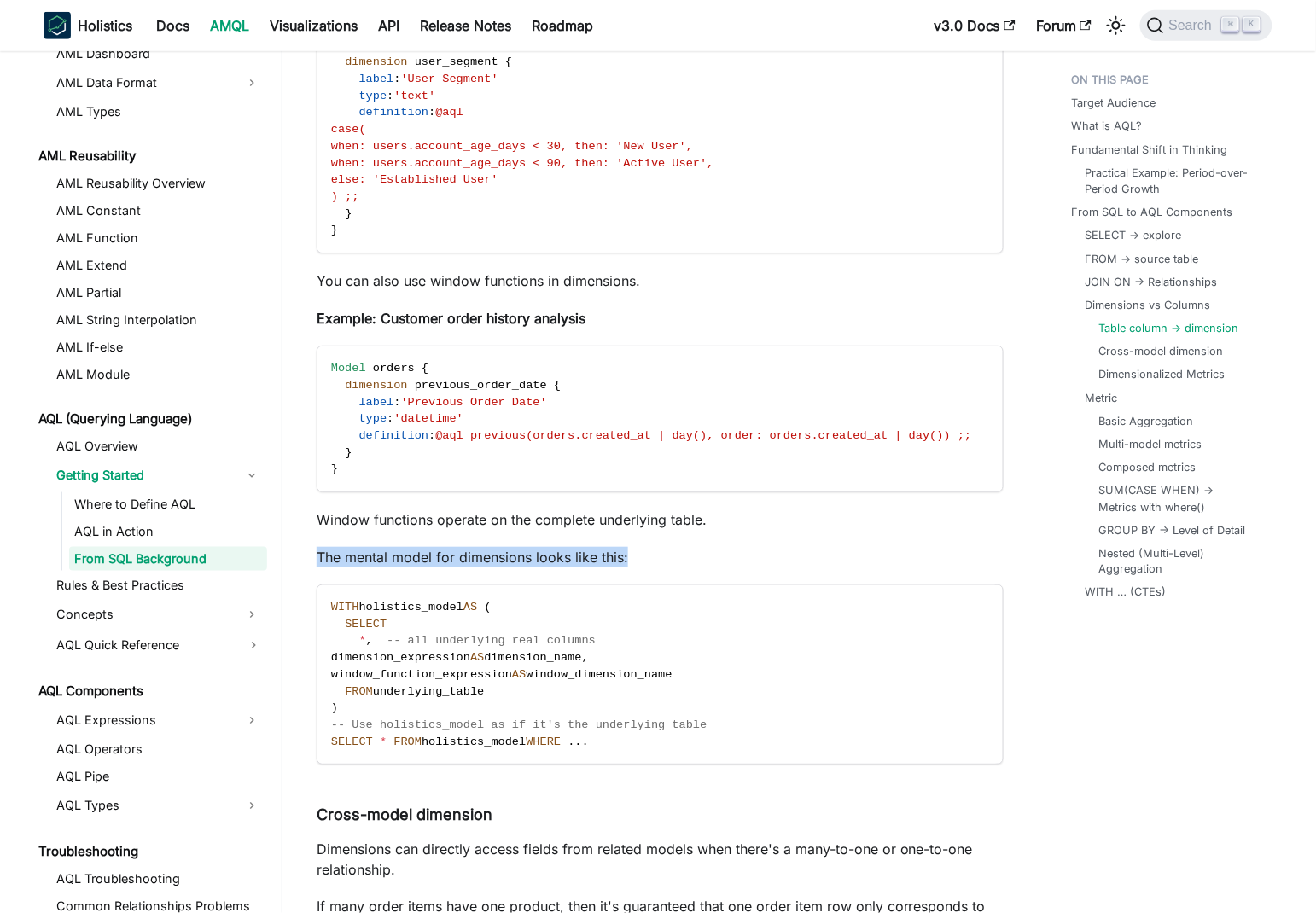
click at [528, 546] on p "The mental model for dimensions looks like this:" at bounding box center [660, 556] width 687 height 20
click at [523, 509] on p "Window functions operate on the complete underlying table." at bounding box center [660, 519] width 687 height 20
click at [411, 600] on span "holistics_model" at bounding box center [411, 606] width 104 height 13
click at [409, 651] on span "dimension_expression" at bounding box center [400, 657] width 139 height 13
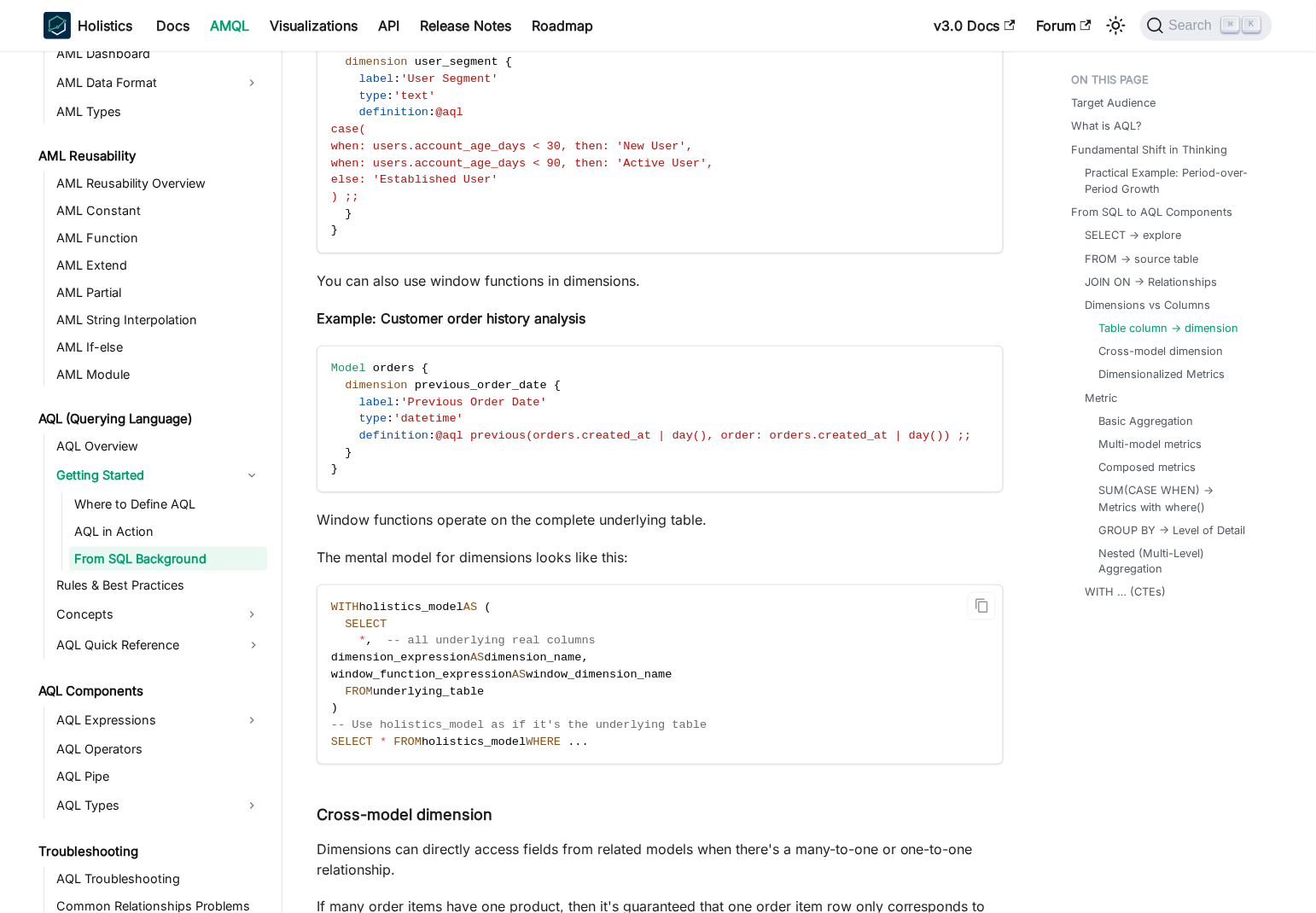
click at [409, 651] on span "dimension_expression" at bounding box center [400, 657] width 139 height 13
click at [460, 668] on span "window_function_expression" at bounding box center [421, 673] width 181 height 13
click at [671, 668] on span "window_dimension_name" at bounding box center [598, 673] width 146 height 13
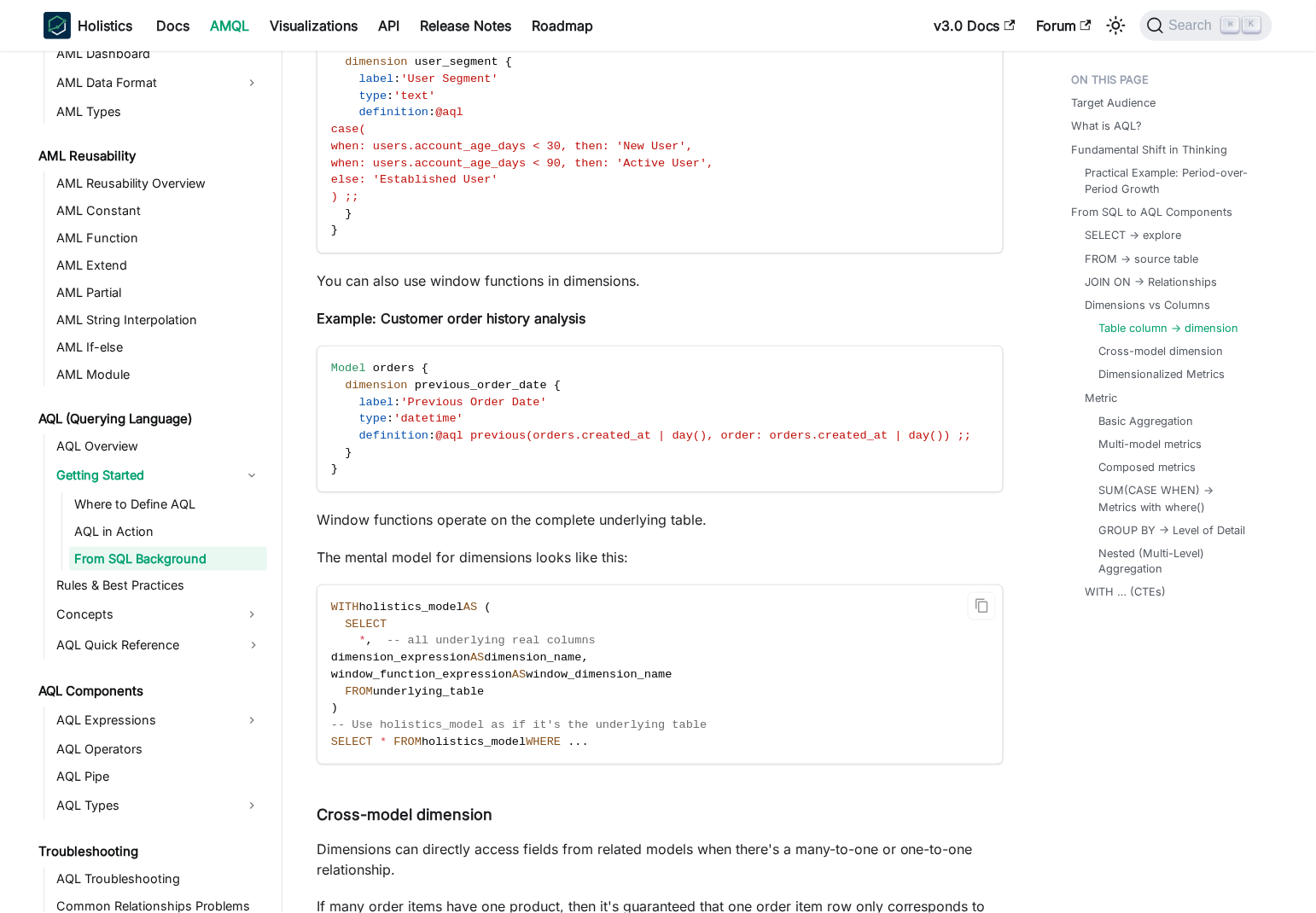
click at [450, 685] on span "underlying_table" at bounding box center [429, 691] width 112 height 13
click at [345, 626] on code "WITH holistics_model AS ( SELECT * , -- all underlying real columns dimension_e…" at bounding box center [659, 673] width 683 height 178
drag, startPoint x: 366, startPoint y: 633, endPoint x: 464, endPoint y: 648, distance: 99.1
click at [656, 635] on code "WITH holistics_model AS ( SELECT * , -- all underlying real columns dimension_e…" at bounding box center [659, 673] width 683 height 178
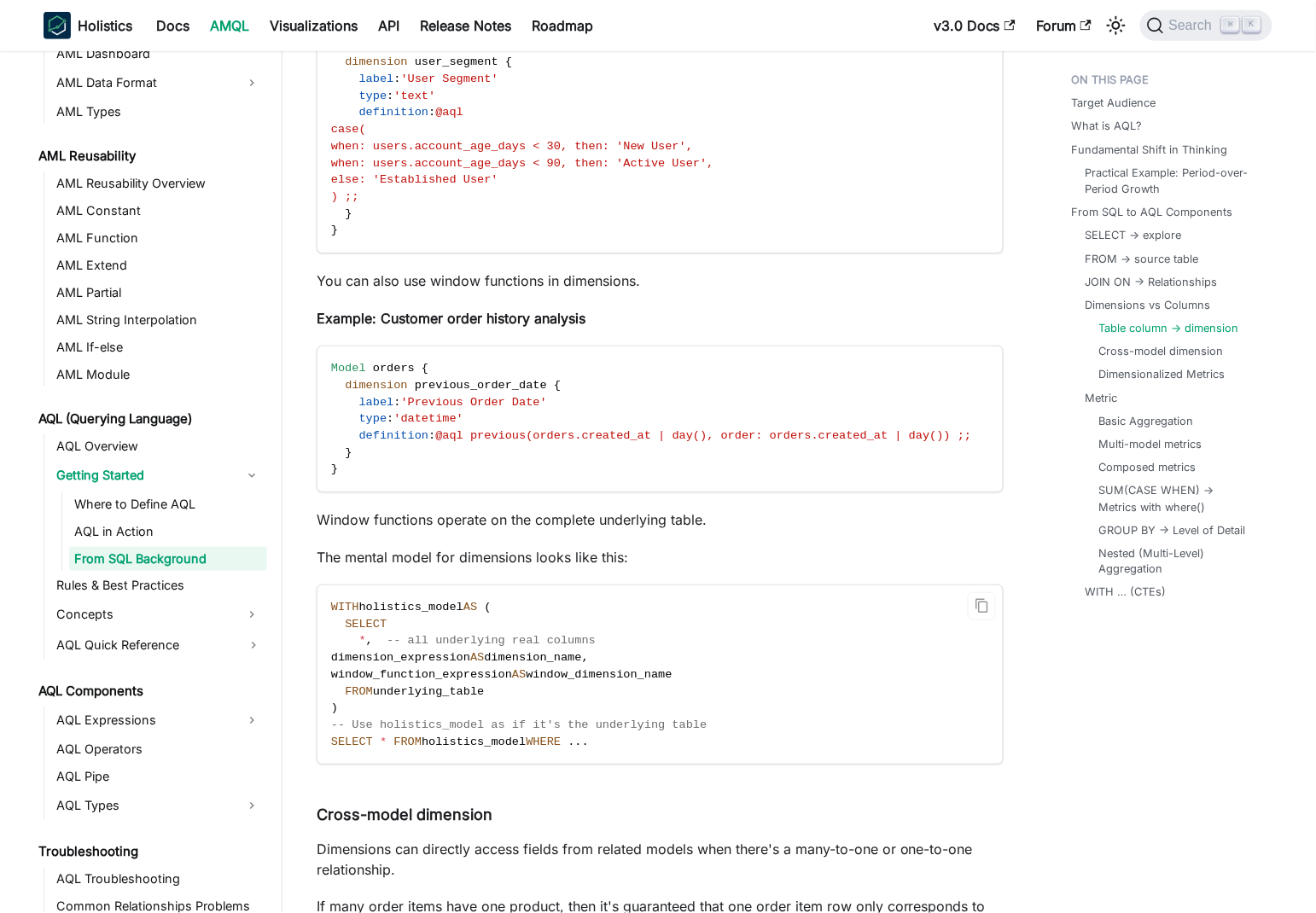
click at [464, 668] on span "window_function_expression" at bounding box center [421, 673] width 181 height 13
click at [383, 668] on span "window_function_expression" at bounding box center [421, 673] width 181 height 13
drag, startPoint x: 383, startPoint y: 652, endPoint x: 665, endPoint y: 647, distance: 282.0
click at [665, 668] on span "window_function_expression AS window_dimension_name" at bounding box center [501, 673] width 342 height 13
click at [403, 668] on span "window_function_expression" at bounding box center [421, 673] width 181 height 13
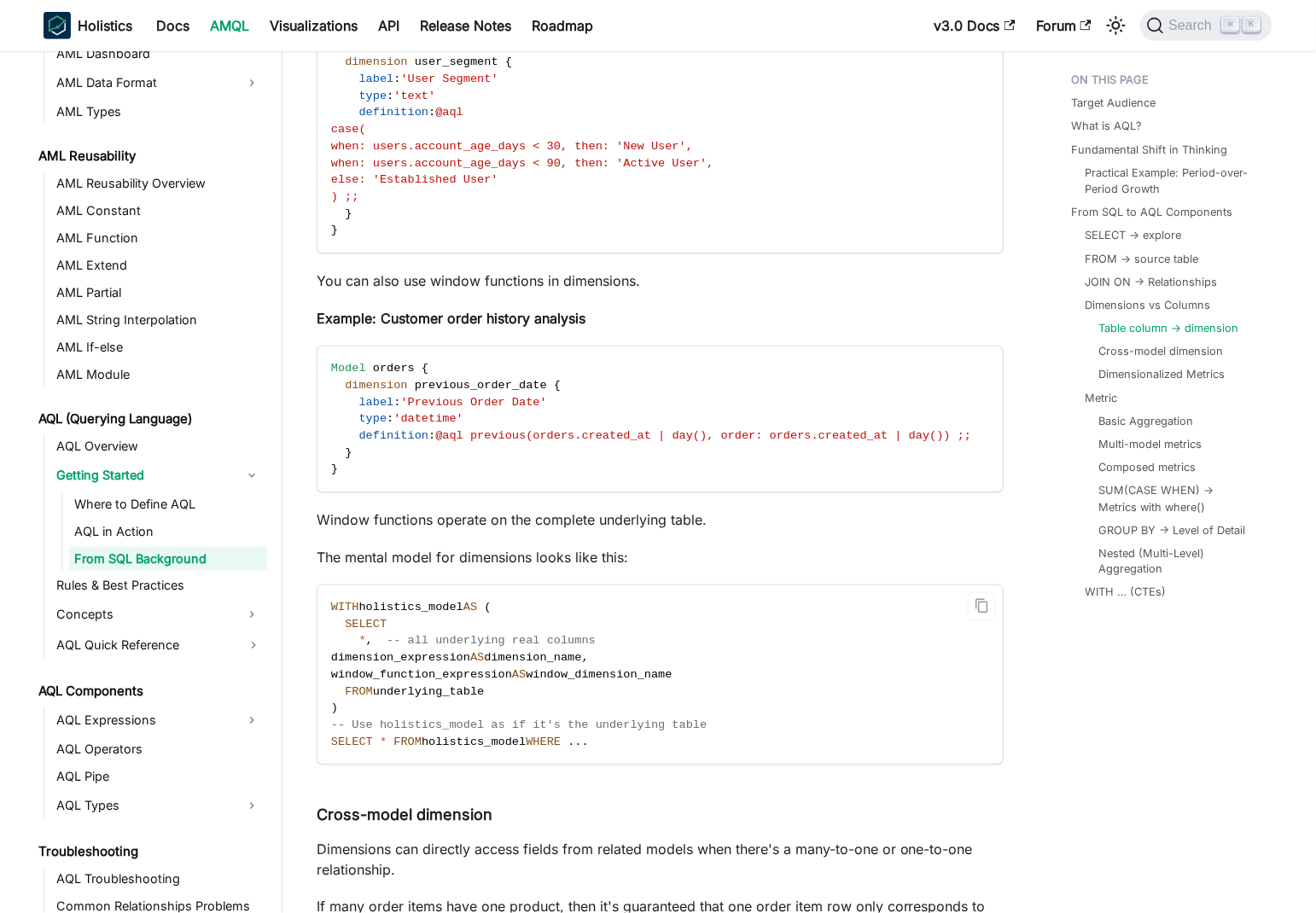
drag, startPoint x: 403, startPoint y: 652, endPoint x: 620, endPoint y: 652, distance: 217.0
click at [620, 668] on span "window_function_expression AS window_dimension_name" at bounding box center [501, 673] width 342 height 13
click at [402, 651] on span "dimension_expression" at bounding box center [400, 657] width 139 height 13
drag, startPoint x: 402, startPoint y: 634, endPoint x: 583, endPoint y: 645, distance: 181.3
click at [583, 645] on code "WITH holistics_model AS ( SELECT * , -- all underlying real columns dimension_e…" at bounding box center [659, 673] width 683 height 178
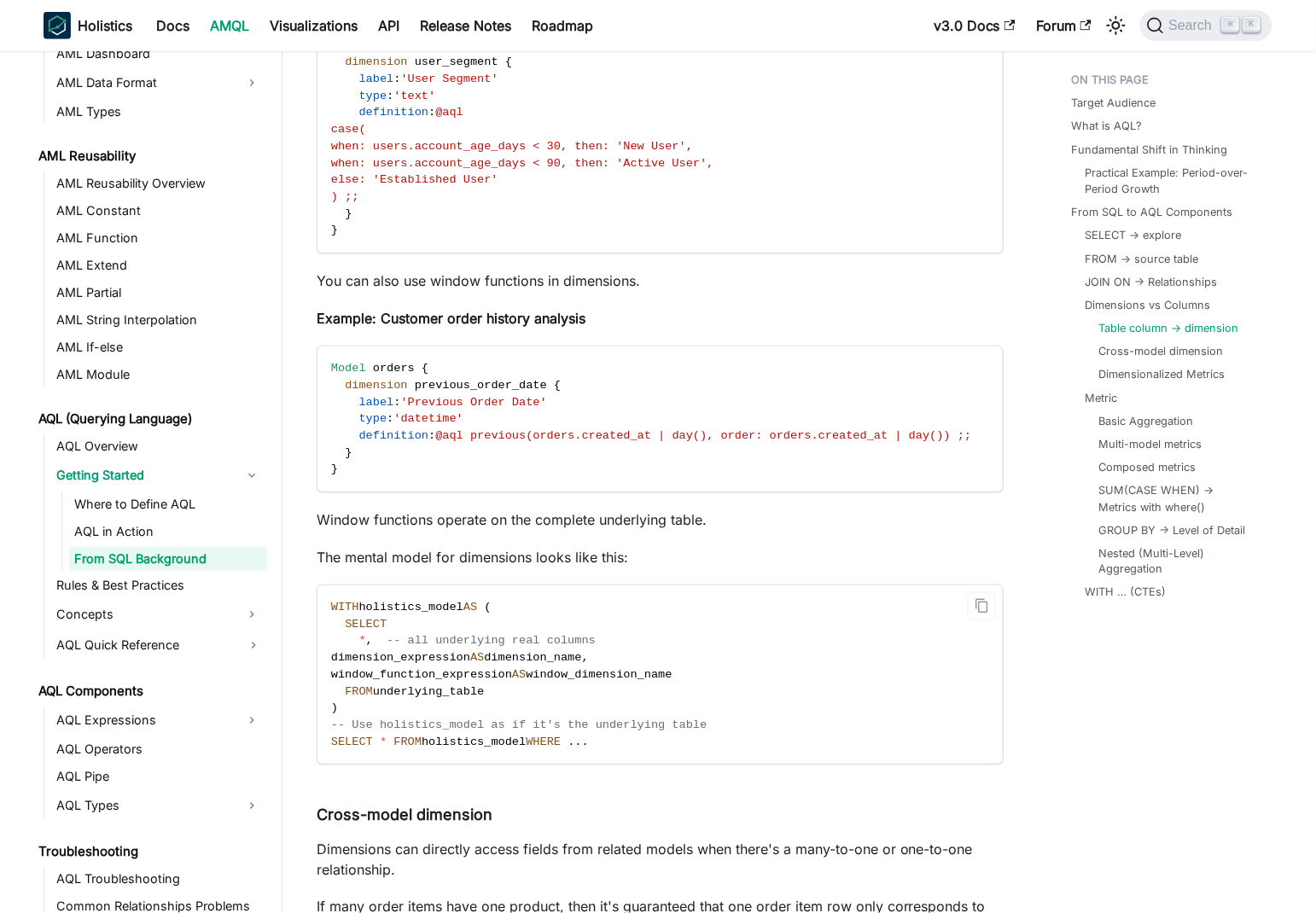
click at [660, 668] on span "window_dimension_name" at bounding box center [598, 673] width 146 height 13
drag, startPoint x: 660, startPoint y: 654, endPoint x: 439, endPoint y: 659, distance: 221.1
click at [439, 668] on span "window_function_expression AS window_dimension_name" at bounding box center [501, 673] width 342 height 13
click at [400, 651] on span "dimension_expression" at bounding box center [400, 657] width 139 height 13
drag, startPoint x: 400, startPoint y: 637, endPoint x: 582, endPoint y: 640, distance: 182.0
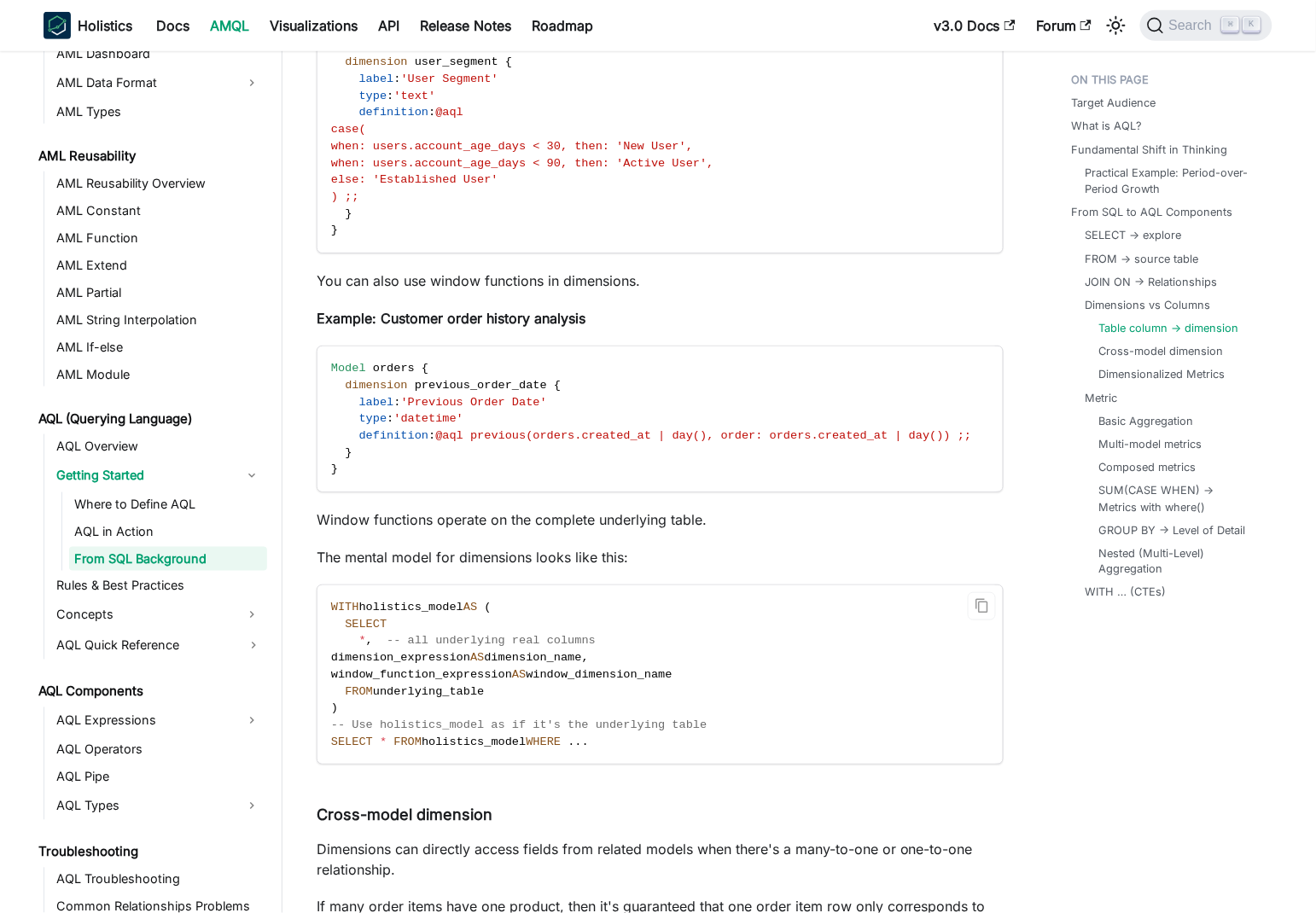
click at [582, 651] on span "dimension_expression AS dimension_name ," at bounding box center [460, 657] width 258 height 13
click at [642, 668] on span "window_dimension_name" at bounding box center [598, 673] width 146 height 13
drag, startPoint x: 642, startPoint y: 653, endPoint x: 463, endPoint y: 655, distance: 179.0
click at [463, 668] on span "window_function_expression AS window_dimension_name" at bounding box center [501, 673] width 342 height 13
click at [455, 634] on span "-- all underlying real columns" at bounding box center [491, 640] width 209 height 13
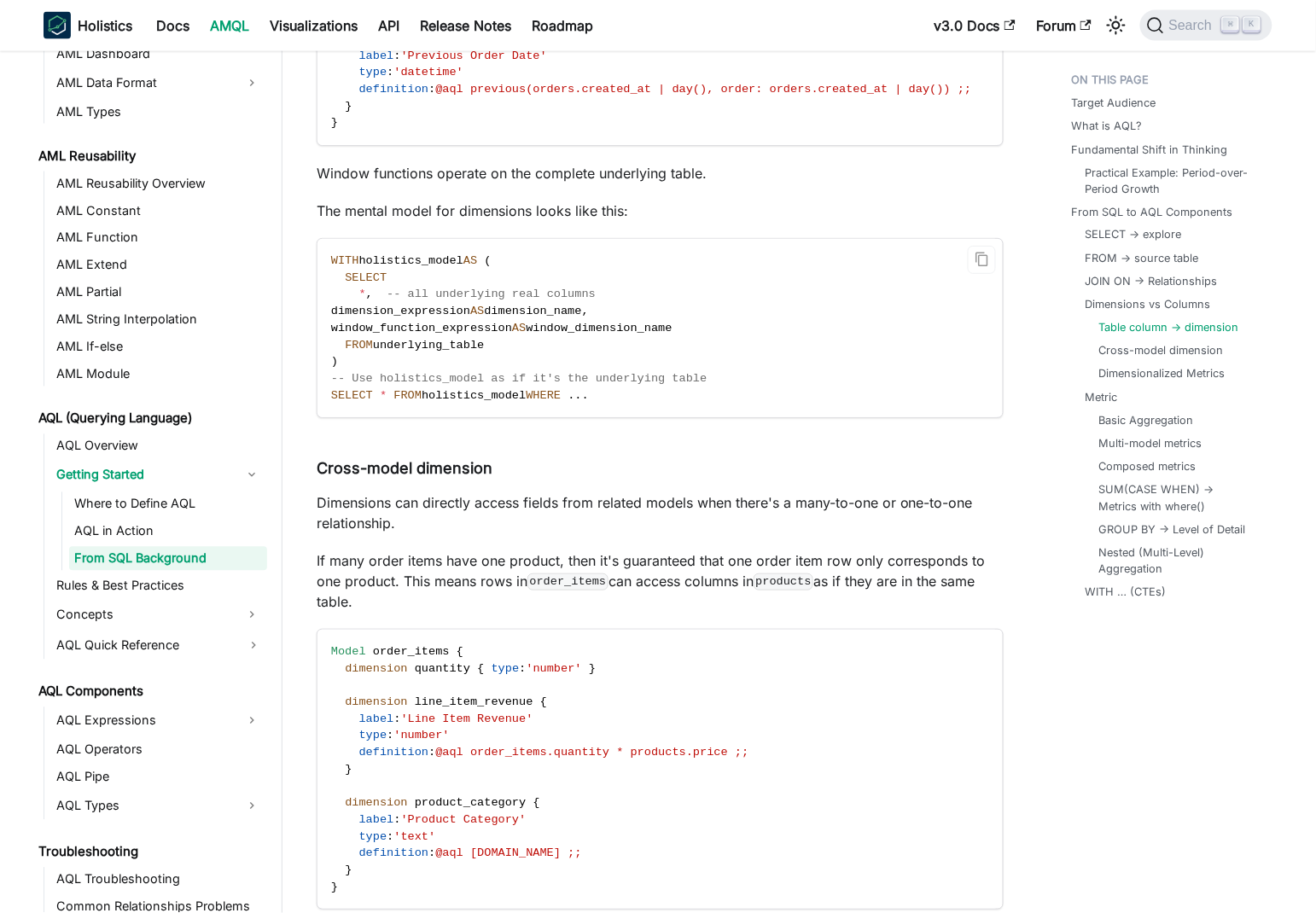
scroll to position [6133, 0]
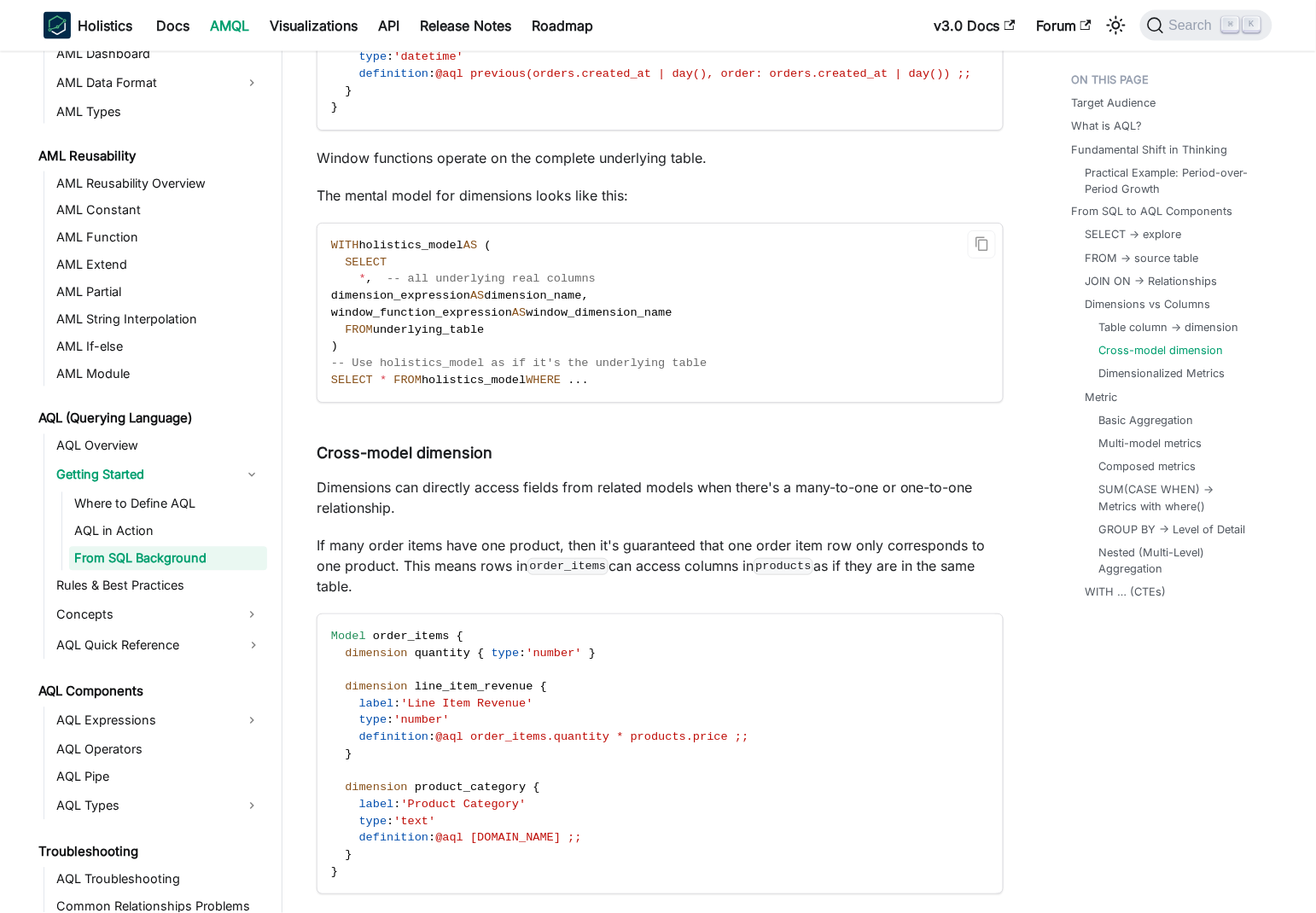
click at [553, 645] on code "Model order_items { dimension quantity { type : 'number' } dimension line_item_…" at bounding box center [659, 754] width 683 height 280
click at [721, 535] on p "If many order items have one product, then it's guaranteed that one order item …" at bounding box center [660, 566] width 687 height 62
drag, startPoint x: 721, startPoint y: 523, endPoint x: 960, endPoint y: 520, distance: 239.0
click at [960, 535] on p "If many order items have one product, then it's guaranteed that one order item …" at bounding box center [660, 566] width 687 height 62
click at [418, 543] on p "If many order items have one product, then it's guaranteed that one order item …" at bounding box center [660, 566] width 687 height 62
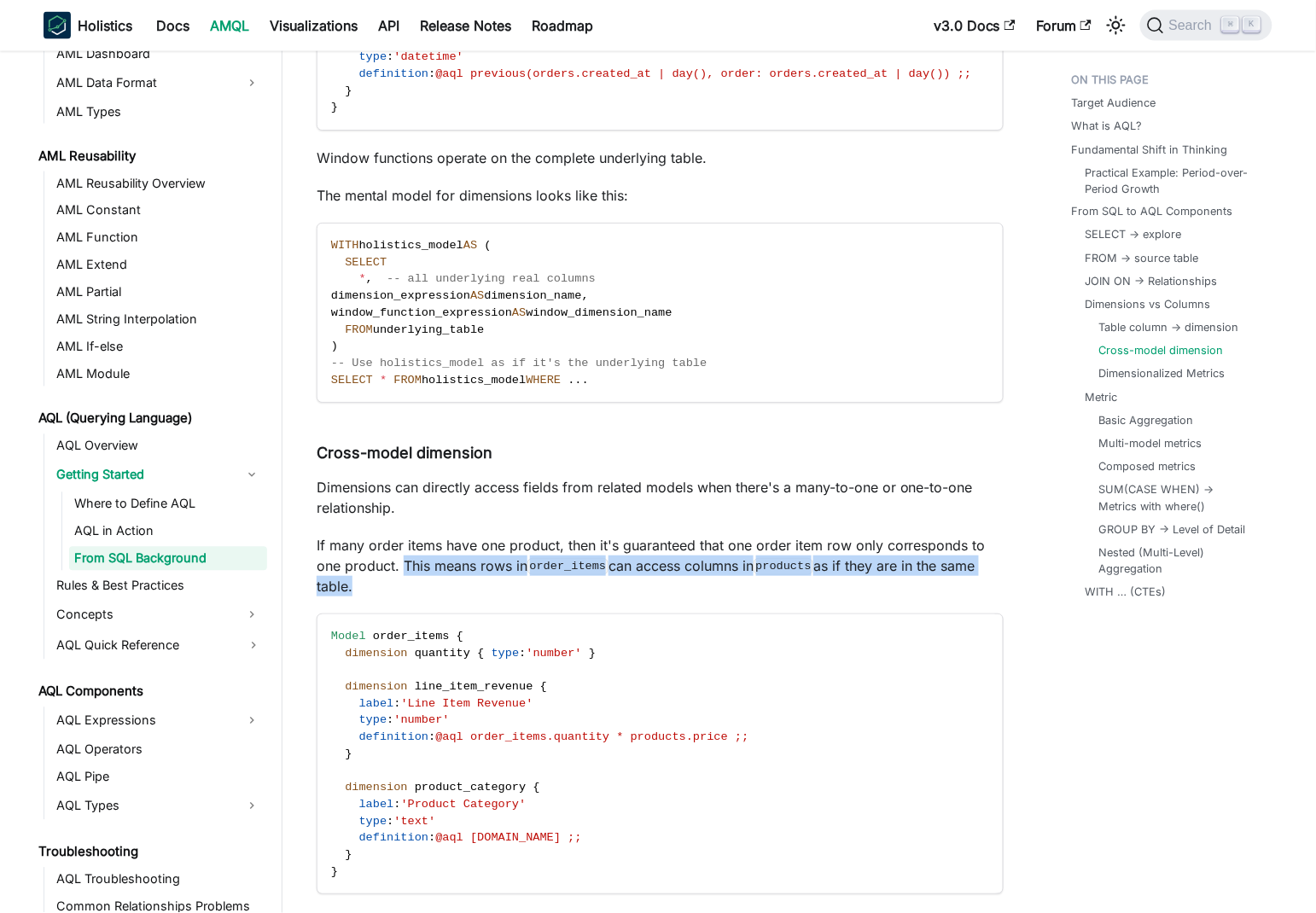
drag, startPoint x: 418, startPoint y: 544, endPoint x: 873, endPoint y: 554, distance: 455.1
click at [873, 554] on p "If many order items have one product, then it's guaranteed that one order item …" at bounding box center [660, 566] width 687 height 62
click at [675, 548] on p "If many order items have one product, then it's guaranteed that one order item …" at bounding box center [660, 566] width 687 height 62
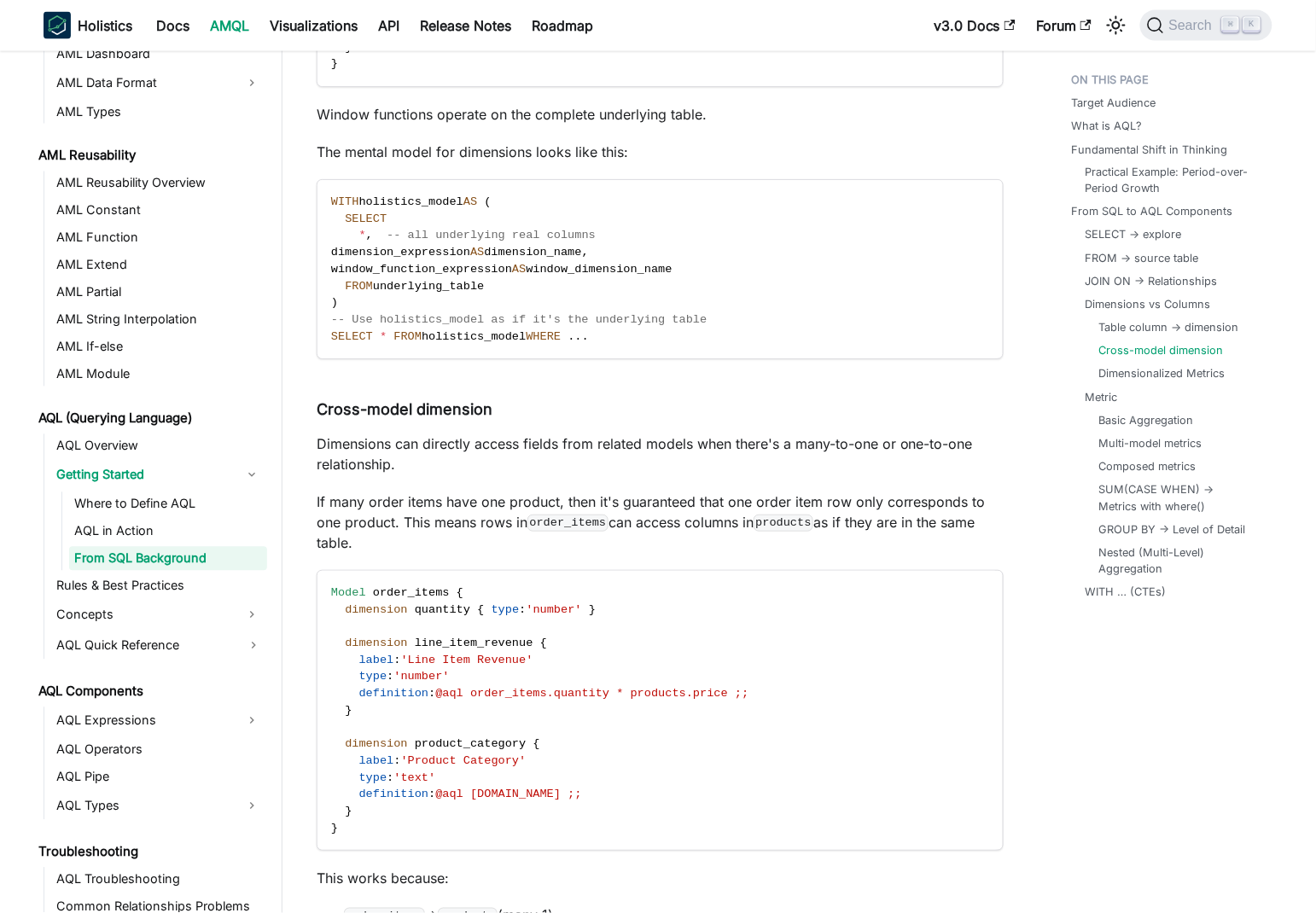
scroll to position [6226, 0]
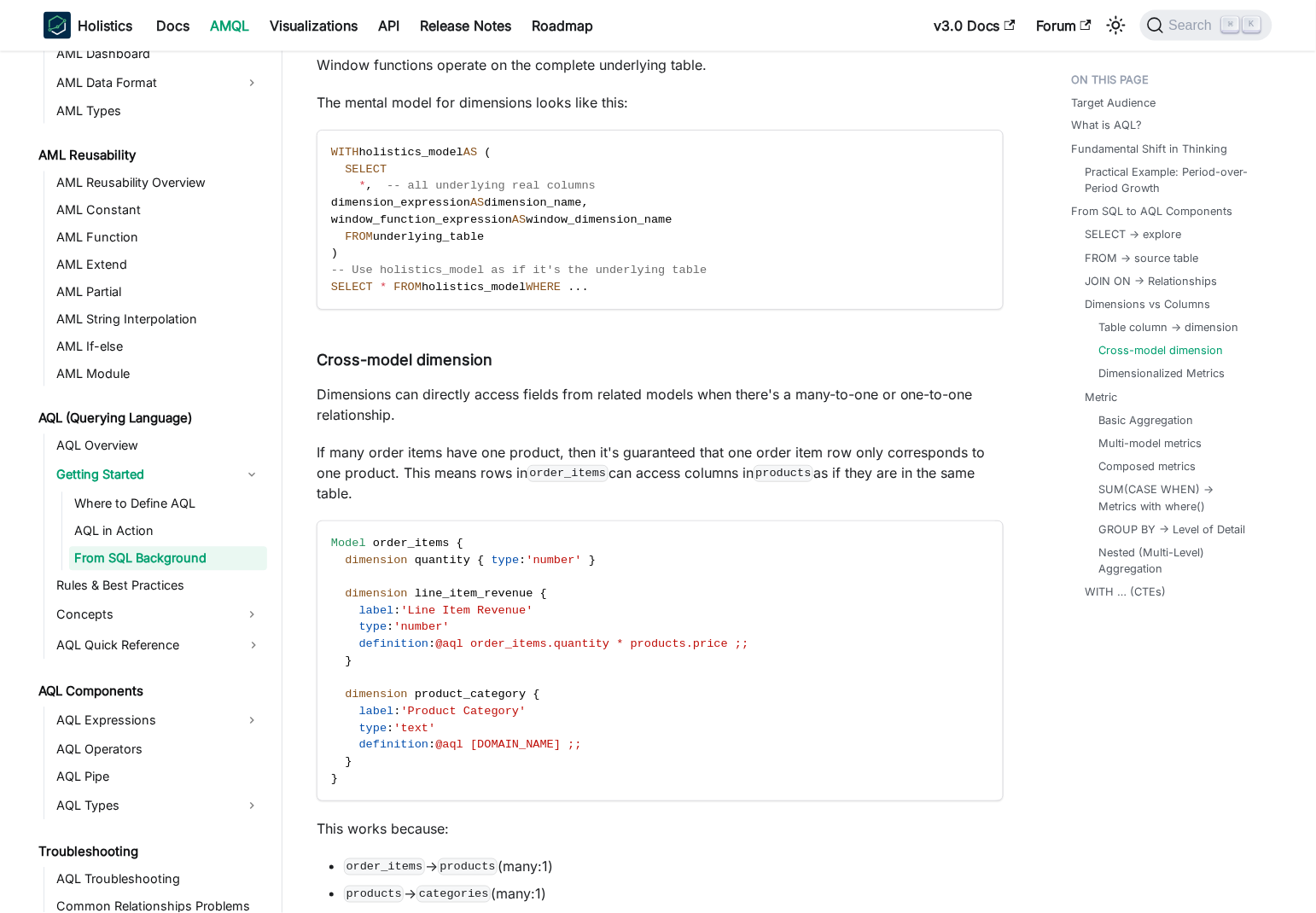
click at [375, 442] on p "If many order items have one product, then it's guaranteed that one order item …" at bounding box center [660, 472] width 687 height 62
drag, startPoint x: 375, startPoint y: 434, endPoint x: 534, endPoint y: 421, distance: 159.5
click at [534, 442] on p "If many order items have one product, then it's guaranteed that one order item …" at bounding box center [660, 472] width 687 height 62
click at [573, 442] on p "If many order items have one product, then it's guaranteed that one order item …" at bounding box center [660, 472] width 687 height 62
drag, startPoint x: 573, startPoint y: 430, endPoint x: 949, endPoint y: 434, distance: 376.0
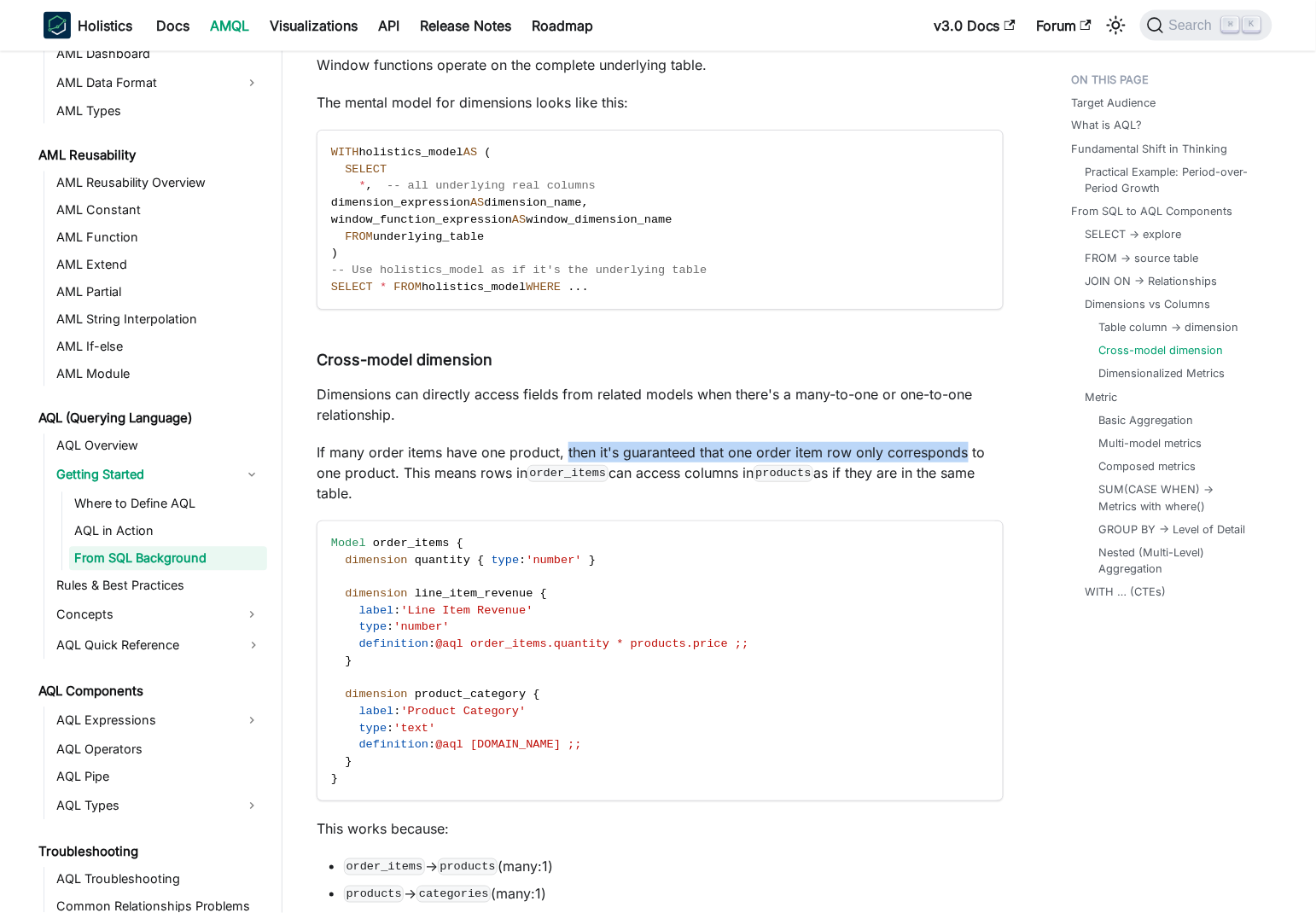
click at [954, 442] on p "If many order items have one product, then it's guaranteed that one order item …" at bounding box center [660, 472] width 687 height 62
click at [355, 453] on p "If many order items have one product, then it's guaranteed that one order item …" at bounding box center [660, 472] width 687 height 62
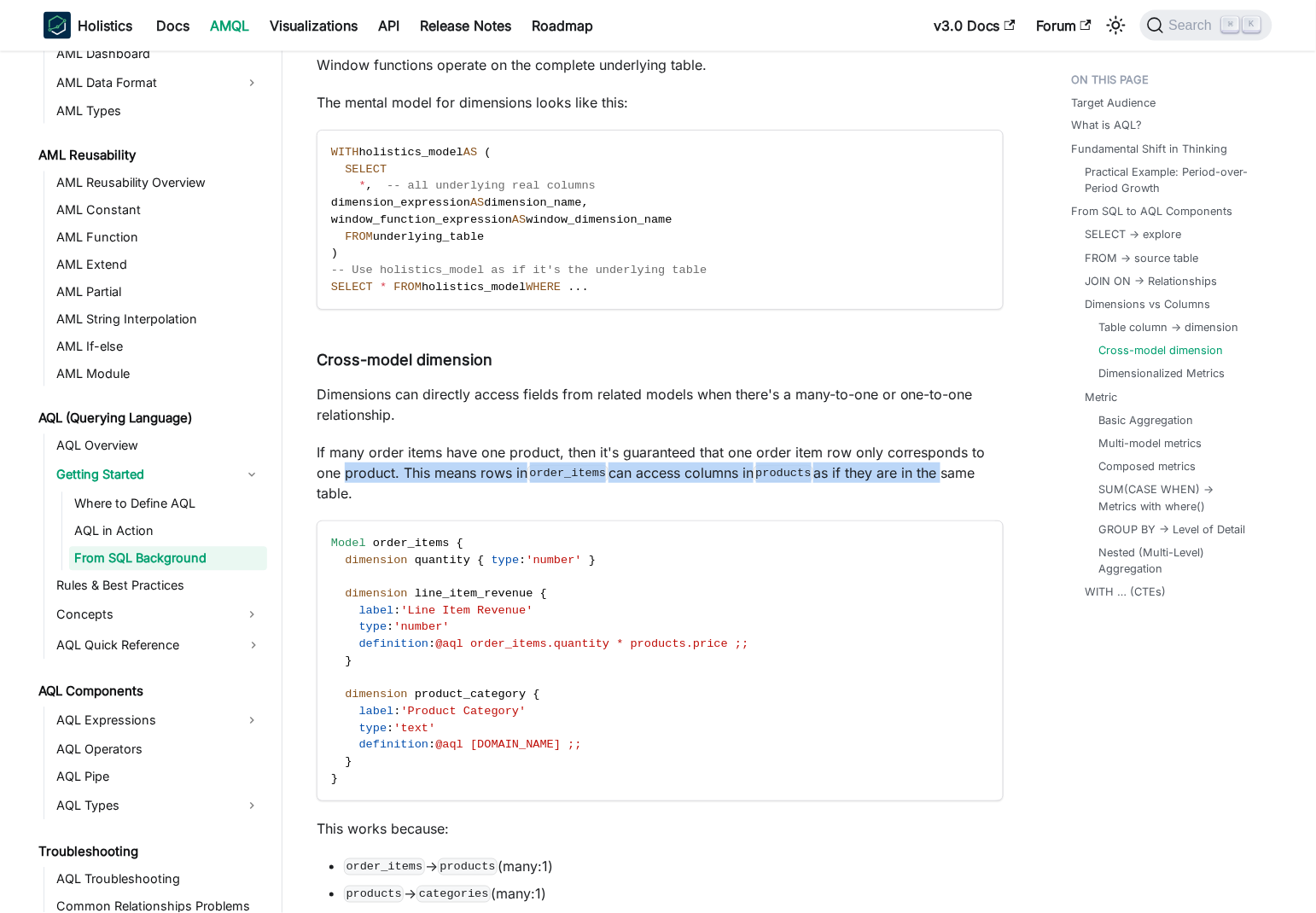
drag, startPoint x: 355, startPoint y: 453, endPoint x: 933, endPoint y: 453, distance: 578.0
click at [943, 456] on p "If many order items have one product, then it's guaranteed that one order item …" at bounding box center [660, 472] width 687 height 62
click at [853, 450] on p "If many order items have one product, then it's guaranteed that one order item …" at bounding box center [660, 472] width 687 height 62
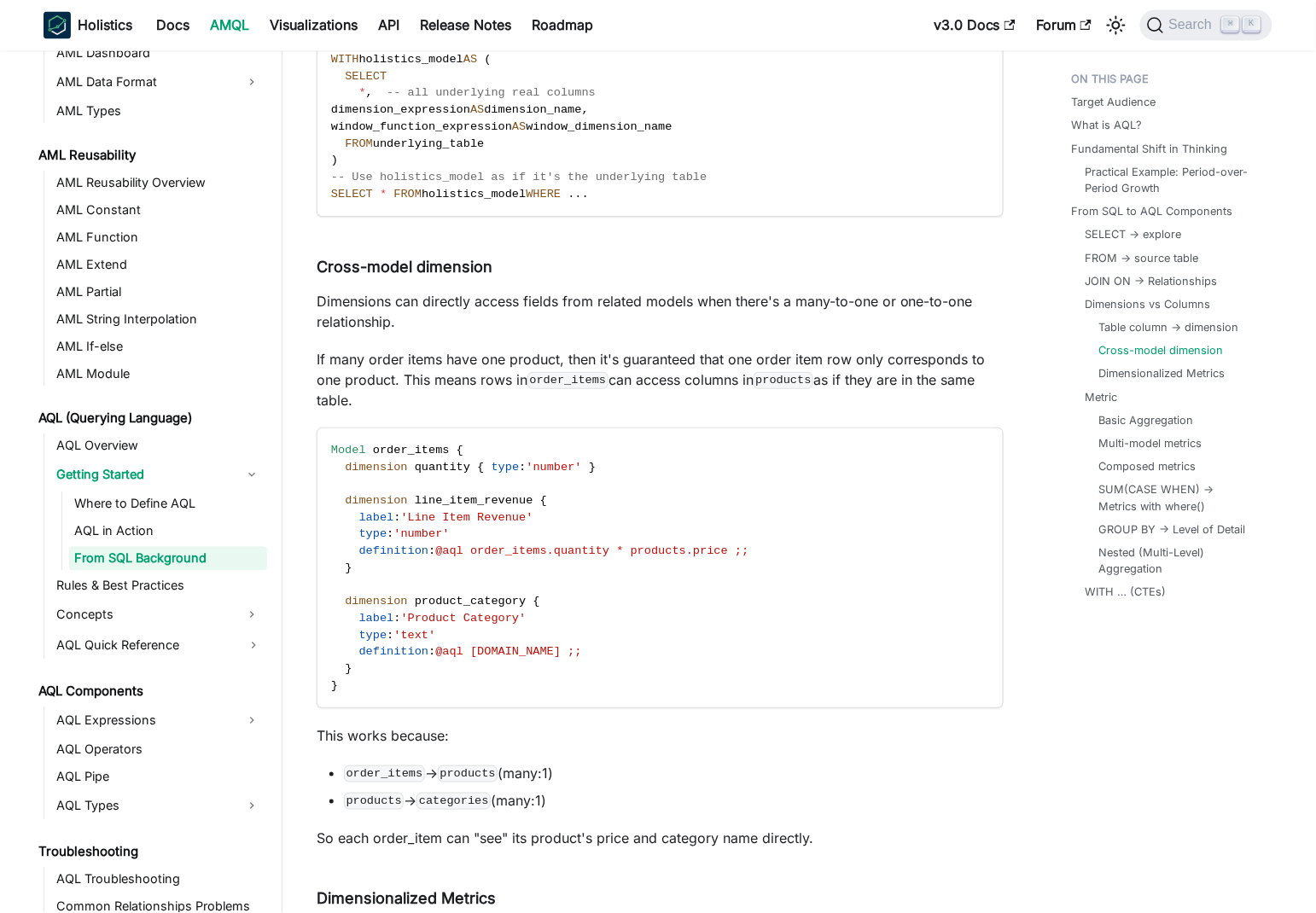
scroll to position [6319, 0]
click at [374, 495] on span "dimension" at bounding box center [375, 500] width 63 height 13
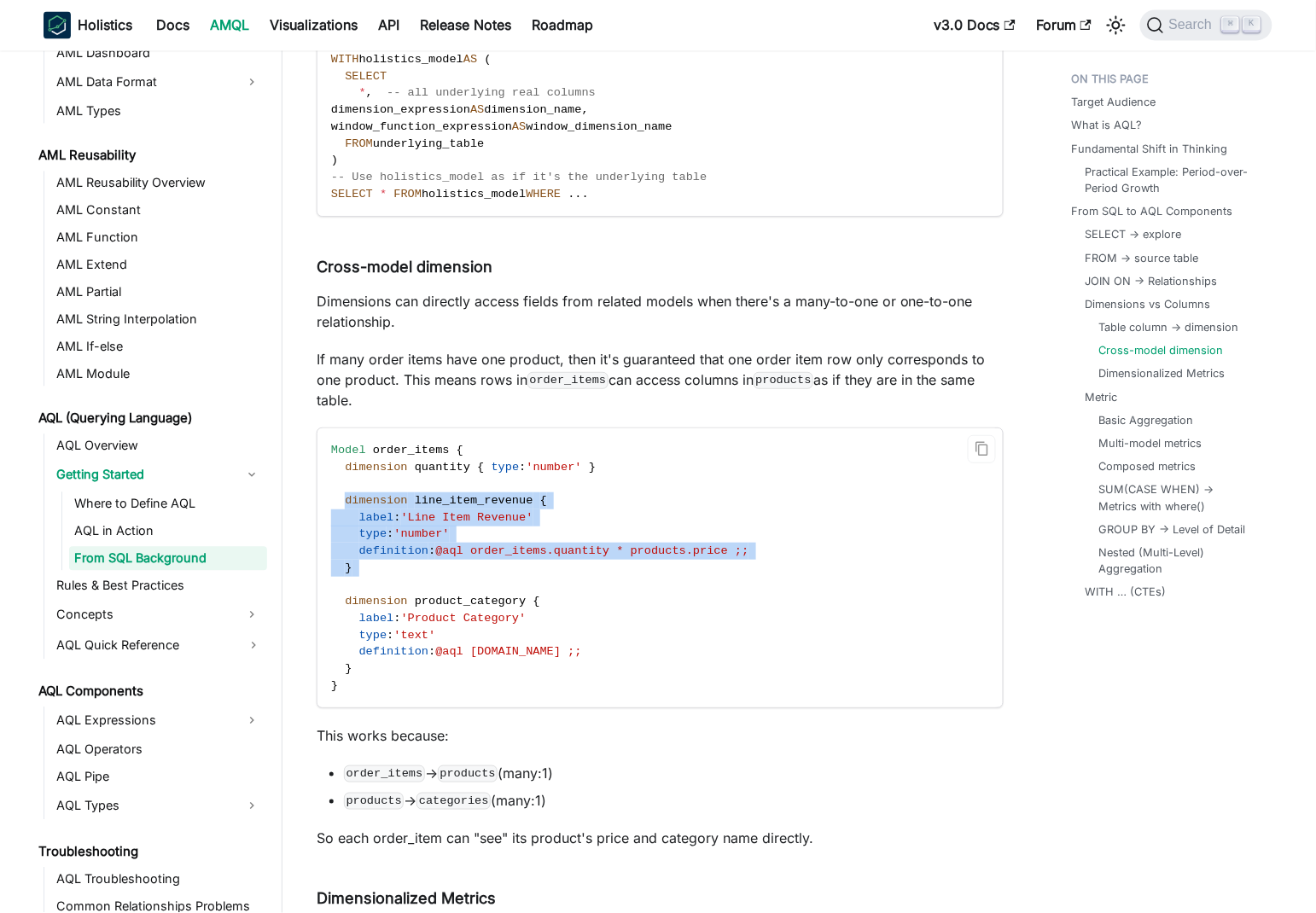
drag, startPoint x: 374, startPoint y: 478, endPoint x: 426, endPoint y: 550, distance: 88.8
click at [426, 550] on code "Model order_items { dimension quantity { type : 'number' } dimension line_item_…" at bounding box center [659, 568] width 683 height 280
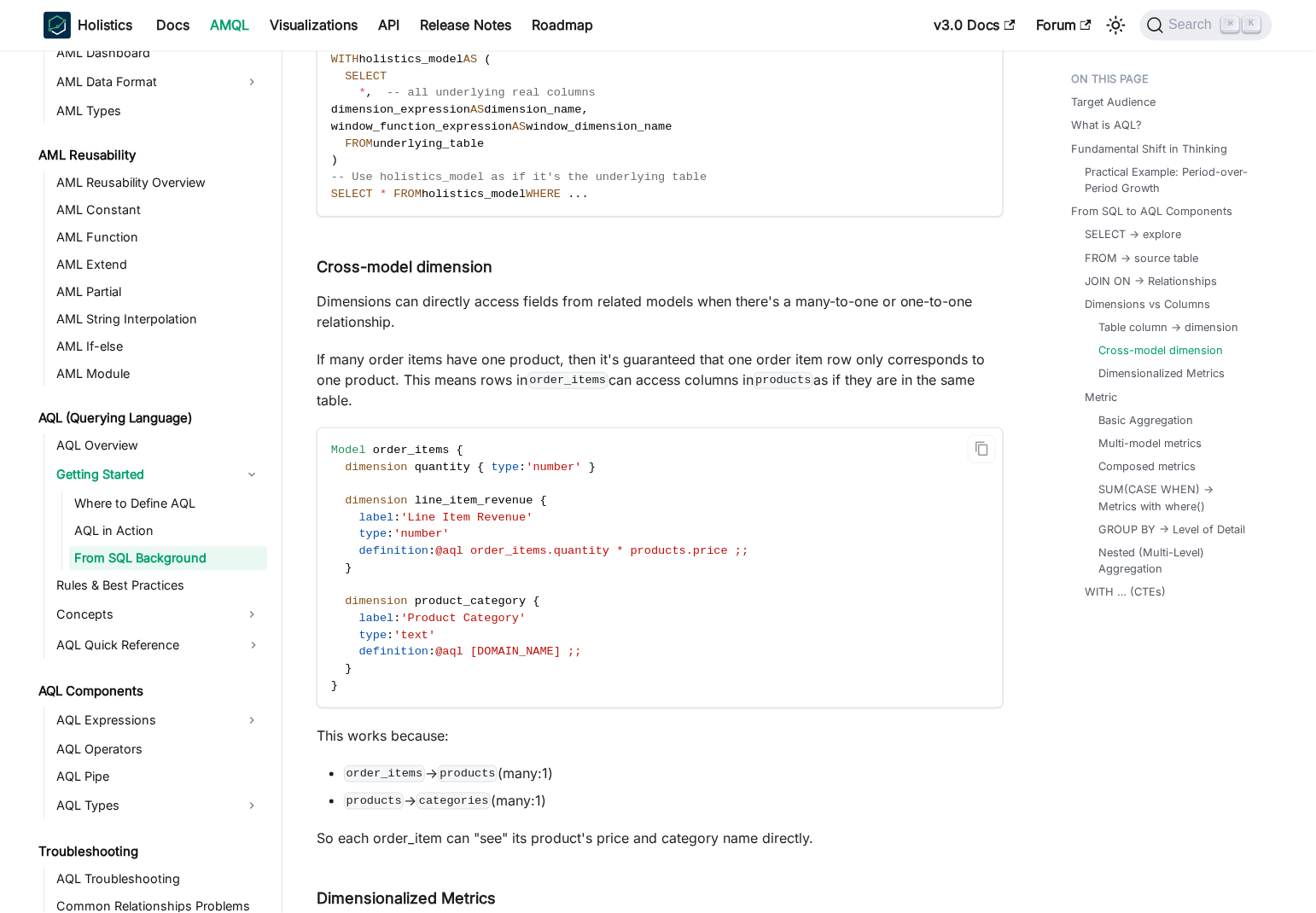
click at [360, 595] on span "dimension" at bounding box center [375, 600] width 63 height 13
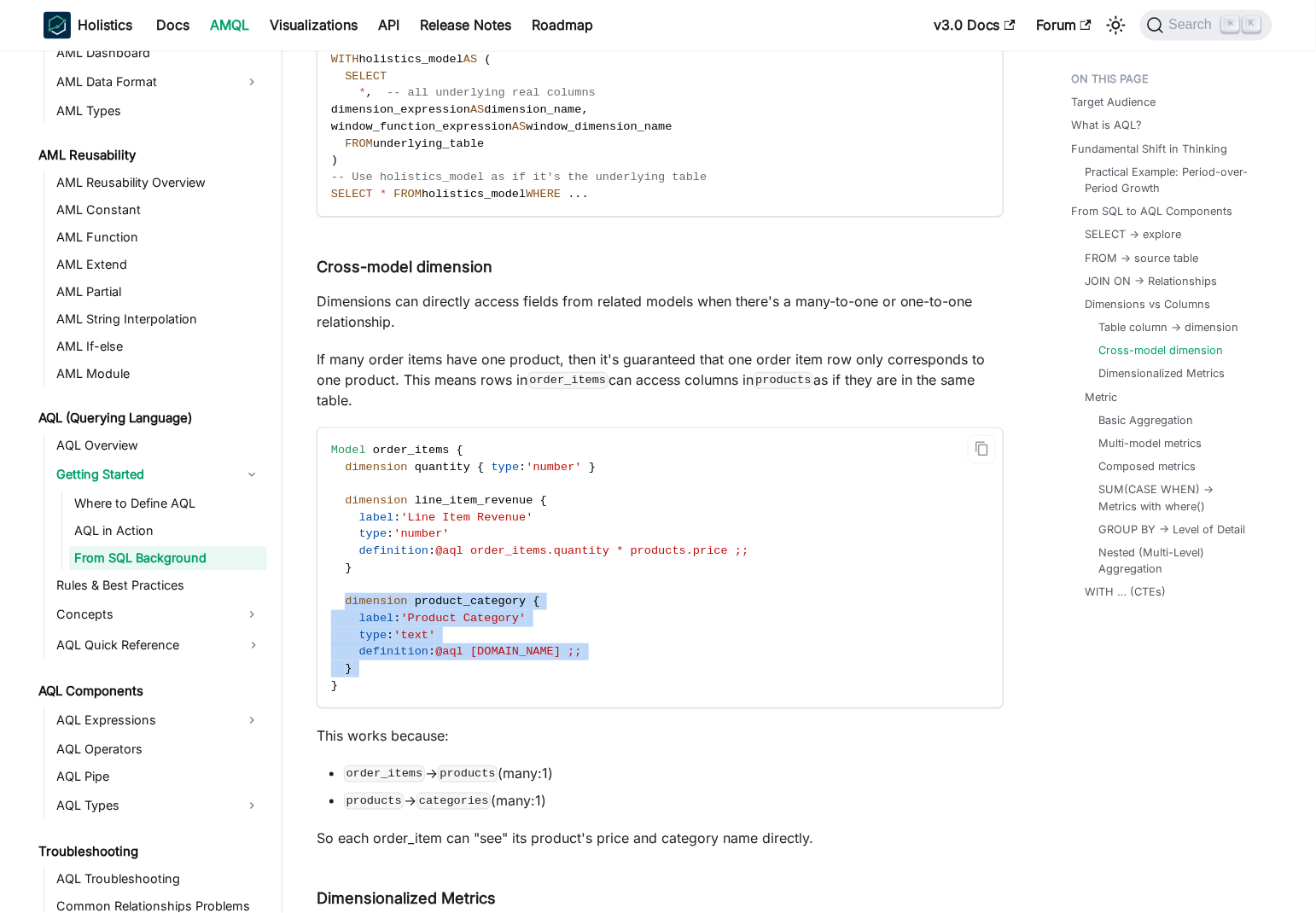
drag, startPoint x: 360, startPoint y: 577, endPoint x: 410, endPoint y: 645, distance: 84.4
click at [410, 645] on code "Model order_items { dimension quantity { type : 'number' } dimension line_item_…" at bounding box center [659, 568] width 683 height 280
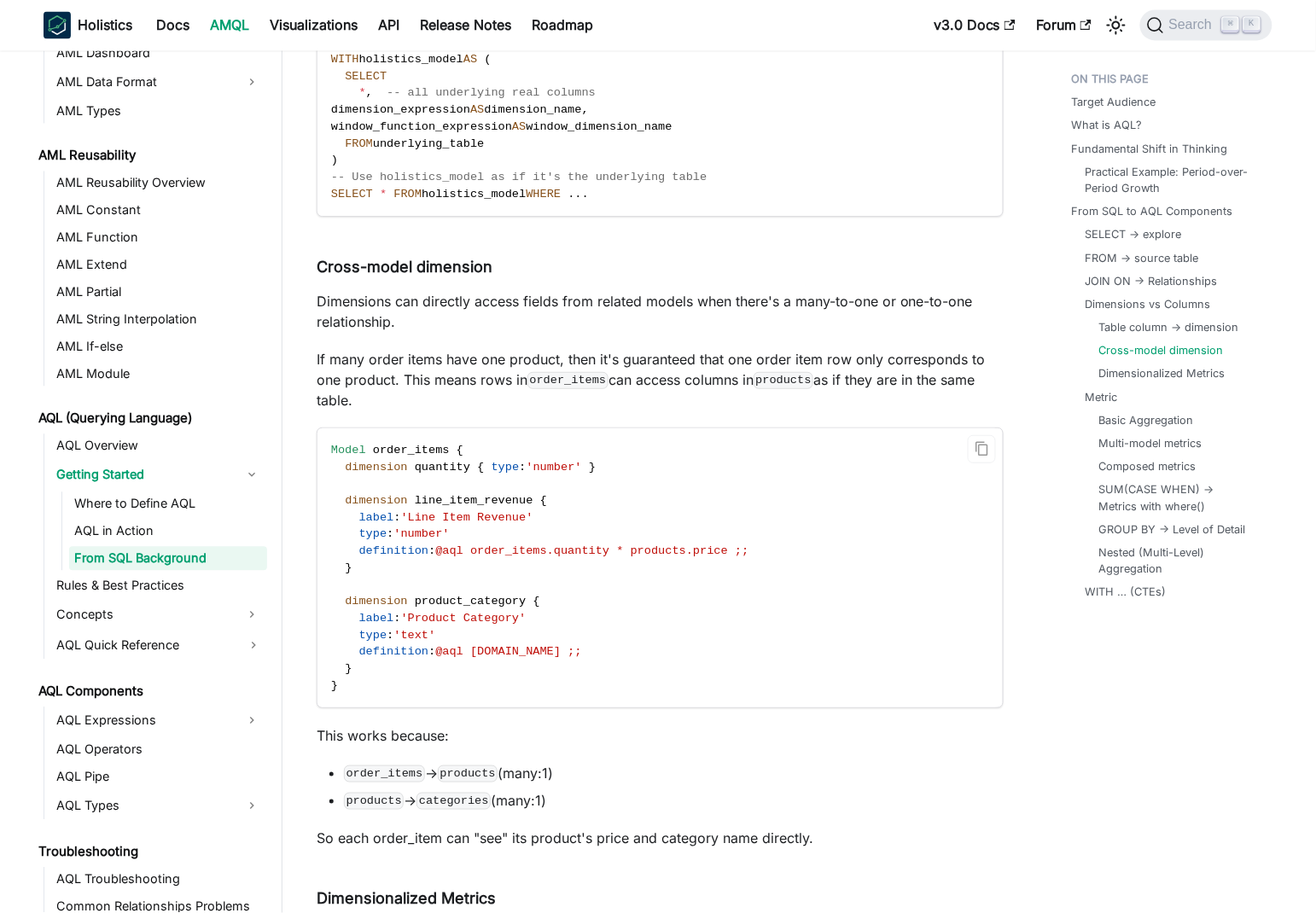
click at [426, 538] on code "Model order_items { dimension quantity { type : 'number' } dimension line_item_…" at bounding box center [659, 568] width 683 height 280
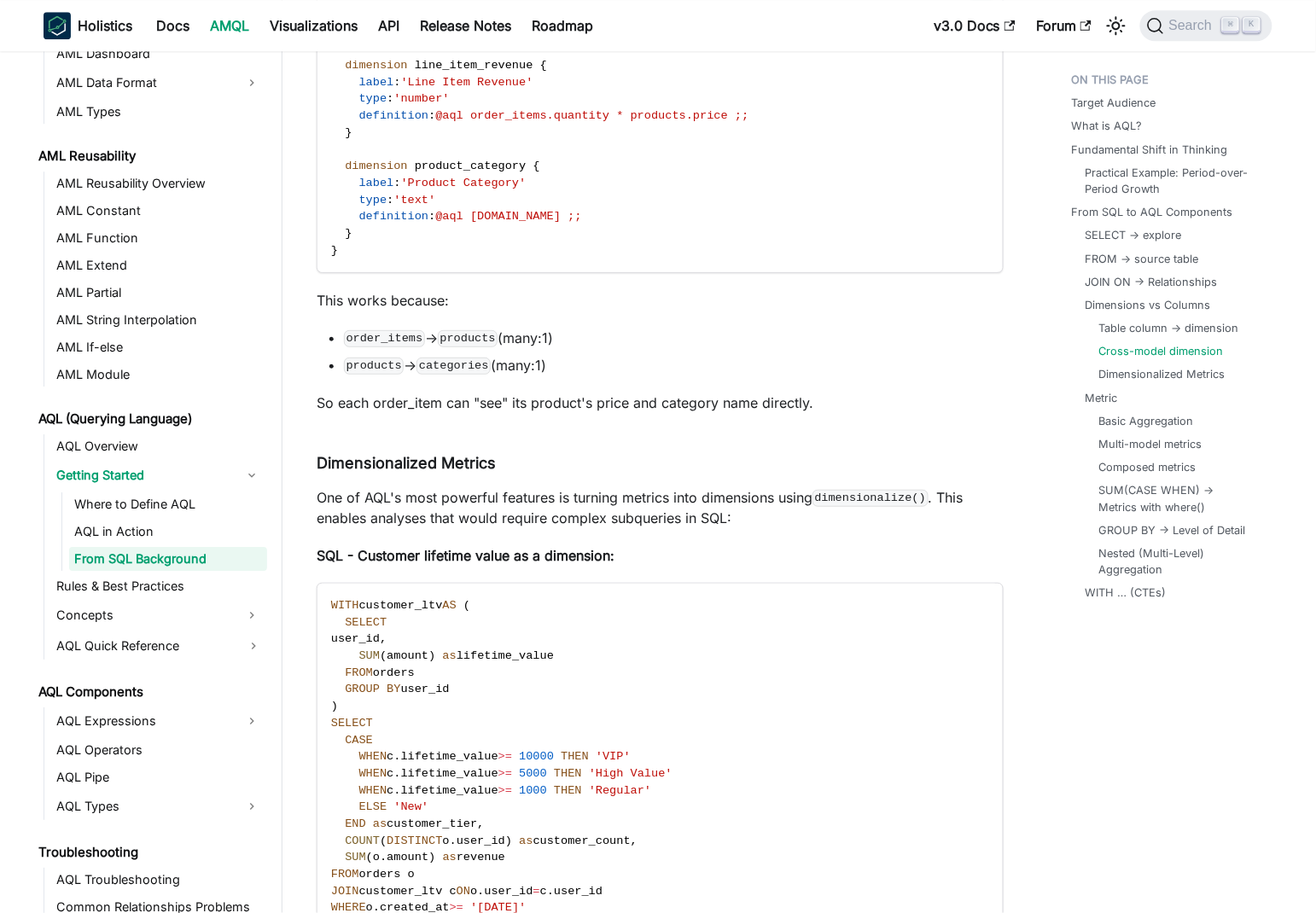
scroll to position [6784, 0]
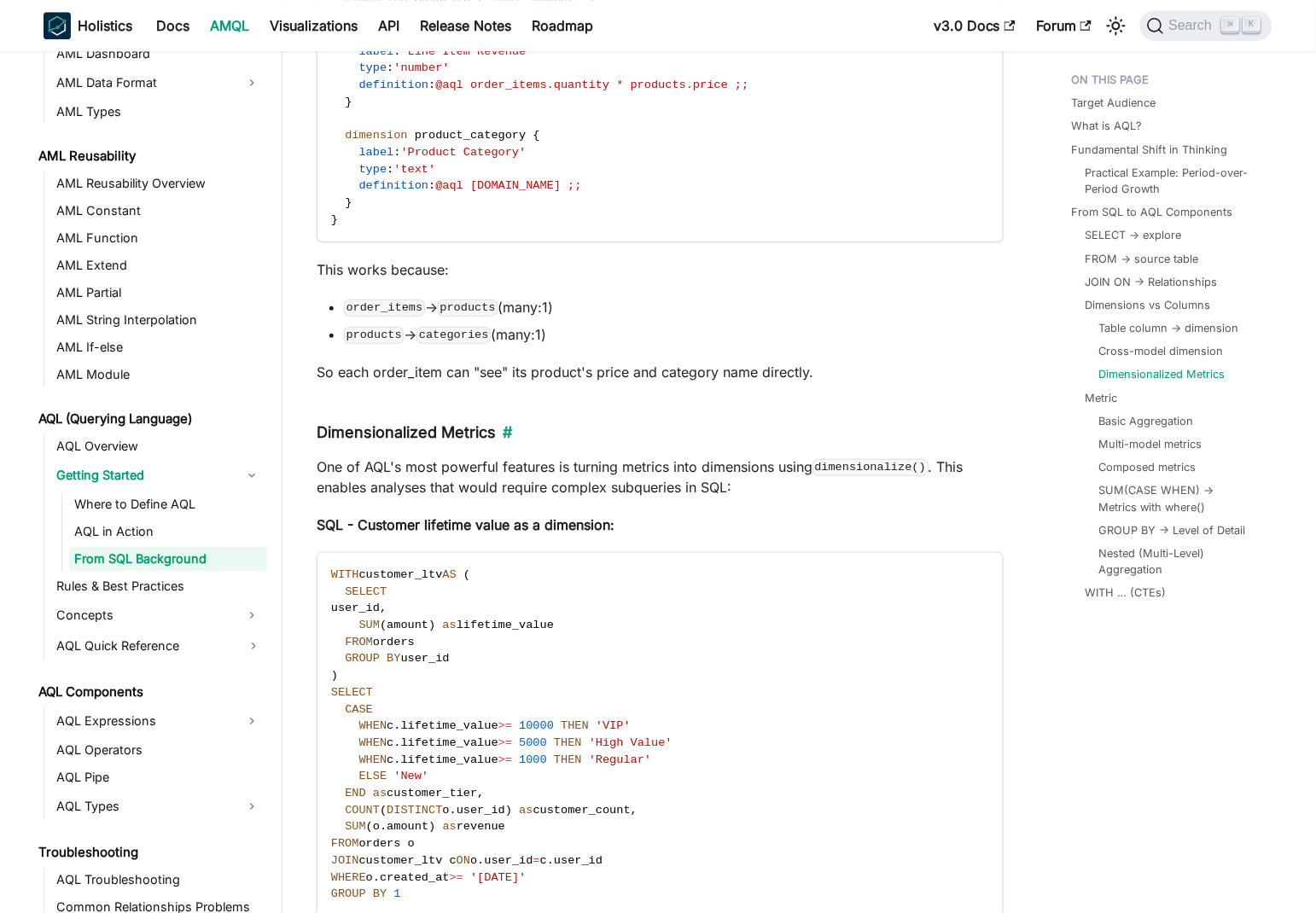
click at [353, 423] on h4 "Dimensionalized Metrics ​" at bounding box center [660, 433] width 687 height 19
drag, startPoint x: 353, startPoint y: 417, endPoint x: 464, endPoint y: 413, distance: 111.1
click at [464, 423] on h4 "Dimensionalized Metrics ​" at bounding box center [660, 433] width 687 height 19
click at [323, 456] on p "One of AQL's most powerful features is turning metrics into dimensions using di…" at bounding box center [660, 476] width 687 height 41
drag, startPoint x: 323, startPoint y: 440, endPoint x: 816, endPoint y: 438, distance: 493.0
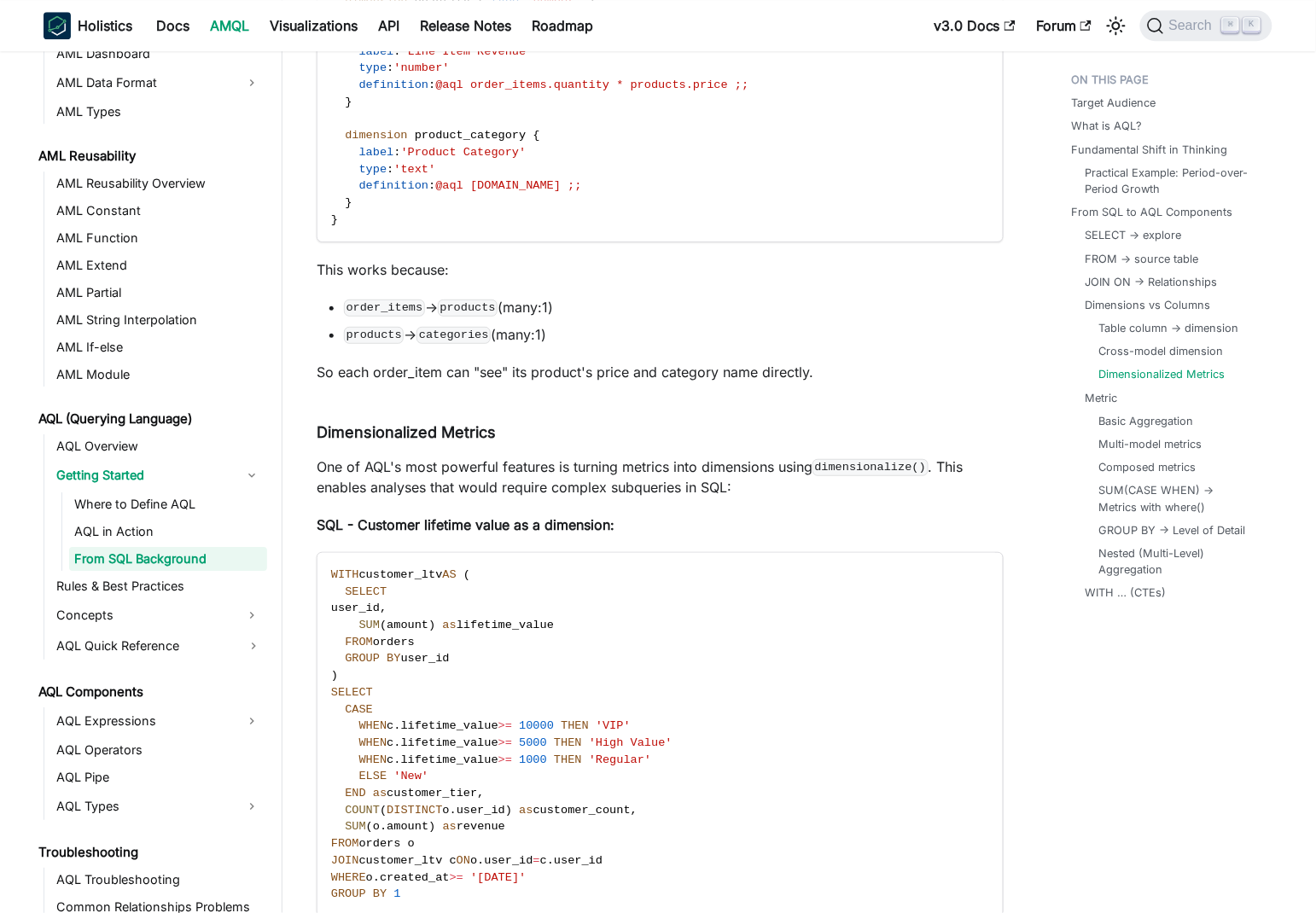
click at [816, 456] on p "One of AQL's most powerful features is turning metrics into dimensions using di…" at bounding box center [660, 476] width 687 height 41
click at [669, 456] on p "One of AQL's most powerful features is turning metrics into dimensions using di…" at bounding box center [660, 476] width 687 height 41
click at [410, 456] on p "One of AQL's most powerful features is turning metrics into dimensions using di…" at bounding box center [660, 476] width 687 height 41
drag, startPoint x: 410, startPoint y: 443, endPoint x: 800, endPoint y: 439, distance: 390.0
click at [800, 456] on p "One of AQL's most powerful features is turning metrics into dimensions using di…" at bounding box center [660, 476] width 687 height 41
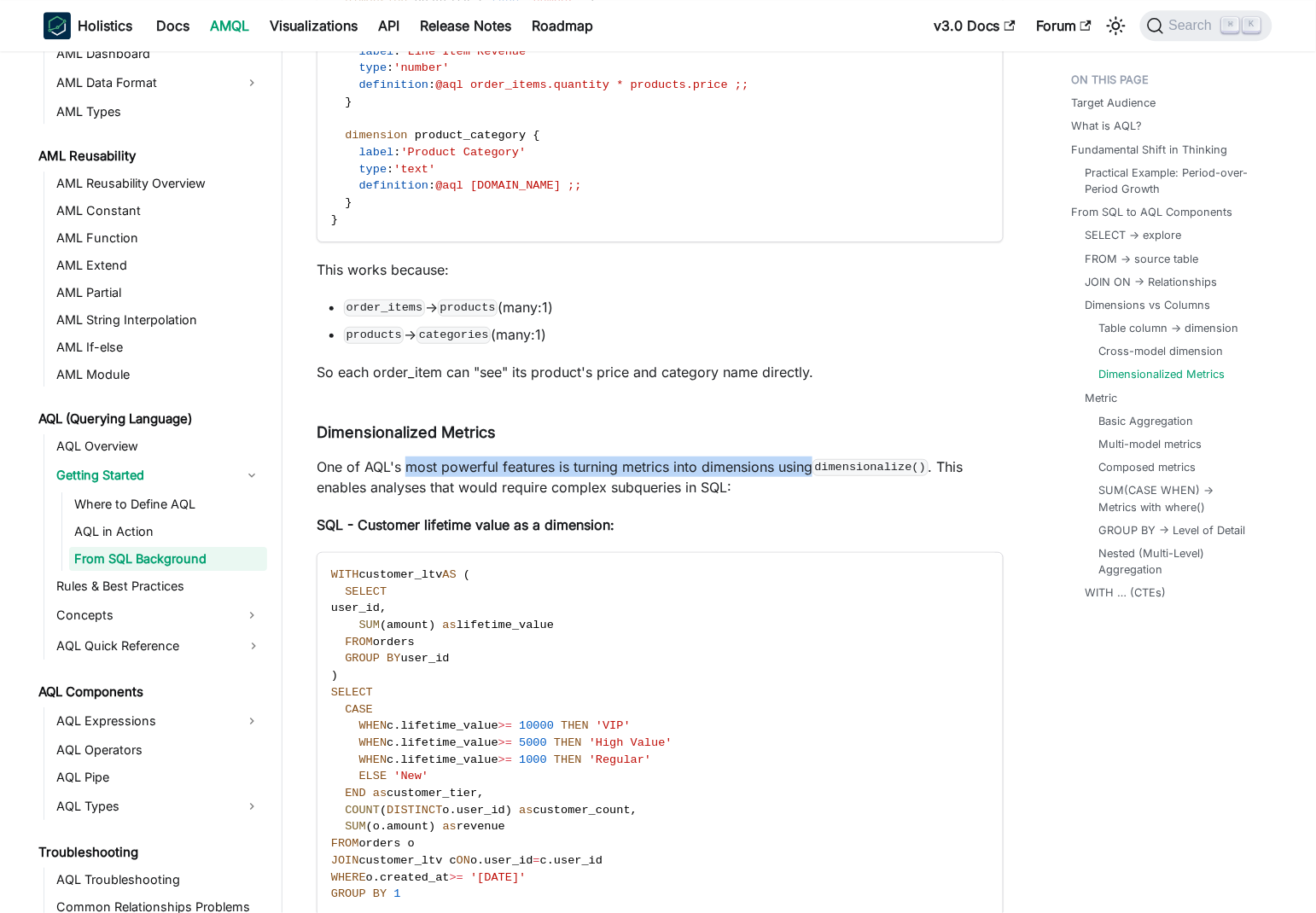
click at [639, 456] on p "One of AQL's most powerful features is turning metrics into dimensions using di…" at bounding box center [660, 476] width 687 height 41
click at [578, 456] on p "One of AQL's most powerful features is turning metrics into dimensions using di…" at bounding box center [660, 476] width 687 height 41
drag, startPoint x: 578, startPoint y: 447, endPoint x: 794, endPoint y: 449, distance: 216.0
click at [794, 456] on p "One of AQL's most powerful features is turning metrics into dimensions using di…" at bounding box center [660, 476] width 687 height 41
click at [866, 459] on code "dimensionalize()" at bounding box center [870, 468] width 116 height 17
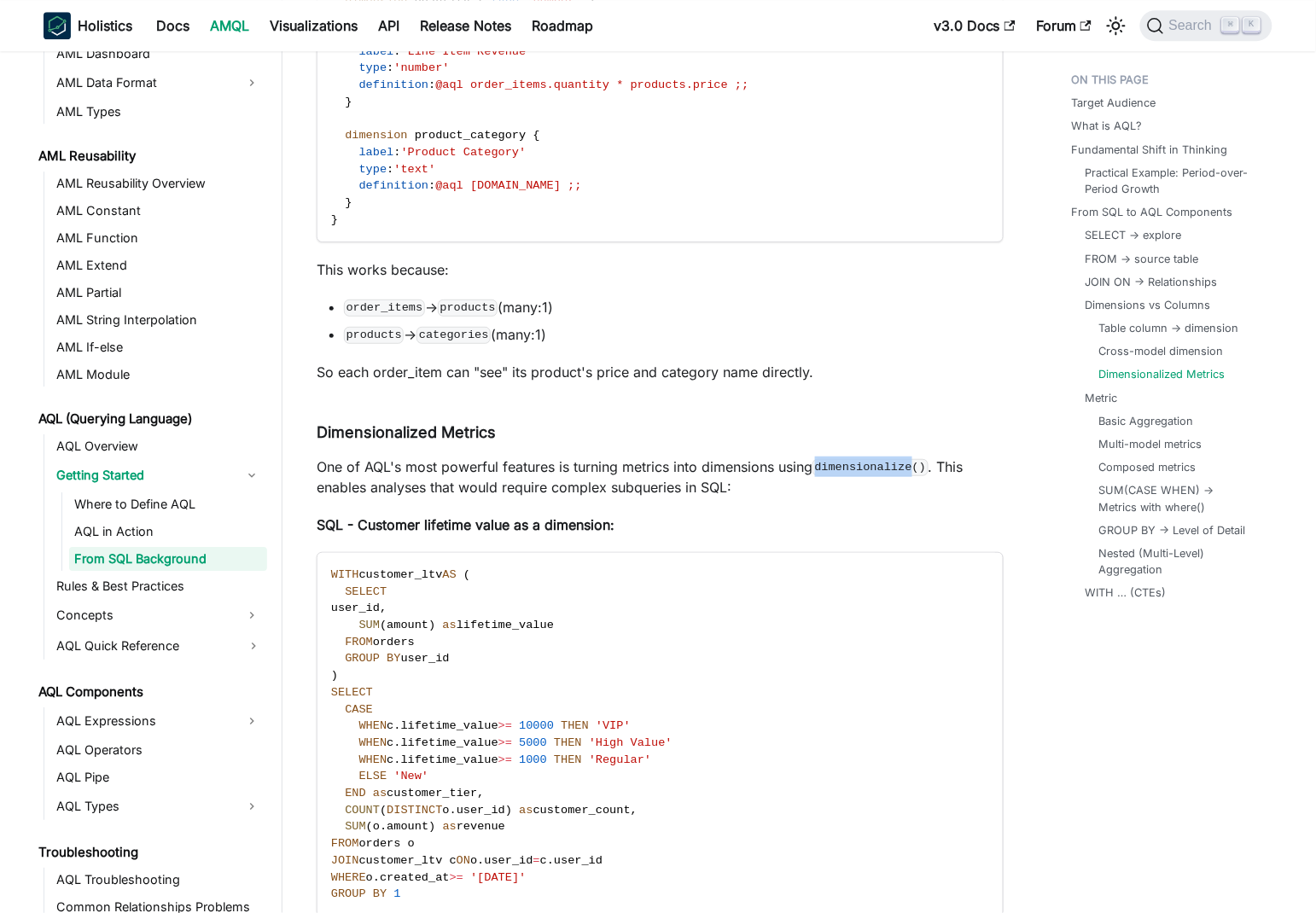
click at [866, 459] on code "dimensionalize()" at bounding box center [870, 468] width 116 height 17
click at [340, 463] on p "One of AQL's most powerful features is turning metrics into dimensions using di…" at bounding box center [660, 476] width 687 height 41
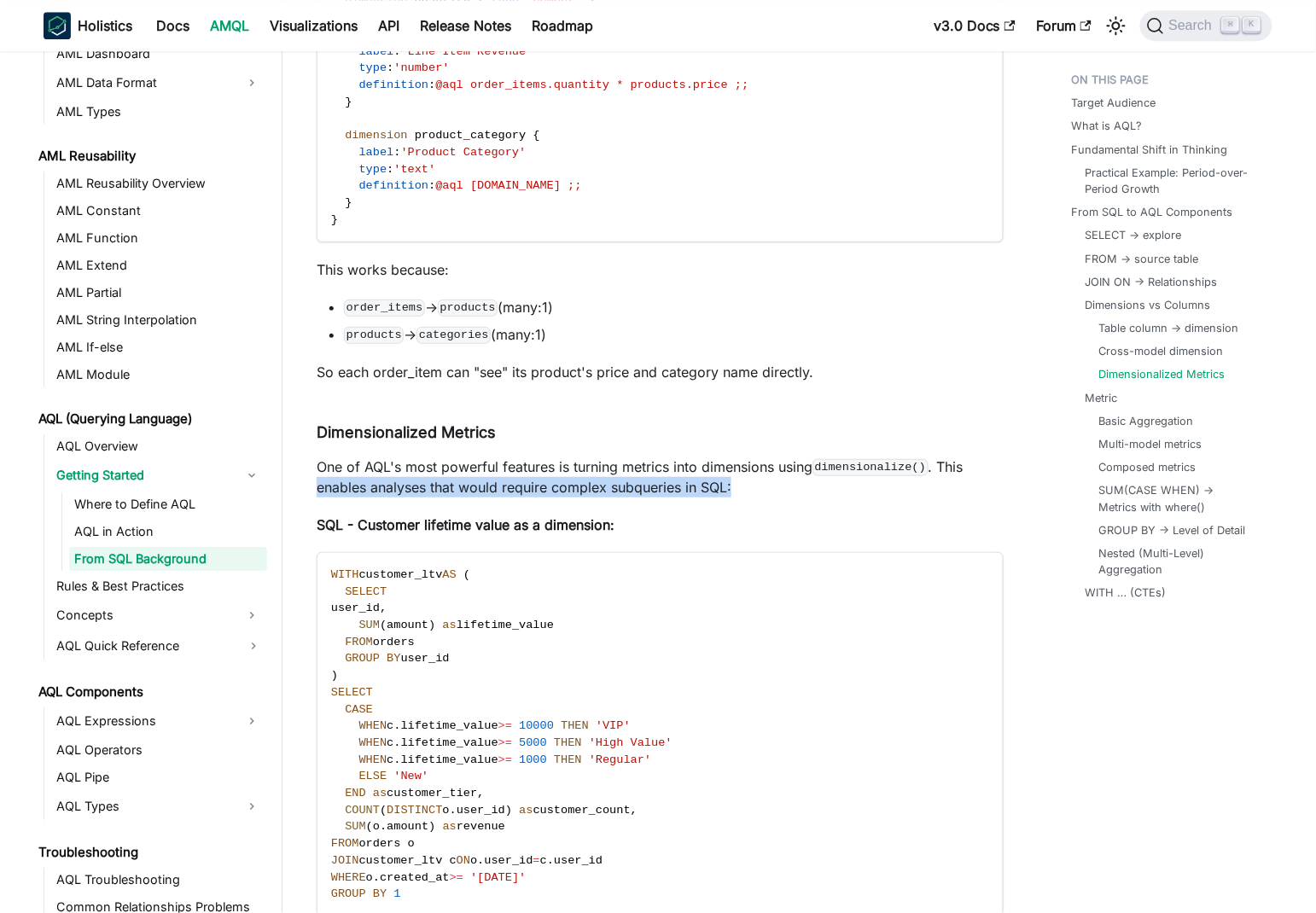
drag, startPoint x: 340, startPoint y: 463, endPoint x: 728, endPoint y: 463, distance: 388.0
click at [728, 463] on p "One of AQL's most powerful features is turning metrics into dimensions using di…" at bounding box center [660, 476] width 687 height 41
click at [706, 460] on p "One of AQL's most powerful features is turning metrics into dimensions using di…" at bounding box center [660, 476] width 687 height 41
drag, startPoint x: 706, startPoint y: 460, endPoint x: 716, endPoint y: 463, distance: 10.4
click at [945, 456] on p "One of AQL's most powerful features is turning metrics into dimensions using di…" at bounding box center [660, 476] width 687 height 41
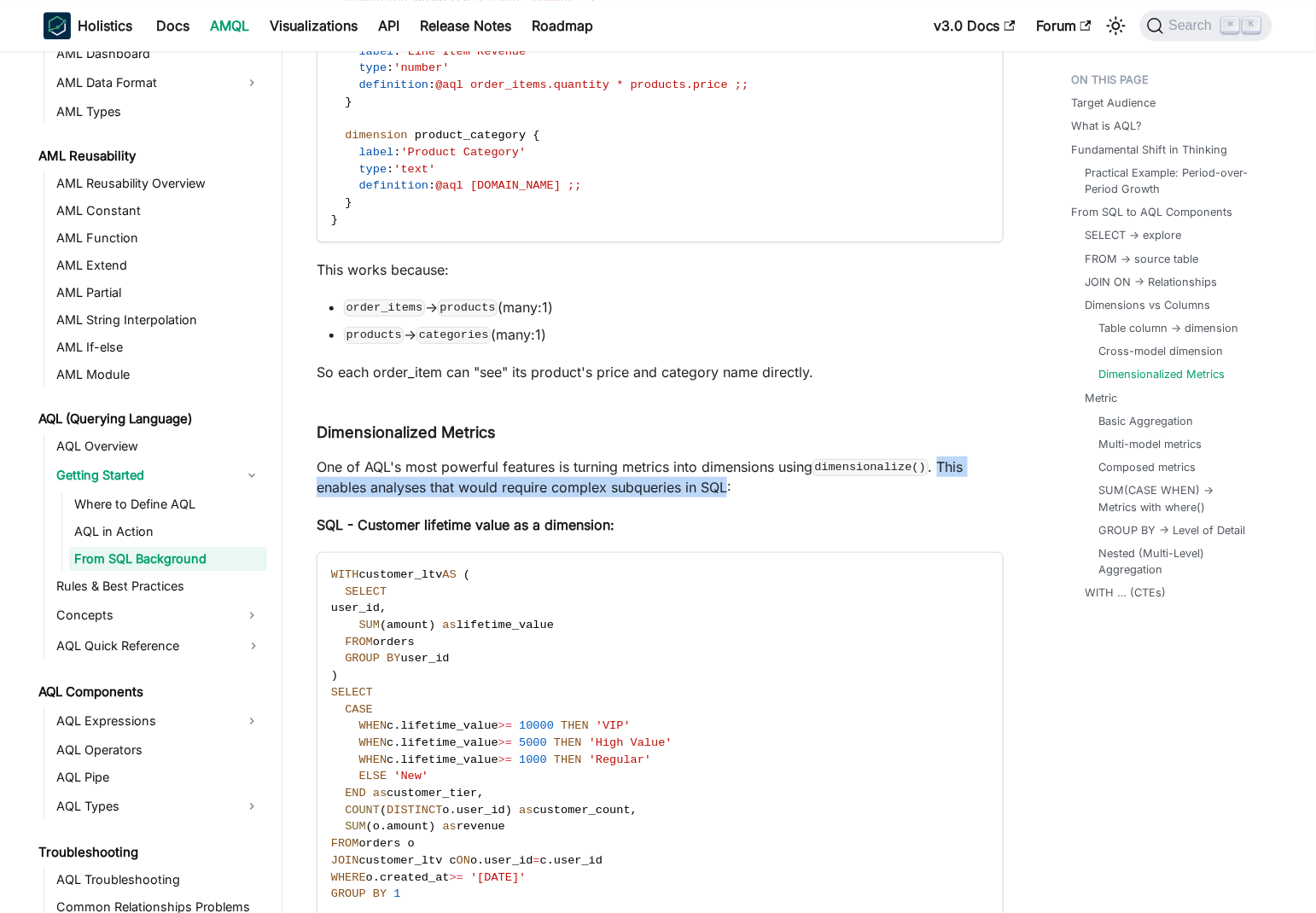
click at [468, 460] on p "One of AQL's most powerful features is turning metrics into dimensions using di…" at bounding box center [660, 476] width 687 height 41
click at [332, 468] on p "One of AQL's most powerful features is turning metrics into dimensions using di…" at bounding box center [660, 476] width 687 height 41
drag, startPoint x: 332, startPoint y: 468, endPoint x: 695, endPoint y: 467, distance: 363.0
click at [695, 467] on p "One of AQL's most powerful features is turning metrics into dimensions using di…" at bounding box center [660, 476] width 687 height 41
click at [606, 459] on p "One of AQL's most powerful features is turning metrics into dimensions using di…" at bounding box center [660, 476] width 687 height 41
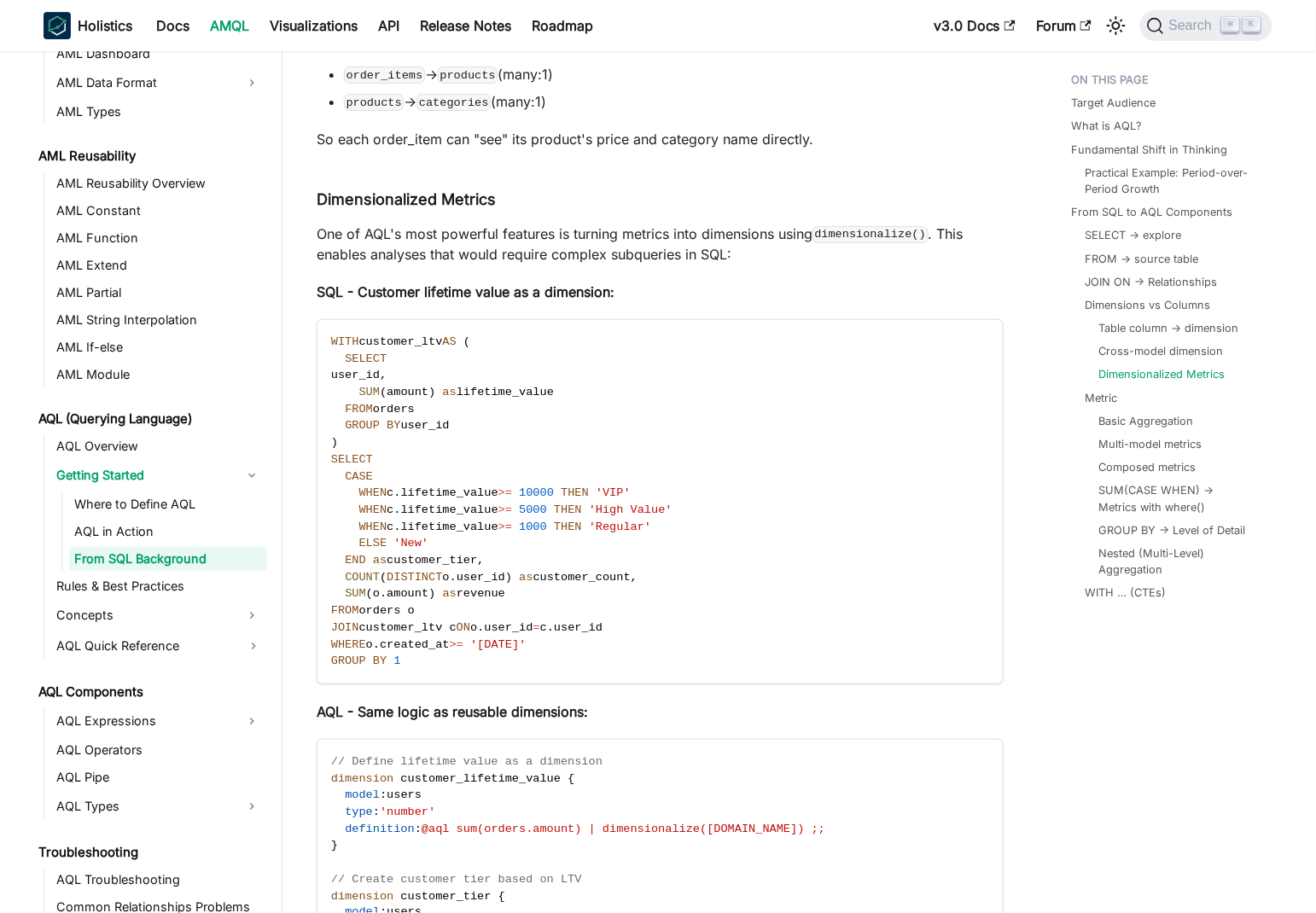
scroll to position [7064, 0]
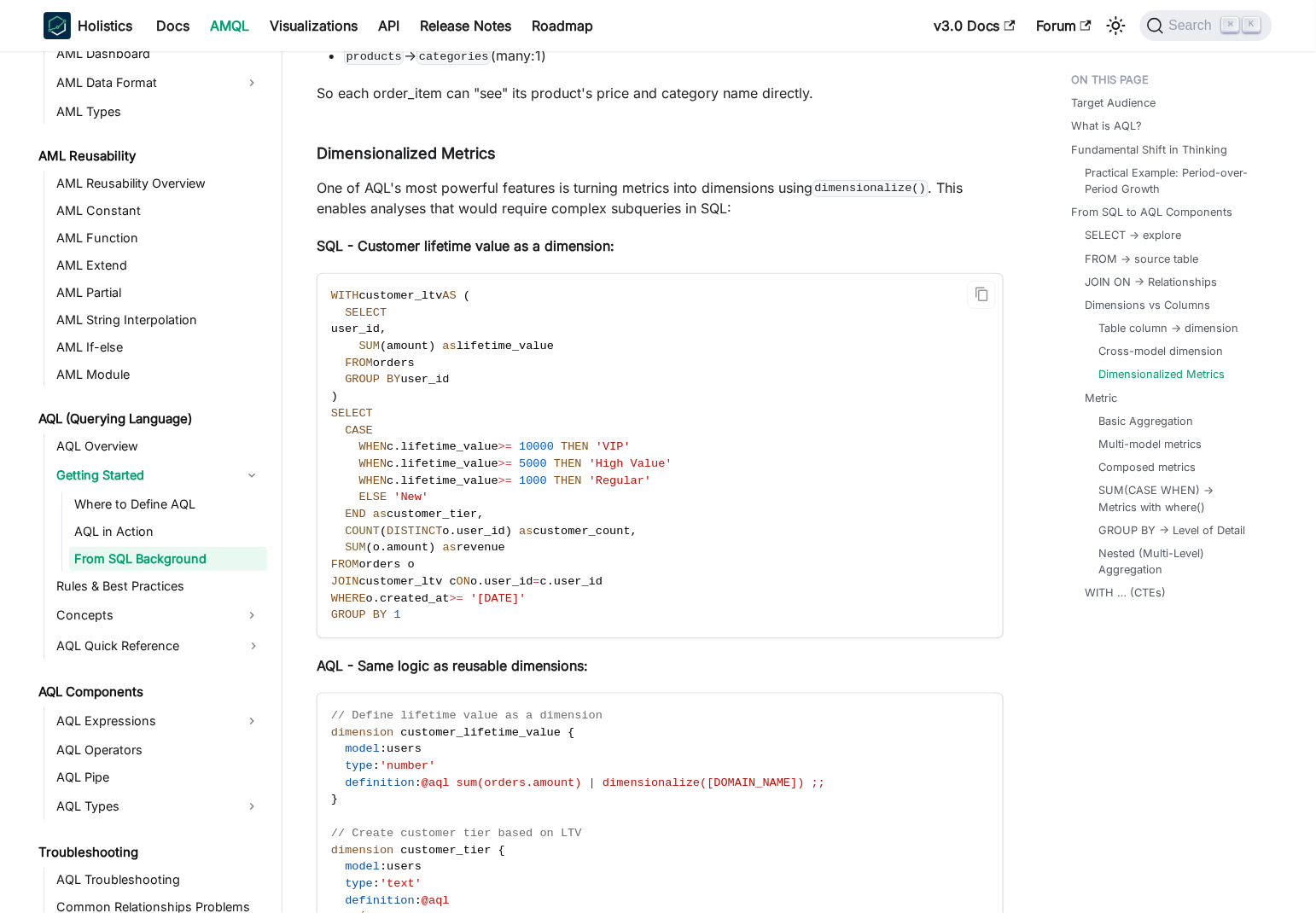
click at [343, 290] on span "WITH" at bounding box center [344, 295] width 28 height 13
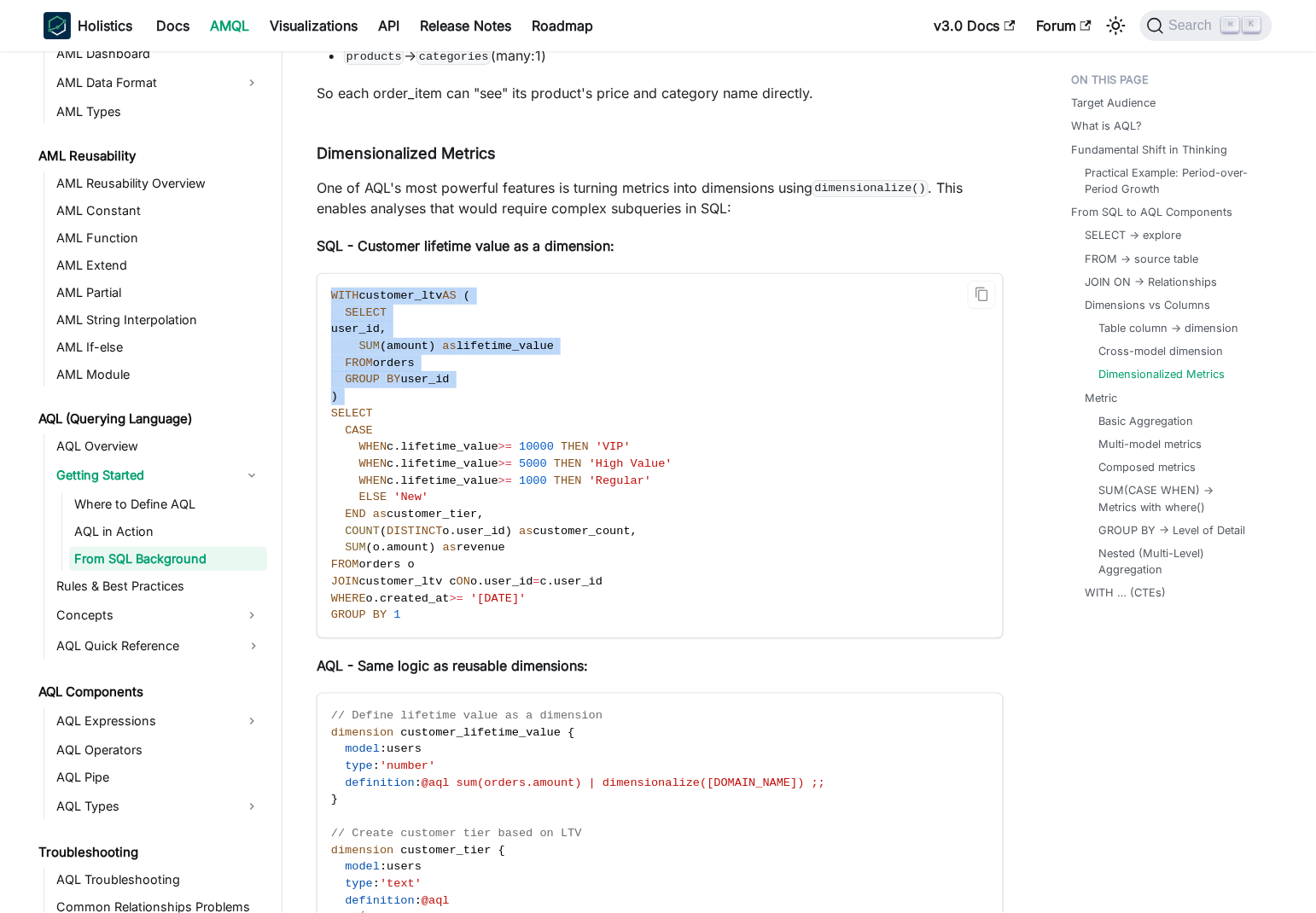
drag, startPoint x: 343, startPoint y: 276, endPoint x: 390, endPoint y: 375, distance: 109.6
click at [390, 375] on code "WITH customer_ltv AS ( SELECT user_id , SUM ( amount ) as lifetime_value FROM o…" at bounding box center [659, 456] width 683 height 364
click at [572, 378] on code "WITH customer_ltv AS ( SELECT user_id , SUM ( amount ) as lifetime_value FROM o…" at bounding box center [659, 456] width 683 height 364
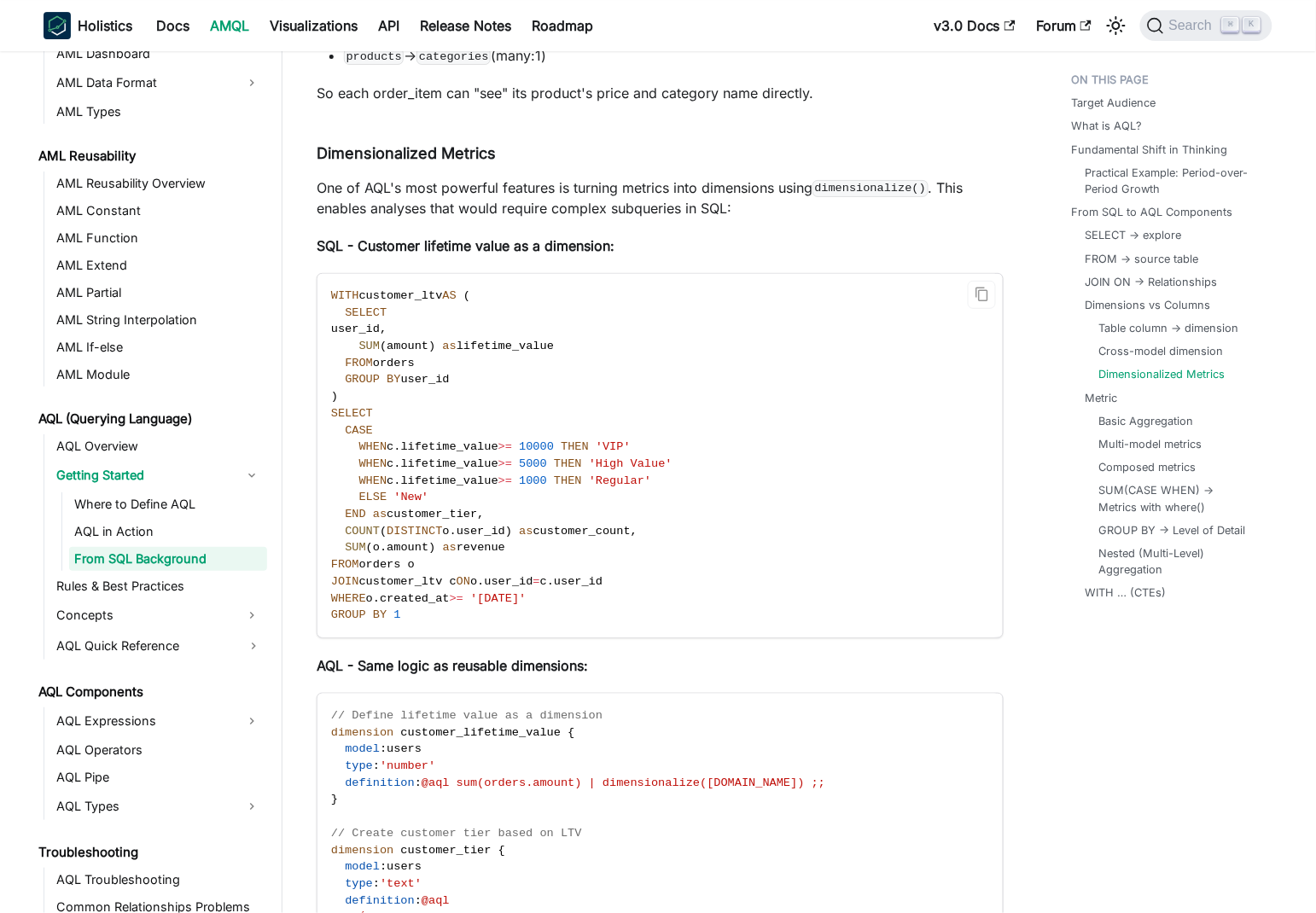
click at [400, 290] on span "customer_ltv" at bounding box center [400, 295] width 84 height 13
click at [526, 340] on span "lifetime_value" at bounding box center [504, 345] width 97 height 13
drag, startPoint x: 526, startPoint y: 321, endPoint x: 372, endPoint y: 321, distance: 154.0
click at [372, 340] on span "SUM ( amount ) as lifetime_value" at bounding box center [442, 345] width 222 height 13
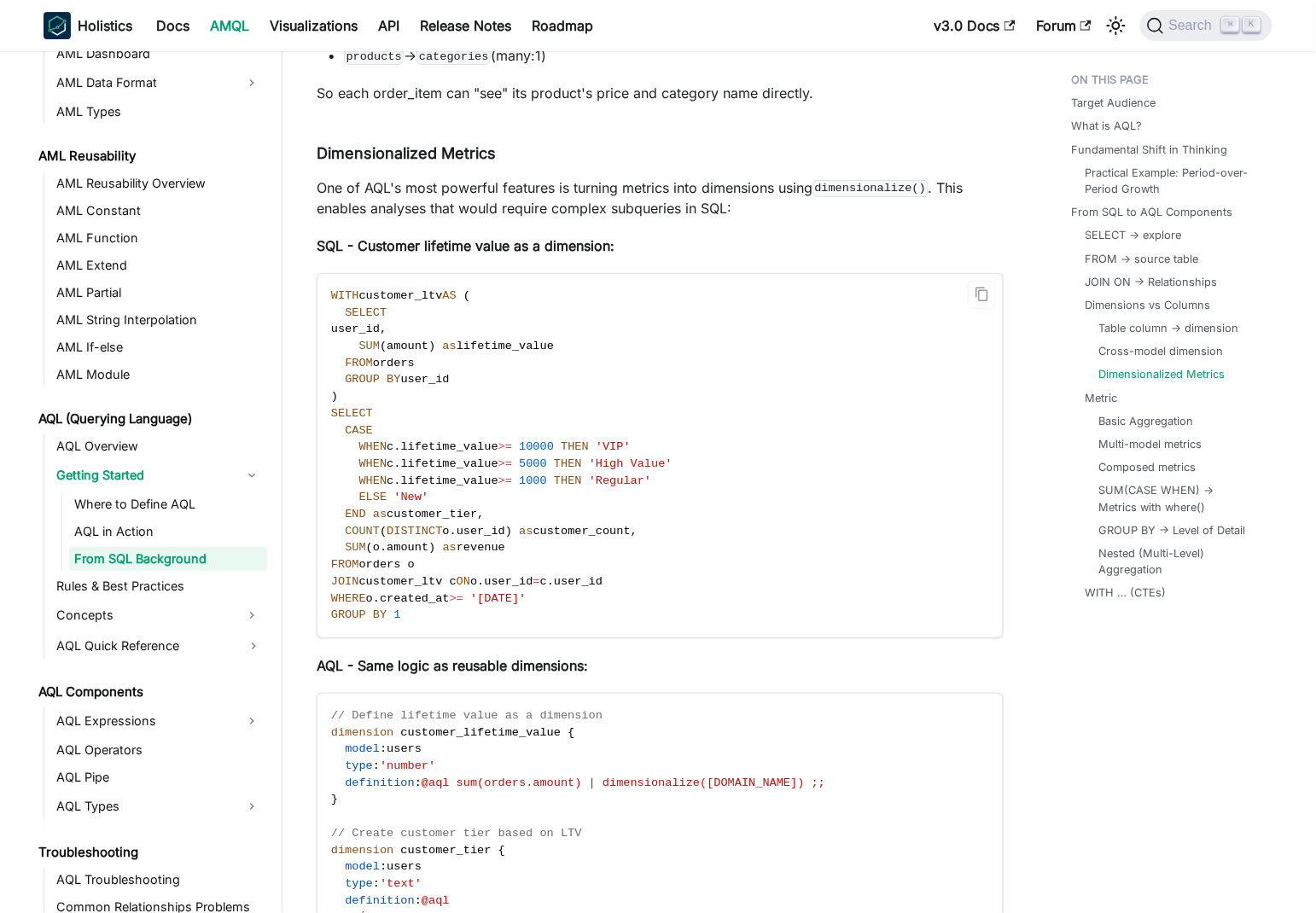
click at [521, 340] on span "lifetime_value" at bounding box center [504, 345] width 97 height 13
drag, startPoint x: 521, startPoint y: 320, endPoint x: 360, endPoint y: 319, distance: 161.0
click at [360, 340] on span "SUM ( amount ) as lifetime_value" at bounding box center [442, 345] width 222 height 13
click at [380, 322] on span "user_id" at bounding box center [355, 328] width 49 height 13
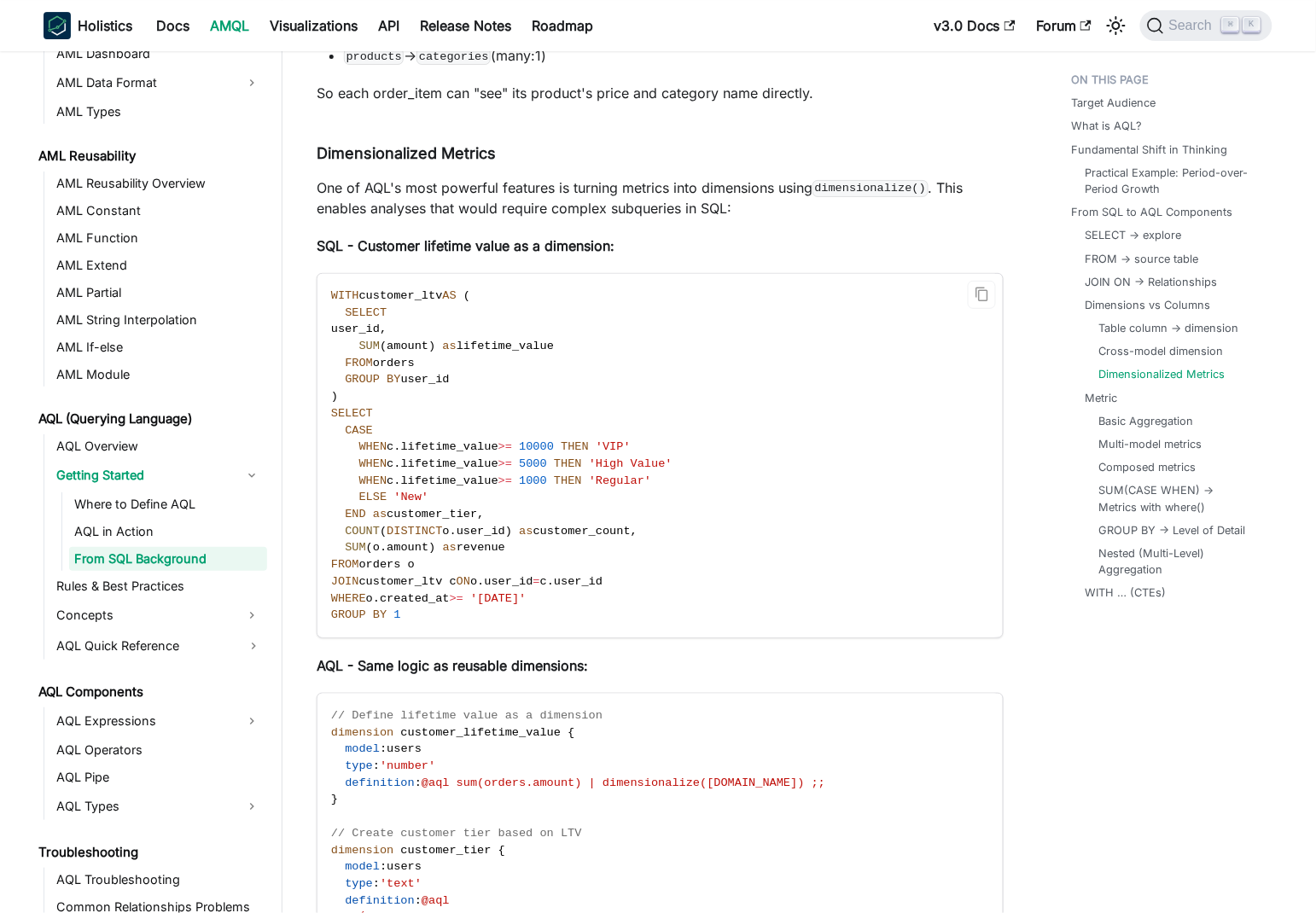
click at [535, 340] on span "lifetime_value" at bounding box center [504, 345] width 97 height 13
drag, startPoint x: 535, startPoint y: 328, endPoint x: 360, endPoint y: 323, distance: 175.1
click at [360, 340] on span "SUM ( amount ) as lifetime_value" at bounding box center [442, 345] width 222 height 13
click at [380, 322] on span "user_id" at bounding box center [355, 328] width 49 height 13
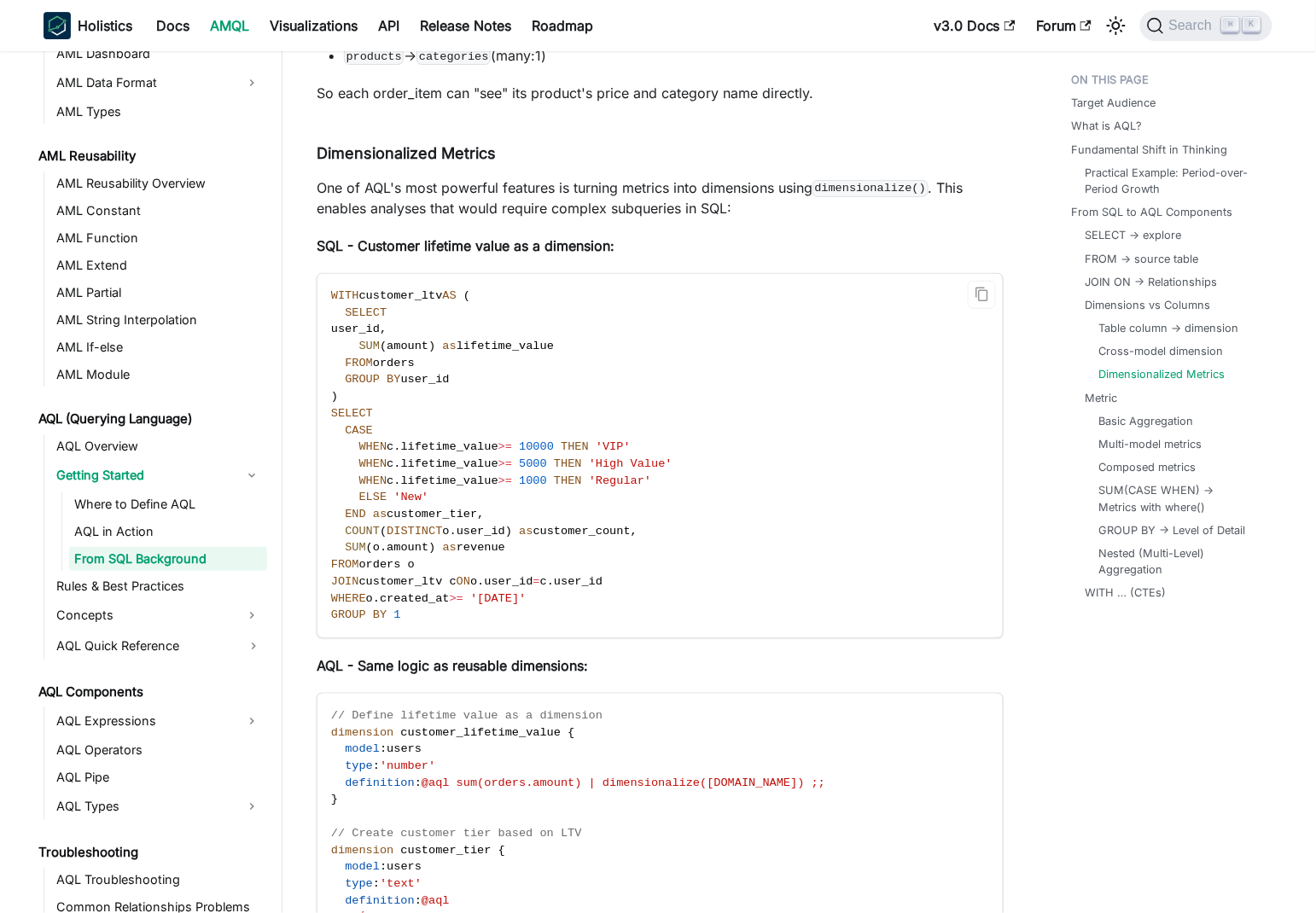
click at [544, 340] on span "lifetime_value" at bounding box center [504, 345] width 97 height 13
drag, startPoint x: 544, startPoint y: 324, endPoint x: 516, endPoint y: 326, distance: 28.1
click at [380, 340] on span "SUM ( amount ) as lifetime_value" at bounding box center [442, 345] width 222 height 13
click at [526, 340] on span "lifetime_value" at bounding box center [504, 345] width 97 height 13
drag, startPoint x: 526, startPoint y: 327, endPoint x: 366, endPoint y: 321, distance: 160.1
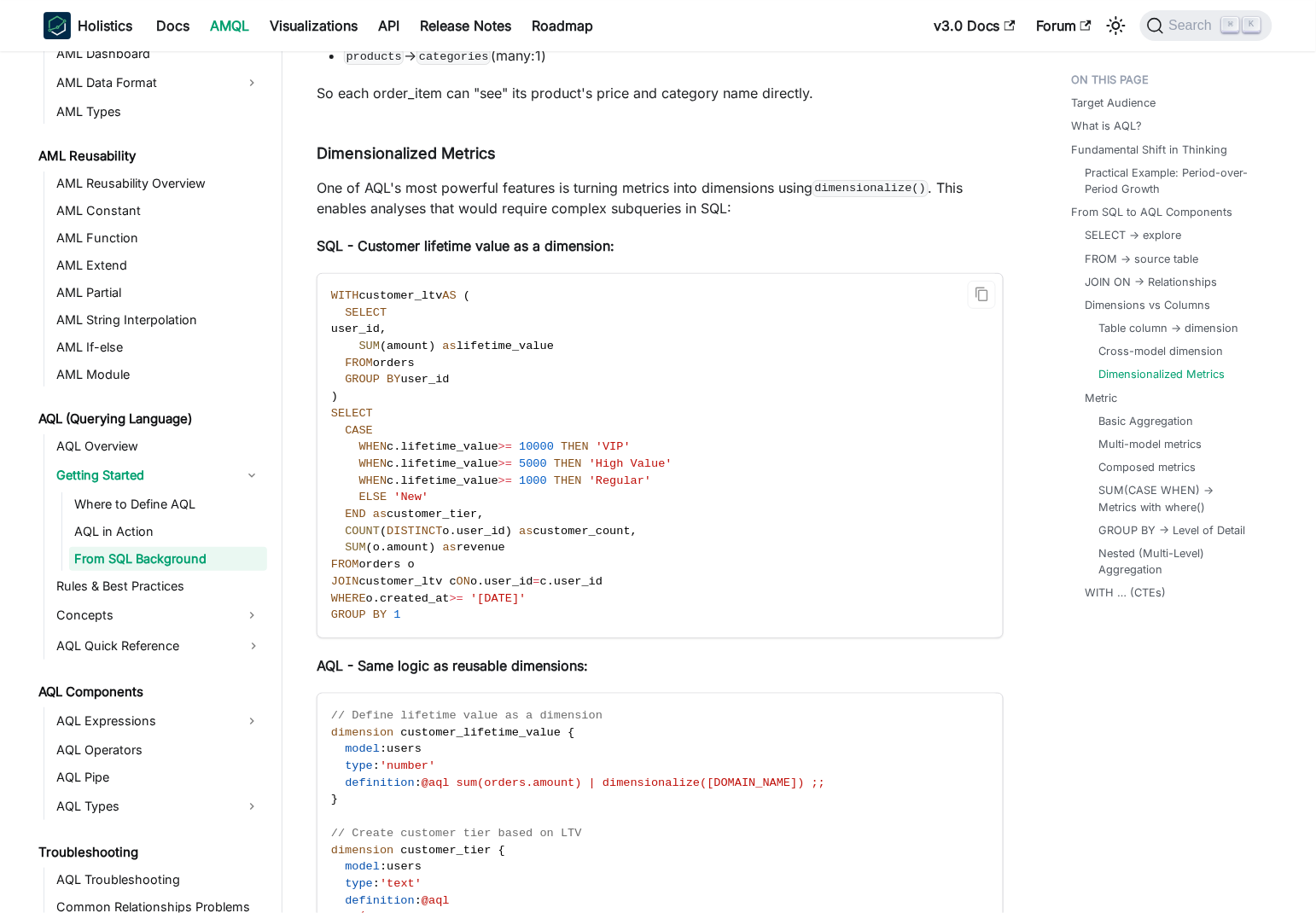
click at [366, 340] on span "SUM ( amount ) as lifetime_value" at bounding box center [442, 345] width 222 height 13
click at [367, 322] on span "user_id" at bounding box center [355, 328] width 49 height 13
click at [521, 340] on span "lifetime_value" at bounding box center [504, 345] width 97 height 13
drag, startPoint x: 521, startPoint y: 320, endPoint x: 371, endPoint y: 324, distance: 150.1
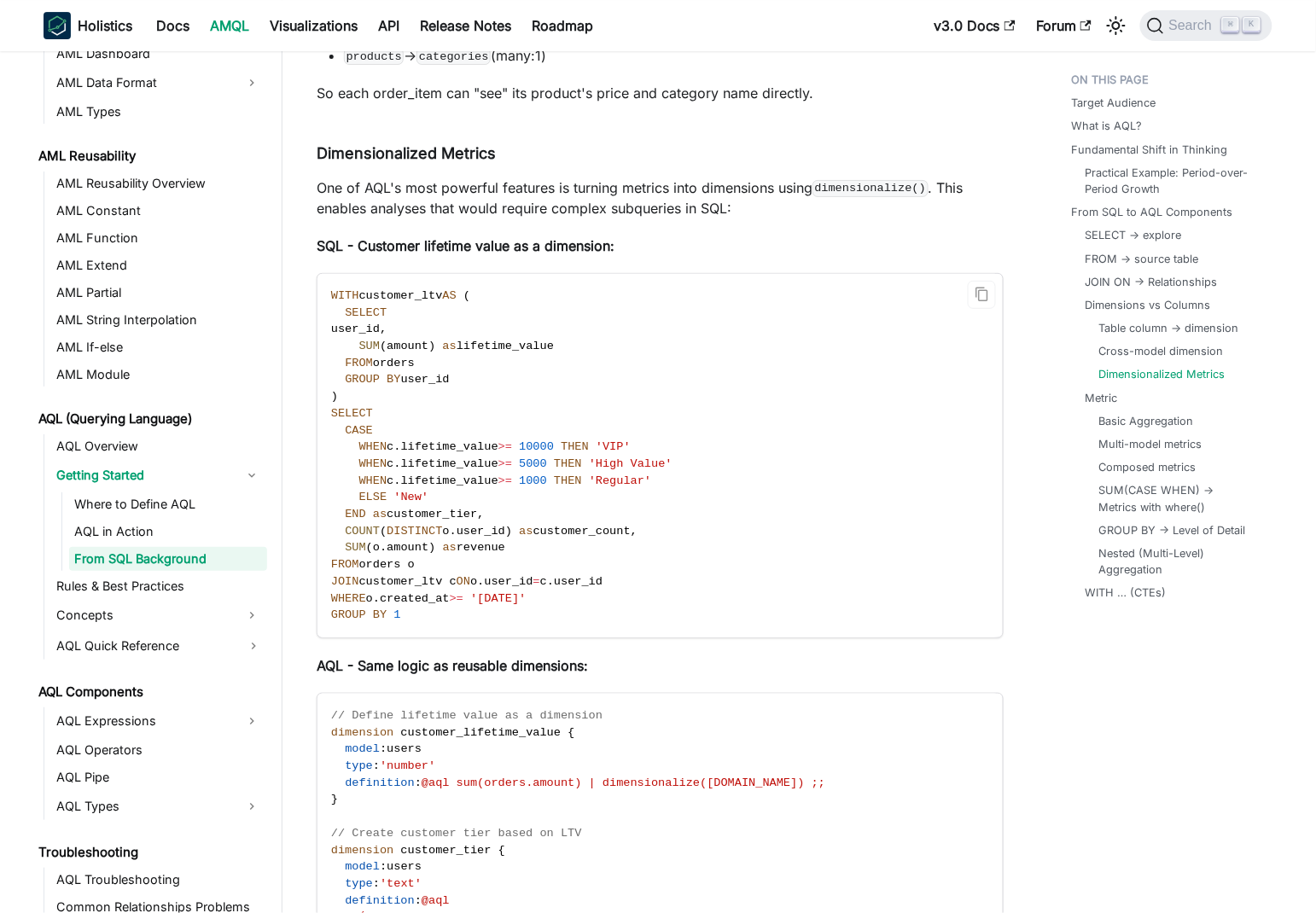
click at [371, 340] on span "SUM ( amount ) as lifetime_value" at bounding box center [442, 345] width 222 height 13
click at [380, 322] on span "user_id" at bounding box center [355, 328] width 49 height 13
click at [513, 340] on span "lifetime_value" at bounding box center [504, 345] width 97 height 13
drag, startPoint x: 513, startPoint y: 325, endPoint x: 365, endPoint y: 326, distance: 148.0
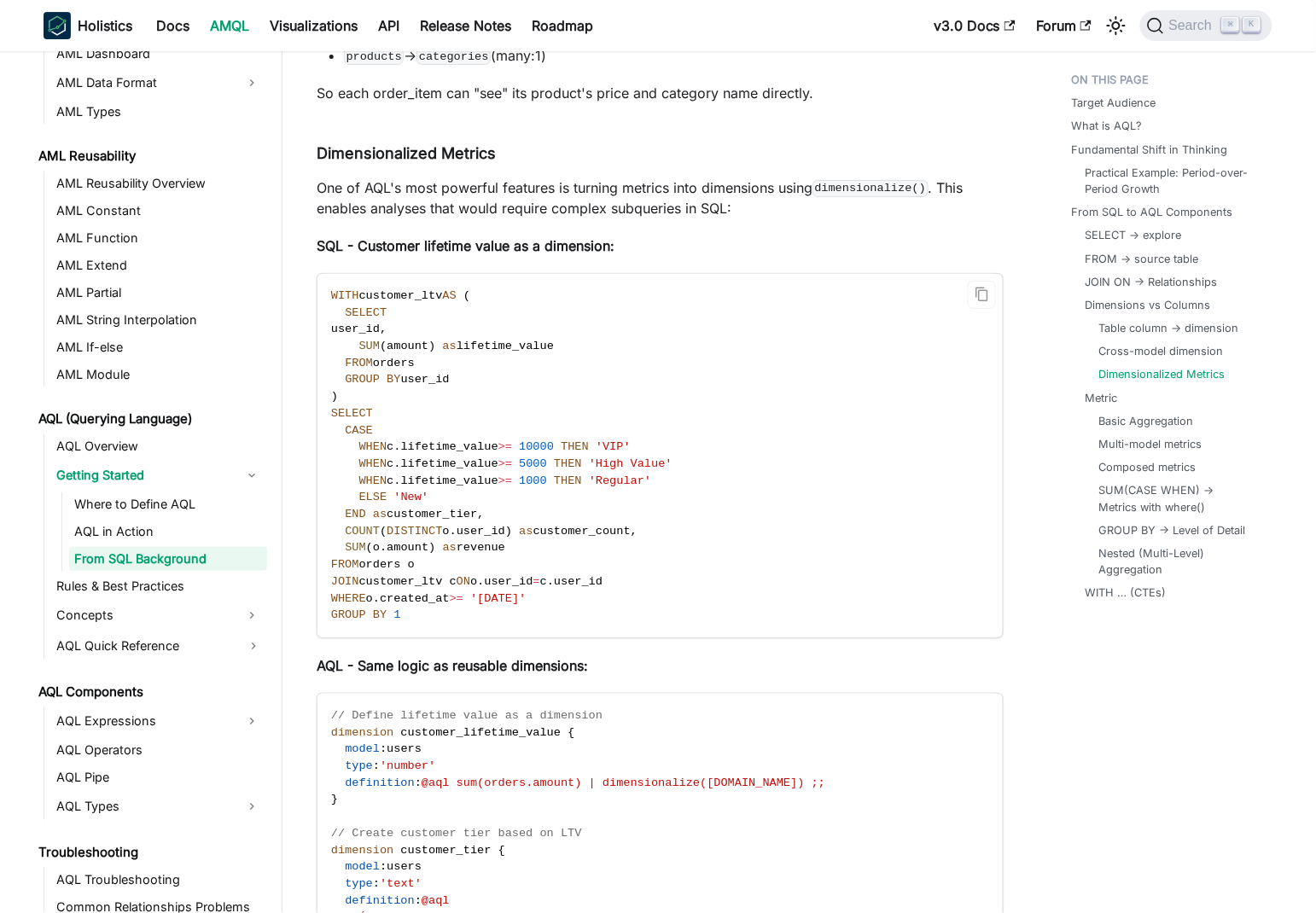
click at [365, 340] on span "SUM ( amount ) as lifetime_value" at bounding box center [442, 345] width 222 height 13
click at [500, 370] on code "WITH customer_ltv AS ( SELECT user_id , SUM ( amount ) as lifetime_value FROM o…" at bounding box center [659, 456] width 683 height 364
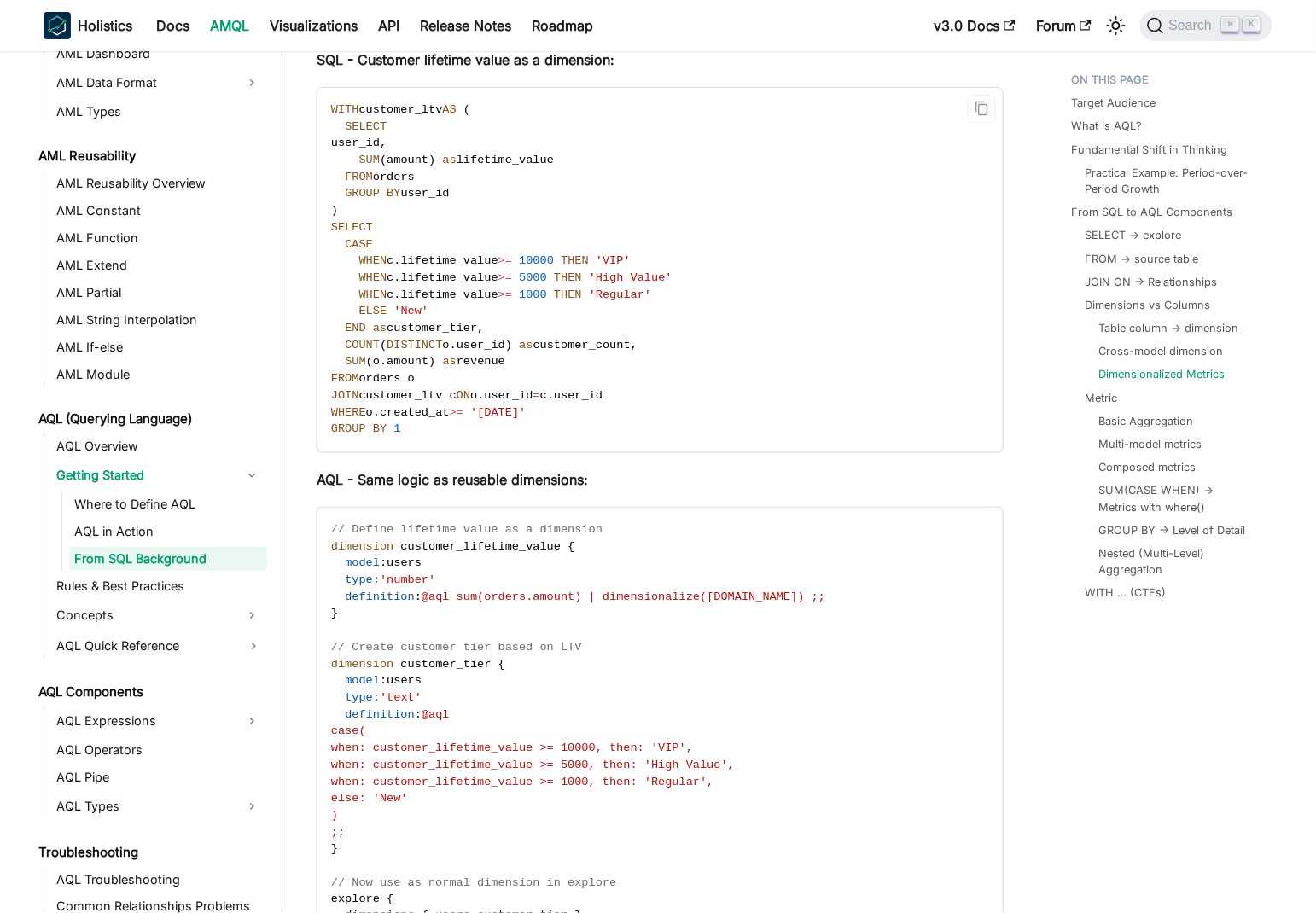
scroll to position [7250, 0]
click at [546, 389] on span "c" at bounding box center [543, 394] width 7 height 13
click at [350, 221] on span "SELECT" at bounding box center [351, 227] width 41 height 13
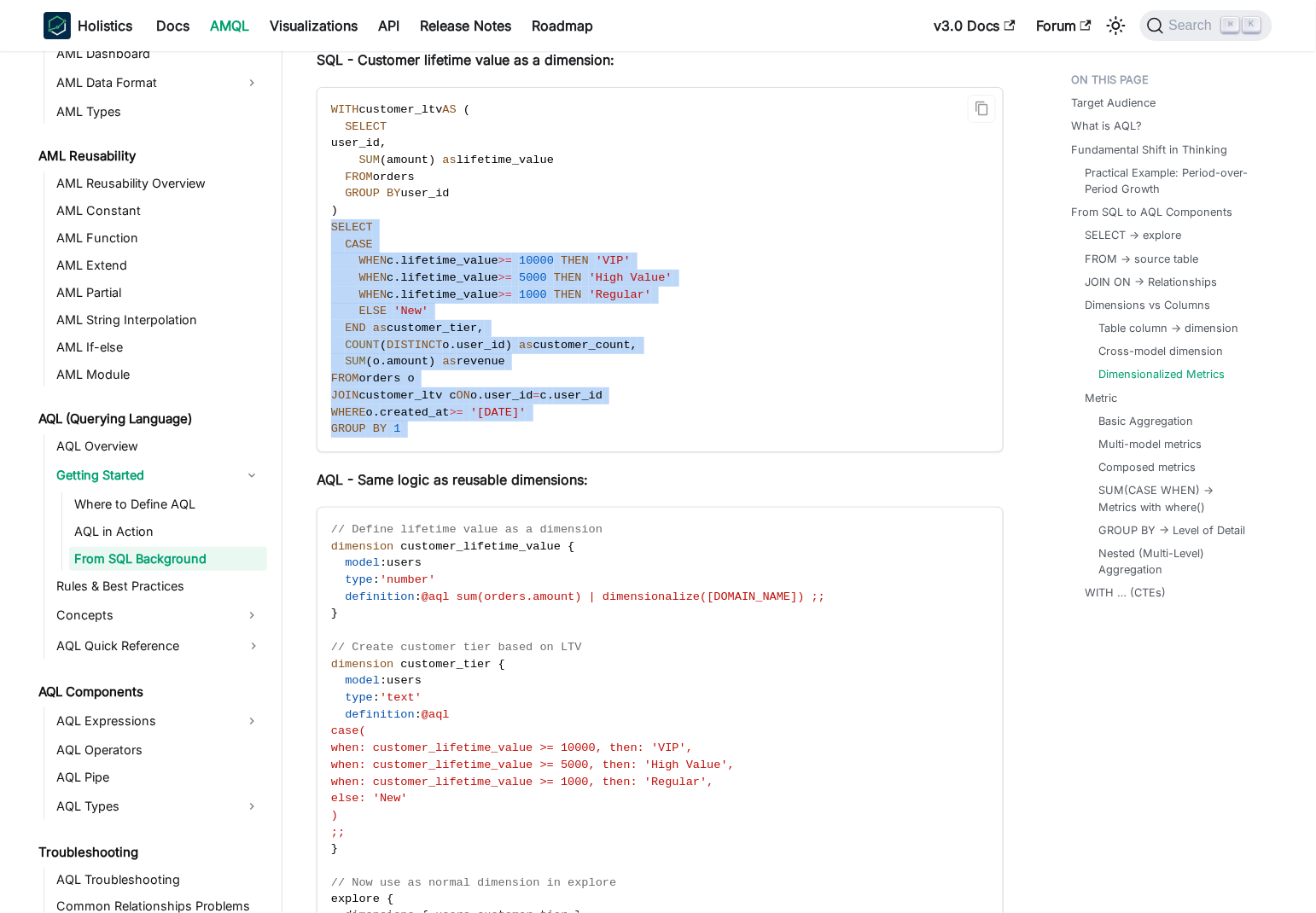
drag, startPoint x: 350, startPoint y: 200, endPoint x: 442, endPoint y: 403, distance: 222.9
click at [442, 403] on code "WITH customer_ltv AS ( SELECT user_id , SUM ( amount ) as lifetime_value FROM o…" at bounding box center [659, 269] width 683 height 364
click at [592, 389] on span "user_id" at bounding box center [578, 394] width 49 height 13
drag, startPoint x: 411, startPoint y: 409, endPoint x: 334, endPoint y: 208, distance: 215.2
click at [334, 208] on code "WITH customer_ltv AS ( SELECT user_id , SUM ( amount ) as lifetime_value FROM o…" at bounding box center [659, 269] width 683 height 364
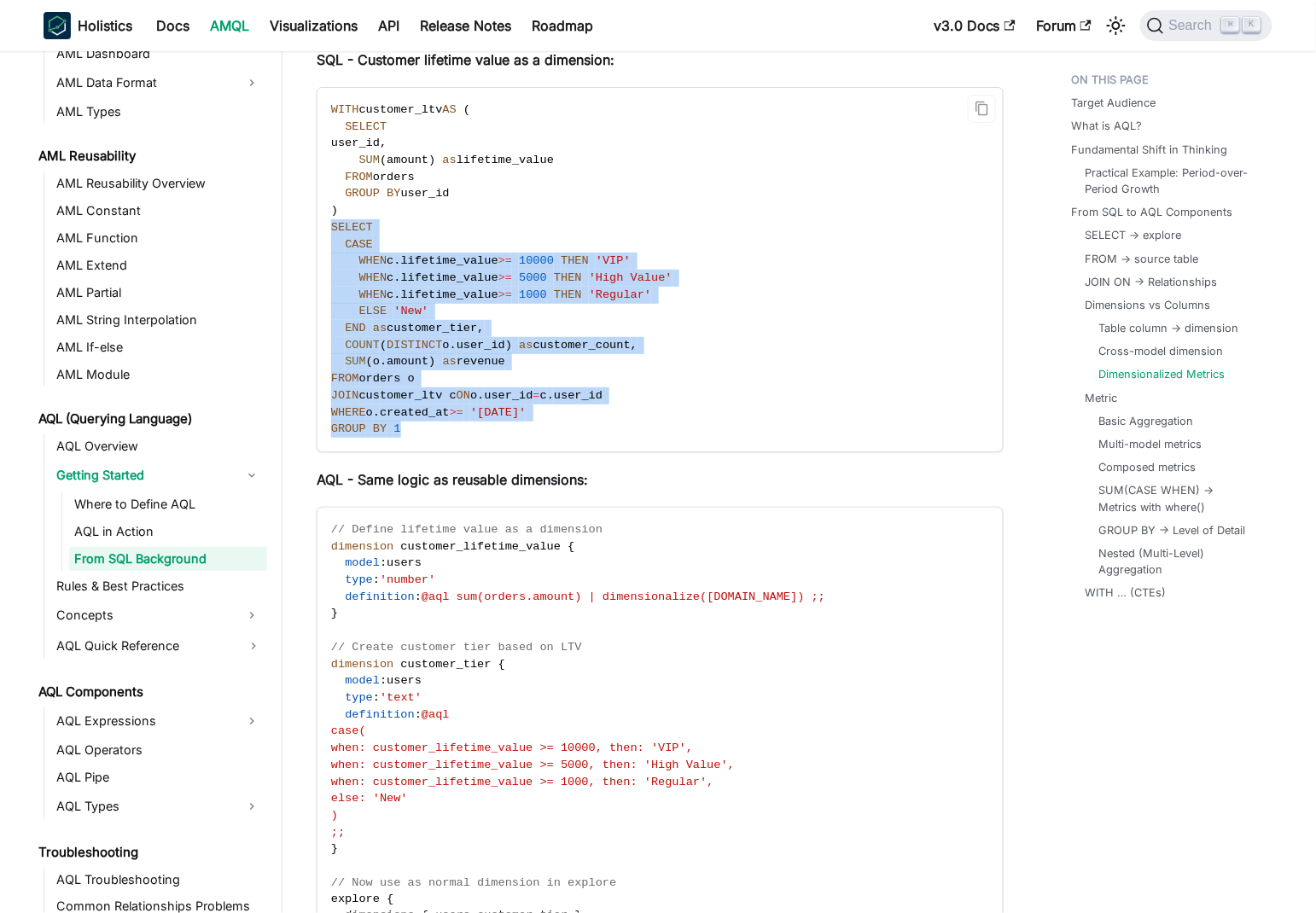
click at [431, 321] on span "customer_tier" at bounding box center [432, 327] width 90 height 13
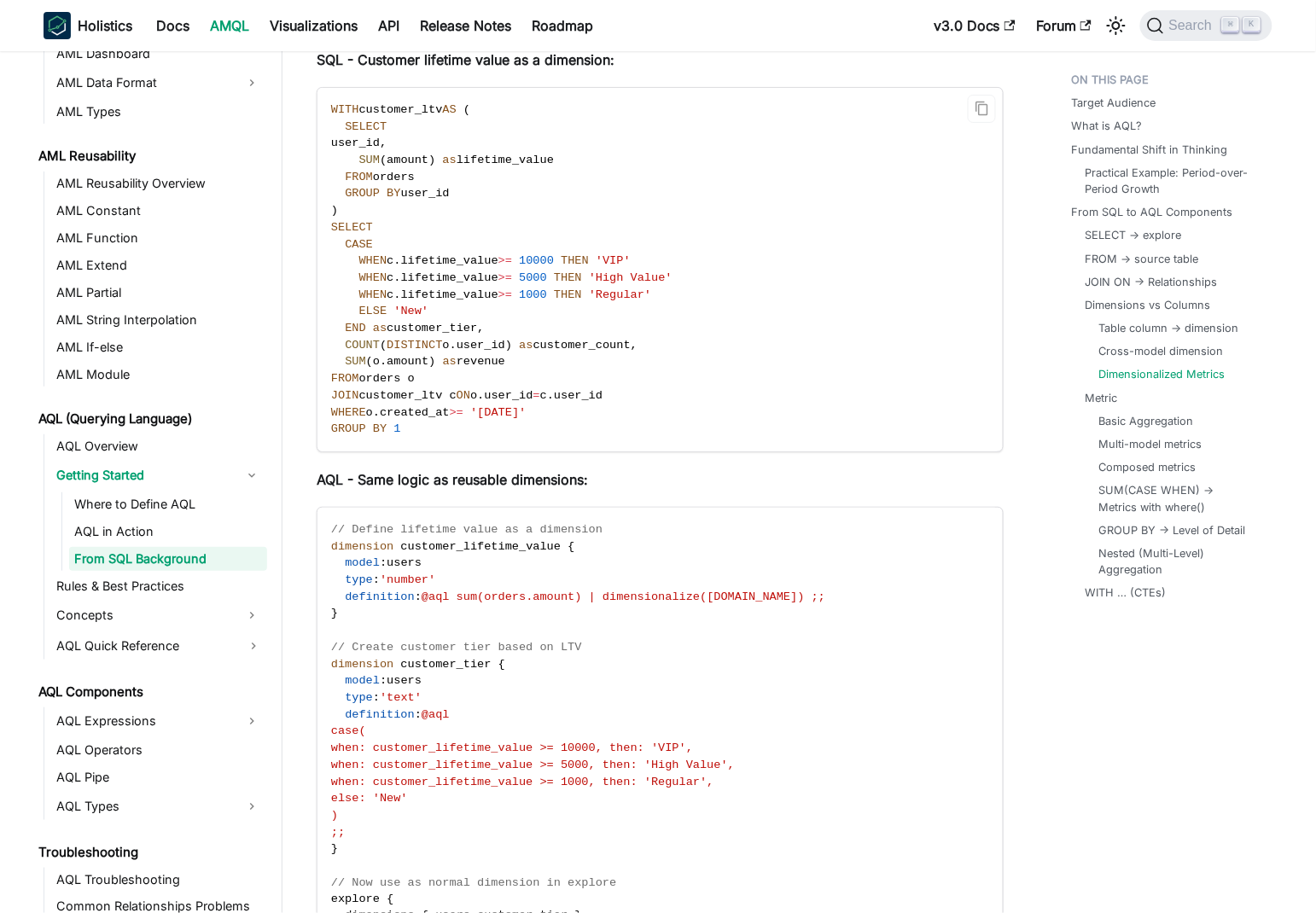
click at [440, 321] on span "customer_tier" at bounding box center [432, 327] width 90 height 13
click at [592, 339] on span "customer_count" at bounding box center [581, 344] width 97 height 13
click at [480, 355] on span "revenue" at bounding box center [480, 361] width 49 height 13
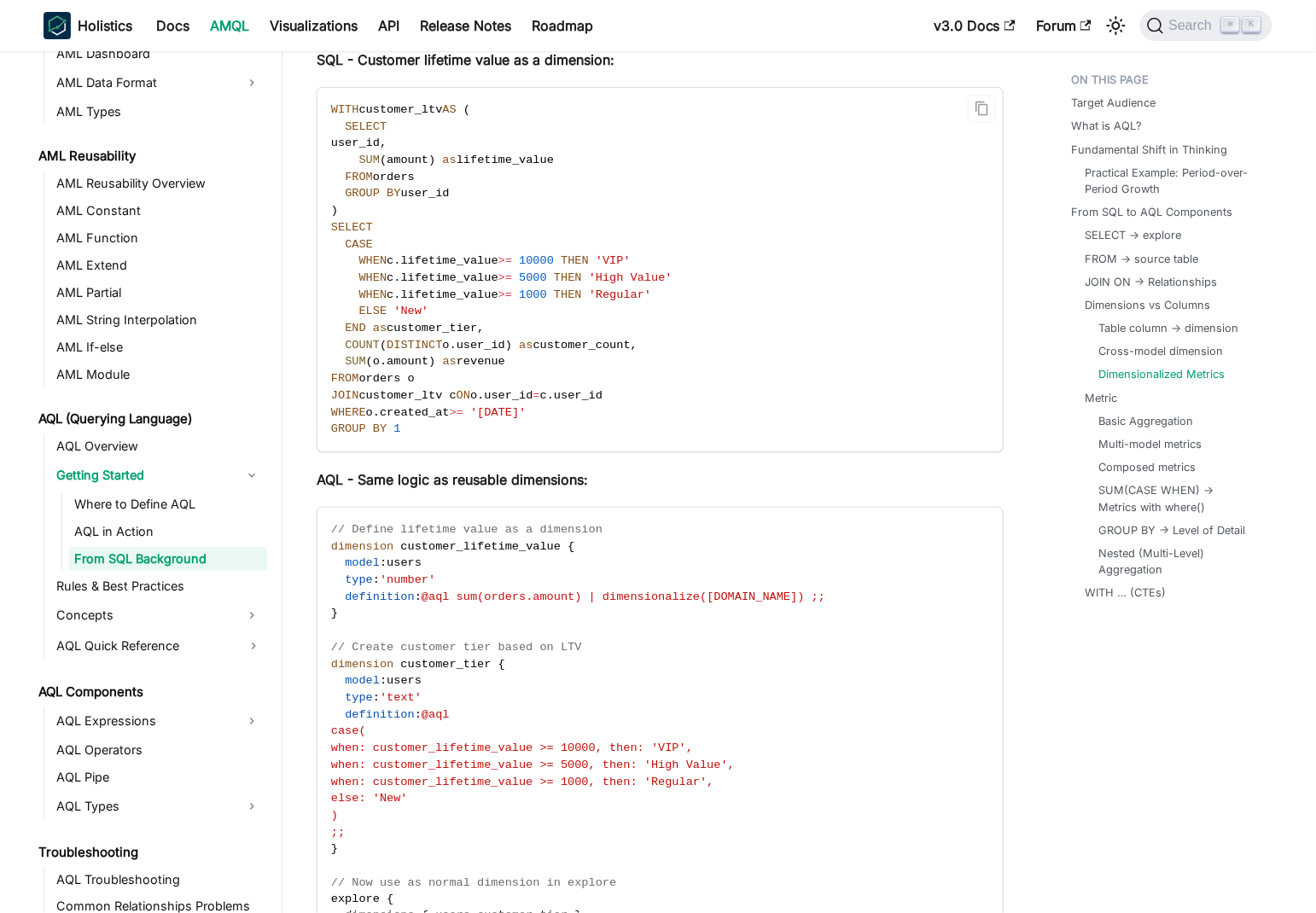
click at [480, 355] on span "revenue" at bounding box center [480, 361] width 49 height 13
click at [344, 372] on span "FROM" at bounding box center [344, 378] width 28 height 13
drag, startPoint x: 377, startPoint y: 392, endPoint x: 396, endPoint y: 414, distance: 29.1
click at [396, 414] on code "WITH customer_ltv AS ( SELECT user_id , SUM ( amount ) as lifetime_value FROM o…" at bounding box center [659, 269] width 683 height 364
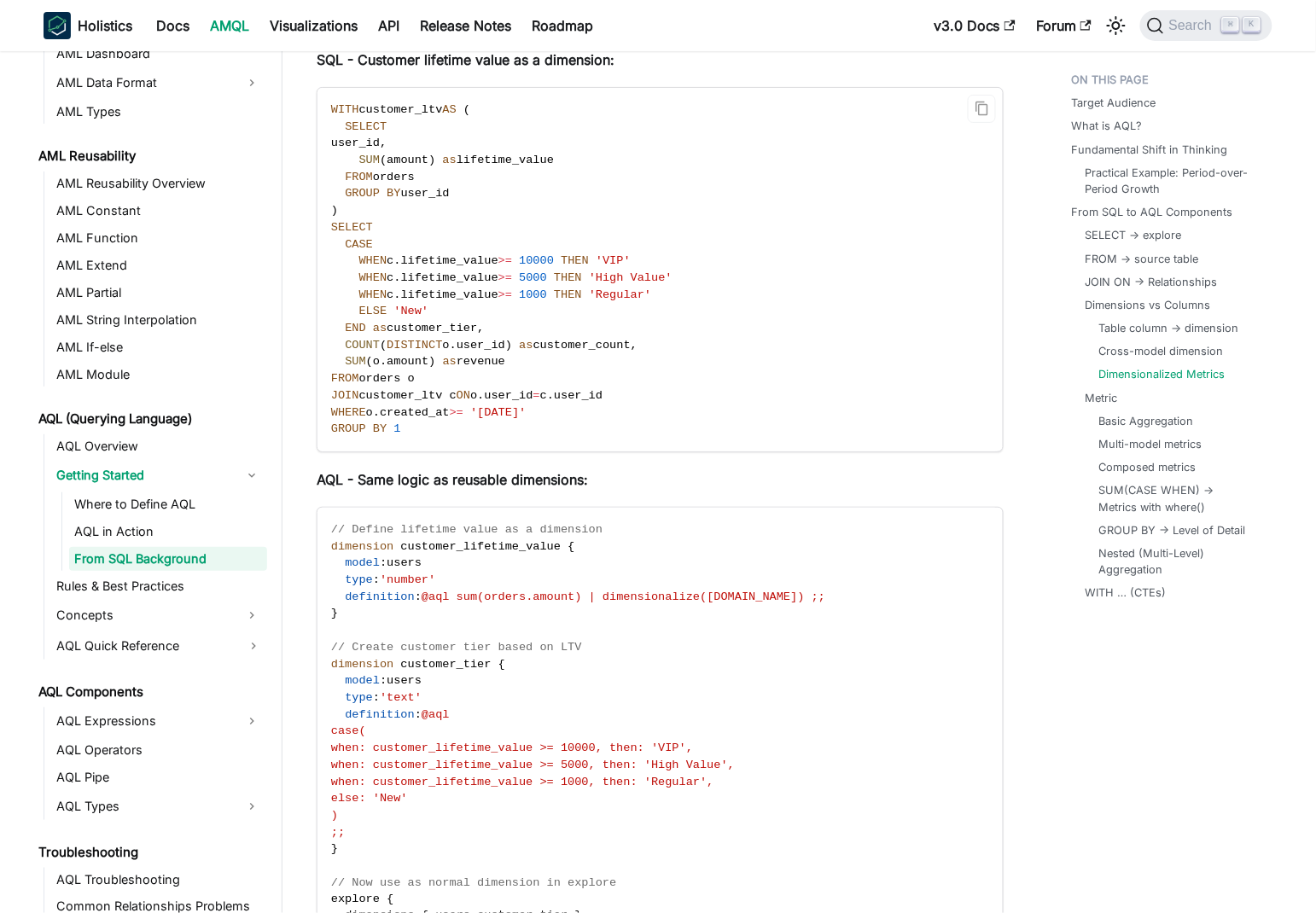
click at [514, 359] on code "WITH customer_ltv AS ( SELECT user_id , SUM ( amount ) as lifetime_value FROM o…" at bounding box center [659, 269] width 683 height 364
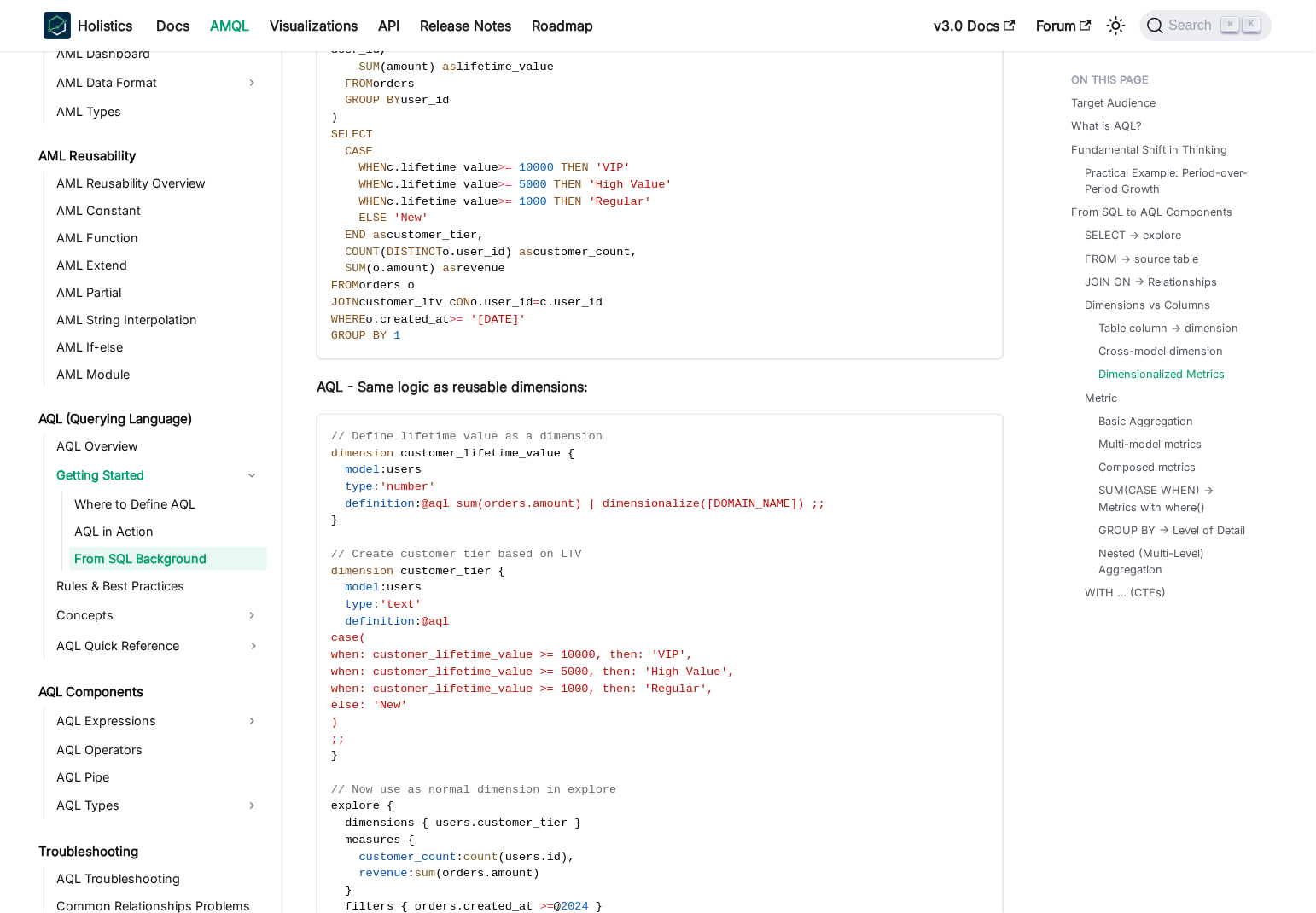
scroll to position [7436, 0]
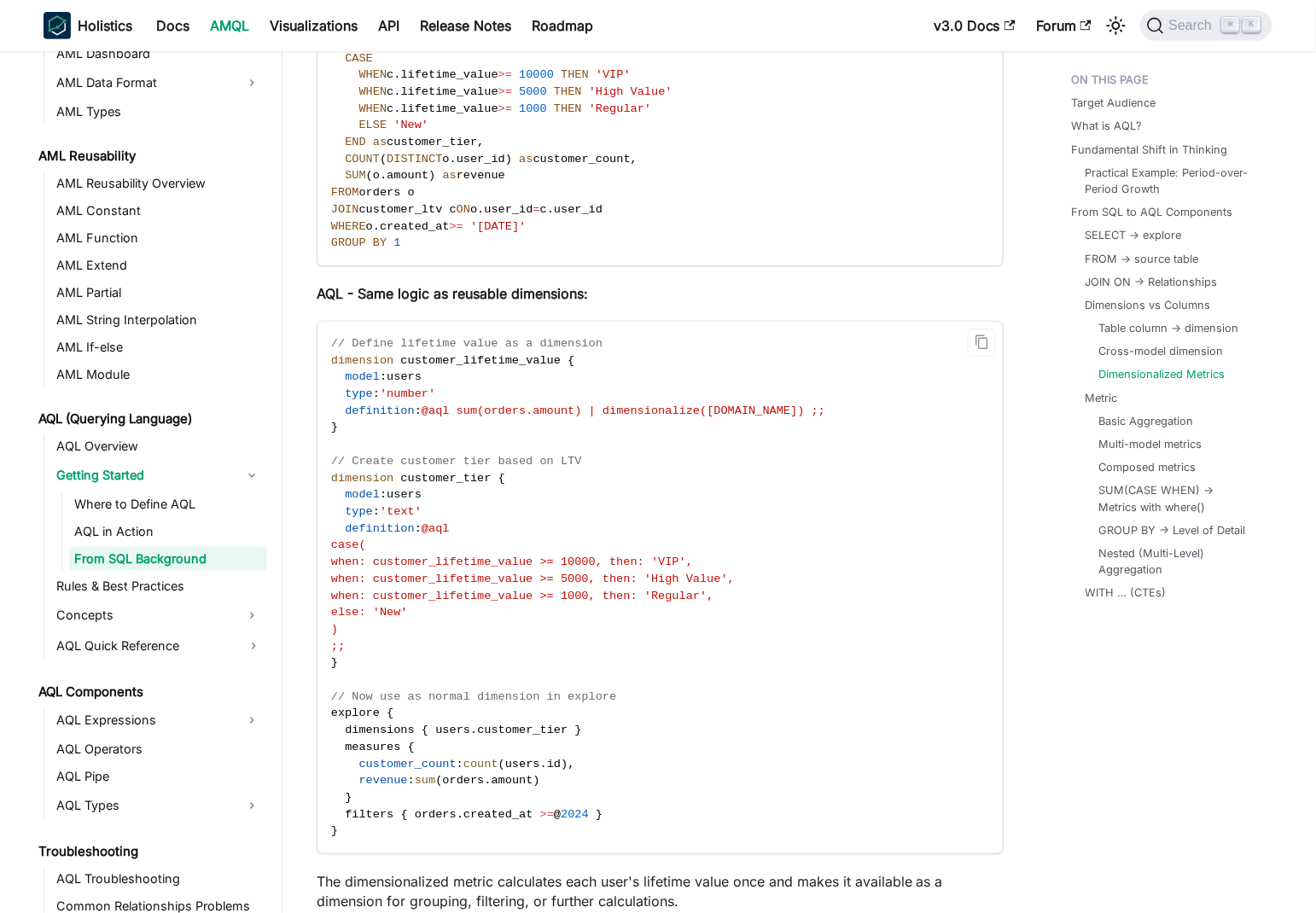
click at [465, 404] on span "@aql sum(orders.amount) | dimensionalize(users.id) ;;" at bounding box center [622, 410] width 403 height 13
drag, startPoint x: 465, startPoint y: 386, endPoint x: 580, endPoint y: 391, distance: 115.1
click at [580, 404] on span "@aql sum(orders.amount) | dimensionalize(users.id) ;;" at bounding box center [622, 410] width 403 height 13
click at [637, 404] on span "@aql sum(orders.amount) | dimensionalize(users.id) ;;" at bounding box center [622, 410] width 403 height 13
drag, startPoint x: 637, startPoint y: 393, endPoint x: 776, endPoint y: 383, distance: 139.4
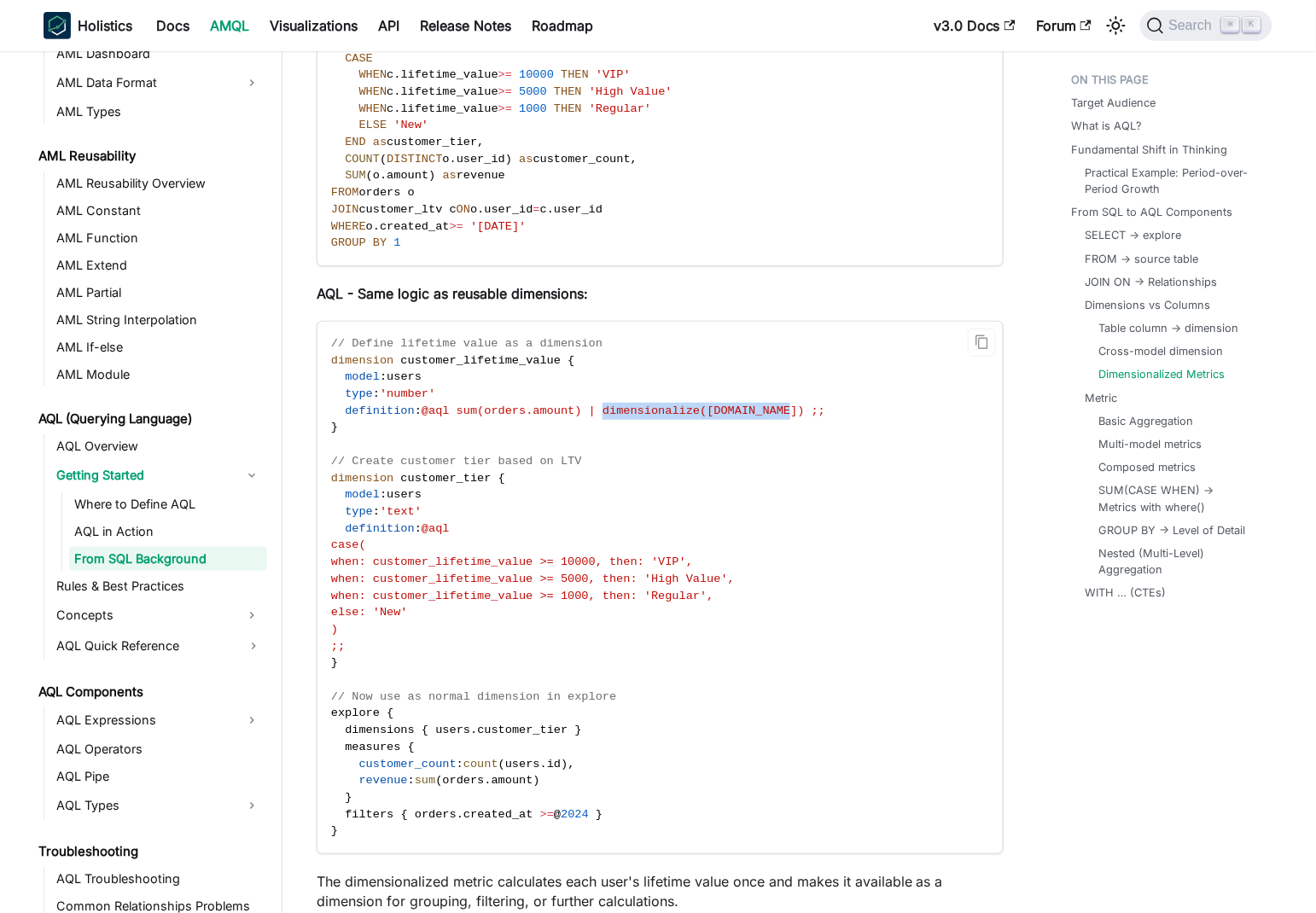
click at [788, 404] on span "@aql sum(orders.amount) | dimensionalize(users.id) ;;" at bounding box center [622, 410] width 403 height 13
click at [567, 404] on span "@aql sum(orders.amount) | dimensionalize(users.id) ;;" at bounding box center [622, 410] width 403 height 13
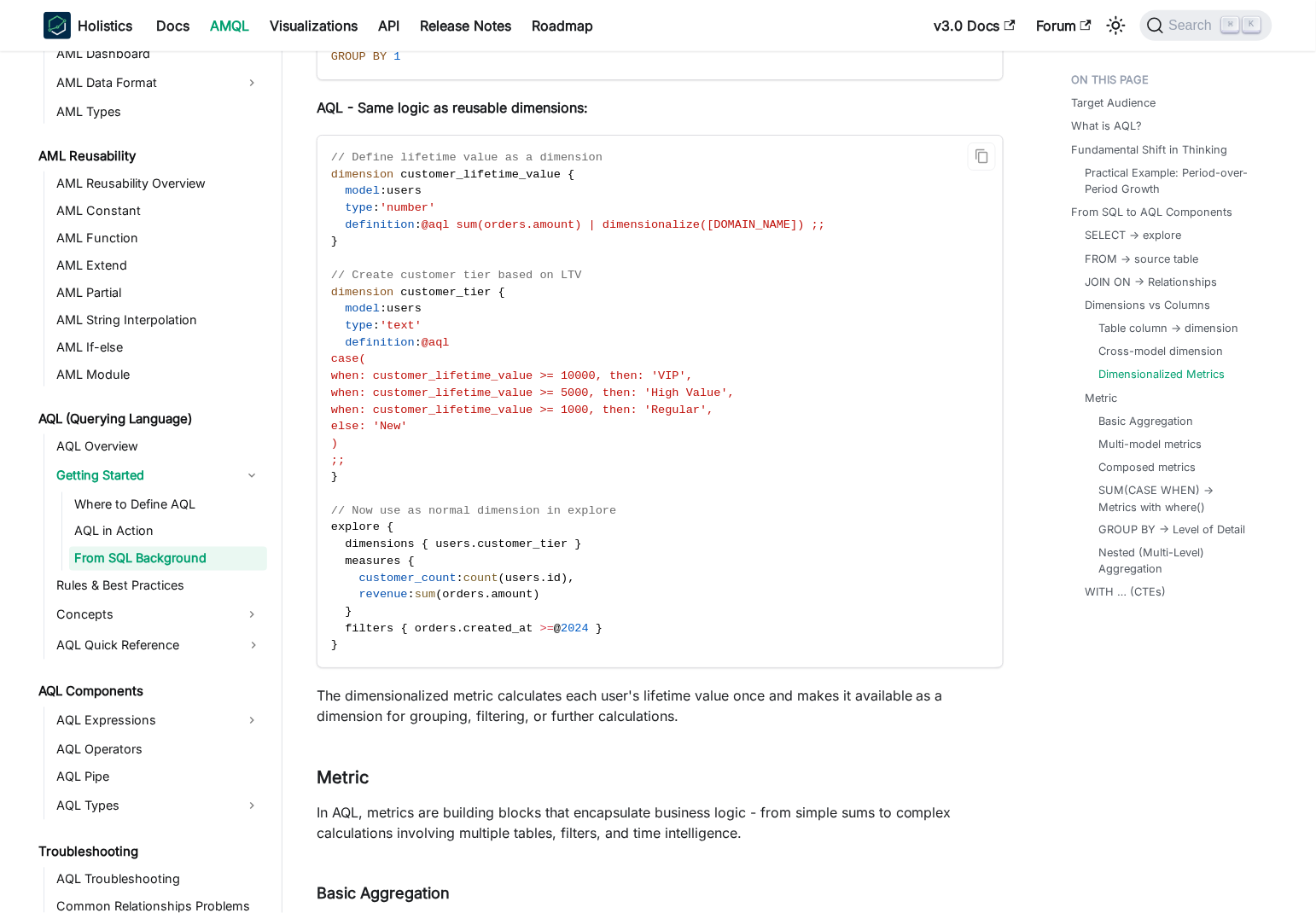
scroll to position [7622, 0]
click at [349, 520] on span "explore" at bounding box center [355, 525] width 49 height 13
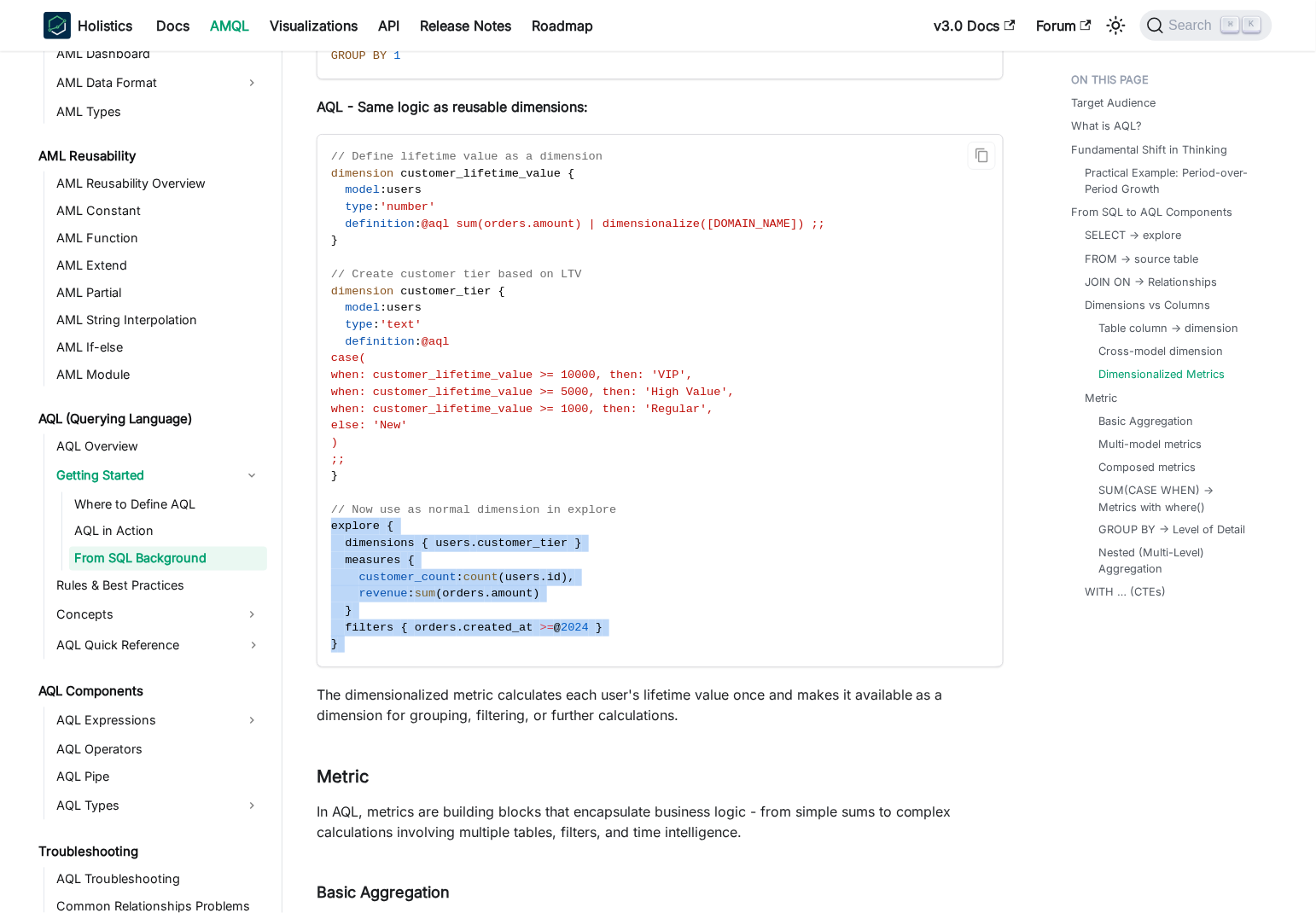
drag, startPoint x: 349, startPoint y: 504, endPoint x: 442, endPoint y: 643, distance: 167.2
click at [442, 643] on code "// Define lifetime value as a dimension dimension customer_lifetime_value { mod…" at bounding box center [659, 400] width 683 height 532
click at [434, 537] on span at bounding box center [431, 543] width 7 height 13
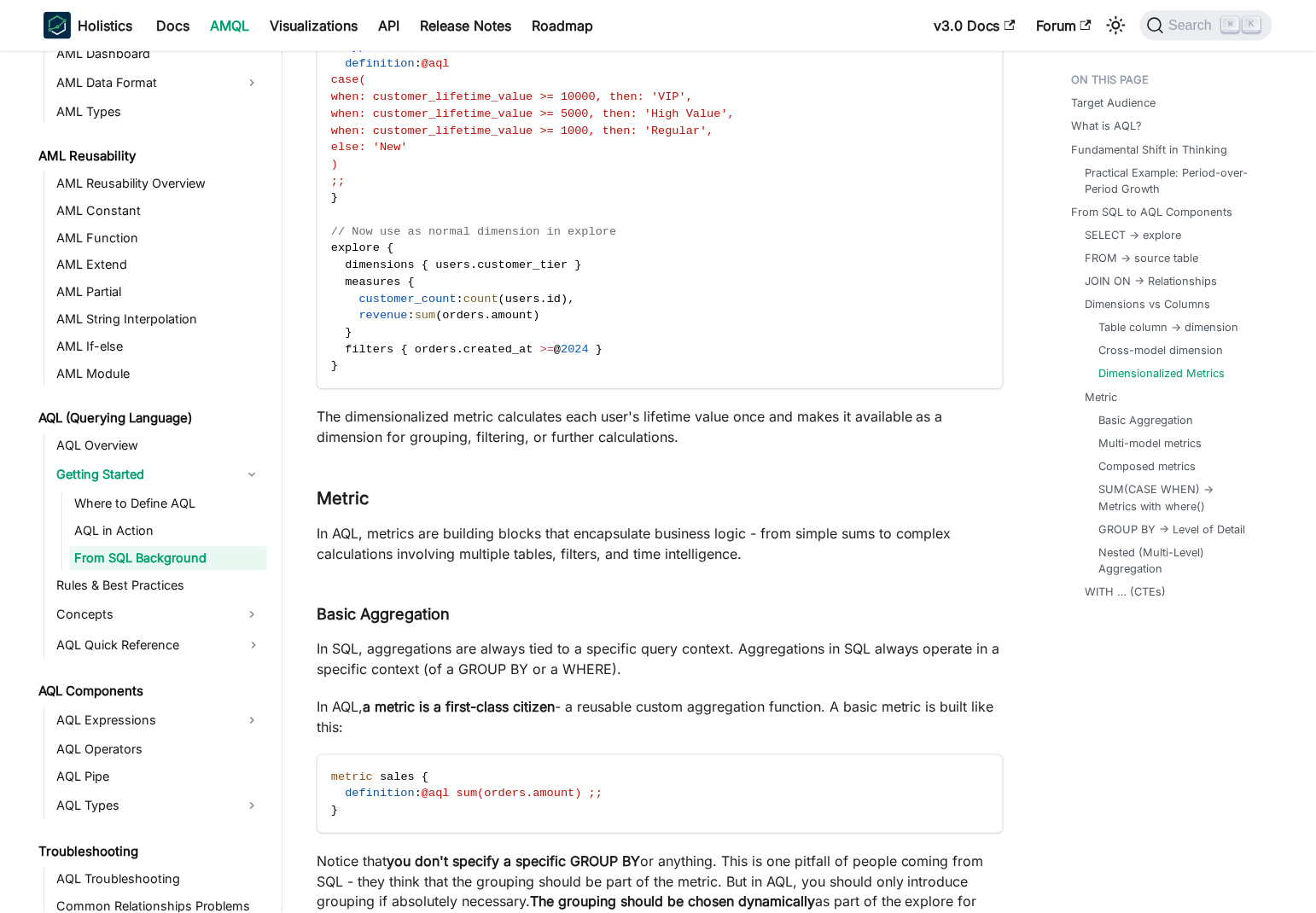
scroll to position [7901, 0]
click at [351, 411] on p "The dimensionalized metric calculates each user's lifetime value once and makes…" at bounding box center [660, 425] width 687 height 41
drag, startPoint x: 351, startPoint y: 411, endPoint x: 615, endPoint y: 405, distance: 264.1
click at [585, 406] on p "The dimensionalized metric calculates each user's lifetime value once and makes…" at bounding box center [660, 425] width 687 height 41
drag, startPoint x: 641, startPoint y: 405, endPoint x: 651, endPoint y: 406, distance: 10.0
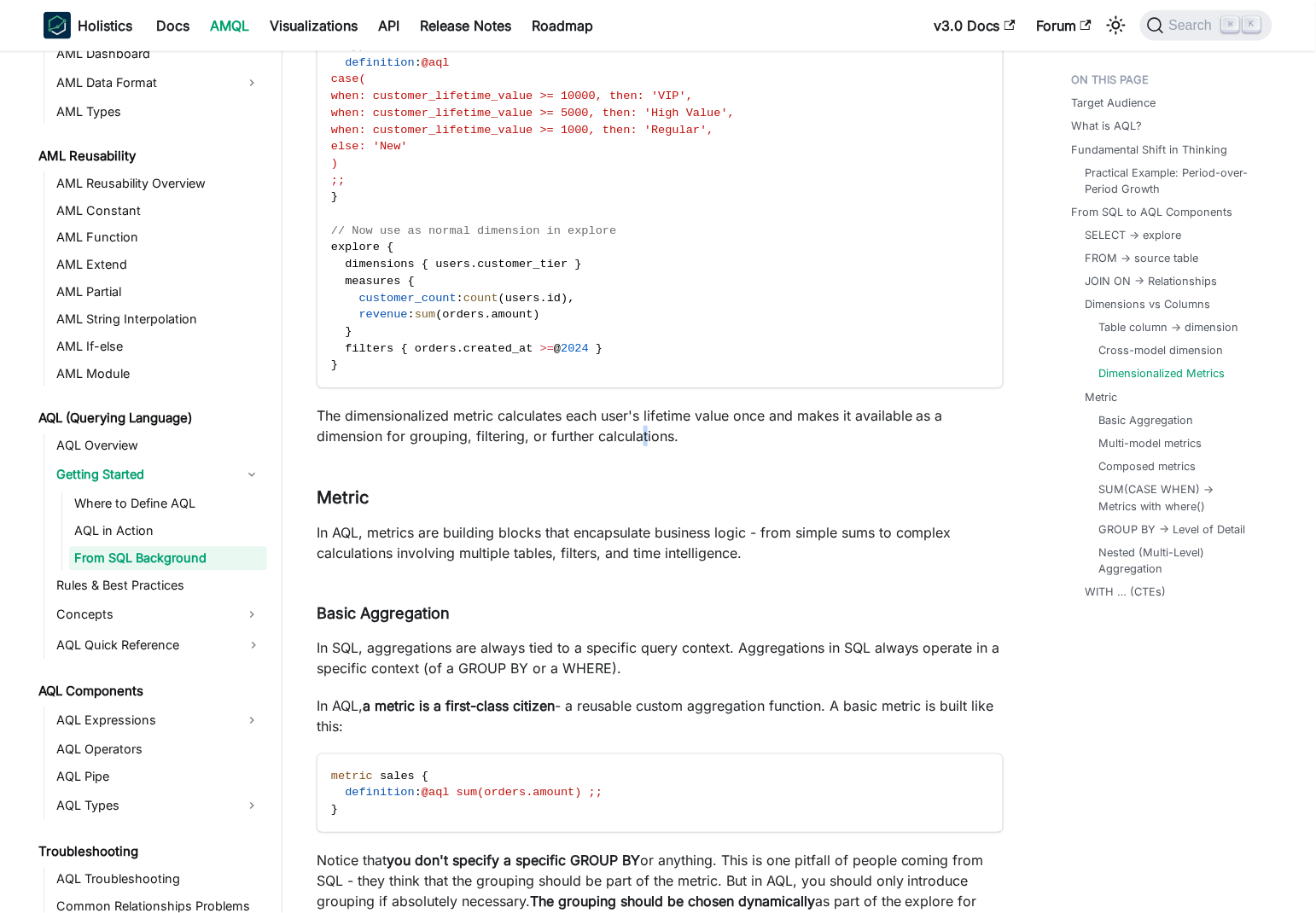
click at [645, 405] on p "The dimensionalized metric calculates each user's lifetime value once and makes…" at bounding box center [660, 425] width 687 height 41
click at [647, 408] on p "The dimensionalized metric calculates each user's lifetime value once and makes…" at bounding box center [660, 425] width 687 height 41
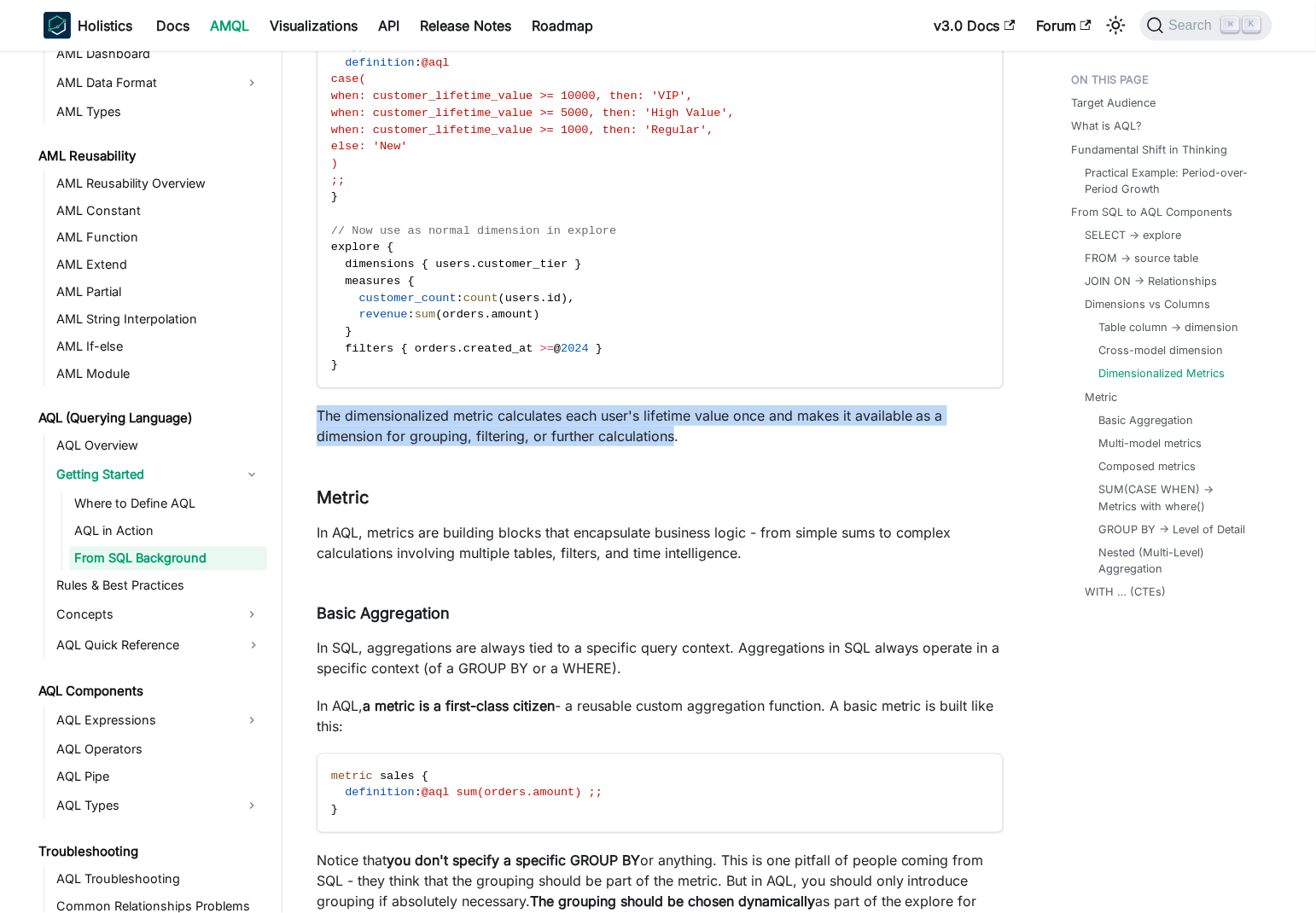
drag, startPoint x: 647, startPoint y: 408, endPoint x: 324, endPoint y: 396, distance: 323.2
click at [324, 405] on p "The dimensionalized metric calculates each user's lifetime value once and makes…" at bounding box center [660, 425] width 687 height 41
click at [456, 405] on p "The dimensionalized metric calculates each user's lifetime value once and makes…" at bounding box center [660, 425] width 687 height 41
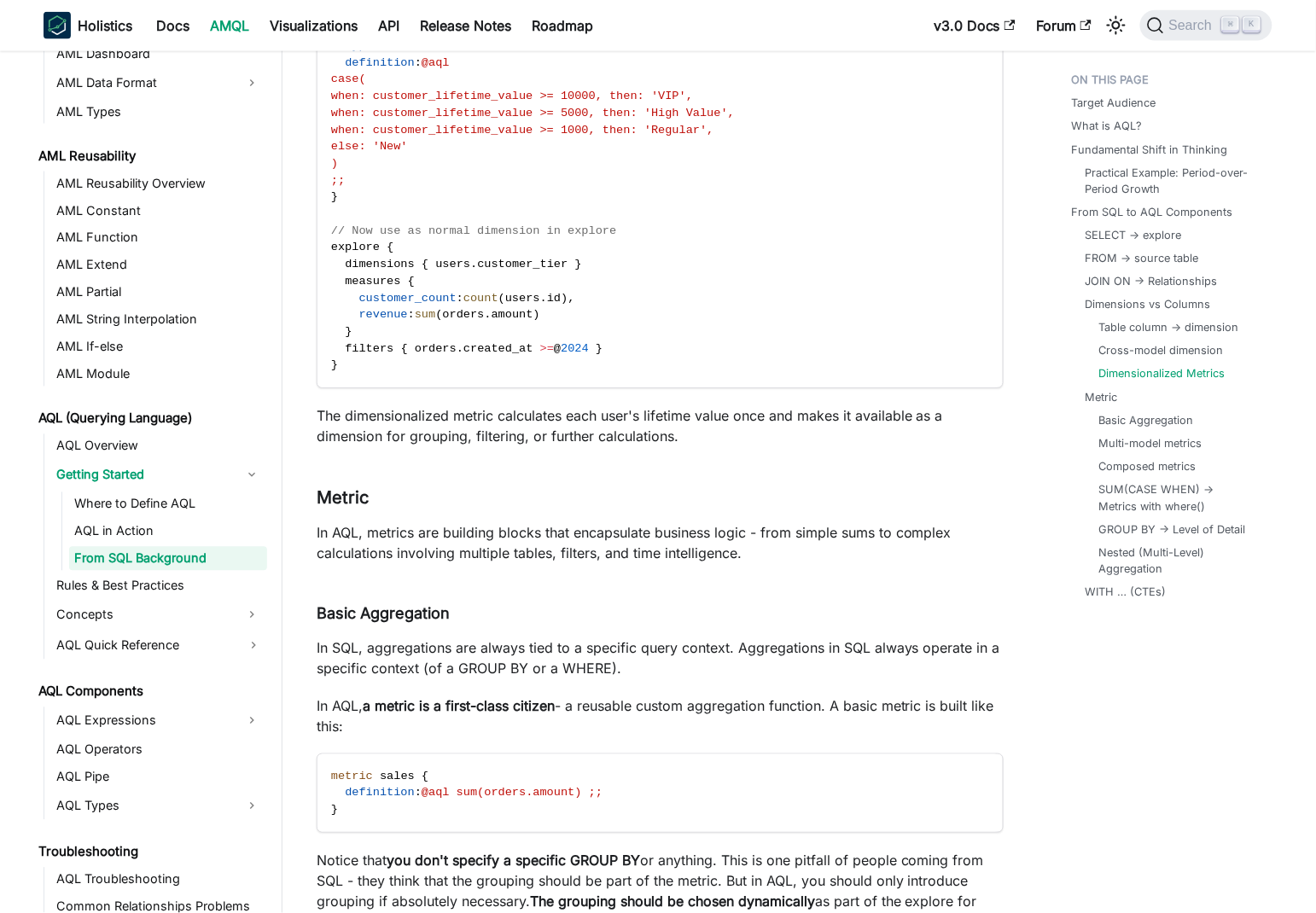
click at [398, 405] on p "The dimensionalized metric calculates each user's lifetime value once and makes…" at bounding box center [660, 425] width 687 height 41
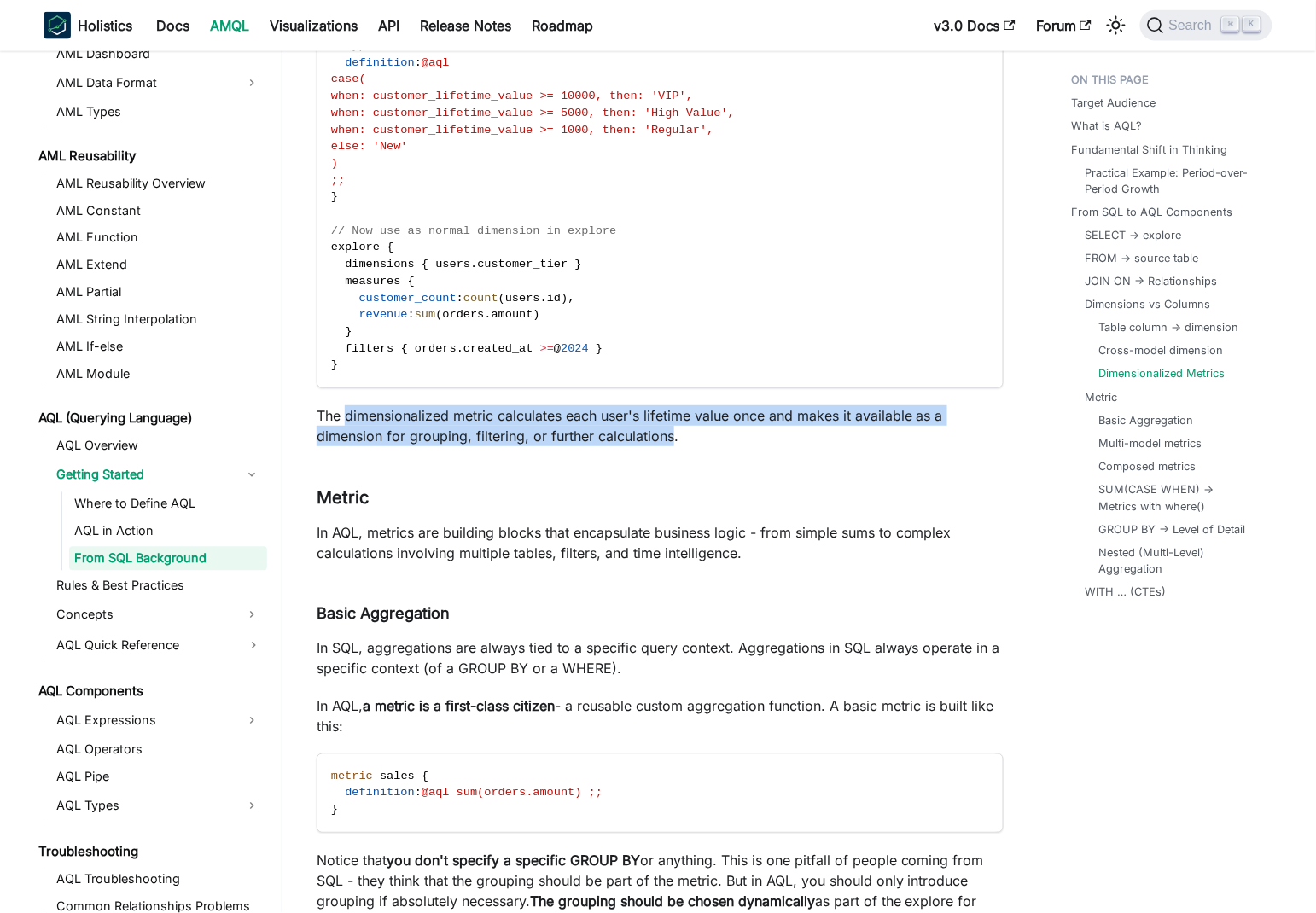
drag, startPoint x: 398, startPoint y: 391, endPoint x: 610, endPoint y: 411, distance: 212.9
click at [645, 415] on p "The dimensionalized metric calculates each user's lifetime value once and makes…" at bounding box center [660, 425] width 687 height 41
click at [604, 411] on p "The dimensionalized metric calculates each user's lifetime value once and makes…" at bounding box center [660, 425] width 687 height 41
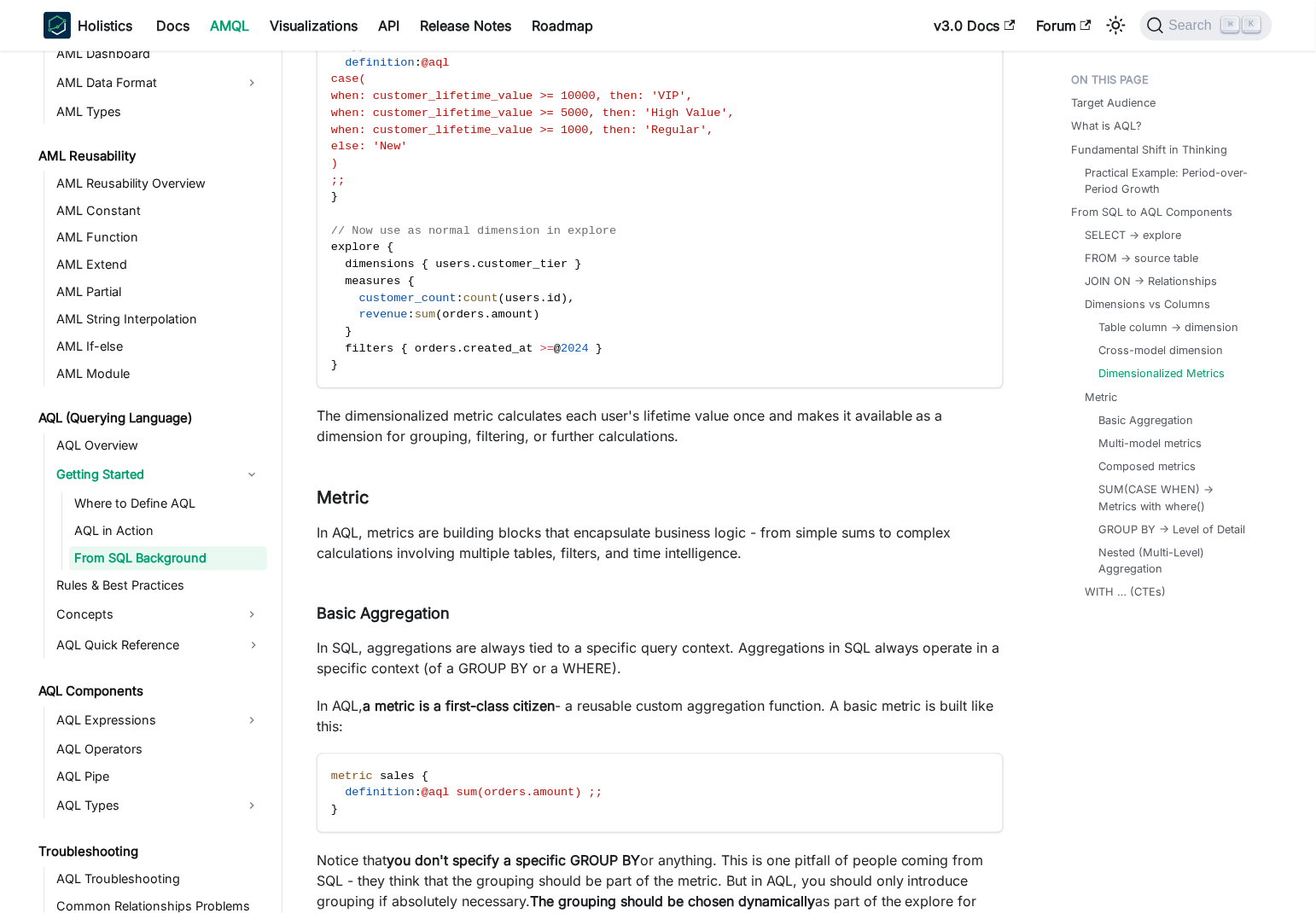
click at [645, 405] on p "The dimensionalized metric calculates each user's lifetime value once and makes…" at bounding box center [660, 425] width 687 height 41
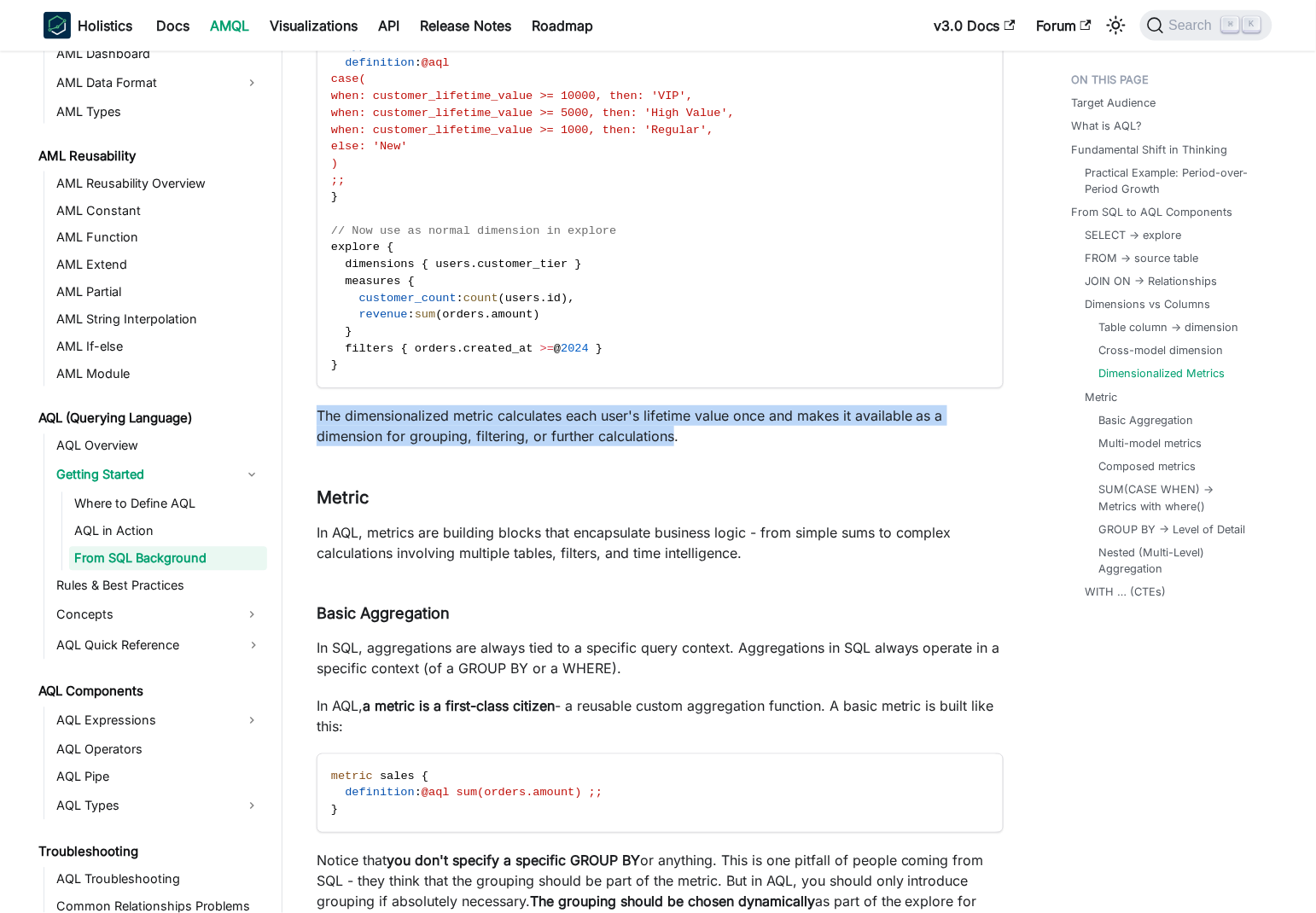
drag, startPoint x: 645, startPoint y: 405, endPoint x: 336, endPoint y: 390, distance: 309.4
click at [336, 405] on p "The dimensionalized metric calculates each user's lifetime value once and makes…" at bounding box center [660, 425] width 687 height 41
click at [444, 405] on p "The dimensionalized metric calculates each user's lifetime value once and makes…" at bounding box center [660, 425] width 687 height 41
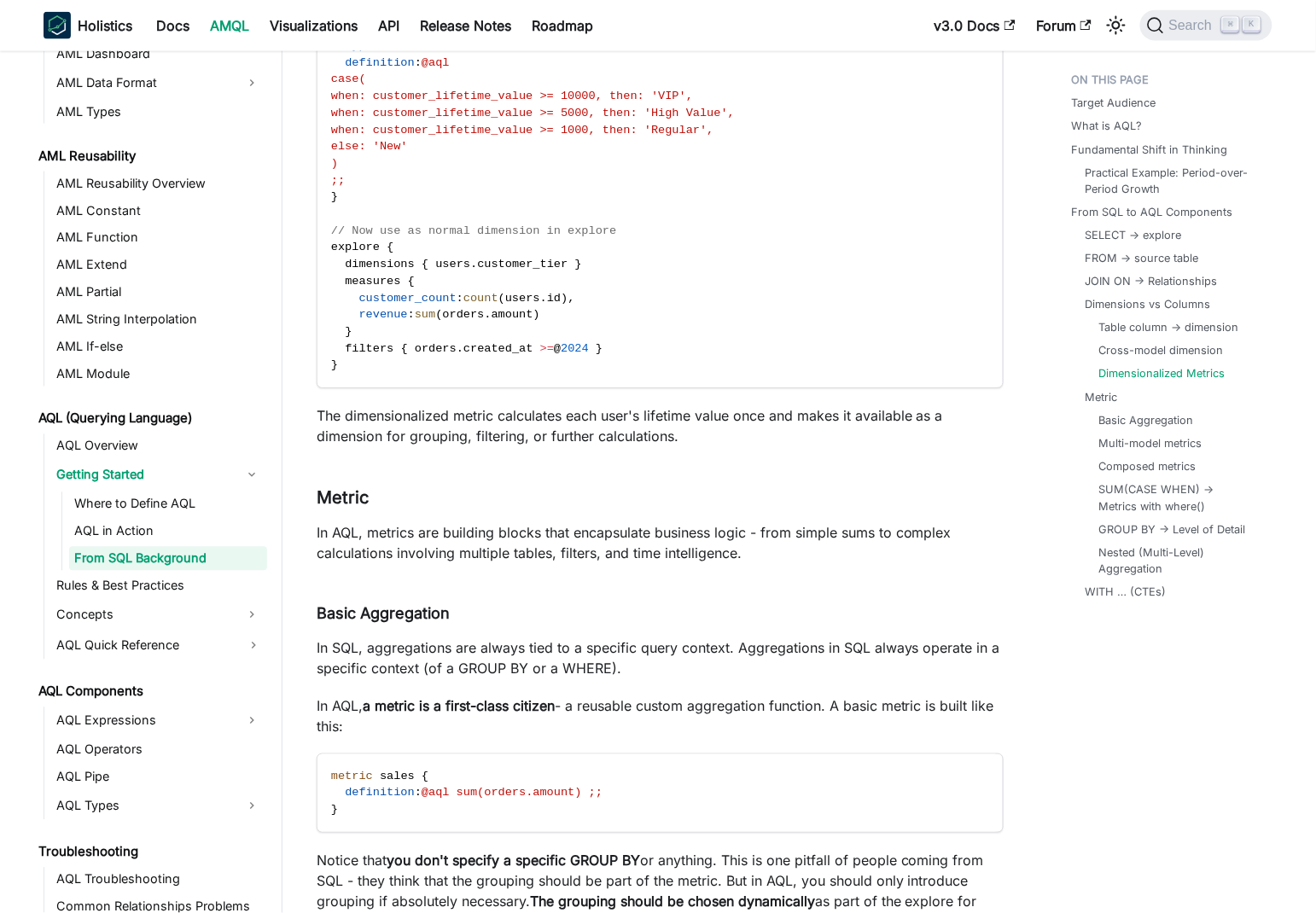
click at [660, 411] on p "The dimensionalized metric calculates each user's lifetime value once and makes…" at bounding box center [660, 425] width 687 height 41
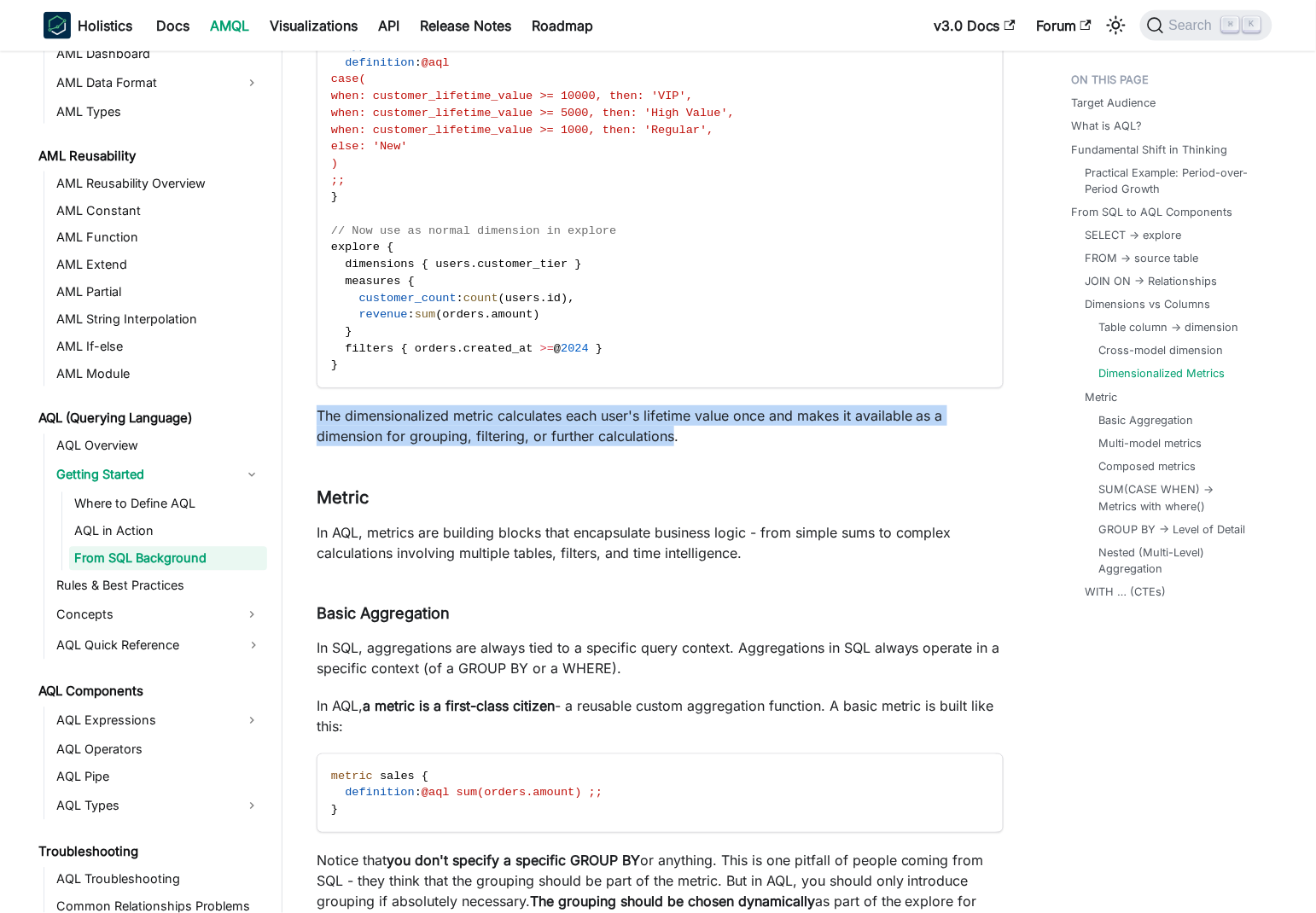
drag, startPoint x: 660, startPoint y: 411, endPoint x: 332, endPoint y: 390, distance: 328.7
click at [332, 405] on p "The dimensionalized metric calculates each user's lifetime value once and makes…" at bounding box center [660, 425] width 687 height 41
click at [445, 409] on p "The dimensionalized metric calculates each user's lifetime value once and makes…" at bounding box center [660, 425] width 687 height 41
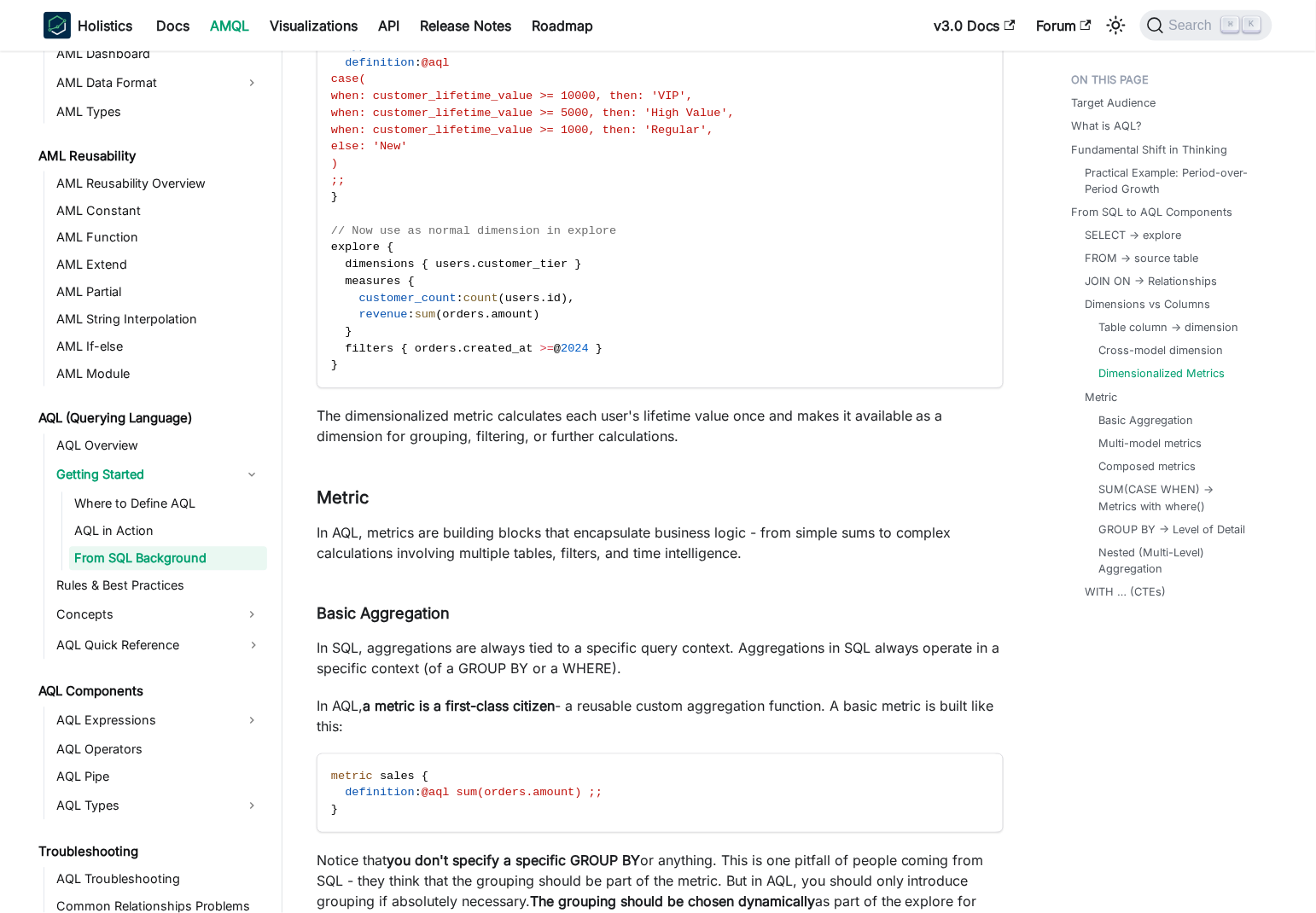
click at [340, 405] on p "The dimensionalized metric calculates each user's lifetime value once and makes…" at bounding box center [660, 425] width 687 height 41
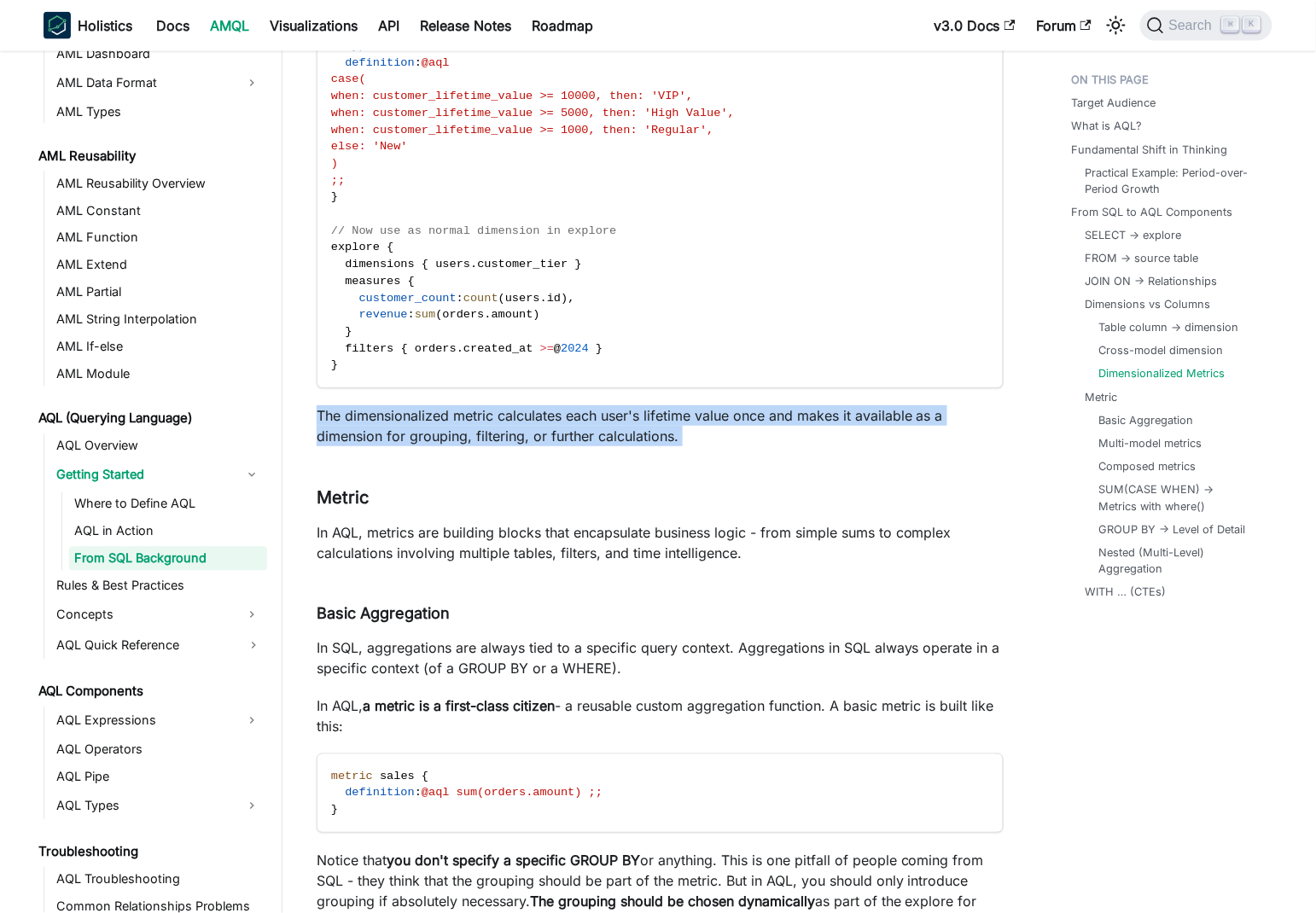
click at [340, 405] on p "The dimensionalized metric calculates each user's lifetime value once and makes…" at bounding box center [660, 425] width 687 height 41
click at [453, 414] on p "The dimensionalized metric calculates each user's lifetime value once and makes…" at bounding box center [660, 425] width 687 height 41
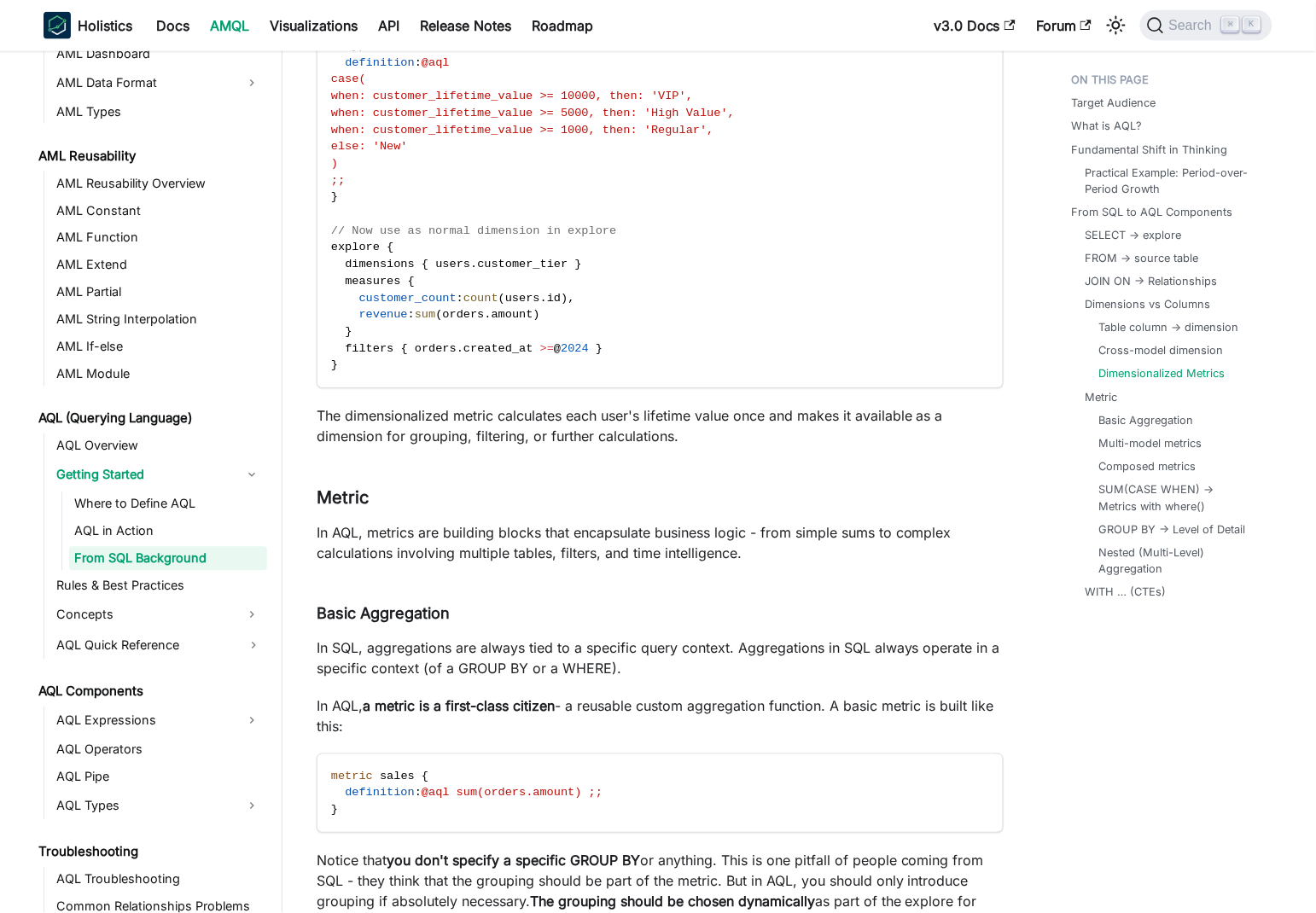
click at [388, 522] on p "In AQL, metrics are building blocks that encapsulate business logic - from simp…" at bounding box center [660, 543] width 687 height 41
drag, startPoint x: 388, startPoint y: 512, endPoint x: 736, endPoint y: 514, distance: 348.0
click at [736, 522] on p "In AQL, metrics are building blocks that encapsulate business logic - from simp…" at bounding box center [660, 543] width 687 height 41
click at [772, 522] on p "In AQL, metrics are building blocks that encapsulate business logic - from simp…" at bounding box center [660, 543] width 687 height 41
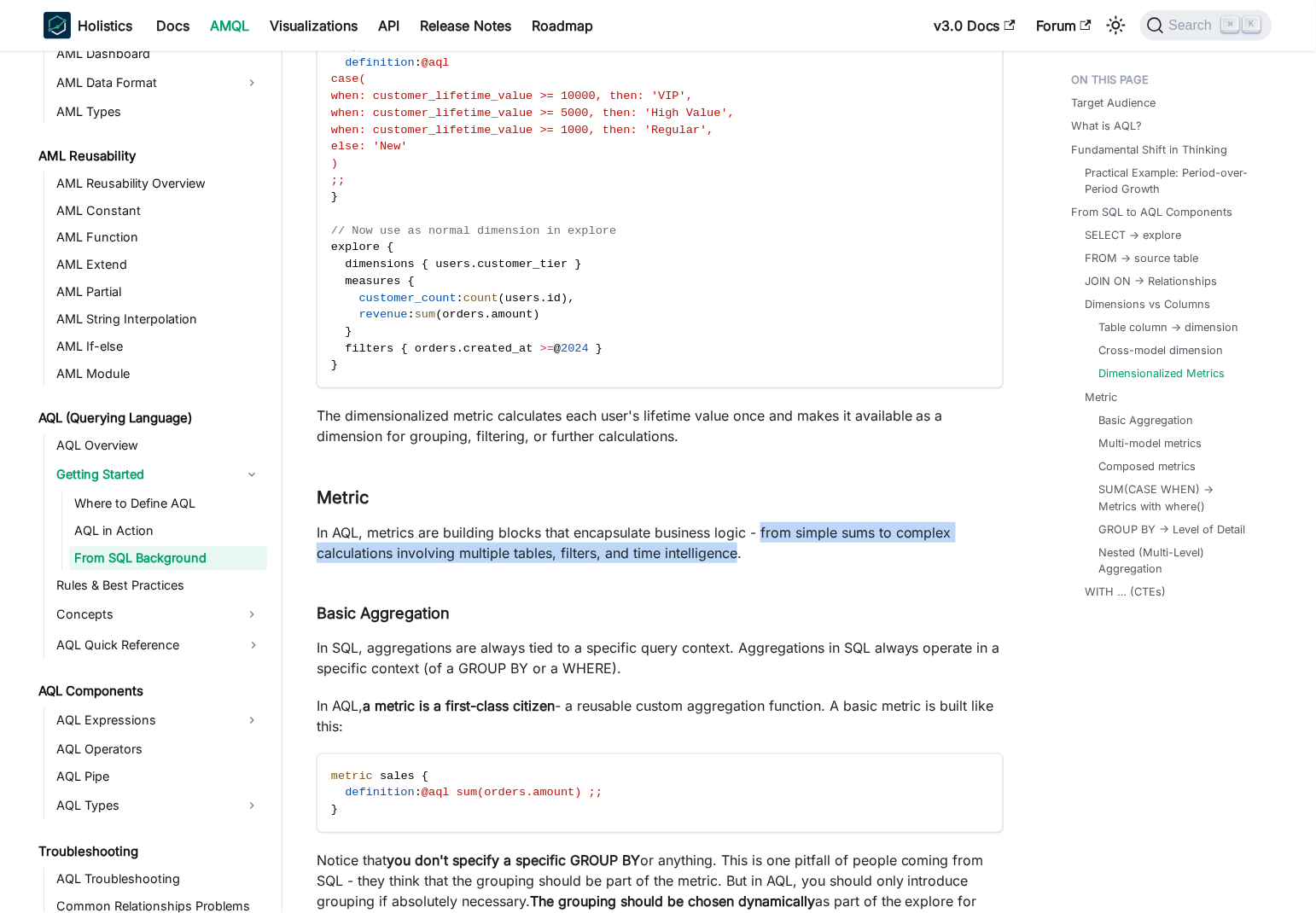
drag, startPoint x: 772, startPoint y: 516, endPoint x: 717, endPoint y: 525, distance: 55.7
click at [717, 525] on p "In AQL, metrics are building blocks that encapsulate business logic - from simp…" at bounding box center [660, 543] width 687 height 41
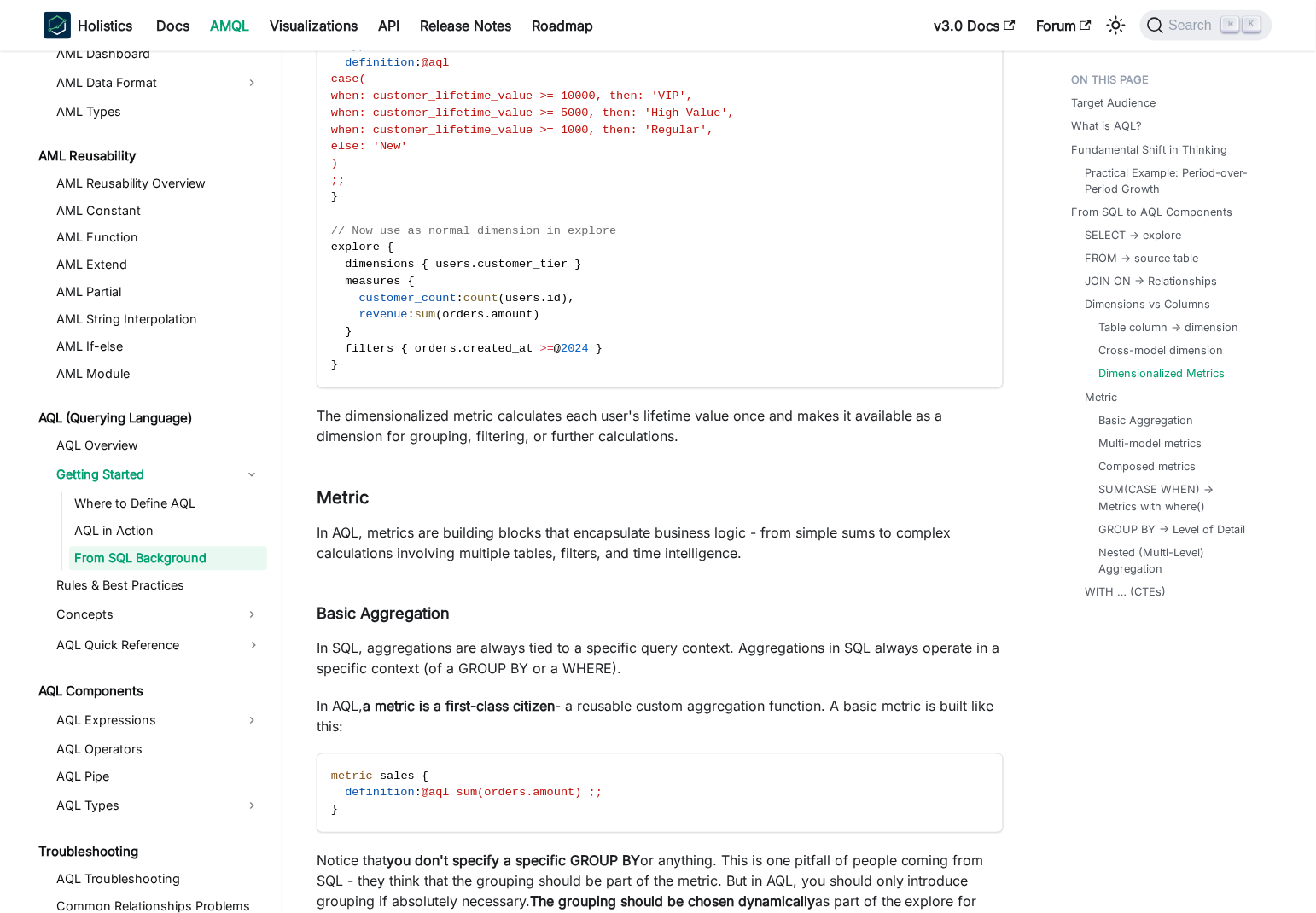
click at [543, 522] on p "In AQL, metrics are building blocks that encapsulate business logic - from simp…" at bounding box center [660, 543] width 687 height 41
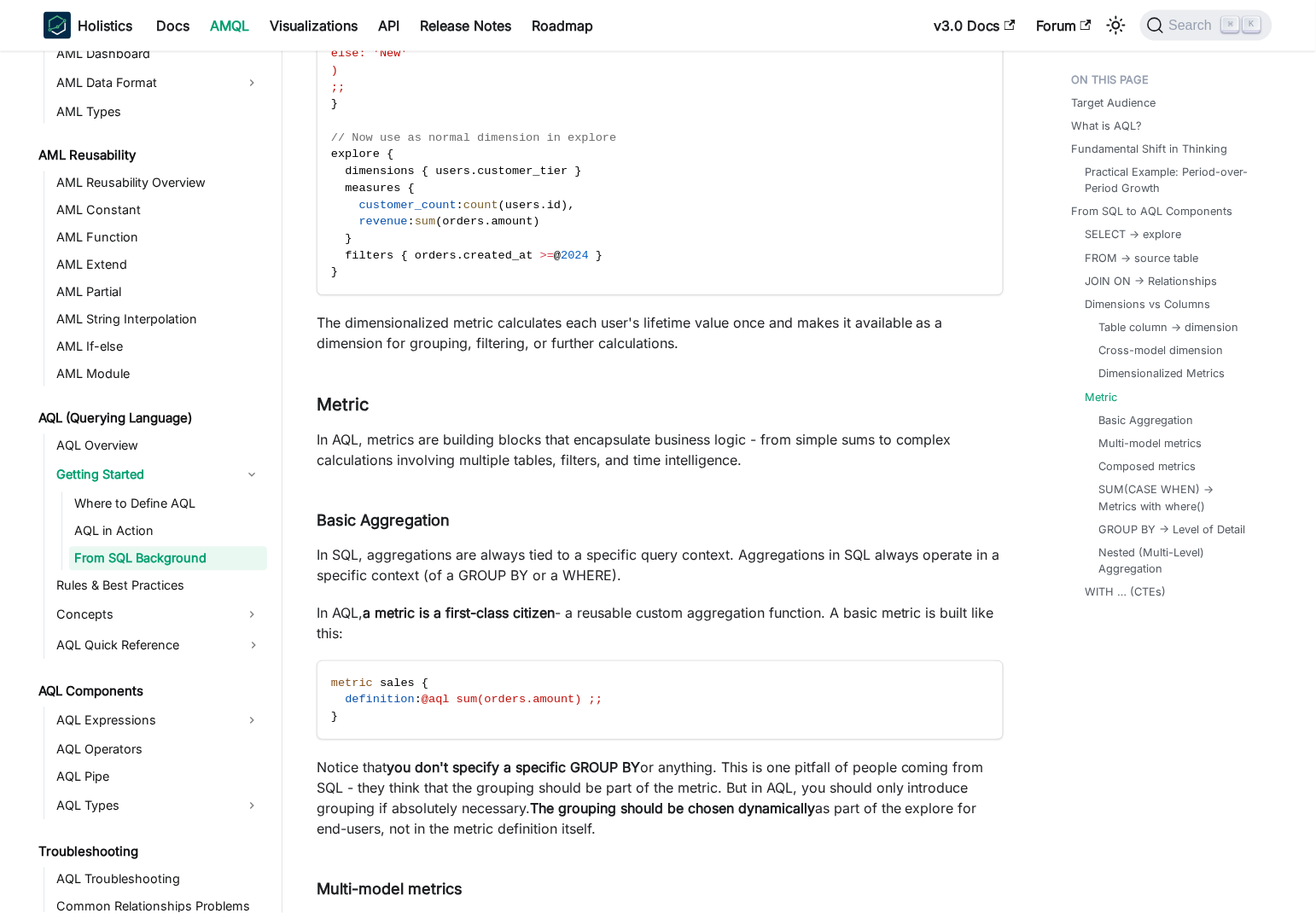
click at [535, 545] on p "In SQL, aggregations are always tied to a specific query context. Aggregations …" at bounding box center [660, 565] width 687 height 41
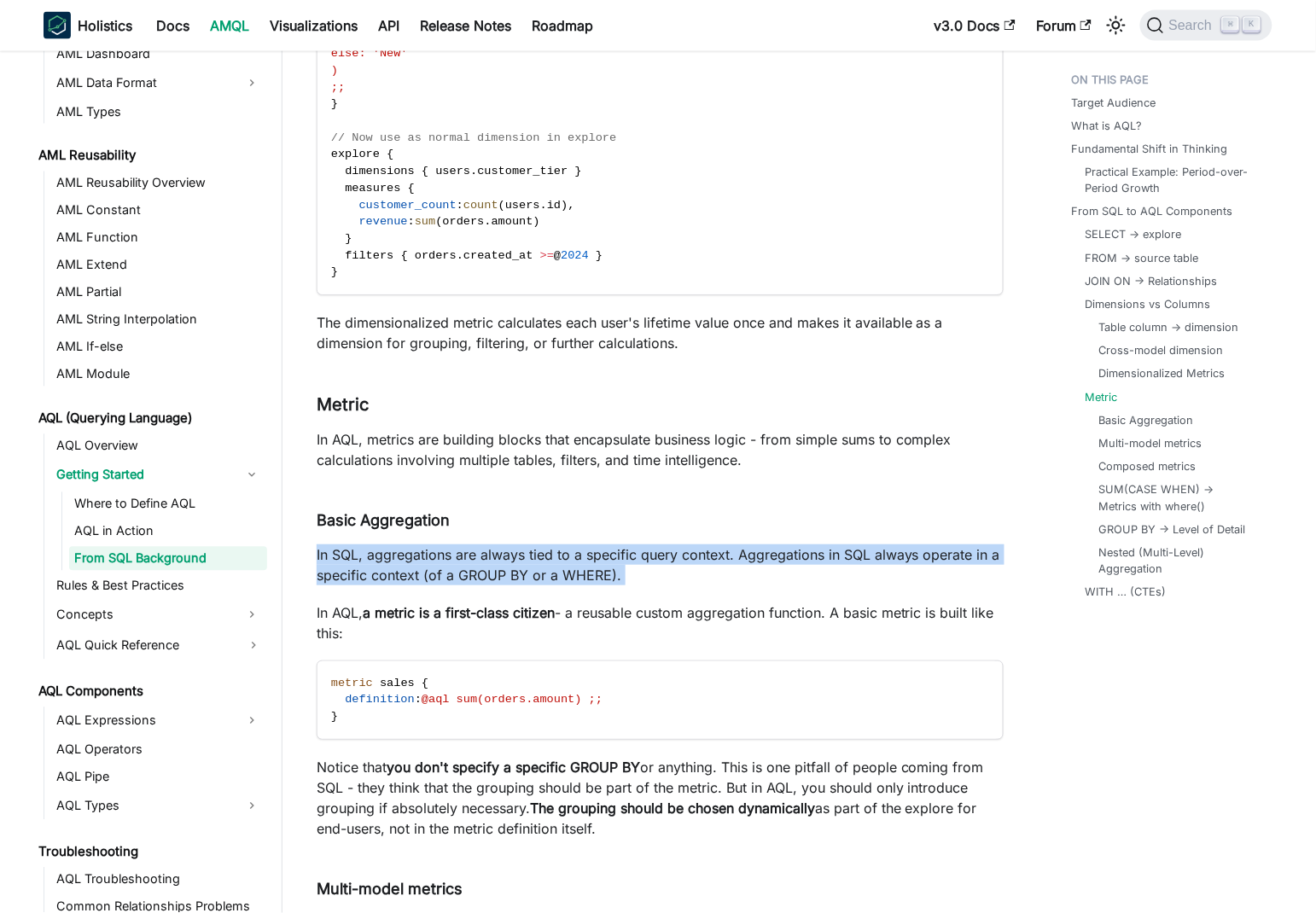
click at [535, 545] on p "In SQL, aggregations are always tied to a specific query context. Aggregations …" at bounding box center [660, 565] width 687 height 41
click at [568, 545] on p "In SQL, aggregations are always tied to a specific query context. Aggregations …" at bounding box center [660, 565] width 687 height 41
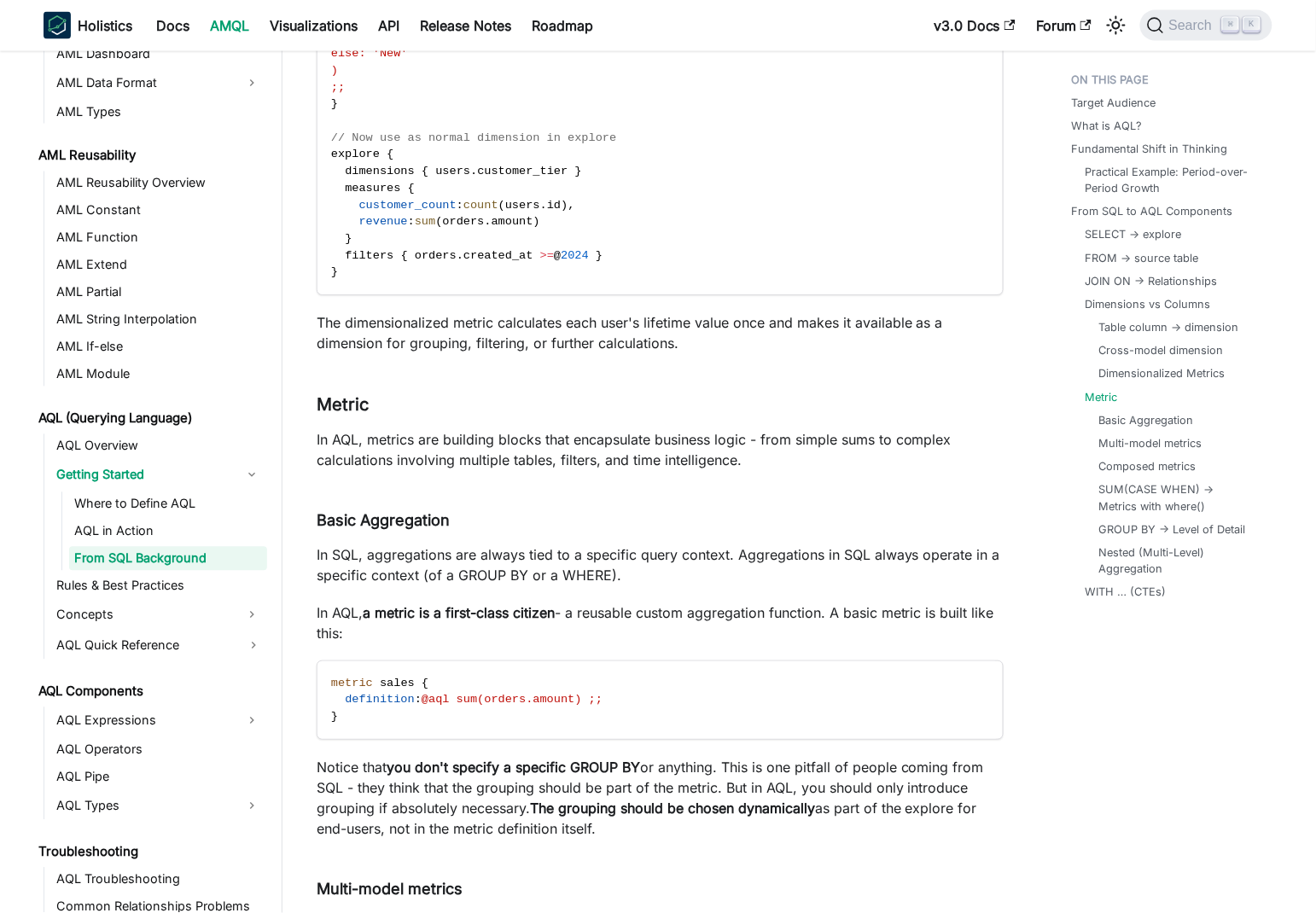
click at [331, 429] on p "In AQL, metrics are building blocks that encapsulate business logic - from simp…" at bounding box center [660, 449] width 687 height 41
drag, startPoint x: 331, startPoint y: 419, endPoint x: 947, endPoint y: 417, distance: 616.0
click at [947, 429] on p "In AQL, metrics are building blocks that encapsulate business logic - from simp…" at bounding box center [660, 449] width 687 height 41
click at [347, 435] on p "In AQL, metrics are building blocks that encapsulate business logic - from simp…" at bounding box center [660, 449] width 687 height 41
drag, startPoint x: 347, startPoint y: 435, endPoint x: 650, endPoint y: 434, distance: 303.0
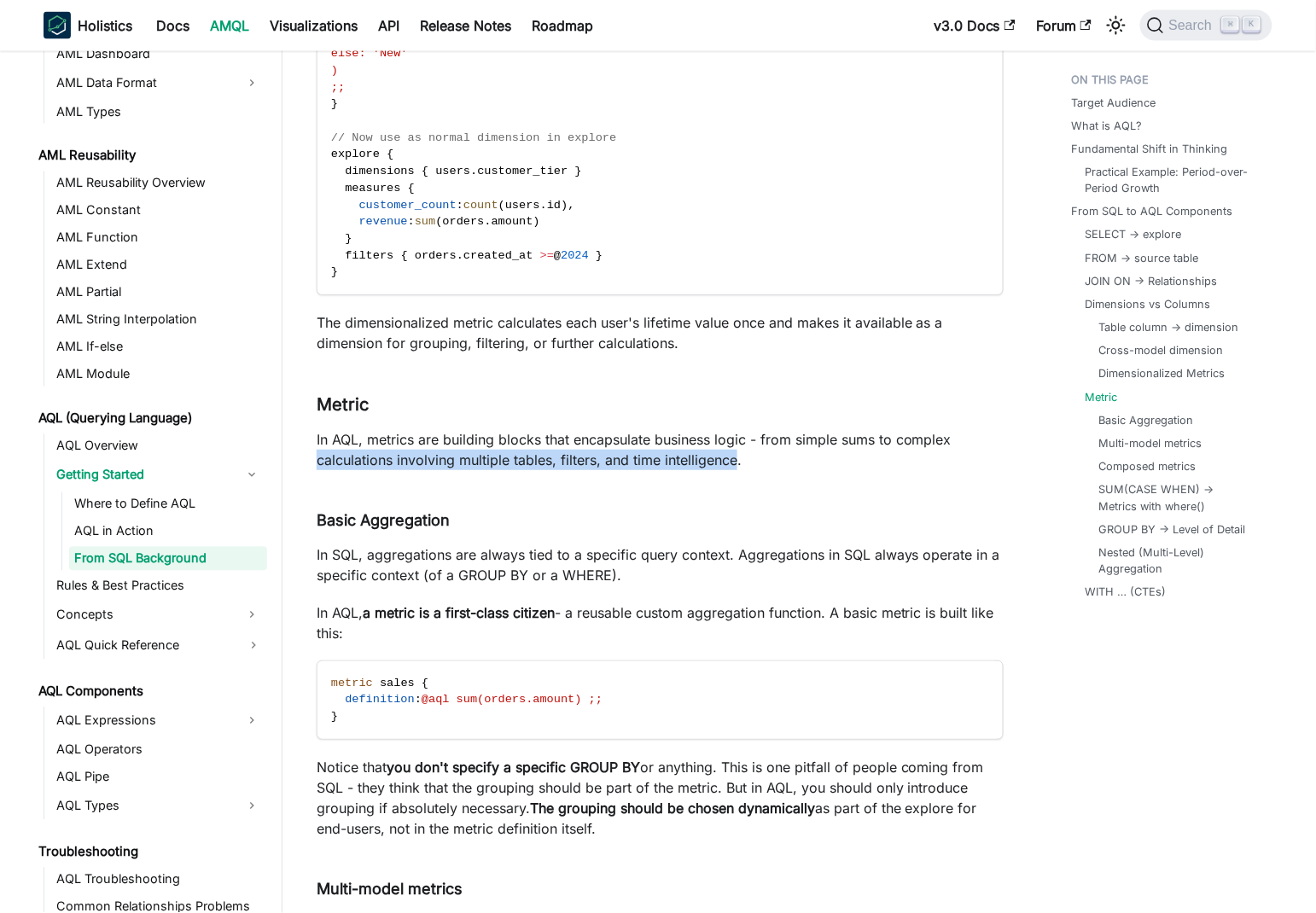
click at [721, 442] on p "In AQL, metrics are building blocks that encapsulate business logic - from simp…" at bounding box center [660, 449] width 687 height 41
click at [596, 432] on p "In AQL, metrics are building blocks that encapsulate business logic - from simp…" at bounding box center [660, 449] width 687 height 41
click at [542, 429] on p "In AQL, metrics are building blocks that encapsulate business logic - from simp…" at bounding box center [660, 449] width 687 height 41
drag, startPoint x: 542, startPoint y: 428, endPoint x: 528, endPoint y: 417, distance: 17.8
click at [528, 429] on p "In AQL, metrics are building blocks that encapsulate business logic - from simp…" at bounding box center [660, 449] width 687 height 41
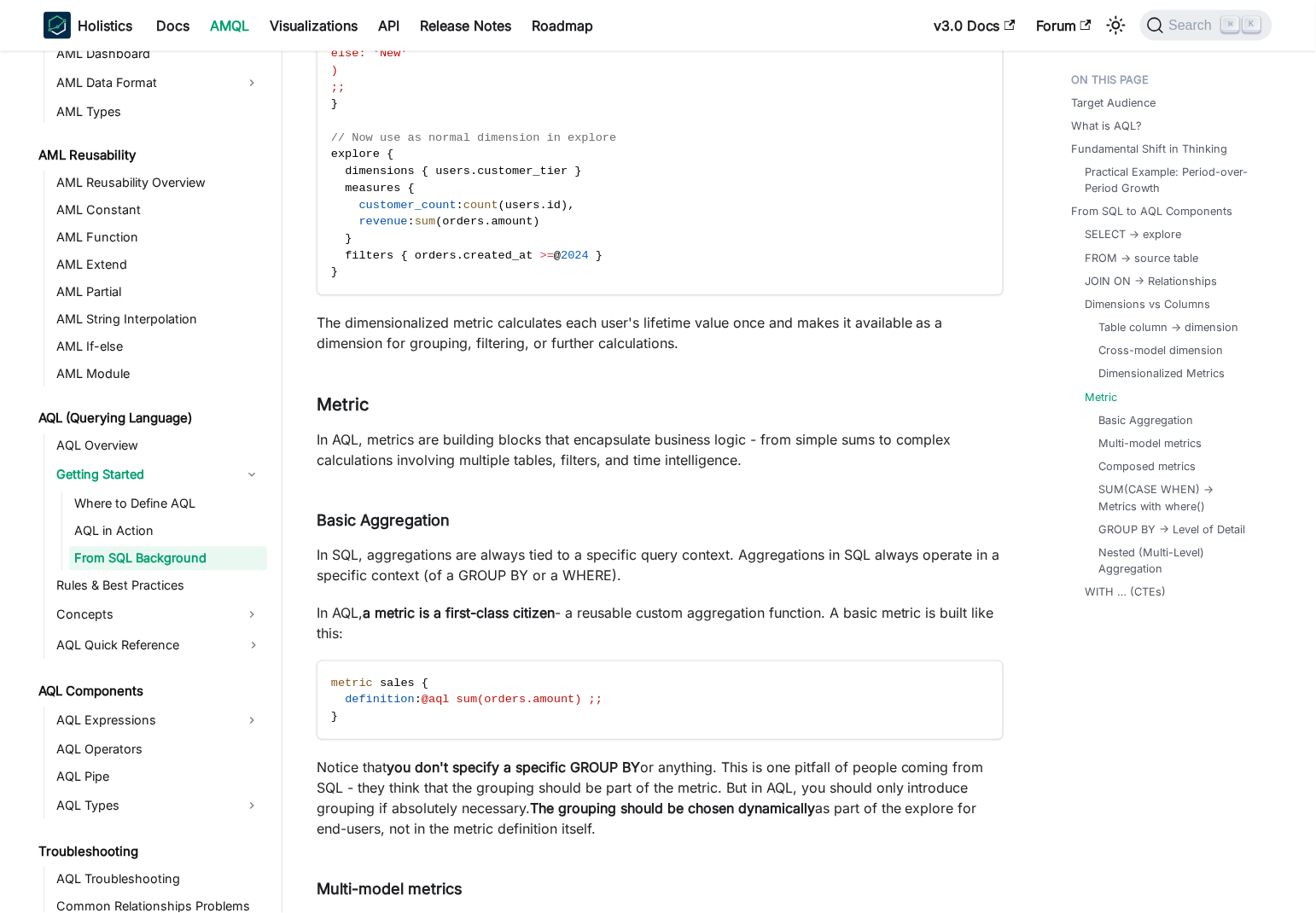
click at [725, 435] on p "In AQL, metrics are building blocks that encapsulate business logic - from simp…" at bounding box center [660, 449] width 687 height 41
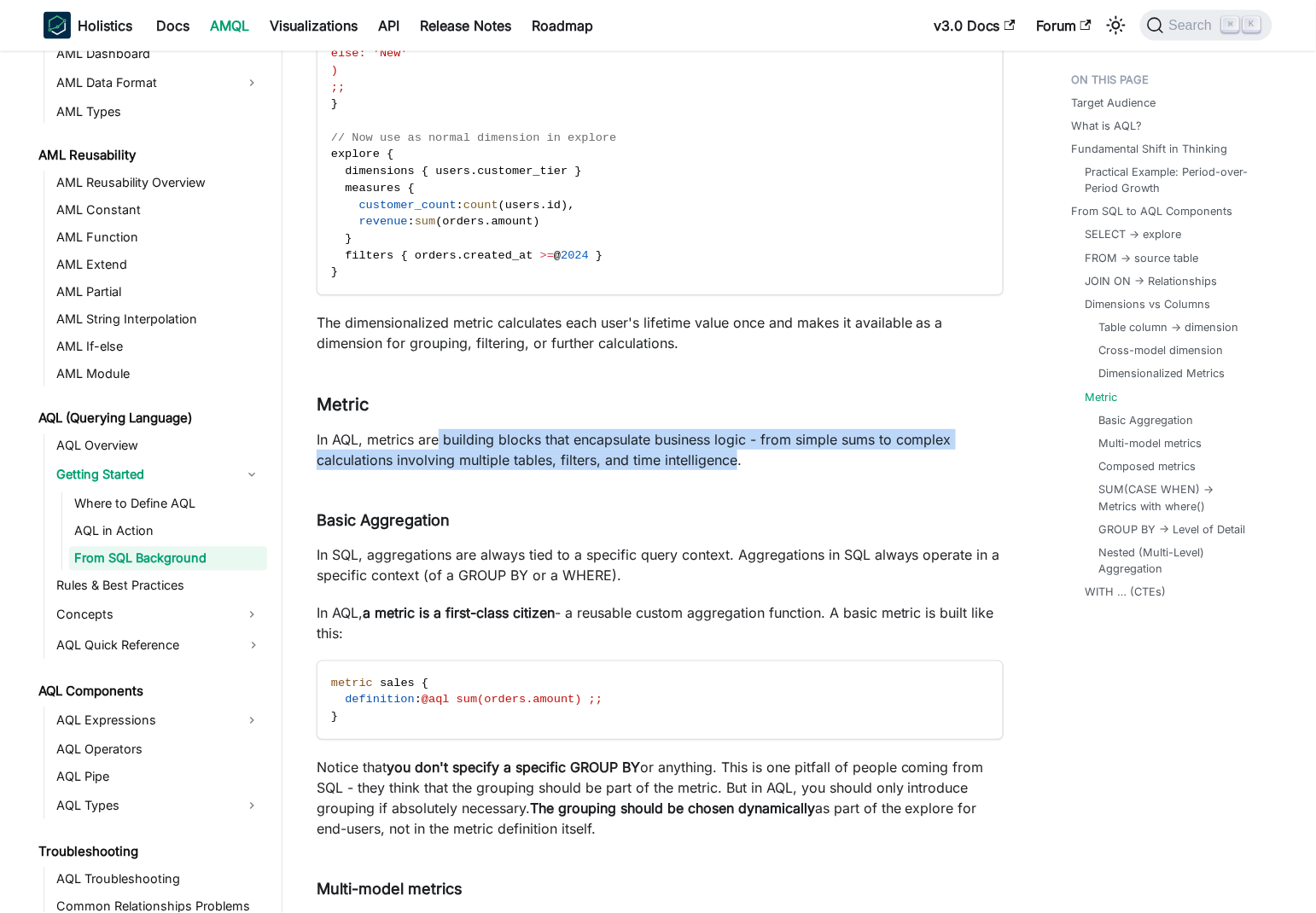
drag, startPoint x: 725, startPoint y: 435, endPoint x: 440, endPoint y: 423, distance: 285.3
click at [440, 429] on p "In AQL, metrics are building blocks that encapsulate business logic - from simp…" at bounding box center [660, 449] width 687 height 41
click at [590, 429] on p "In AQL, metrics are building blocks that encapsulate business logic - from simp…" at bounding box center [660, 449] width 687 height 41
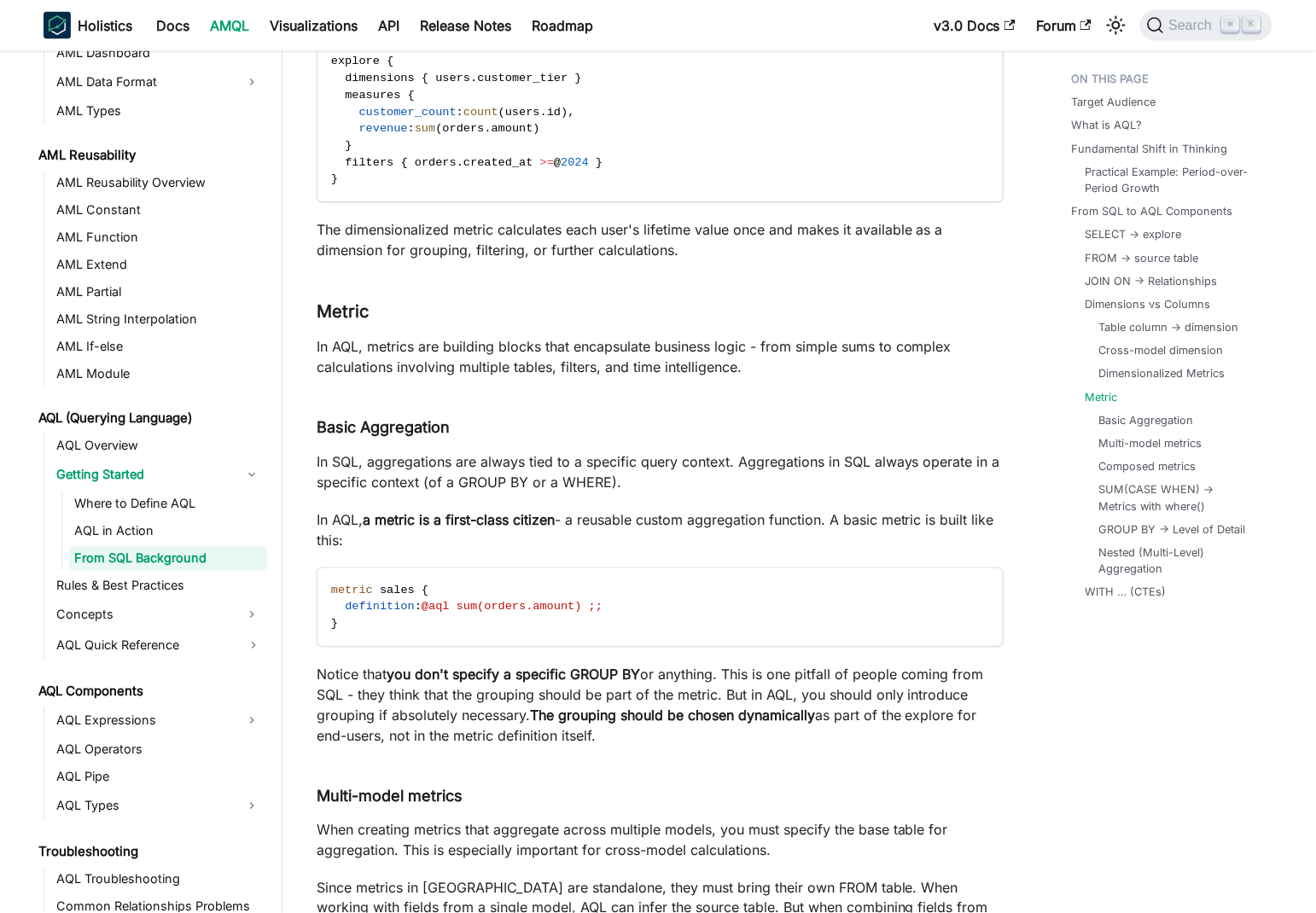
scroll to position [8088, 0]
click at [467, 451] on p "In SQL, aggregations are always tied to a specific query context. Aggregations …" at bounding box center [660, 471] width 687 height 41
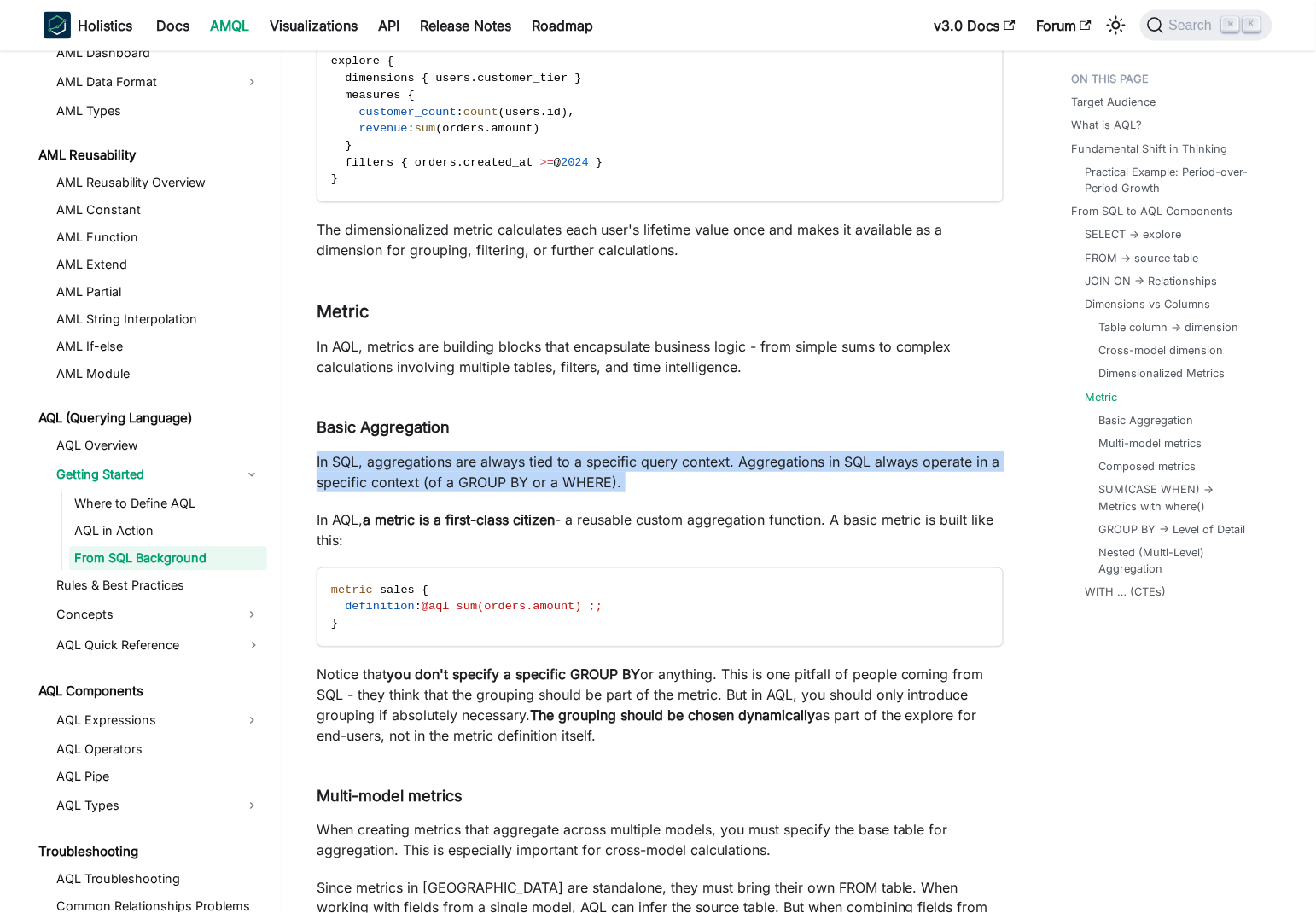
click at [467, 451] on p "In SQL, aggregations are always tied to a specific query context. Aggregations …" at bounding box center [660, 471] width 687 height 41
click at [498, 451] on p "In SQL, aggregations are always tied to a specific query context. Aggregations …" at bounding box center [660, 471] width 687 height 41
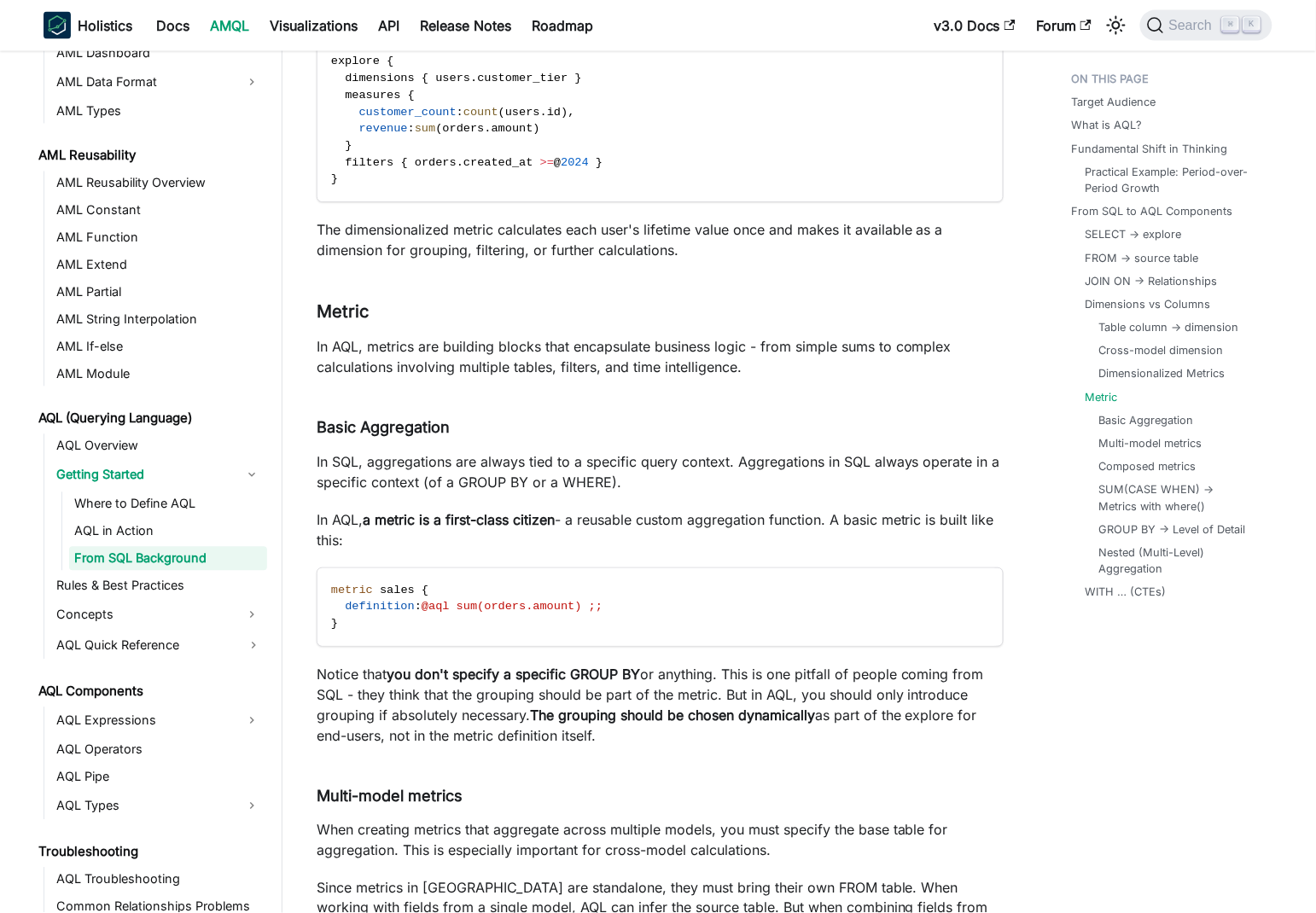
click at [392, 451] on p "In SQL, aggregations are always tied to a specific query context. Aggregations …" at bounding box center [660, 471] width 687 height 41
drag, startPoint x: 392, startPoint y: 439, endPoint x: 913, endPoint y: 439, distance: 521.0
click at [990, 451] on p "In SQL, aggregations are always tied to a specific query context. Aggregations …" at bounding box center [660, 471] width 687 height 41
click at [468, 451] on p "In SQL, aggregations are always tied to a specific query context. Aggregations …" at bounding box center [660, 471] width 687 height 41
click at [388, 451] on p "In SQL, aggregations are always tied to a specific query context. Aggregations …" at bounding box center [660, 471] width 687 height 41
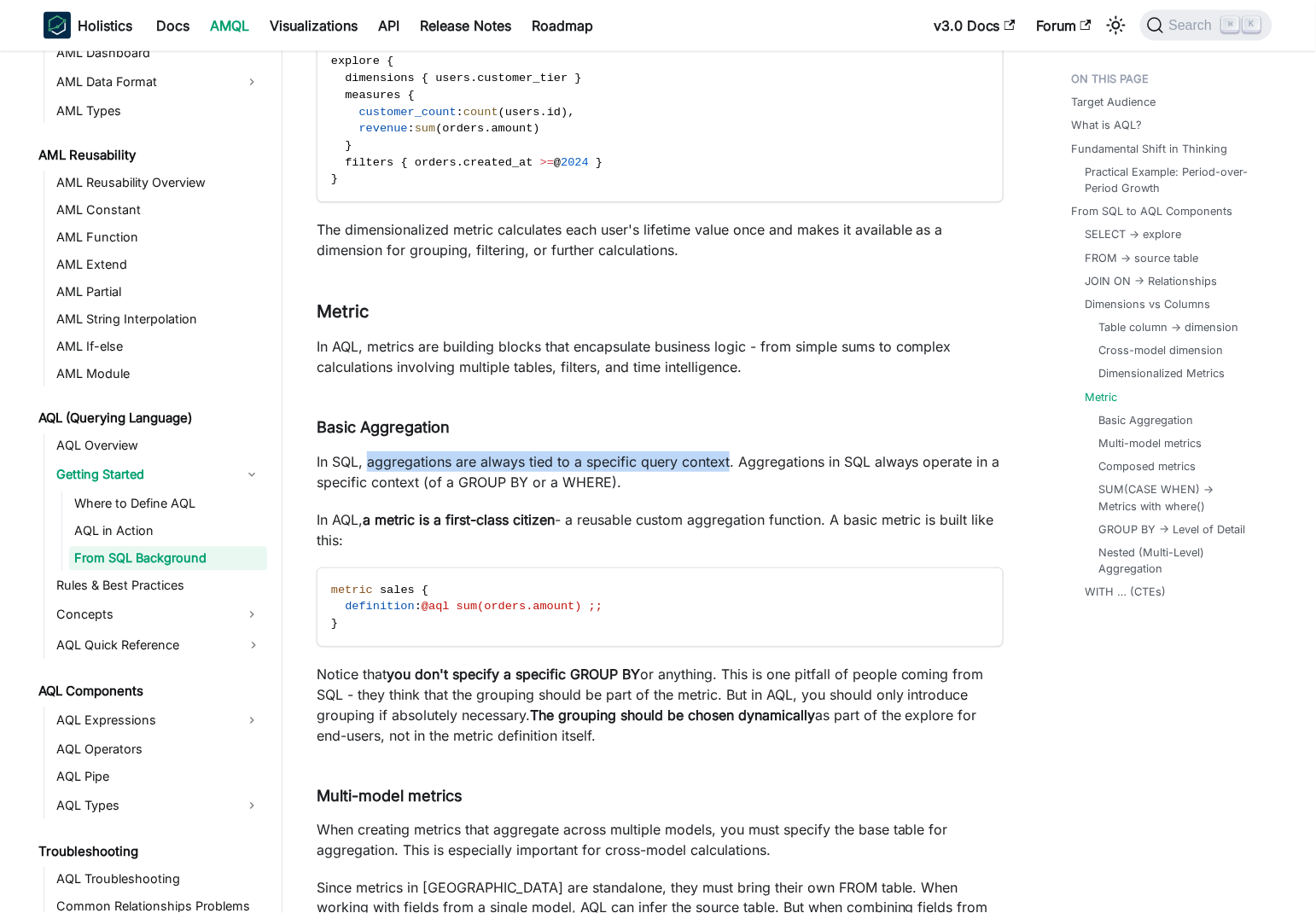
drag, startPoint x: 388, startPoint y: 440, endPoint x: 701, endPoint y: 433, distance: 313.1
click at [703, 451] on p "In SQL, aggregations are always tied to a specific query context. Aggregations …" at bounding box center [660, 471] width 687 height 41
click at [547, 451] on p "In SQL, aggregations are always tied to a specific query context. Aggregations …" at bounding box center [660, 471] width 687 height 41
click at [392, 451] on p "In SQL, aggregations are always tied to a specific query context. Aggregations …" at bounding box center [660, 471] width 687 height 41
drag, startPoint x: 392, startPoint y: 439, endPoint x: 690, endPoint y: 439, distance: 298.0
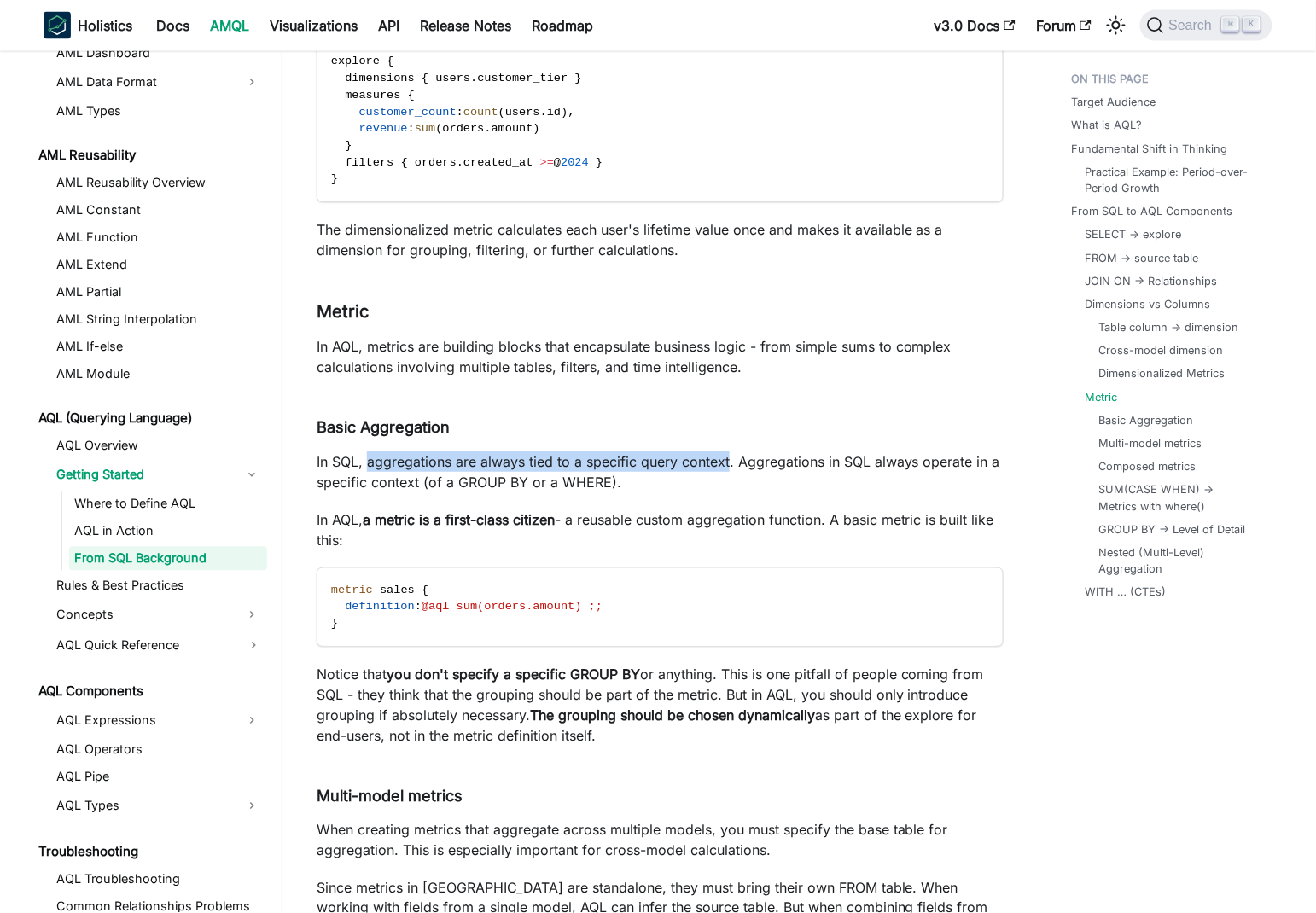
click at [690, 451] on p "In SQL, aggregations are always tied to a specific query context. Aggregations …" at bounding box center [660, 471] width 687 height 41
drag, startPoint x: 598, startPoint y: 436, endPoint x: 694, endPoint y: 442, distance: 96.2
click at [597, 451] on p "In SQL, aggregations are always tied to a specific query context. Aggregations …" at bounding box center [660, 471] width 687 height 41
click at [704, 451] on p "In SQL, aggregations are always tied to a specific query context. Aggregations …" at bounding box center [660, 471] width 687 height 41
drag, startPoint x: 704, startPoint y: 444, endPoint x: 422, endPoint y: 433, distance: 282.2
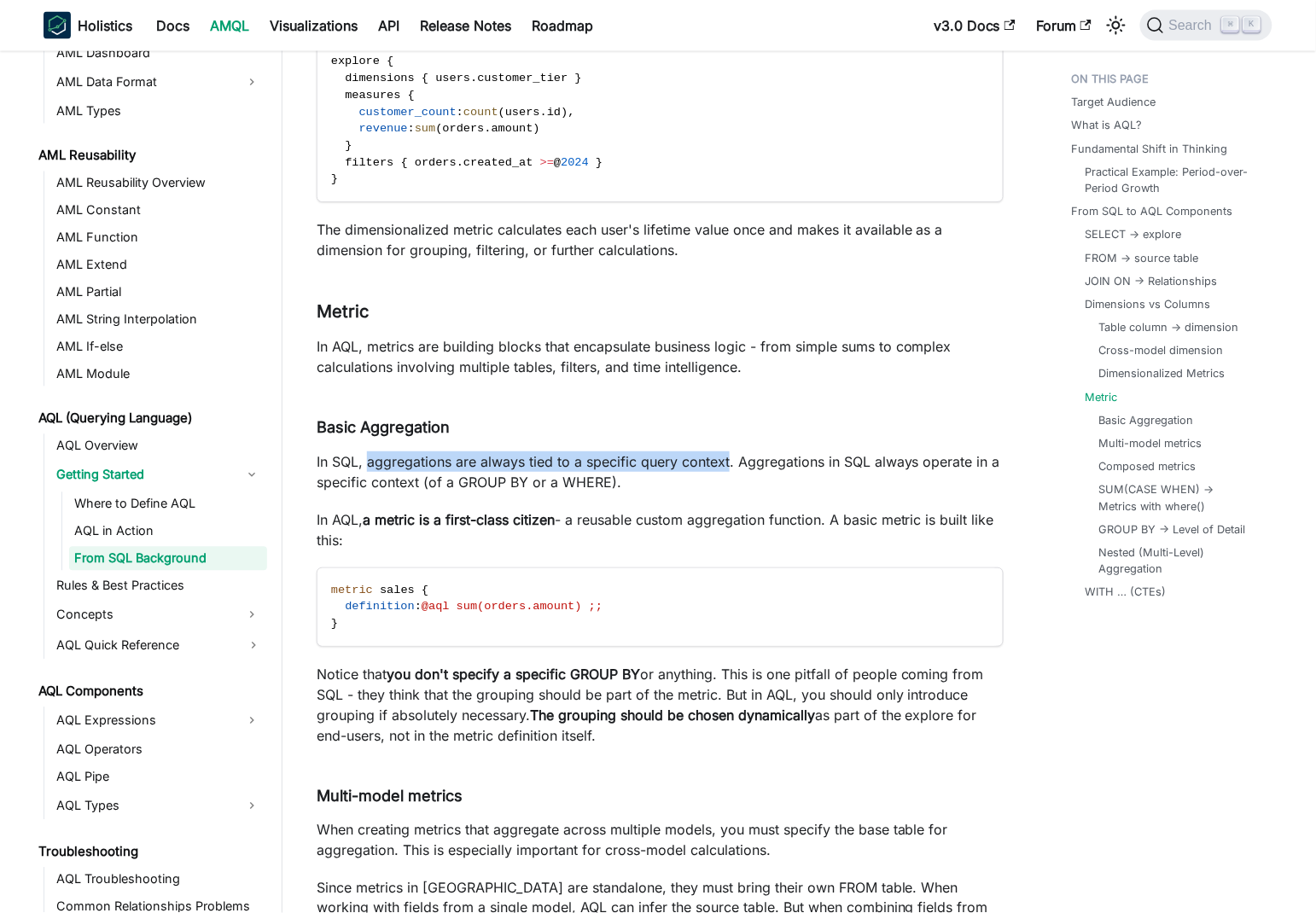
click at [422, 451] on p "In SQL, aggregations are always tied to a specific query context. Aggregations …" at bounding box center [660, 471] width 687 height 41
click at [425, 451] on p "In SQL, aggregations are always tied to a specific query context. Aggregations …" at bounding box center [660, 471] width 687 height 41
drag, startPoint x: 425, startPoint y: 441, endPoint x: 704, endPoint y: 446, distance: 279.0
click at [704, 451] on p "In SQL, aggregations are always tied to a specific query context. Aggregations …" at bounding box center [660, 471] width 687 height 41
click at [548, 451] on p "In SQL, aggregations are always tied to a specific query context. Aggregations …" at bounding box center [660, 471] width 687 height 41
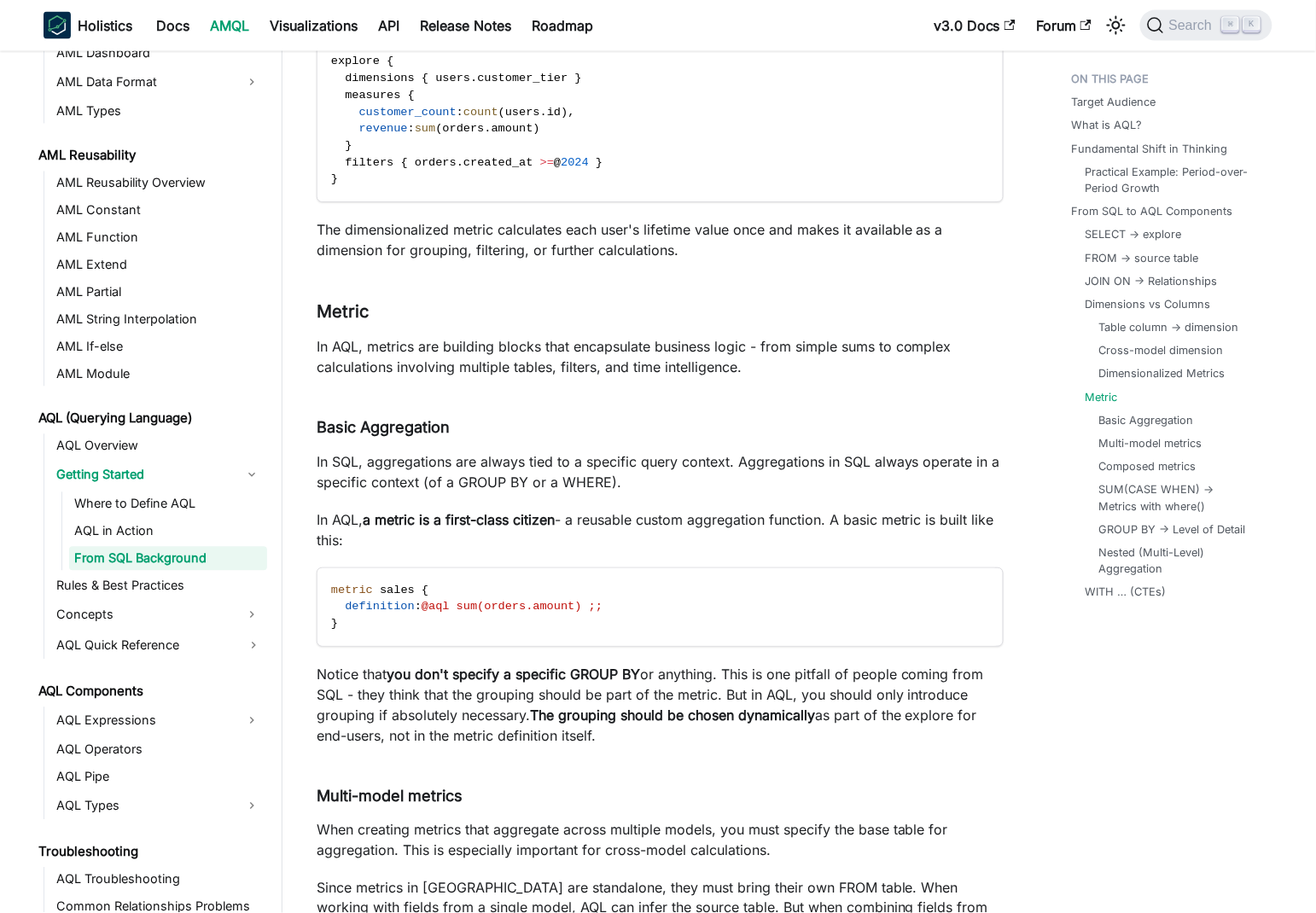
click at [698, 451] on p "In SQL, aggregations are always tied to a specific query context. Aggregations …" at bounding box center [660, 471] width 687 height 41
drag, startPoint x: 698, startPoint y: 435, endPoint x: 317, endPoint y: 432, distance: 381.0
click at [317, 451] on p "In SQL, aggregations are always tied to a specific query context. Aggregations …" at bounding box center [660, 471] width 687 height 41
click at [446, 451] on p "In SQL, aggregations are always tied to a specific query context. Aggregations …" at bounding box center [660, 471] width 687 height 41
click at [714, 451] on p "In SQL, aggregations are always tied to a specific query context. Aggregations …" at bounding box center [660, 471] width 687 height 41
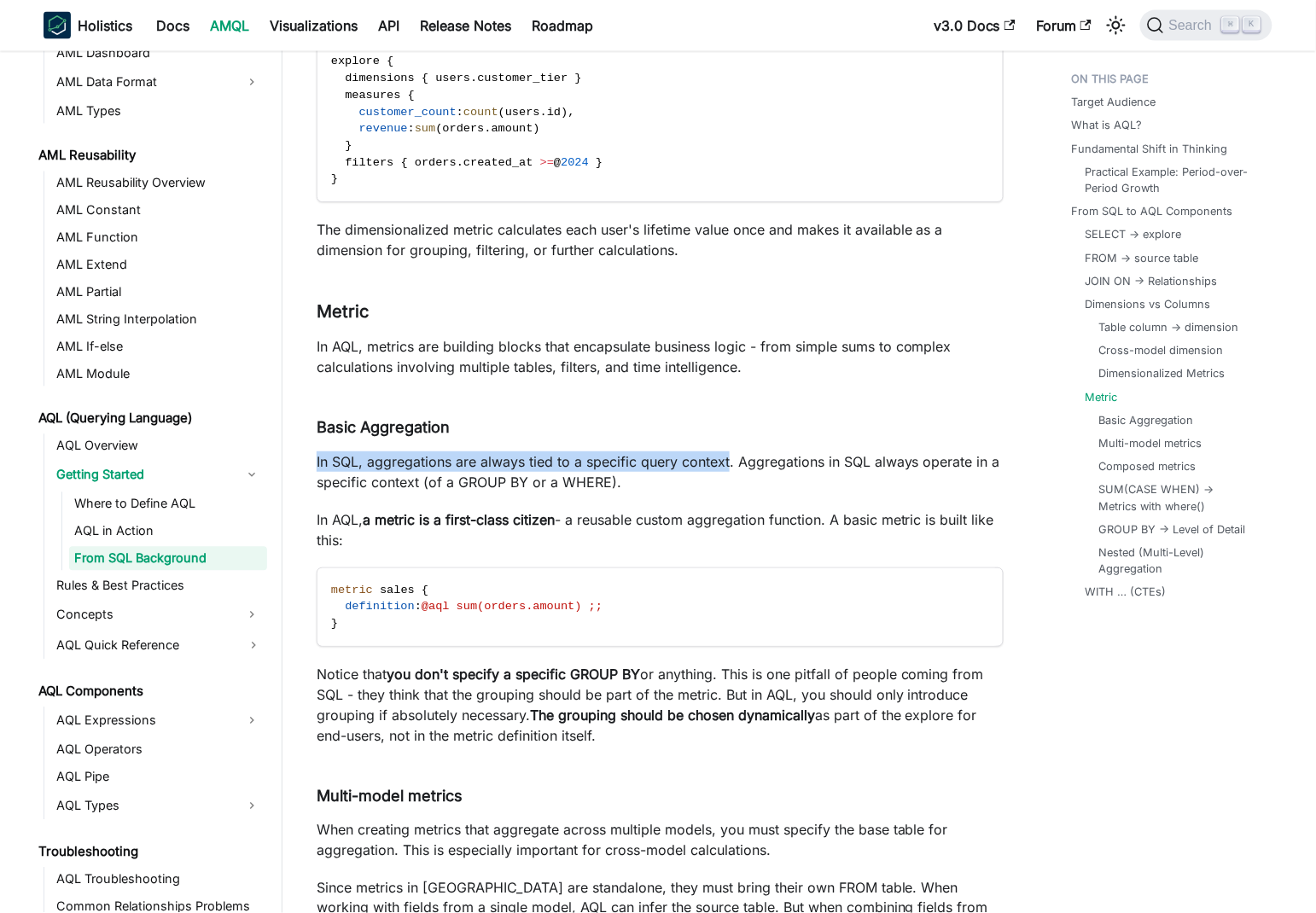
drag, startPoint x: 714, startPoint y: 434, endPoint x: 309, endPoint y: 436, distance: 405.0
click at [756, 451] on p "In SQL, aggregations are always tied to a specific query context. Aggregations …" at bounding box center [660, 471] width 687 height 41
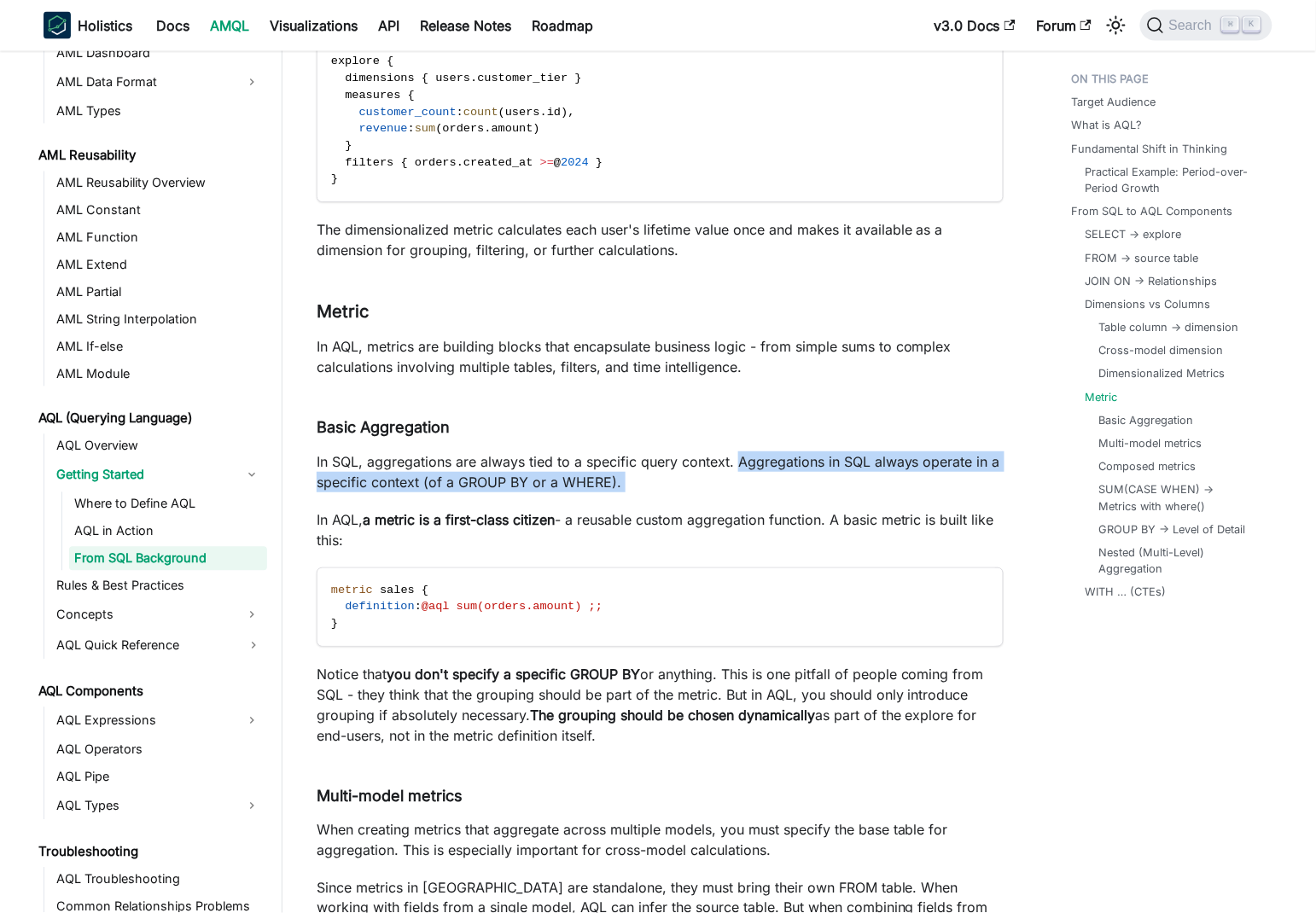
drag, startPoint x: 756, startPoint y: 439, endPoint x: 645, endPoint y: 459, distance: 112.8
click at [645, 459] on p "In SQL, aggregations are always tied to a specific query context. Aggregations …" at bounding box center [660, 471] width 687 height 41
click at [685, 458] on p "In SQL, aggregations are always tied to a specific query context. Aggregations …" at bounding box center [660, 471] width 687 height 41
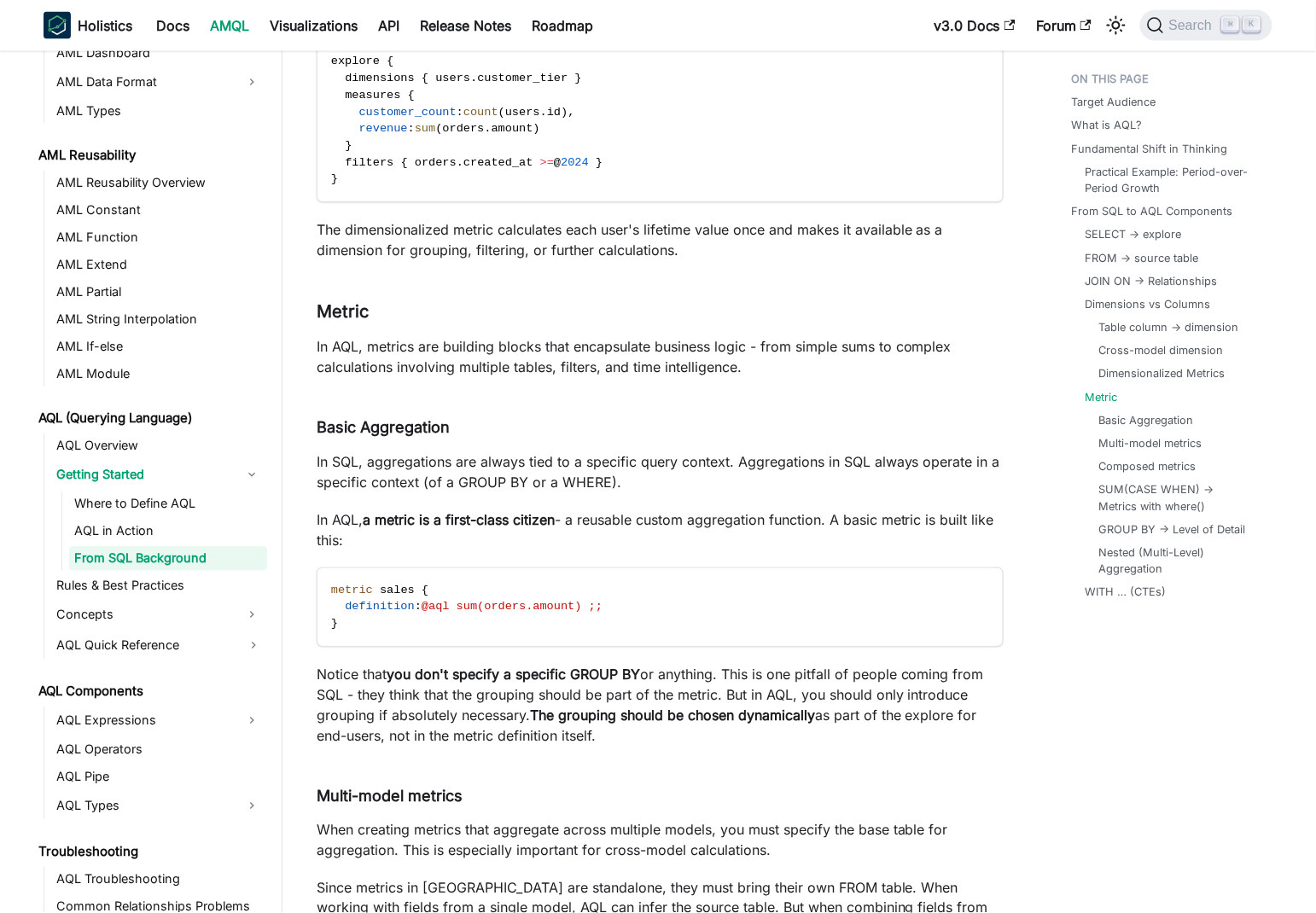
click at [448, 456] on p "In SQL, aggregations are always tied to a specific query context. Aggregations …" at bounding box center [660, 471] width 687 height 41
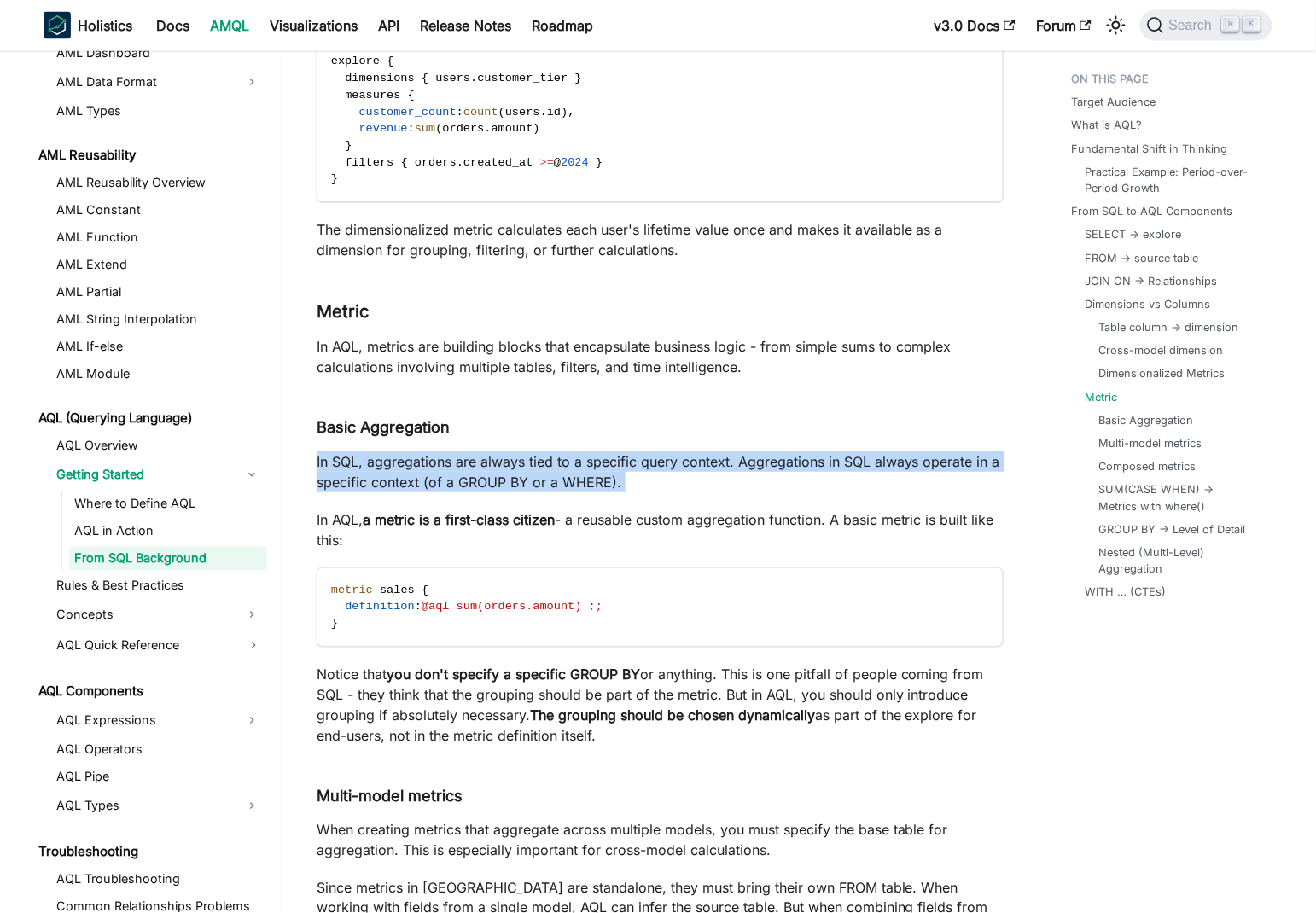
click at [448, 456] on p "In SQL, aggregations are always tied to a specific query context. Aggregations …" at bounding box center [660, 471] width 687 height 41
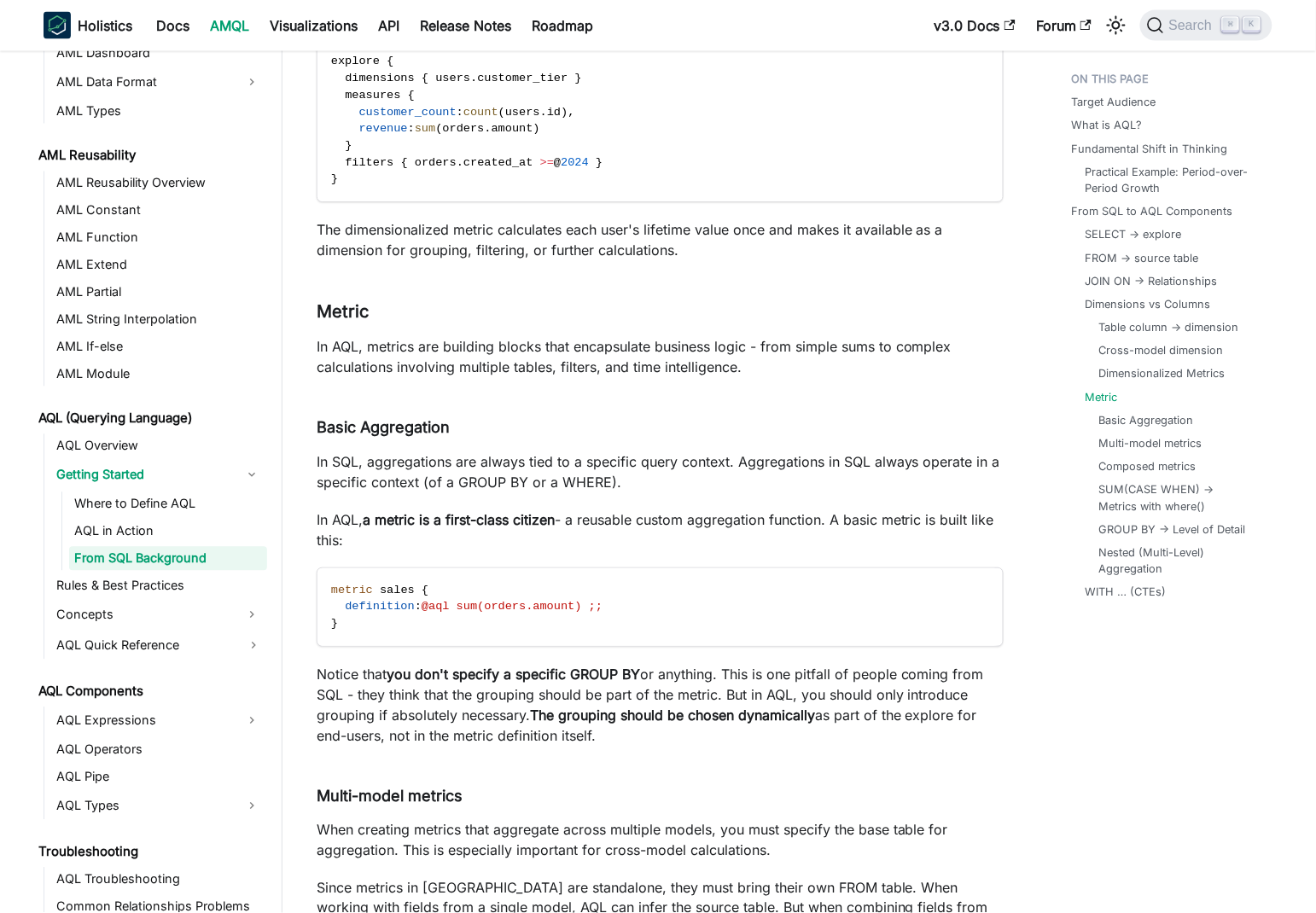
click at [665, 509] on p "In AQL, a metric is a first-class citizen - a reusable custom aggregation funct…" at bounding box center [660, 529] width 687 height 41
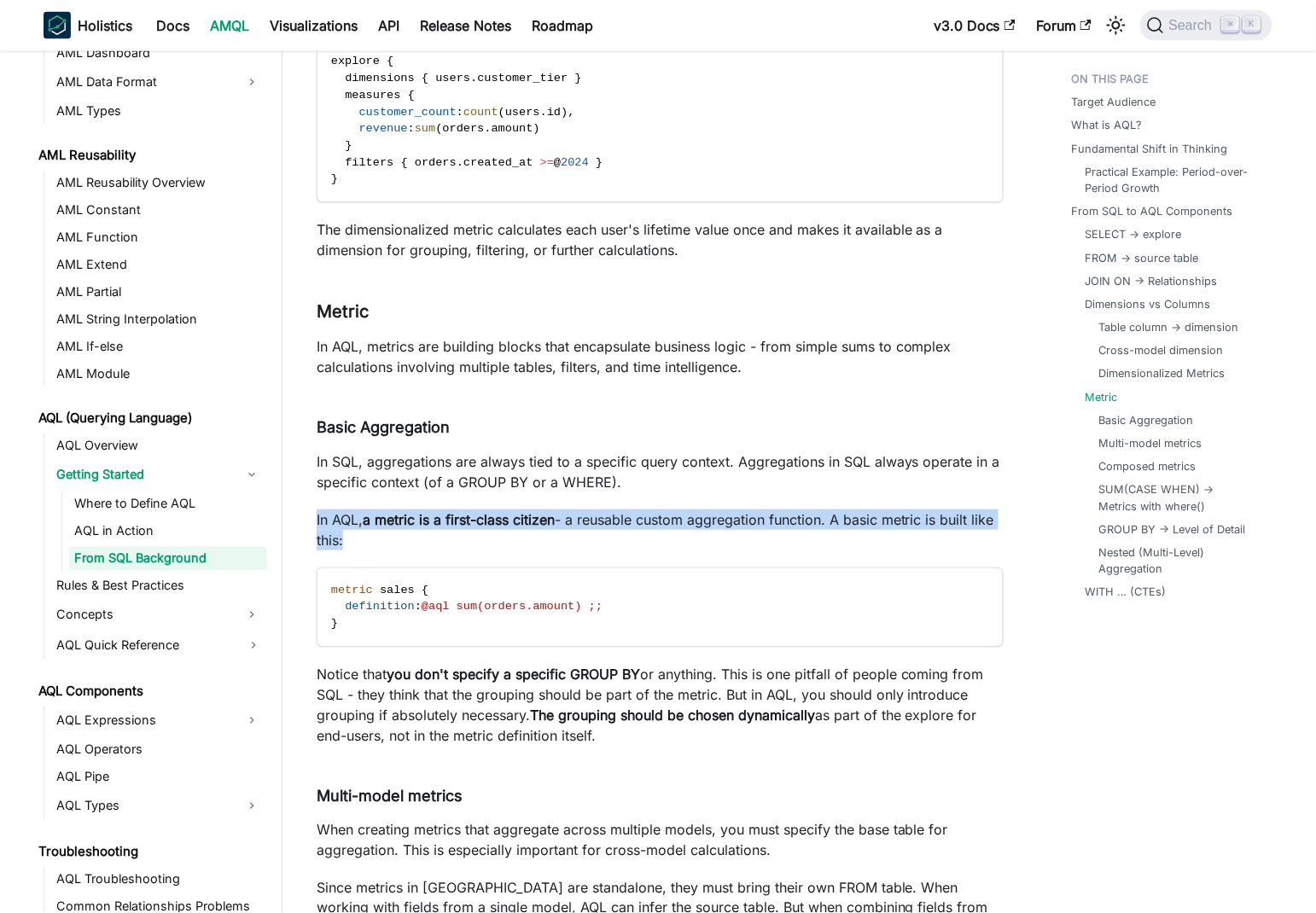
click at [665, 509] on p "In AQL, a metric is a first-class citizen - a reusable custom aggregation funct…" at bounding box center [660, 529] width 687 height 41
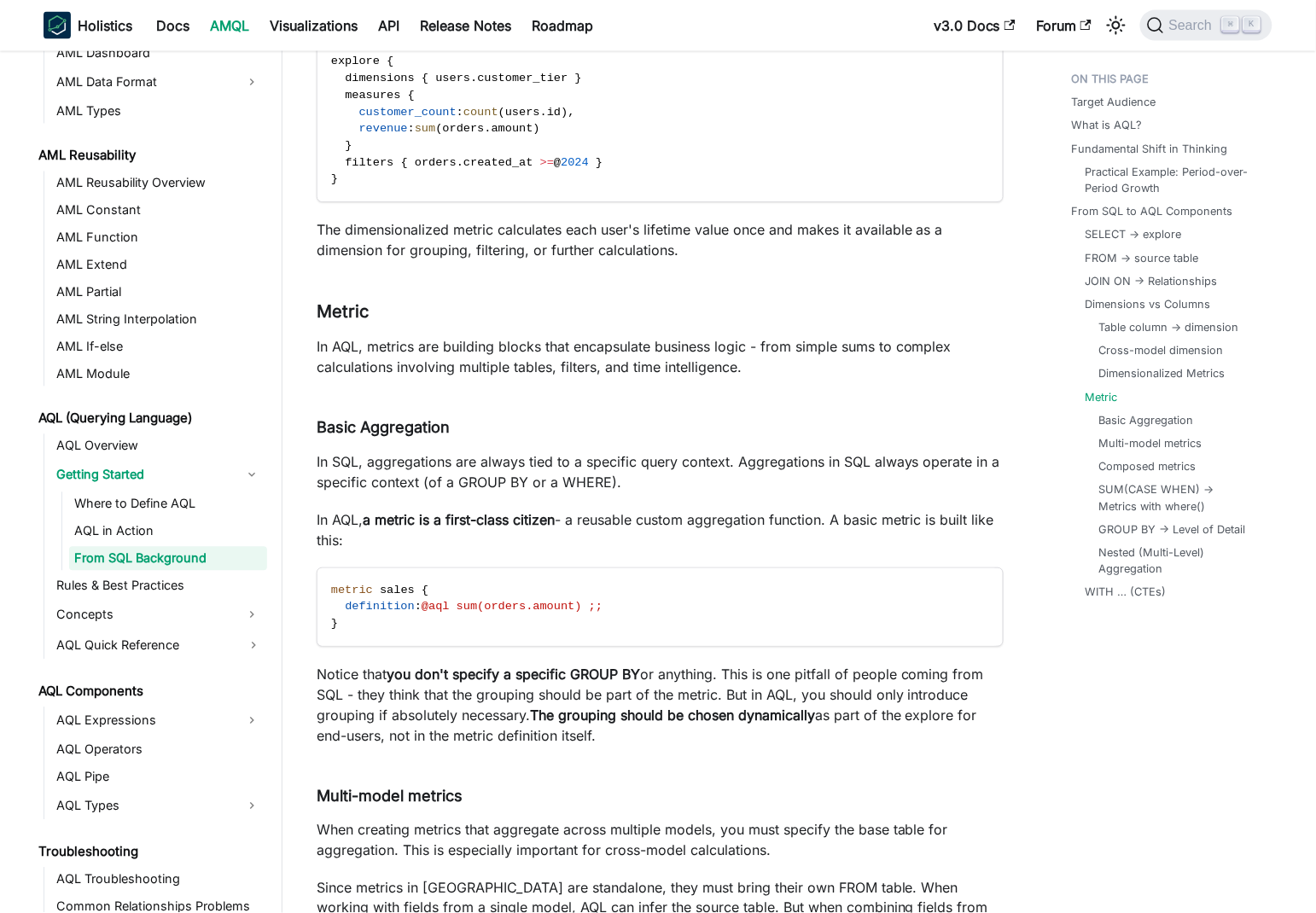
click at [497, 451] on p "In SQL, aggregations are always tied to a specific query context. Aggregations …" at bounding box center [660, 471] width 687 height 41
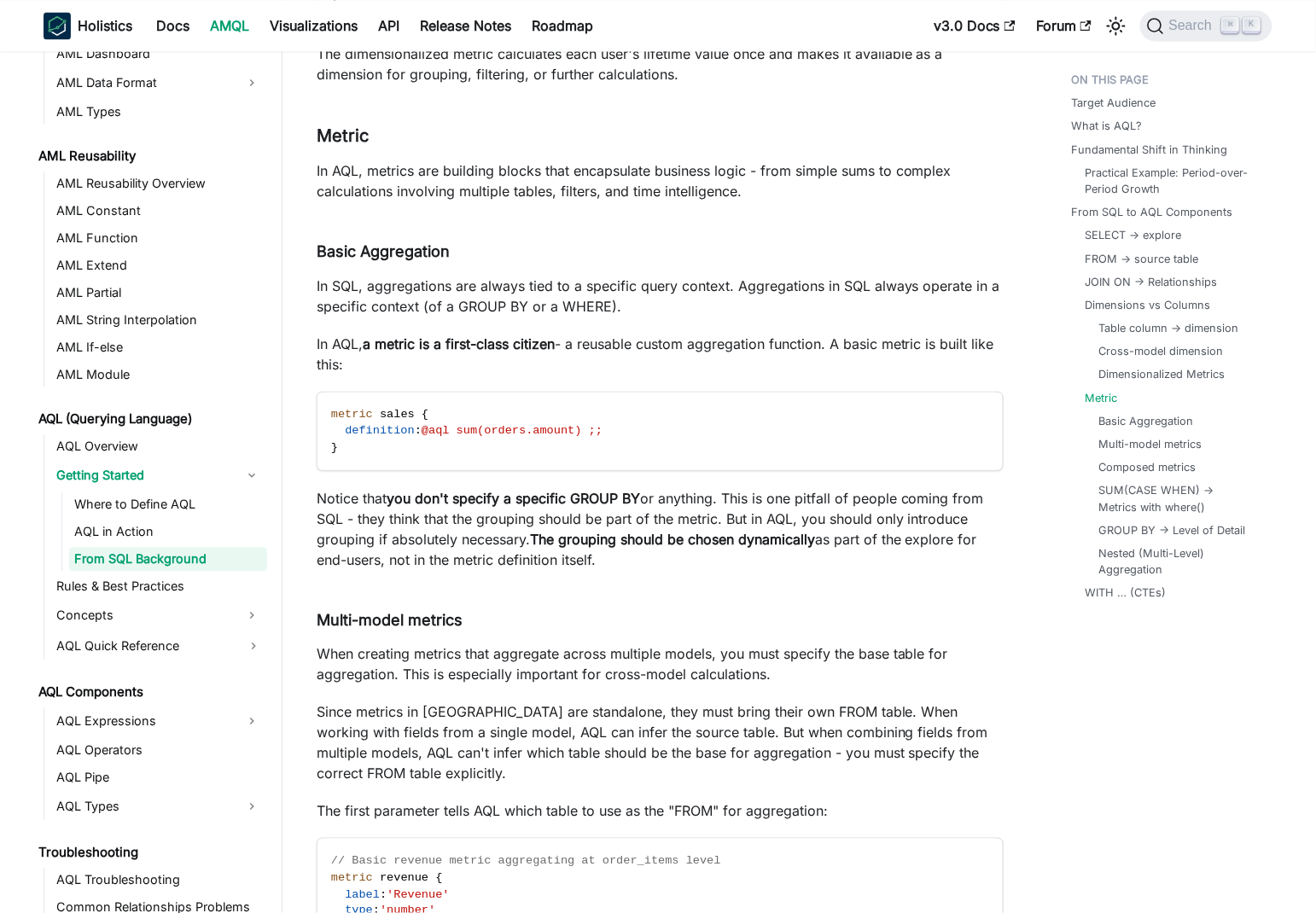
scroll to position [8274, 0]
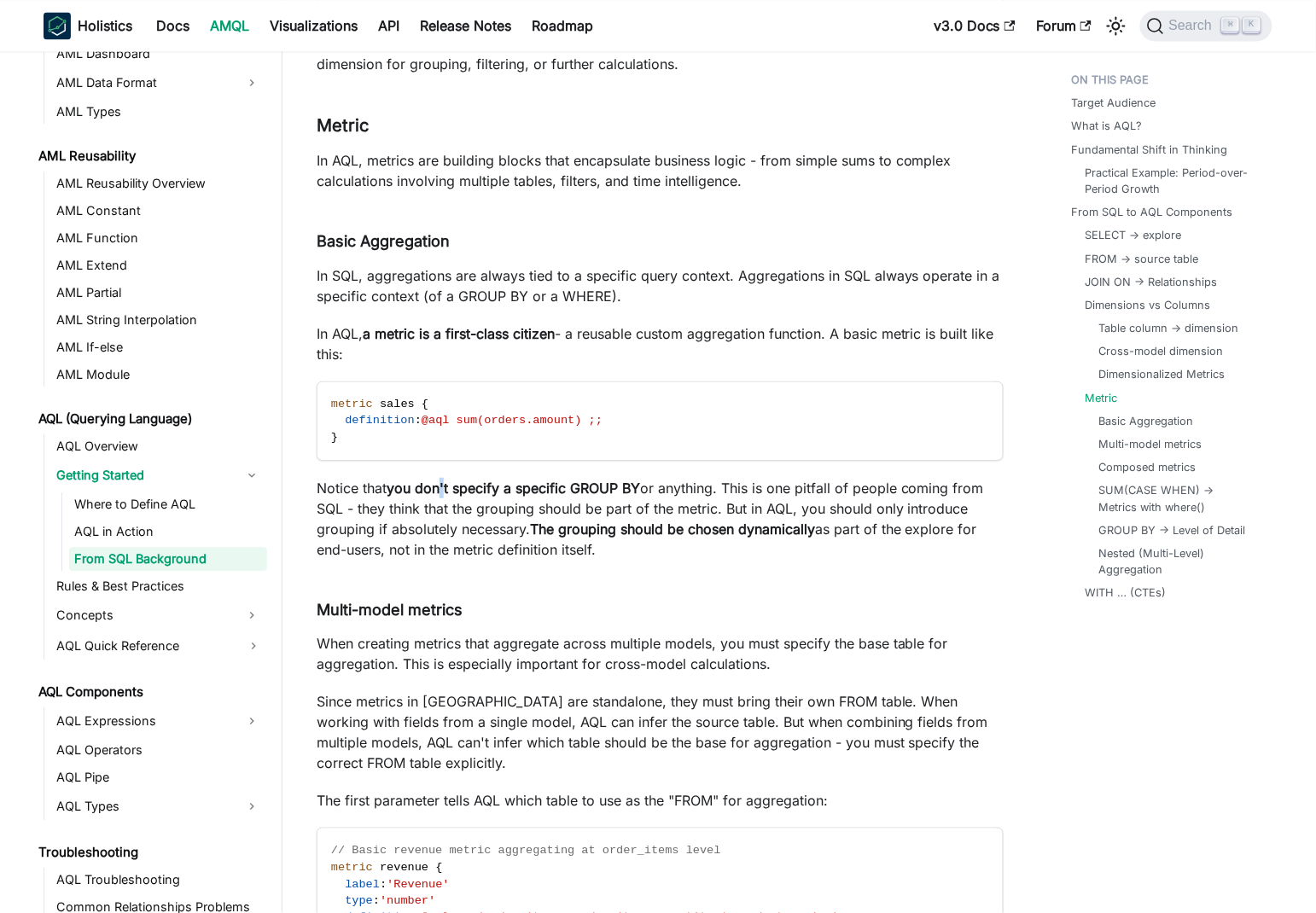
click at [445, 479] on strong "you don't specify a specific GROUP BY" at bounding box center [513, 488] width 253 height 17
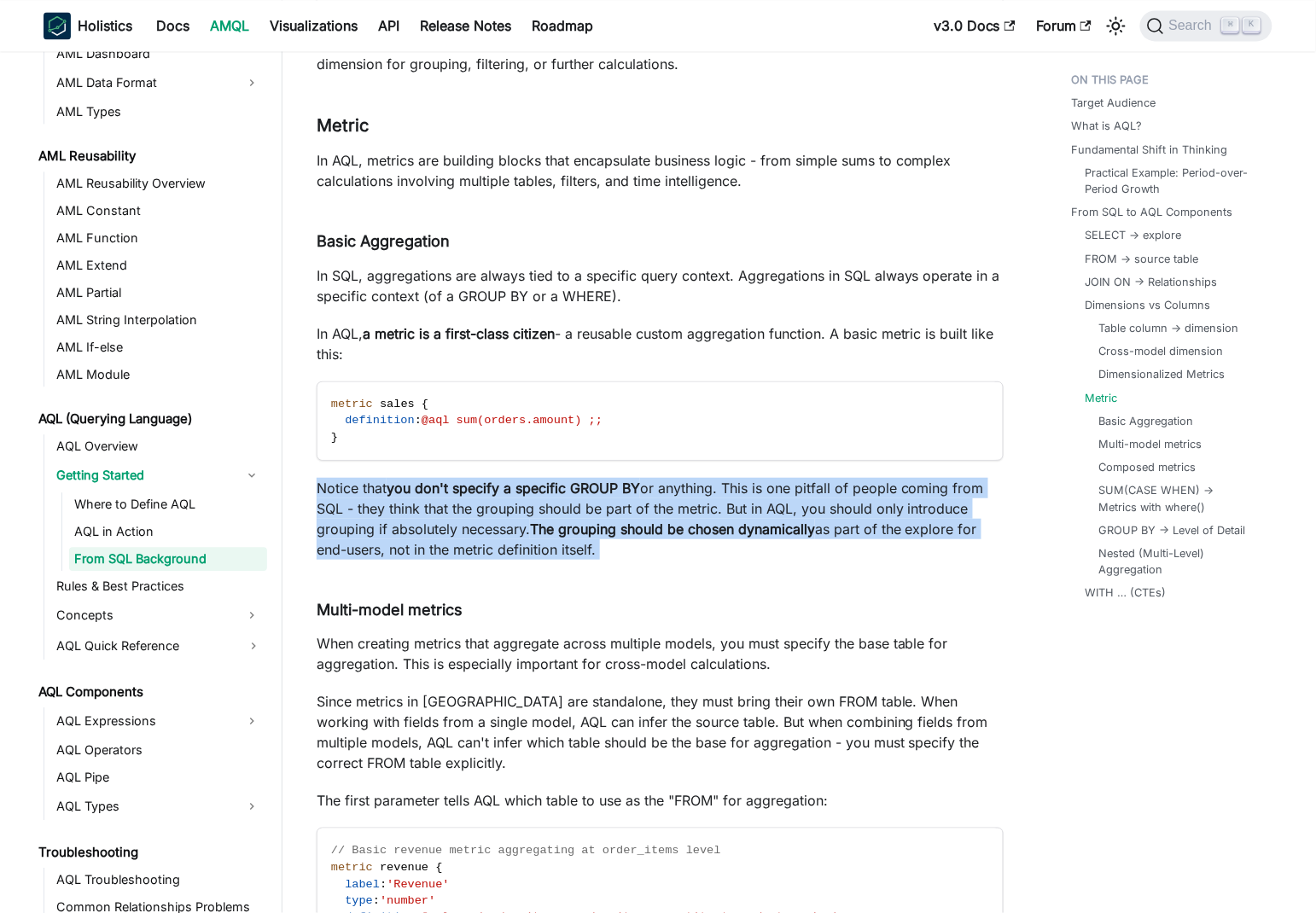
click at [445, 479] on strong "you don't specify a specific GROUP BY" at bounding box center [513, 488] width 253 height 17
click at [489, 479] on strong "you don't specify a specific GROUP BY" at bounding box center [513, 488] width 253 height 17
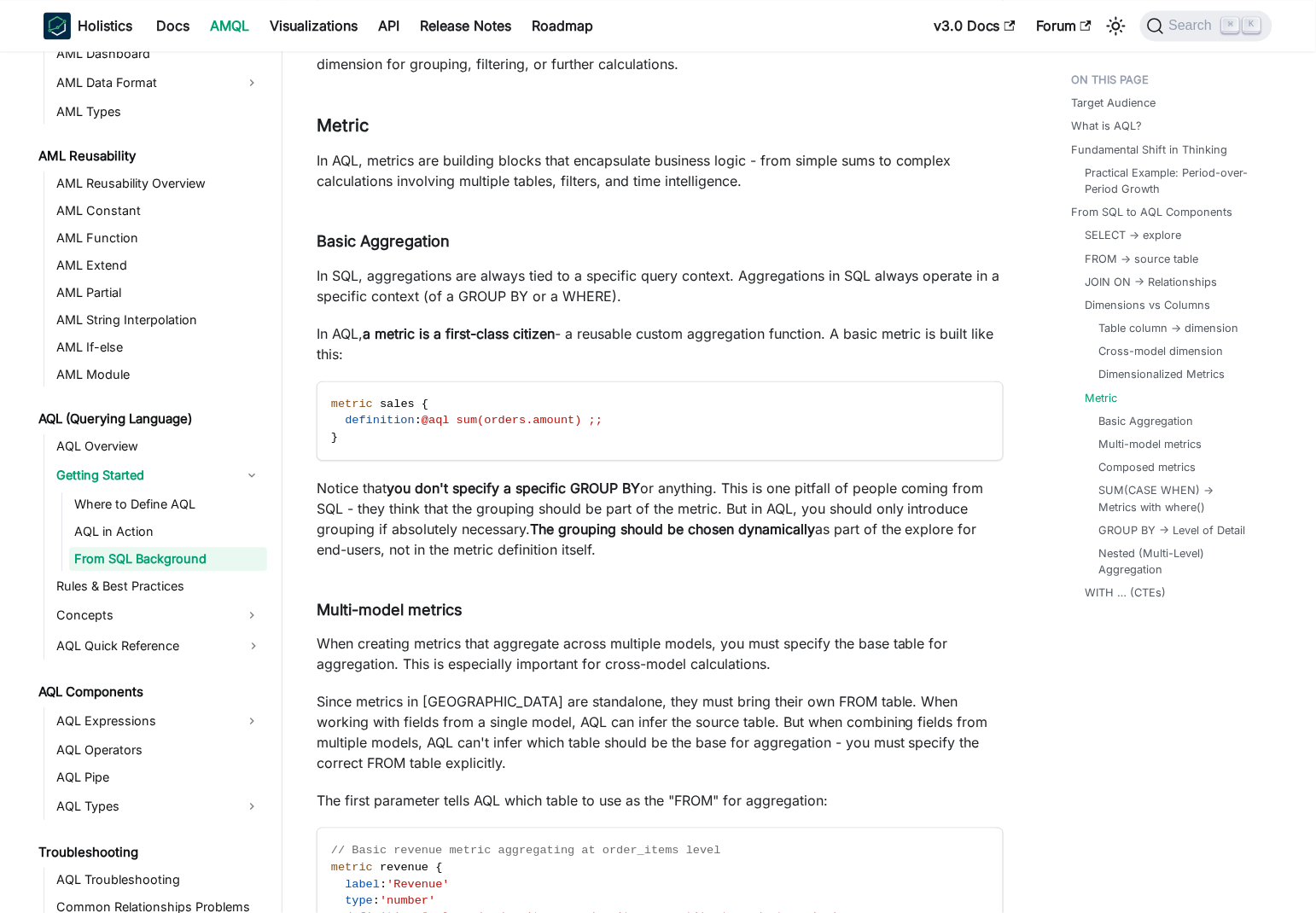
click at [402, 479] on strong "you don't specify a specific GROUP BY" at bounding box center [513, 488] width 253 height 17
drag, startPoint x: 402, startPoint y: 465, endPoint x: 704, endPoint y: 469, distance: 302.0
click at [704, 478] on p "Notice that you don't specify a specific GROUP BY or anything. This is one pitf…" at bounding box center [660, 519] width 687 height 82
click at [734, 478] on p "Notice that you don't specify a specific GROUP BY or anything. This is one pitf…" at bounding box center [660, 519] width 687 height 82
drag, startPoint x: 734, startPoint y: 468, endPoint x: 975, endPoint y: 468, distance: 241.0
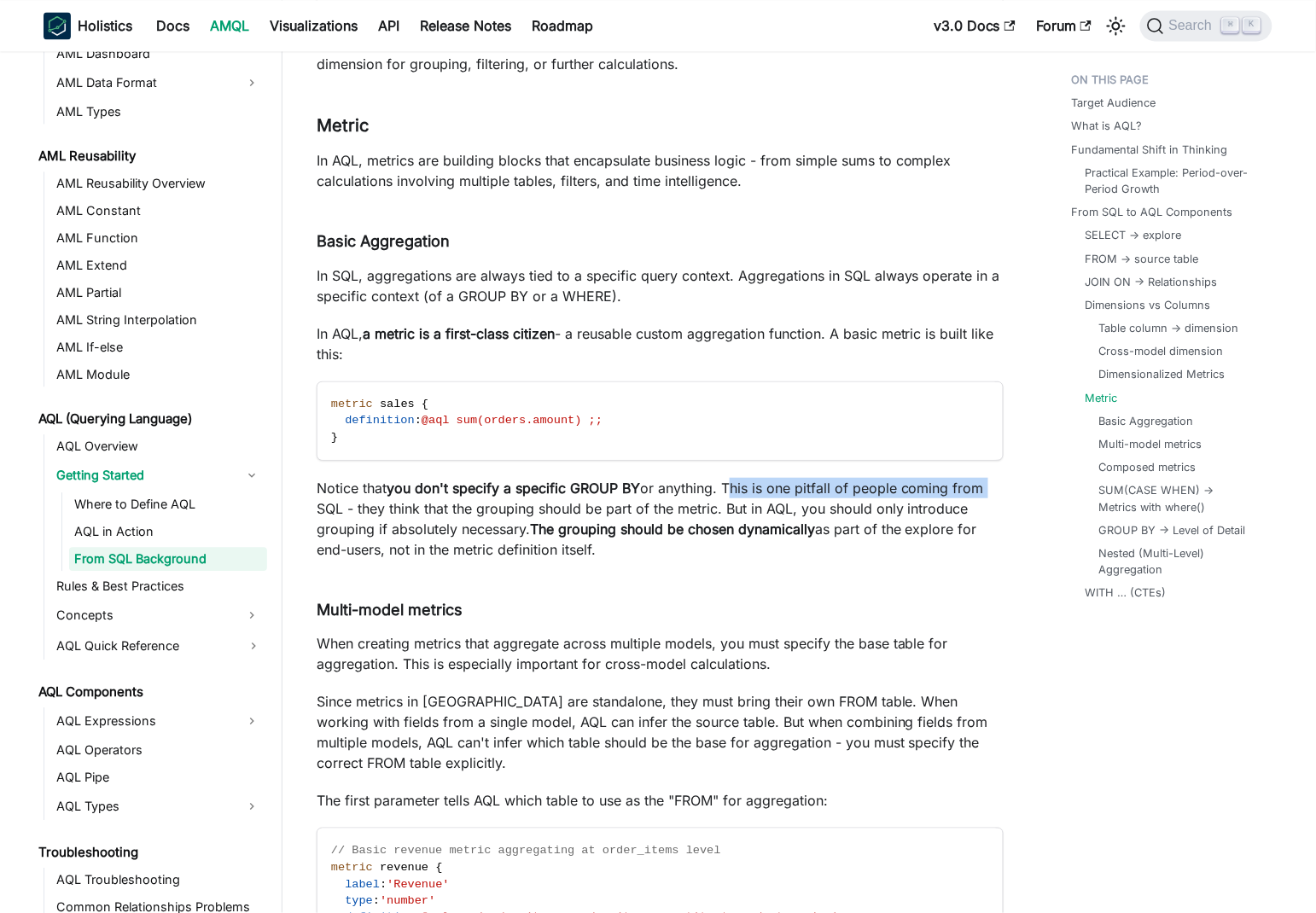
click at [975, 478] on p "Notice that you don't specify a specific GROUP BY or anything. This is one pitf…" at bounding box center [660, 519] width 687 height 82
click at [321, 486] on p "Notice that you don't specify a specific GROUP BY or anything. This is one pitf…" at bounding box center [660, 519] width 687 height 82
click at [367, 486] on p "Notice that you don't specify a specific GROUP BY or anything. This is one pitf…" at bounding box center [660, 519] width 687 height 82
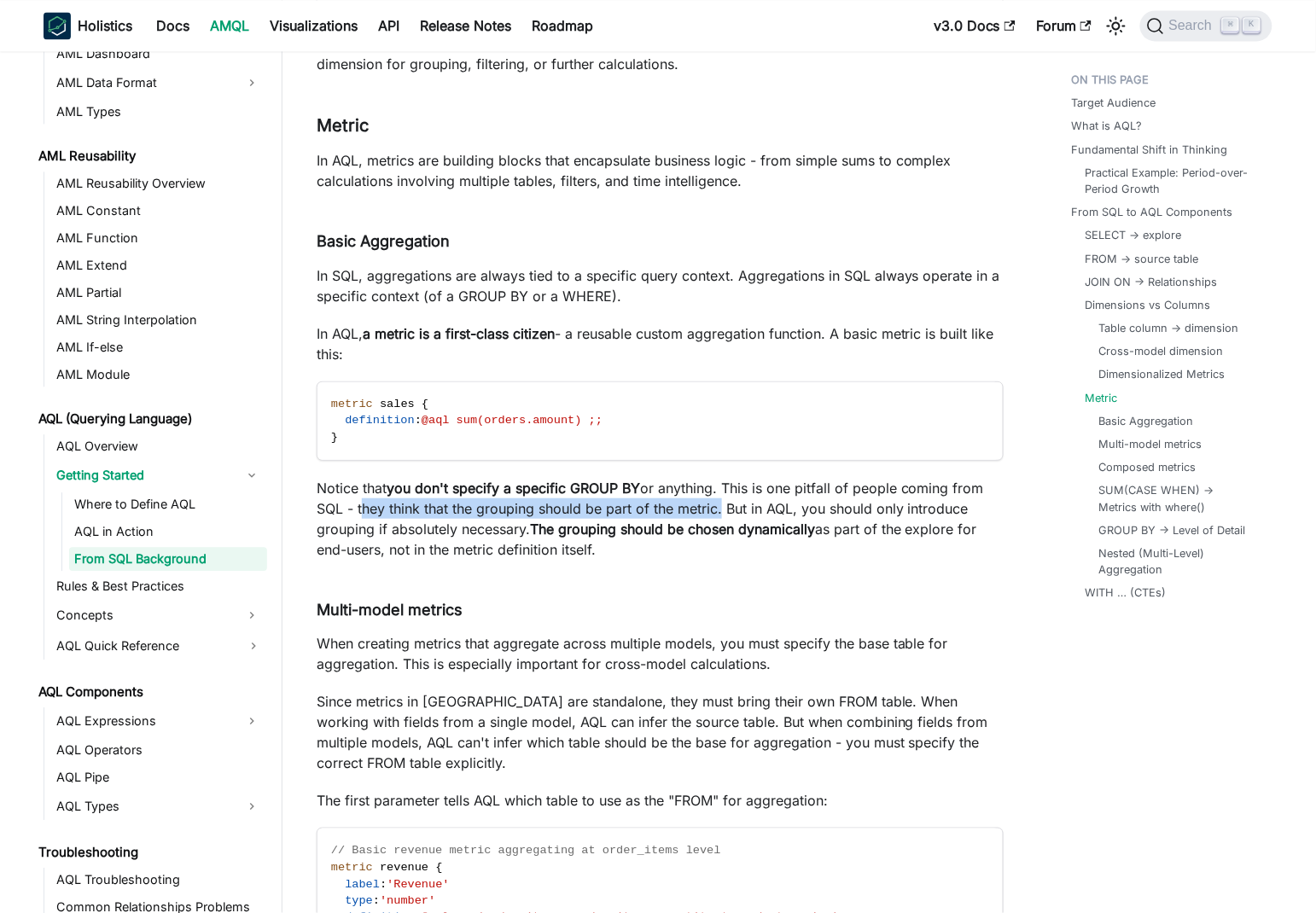
drag, startPoint x: 367, startPoint y: 486, endPoint x: 704, endPoint y: 479, distance: 337.1
click at [704, 479] on p "Notice that you don't specify a specific GROUP BY or anything. This is one pitf…" at bounding box center [660, 519] width 687 height 82
click at [735, 487] on p "Notice that you don't specify a specific GROUP BY or anything. This is one pitf…" at bounding box center [660, 519] width 687 height 82
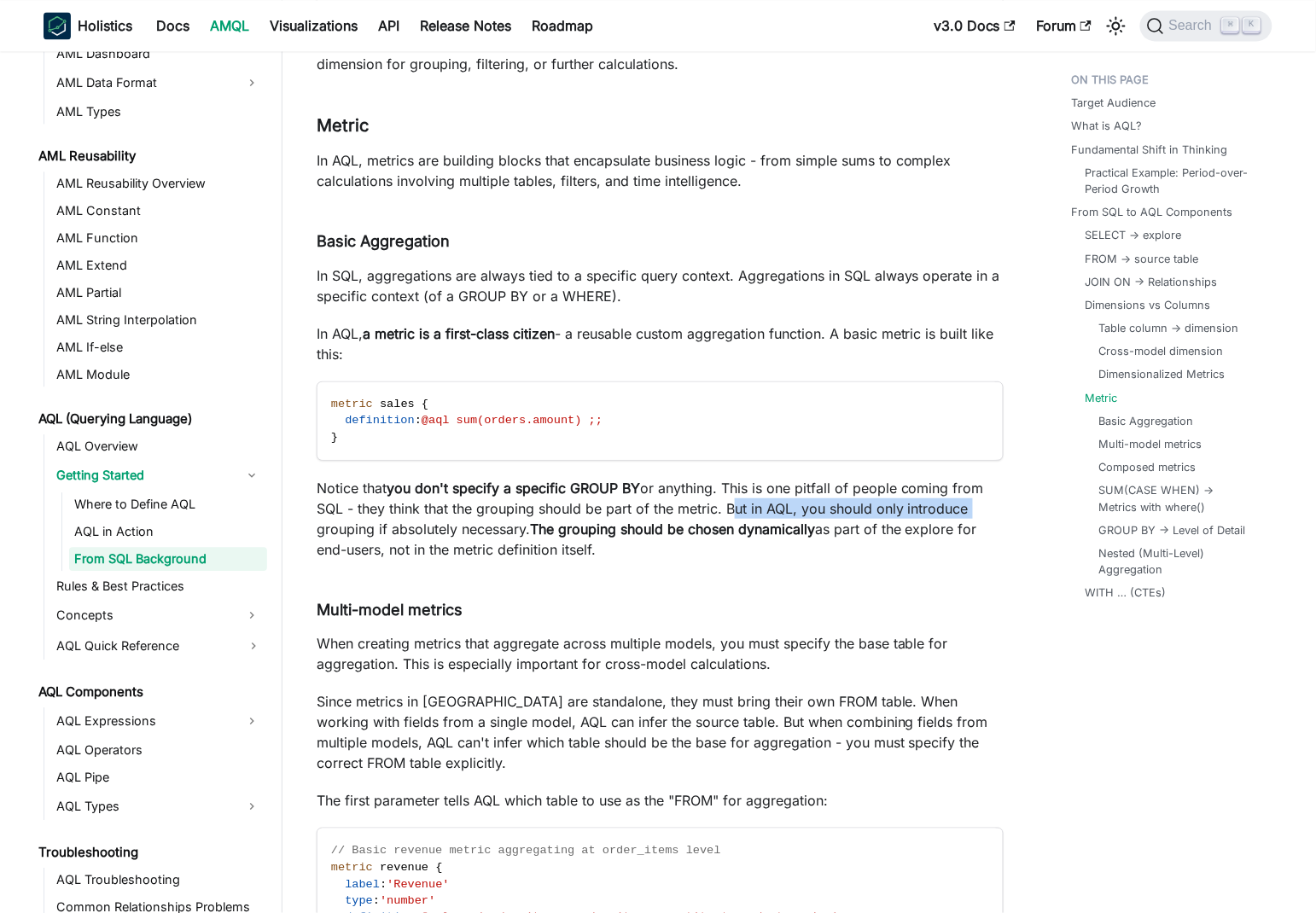
drag, startPoint x: 735, startPoint y: 487, endPoint x: 899, endPoint y: 489, distance: 164.0
click at [931, 488] on p "Notice that you don't specify a specific GROUP BY or anything. This is one pitf…" at bounding box center [660, 519] width 687 height 82
click at [334, 496] on p "Notice that you don't specify a specific GROUP BY or anything. This is one pitf…" at bounding box center [660, 519] width 687 height 82
drag, startPoint x: 334, startPoint y: 496, endPoint x: 494, endPoint y: 503, distance: 160.2
click at [494, 503] on p "Notice that you don't specify a specific GROUP BY or anything. This is one pitf…" at bounding box center [660, 519] width 687 height 82
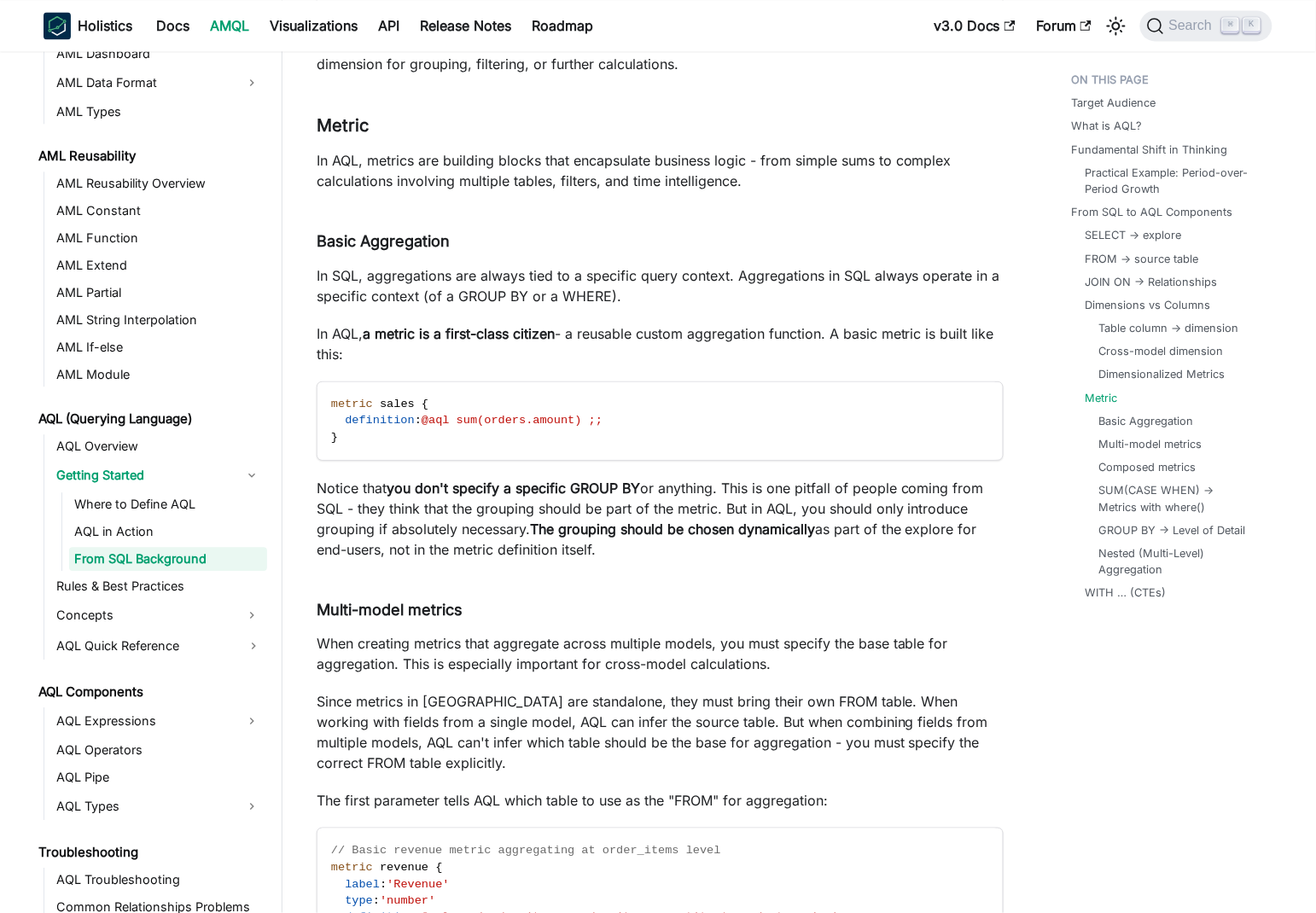
click at [538, 520] on strong "The grouping should be chosen dynamically" at bounding box center [672, 529] width 285 height 17
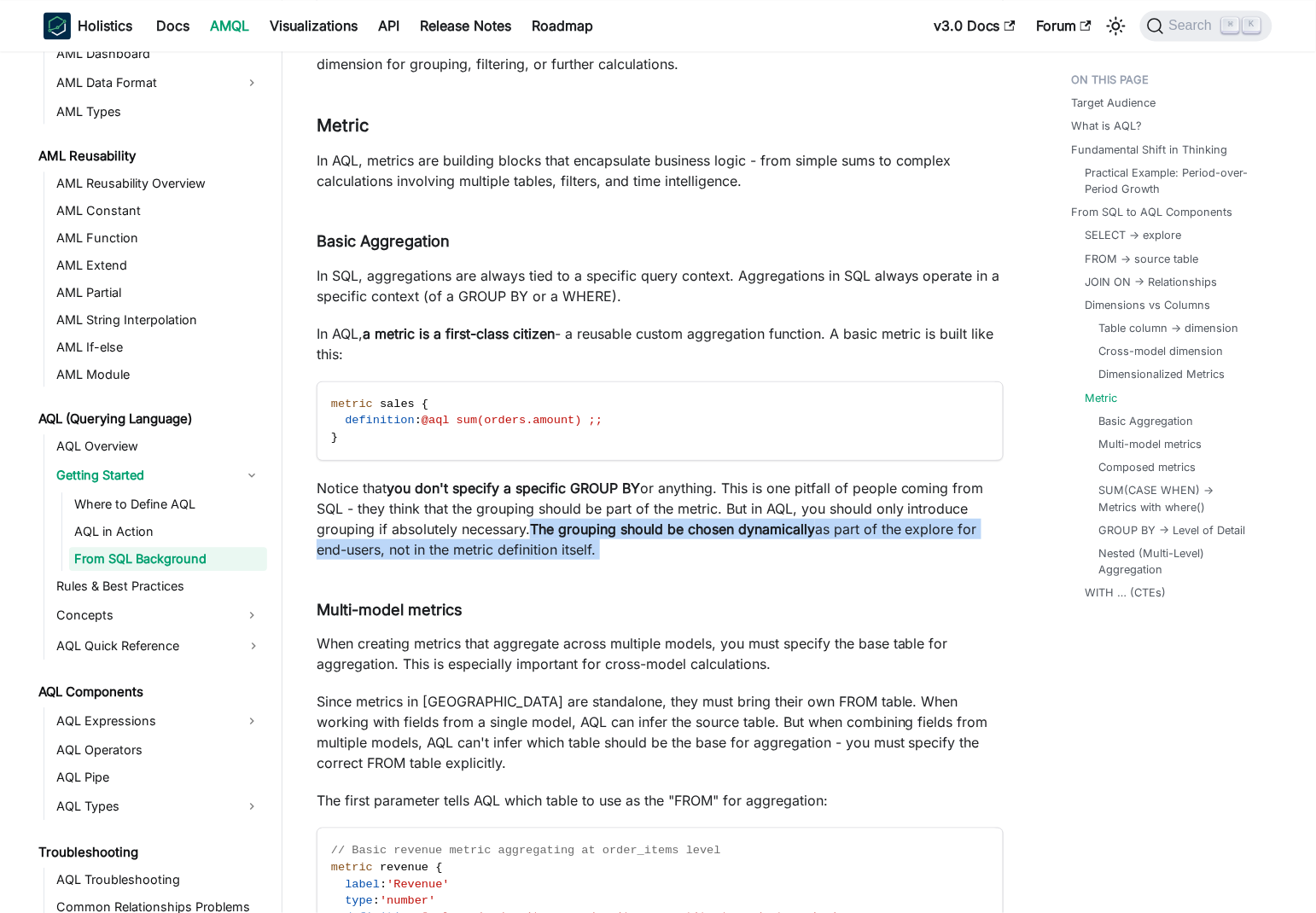
drag, startPoint x: 538, startPoint y: 503, endPoint x: 614, endPoint y: 521, distance: 78.1
click at [614, 521] on p "Notice that you don't specify a specific GROUP BY or anything. This is one pitf…" at bounding box center [660, 519] width 687 height 82
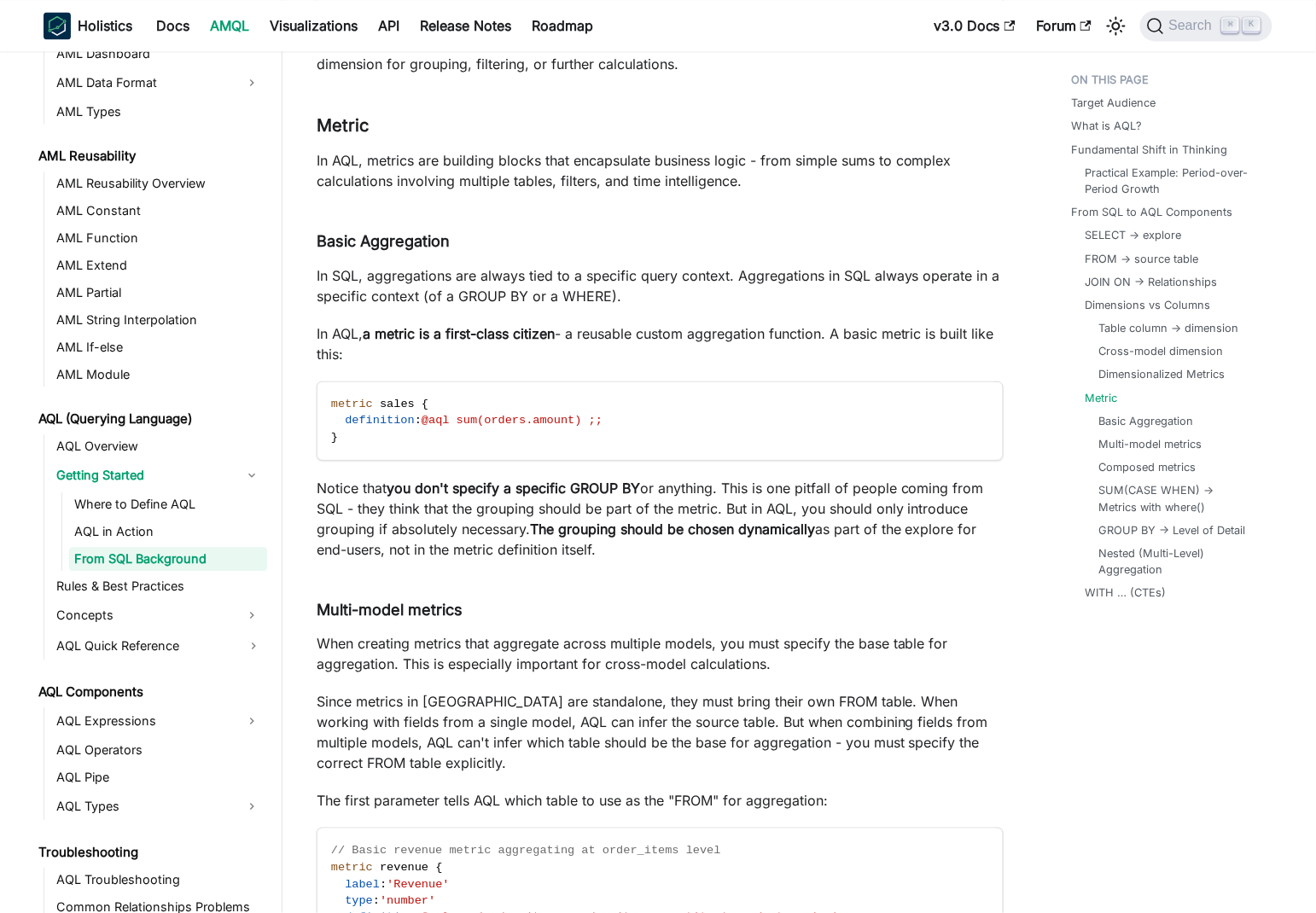
click at [476, 490] on p "Notice that you don't specify a specific GROUP BY or anything. This is one pitf…" at bounding box center [660, 519] width 687 height 82
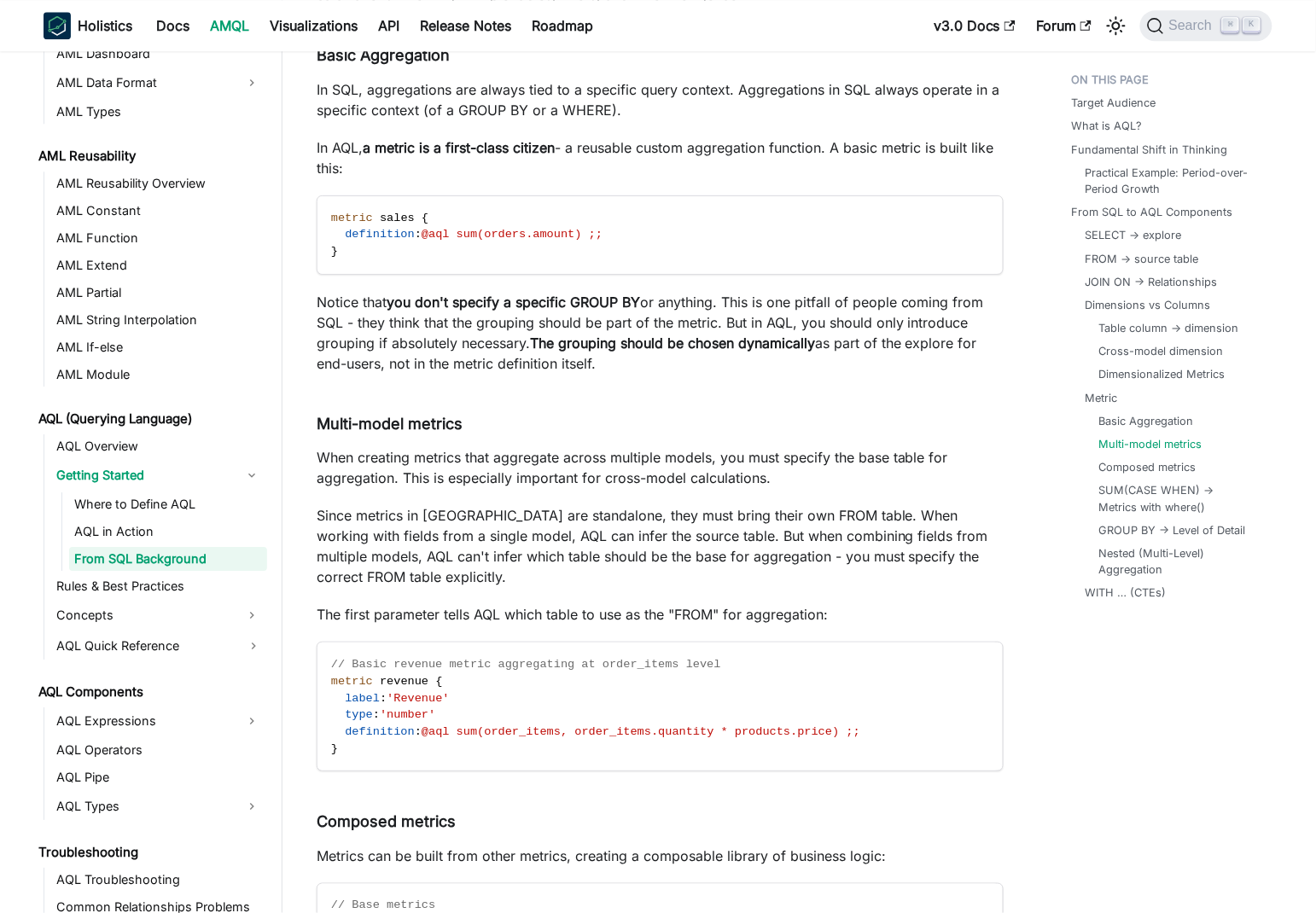
scroll to position [8459, 0]
click at [335, 447] on p "When creating metrics that aggregate across multiple models, you must specify t…" at bounding box center [660, 468] width 687 height 41
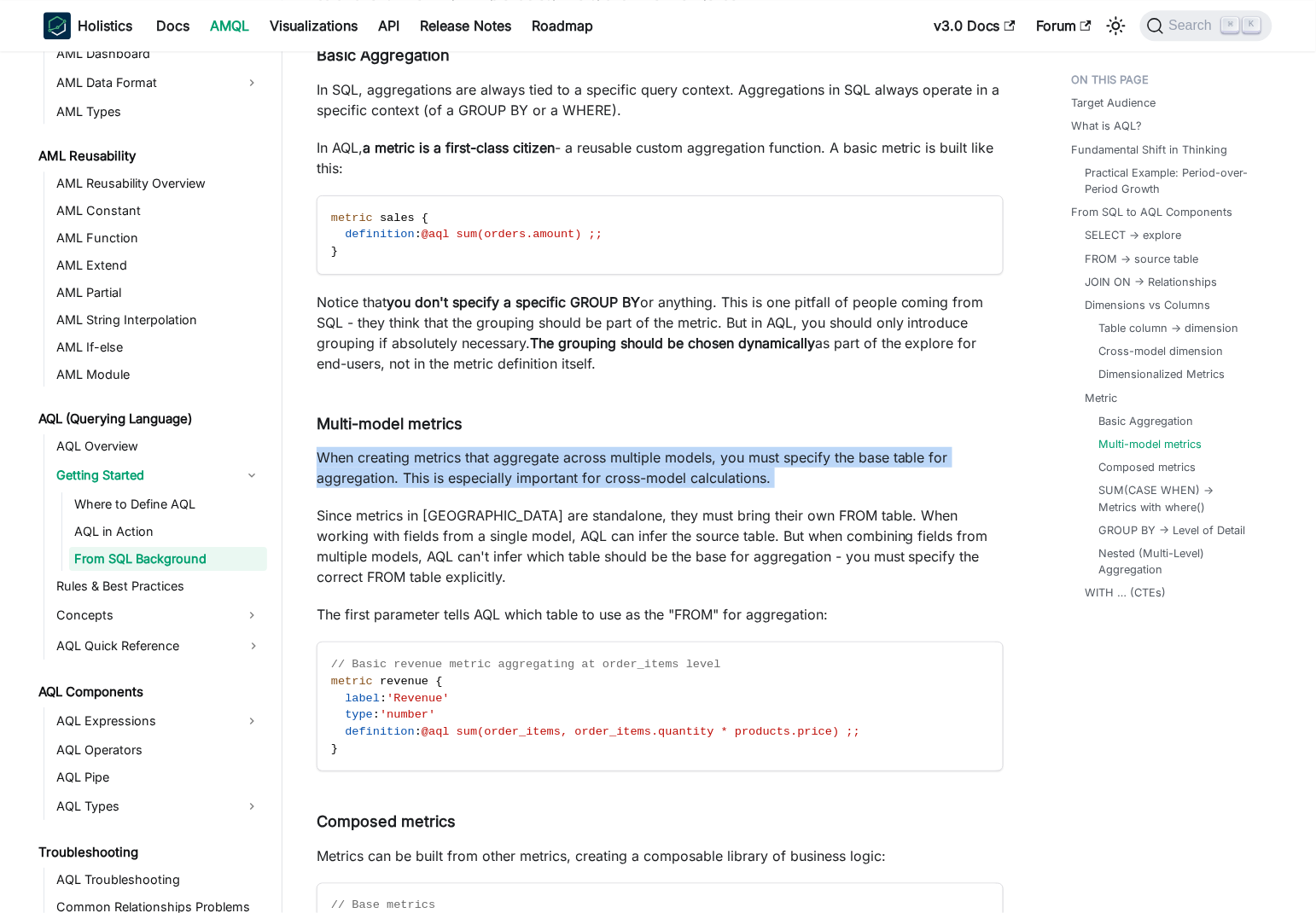
click at [335, 447] on p "When creating metrics that aggregate across multiple models, you must specify t…" at bounding box center [660, 468] width 687 height 41
click at [423, 447] on p "When creating metrics that aggregate across multiple models, you must specify t…" at bounding box center [660, 468] width 687 height 41
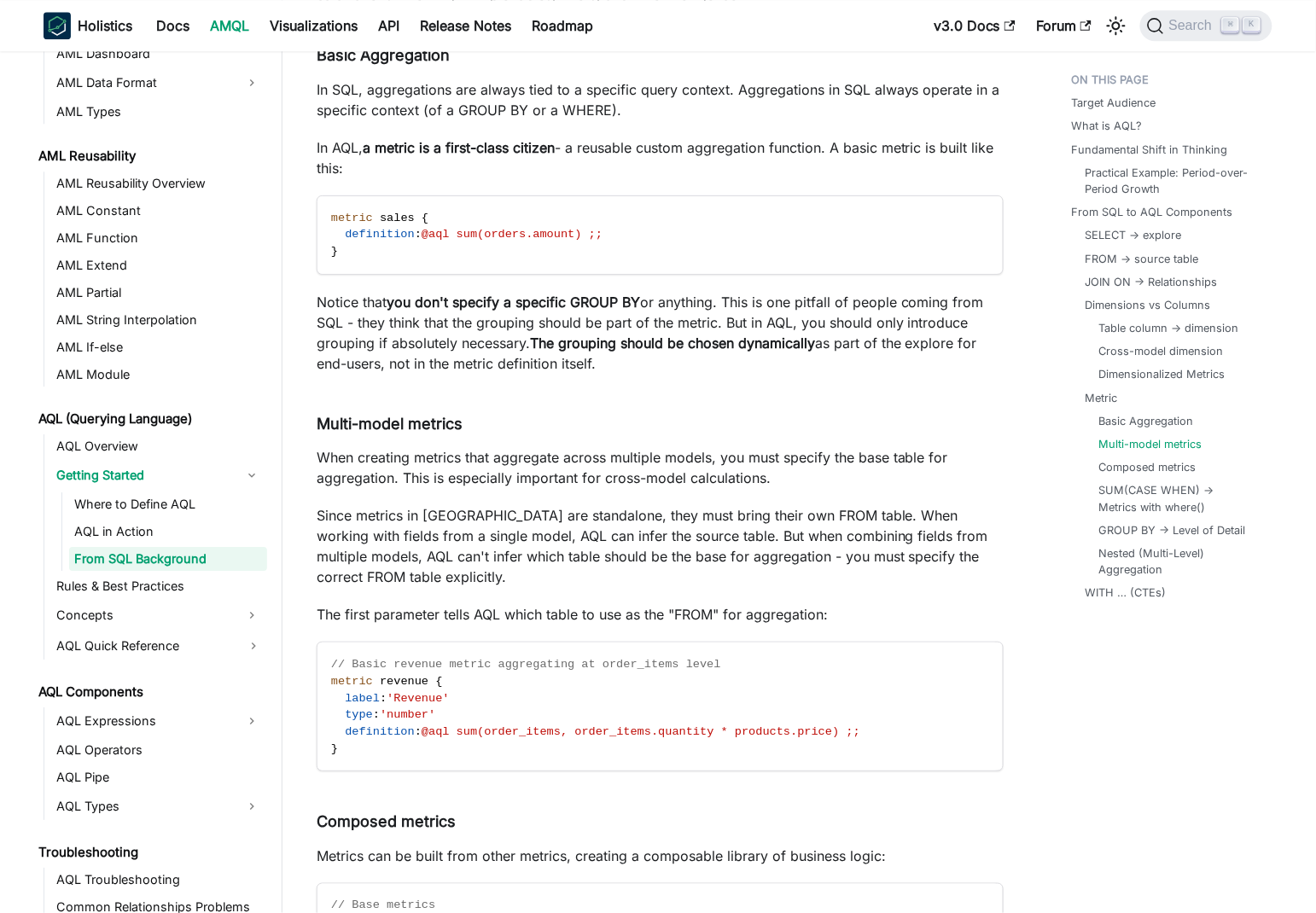
click at [363, 447] on p "When creating metrics that aggregate across multiple models, you must specify t…" at bounding box center [660, 468] width 687 height 41
drag, startPoint x: 363, startPoint y: 434, endPoint x: 696, endPoint y: 434, distance: 333.0
click at [696, 447] on p "When creating metrics that aggregate across multiple models, you must specify t…" at bounding box center [660, 468] width 687 height 41
click at [727, 447] on p "When creating metrics that aggregate across multiple models, you must specify t…" at bounding box center [660, 468] width 687 height 41
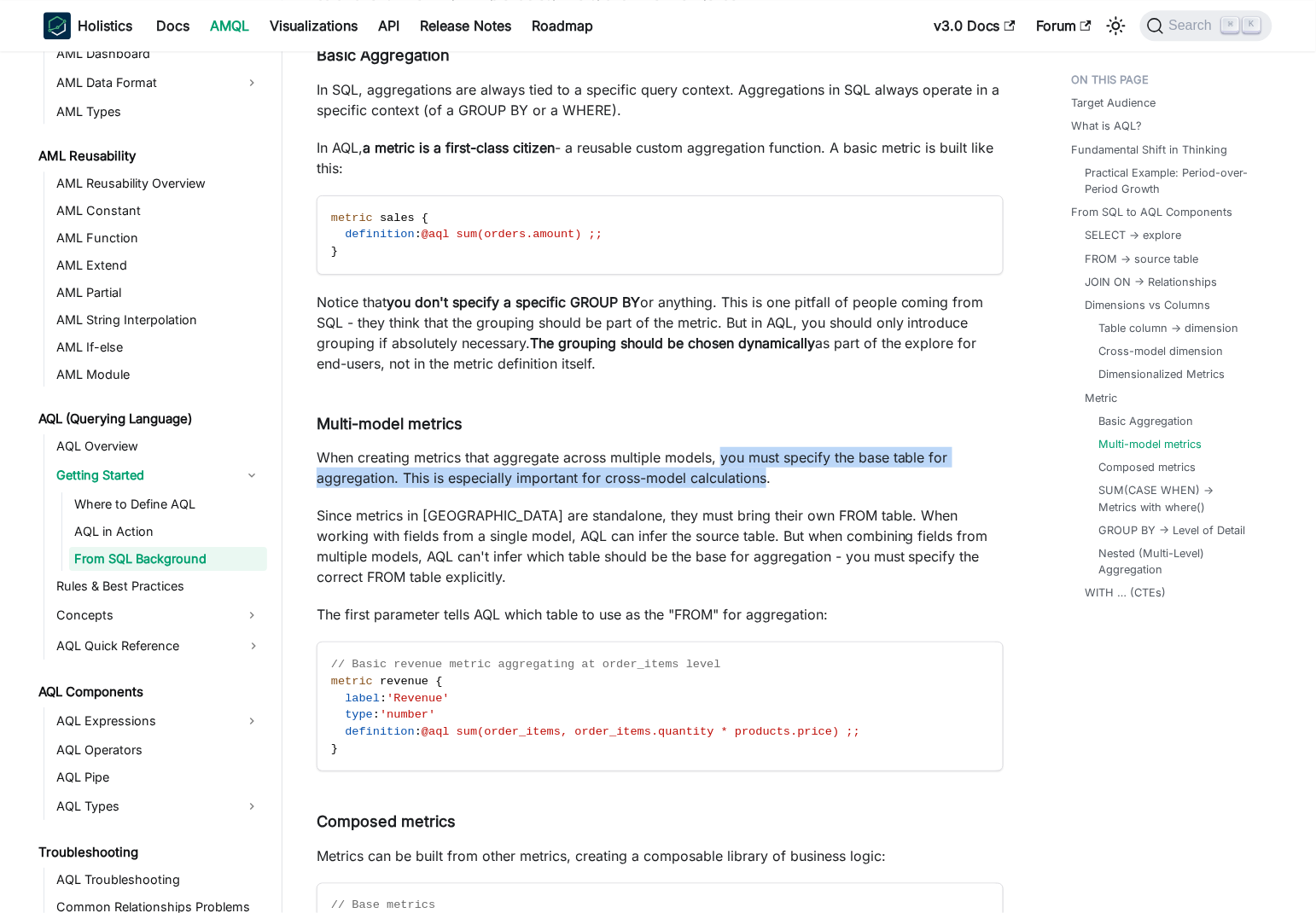
drag, startPoint x: 727, startPoint y: 434, endPoint x: 744, endPoint y: 450, distance: 23.3
click at [744, 450] on p "When creating metrics that aggregate across multiple models, you must specify t…" at bounding box center [660, 468] width 687 height 41
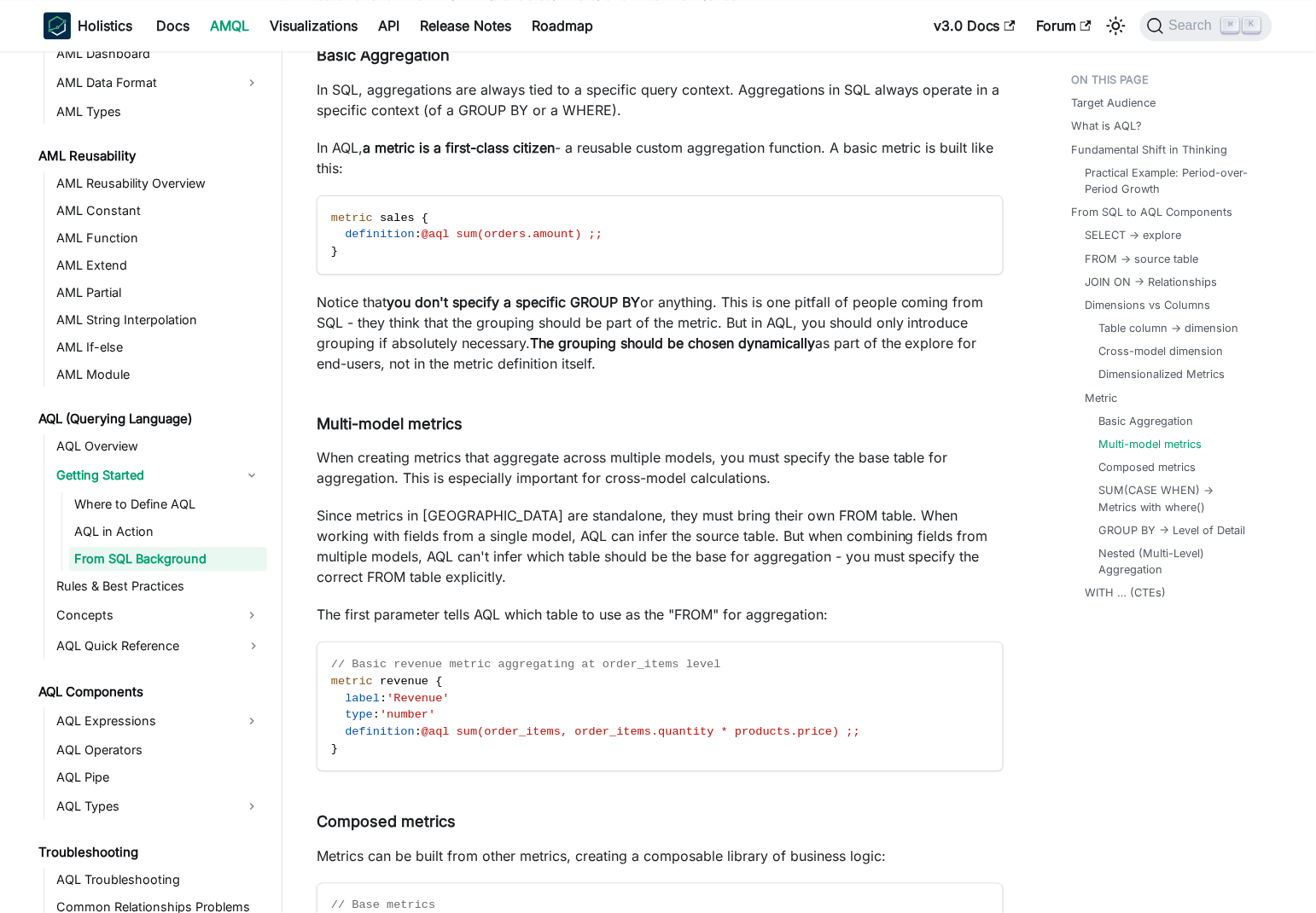
click at [524, 447] on p "When creating metrics that aggregate across multiple models, you must specify t…" at bounding box center [660, 468] width 687 height 41
drag, startPoint x: 524, startPoint y: 431, endPoint x: 690, endPoint y: 440, distance: 166.2
click at [690, 447] on p "When creating metrics that aggregate across multiple models, you must specify t…" at bounding box center [660, 468] width 687 height 41
click at [805, 447] on p "When creating metrics that aggregate across multiple models, you must specify t…" at bounding box center [660, 468] width 687 height 41
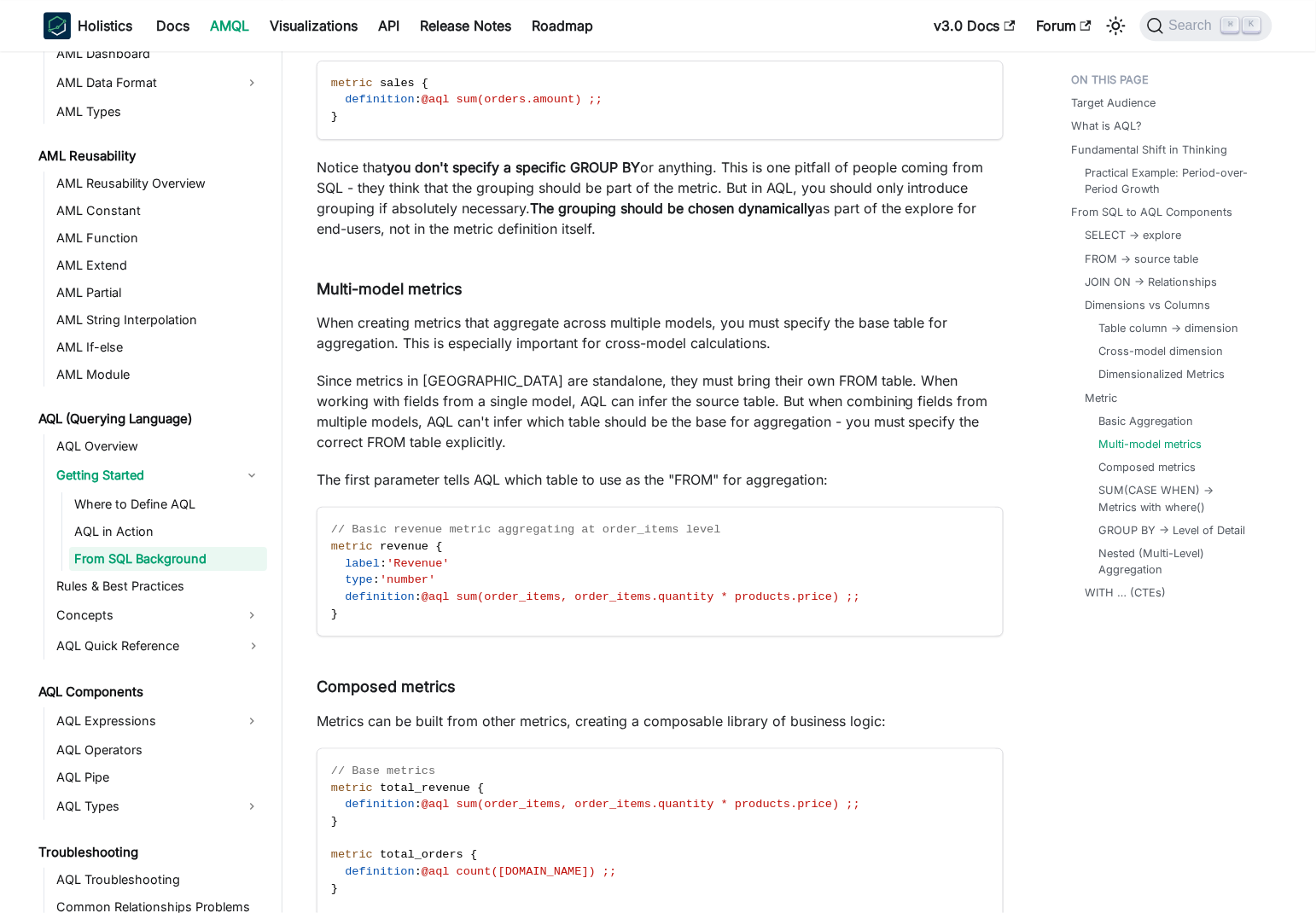
scroll to position [8647, 0]
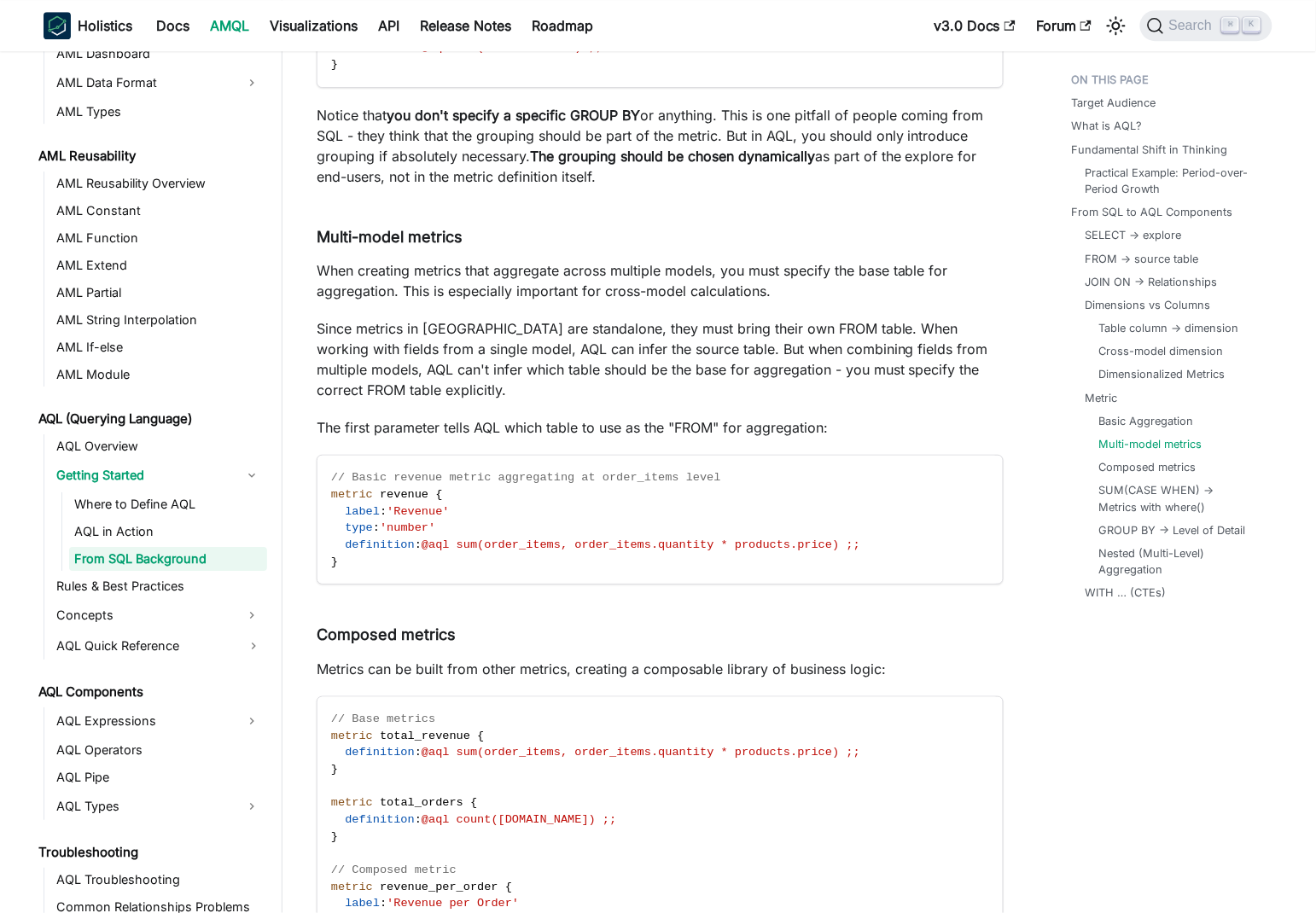
click at [583, 348] on p "Since metrics in AQL are standalone, they must bring their own FROM table. When…" at bounding box center [660, 359] width 687 height 82
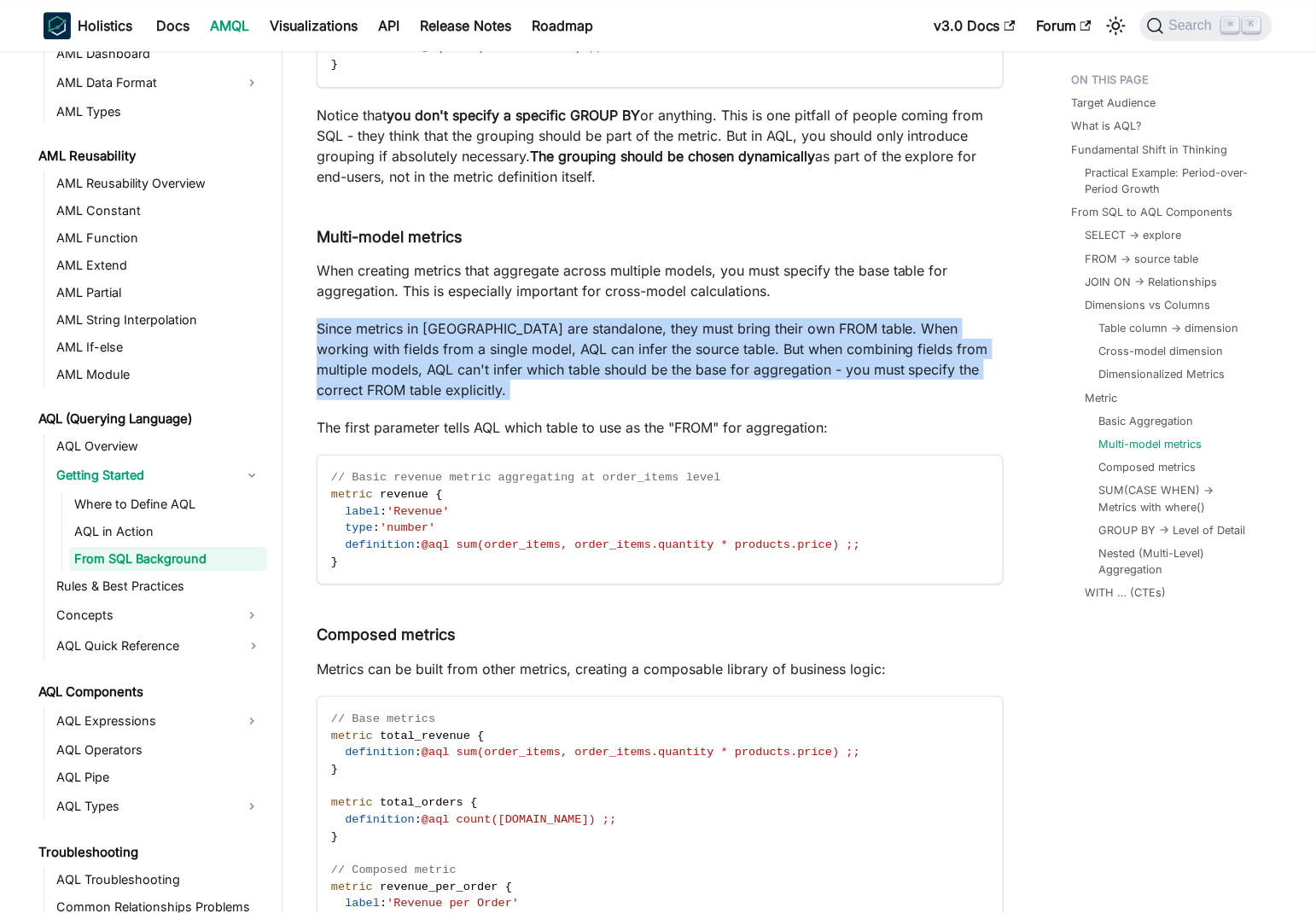
click at [583, 348] on p "Since metrics in AQL are standalone, they must bring their own FROM table. When…" at bounding box center [660, 359] width 687 height 82
click at [530, 353] on p "Since metrics in AQL are standalone, they must bring their own FROM table. When…" at bounding box center [660, 359] width 687 height 82
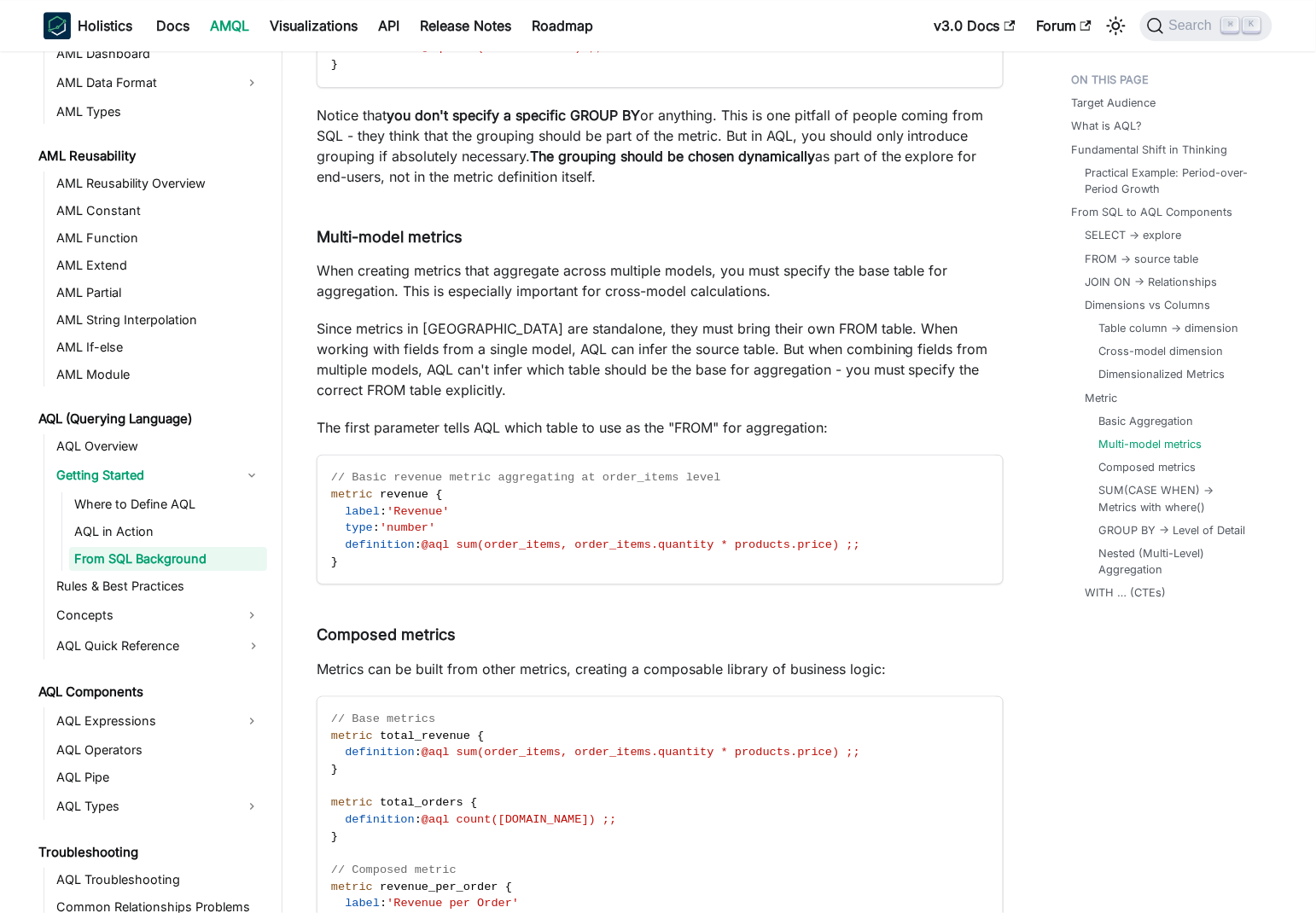
click at [820, 350] on p "Since metrics in AQL are standalone, they must bring their own FROM table. When…" at bounding box center [660, 359] width 687 height 82
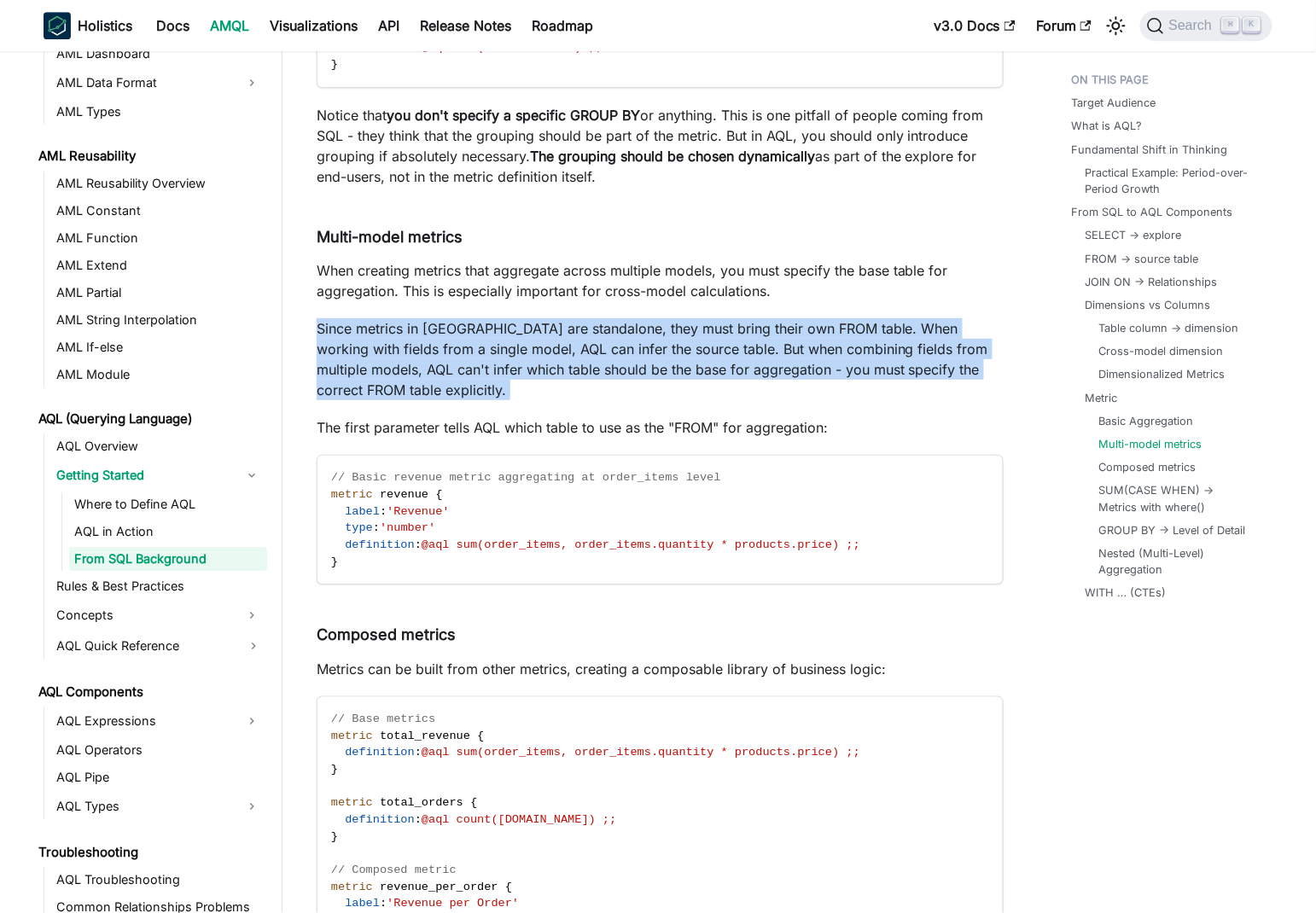
click at [820, 350] on p "Since metrics in AQL are standalone, they must bring their own FROM table. When…" at bounding box center [660, 359] width 687 height 82
click at [639, 349] on p "Since metrics in AQL are standalone, they must bring their own FROM table. When…" at bounding box center [660, 359] width 687 height 82
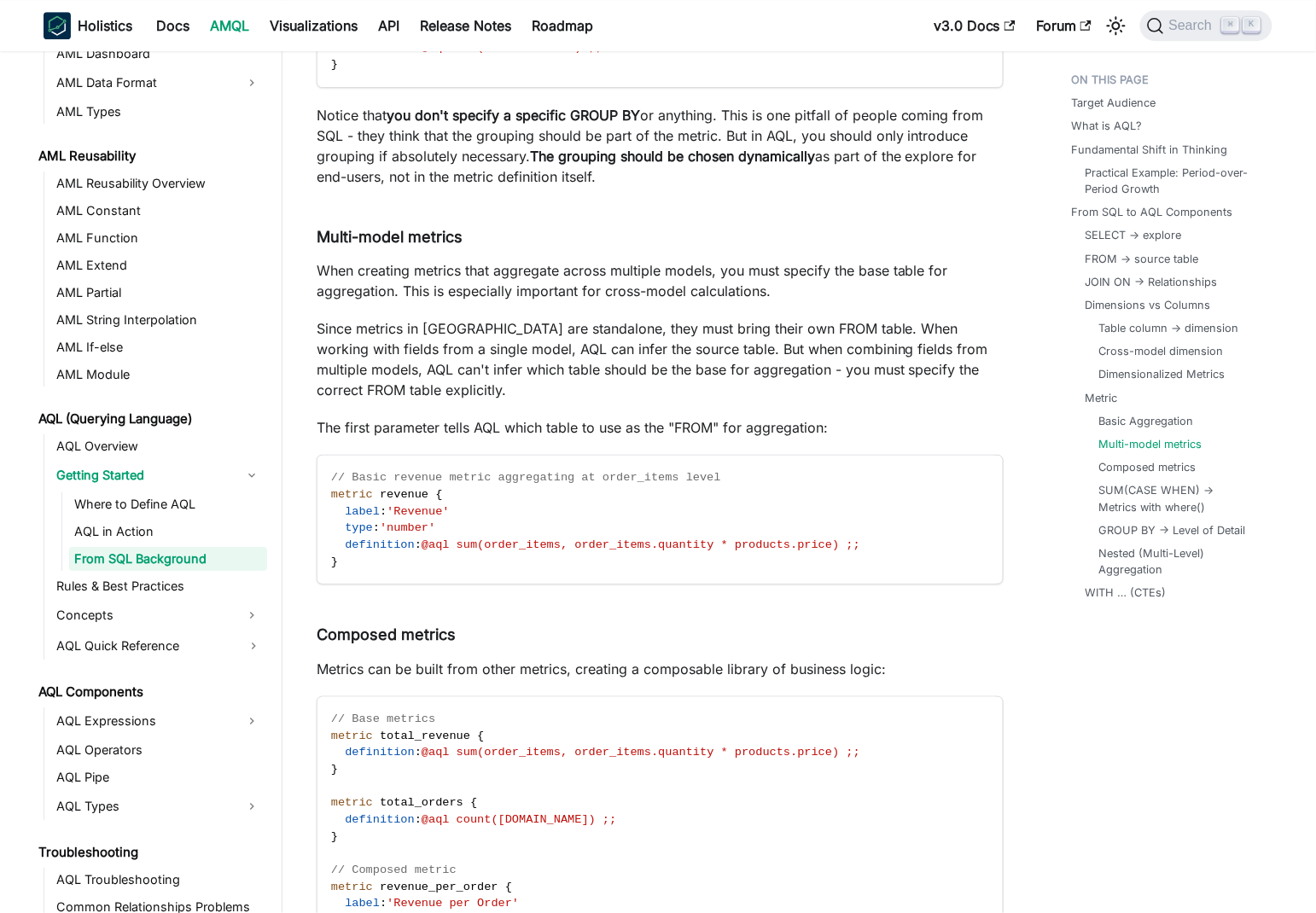
click at [429, 418] on p "The first parameter tells AQL which table to use as the "FROM" for aggregation:" at bounding box center [660, 427] width 687 height 20
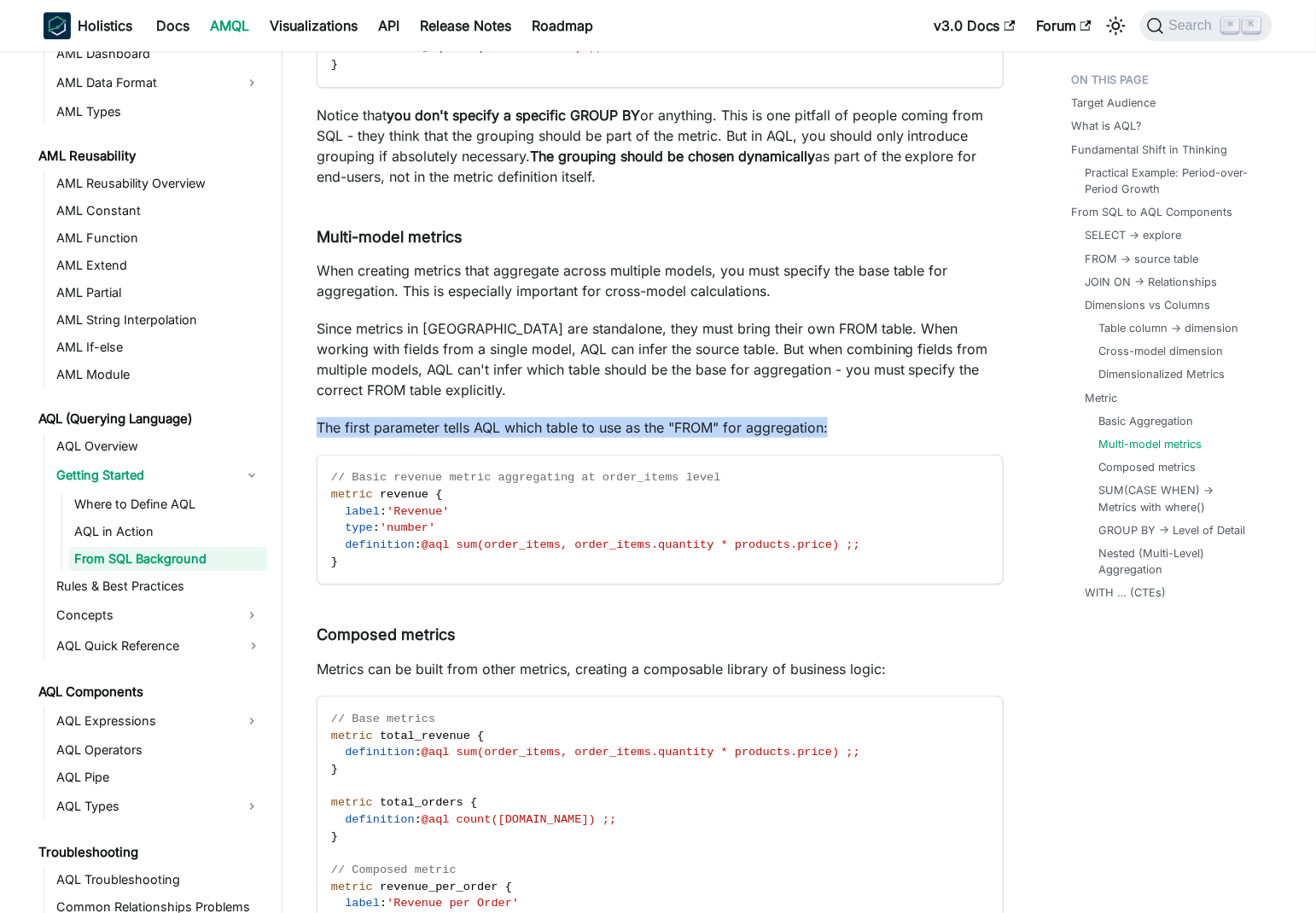
click at [429, 418] on p "The first parameter tells AQL which table to use as the "FROM" for aggregation:" at bounding box center [660, 427] width 687 height 20
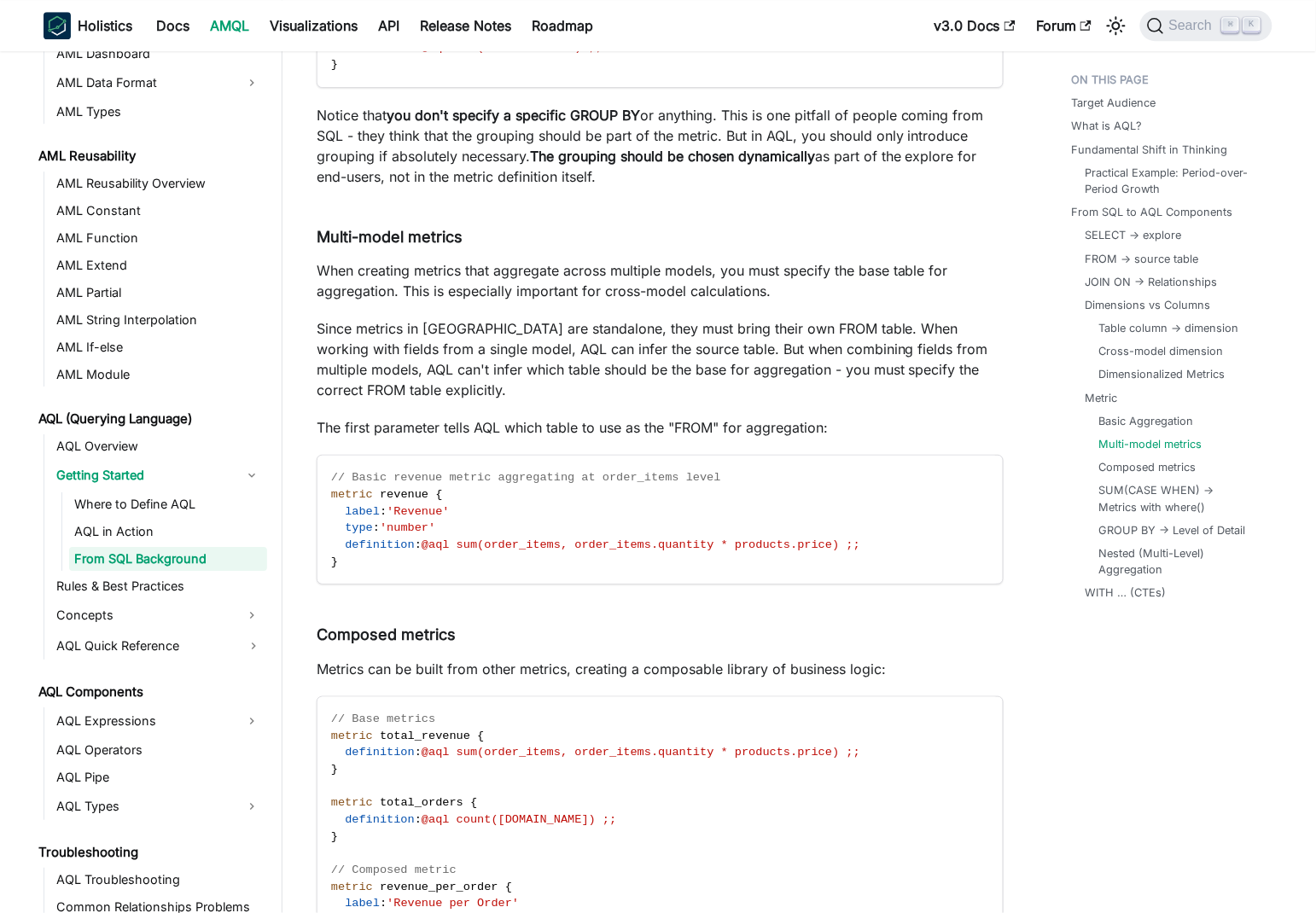
click at [387, 323] on p "Since metrics in AQL are standalone, they must bring their own FROM table. When…" at bounding box center [660, 359] width 687 height 82
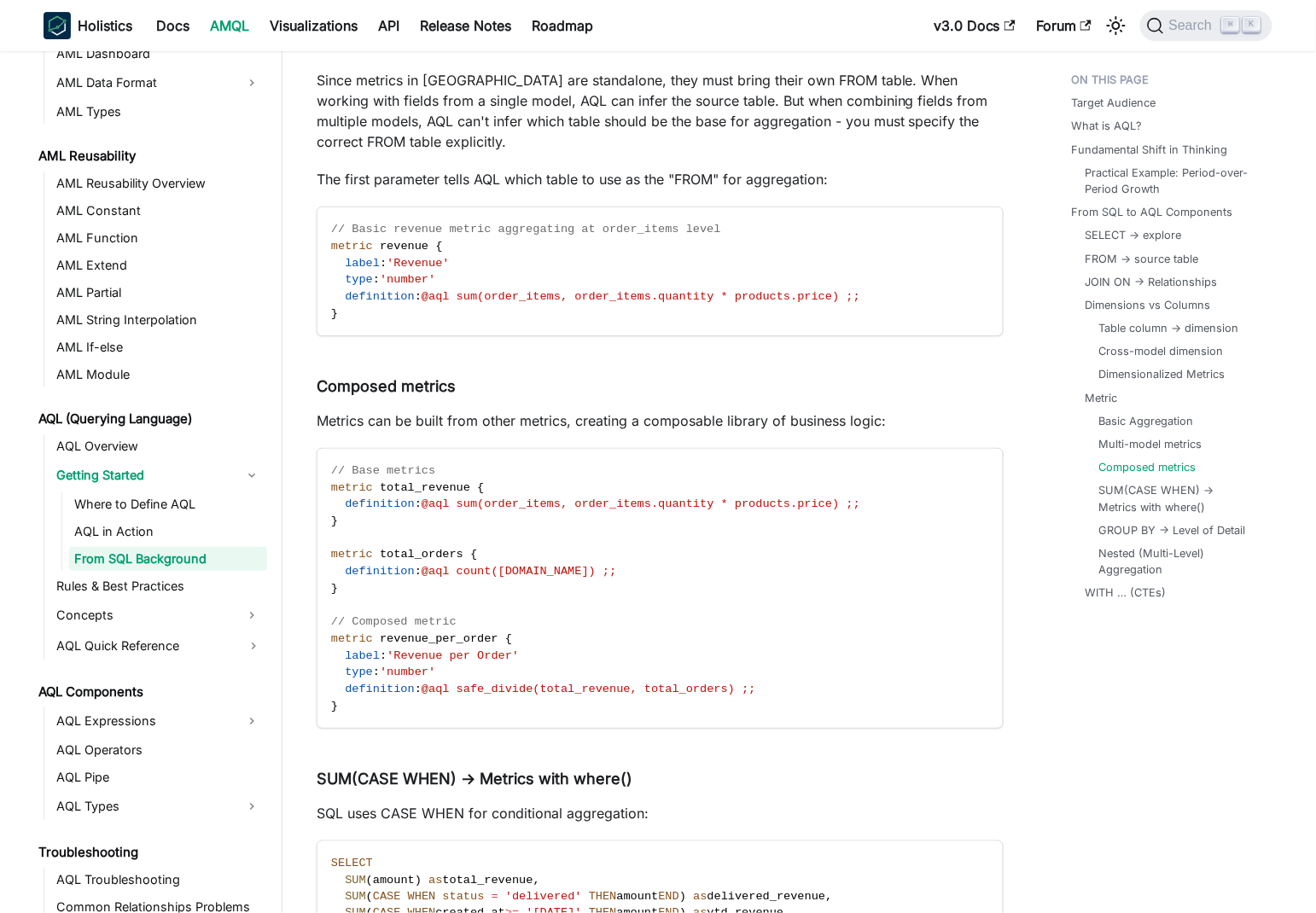
scroll to position [8926, 0]
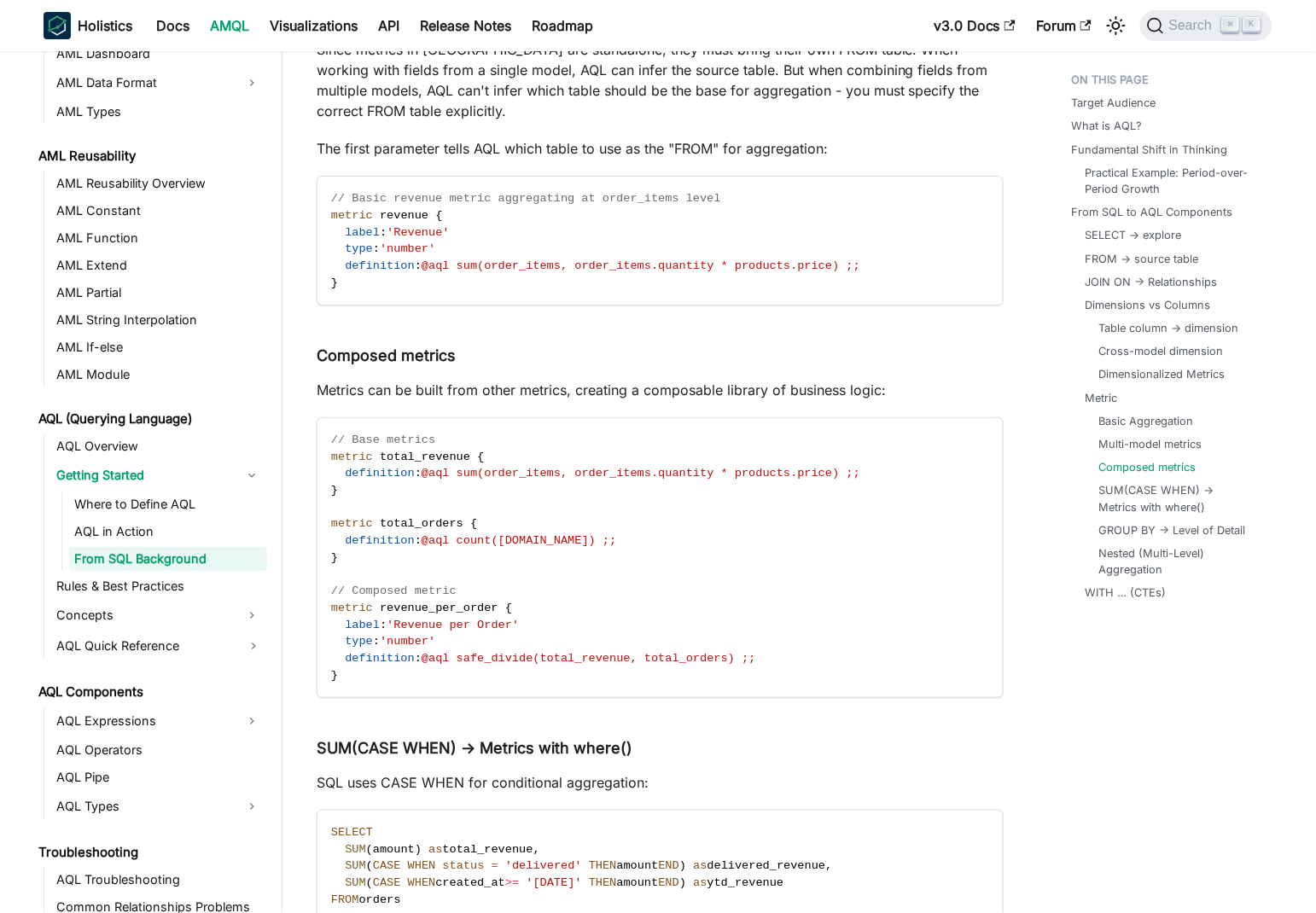
click at [403, 380] on p "Metrics can be built from other metrics, creating a composable library of busin…" at bounding box center [660, 390] width 687 height 20
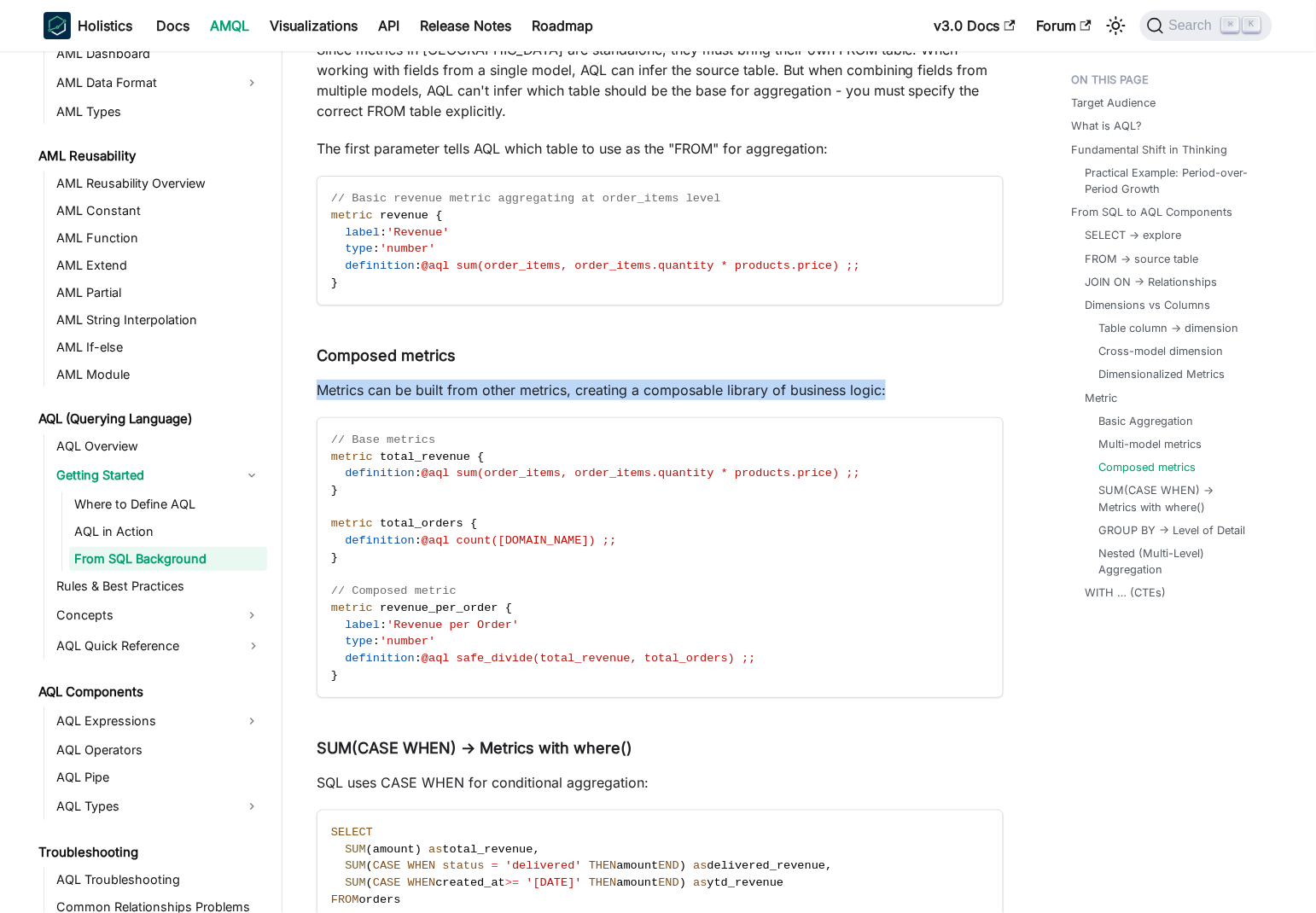
click at [403, 380] on p "Metrics can be built from other metrics, creating a composable library of busin…" at bounding box center [660, 390] width 687 height 20
click at [458, 380] on p "Metrics can be built from other metrics, creating a composable library of busin…" at bounding box center [660, 390] width 687 height 20
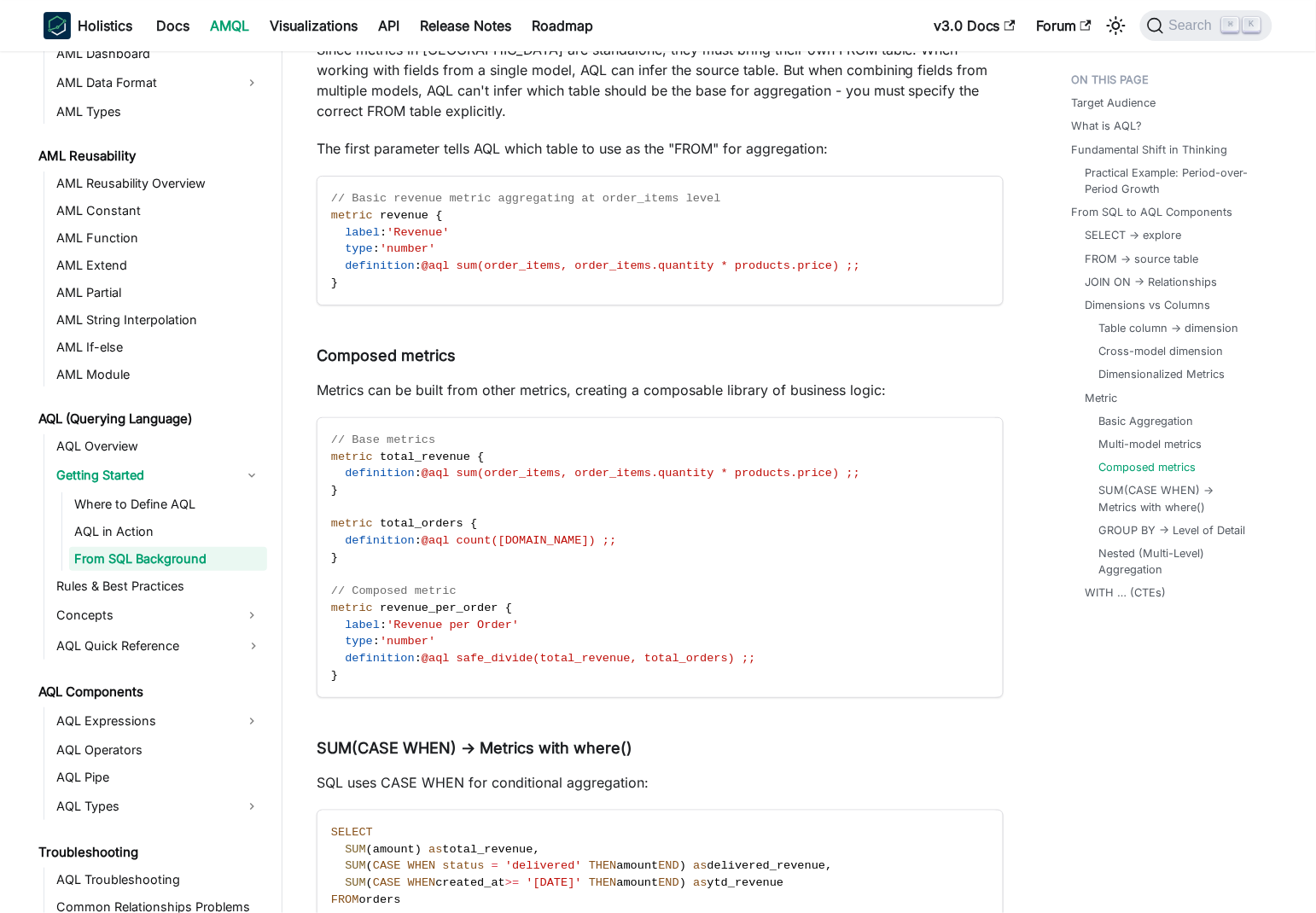
click at [464, 380] on p "Metrics can be built from other metrics, creating a composable library of busin…" at bounding box center [660, 390] width 687 height 20
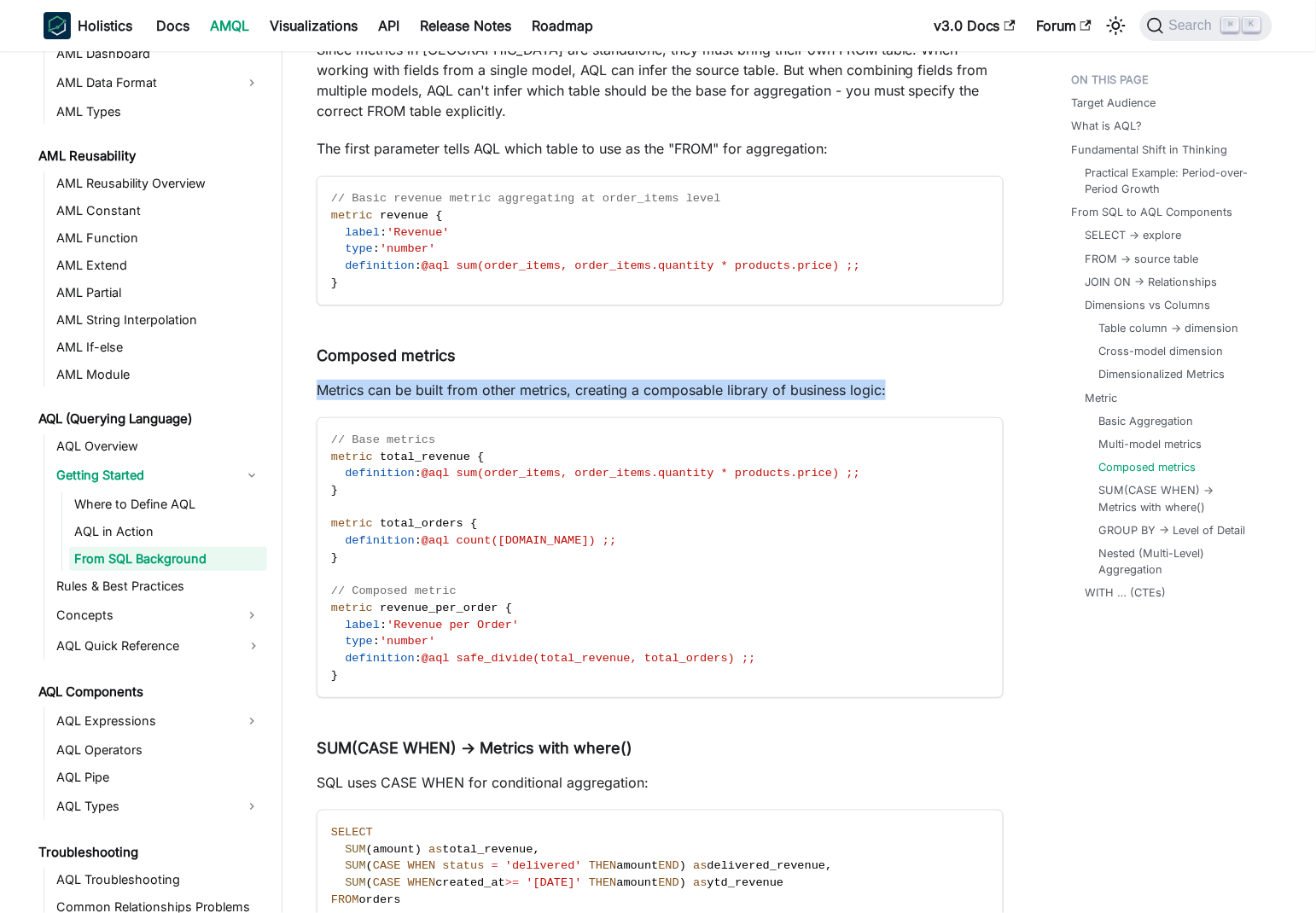
click at [464, 380] on p "Metrics can be built from other metrics, creating a composable library of busin…" at bounding box center [660, 390] width 687 height 20
drag, startPoint x: 569, startPoint y: 362, endPoint x: 778, endPoint y: 345, distance: 209.7
click at [571, 380] on p "Metrics can be built from other metrics, creating a composable library of busin…" at bounding box center [660, 390] width 687 height 20
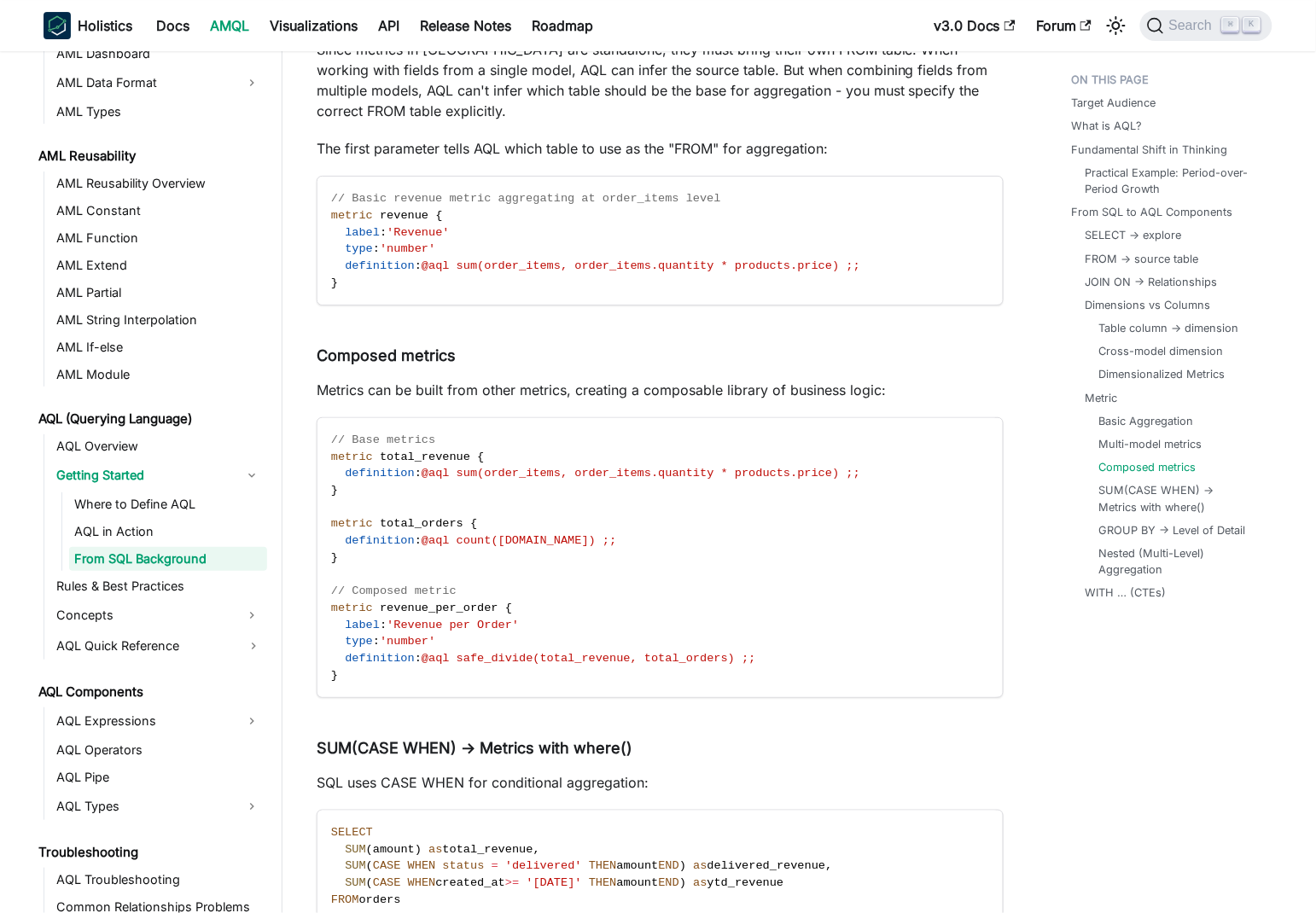
click at [862, 380] on p "Metrics can be built from other metrics, creating a composable library of busin…" at bounding box center [660, 390] width 687 height 20
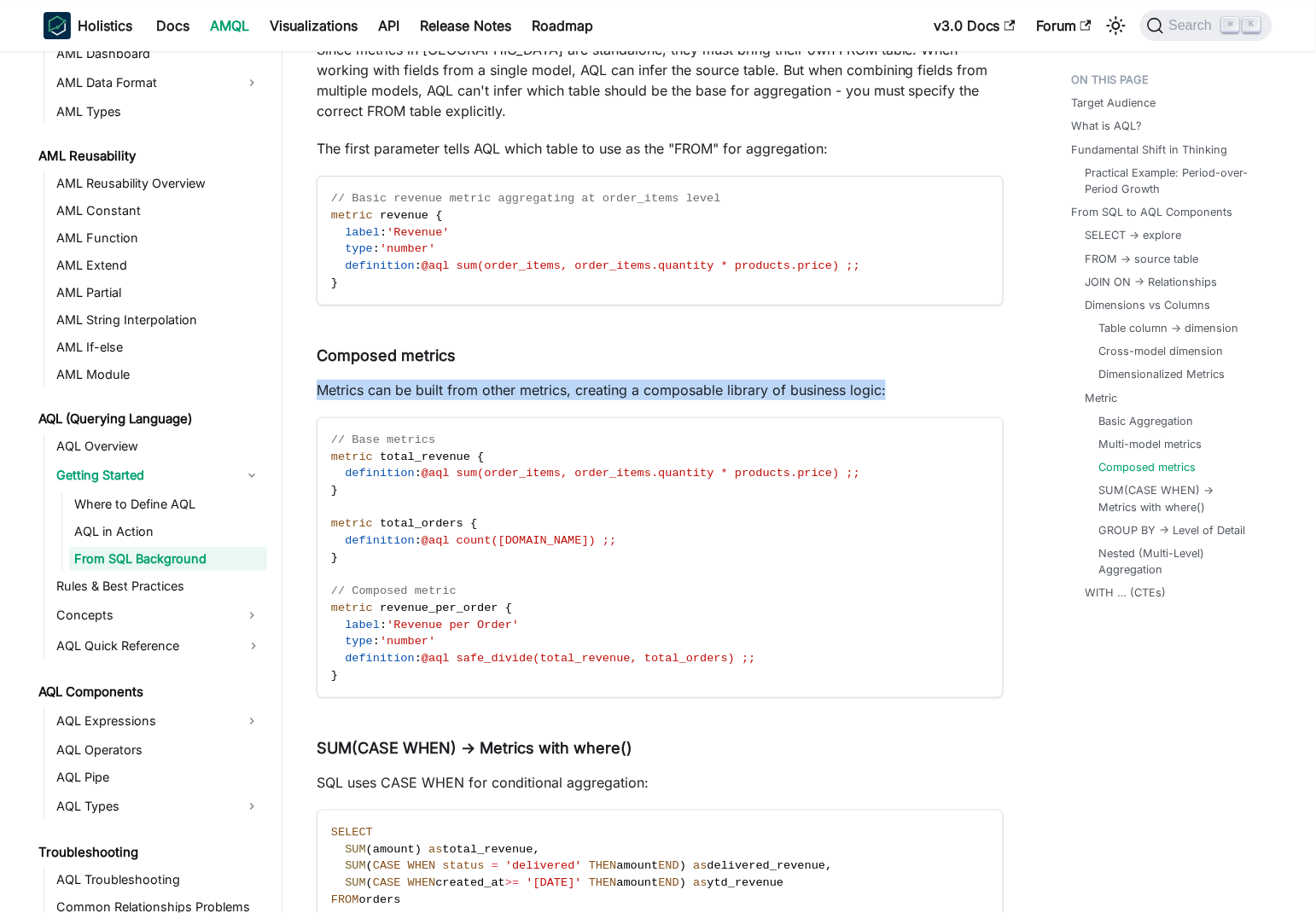
click at [862, 380] on p "Metrics can be built from other metrics, creating a composable library of busin…" at bounding box center [660, 390] width 687 height 20
click at [775, 380] on p "Metrics can be built from other metrics, creating a composable library of busin…" at bounding box center [660, 390] width 687 height 20
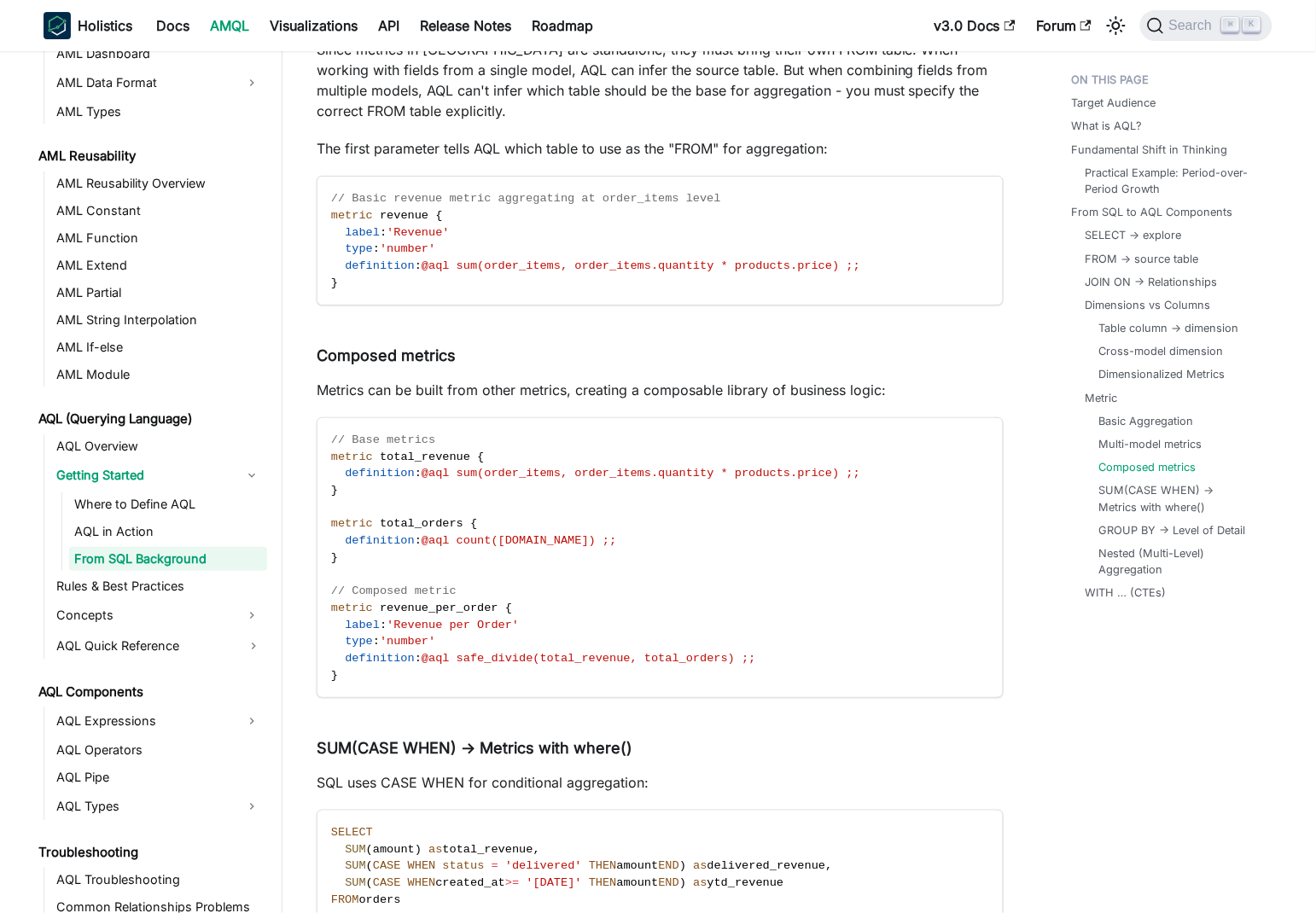
click at [558, 380] on p "Metrics can be built from other metrics, creating a composable library of busin…" at bounding box center [660, 390] width 687 height 20
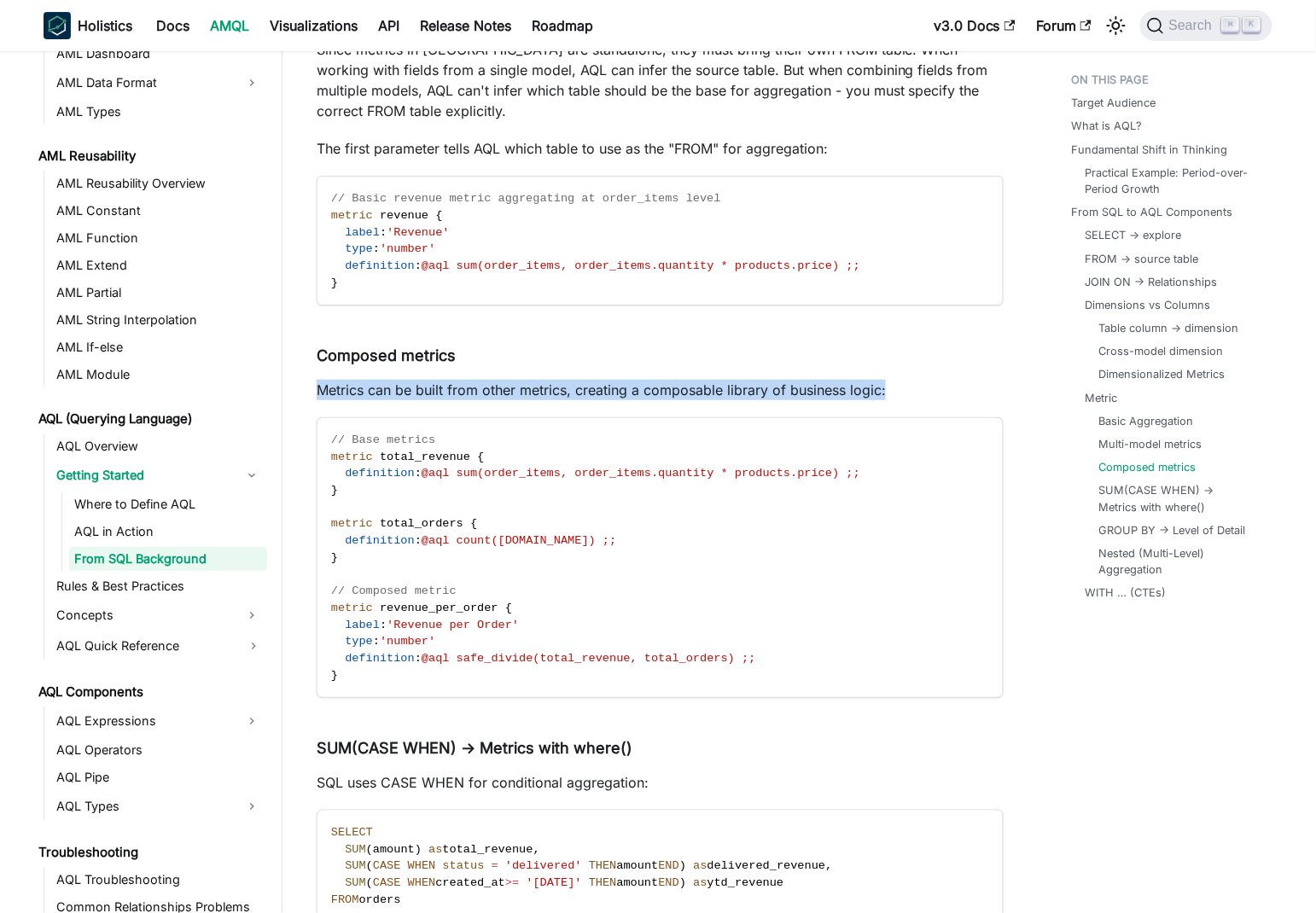
click at [558, 380] on p "Metrics can be built from other metrics, creating a composable library of busin…" at bounding box center [660, 390] width 687 height 20
click at [662, 380] on p "Metrics can be built from other metrics, creating a composable library of busin…" at bounding box center [660, 390] width 687 height 20
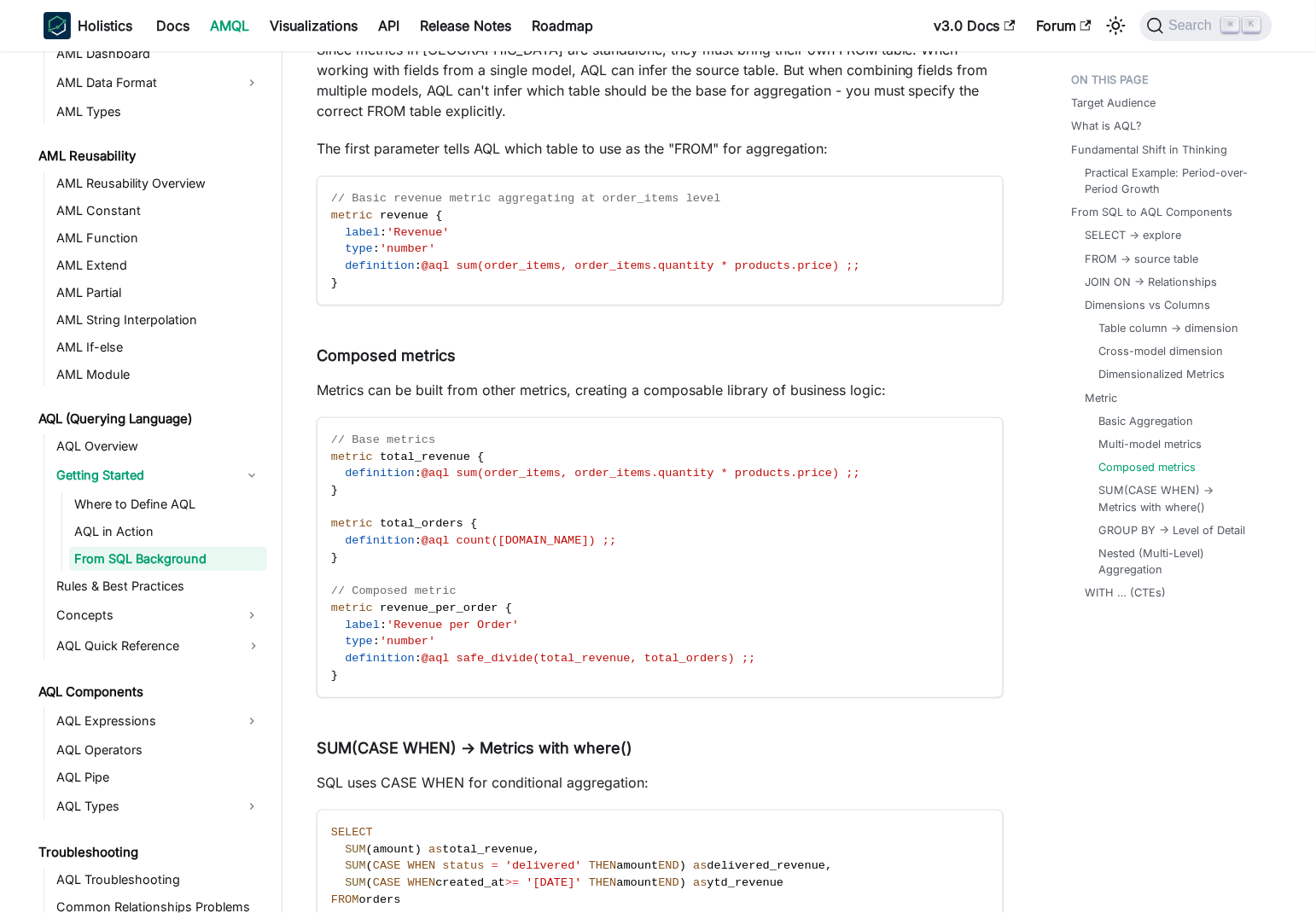
click at [333, 380] on p "Metrics can be built from other metrics, creating a composable library of busin…" at bounding box center [660, 390] width 687 height 20
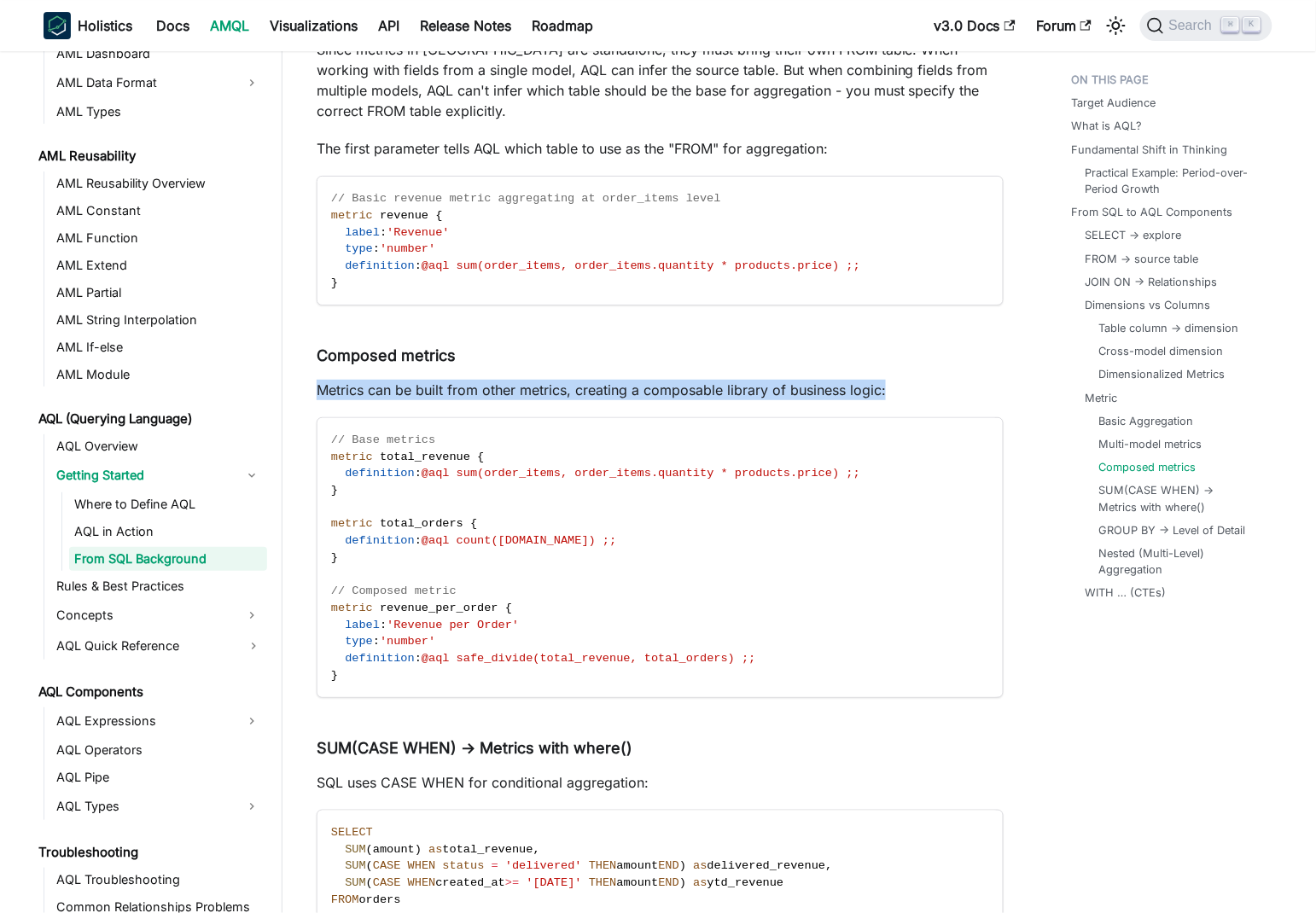
drag, startPoint x: 333, startPoint y: 367, endPoint x: 892, endPoint y: 364, distance: 559.0
click at [892, 380] on p "Metrics can be built from other metrics, creating a composable library of busin…" at bounding box center [660, 390] width 687 height 20
click at [760, 380] on p "Metrics can be built from other metrics, creating a composable library of busin…" at bounding box center [660, 390] width 687 height 20
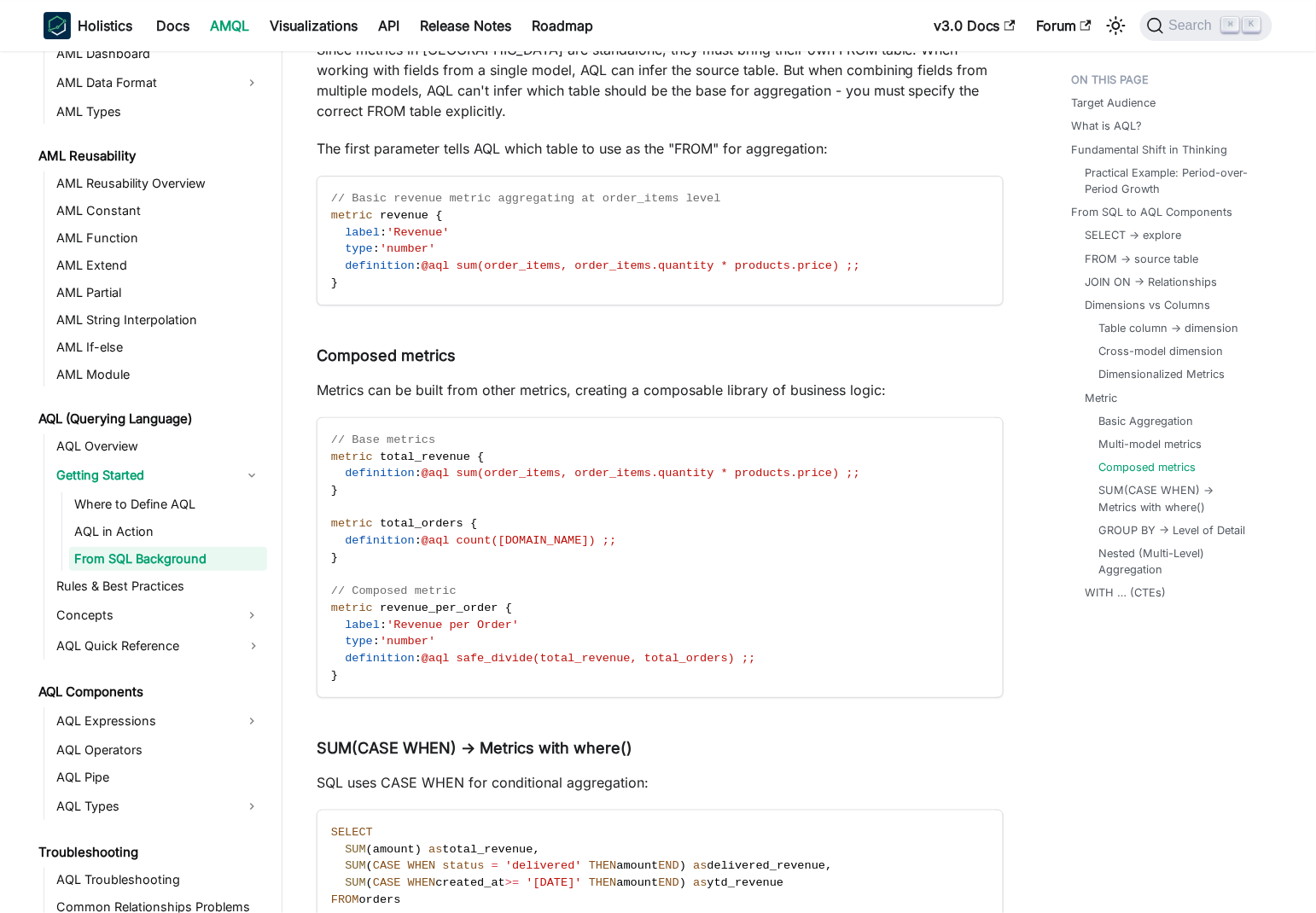
click at [877, 380] on p "Metrics can be built from other metrics, creating a composable library of busin…" at bounding box center [660, 390] width 687 height 20
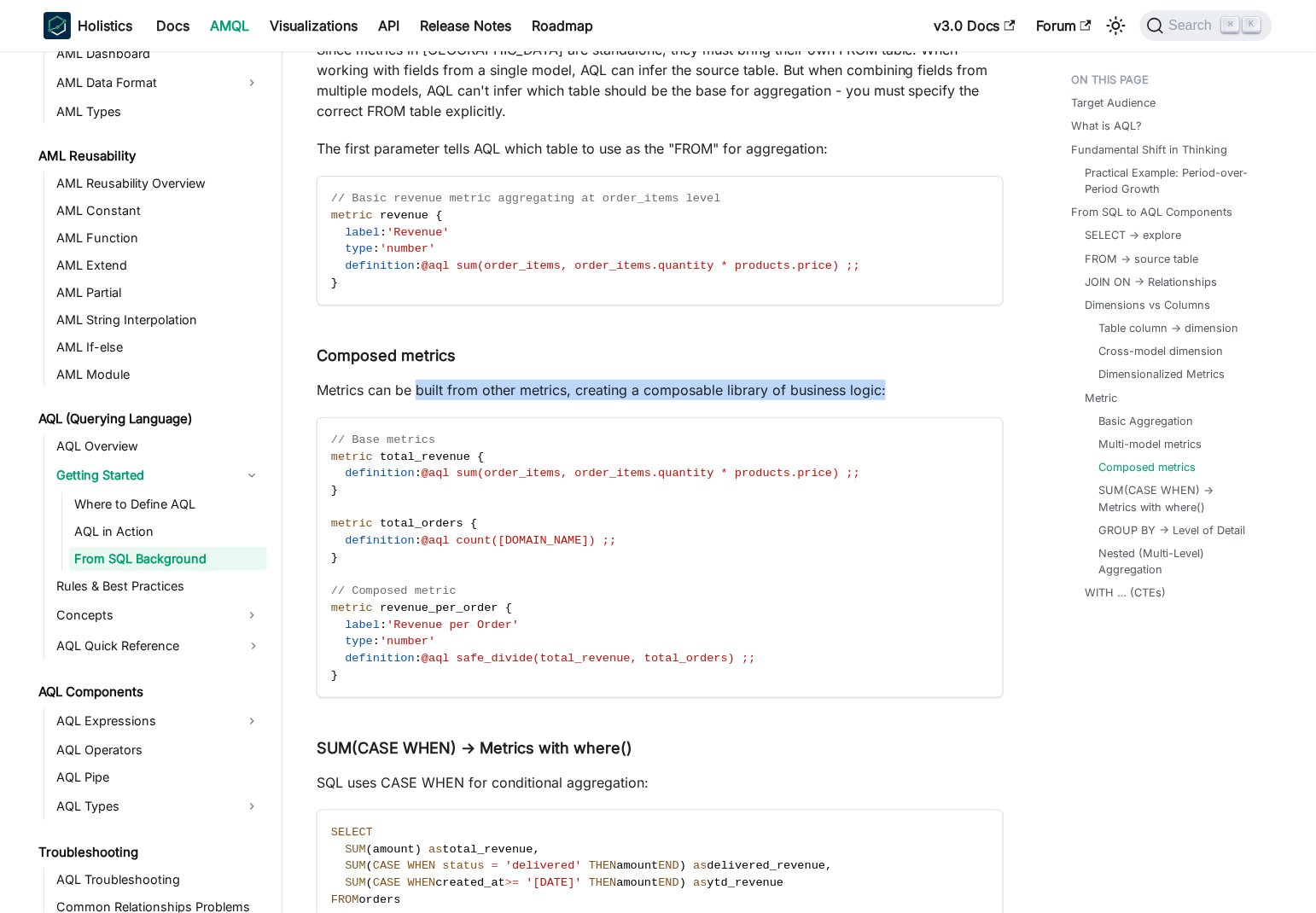
drag, startPoint x: 877, startPoint y: 363, endPoint x: 493, endPoint y: 358, distance: 384.0
click at [428, 380] on p "Metrics can be built from other metrics, creating a composable library of busin…" at bounding box center [660, 390] width 687 height 20
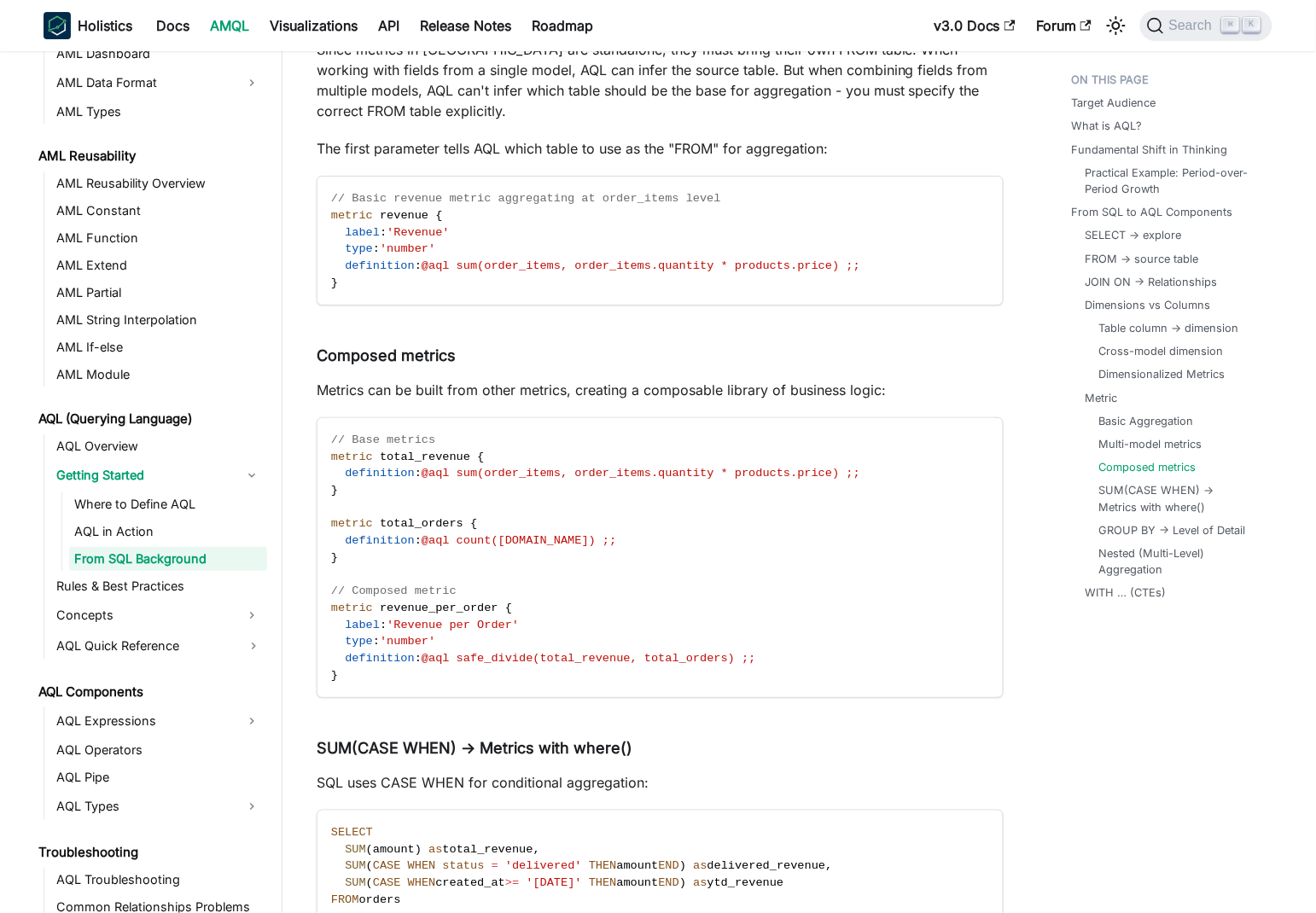
click at [873, 380] on p "Metrics can be built from other metrics, creating a composable library of busin…" at bounding box center [660, 390] width 687 height 20
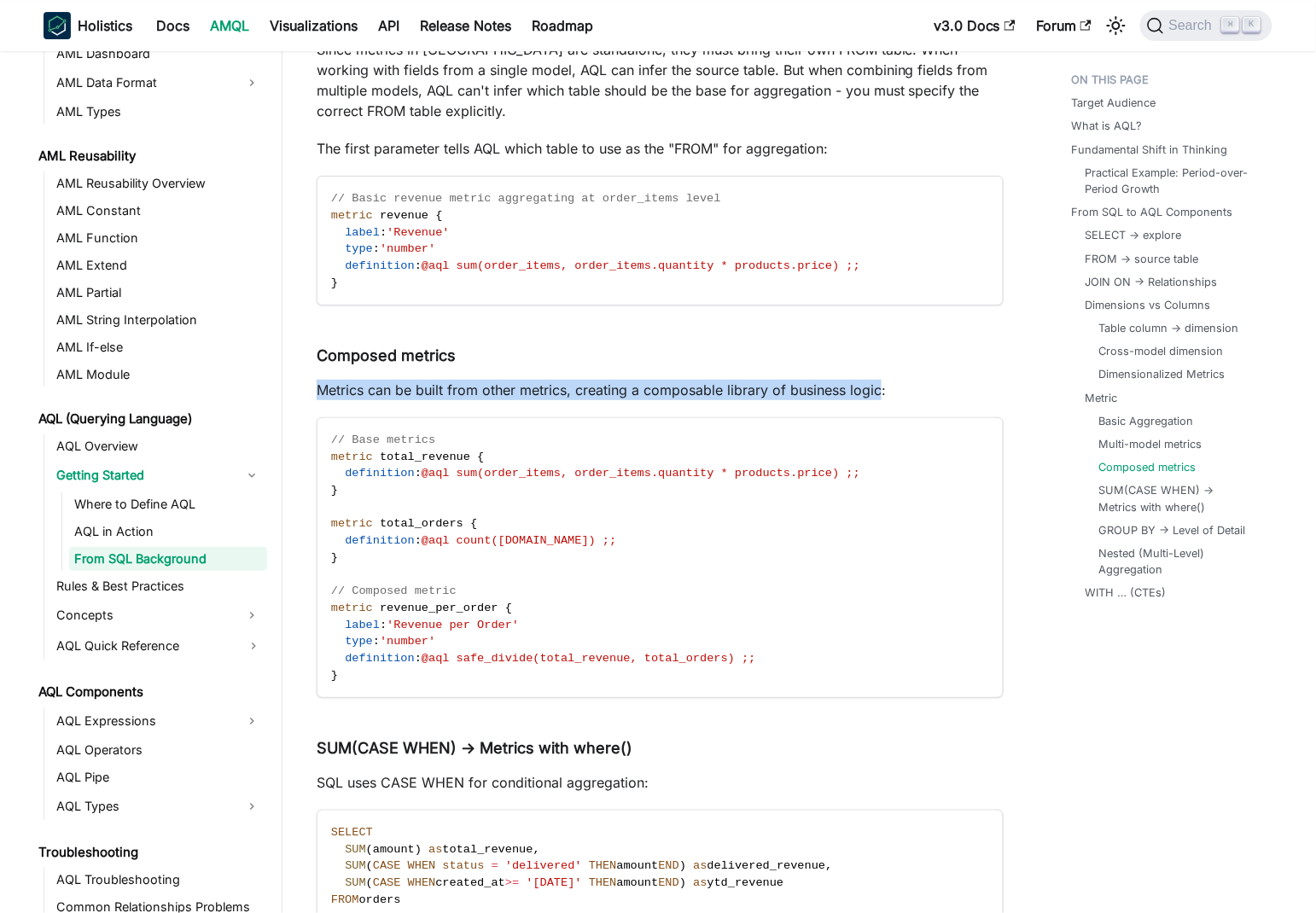
drag, startPoint x: 873, startPoint y: 368, endPoint x: 351, endPoint y: 359, distance: 522.1
click at [351, 380] on p "Metrics can be built from other metrics, creating a composable library of busin…" at bounding box center [660, 390] width 687 height 20
click at [425, 380] on p "Metrics can be built from other metrics, creating a composable library of busin…" at bounding box center [660, 390] width 687 height 20
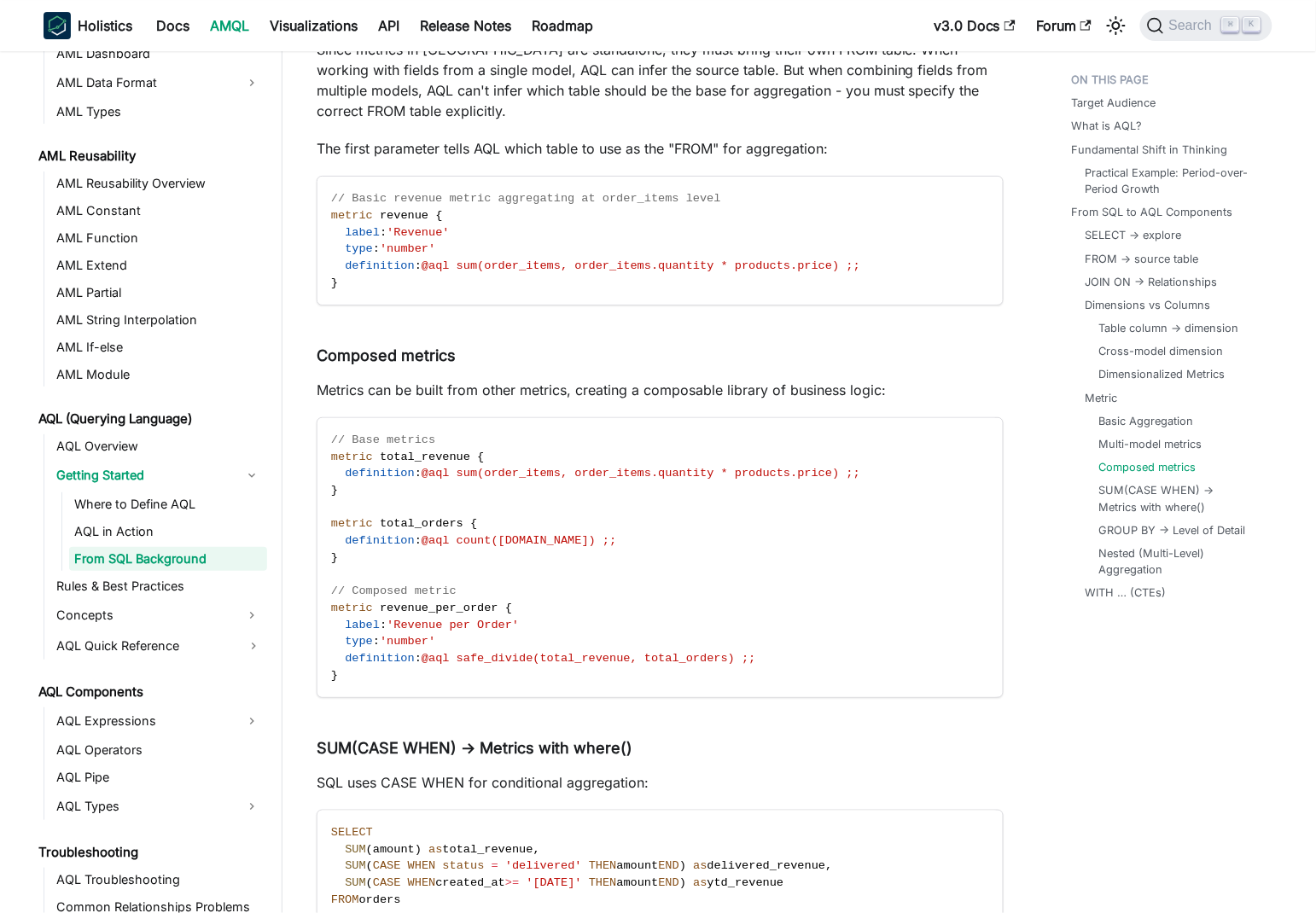
click at [322, 380] on p "Metrics can be built from other metrics, creating a composable library of busin…" at bounding box center [660, 390] width 687 height 20
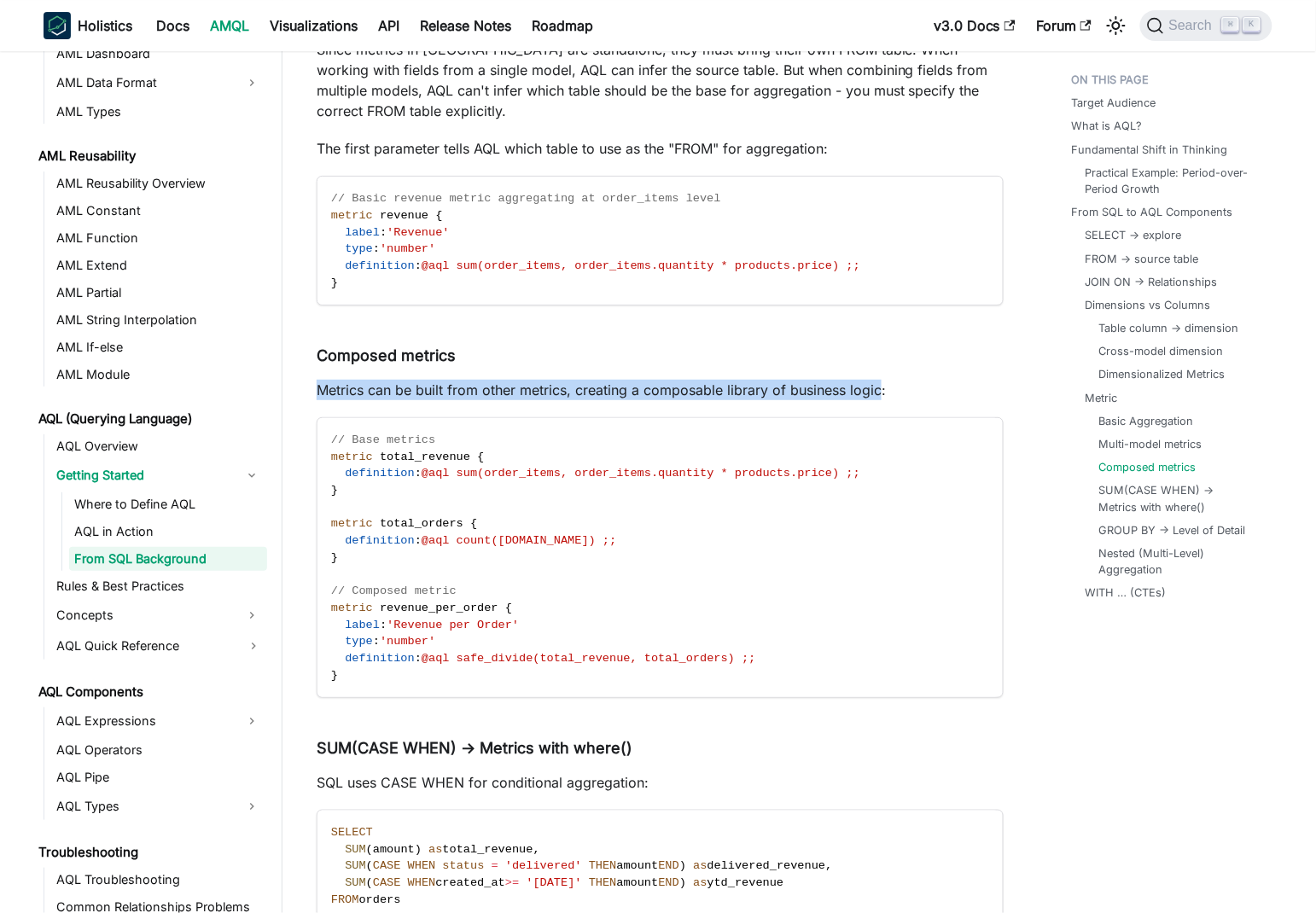
drag, startPoint x: 322, startPoint y: 369, endPoint x: 868, endPoint y: 366, distance: 546.0
click at [868, 380] on p "Metrics can be built from other metrics, creating a composable library of busin…" at bounding box center [660, 390] width 687 height 20
click at [624, 380] on p "Metrics can be built from other metrics, creating a composable library of busin…" at bounding box center [660, 390] width 687 height 20
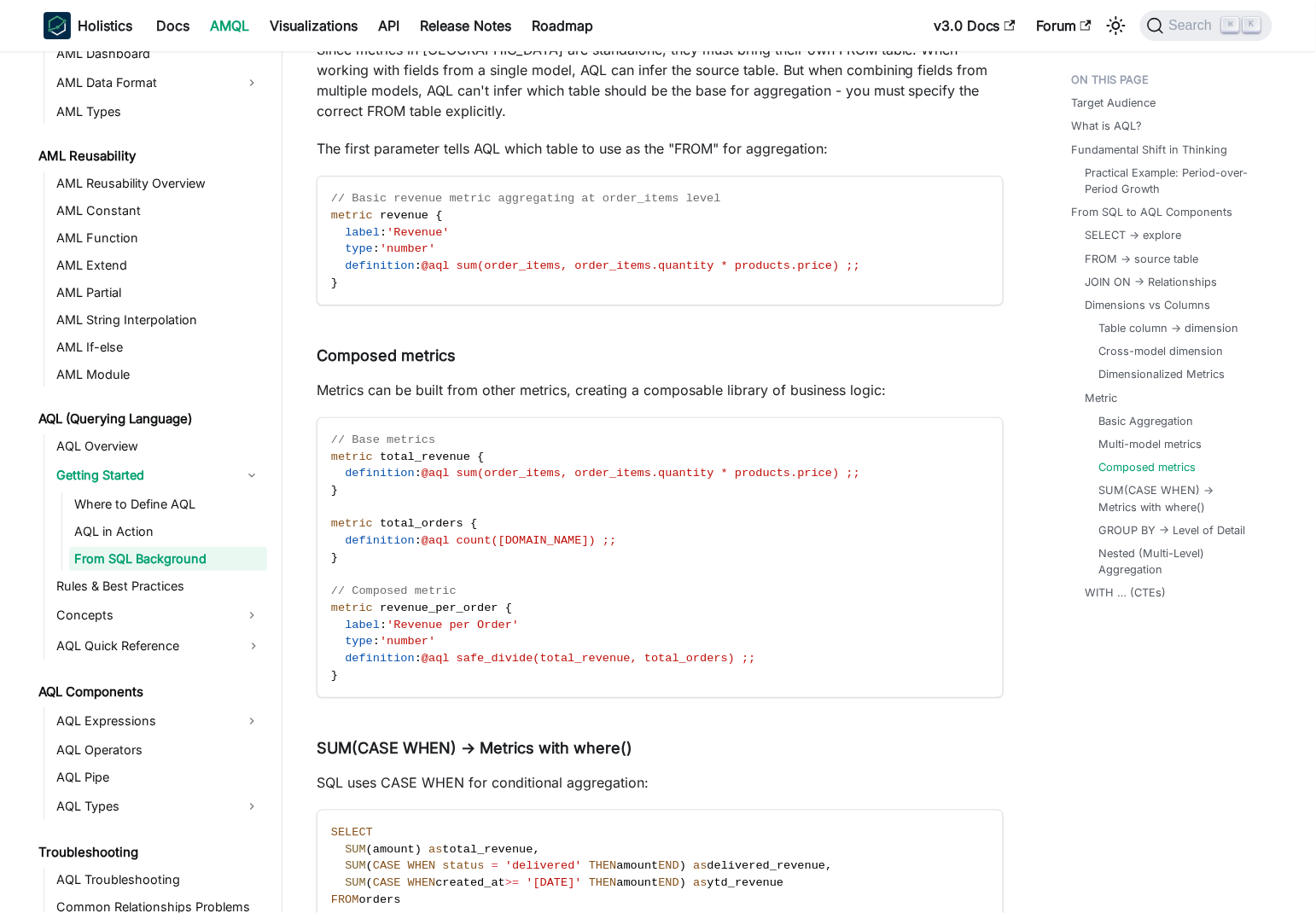
click at [511, 380] on p "Metrics can be built from other metrics, creating a composable library of busin…" at bounding box center [660, 390] width 687 height 20
drag, startPoint x: 511, startPoint y: 365, endPoint x: 869, endPoint y: 354, distance: 358.2
click at [703, 380] on p "Metrics can be built from other metrics, creating a composable library of busin…" at bounding box center [660, 390] width 687 height 20
click at [661, 380] on p "Metrics can be built from other metrics, creating a composable library of busin…" at bounding box center [660, 390] width 687 height 20
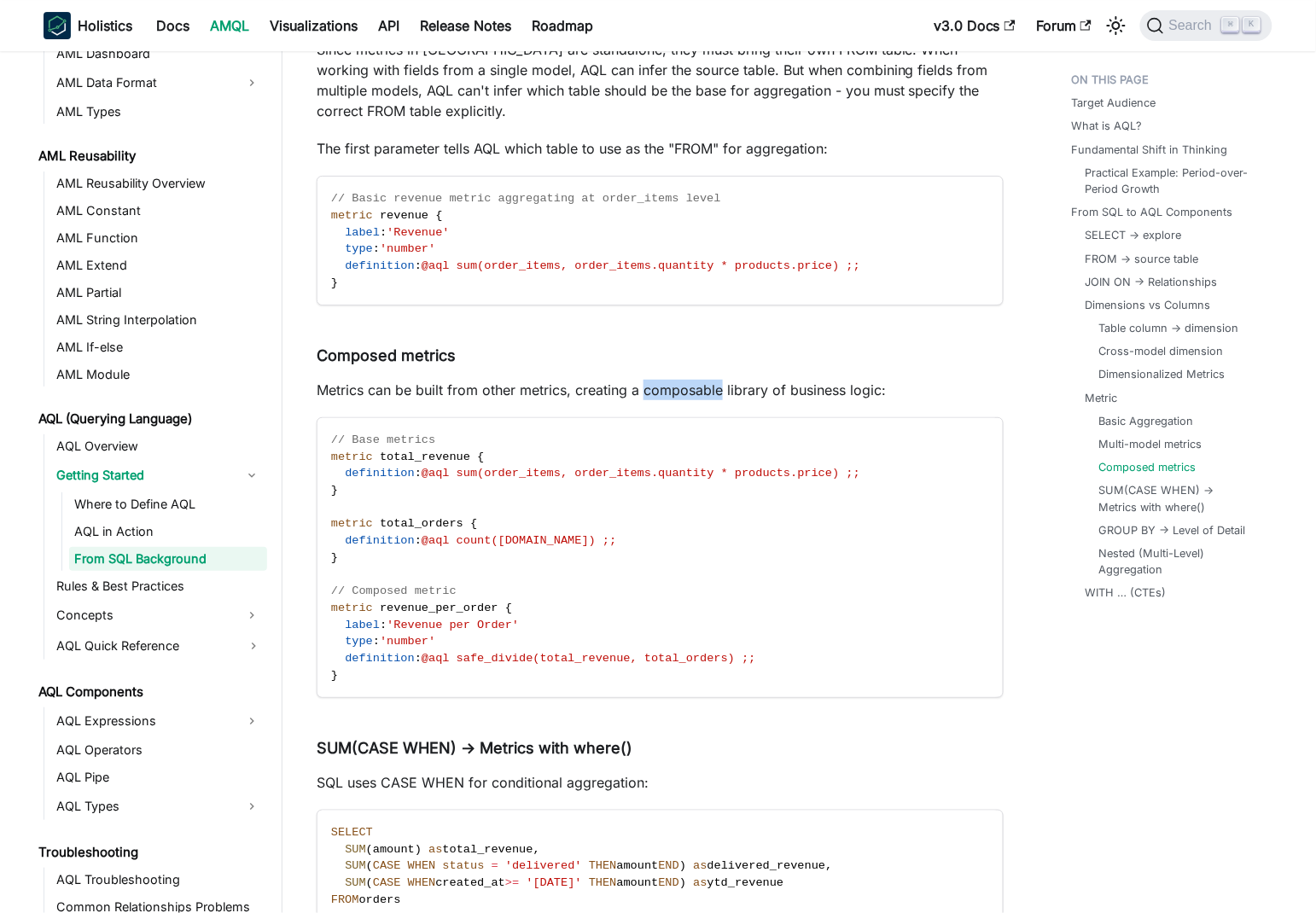
click at [661, 380] on p "Metrics can be built from other metrics, creating a composable library of busin…" at bounding box center [660, 390] width 687 height 20
click at [720, 380] on p "Metrics can be built from other metrics, creating a composable library of busin…" at bounding box center [660, 390] width 687 height 20
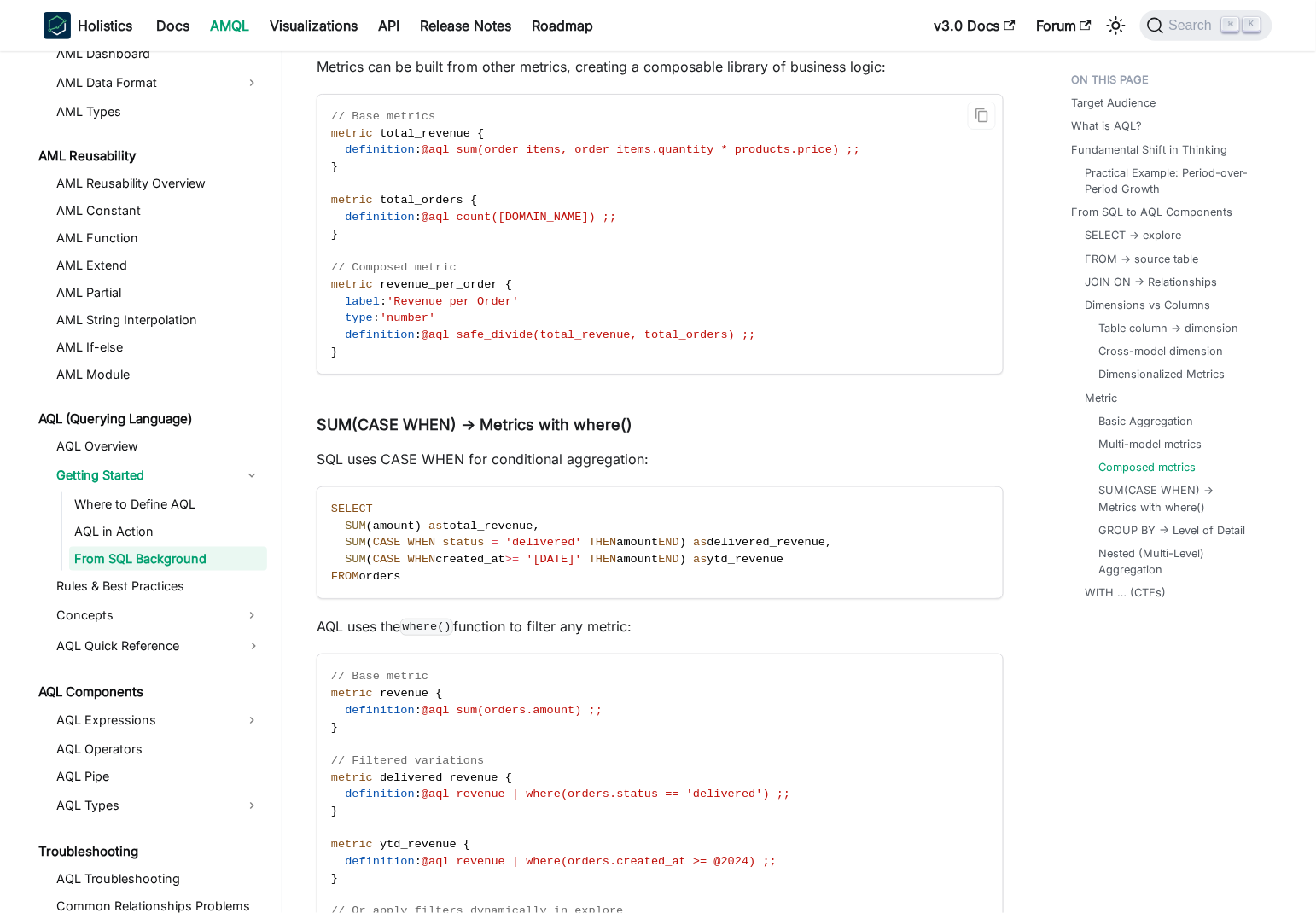
scroll to position [9297, 0]
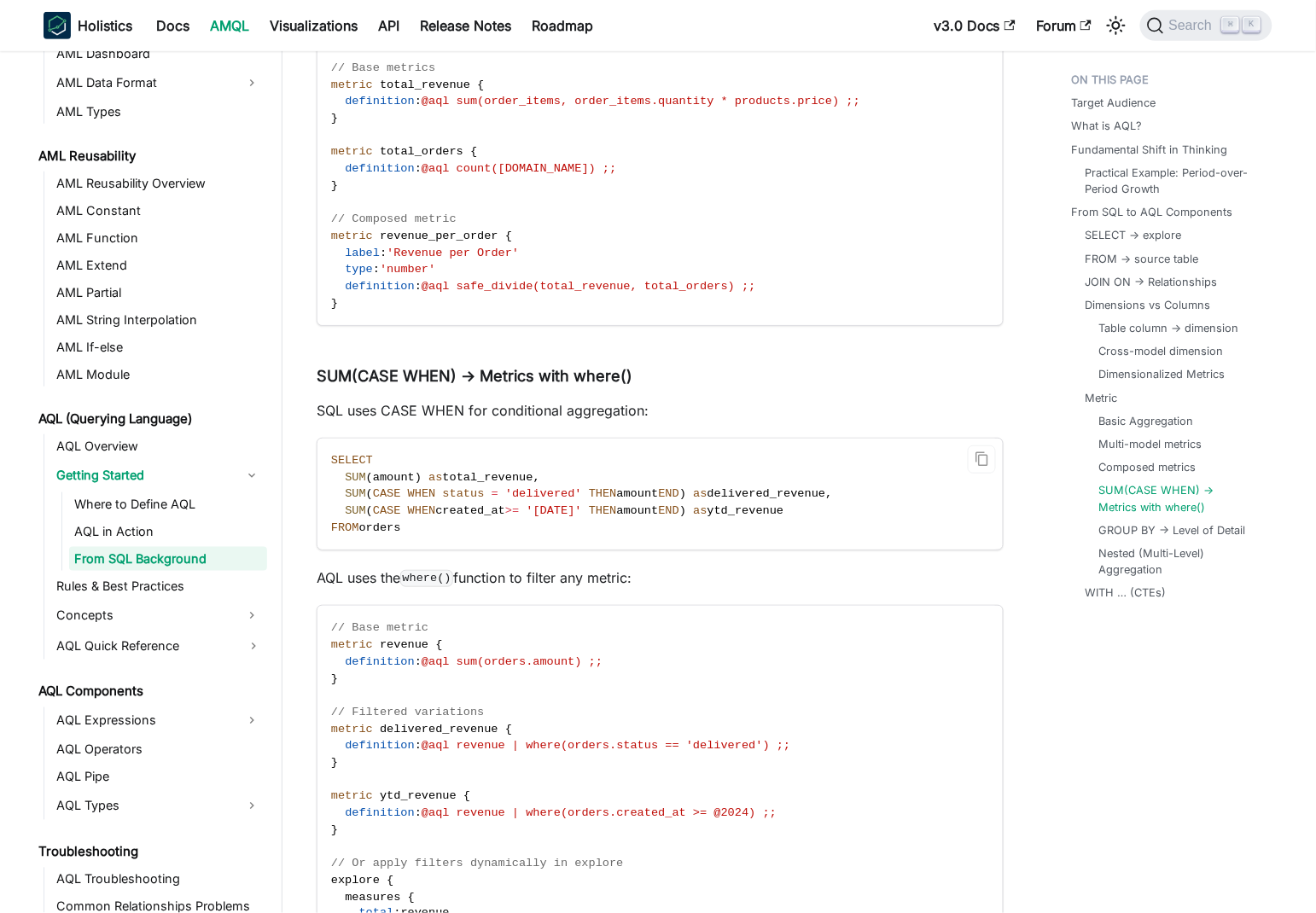
click at [528, 487] on span "'delivered'" at bounding box center [544, 493] width 77 height 13
click at [581, 487] on span "'delivered'" at bounding box center [544, 493] width 77 height 13
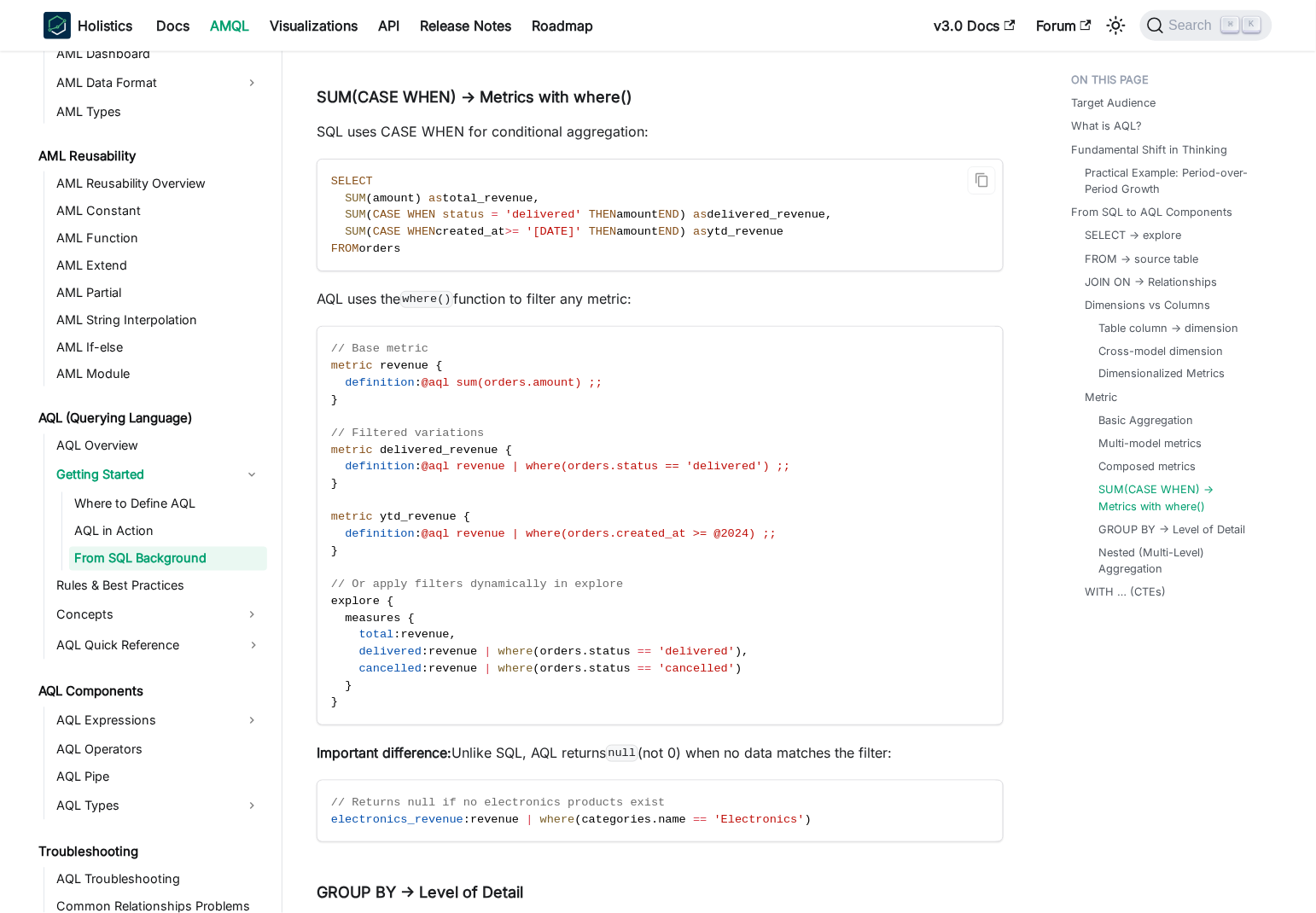
scroll to position [9577, 0]
click at [463, 459] on span "@aql revenue | where(orders.status == 'delivered') ;;" at bounding box center [605, 465] width 368 height 13
click at [518, 459] on span "@aql revenue | where(orders.status == 'delivered') ;;" at bounding box center [605, 465] width 368 height 13
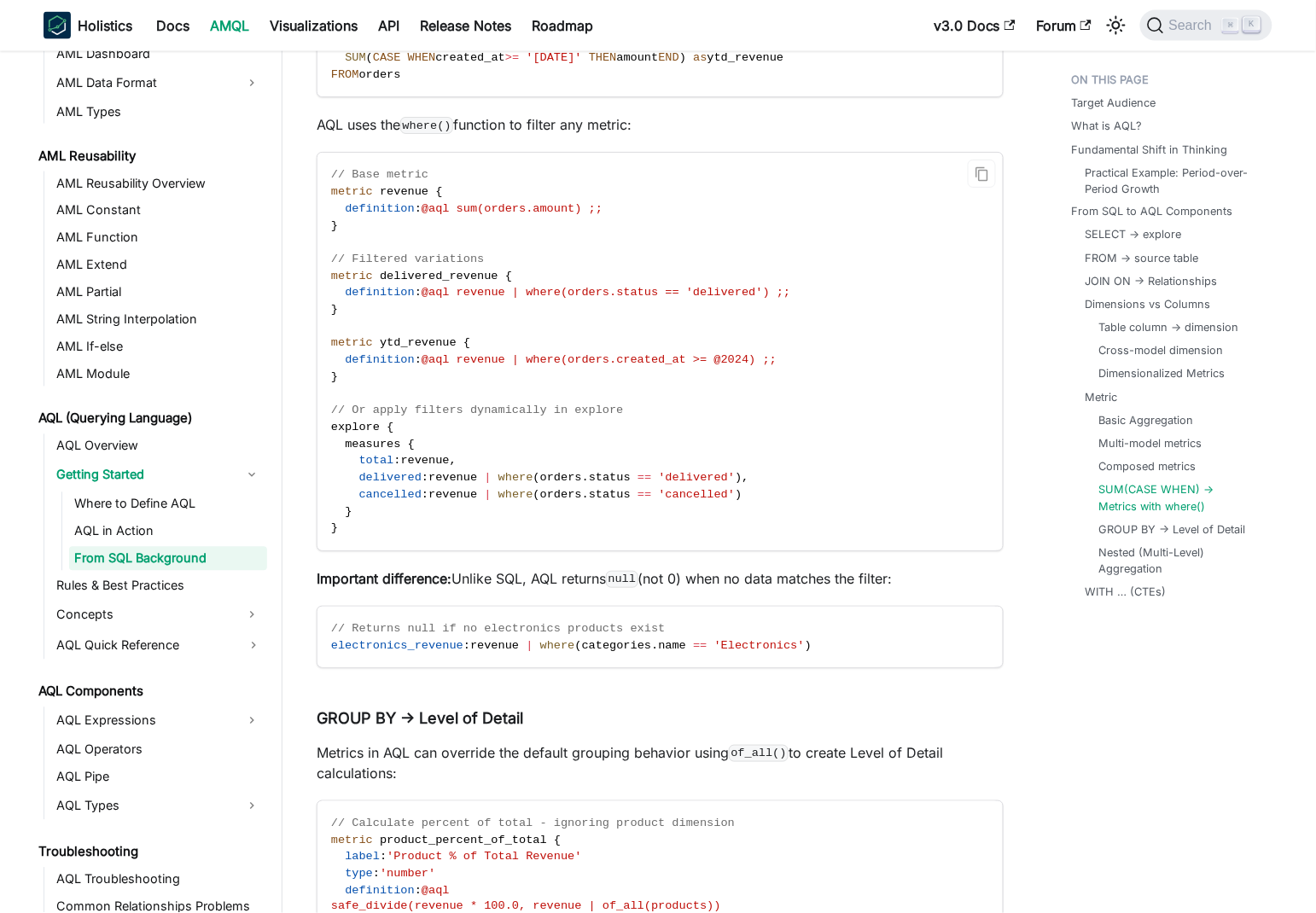
scroll to position [9764, 0]
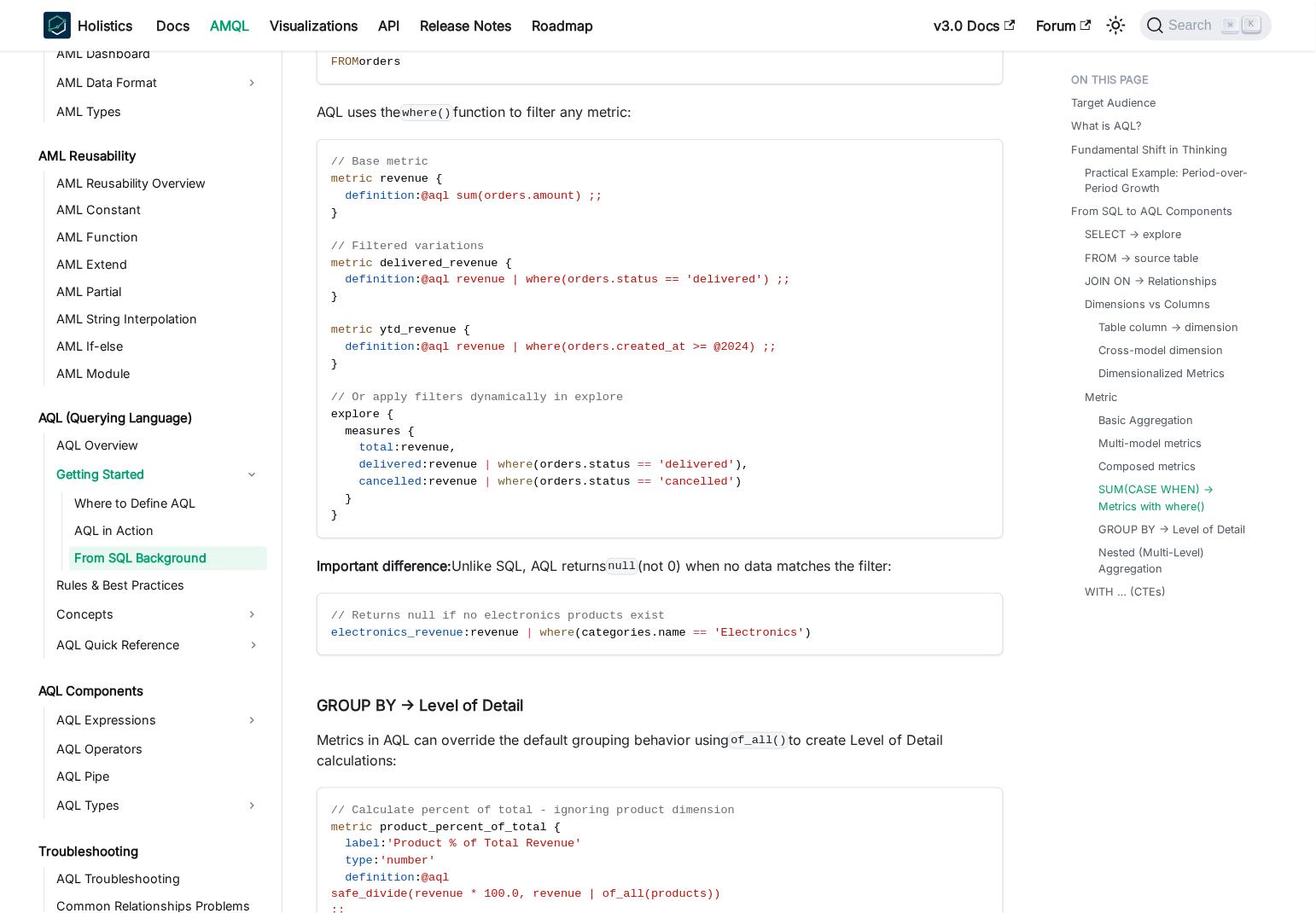
click at [478, 555] on p "Important difference: Unlike SQL, AQL returns null (not 0) when no data matches…" at bounding box center [660, 565] width 687 height 20
drag, startPoint x: 483, startPoint y: 537, endPoint x: 831, endPoint y: 543, distance: 348.1
click at [884, 555] on p "Important difference: Unlike SQL, AQL returns null (not 0) when no data matches…" at bounding box center [660, 565] width 687 height 20
click at [809, 555] on p "Important difference: Unlike SQL, AQL returns null (not 0) when no data matches…" at bounding box center [660, 565] width 687 height 20
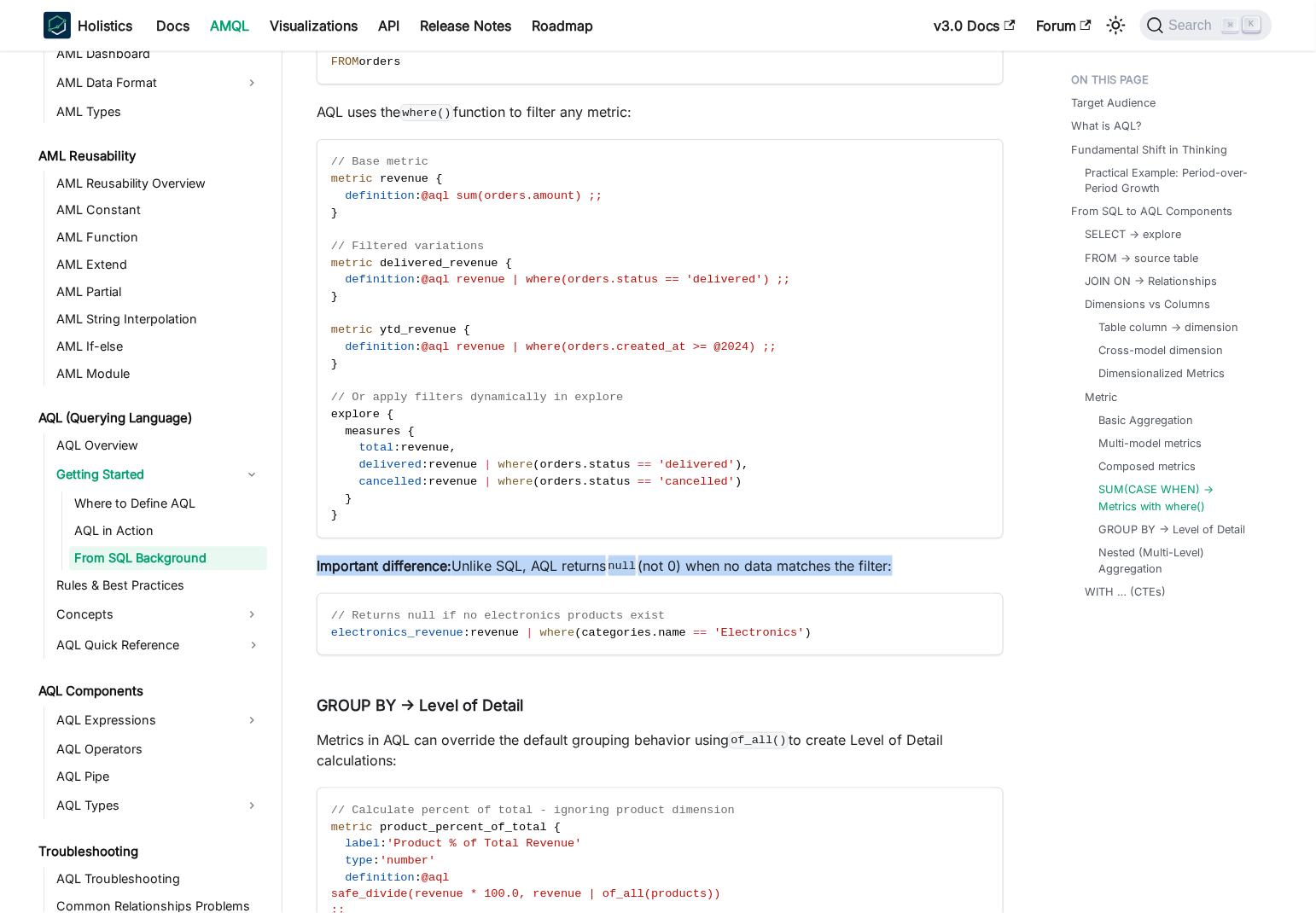
click at [809, 555] on p "Important difference: Unlike SQL, AQL returns null (not 0) when no data matches…" at bounding box center [660, 565] width 687 height 20
click at [841, 555] on p "Important difference: Unlike SQL, AQL returns null (not 0) when no data matches…" at bounding box center [660, 565] width 687 height 20
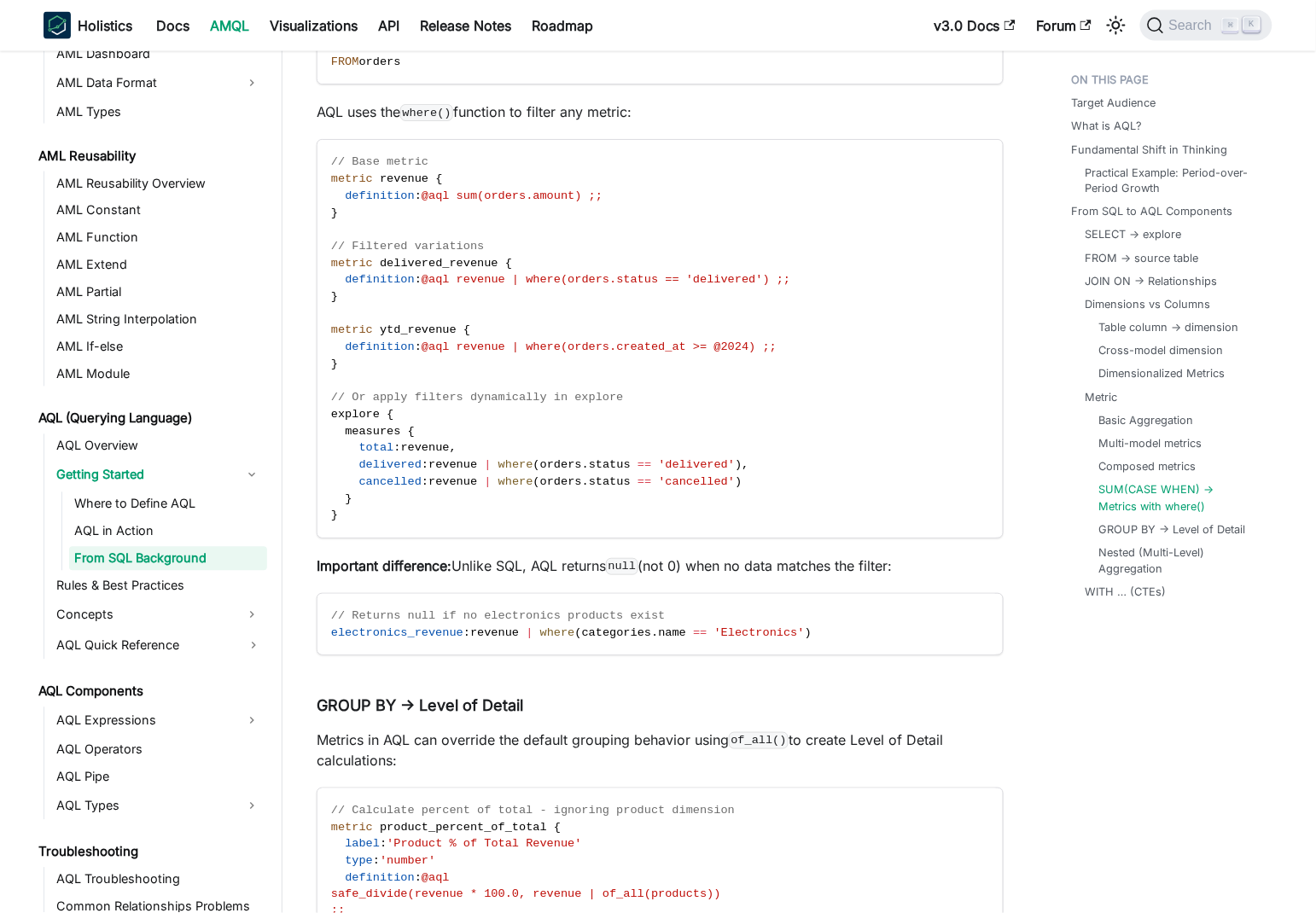
click at [541, 555] on p "Important difference: Unlike SQL, AQL returns null (not 0) when no data matches…" at bounding box center [660, 565] width 687 height 20
drag, startPoint x: 541, startPoint y: 542, endPoint x: 811, endPoint y: 541, distance: 270.0
click at [894, 555] on p "Important difference: Unlike SQL, AQL returns null (not 0) when no data matches…" at bounding box center [660, 565] width 687 height 20
click at [811, 555] on p "Important difference: Unlike SQL, AQL returns null (not 0) when no data matches…" at bounding box center [660, 565] width 687 height 20
click at [482, 555] on p "Important difference: Unlike SQL, AQL returns null (not 0) when no data matches…" at bounding box center [660, 565] width 687 height 20
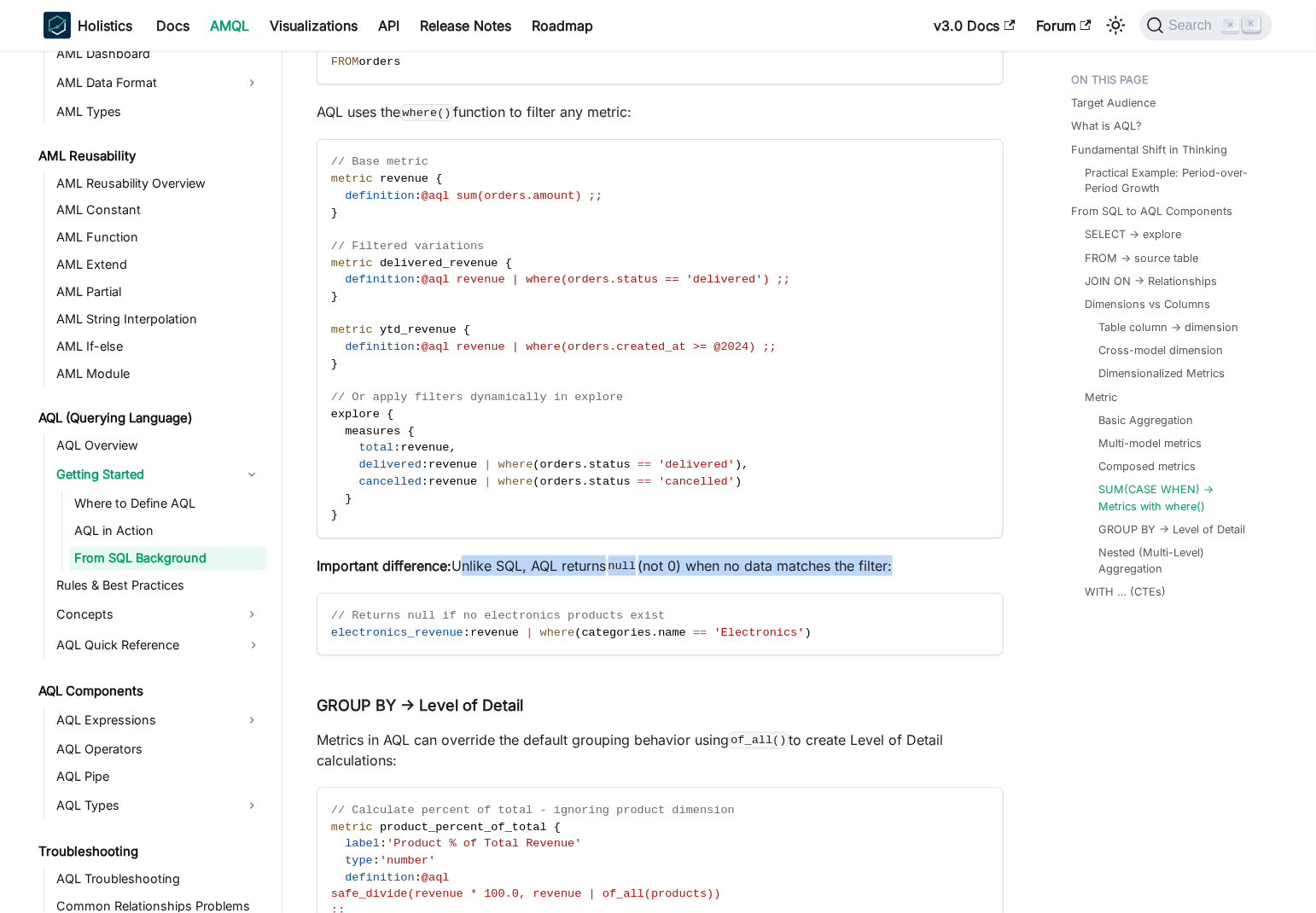
drag, startPoint x: 482, startPoint y: 540, endPoint x: 733, endPoint y: 547, distance: 251.1
click at [898, 555] on p "Important difference: Unlike SQL, AQL returns null (not 0) when no data matches…" at bounding box center [660, 565] width 687 height 20
click at [541, 555] on p "Important difference: Unlike SQL, AQL returns null (not 0) when no data matches…" at bounding box center [660, 565] width 687 height 20
drag, startPoint x: 540, startPoint y: 543, endPoint x: 926, endPoint y: 544, distance: 386.0
click at [926, 555] on p "Important difference: Unlike SQL, AQL returns null (not 0) when no data matches…" at bounding box center [660, 565] width 687 height 20
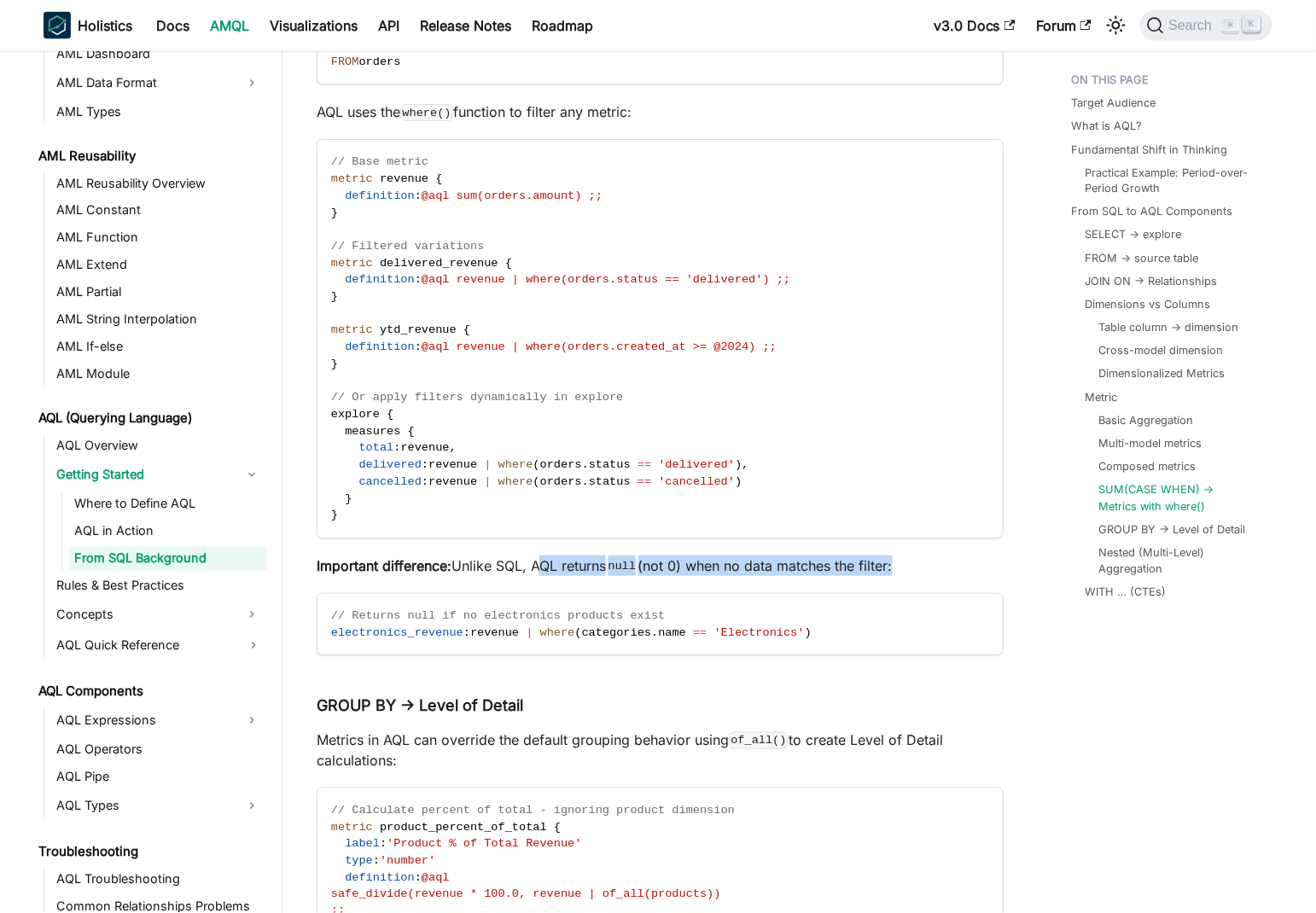
click at [897, 555] on p "Important difference: Unlike SQL, AQL returns null (not 0) when no data matches…" at bounding box center [660, 565] width 687 height 20
drag, startPoint x: 897, startPoint y: 544, endPoint x: 540, endPoint y: 537, distance: 357.1
click at [540, 555] on p "Important difference: Unlike SQL, AQL returns null (not 0) when no data matches…" at bounding box center [660, 565] width 687 height 20
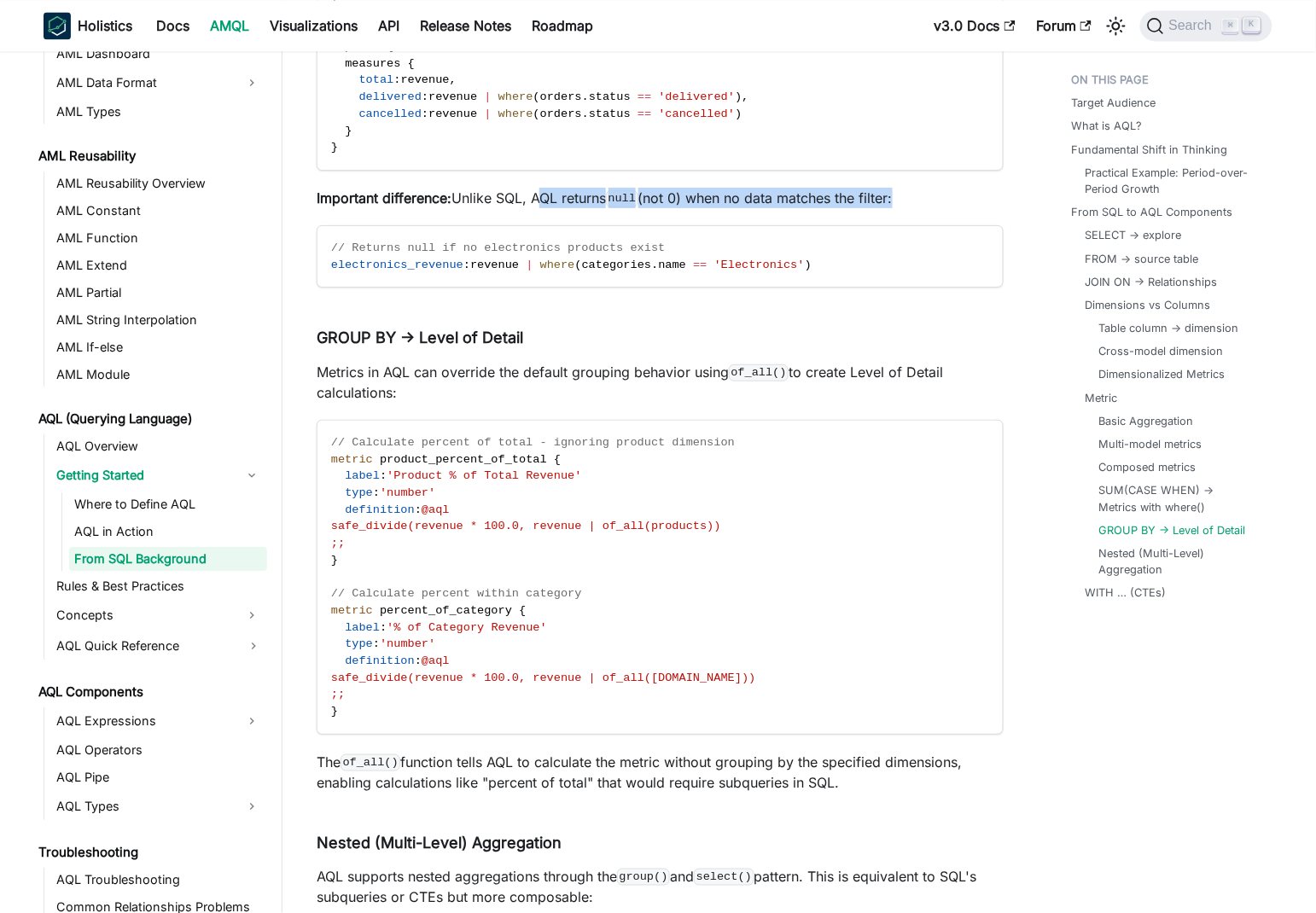
scroll to position [10135, 0]
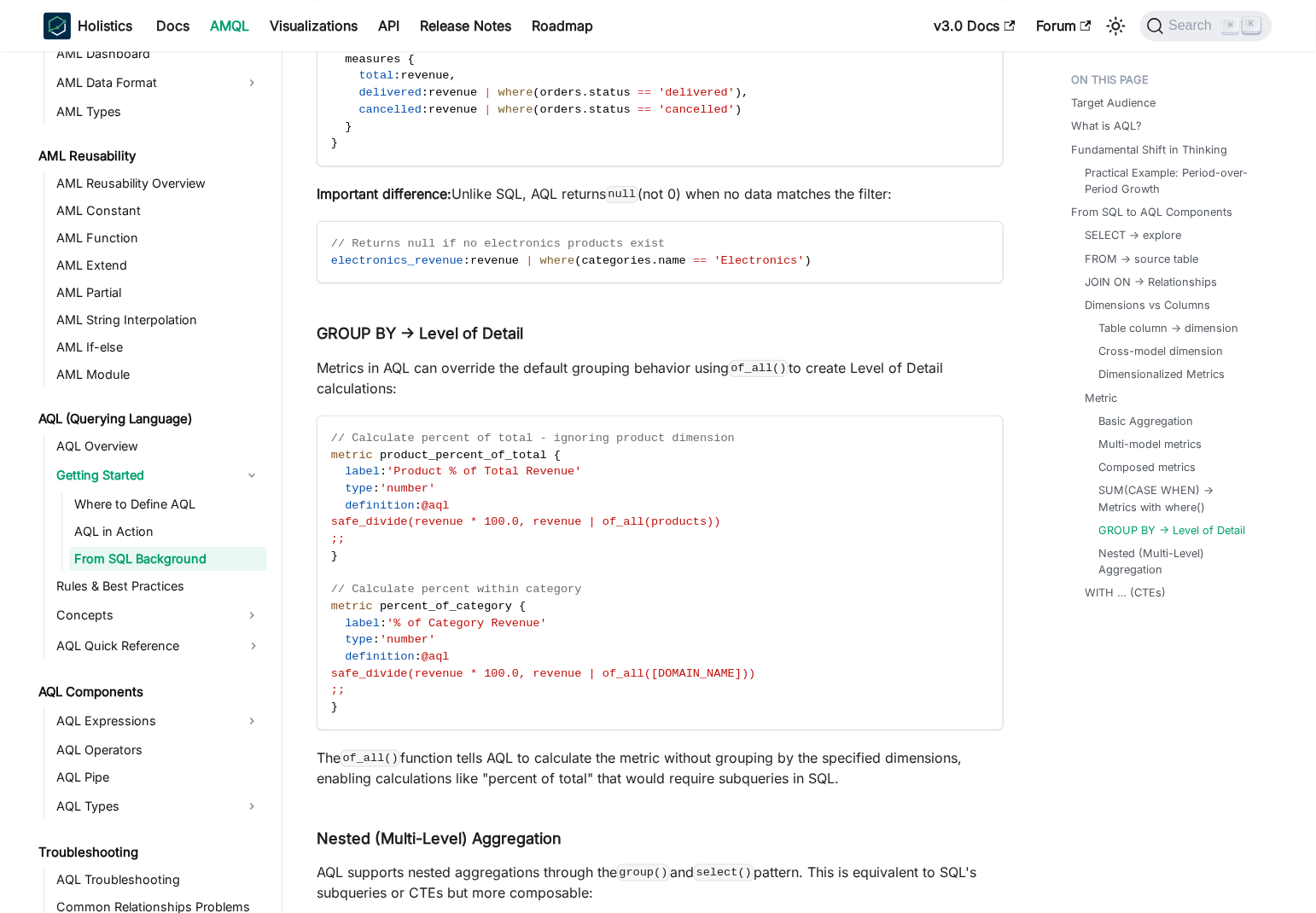
click at [533, 464] on code "// Calculate percent of total - ignoring product dimension metric product_perce…" at bounding box center [659, 572] width 683 height 313
click at [425, 358] on p "Metrics in AQL can override the default grouping behavior using of_all() to cre…" at bounding box center [660, 378] width 687 height 41
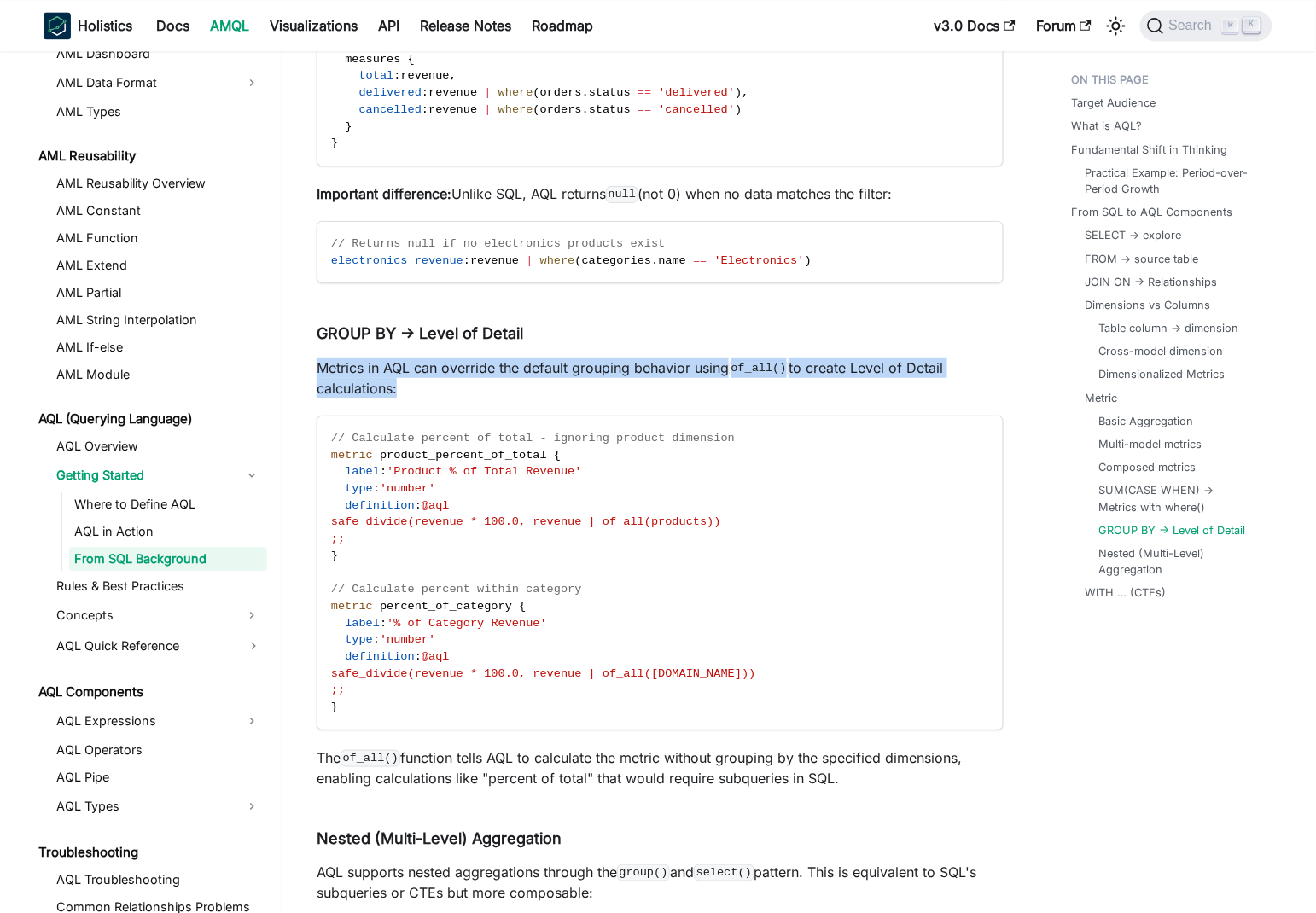
click at [425, 358] on p "Metrics in AQL can override the default grouping behavior using of_all() to cre…" at bounding box center [660, 378] width 687 height 41
click at [571, 358] on p "Metrics in AQL can override the default grouping behavior using of_all() to cre…" at bounding box center [660, 378] width 687 height 41
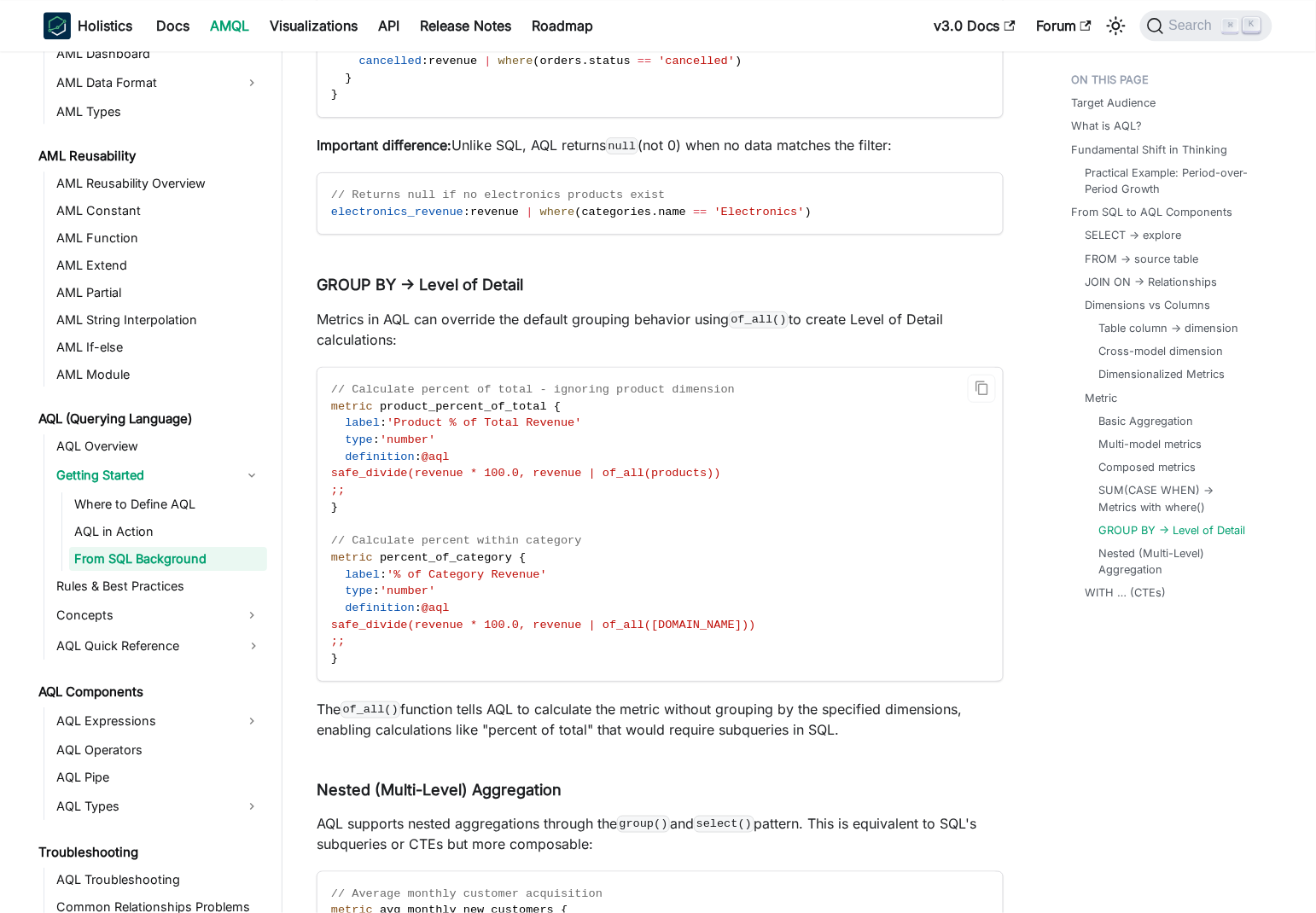
scroll to position [10229, 0]
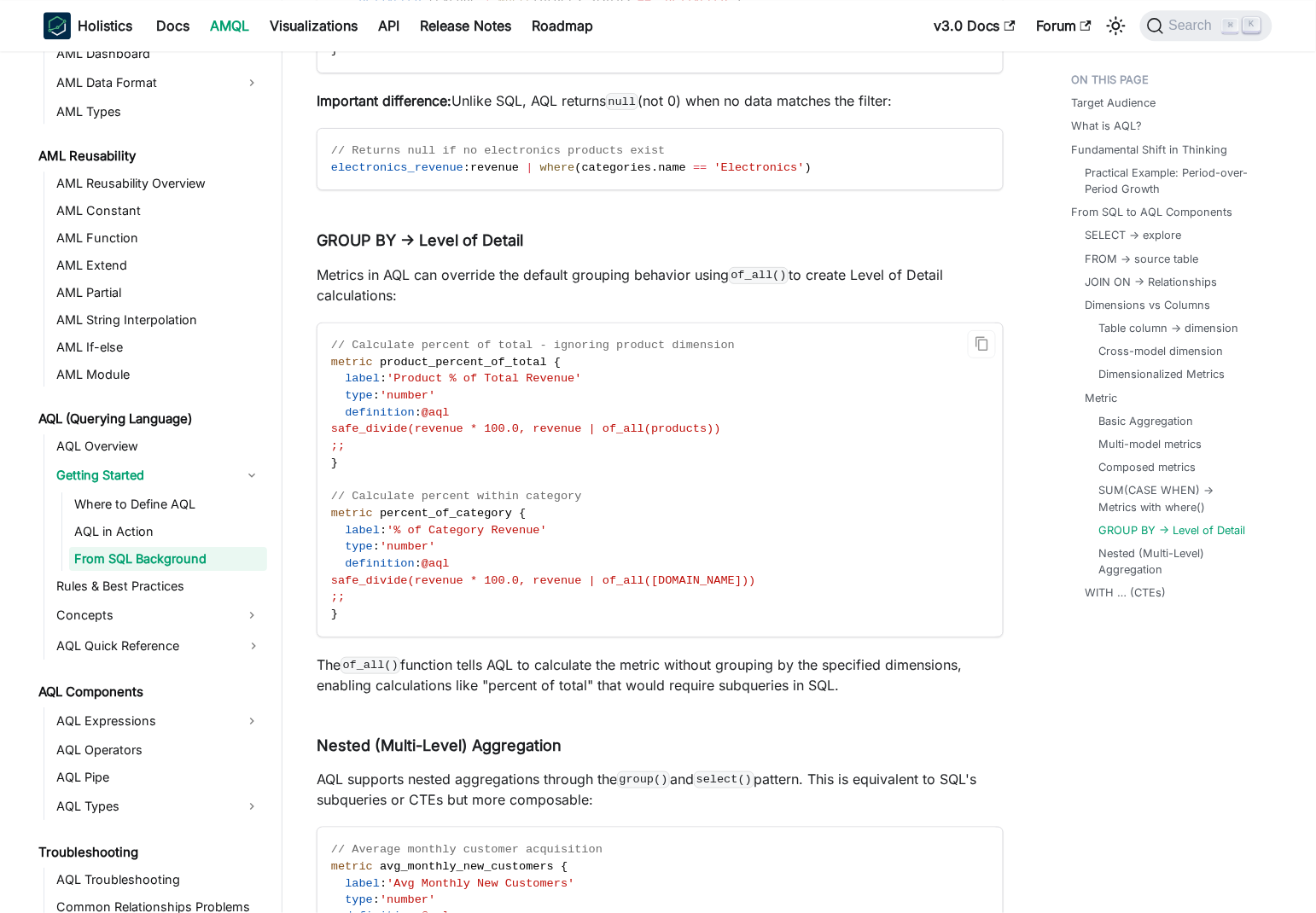
click at [618, 443] on code "// Calculate percent of total - ignoring product dimension metric product_perce…" at bounding box center [659, 479] width 683 height 313
click at [824, 265] on p "Metrics in AQL can override the default grouping behavior using of_all() to cre…" at bounding box center [660, 285] width 687 height 41
drag, startPoint x: 824, startPoint y: 248, endPoint x: 957, endPoint y: 254, distance: 133.1
click at [957, 265] on p "Metrics in AQL can override the default grouping behavior using of_all() to cre…" at bounding box center [660, 285] width 687 height 41
click at [358, 280] on p "Metrics in AQL can override the default grouping behavior using of_all() to cre…" at bounding box center [660, 285] width 687 height 41
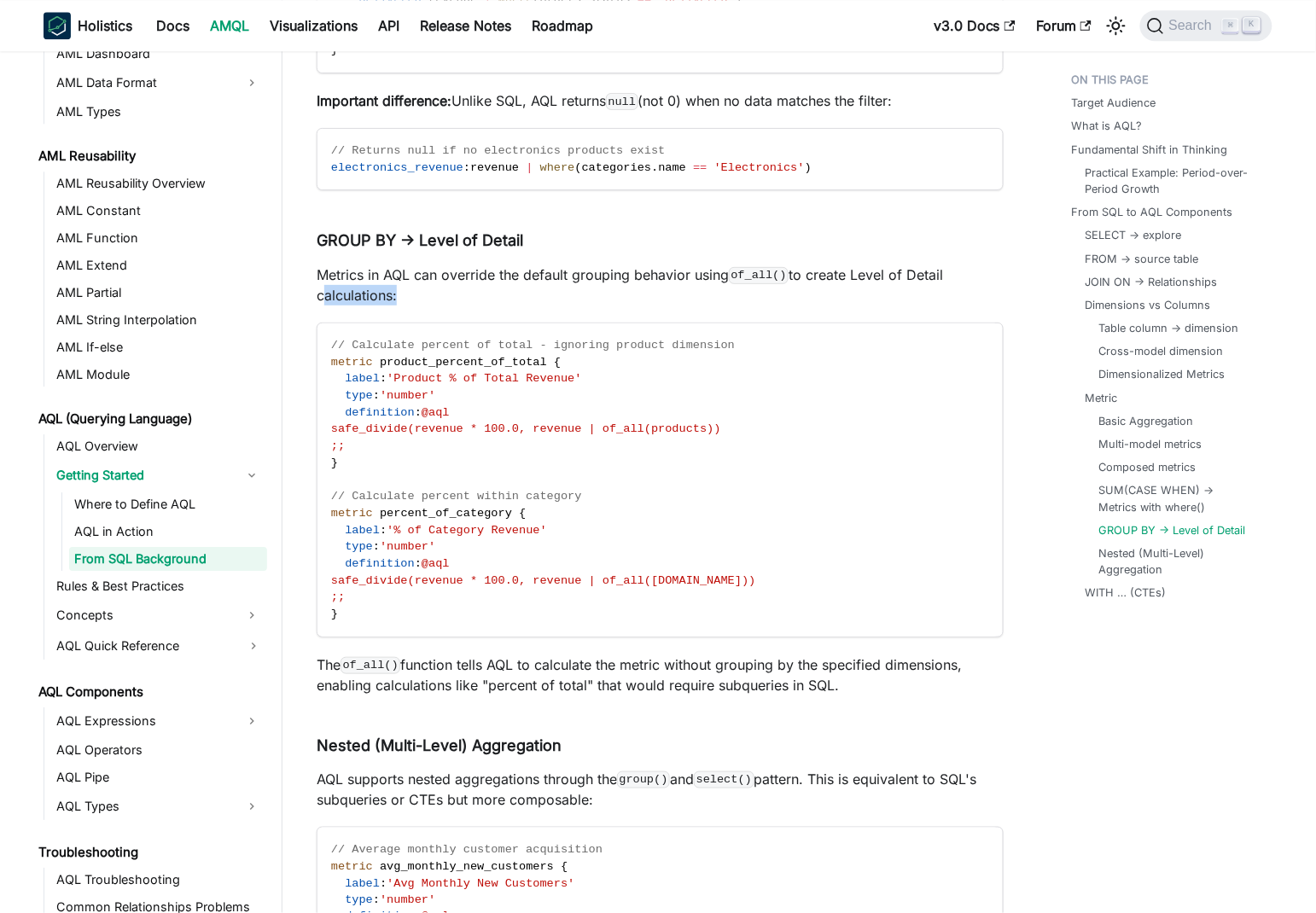
click at [358, 280] on p "Metrics in AQL can override the default grouping behavior using of_all() to cre…" at bounding box center [660, 285] width 687 height 41
click at [601, 265] on p "Metrics in AQL can override the default grouping behavior using of_all() to cre…" at bounding box center [660, 285] width 687 height 41
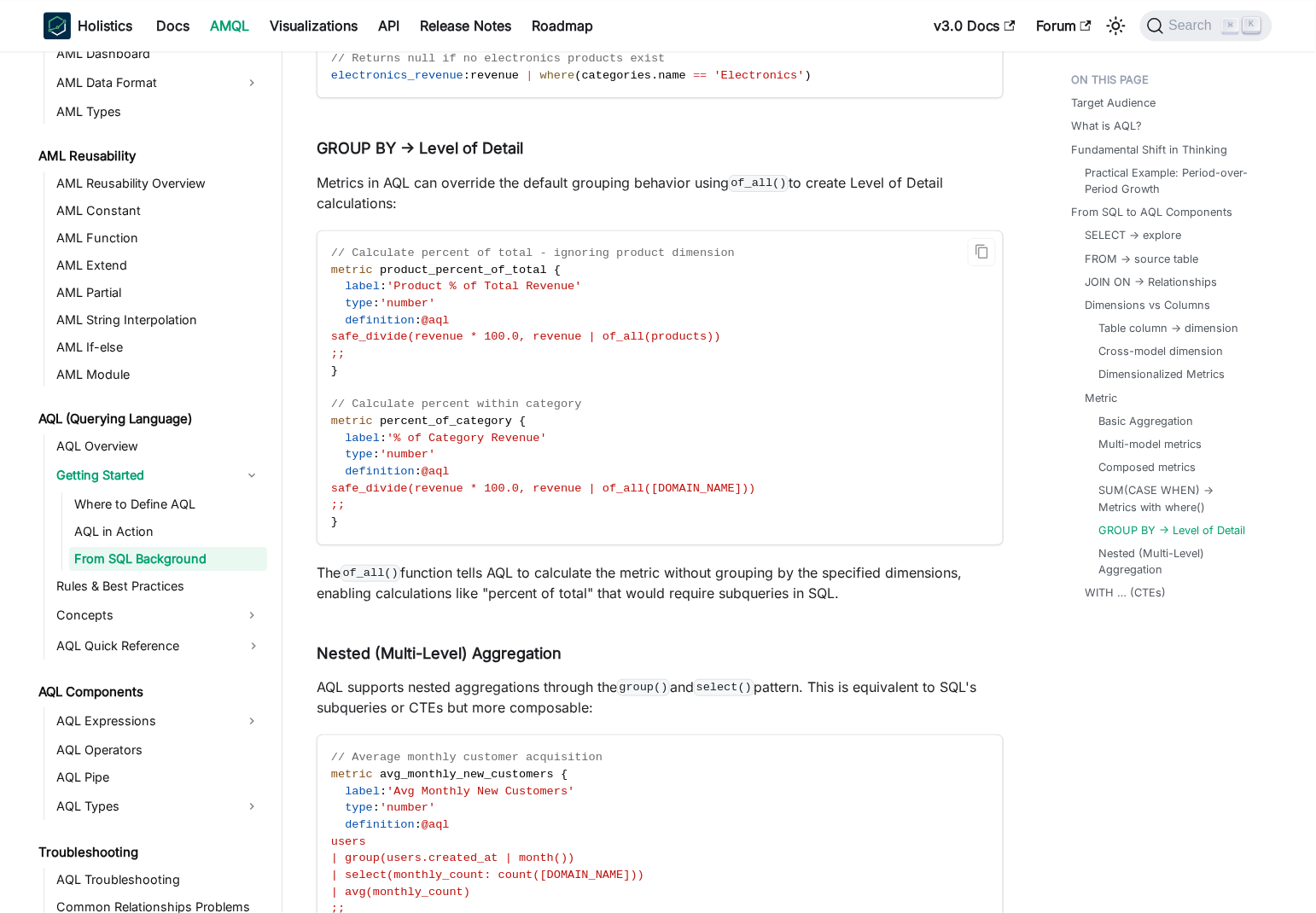
scroll to position [10322, 0]
click at [597, 329] on span "safe_divide(revenue * 100.0, revenue | of_all(products))" at bounding box center [525, 335] width 390 height 13
click at [611, 329] on span "safe_divide(revenue * 100.0, revenue | of_all(products))" at bounding box center [525, 335] width 390 height 13
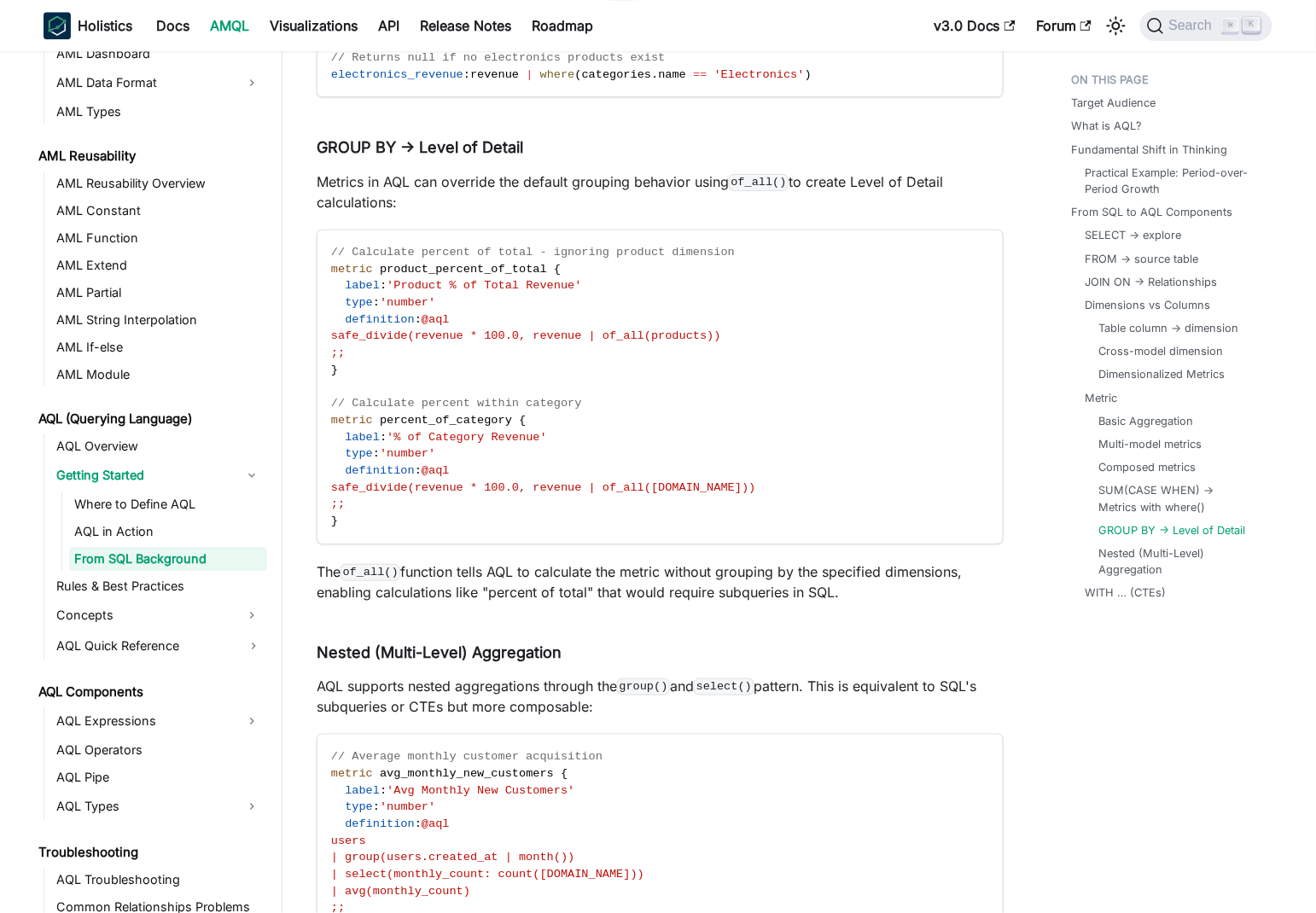
click at [426, 562] on p "The of_all() function tells AQL to calculate the metric without grouping by the…" at bounding box center [660, 582] width 687 height 41
drag, startPoint x: 426, startPoint y: 544, endPoint x: 637, endPoint y: 541, distance: 211.0
click at [606, 562] on p "The of_all() function tells AQL to calculate the metric without grouping by the…" at bounding box center [660, 582] width 687 height 41
drag, startPoint x: 774, startPoint y: 554, endPoint x: 841, endPoint y: 562, distance: 67.5
click at [788, 562] on p "The of_all() function tells AQL to calculate the metric without grouping by the…" at bounding box center [660, 582] width 687 height 41
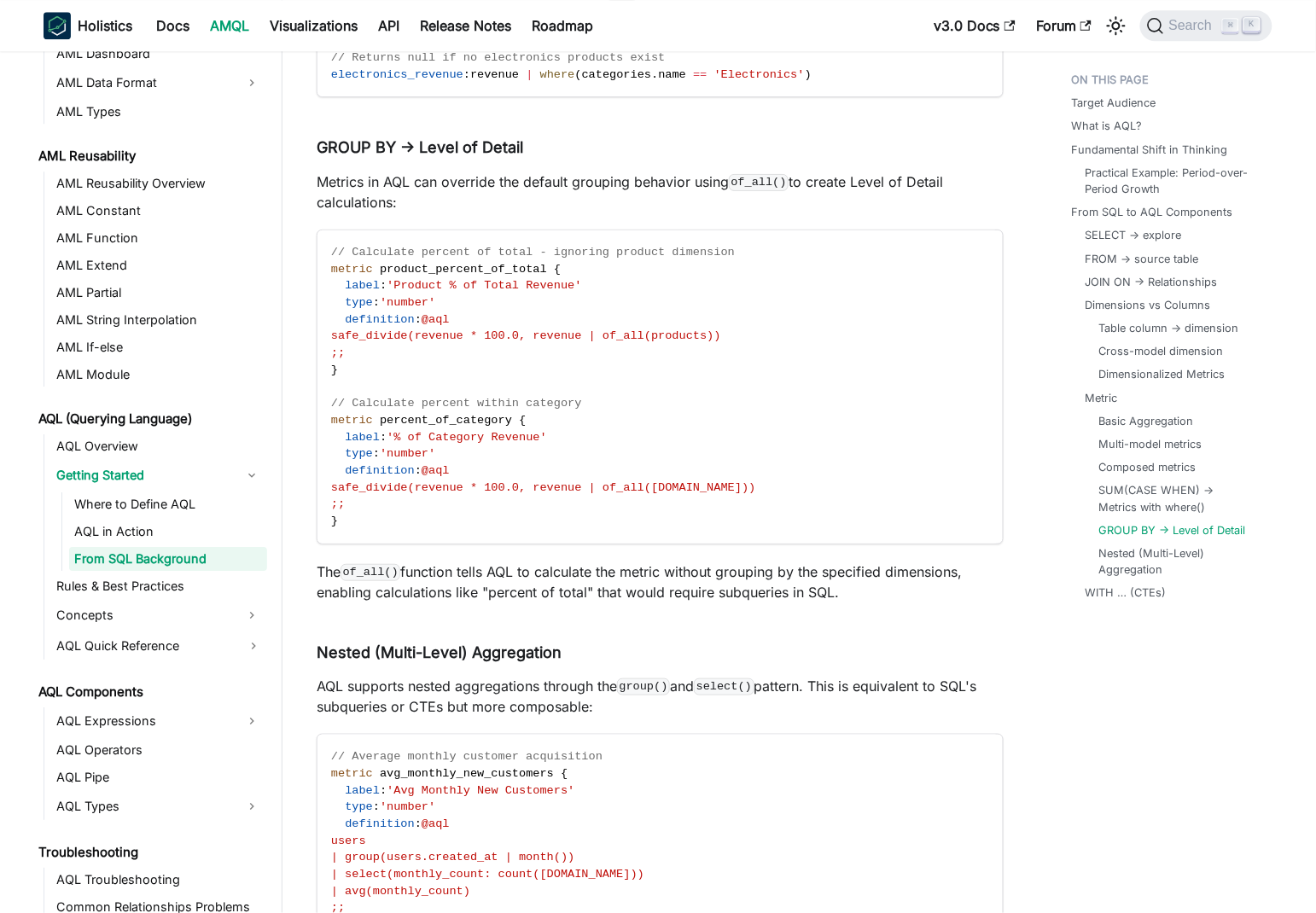
drag, startPoint x: 843, startPoint y: 562, endPoint x: 816, endPoint y: 558, distance: 27.3
click at [836, 562] on p "The of_all() function tells AQL to calculate the metric without grouping by the…" at bounding box center [660, 582] width 687 height 41
click at [434, 562] on p "The of_all() function tells AQL to calculate the metric without grouping by the…" at bounding box center [660, 582] width 687 height 41
drag, startPoint x: 434, startPoint y: 542, endPoint x: 969, endPoint y: 542, distance: 535.0
click at [969, 562] on p "The of_all() function tells AQL to calculate the metric without grouping by the…" at bounding box center [660, 582] width 687 height 41
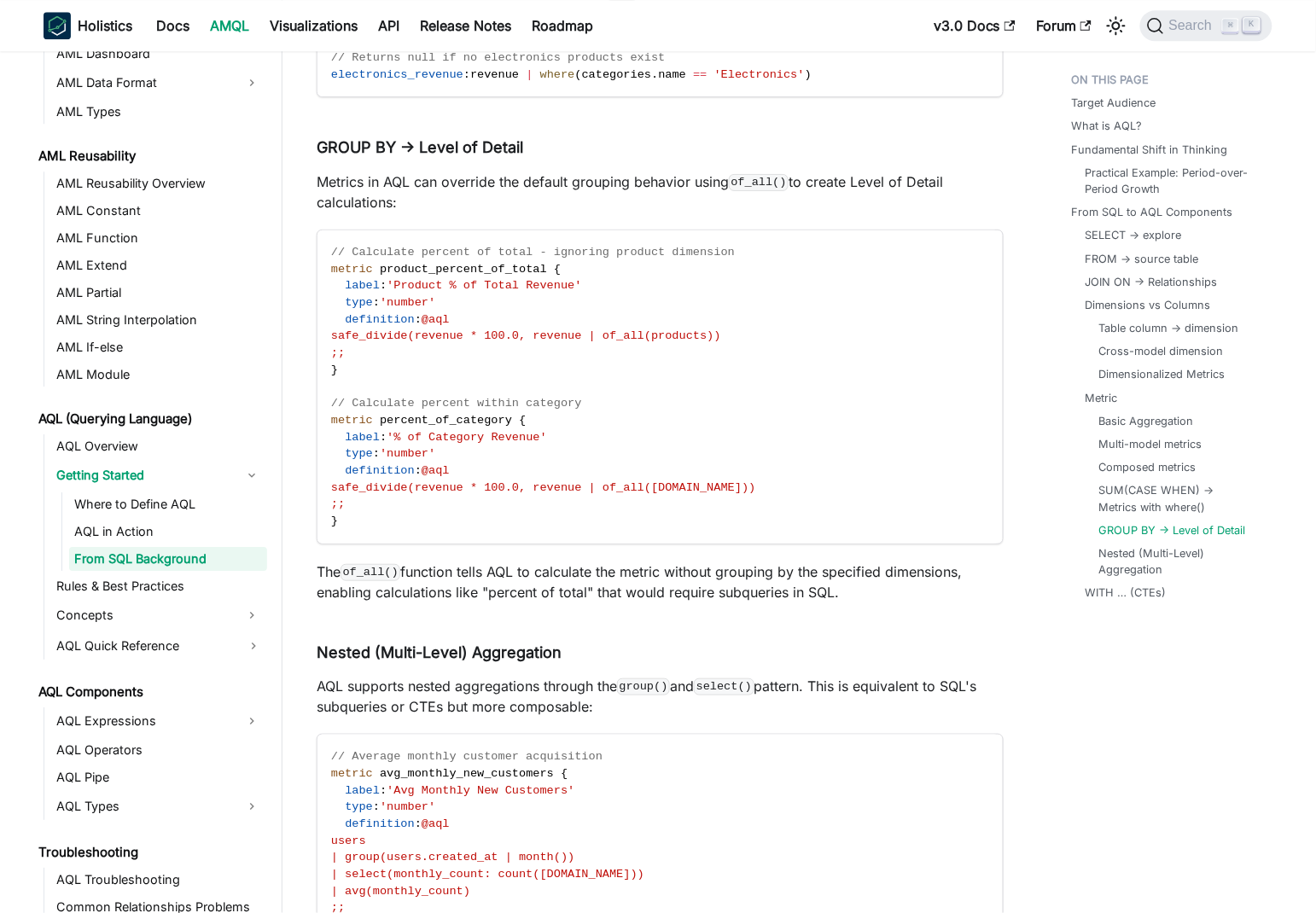
click at [332, 564] on p "The of_all() function tells AQL to calculate the metric without grouping by the…" at bounding box center [660, 582] width 687 height 41
drag, startPoint x: 332, startPoint y: 564, endPoint x: 840, endPoint y: 558, distance: 508.0
click at [840, 562] on p "The of_all() function tells AQL to calculate the metric without grouping by the…" at bounding box center [660, 582] width 687 height 41
drag, startPoint x: 772, startPoint y: 571, endPoint x: 813, endPoint y: 571, distance: 41.0
click at [772, 572] on p "The of_all() function tells AQL to calculate the metric without grouping by the…" at bounding box center [660, 582] width 687 height 41
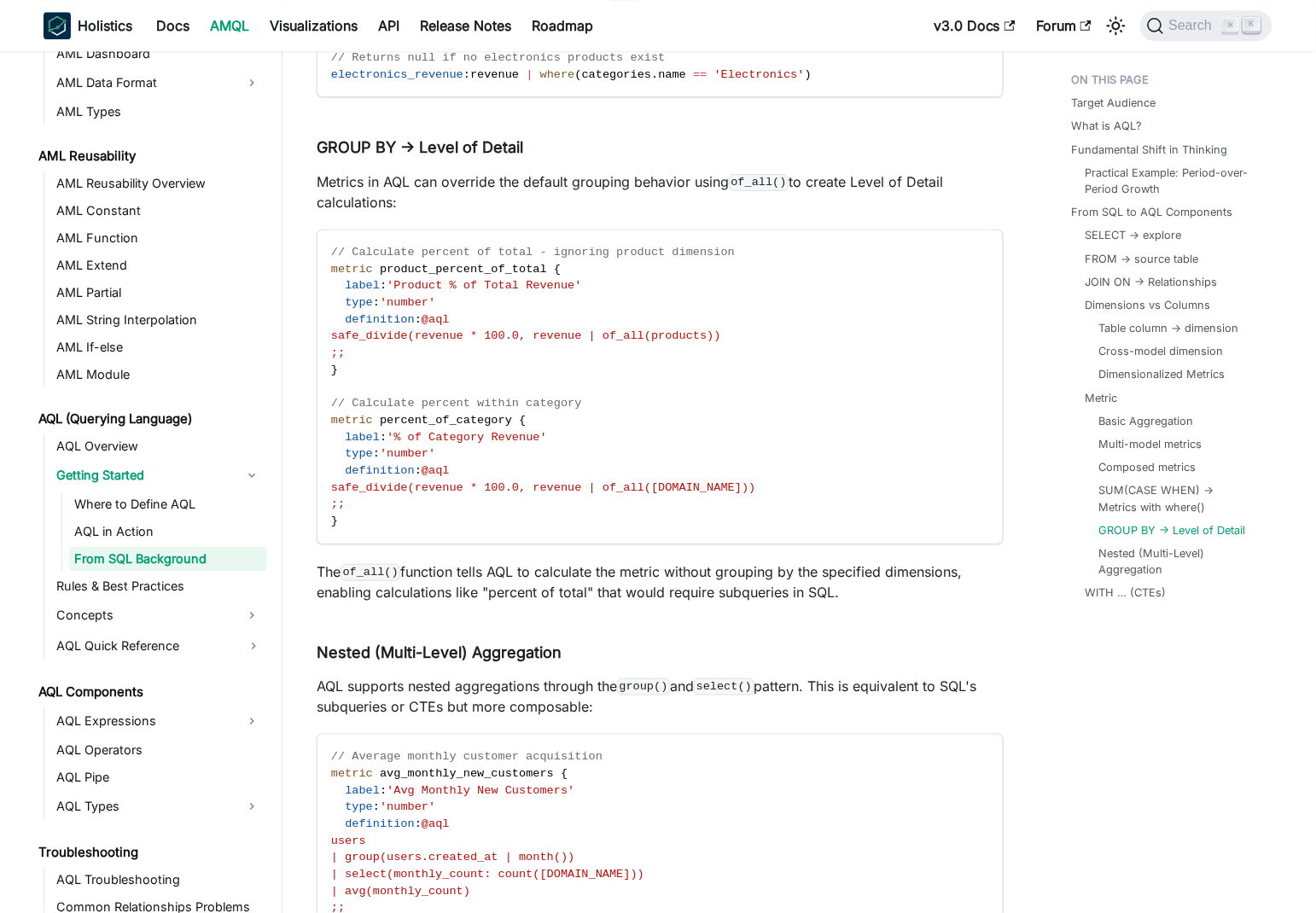
click at [814, 571] on p "The of_all() function tells AQL to calculate the metric without grouping by the…" at bounding box center [660, 582] width 687 height 41
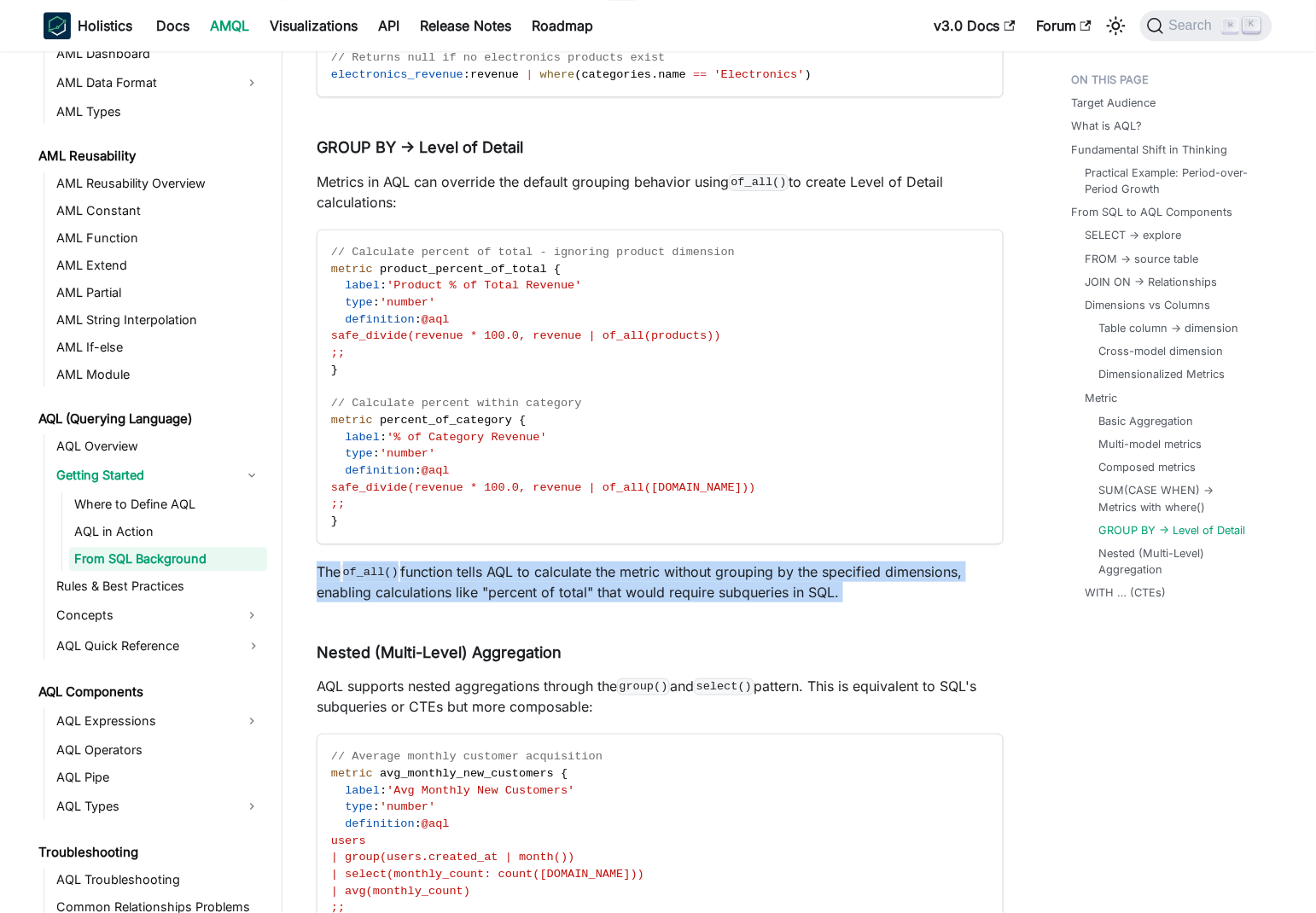
click at [814, 571] on p "The of_all() function tells AQL to calculate the metric without grouping by the…" at bounding box center [660, 582] width 687 height 41
click at [721, 570] on p "The of_all() function tells AQL to calculate the metric without grouping by the…" at bounding box center [660, 582] width 687 height 41
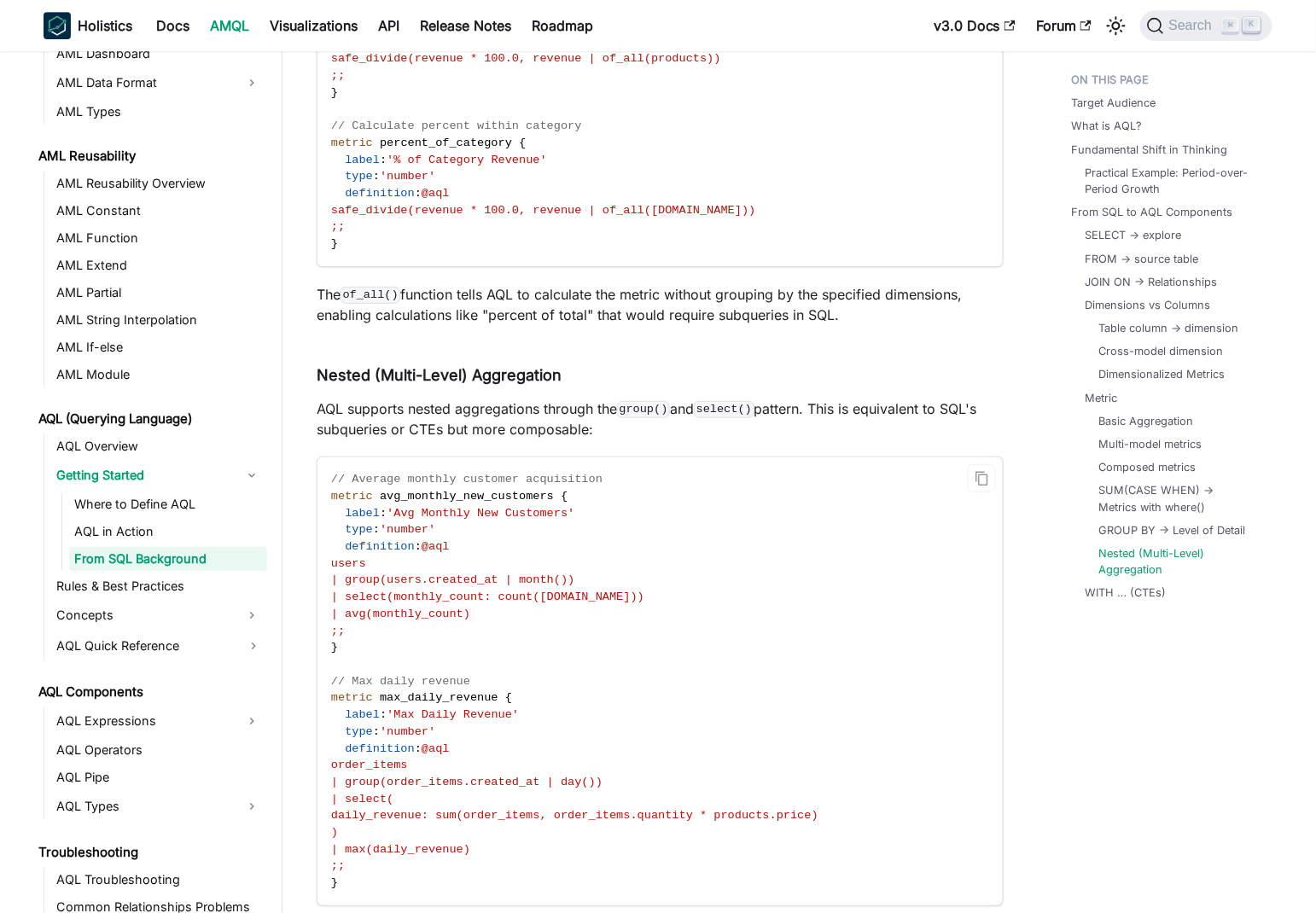
scroll to position [10602, 0]
click at [316, 396] on p "AQL supports nested aggregations through the group() and select() pattern. This…" at bounding box center [660, 417] width 687 height 41
drag, startPoint x: 316, startPoint y: 381, endPoint x: 616, endPoint y: 374, distance: 300.1
click at [616, 396] on p "AQL supports nested aggregations through the group() and select() pattern. This…" at bounding box center [660, 417] width 687 height 41
click at [565, 396] on p "AQL supports nested aggregations through the group() and select() pattern. This…" at bounding box center [660, 417] width 687 height 41
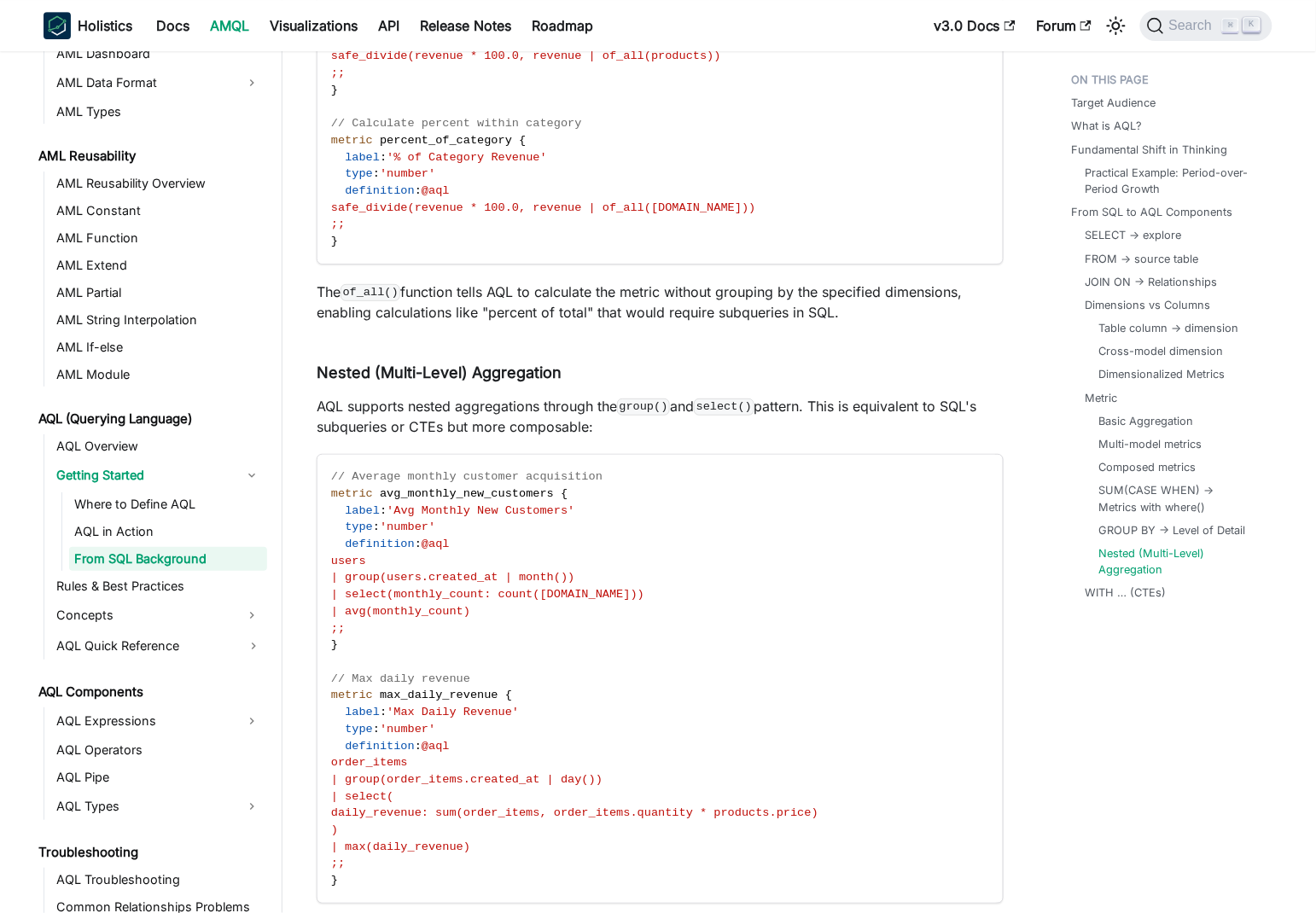
click at [634, 398] on code "group()" at bounding box center [643, 407] width 53 height 17
drag, startPoint x: 634, startPoint y: 387, endPoint x: 798, endPoint y: 378, distance: 164.2
click at [798, 396] on p "AQL supports nested aggregations through the group() and select() pattern. This…" at bounding box center [660, 417] width 687 height 41
click at [576, 396] on p "AQL supports nested aggregations through the group() and select() pattern. This…" at bounding box center [660, 417] width 687 height 41
click at [633, 398] on code "group()" at bounding box center [643, 407] width 53 height 17
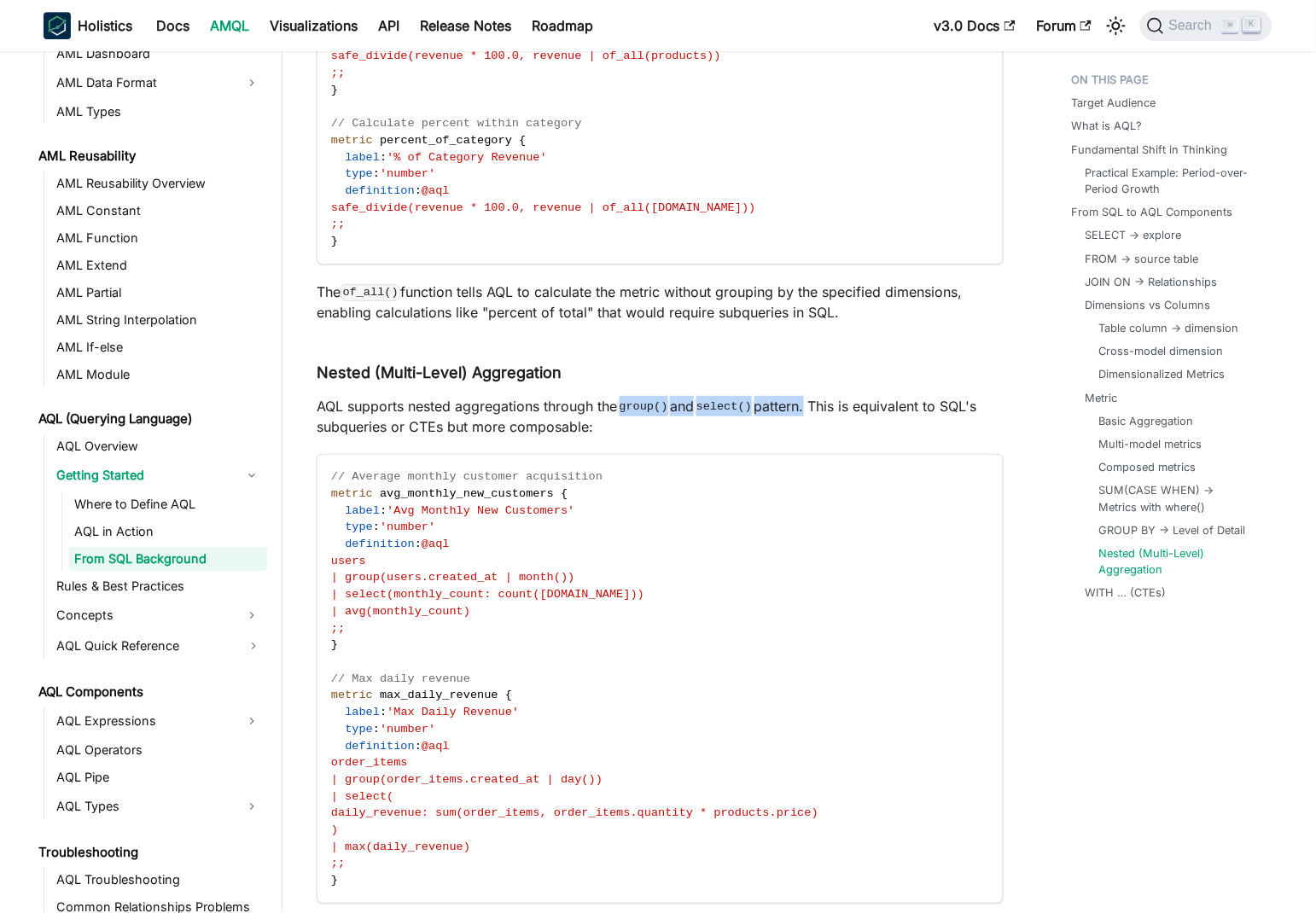
drag, startPoint x: 633, startPoint y: 384, endPoint x: 807, endPoint y: 381, distance: 174.0
click at [807, 396] on p "AQL supports nested aggregations through the group() and select() pattern. This…" at bounding box center [660, 417] width 687 height 41
click at [334, 396] on p "AQL supports nested aggregations through the group() and select() pattern. This…" at bounding box center [660, 417] width 687 height 41
drag, startPoint x: 334, startPoint y: 383, endPoint x: 798, endPoint y: 387, distance: 464.0
click at [798, 396] on p "AQL supports nested aggregations through the group() and select() pattern. This…" at bounding box center [660, 417] width 687 height 41
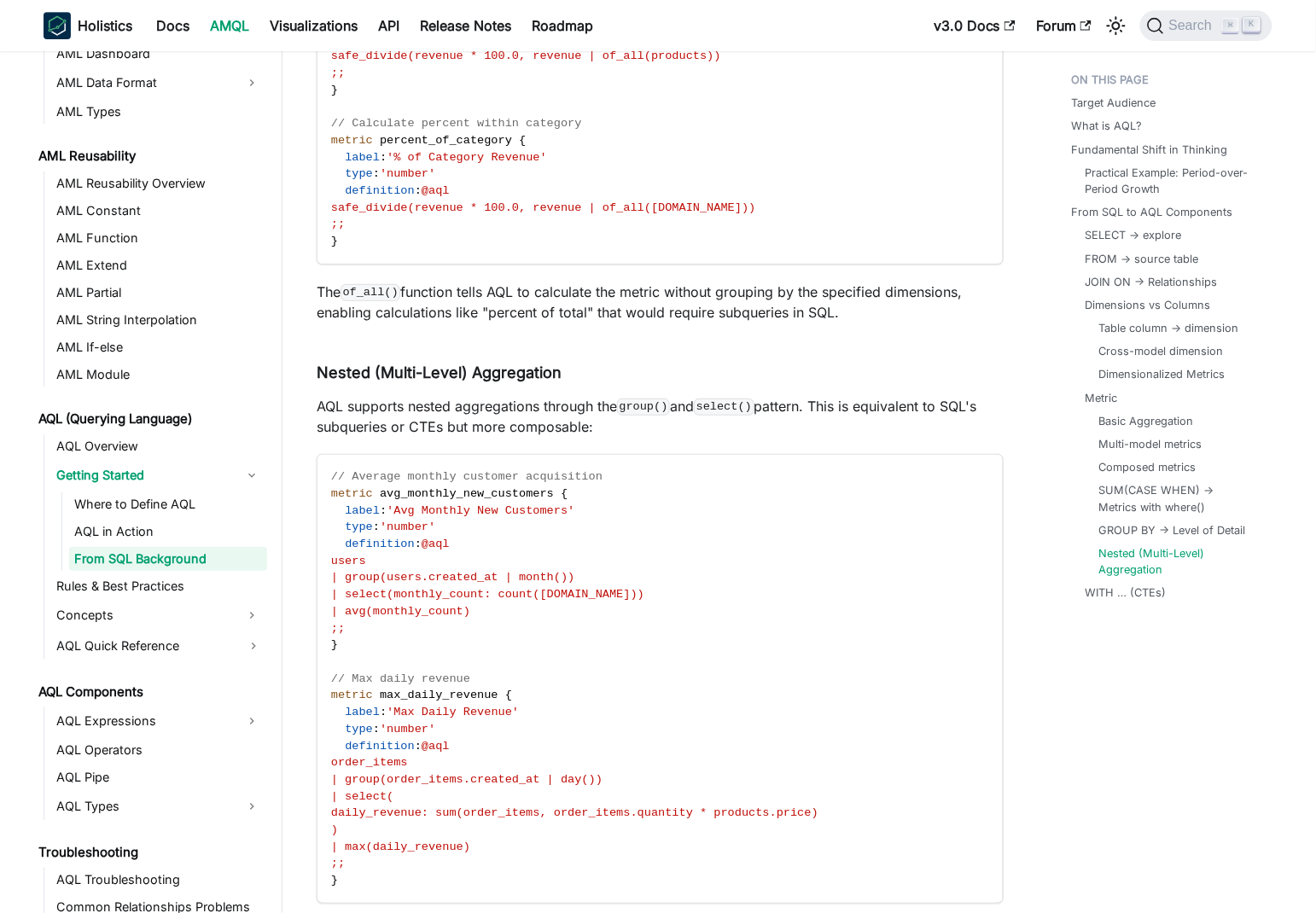
click at [754, 400] on p "AQL supports nested aggregations through the group() and select() pattern. This…" at bounding box center [660, 417] width 687 height 41
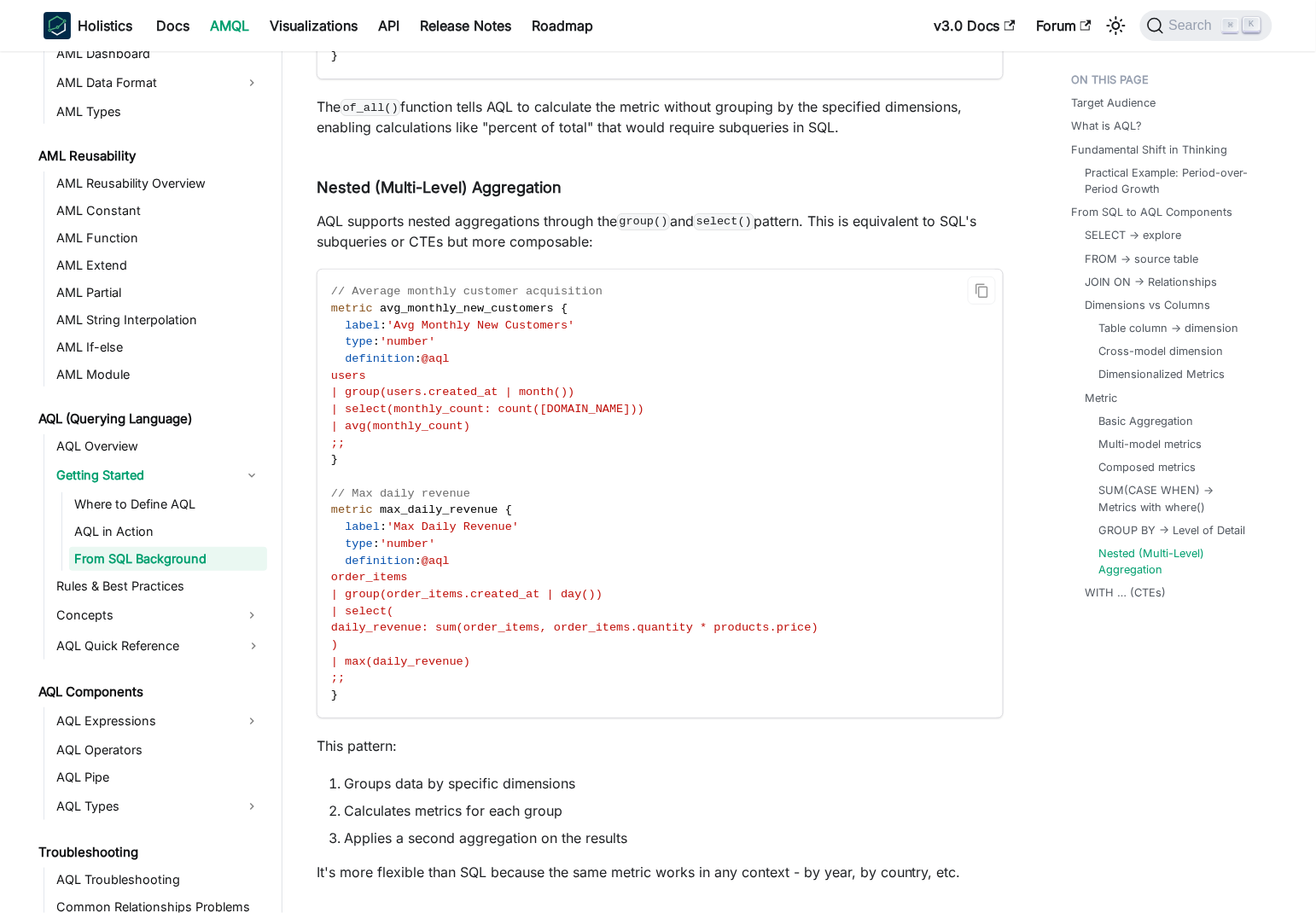
scroll to position [10788, 0]
click at [366, 368] on span "users" at bounding box center [348, 374] width 35 height 13
click at [392, 385] on span "| group(users.created_at | month())" at bounding box center [453, 391] width 244 height 13
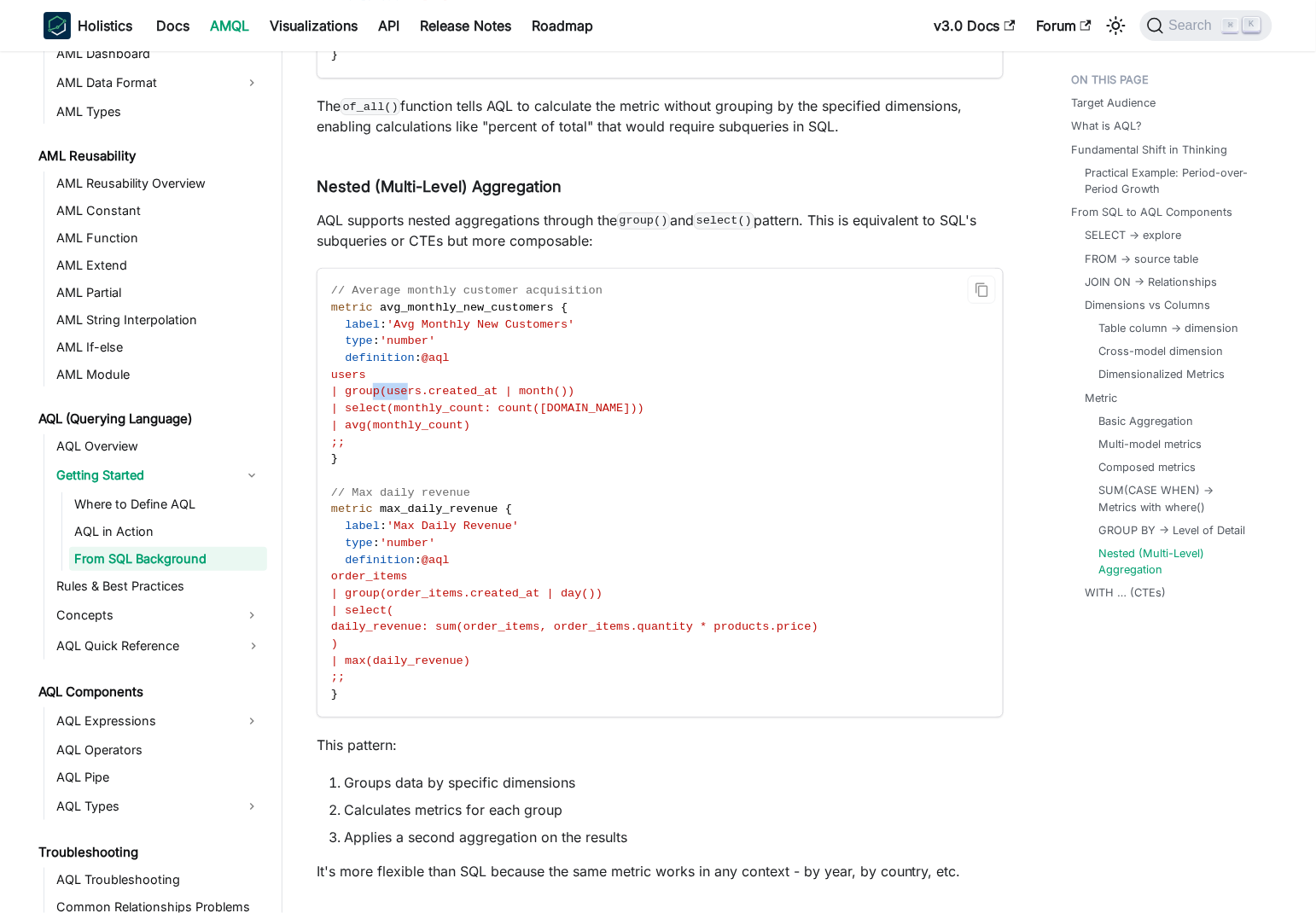
click at [392, 385] on span "| group(users.created_at | month())" at bounding box center [453, 391] width 244 height 13
click at [399, 402] on span "| select(monthly_count: count(users.id))" at bounding box center [487, 408] width 313 height 13
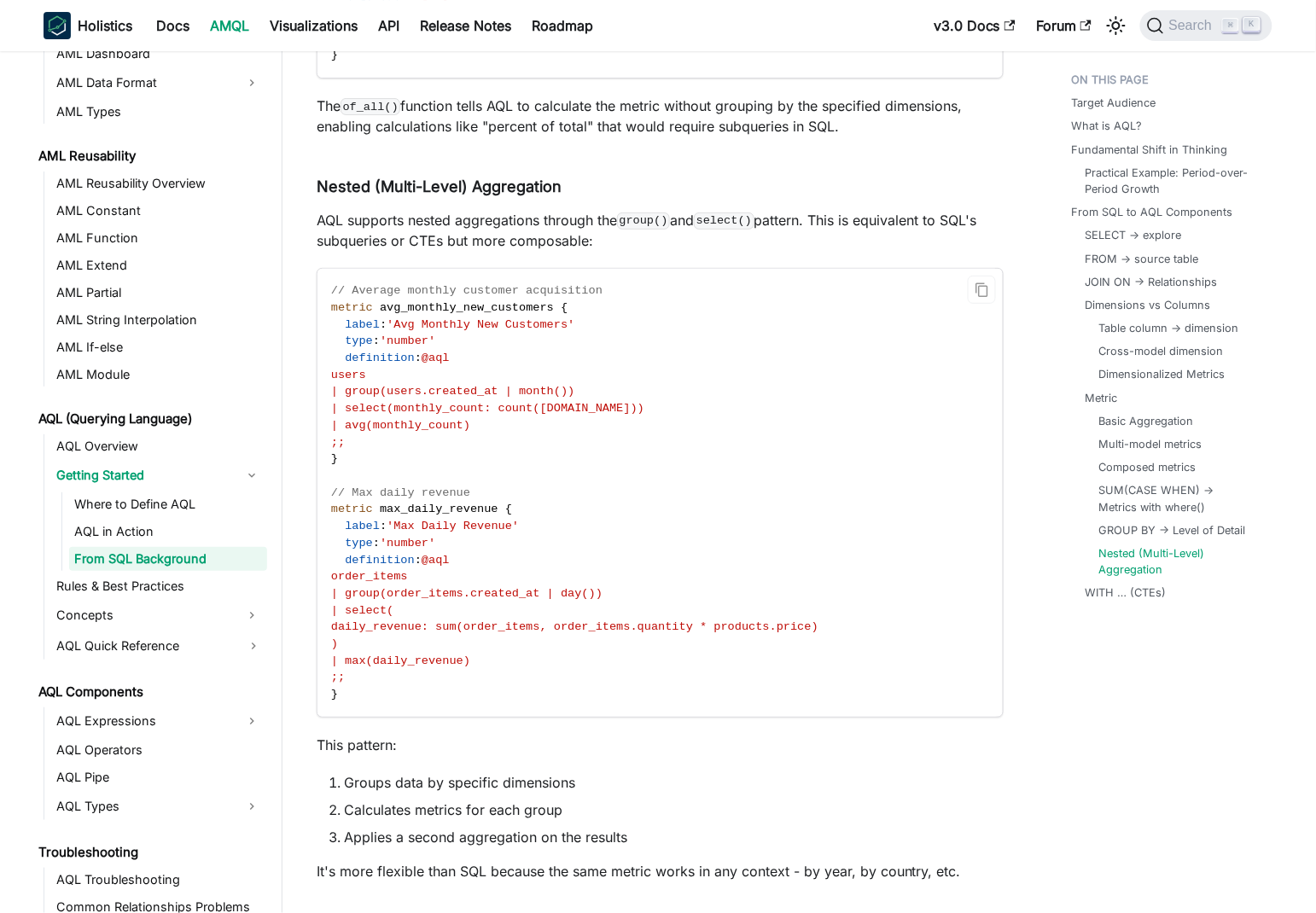
click at [426, 418] on span "| avg(monthly_count)" at bounding box center [400, 424] width 139 height 13
click at [536, 402] on span "| select(monthly_count: count(users.id))" at bounding box center [487, 408] width 313 height 13
drag, startPoint x: 536, startPoint y: 383, endPoint x: 626, endPoint y: 384, distance: 90.0
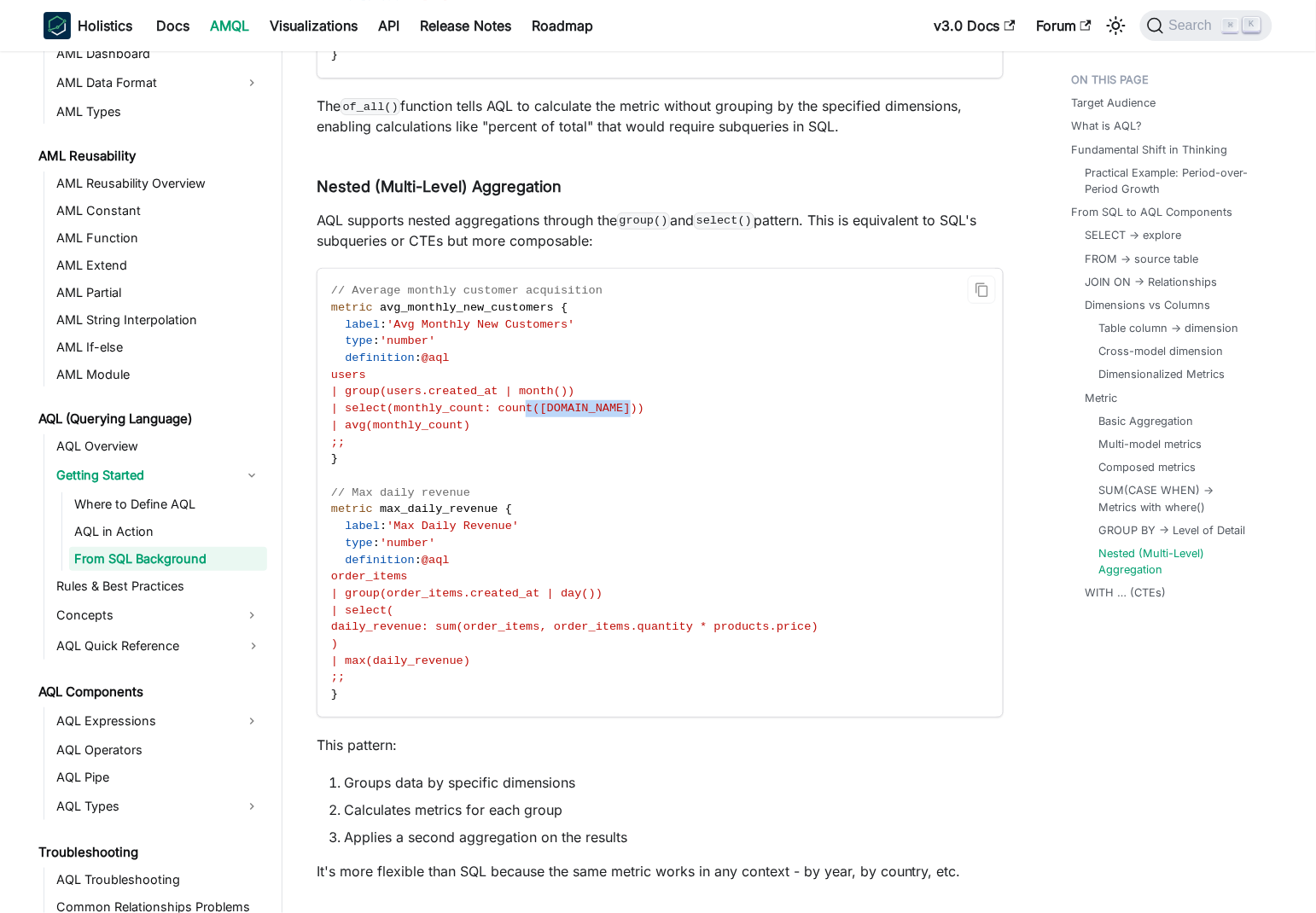
click at [626, 402] on span "| select(monthly_count: count(users.id))" at bounding box center [487, 408] width 313 height 13
click at [374, 418] on span "| avg(monthly_count)" at bounding box center [400, 424] width 139 height 13
drag, startPoint x: 374, startPoint y: 403, endPoint x: 500, endPoint y: 405, distance: 126.0
click at [500, 405] on code "// Average monthly customer acquisition metric avg_monthly_new_customers { labe…" at bounding box center [659, 493] width 683 height 448
click at [396, 402] on span "| select(monthly_count: count(users.id))" at bounding box center [487, 408] width 313 height 13
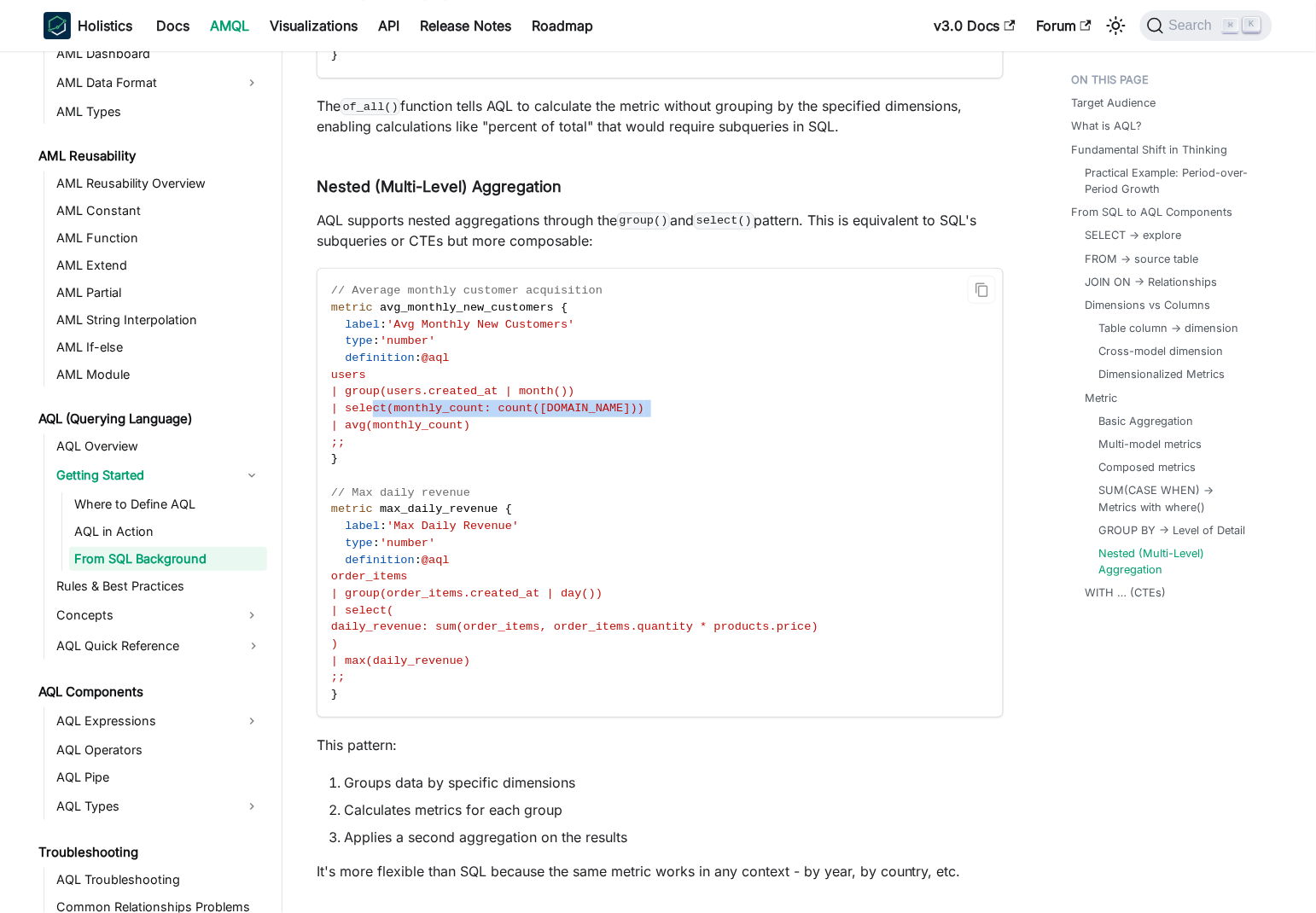
drag, startPoint x: 396, startPoint y: 384, endPoint x: 649, endPoint y: 388, distance: 253.0
click at [684, 389] on code "// Average monthly customer acquisition metric avg_monthly_new_customers { labe…" at bounding box center [659, 493] width 683 height 448
click at [480, 402] on span "| select(monthly_count: count(users.id))" at bounding box center [487, 408] width 313 height 13
click at [446, 402] on span "| select(monthly_count: count(users.id))" at bounding box center [487, 408] width 313 height 13
drag, startPoint x: 446, startPoint y: 388, endPoint x: 635, endPoint y: 391, distance: 189.0
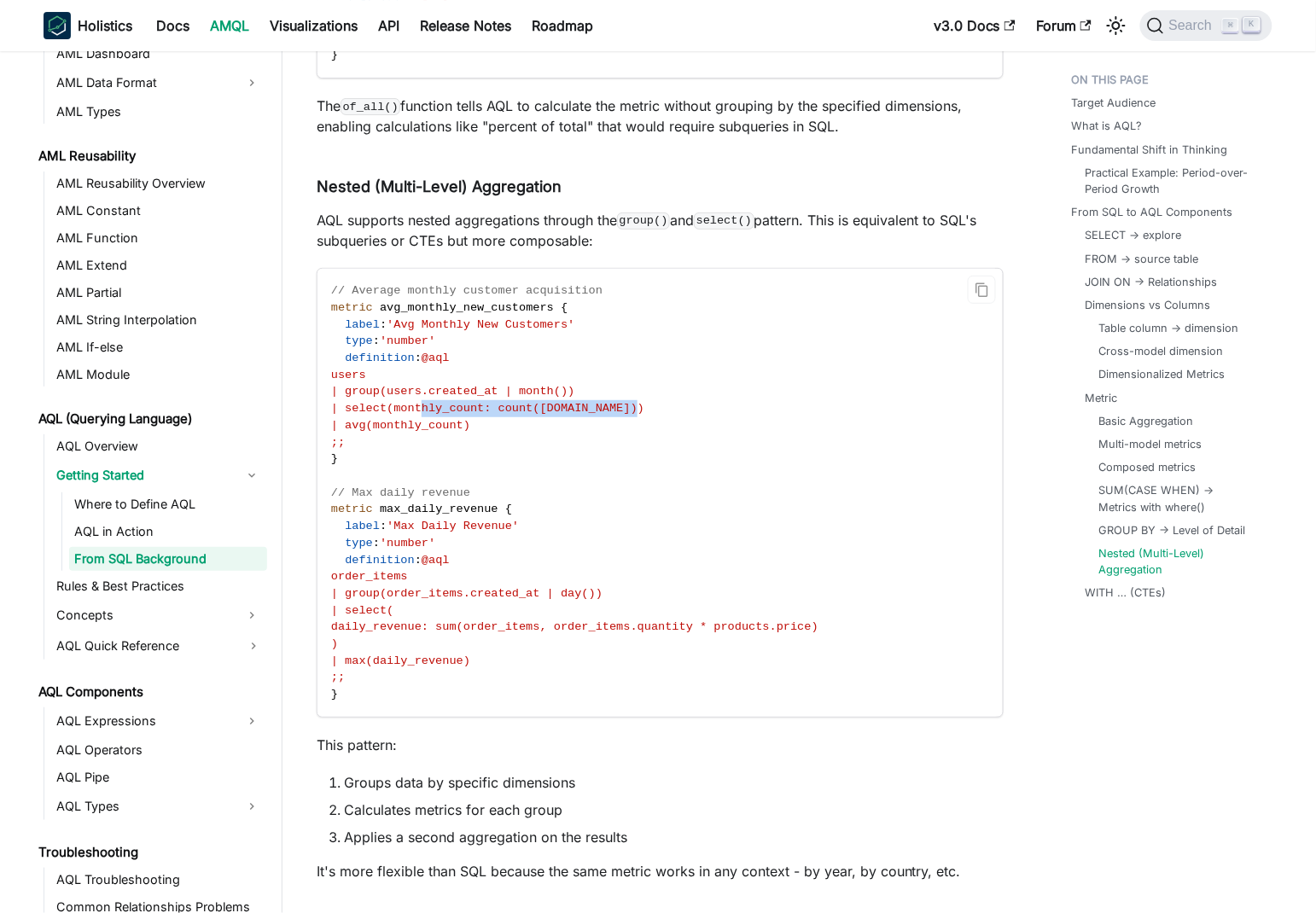
click at [635, 402] on span "| select(monthly_count: count(users.id))" at bounding box center [487, 408] width 313 height 13
click at [358, 418] on span "| avg(monthly_count)" at bounding box center [400, 424] width 139 height 13
drag, startPoint x: 358, startPoint y: 396, endPoint x: 490, endPoint y: 404, distance: 132.2
click at [470, 418] on span "| avg(monthly_count)" at bounding box center [400, 424] width 139 height 13
click at [473, 385] on span "| group(users.created_at | month())" at bounding box center [453, 391] width 244 height 13
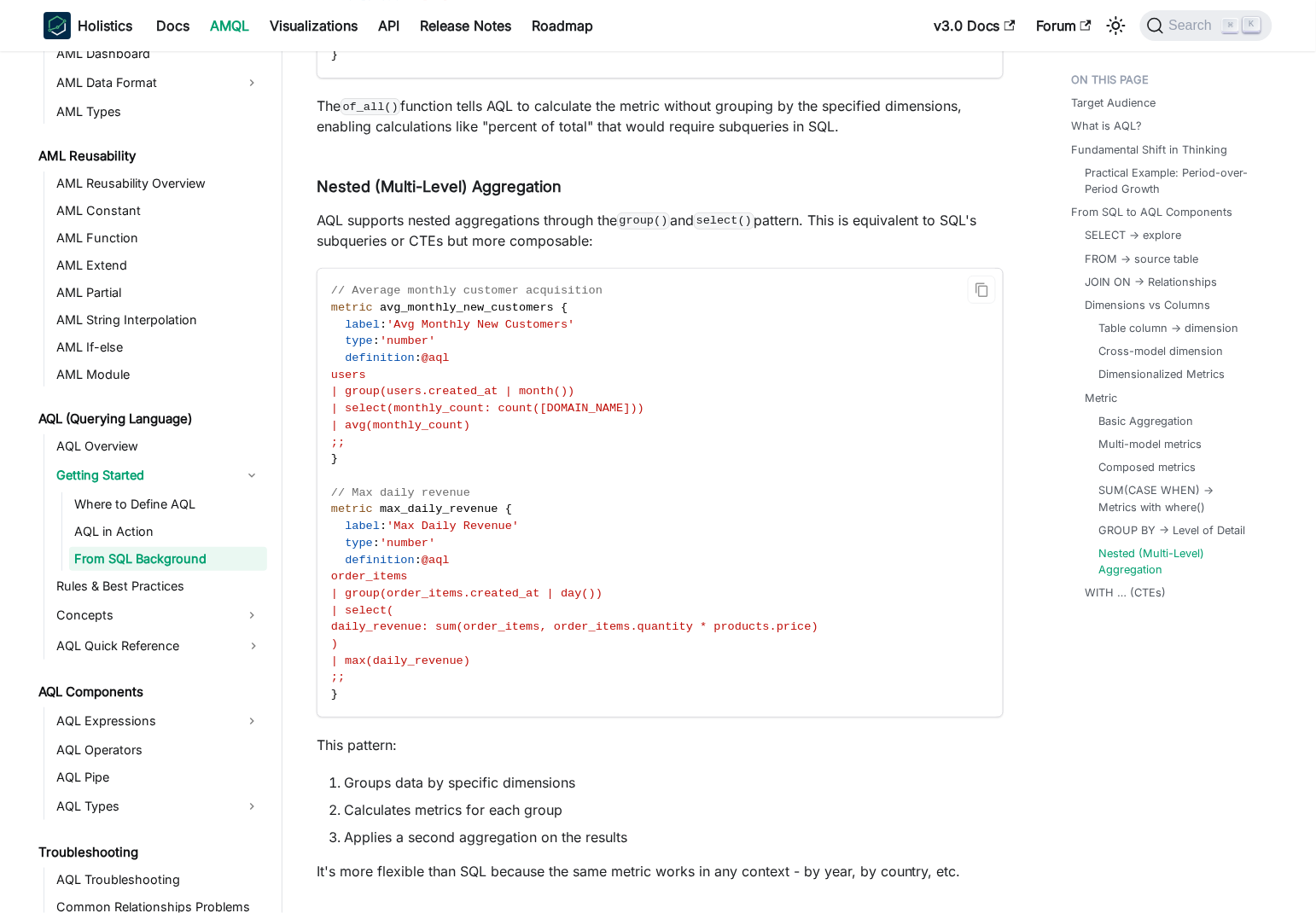
click at [437, 385] on span "| group(users.created_at | month())" at bounding box center [453, 391] width 244 height 13
click at [459, 385] on span "| group(users.created_at | month())" at bounding box center [453, 391] width 244 height 13
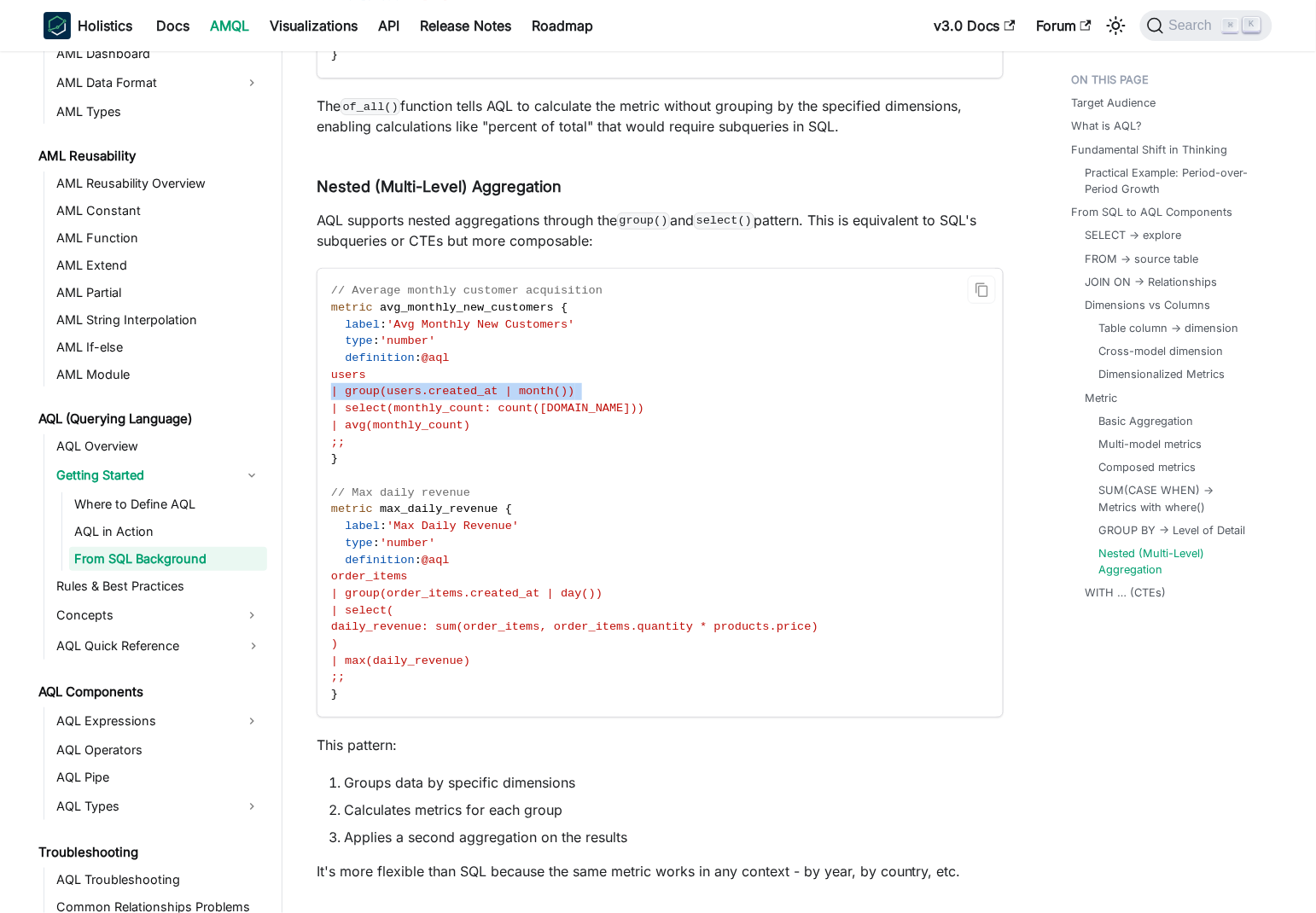
click at [459, 385] on span "| group(users.created_at | month())" at bounding box center [453, 391] width 244 height 13
click at [471, 402] on span "| select(monthly_count: count(users.id))" at bounding box center [487, 408] width 313 height 13
click at [470, 402] on span "| select(monthly_count: count(users.id))" at bounding box center [487, 408] width 313 height 13
click at [559, 402] on span "| select(monthly_count: count(users.id))" at bounding box center [487, 408] width 313 height 13
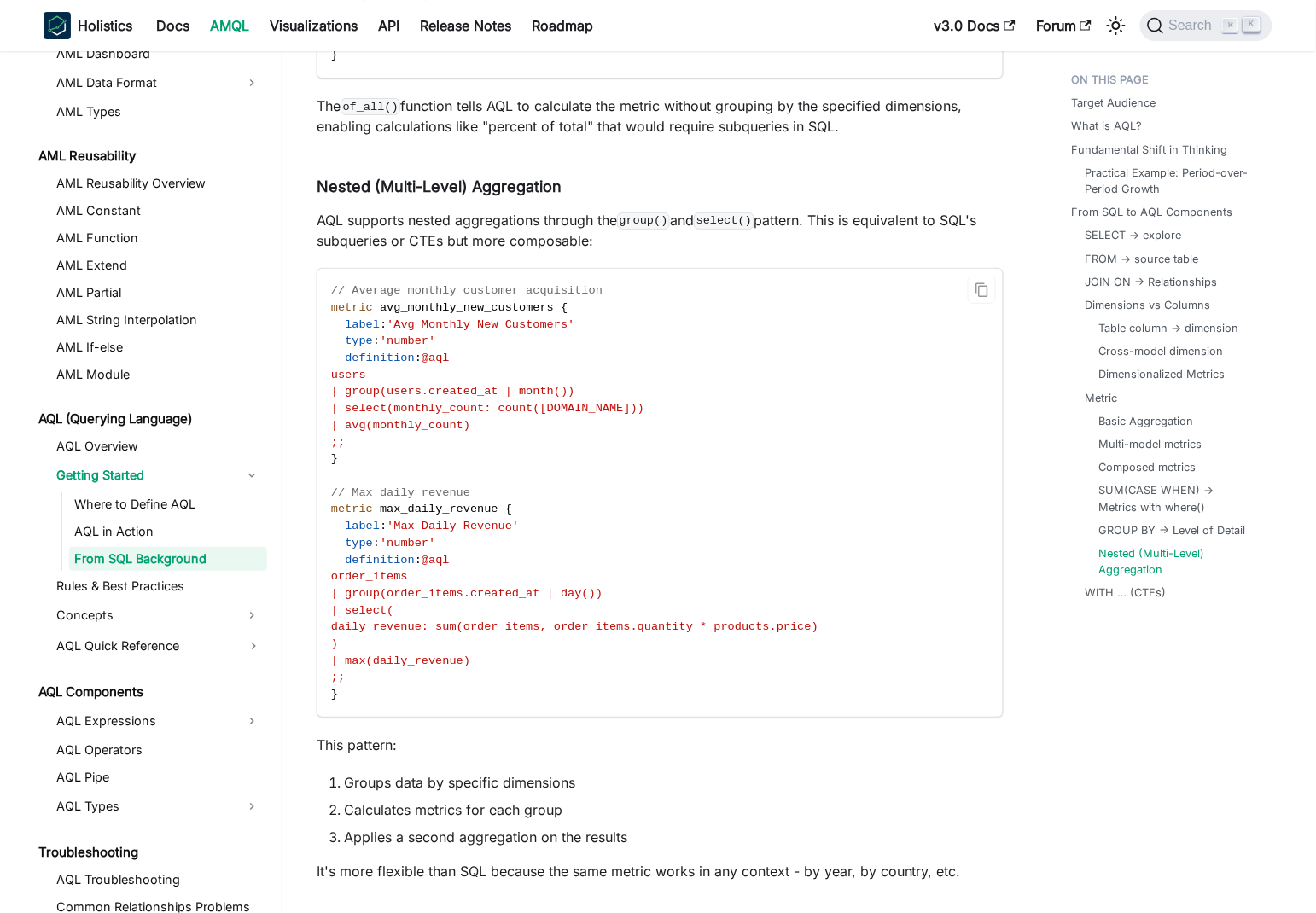
click at [612, 402] on span "| select(monthly_count: count(users.id))" at bounding box center [487, 408] width 313 height 13
click at [484, 385] on span "| group(users.created_at | month())" at bounding box center [453, 391] width 244 height 13
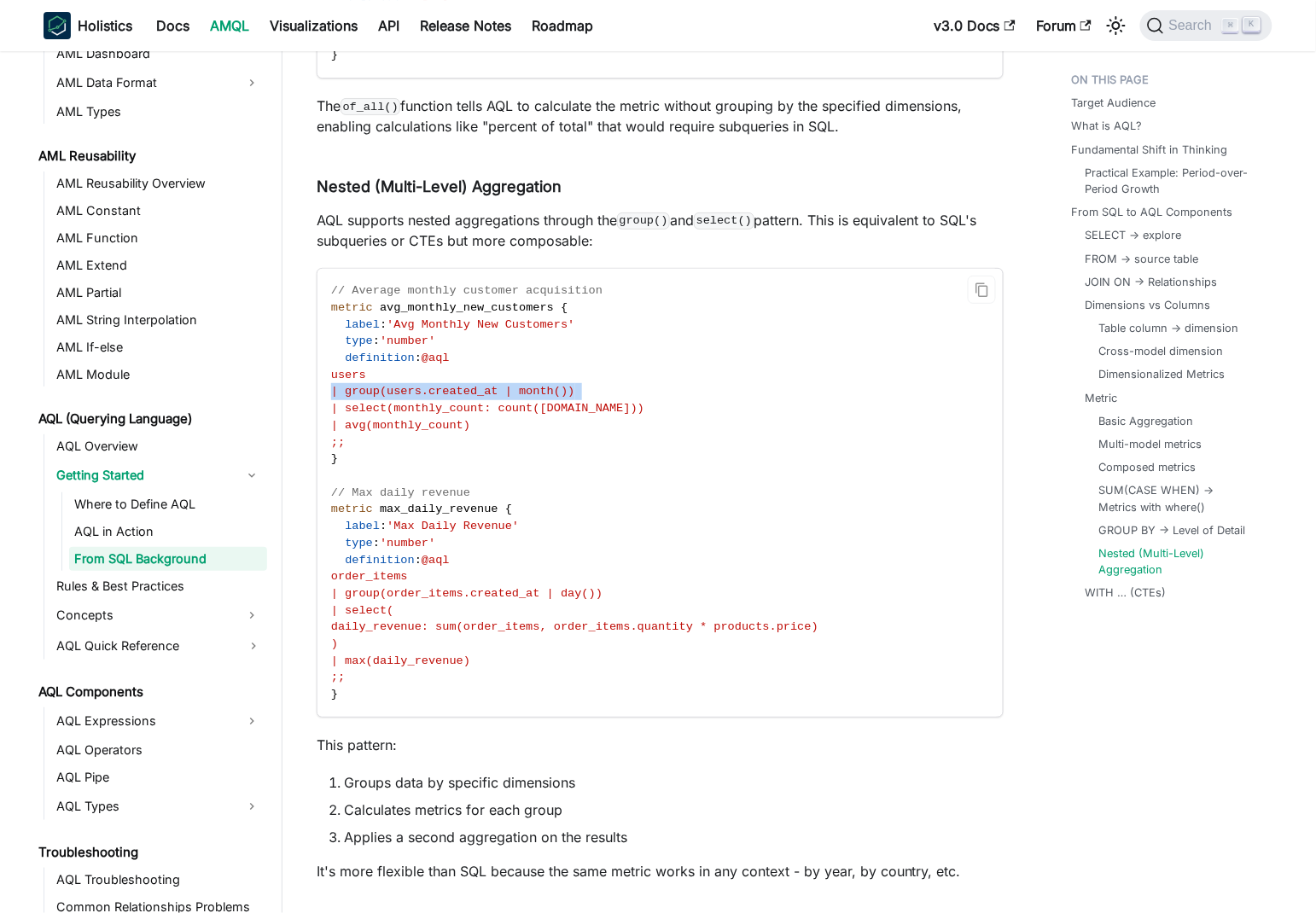
click at [484, 385] on span "| group(users.created_at | month())" at bounding box center [453, 391] width 244 height 13
click at [524, 402] on span "| select(monthly_count: count(users.id))" at bounding box center [487, 408] width 313 height 13
click at [724, 403] on code "// Average monthly customer acquisition metric avg_monthly_new_customers { labe…" at bounding box center [659, 493] width 683 height 448
click at [703, 379] on code "// Average monthly customer acquisition metric avg_monthly_new_customers { labe…" at bounding box center [659, 493] width 683 height 448
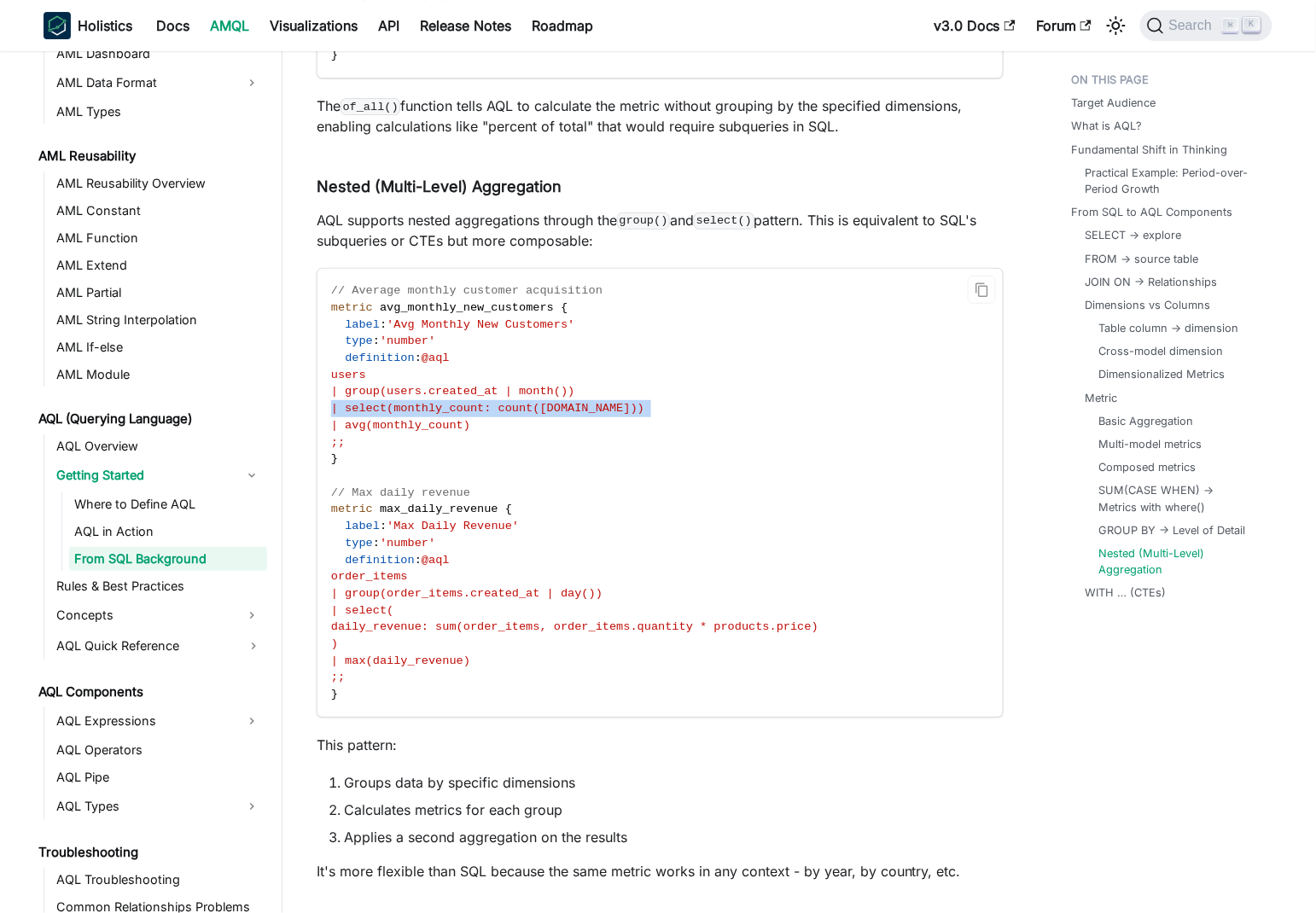
click at [713, 391] on code "// Average monthly customer acquisition metric avg_monthly_new_customers { labe…" at bounding box center [659, 493] width 683 height 448
click at [615, 433] on code "// Average monthly customer acquisition metric avg_monthly_new_customers { labe…" at bounding box center [659, 493] width 683 height 448
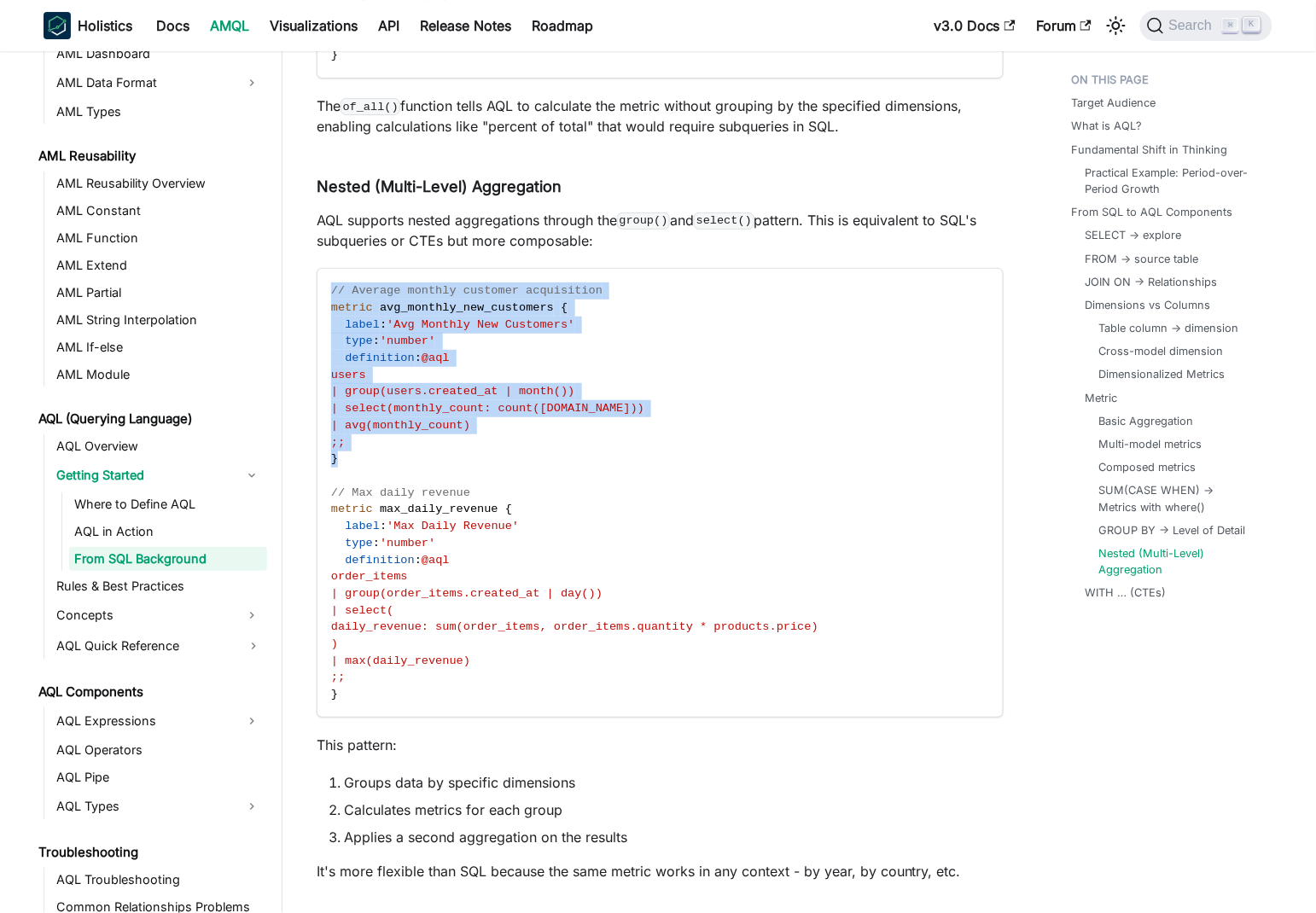
drag, startPoint x: 385, startPoint y: 444, endPoint x: 316, endPoint y: 263, distance: 193.7
click at [628, 401] on code "// Average monthly customer acquisition metric avg_monthly_new_customers { labe…" at bounding box center [659, 493] width 683 height 448
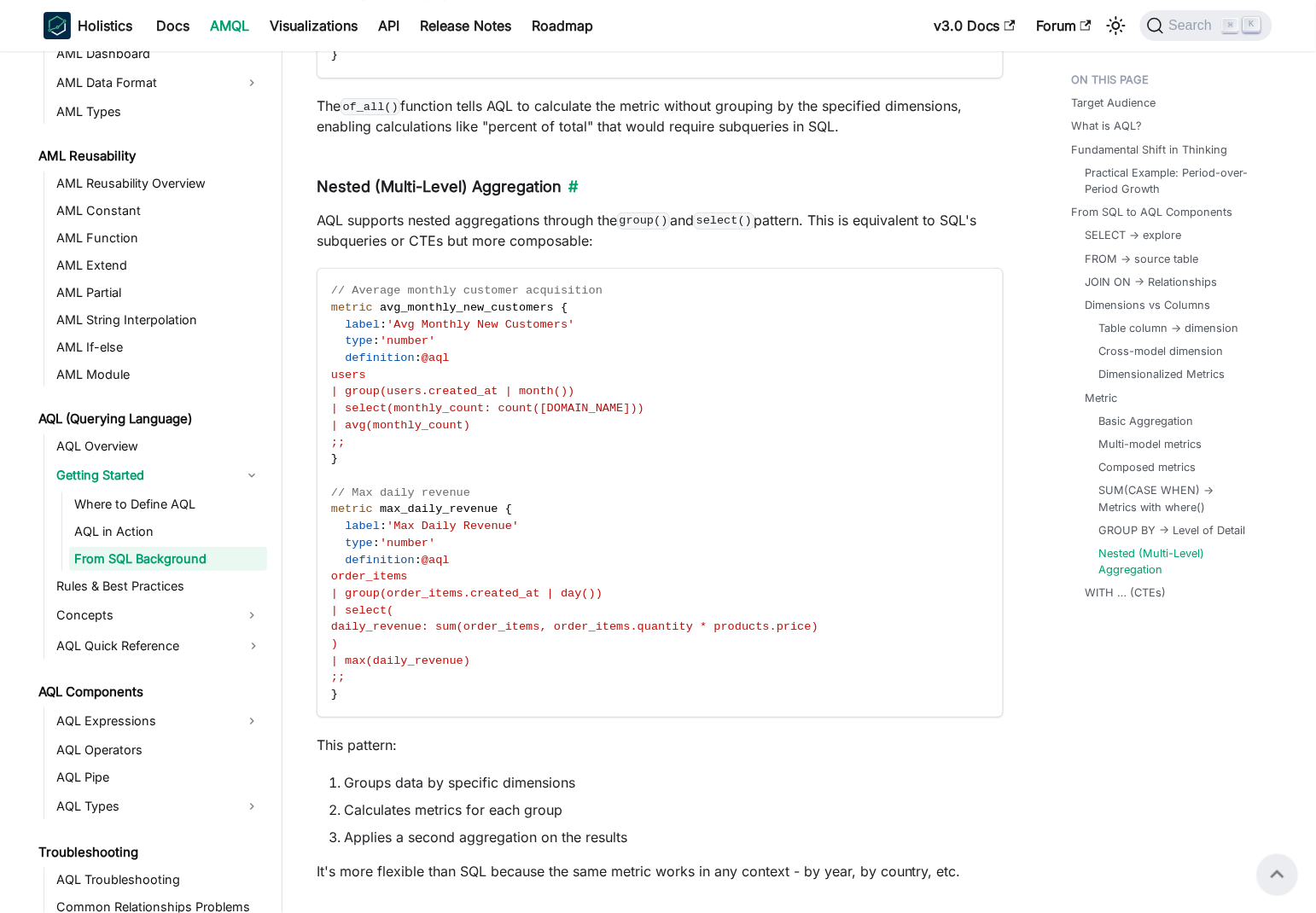
click at [342, 177] on h4 "Nested (Multi-Level) Aggregation ​" at bounding box center [660, 187] width 687 height 19
click at [341, 177] on h4 "Nested (Multi-Level) Aggregation ​" at bounding box center [660, 187] width 687 height 19
click at [705, 430] on code "// Average monthly customer acquisition metric avg_monthly_new_customers { labe…" at bounding box center [659, 493] width 683 height 448
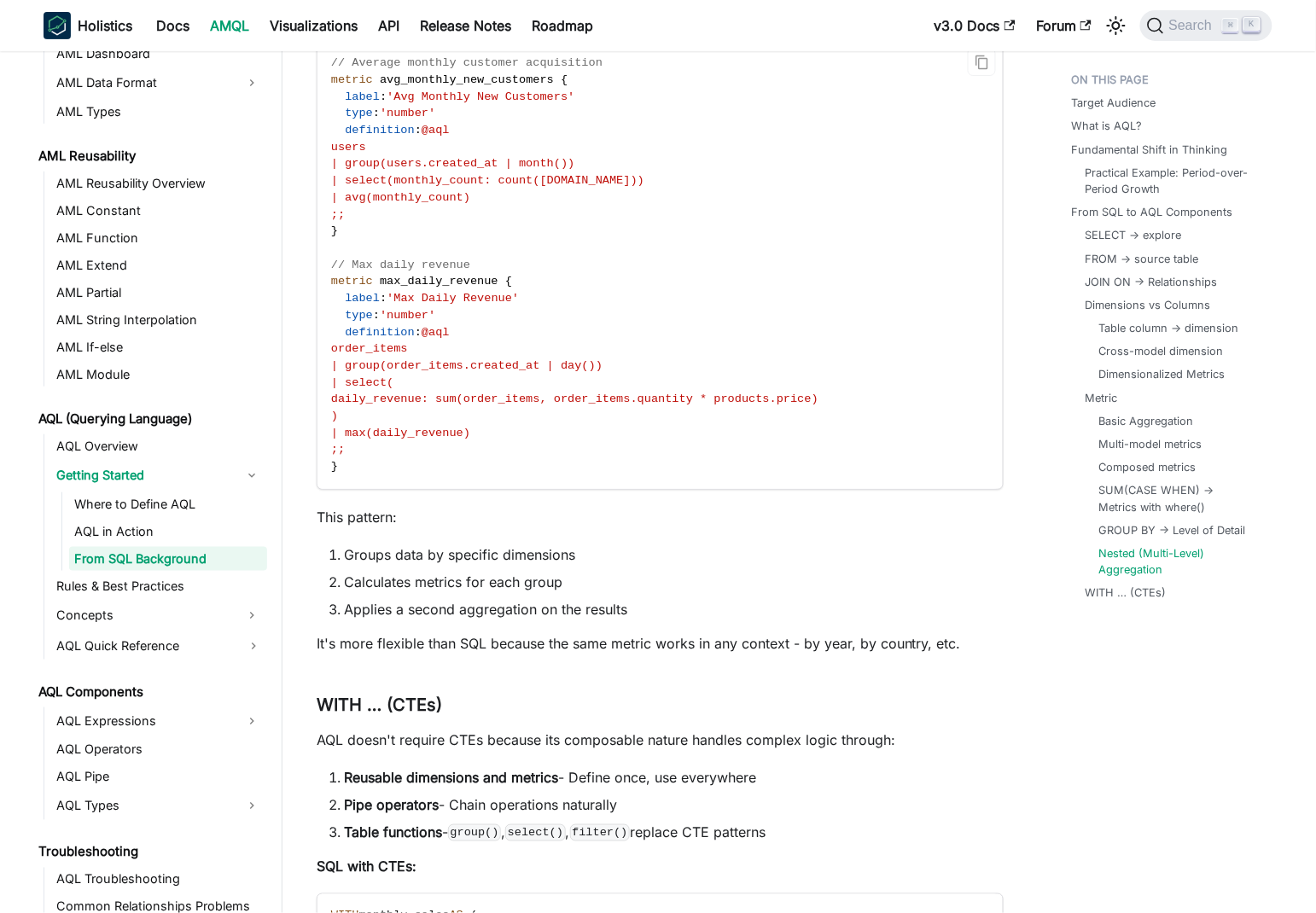
scroll to position [11067, 0]
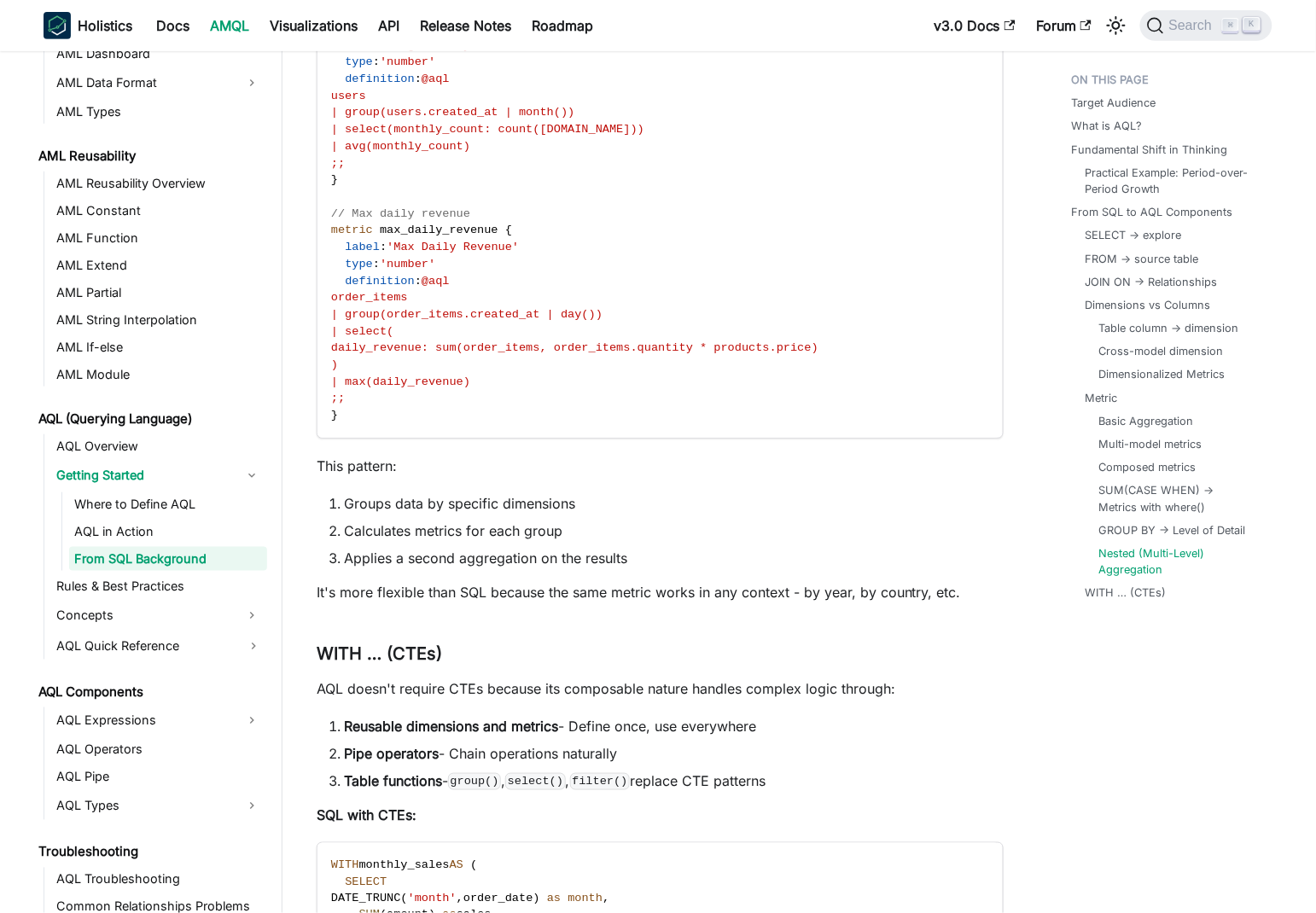
click at [529, 494] on li "Groups data by specific dimensions" at bounding box center [673, 503] width 660 height 20
drag, startPoint x: 529, startPoint y: 477, endPoint x: 394, endPoint y: 520, distance: 141.7
click at [363, 494] on li "Groups data by specific dimensions" at bounding box center [673, 503] width 660 height 20
click at [358, 520] on li "Calculates metrics for each group" at bounding box center [673, 530] width 660 height 20
drag, startPoint x: 358, startPoint y: 516, endPoint x: 443, endPoint y: 529, distance: 86.0
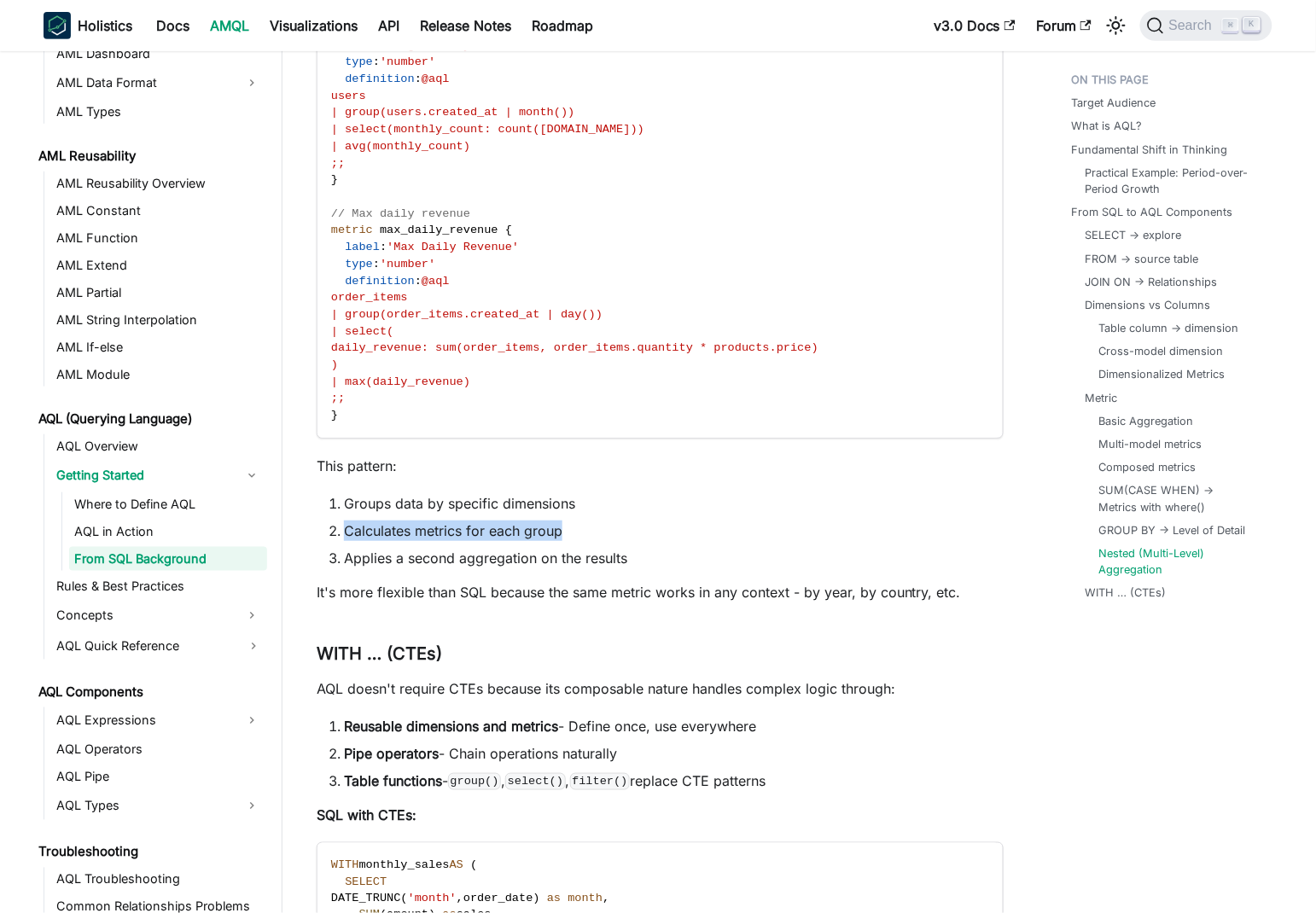
click at [542, 520] on li "Calculates metrics for each group" at bounding box center [673, 530] width 660 height 20
click at [372, 547] on li "Applies a second aggregation on the results" at bounding box center [673, 557] width 660 height 20
drag, startPoint x: 372, startPoint y: 541, endPoint x: 612, endPoint y: 540, distance: 240.0
click at [612, 547] on li "Applies a second aggregation on the results" at bounding box center [673, 557] width 660 height 20
click at [721, 494] on li "Groups data by specific dimensions" at bounding box center [673, 503] width 660 height 20
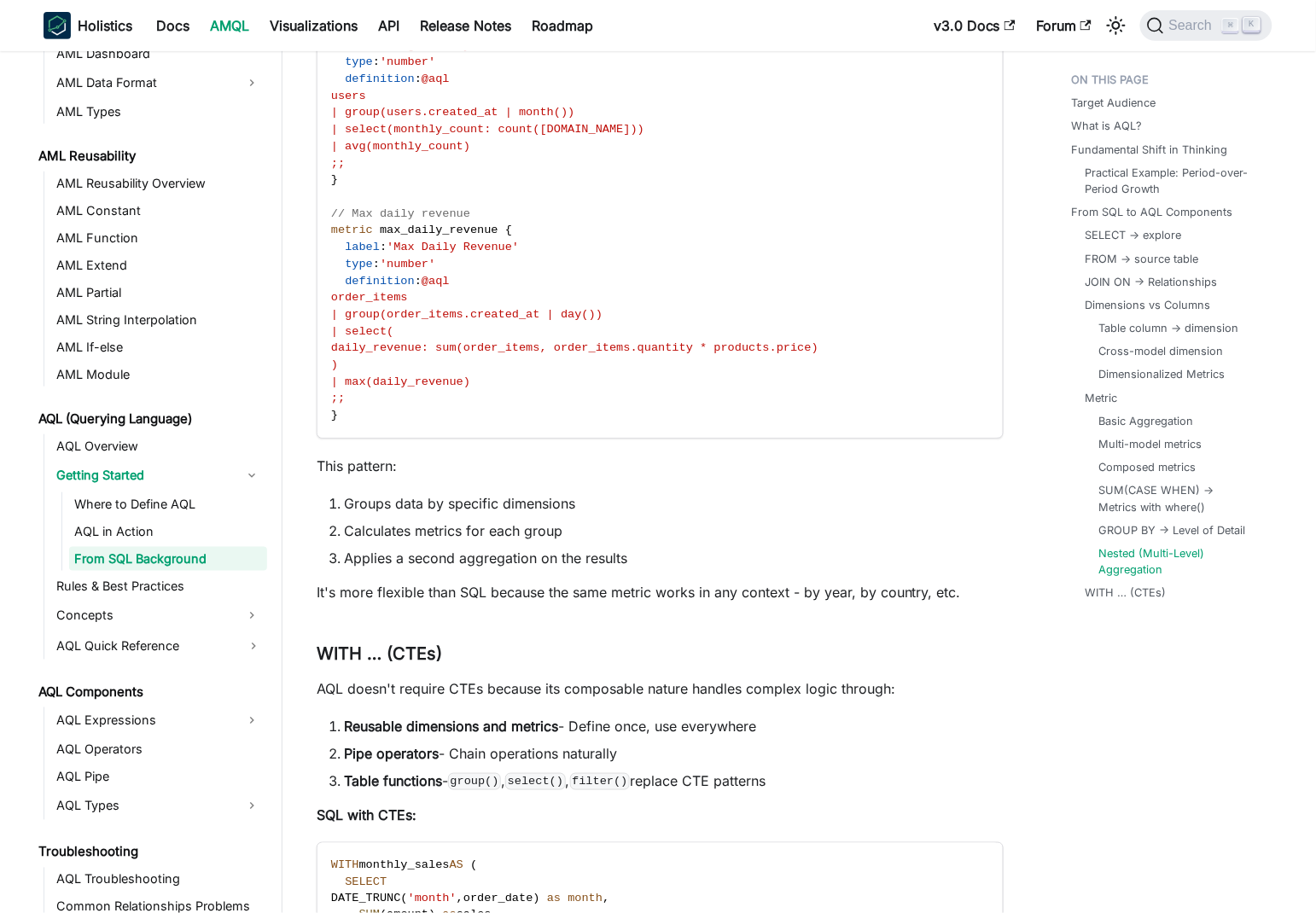
click at [713, 494] on li "Groups data by specific dimensions" at bounding box center [673, 503] width 660 height 20
click at [377, 547] on li "Applies a second aggregation on the results" at bounding box center [673, 557] width 660 height 20
drag, startPoint x: 377, startPoint y: 531, endPoint x: 587, endPoint y: 530, distance: 210.0
click at [587, 547] on li "Applies a second aggregation on the results" at bounding box center [673, 557] width 660 height 20
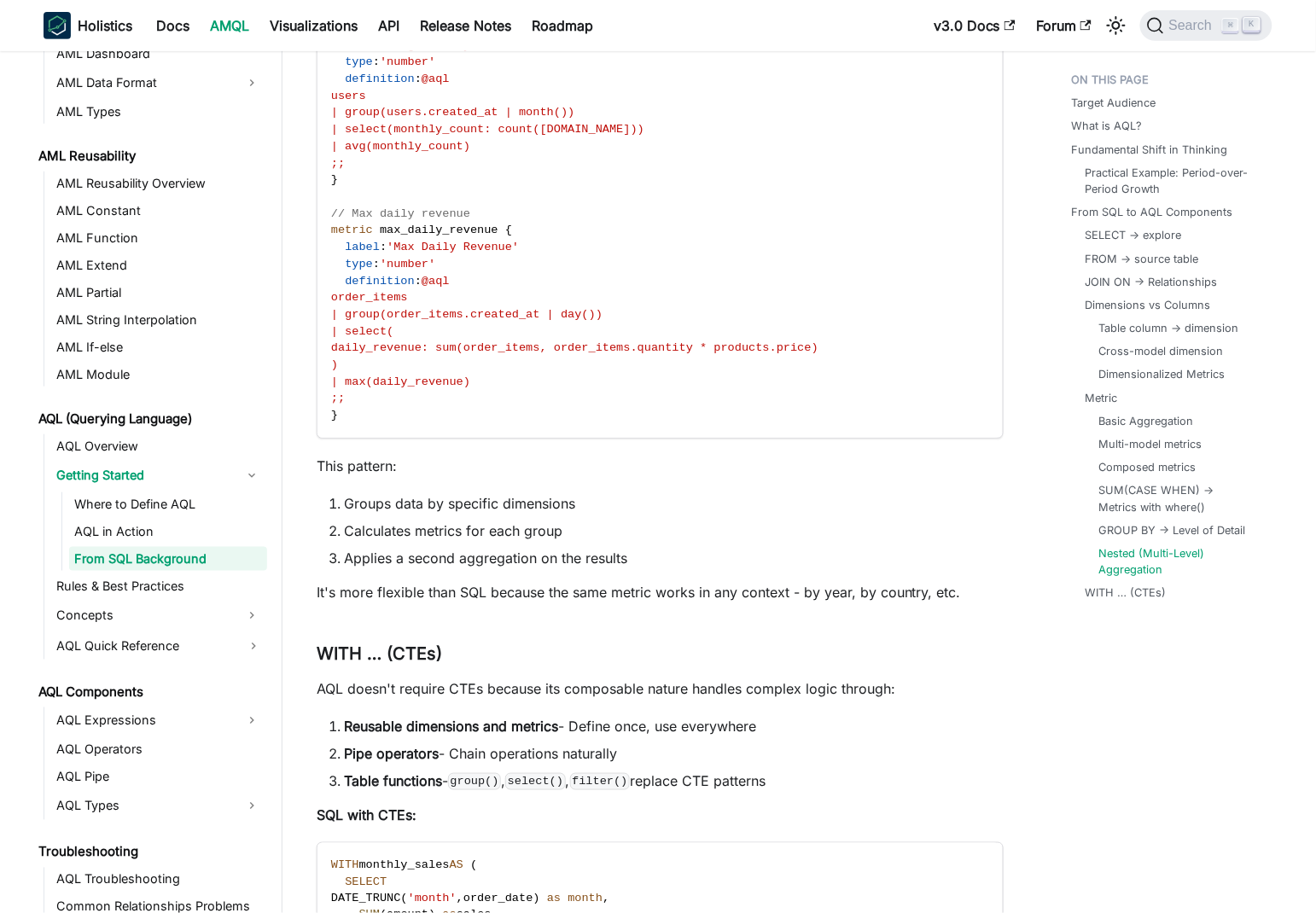
click at [657, 494] on ol "Groups data by specific dimensions Calculates metrics for each group Applies a …" at bounding box center [660, 531] width 687 height 75
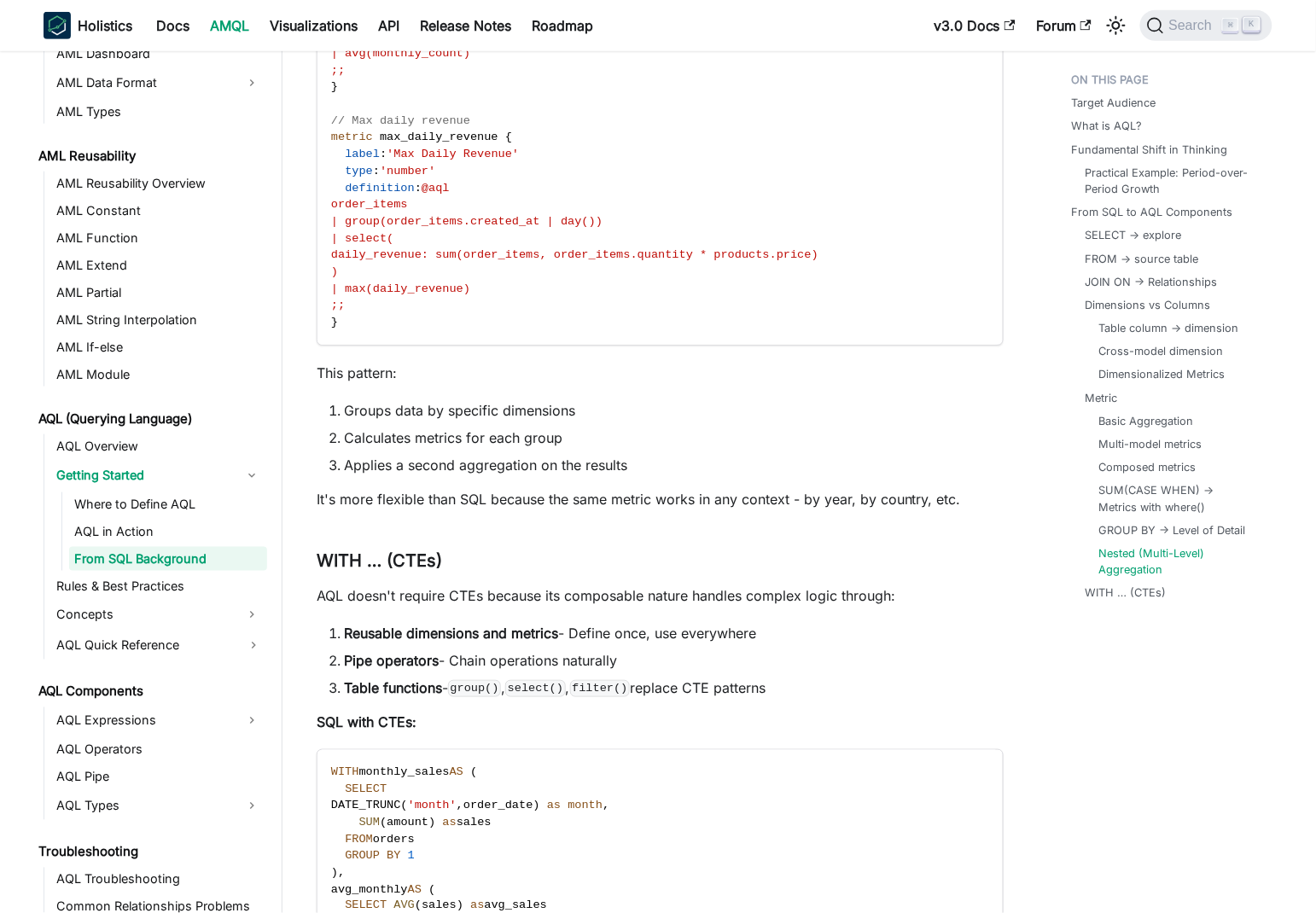
click at [346, 489] on p "It's more flexible than SQL because the same metric works in any context - by y…" at bounding box center [660, 498] width 687 height 20
drag, startPoint x: 346, startPoint y: 481, endPoint x: 639, endPoint y: 483, distance: 293.0
click at [639, 489] on p "It's more flexible than SQL because the same metric works in any context - by y…" at bounding box center [660, 498] width 687 height 20
click at [536, 489] on p "It's more flexible than SQL because the same metric works in any context - by y…" at bounding box center [660, 498] width 687 height 20
click at [352, 489] on p "It's more flexible than SQL because the same metric works in any context - by y…" at bounding box center [660, 498] width 687 height 20
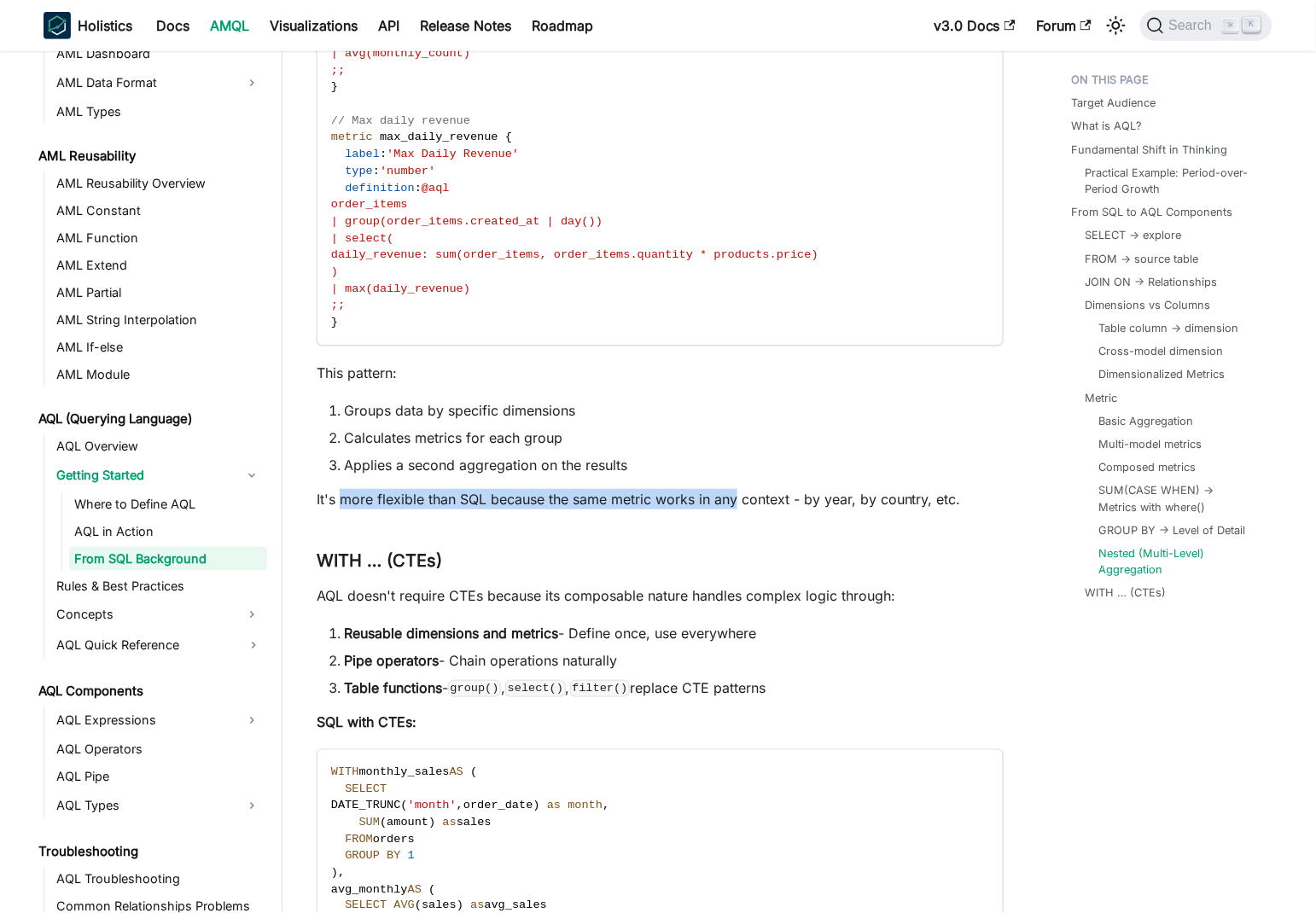
drag, startPoint x: 352, startPoint y: 473, endPoint x: 727, endPoint y: 483, distance: 375.1
click at [727, 489] on p "It's more flexible than SQL because the same metric works in any context - by y…" at bounding box center [660, 498] width 687 height 20
click at [773, 489] on p "It's more flexible than SQL because the same metric works in any context - by y…" at bounding box center [660, 498] width 687 height 20
drag, startPoint x: 773, startPoint y: 467, endPoint x: 503, endPoint y: 471, distance: 270.0
click at [503, 489] on p "It's more flexible than SQL because the same metric works in any context - by y…" at bounding box center [660, 498] width 687 height 20
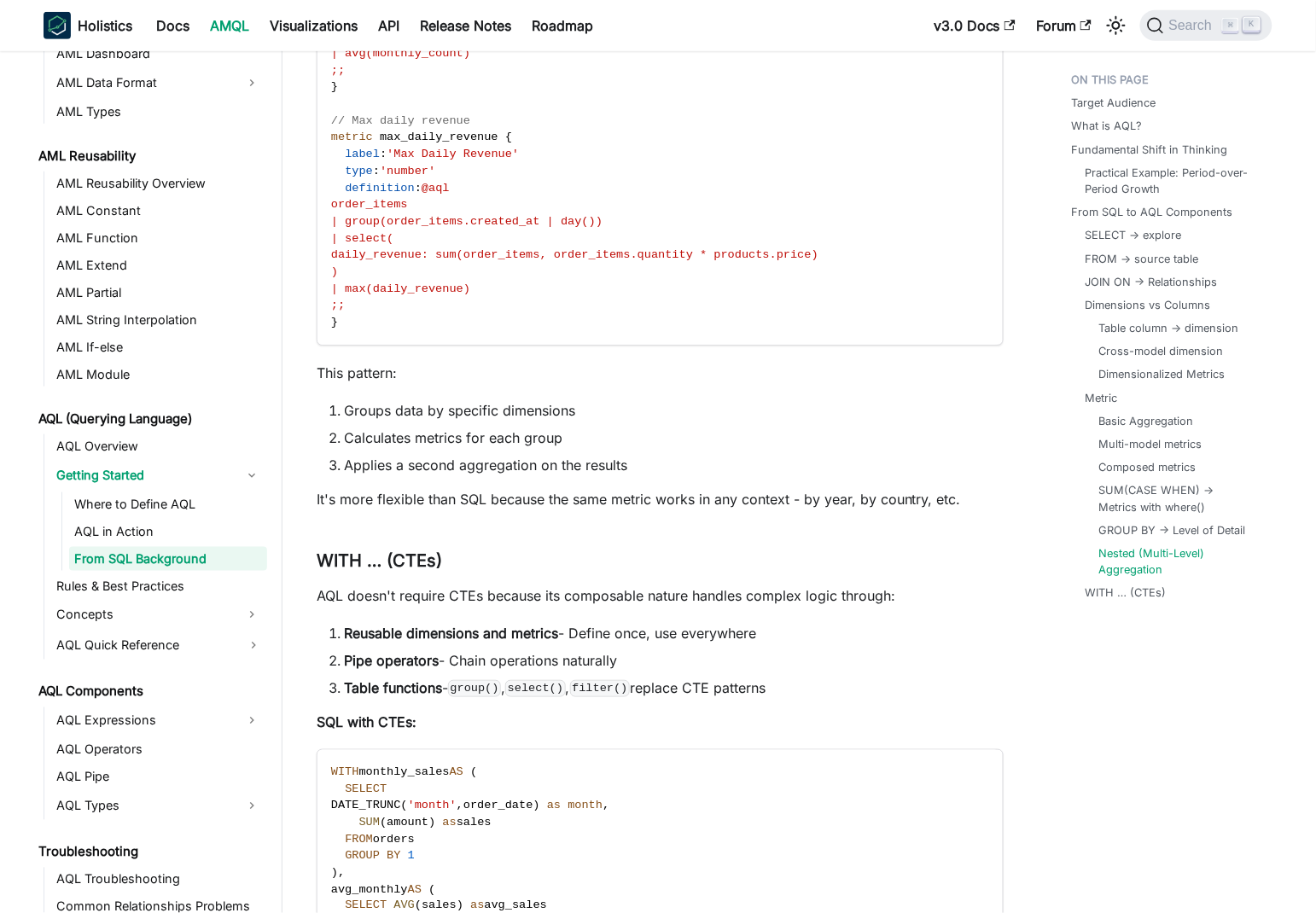
click at [809, 489] on p "It's more flexible than SQL because the same metric works in any context - by y…" at bounding box center [660, 498] width 687 height 20
drag, startPoint x: 809, startPoint y: 476, endPoint x: 948, endPoint y: 479, distance: 139.0
click at [948, 489] on p "It's more flexible than SQL because the same metric works in any context - by y…" at bounding box center [660, 498] width 687 height 20
click at [750, 429] on ol "Groups data by specific dimensions Calculates metrics for each group Applies a …" at bounding box center [660, 438] width 687 height 75
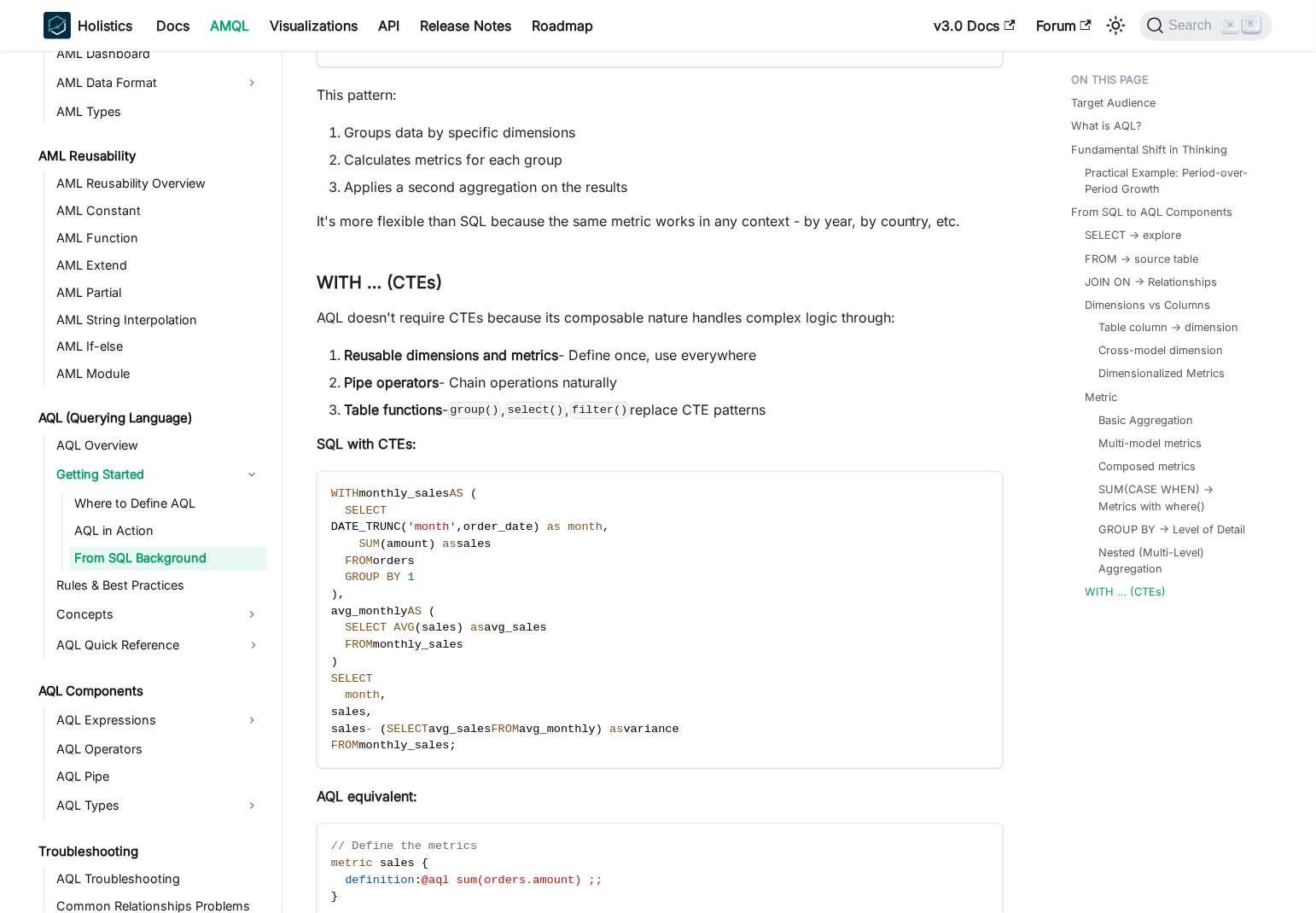
scroll to position [11439, 0]
click at [372, 306] on p "AQL doesn't require CTEs because its composable nature handles complex logic th…" at bounding box center [660, 316] width 687 height 20
drag, startPoint x: 372, startPoint y: 297, endPoint x: 836, endPoint y: 286, distance: 464.1
click at [844, 306] on p "AQL doesn't require CTEs because its composable nature handles complex logic th…" at bounding box center [660, 316] width 687 height 20
click at [644, 306] on p "AQL doesn't require CTEs because its composable nature handles complex logic th…" at bounding box center [660, 316] width 687 height 20
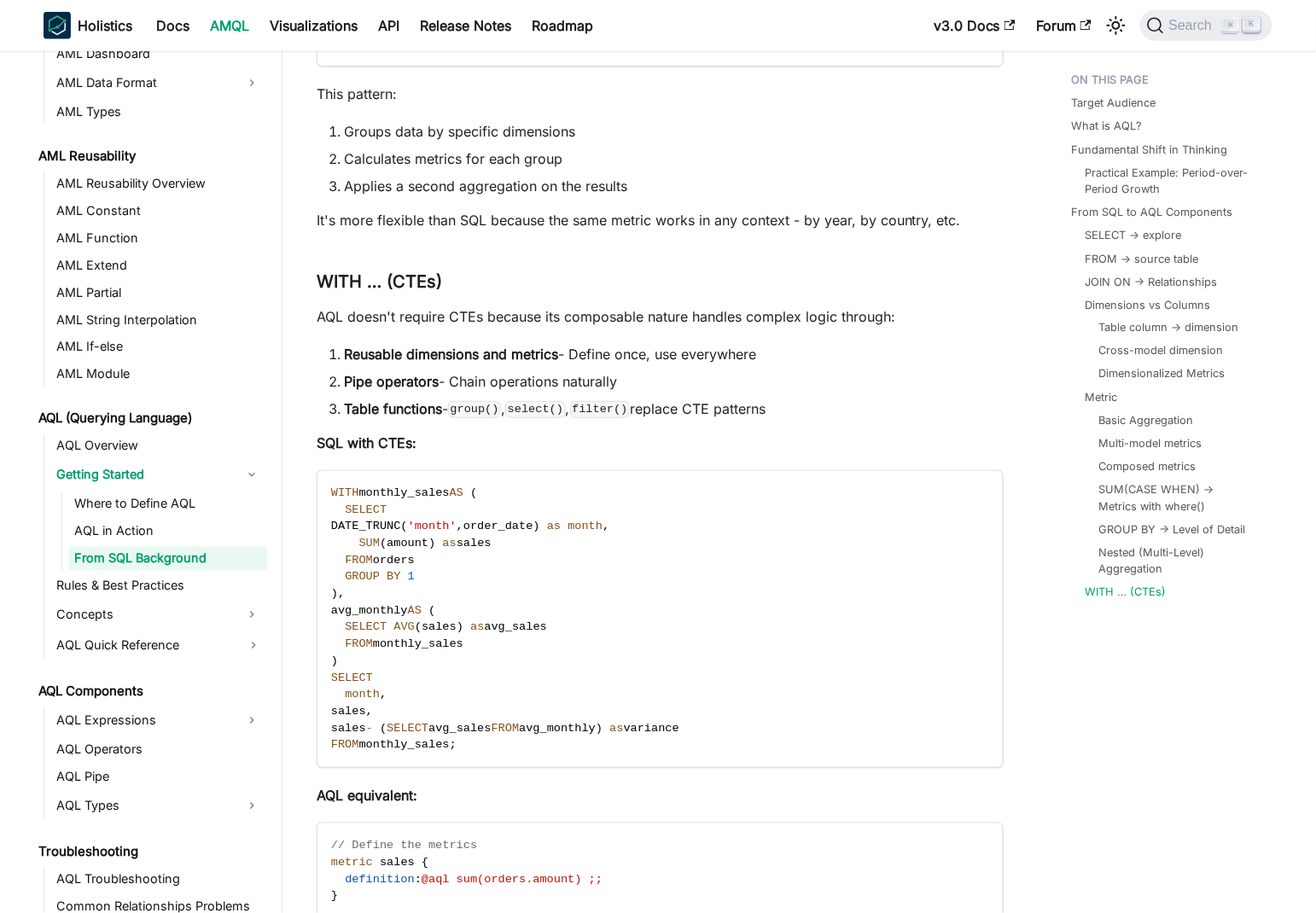
click at [377, 306] on p "AQL doesn't require CTEs because its composable nature handles complex logic th…" at bounding box center [660, 316] width 687 height 20
drag, startPoint x: 377, startPoint y: 295, endPoint x: 864, endPoint y: 296, distance: 487.0
click at [864, 306] on p "AQL doesn't require CTEs because its composable nature handles complex logic th…" at bounding box center [660, 316] width 687 height 20
click at [761, 306] on p "AQL doesn't require CTEs because its composable nature handles complex logic th…" at bounding box center [660, 316] width 687 height 20
click at [358, 345] on strong "Reusable dimensions and metrics" at bounding box center [450, 354] width 215 height 17
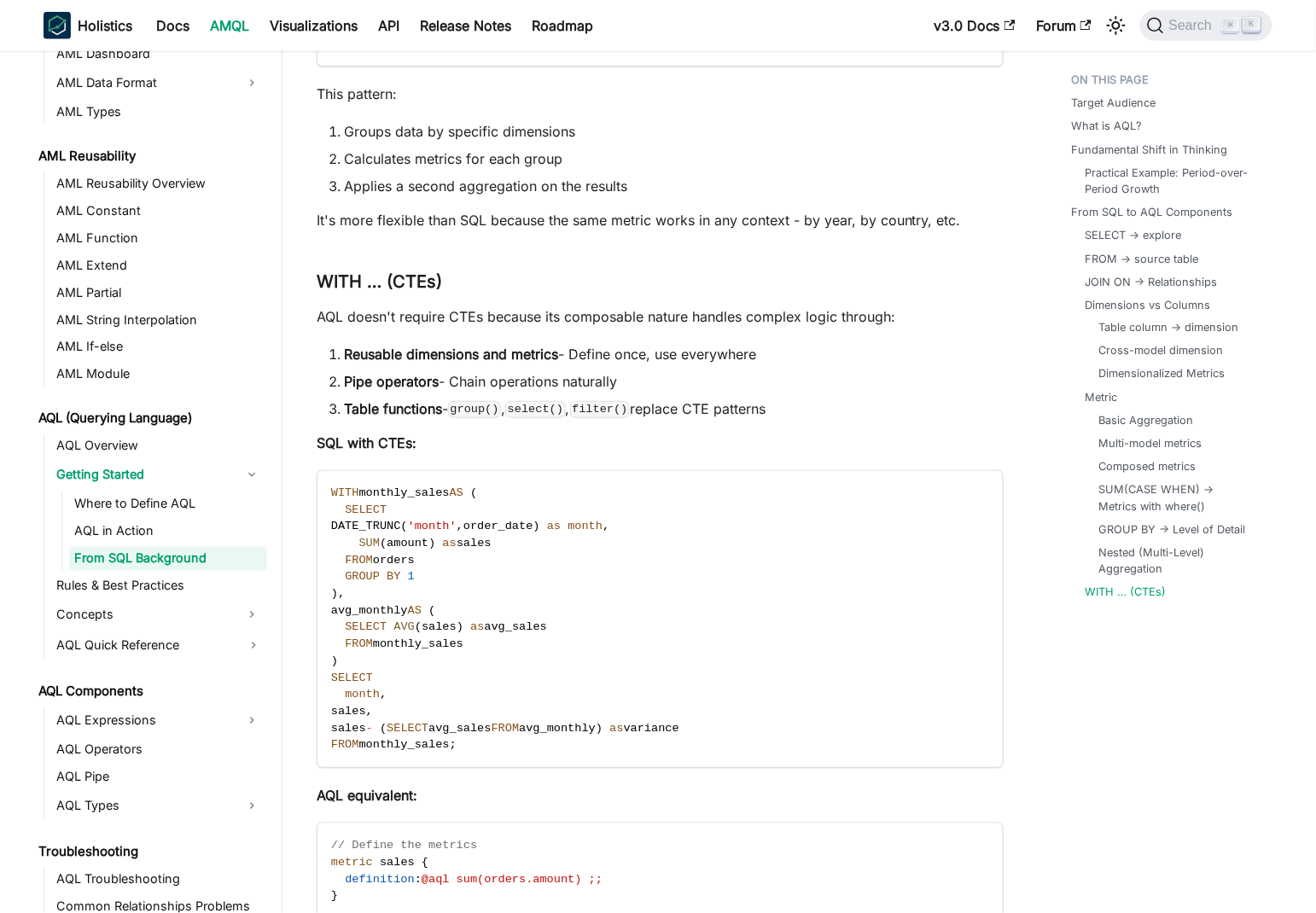
drag, startPoint x: 358, startPoint y: 338, endPoint x: 740, endPoint y: 329, distance: 382.1
click at [740, 343] on li "Reusable dimensions and metrics - Define once, use everywhere" at bounding box center [673, 353] width 660 height 20
click at [361, 373] on strong "Pipe operators" at bounding box center [391, 382] width 94 height 17
drag, startPoint x: 361, startPoint y: 353, endPoint x: 581, endPoint y: 358, distance: 220.1
click at [581, 371] on li "Pipe operators - Chain operations naturally" at bounding box center [673, 381] width 660 height 20
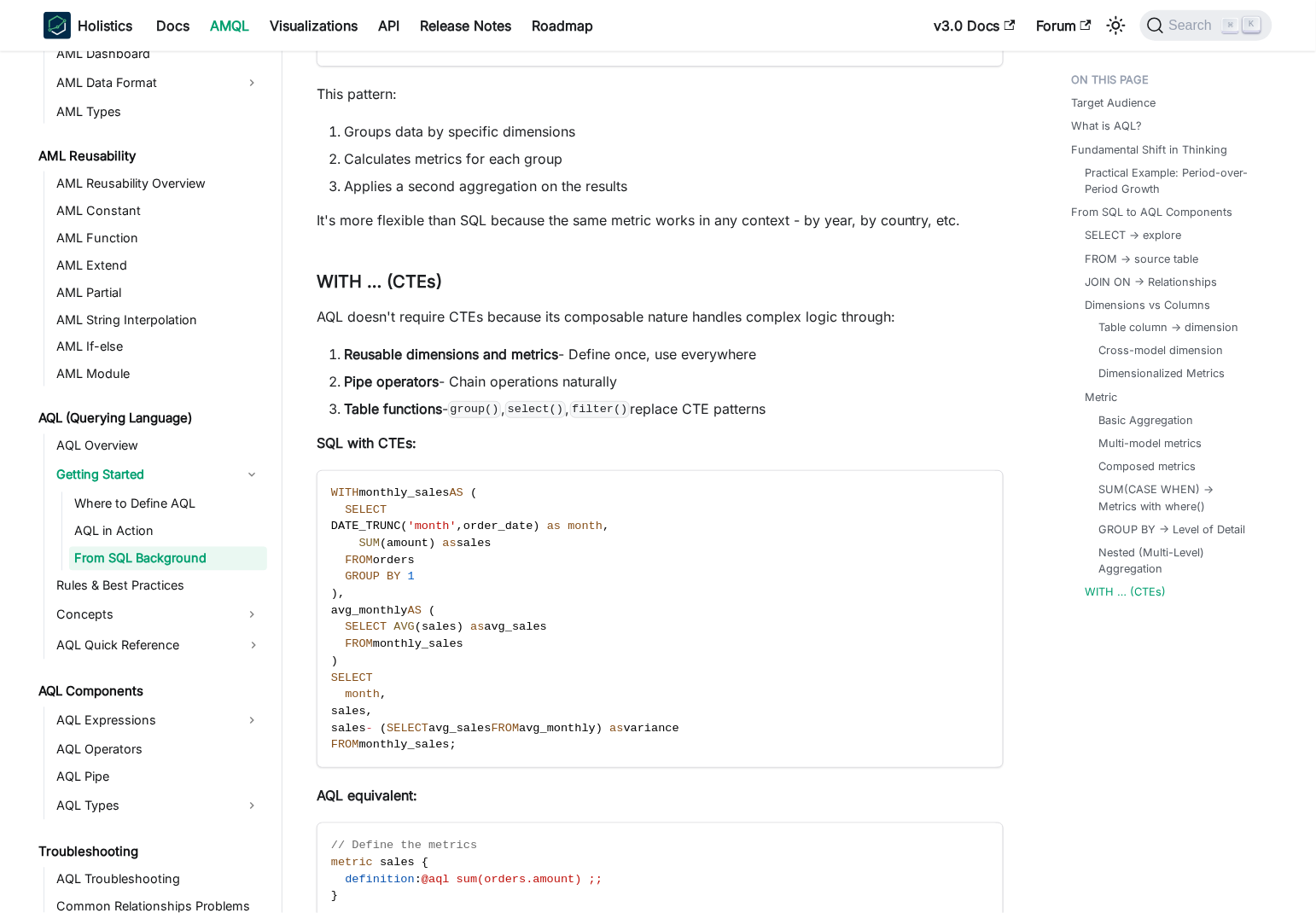
click at [686, 398] on li "Table functions - group() , select() , filter() replace CTE patterns" at bounding box center [673, 408] width 660 height 20
click at [687, 398] on li "Table functions - group() , select() , filter() replace CTE patterns" at bounding box center [673, 408] width 660 height 20
click at [727, 343] on ol "Reusable dimensions and metrics - Define once, use everywhere Pipe operators - …" at bounding box center [660, 381] width 687 height 75
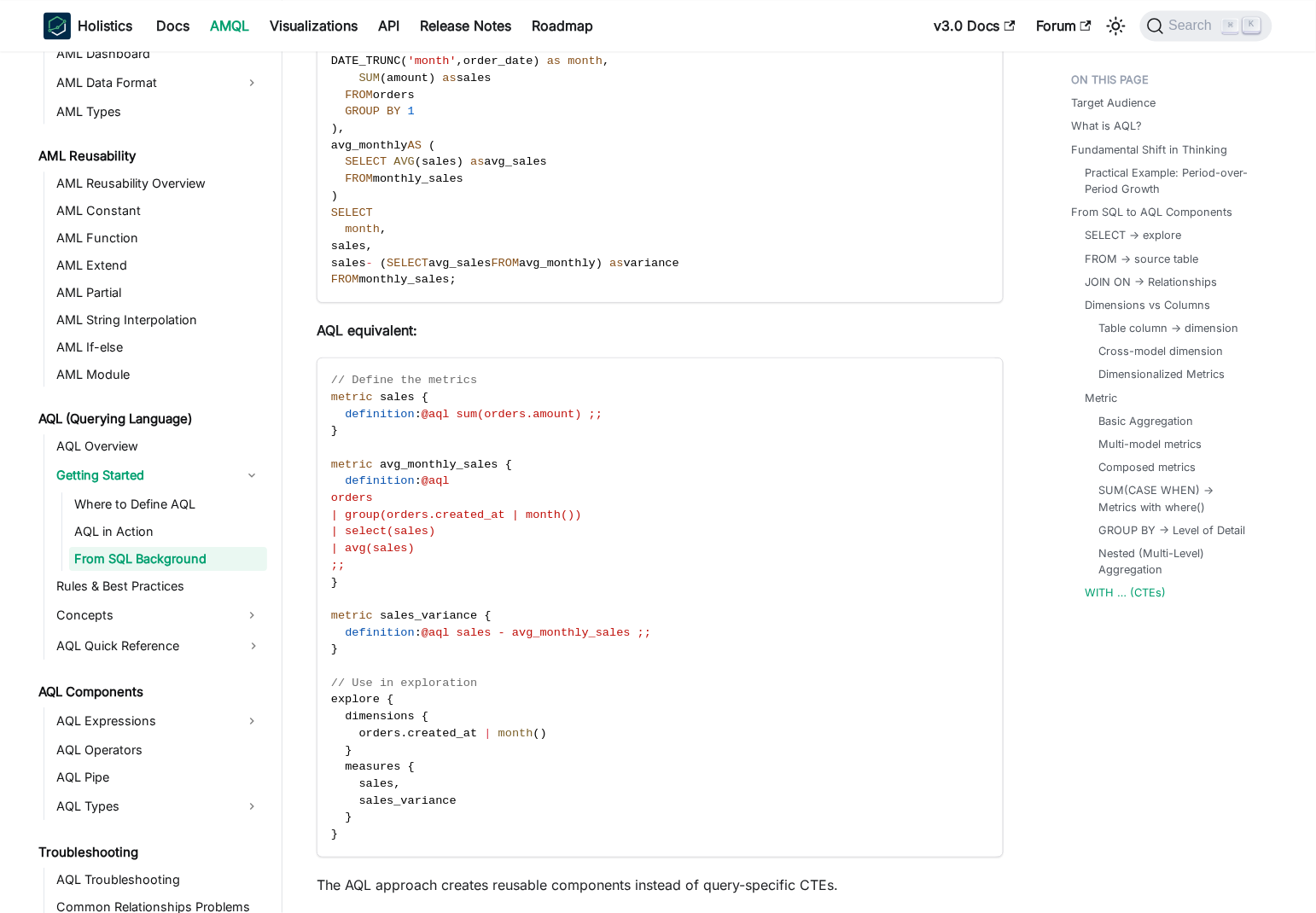
scroll to position [11905, 0]
click at [421, 407] on span ":" at bounding box center [418, 413] width 7 height 13
click at [512, 508] on span "| group(orders.created_at | month())" at bounding box center [456, 514] width 251 height 13
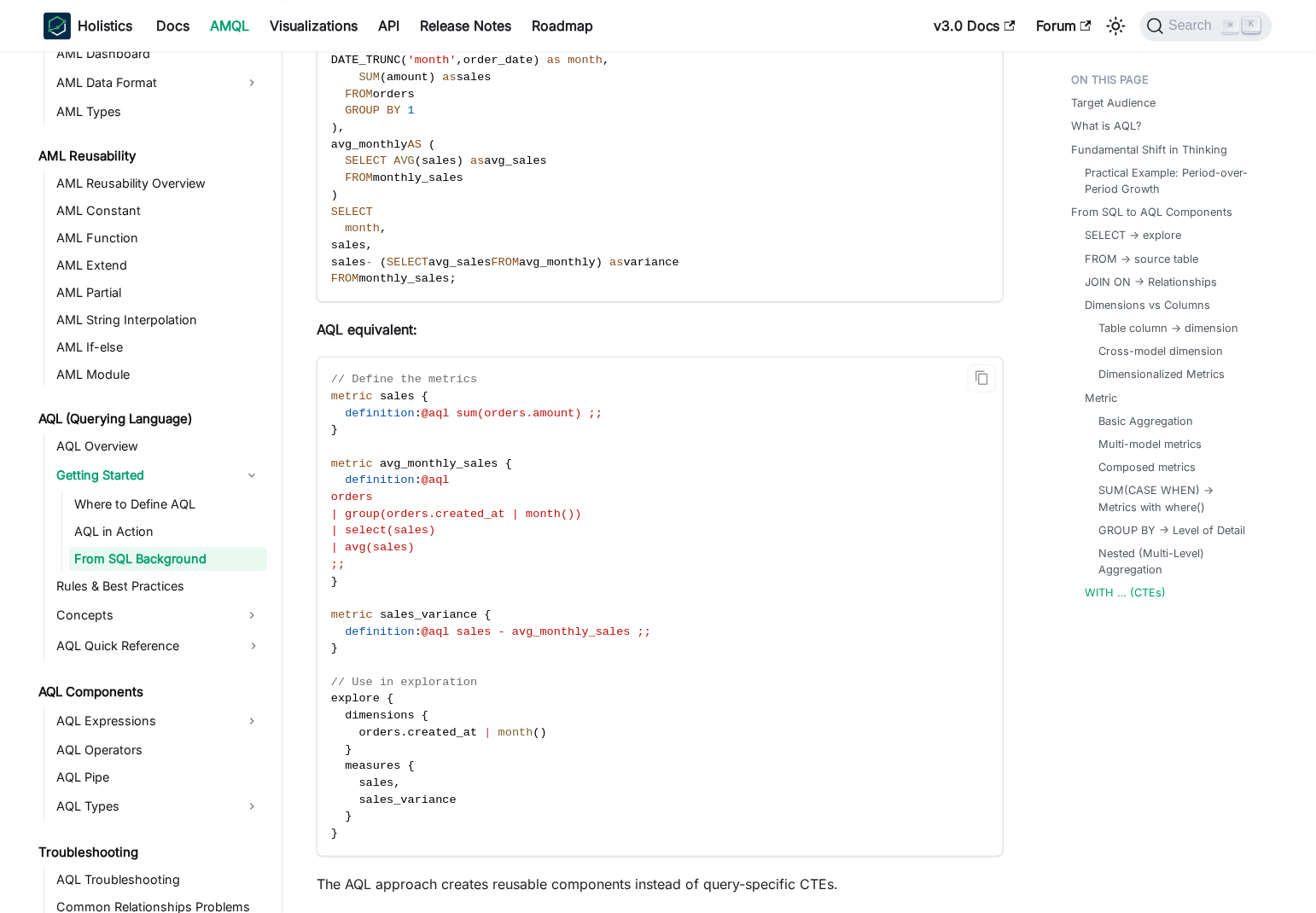
click at [369, 491] on span "orders" at bounding box center [351, 496] width 41 height 13
click at [388, 508] on span "| group(orders.created_at | month())" at bounding box center [456, 514] width 251 height 13
drag, startPoint x: 388, startPoint y: 491, endPoint x: 630, endPoint y: 485, distance: 242.1
click at [630, 485] on code "// Define the metrics metric sales { definition : @aql sum(orders.amount) ;; } …" at bounding box center [659, 607] width 683 height 498
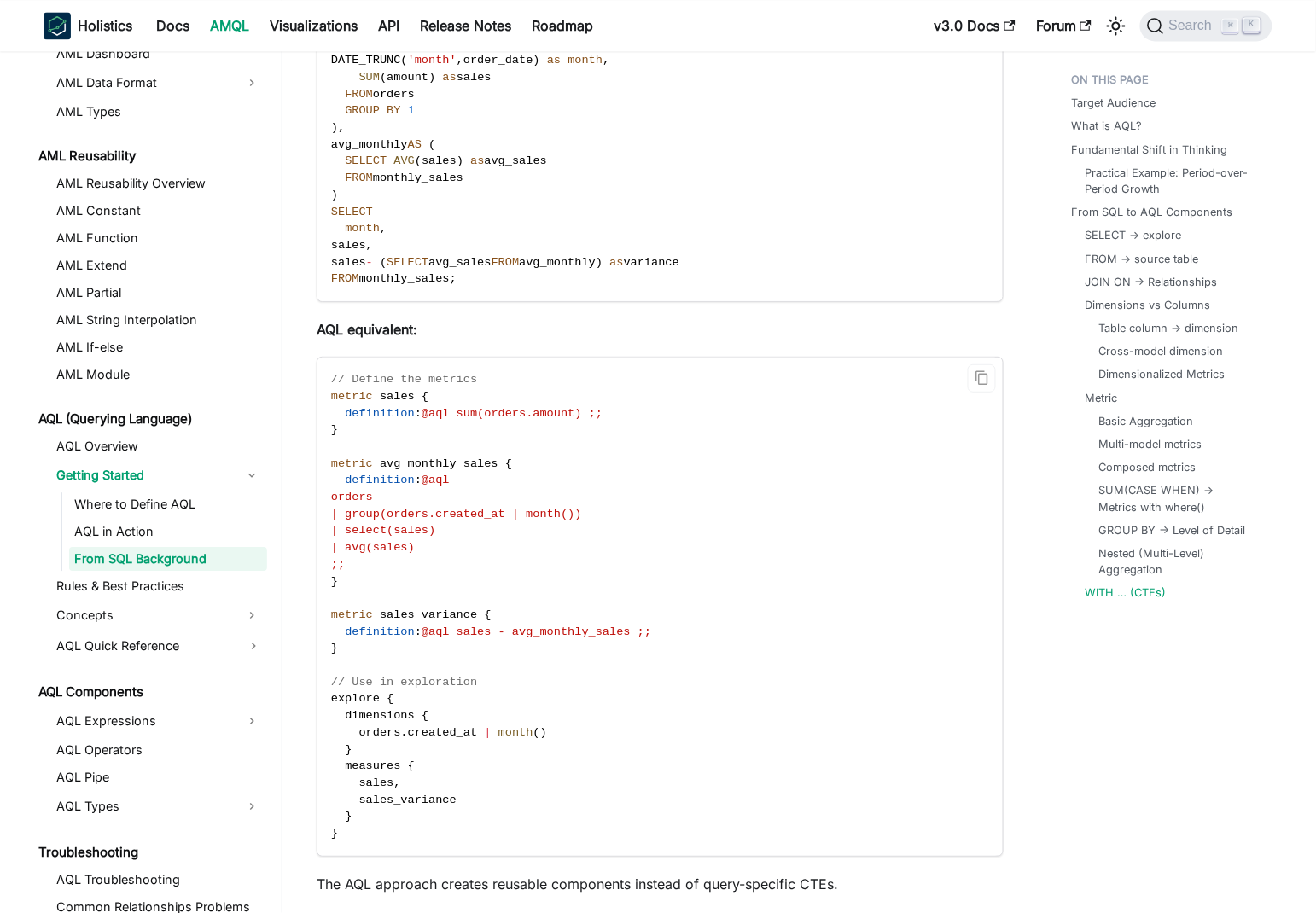
click at [732, 460] on code "// Define the metrics metric sales { definition : @aql sum(orders.amount) ;; } …" at bounding box center [659, 607] width 683 height 498
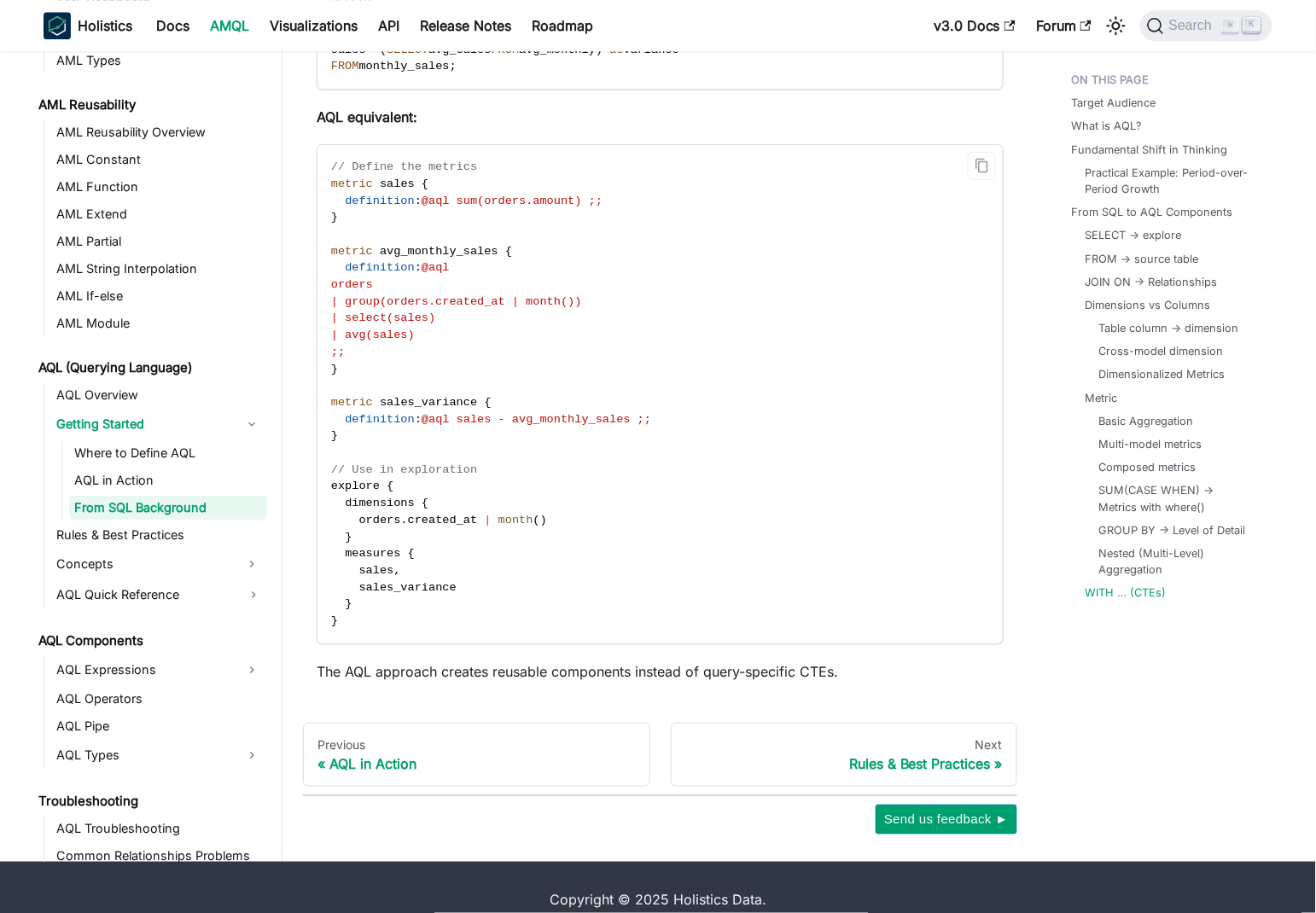
scroll to position [12118, 0]
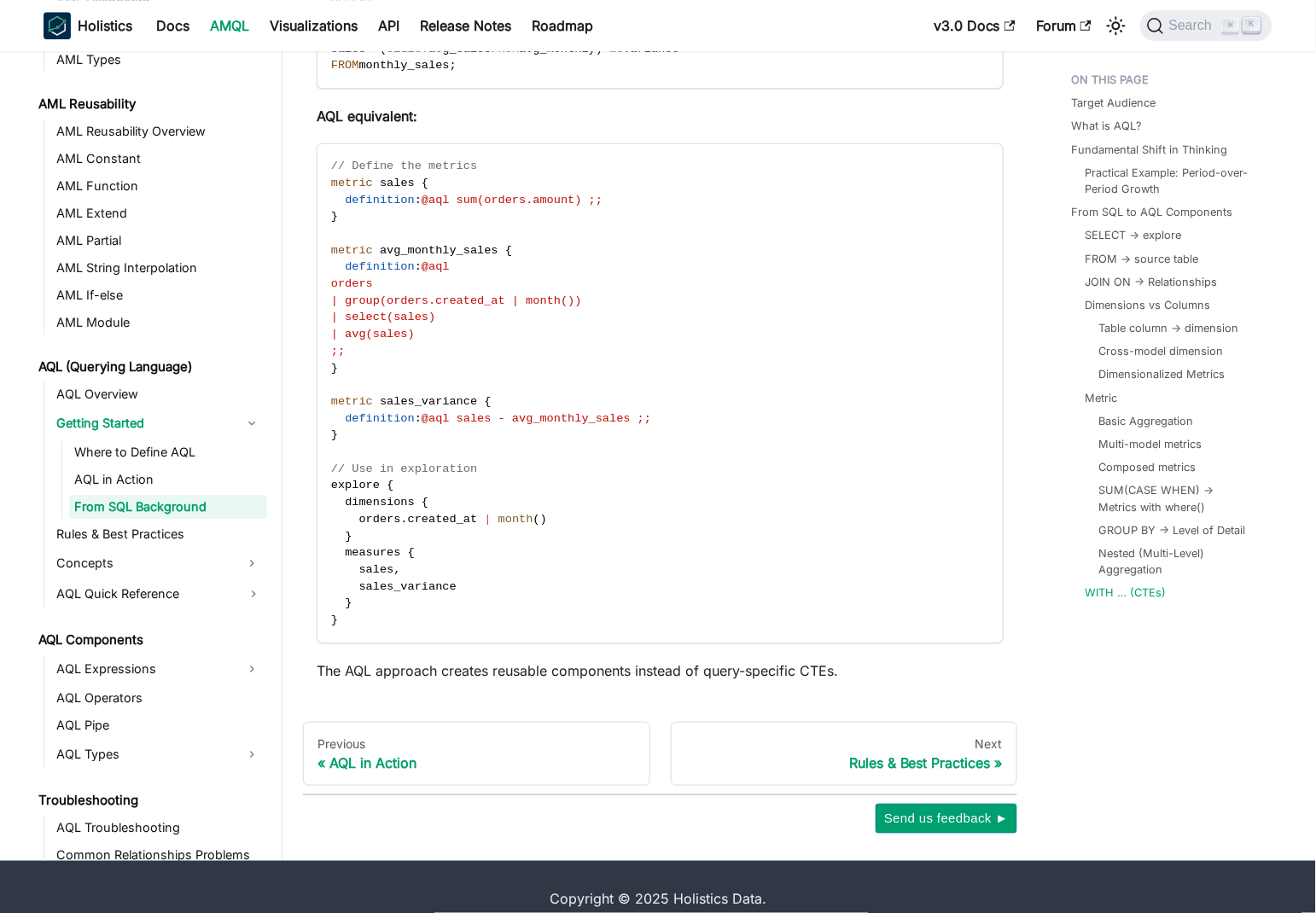
click at [743, 660] on p "The AQL approach creates reusable components instead of query-specific CTEs." at bounding box center [660, 670] width 687 height 20
click at [449, 660] on p "The AQL approach creates reusable components instead of query-specific CTEs." at bounding box center [660, 670] width 687 height 20
drag, startPoint x: 449, startPoint y: 652, endPoint x: 816, endPoint y: 645, distance: 367.1
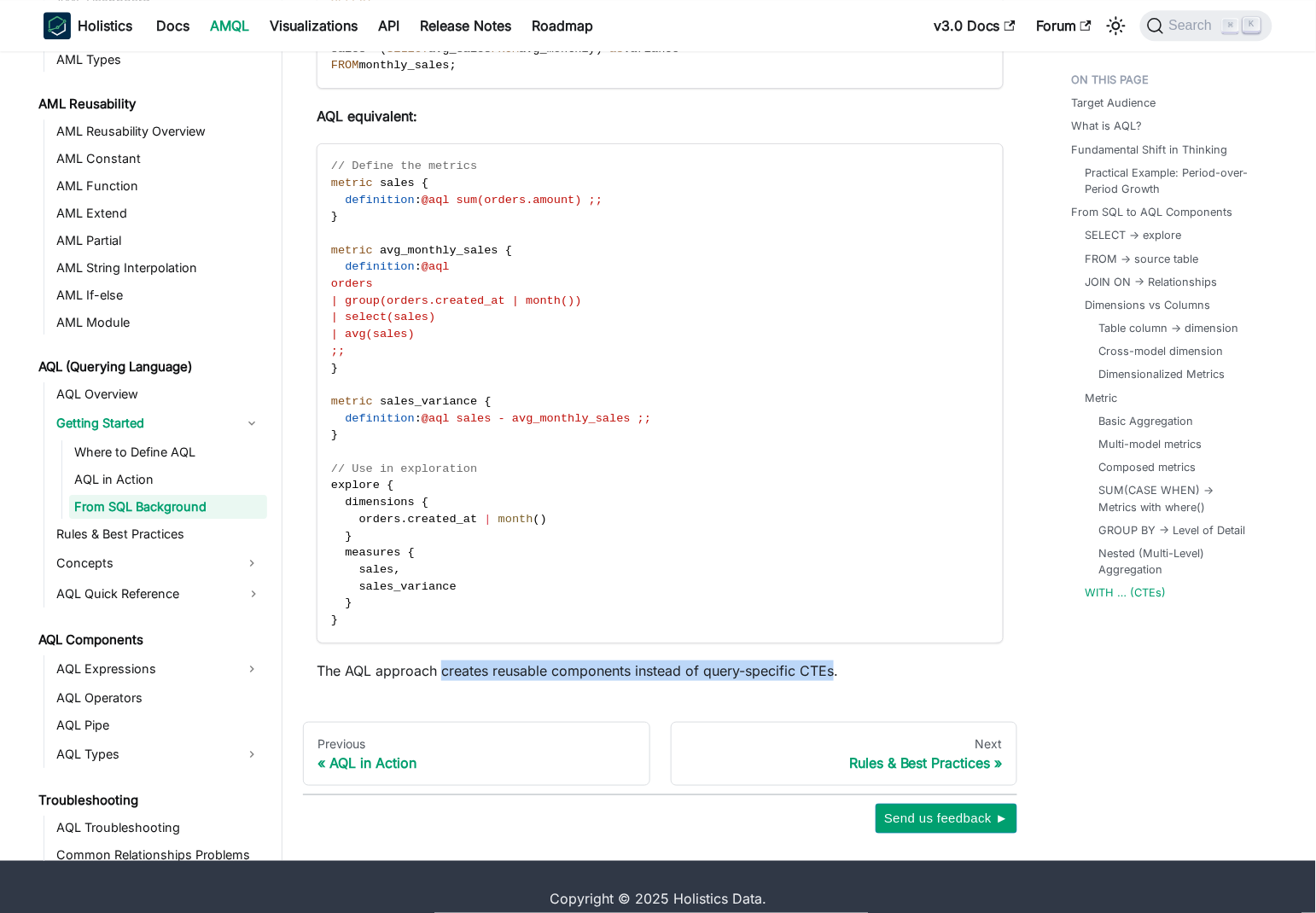
click at [816, 660] on p "The AQL approach creates reusable components instead of query-specific CTEs." at bounding box center [660, 670] width 687 height 20
click at [546, 477] on code "// Define the metrics metric sales { definition : @aql sum(orders.amount) ;; } …" at bounding box center [659, 393] width 683 height 498
click at [548, 475] on code "// Define the metrics metric sales { definition : @aql sum(orders.amount) ;; } …" at bounding box center [659, 393] width 683 height 498
click at [149, 522] on link "Rules & Best Practices" at bounding box center [159, 534] width 215 height 24
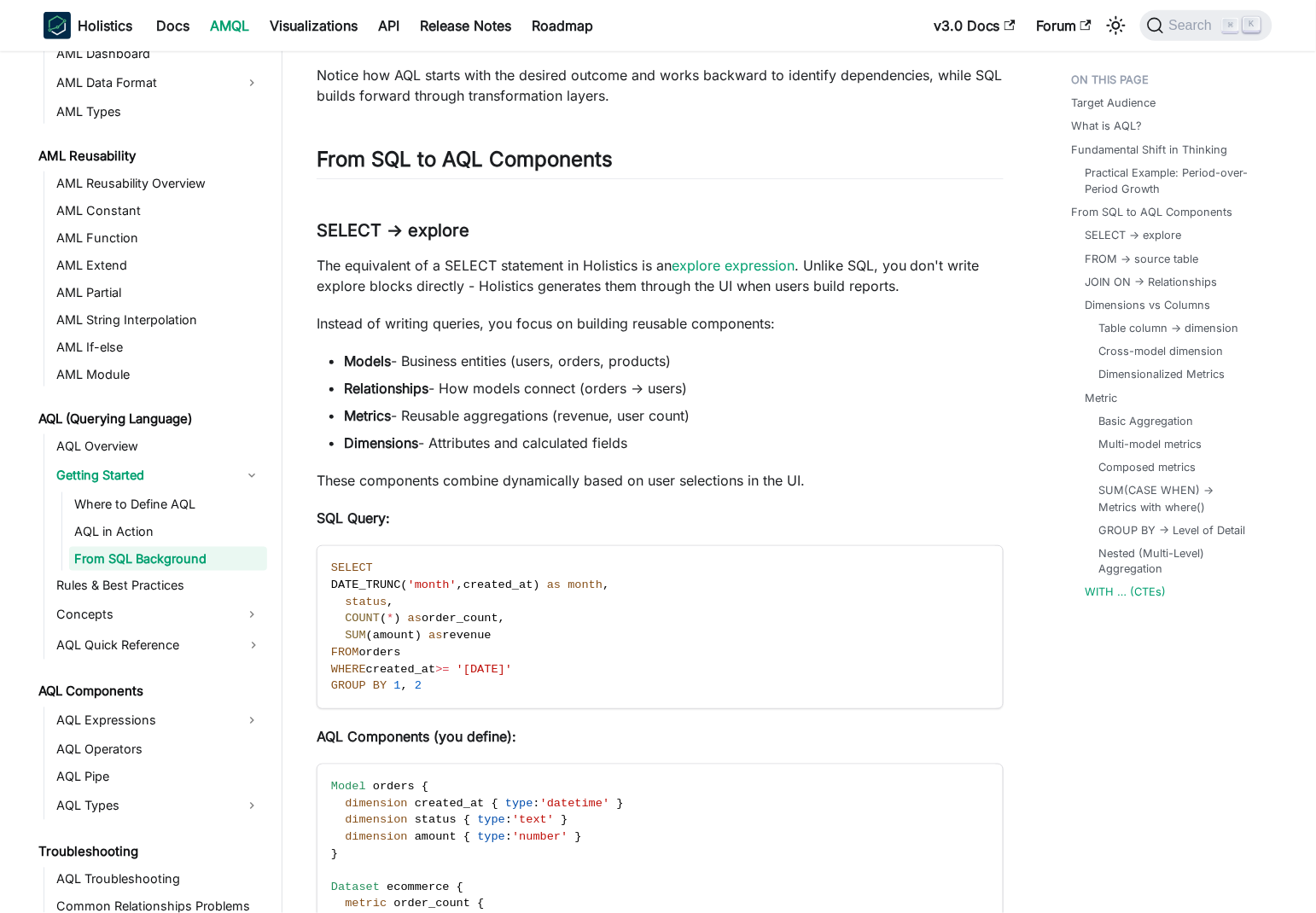
scroll to position [12118, 0]
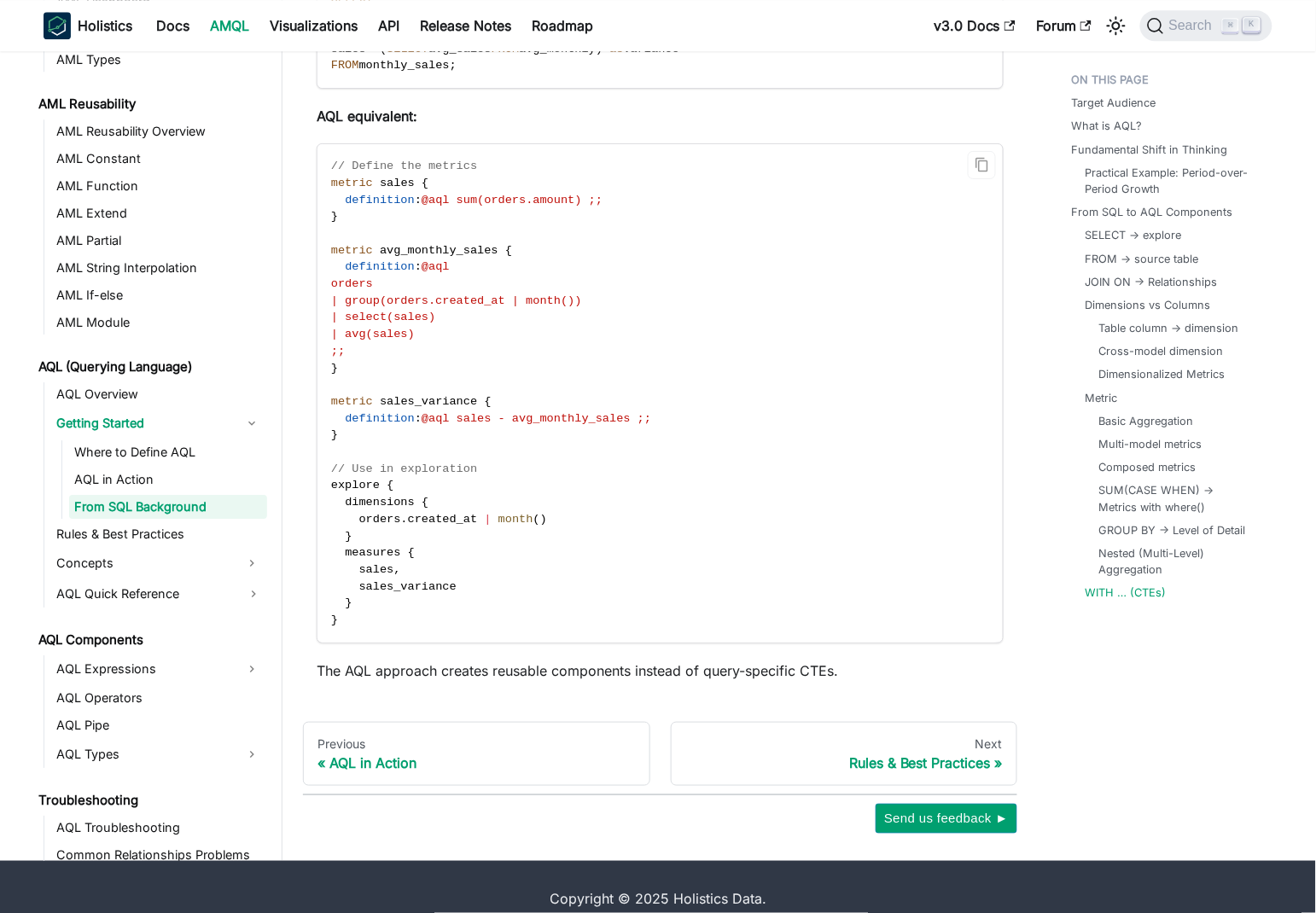
click at [413, 513] on span "created_at" at bounding box center [443, 519] width 70 height 13
click at [195, 549] on link "Concepts" at bounding box center [143, 563] width 185 height 27
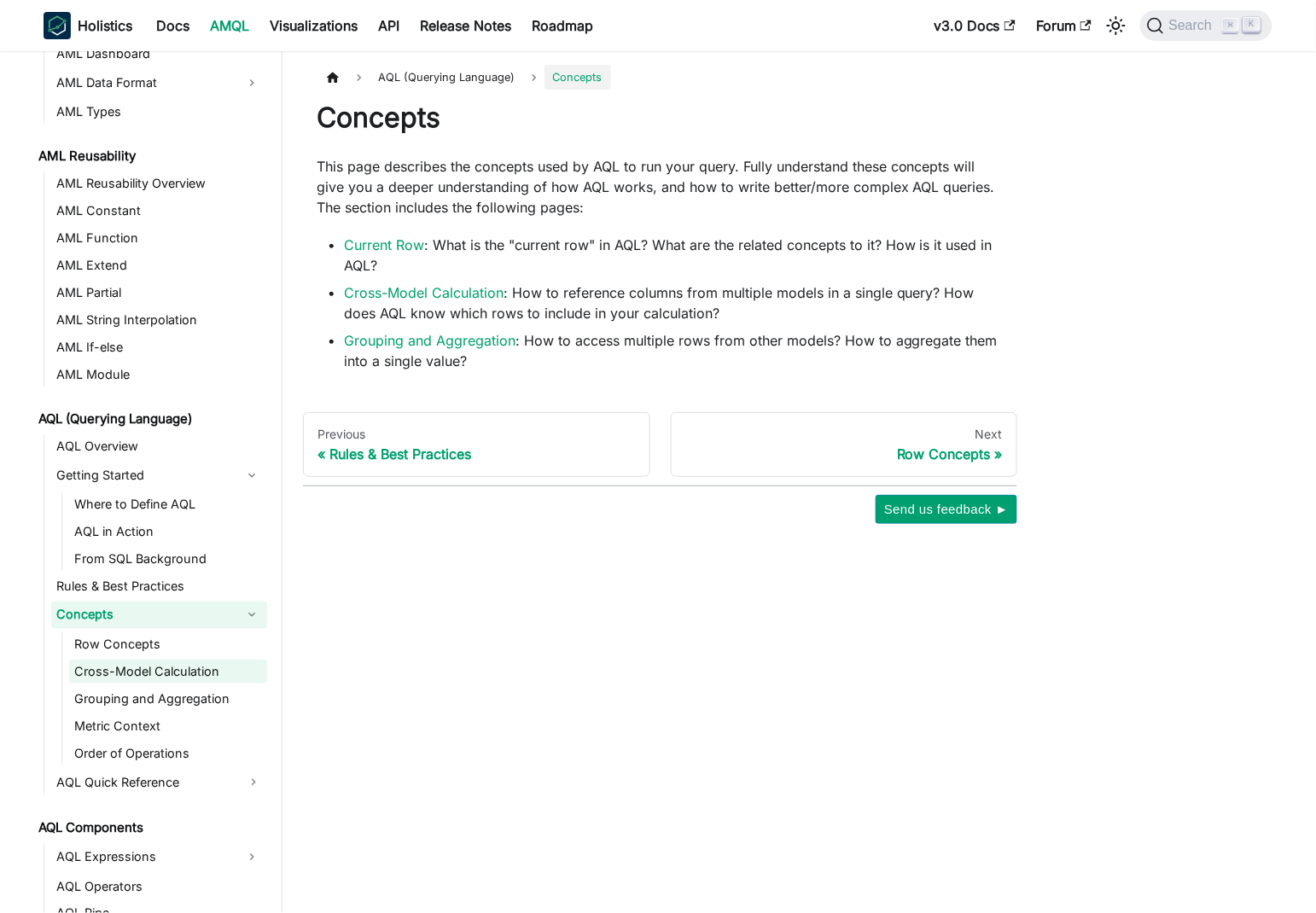
click at [194, 676] on link "Cross-Model Calculation" at bounding box center [168, 672] width 198 height 24
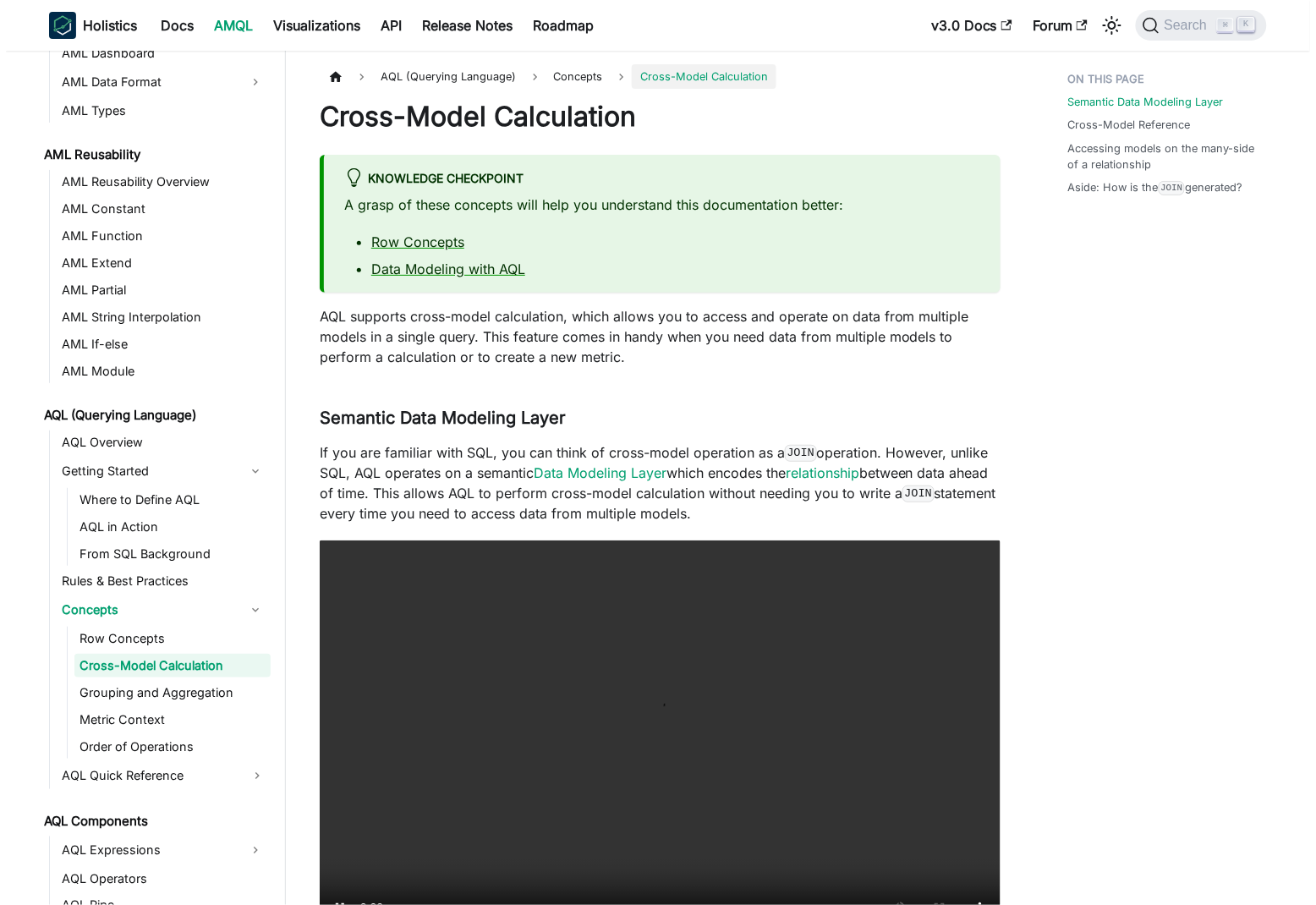
scroll to position [490, 0]
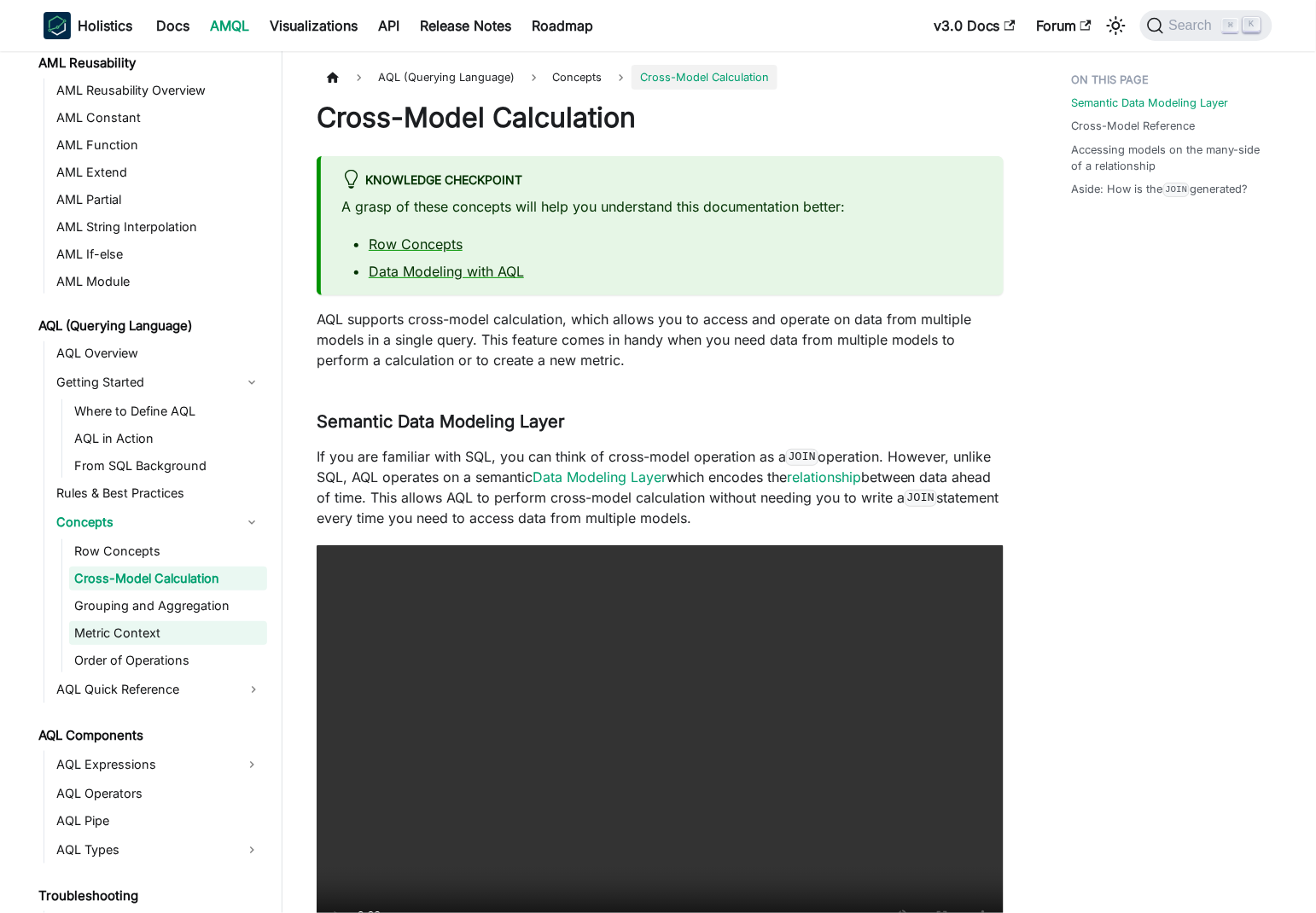
click at [170, 638] on link "Metric Context" at bounding box center [168, 633] width 198 height 24
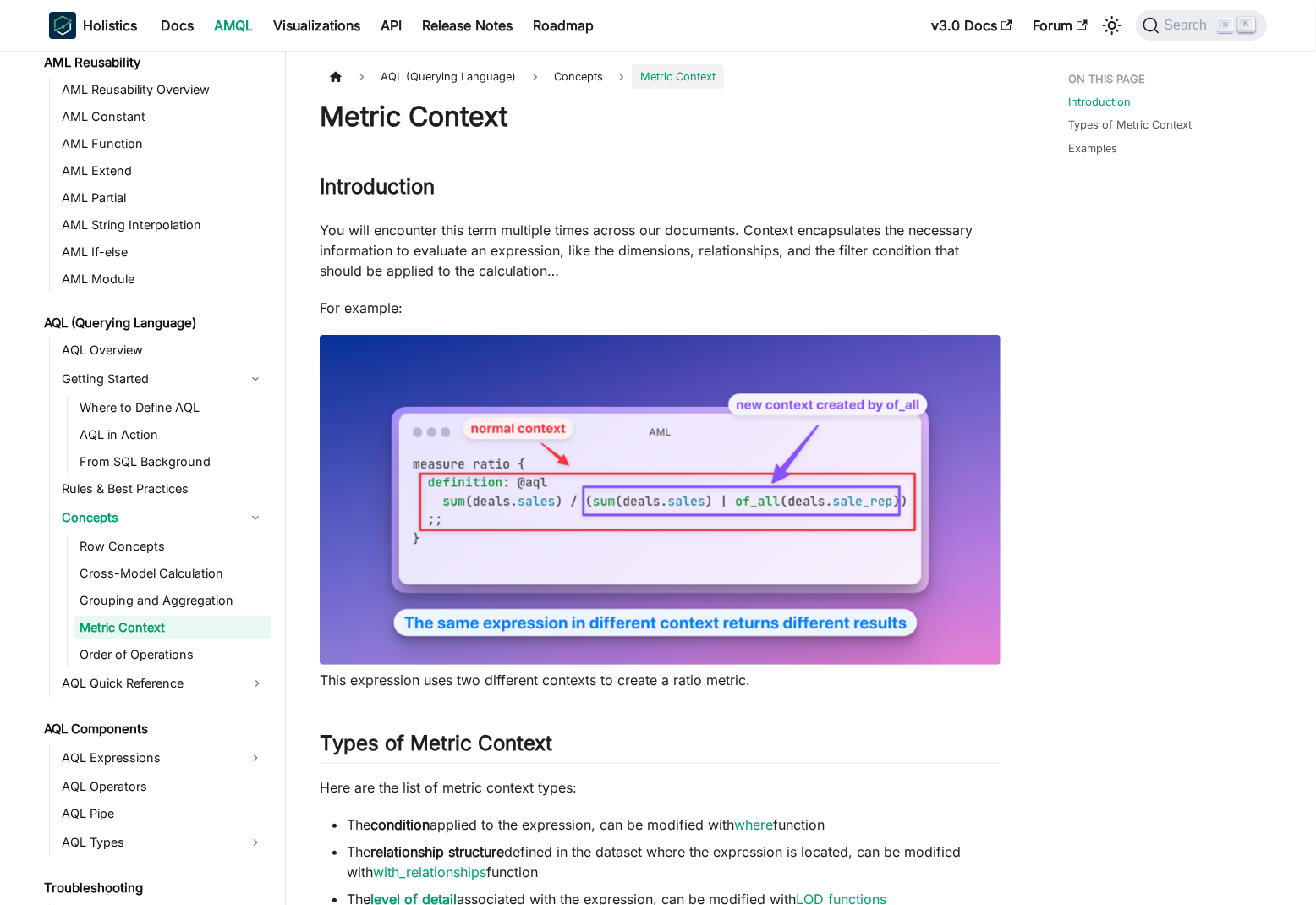
click at [1114, 400] on div "Introduction Types of Metric Context Examples" at bounding box center [1160, 871] width 250 height 1615
